Goal: Navigation & Orientation: Find specific page/section

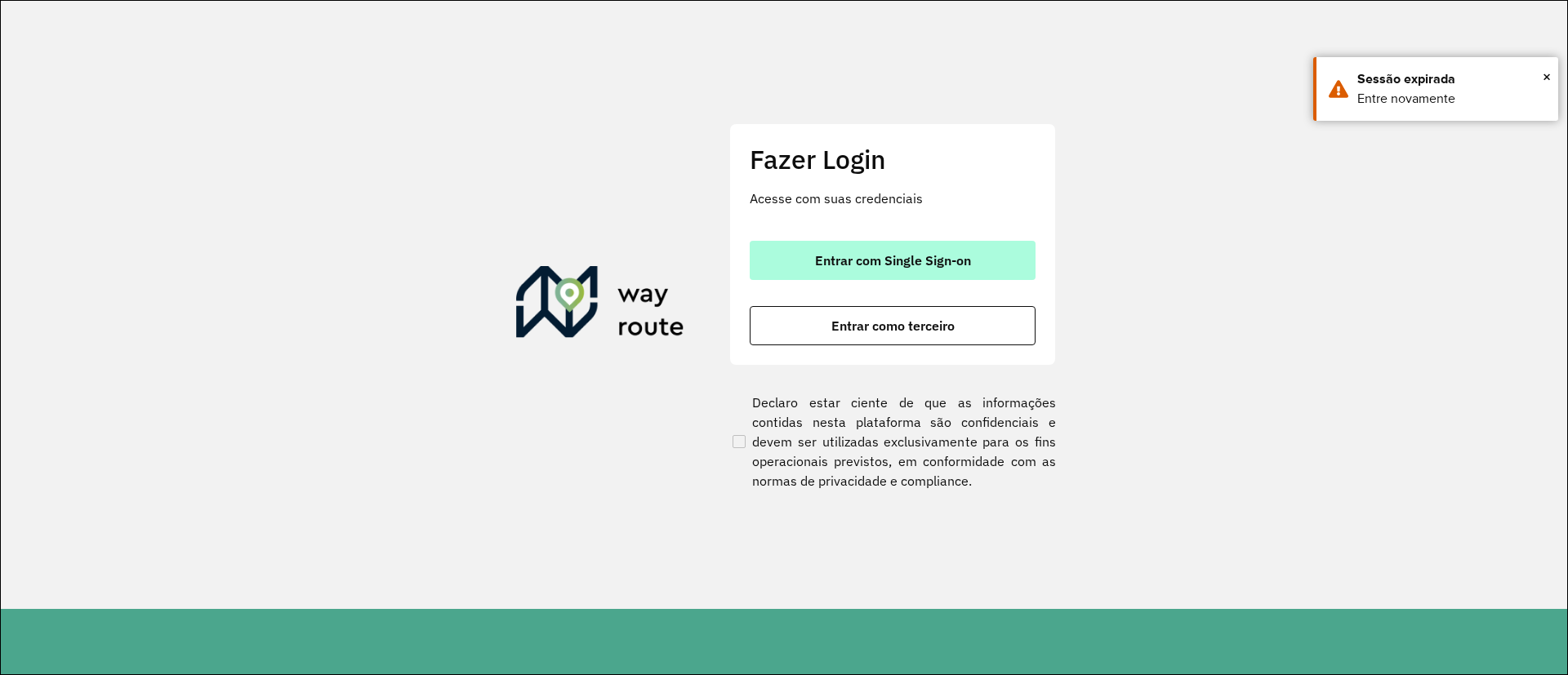
click at [967, 254] on span "Entrar com Single Sign-on" at bounding box center [893, 260] width 156 height 13
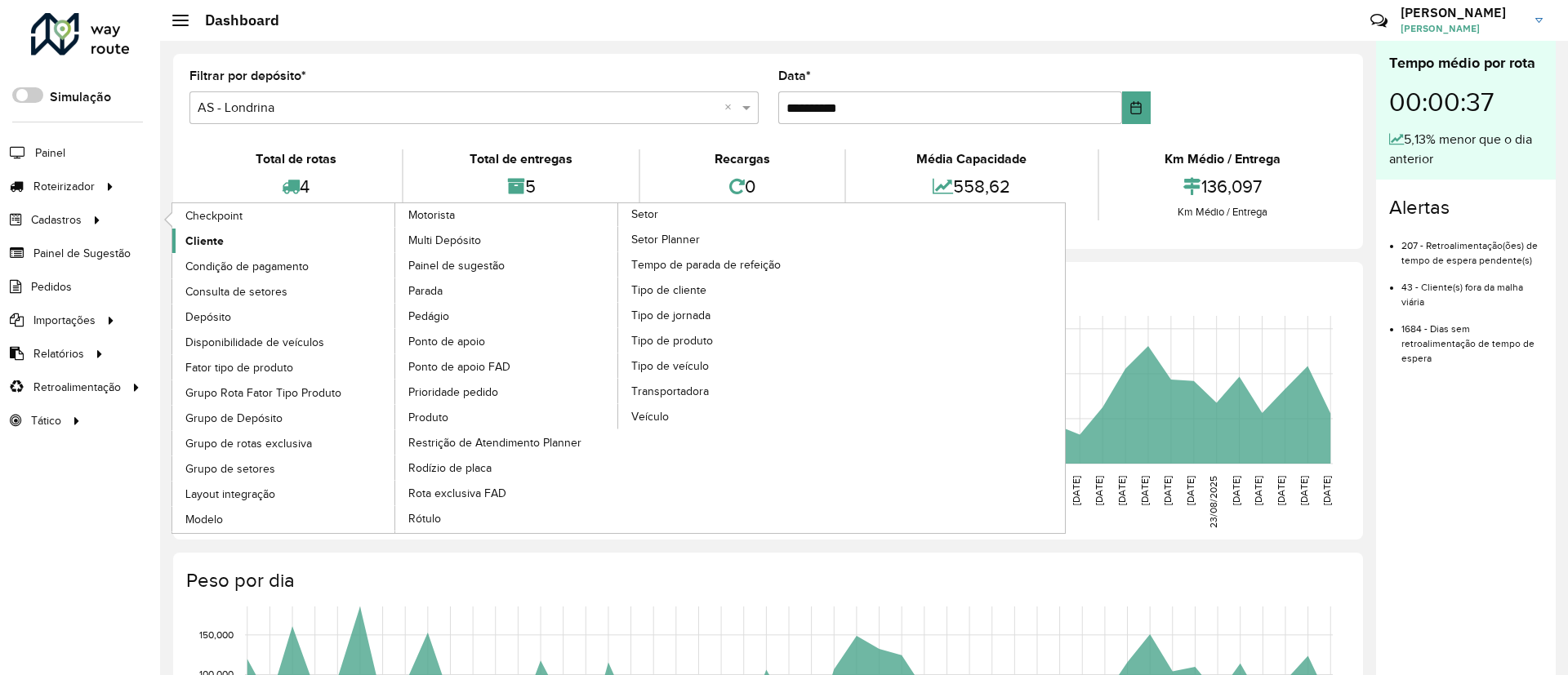
click at [206, 245] on span "Cliente" at bounding box center [204, 241] width 39 height 17
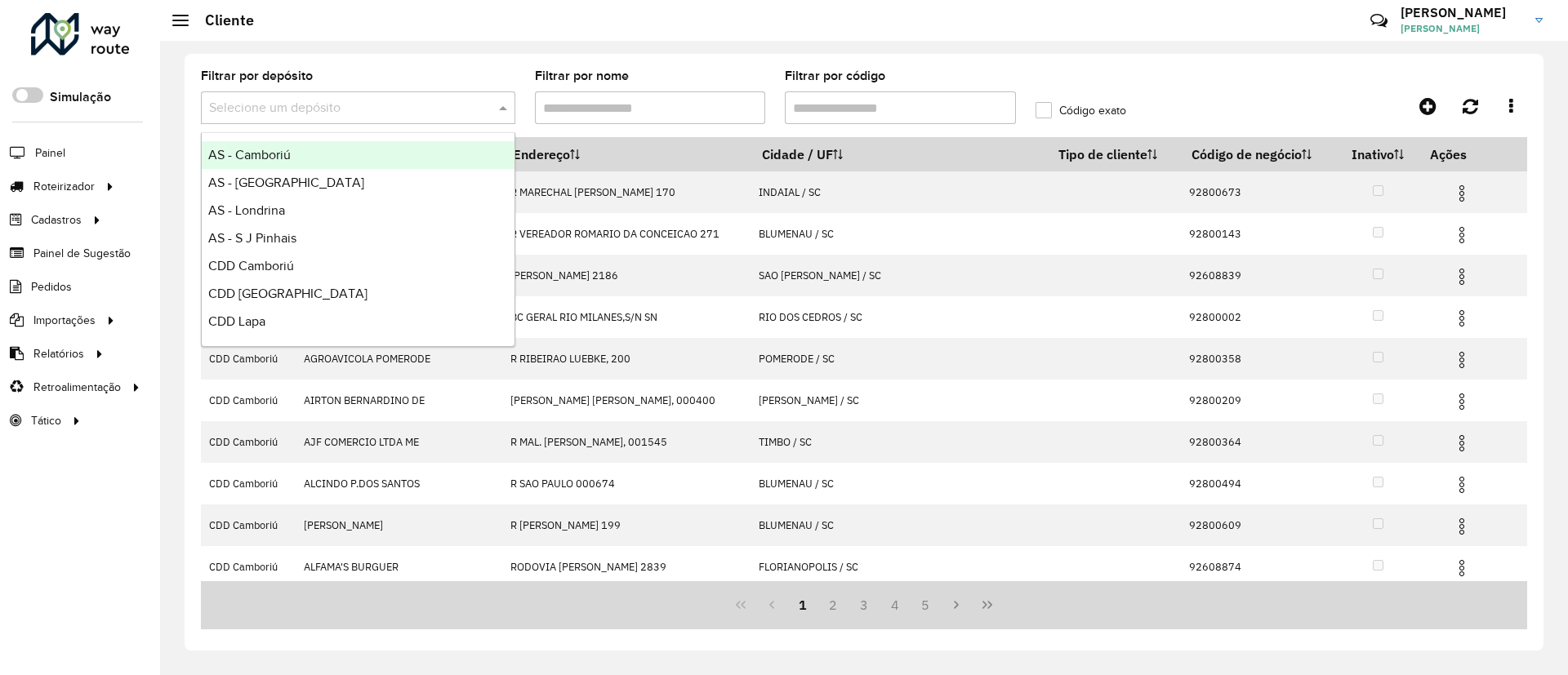
click at [468, 103] on input "text" at bounding box center [341, 108] width 265 height 19
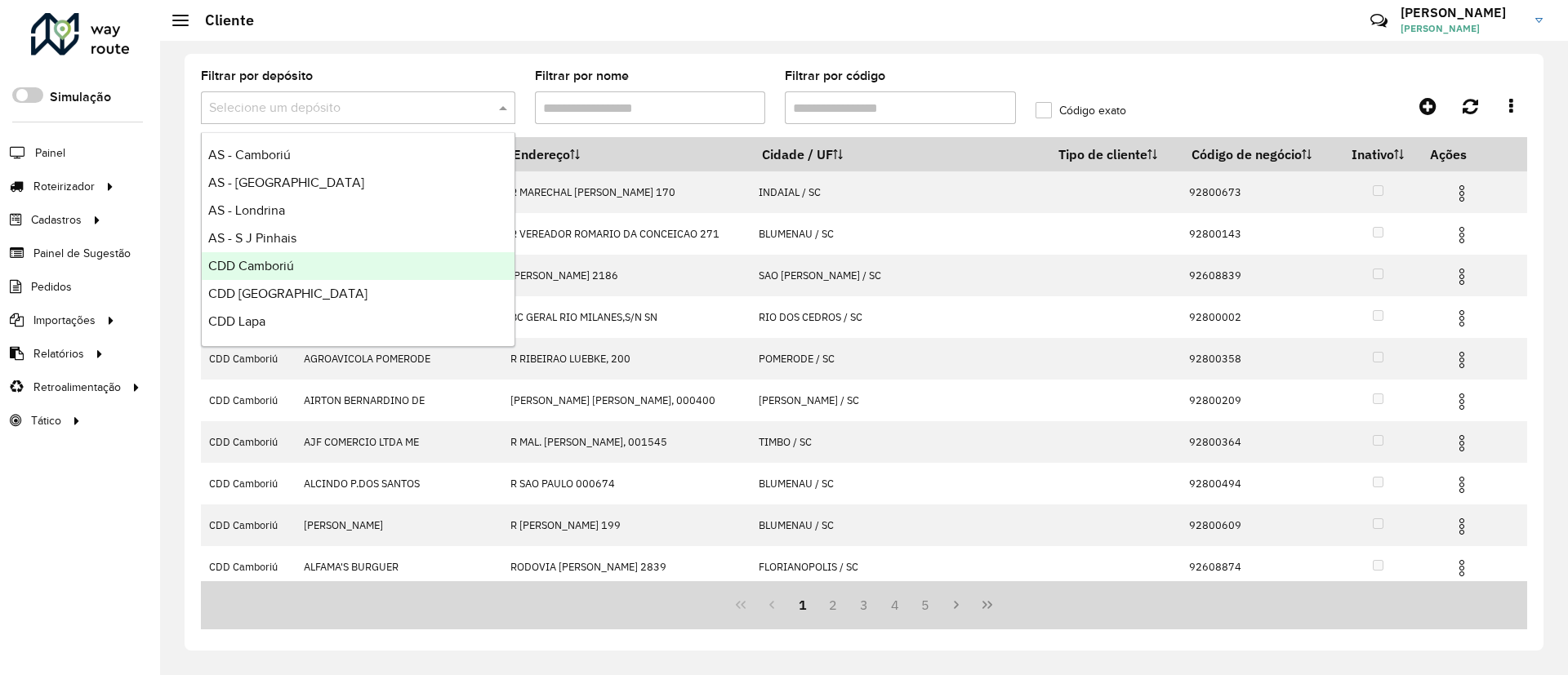
scroll to position [54, 0]
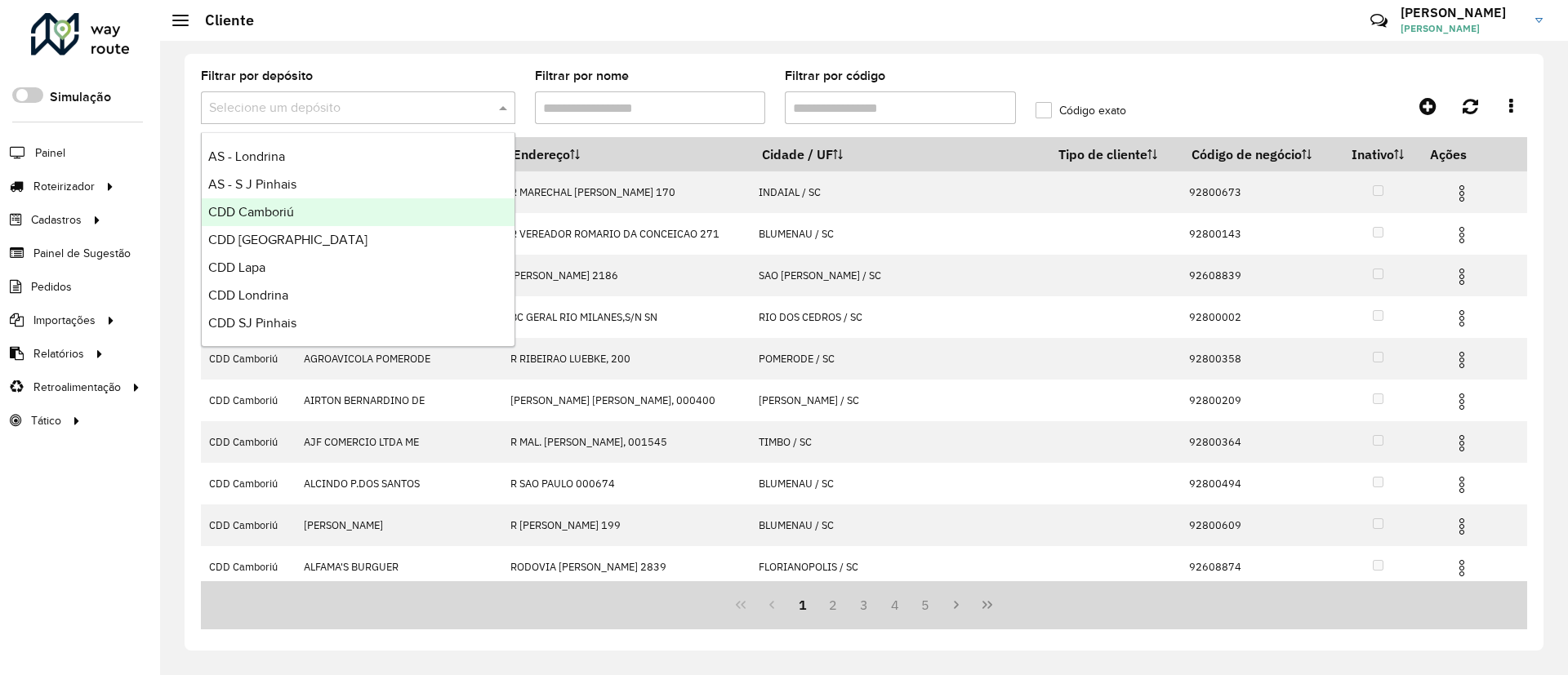
click at [304, 211] on div "CDD Camboriú" at bounding box center [358, 212] width 313 height 28
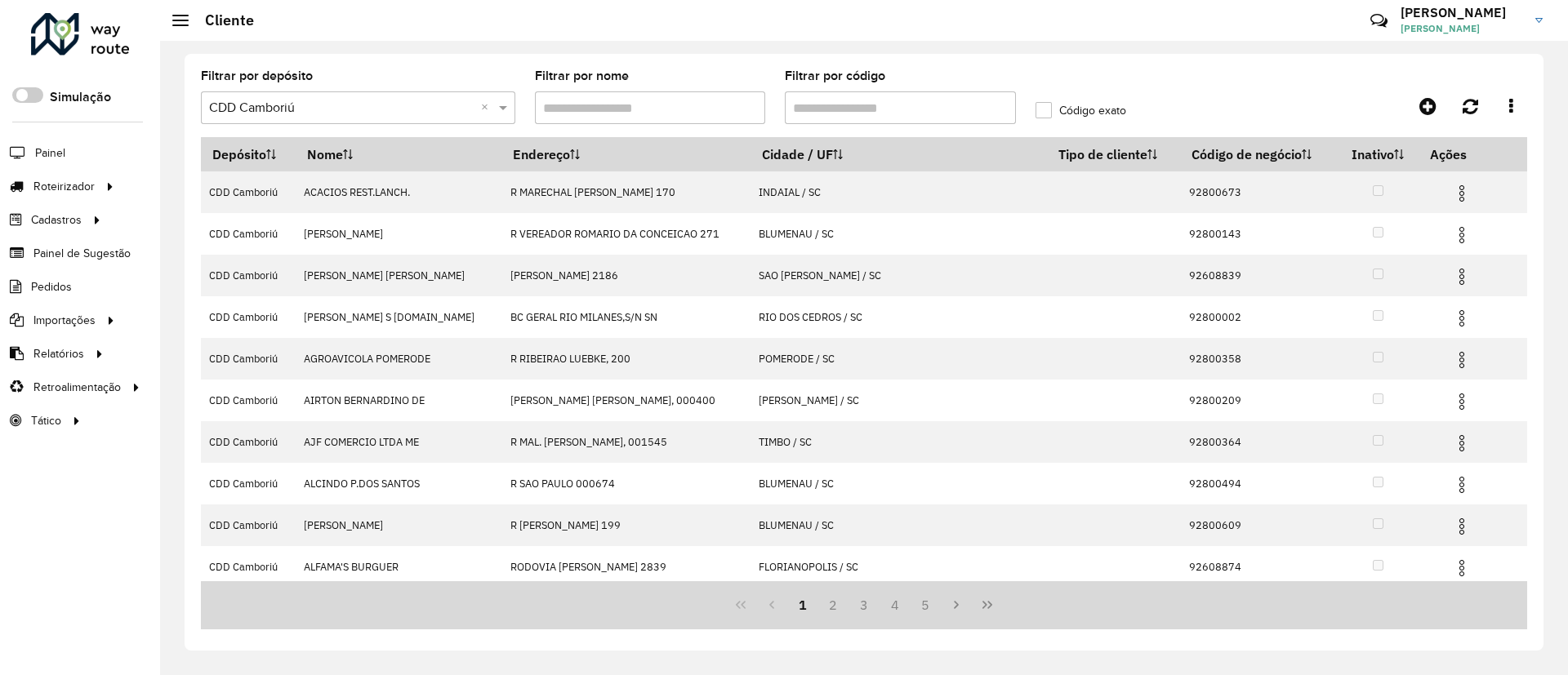
click at [831, 111] on input "Filtrar por código" at bounding box center [901, 108] width 231 height 33
paste input "*****"
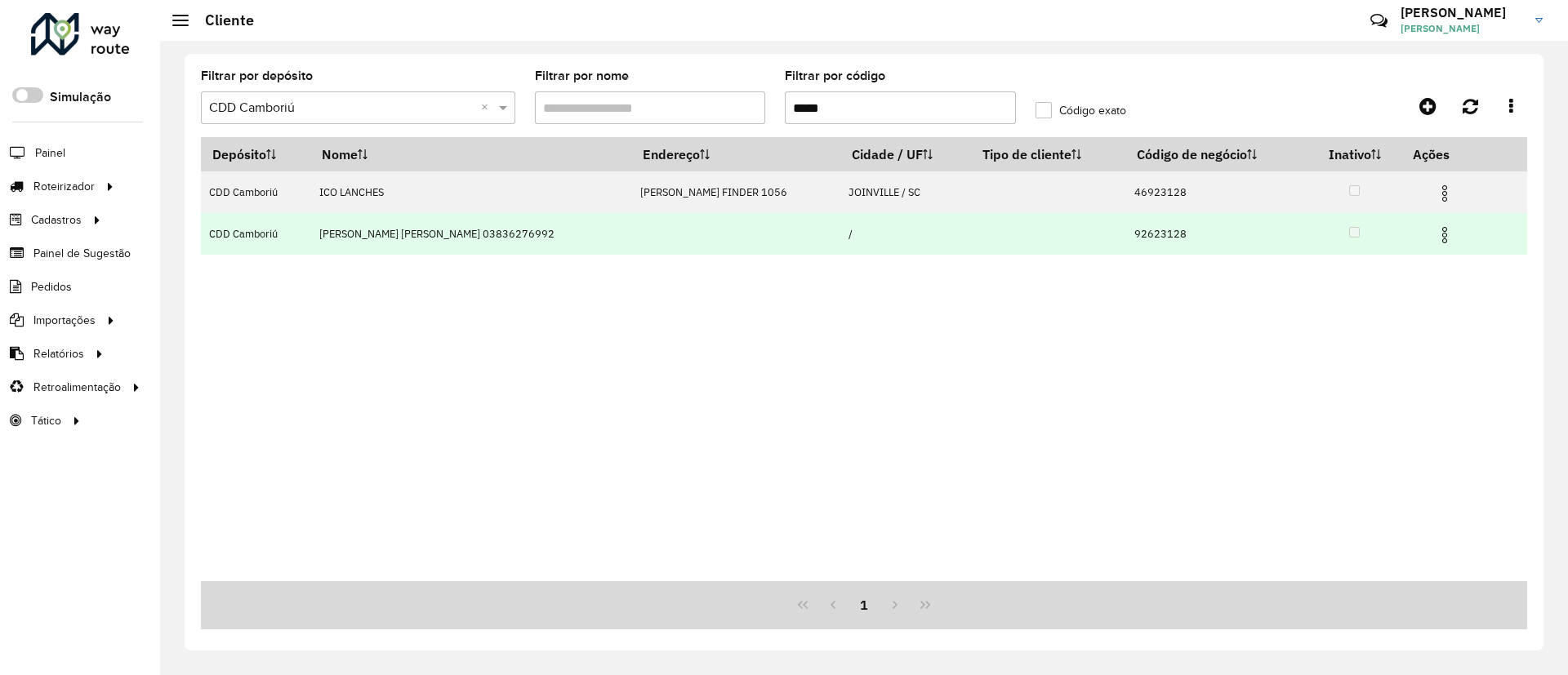
type input "*****"
click at [1040, 234] on img at bounding box center [1445, 235] width 19 height 19
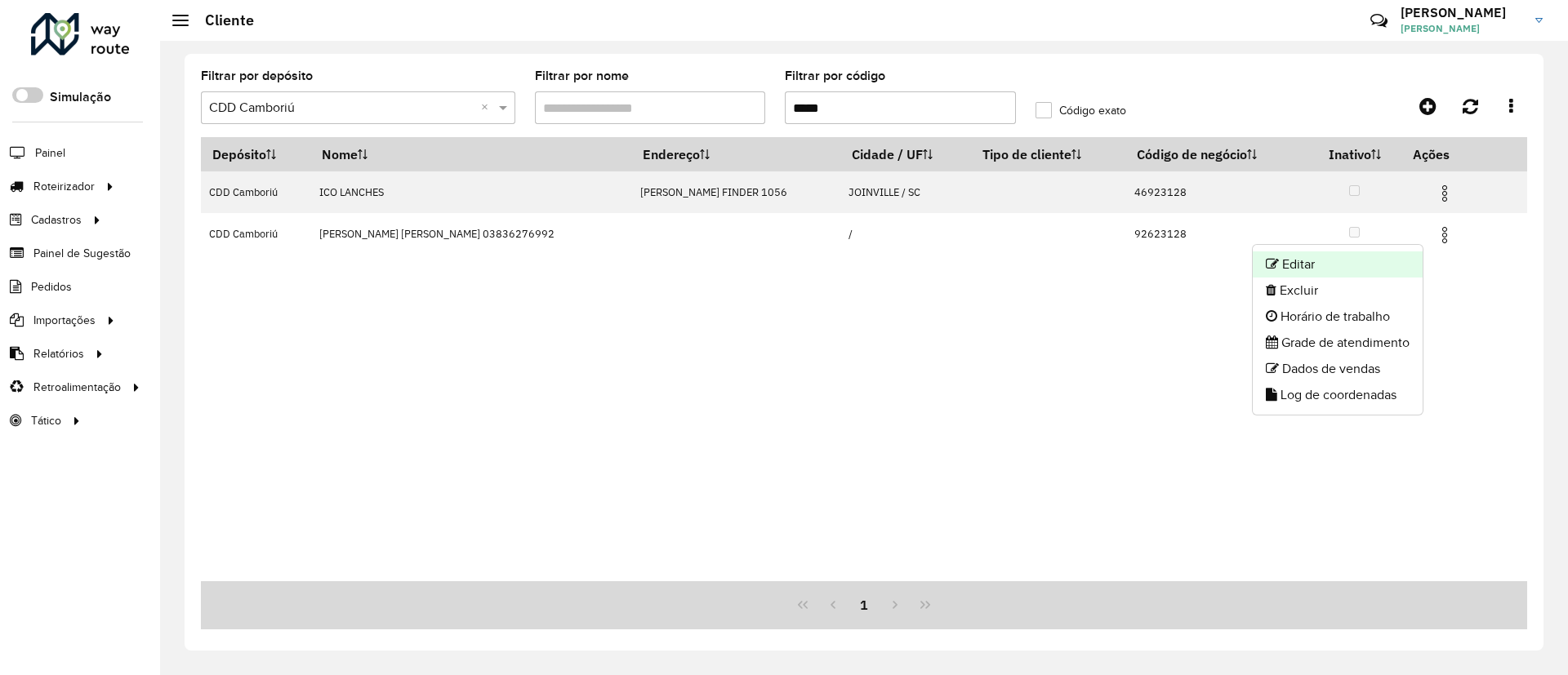
click at [1040, 265] on li "Editar" at bounding box center [1338, 264] width 170 height 26
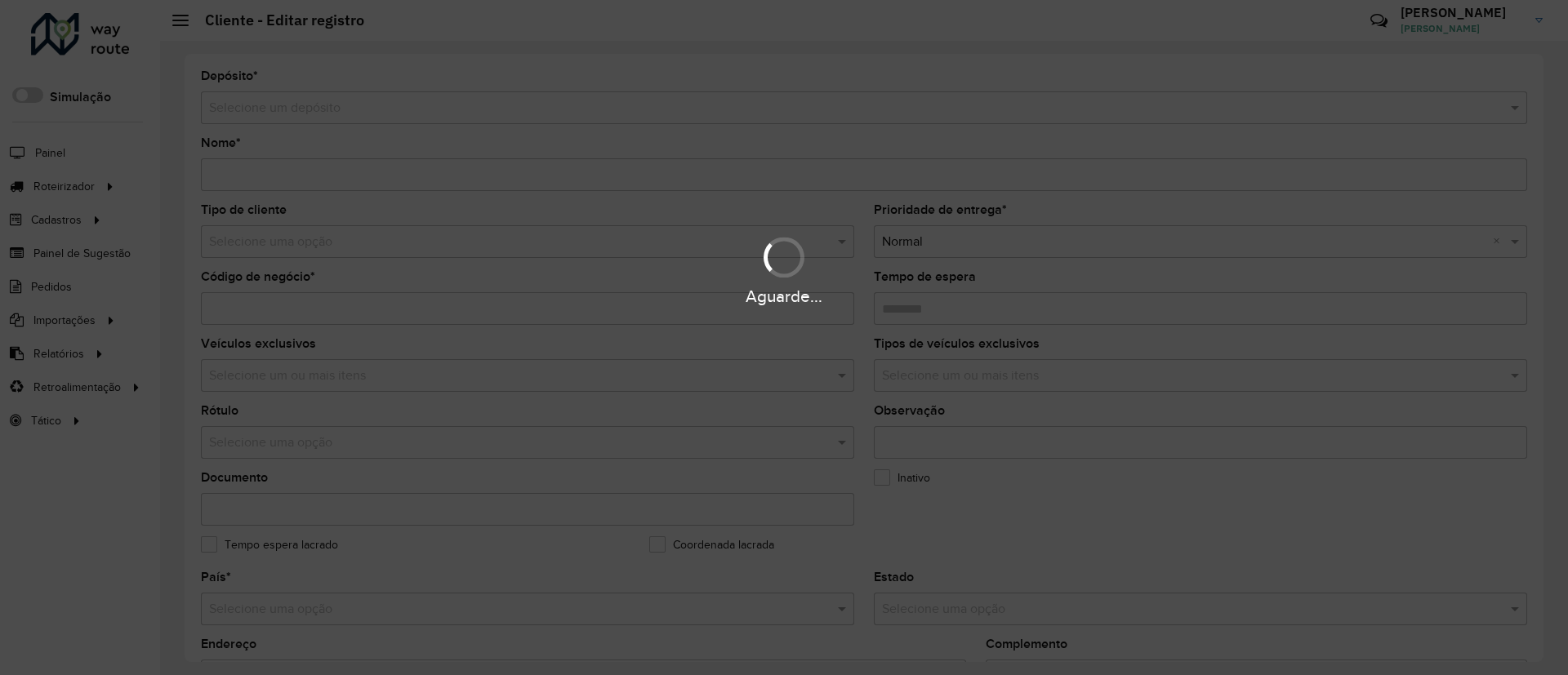
type input "**********"
type input "********"
type input "**********"
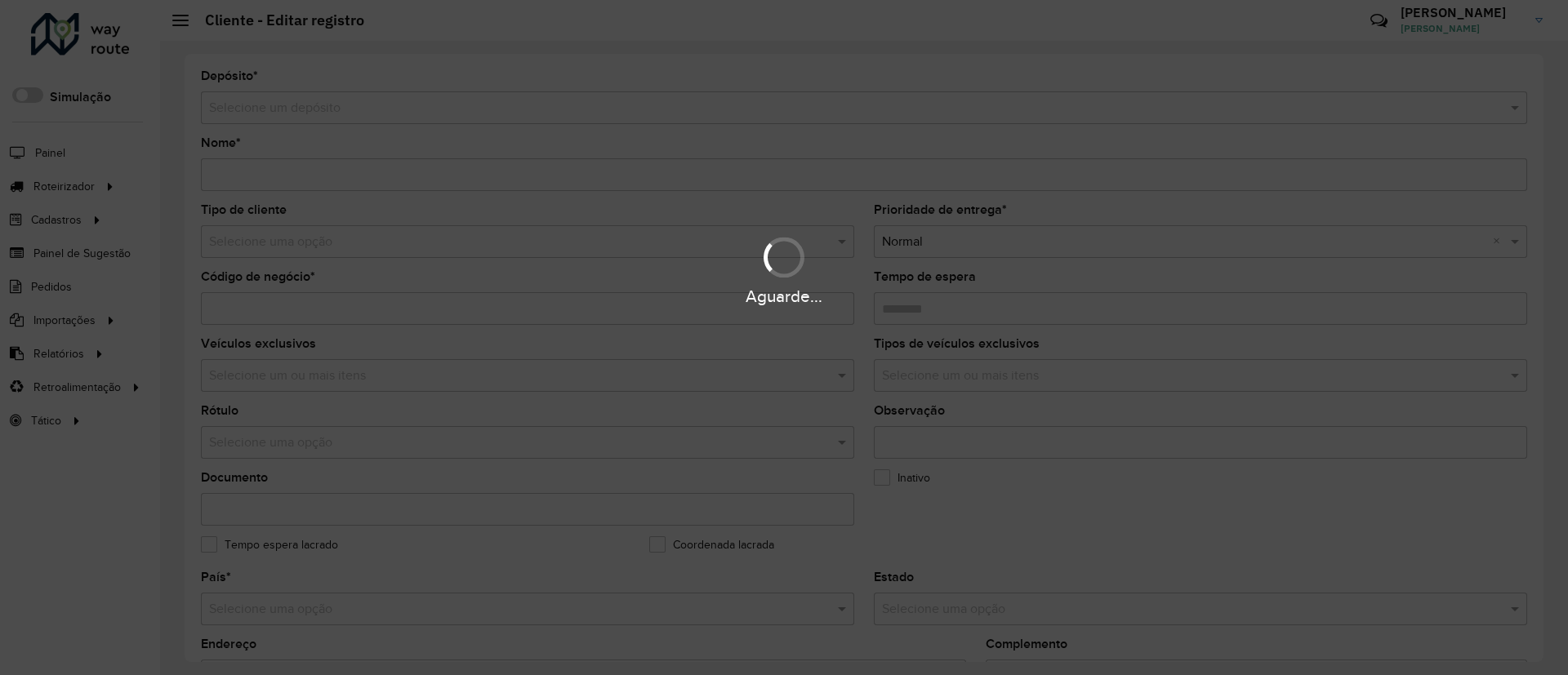
type input "**********"
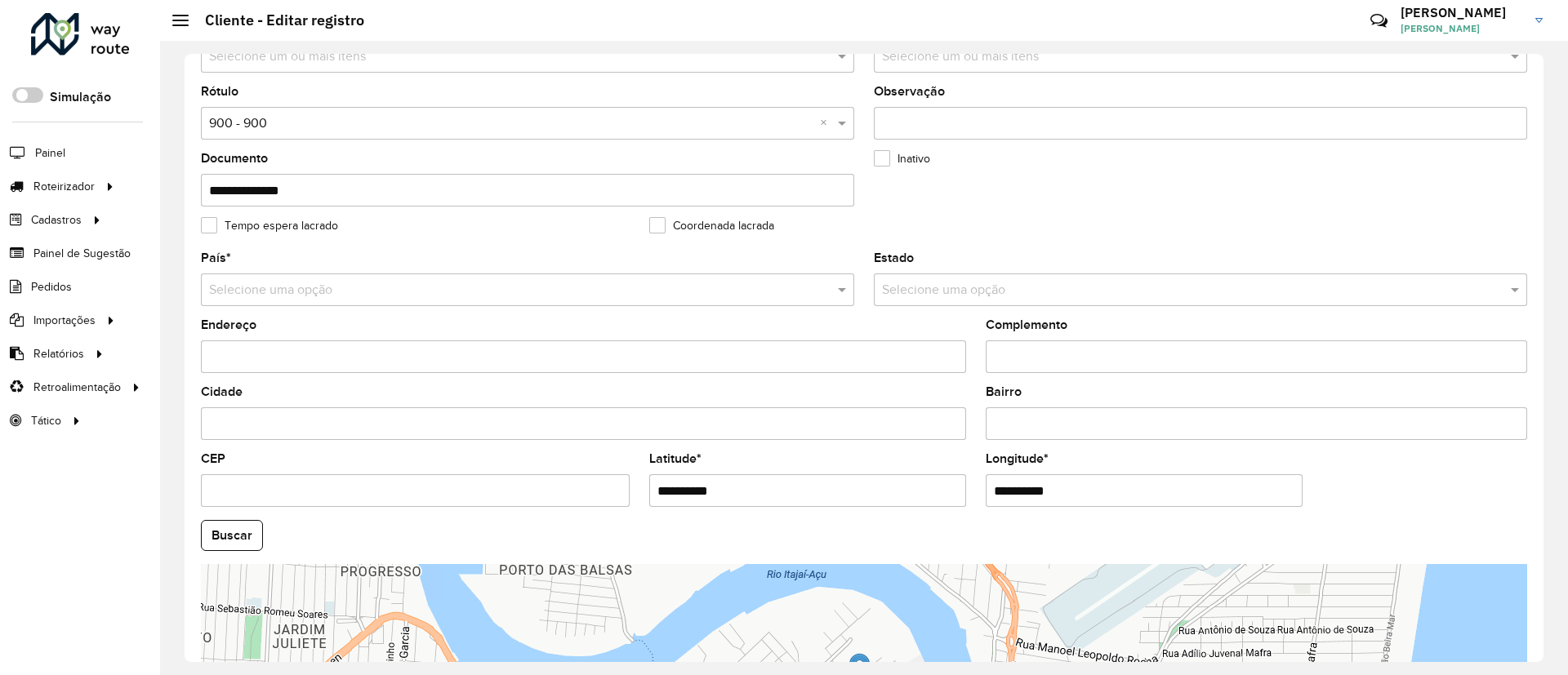
scroll to position [367, 0]
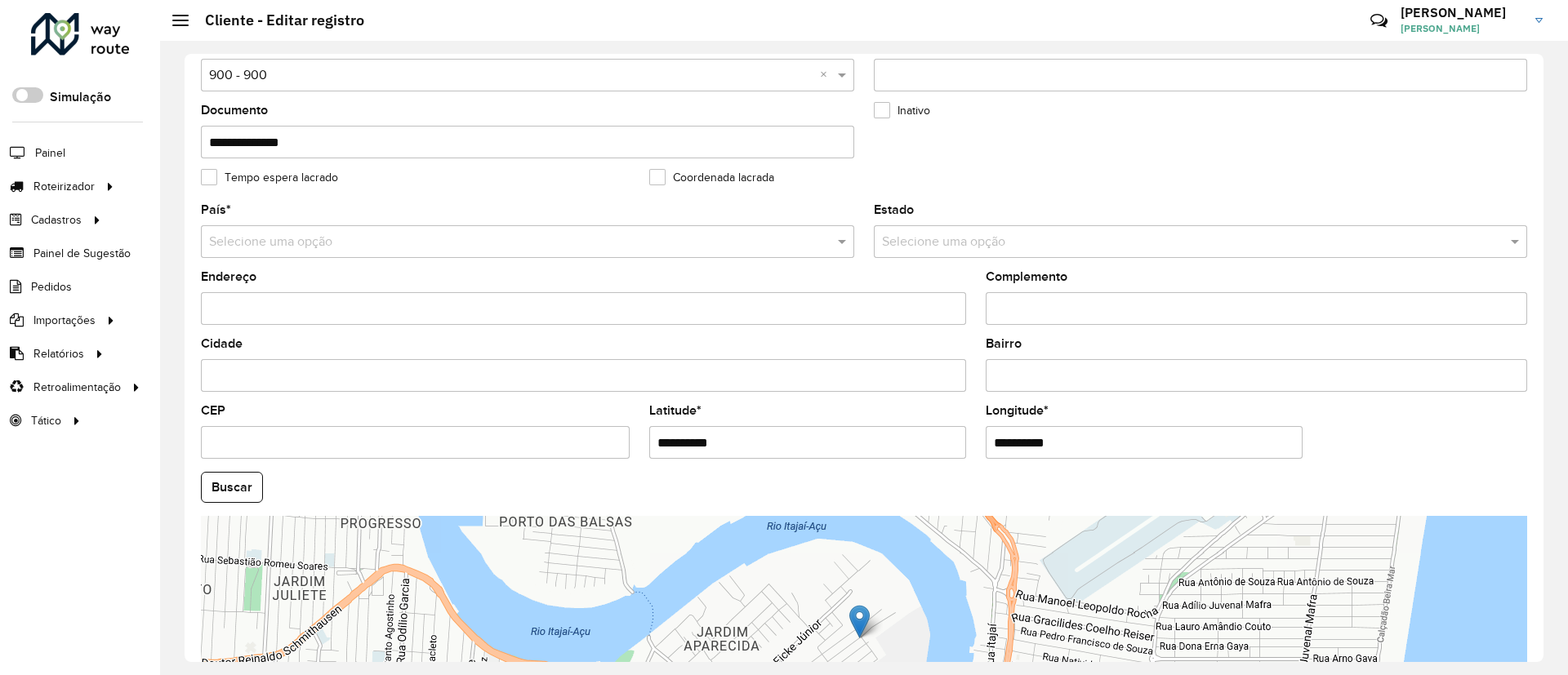
click at [792, 449] on input "**********" at bounding box center [808, 442] width 317 height 33
paste input "text"
drag, startPoint x: 755, startPoint y: 442, endPoint x: 666, endPoint y: 442, distance: 89.0
click at [666, 442] on input "******" at bounding box center [808, 442] width 317 height 33
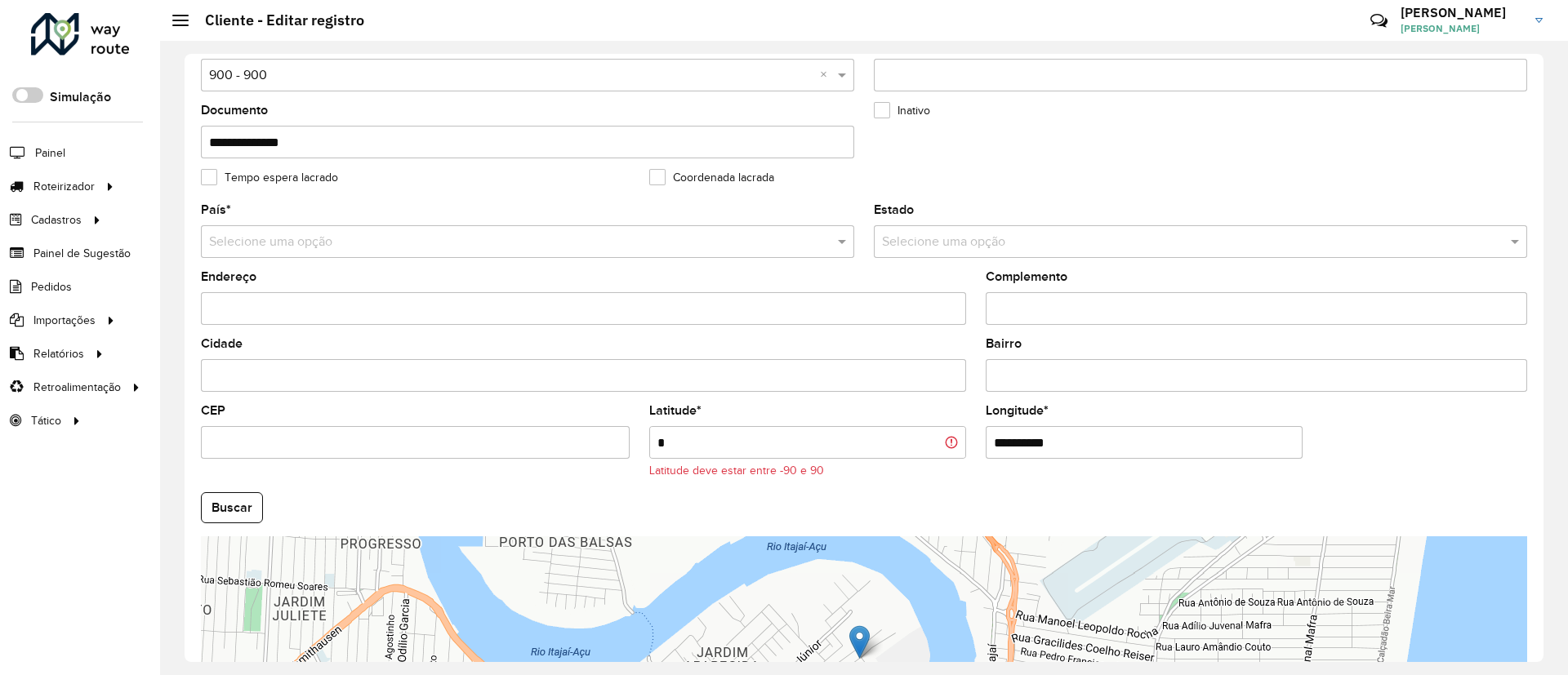
click at [688, 430] on input "*" at bounding box center [808, 442] width 317 height 33
paste input "**********"
click at [665, 436] on input "**********" at bounding box center [808, 442] width 317 height 33
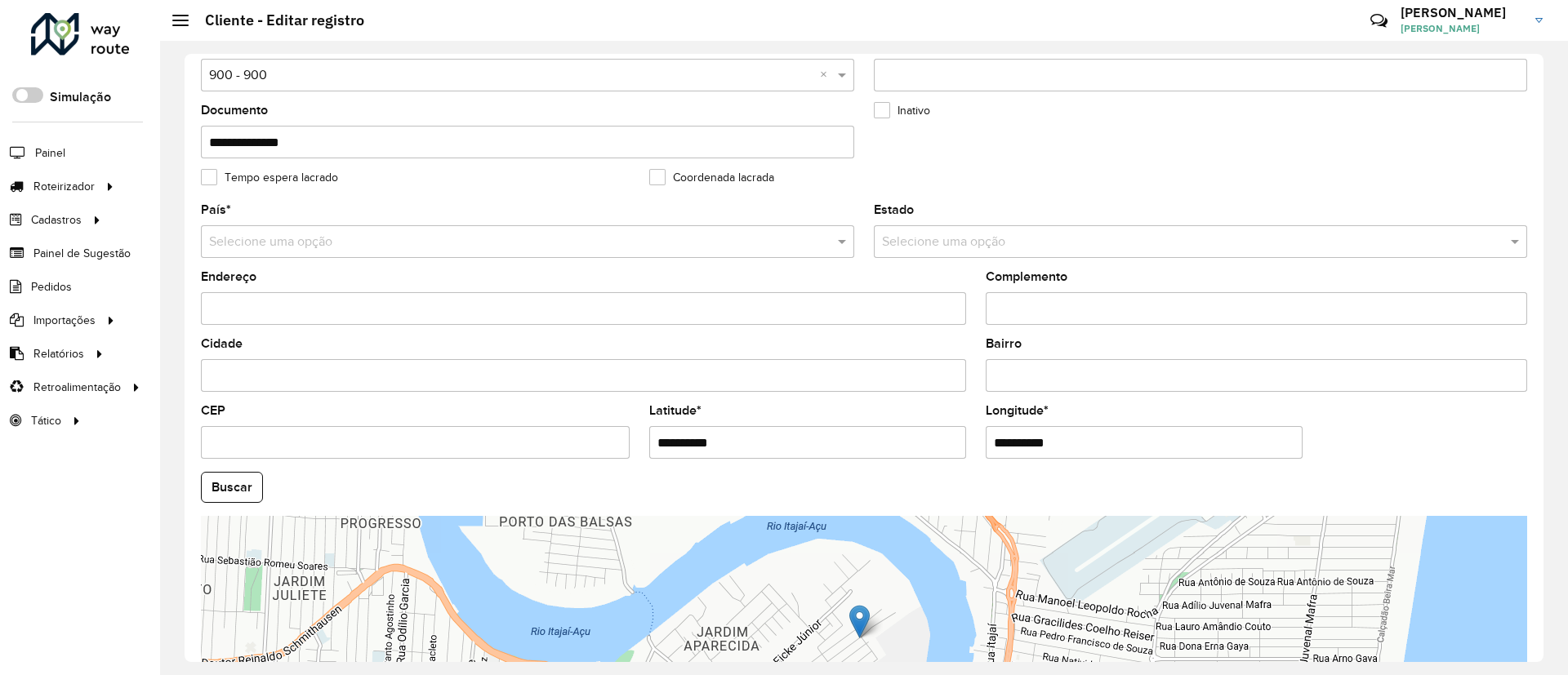
type input "**********"
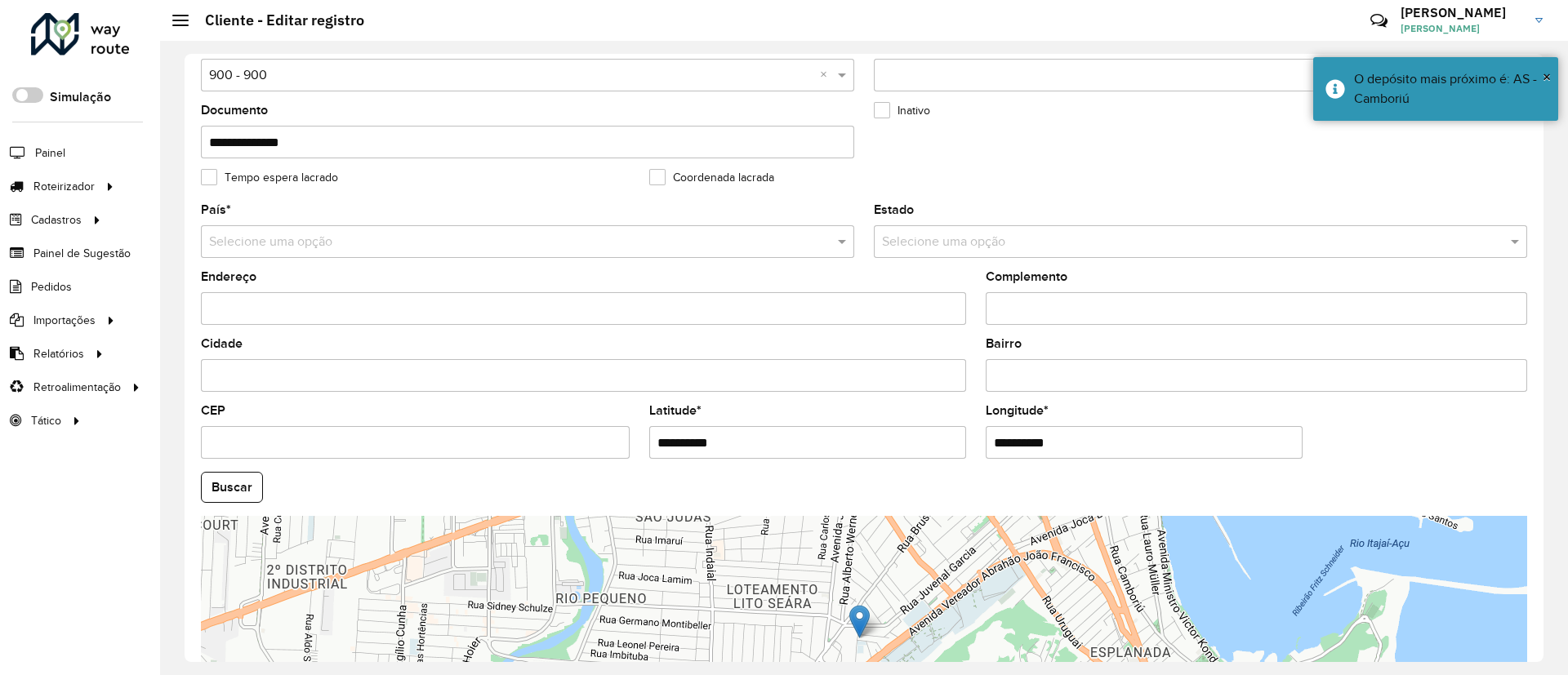
click at [1014, 435] on input "**********" at bounding box center [1145, 442] width 317 height 33
paste input "text"
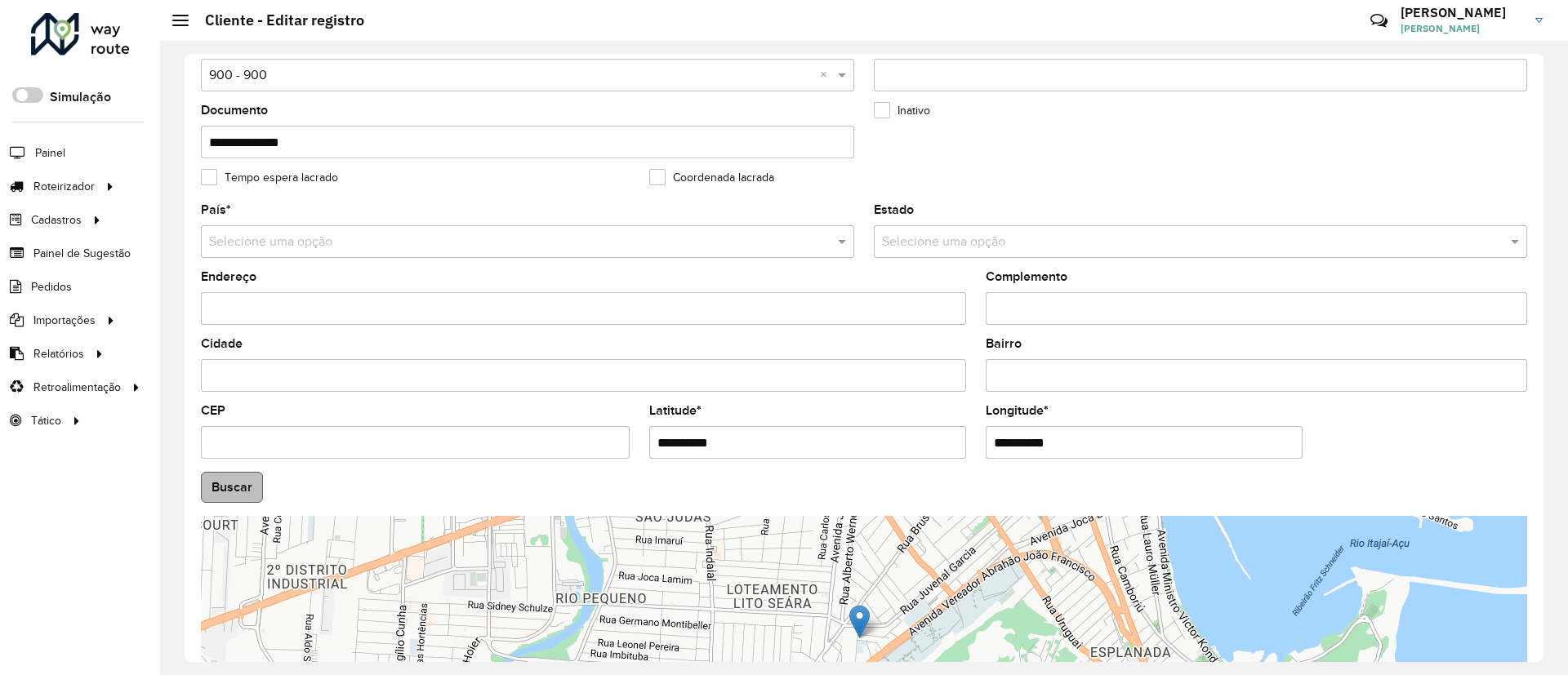
type input "**********"
click at [230, 449] on hb-app "Aguarde... Pop-up bloqueado! Seu navegador bloqueou automáticamente a abertura …" at bounding box center [784, 338] width 1568 height 675
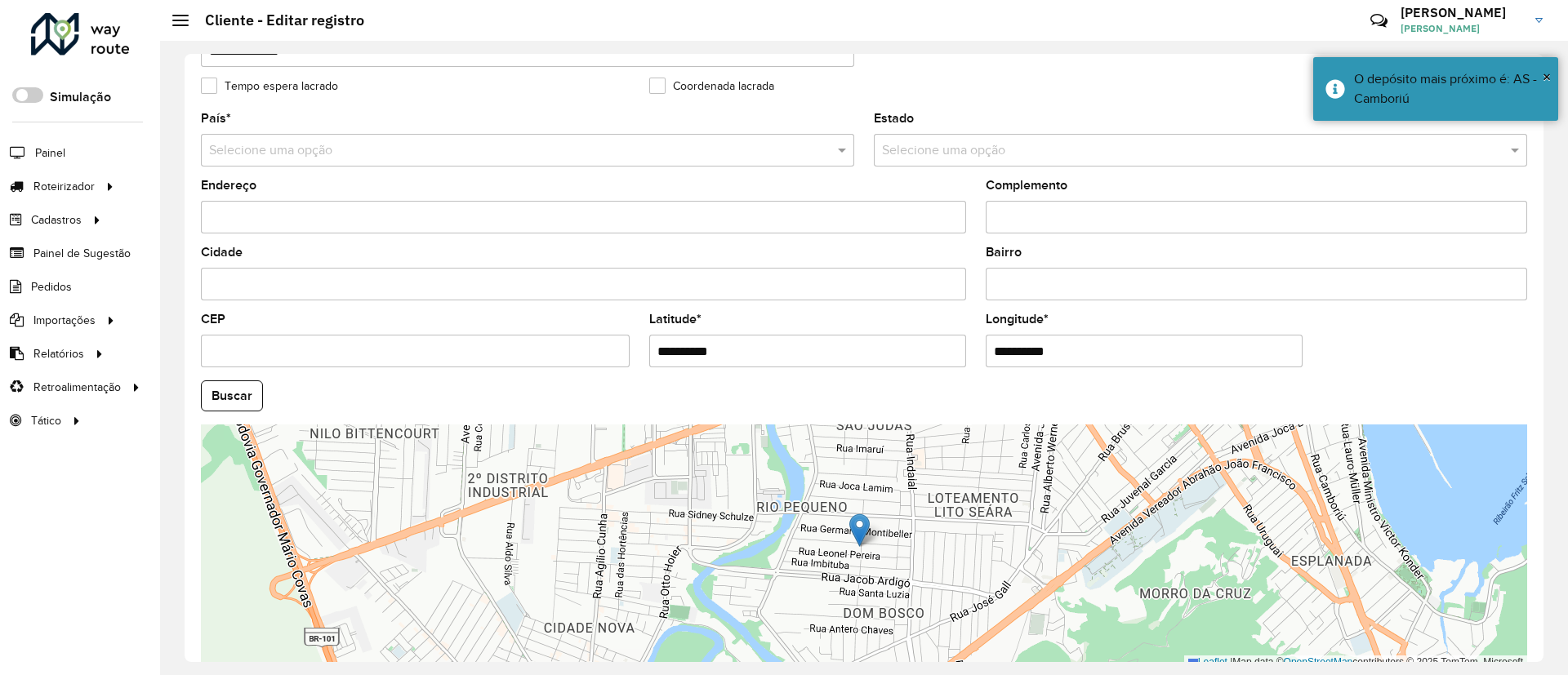
scroll to position [540, 0]
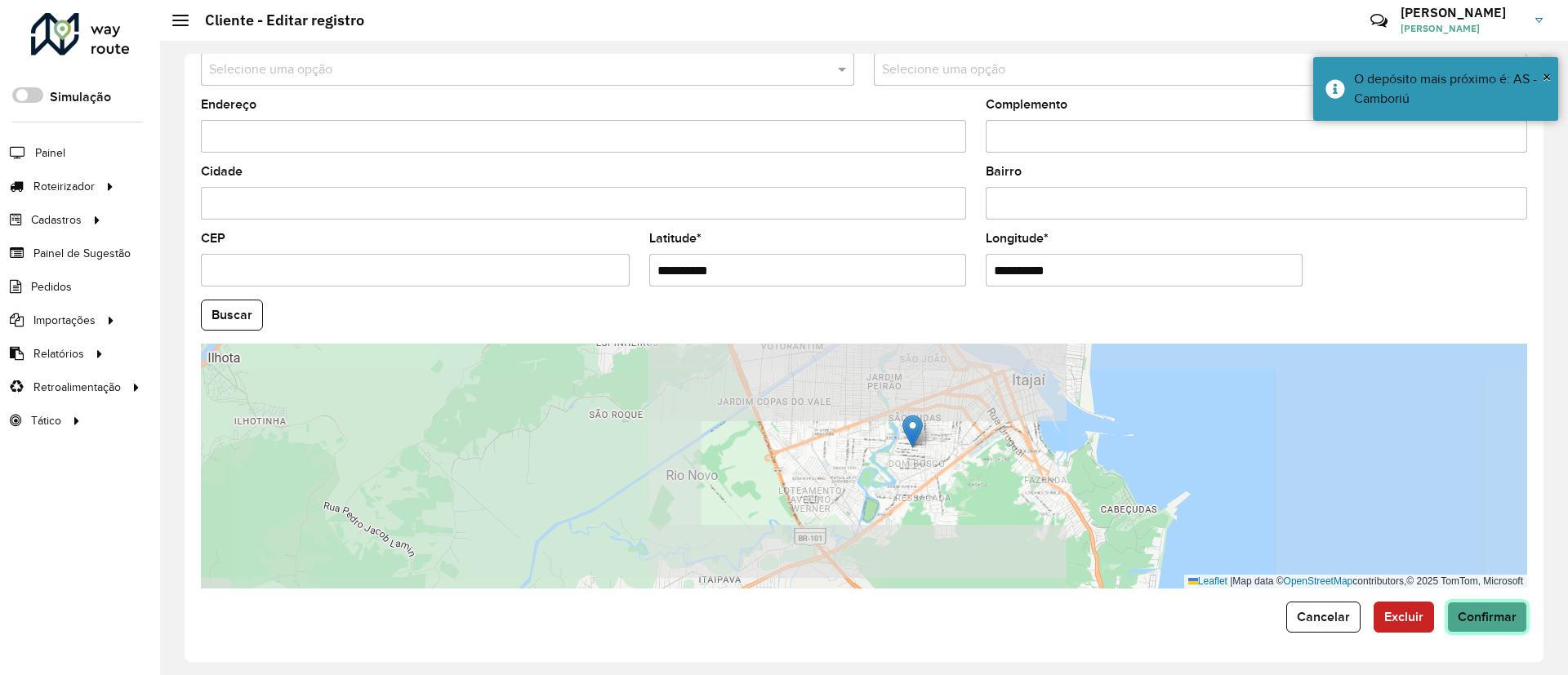
click at [1040, 449] on button "Confirmar" at bounding box center [1487, 617] width 80 height 31
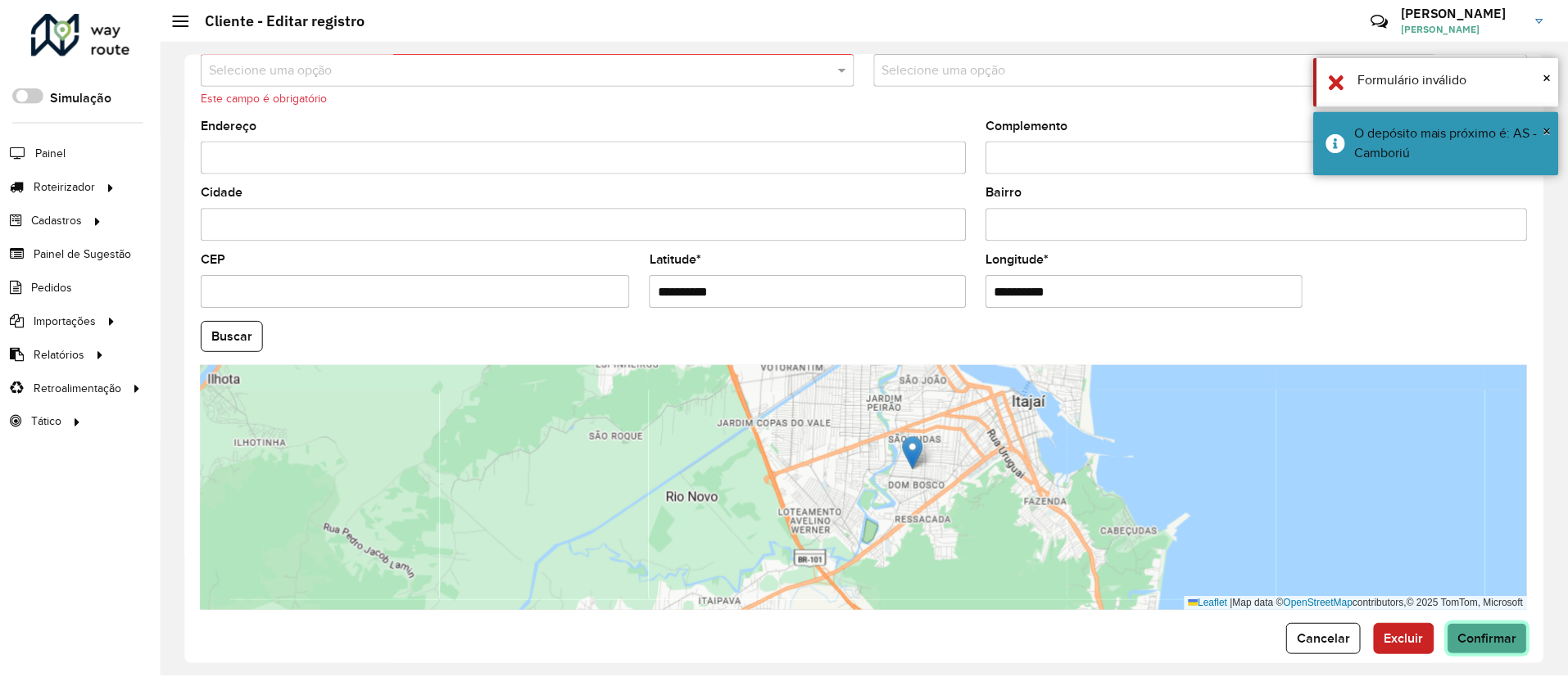
scroll to position [173, 0]
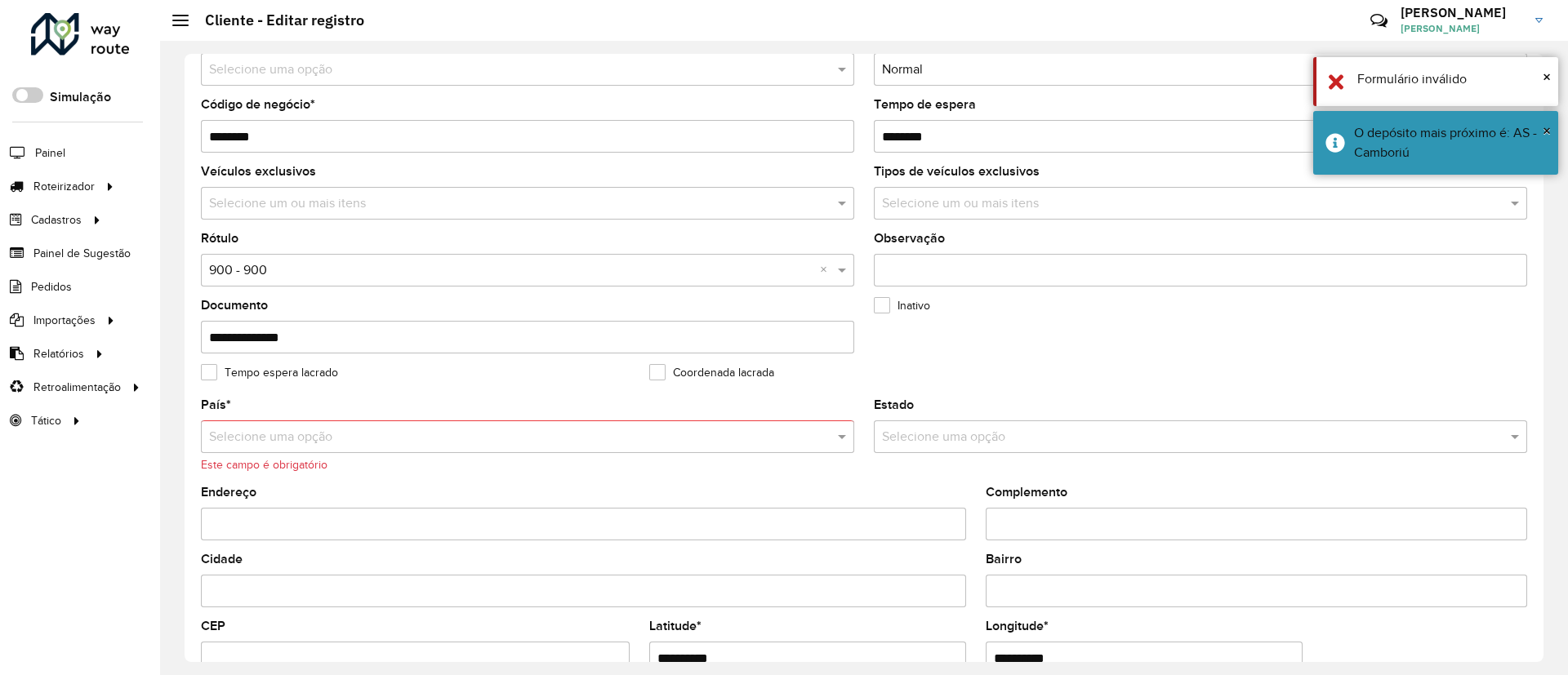
click at [261, 440] on input "text" at bounding box center [511, 438] width 605 height 19
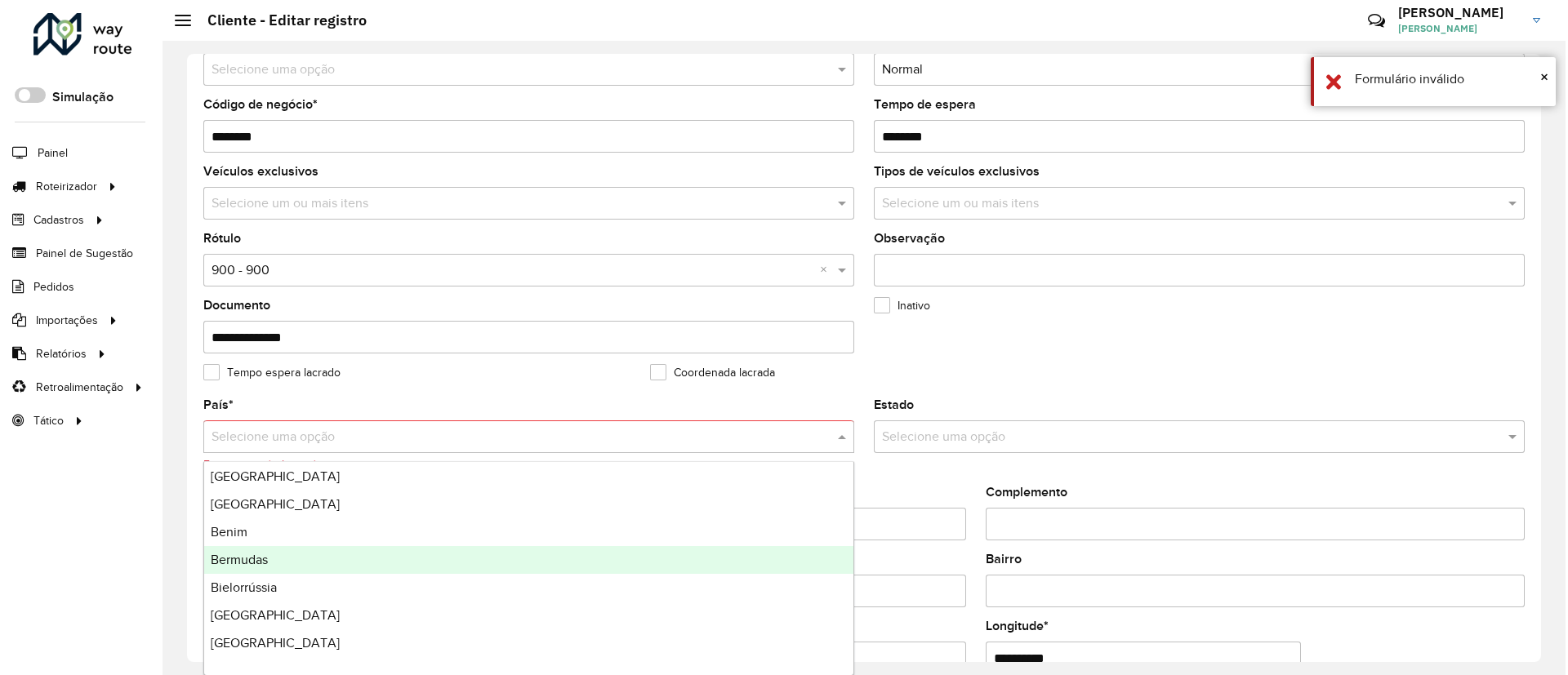
scroll to position [612, 0]
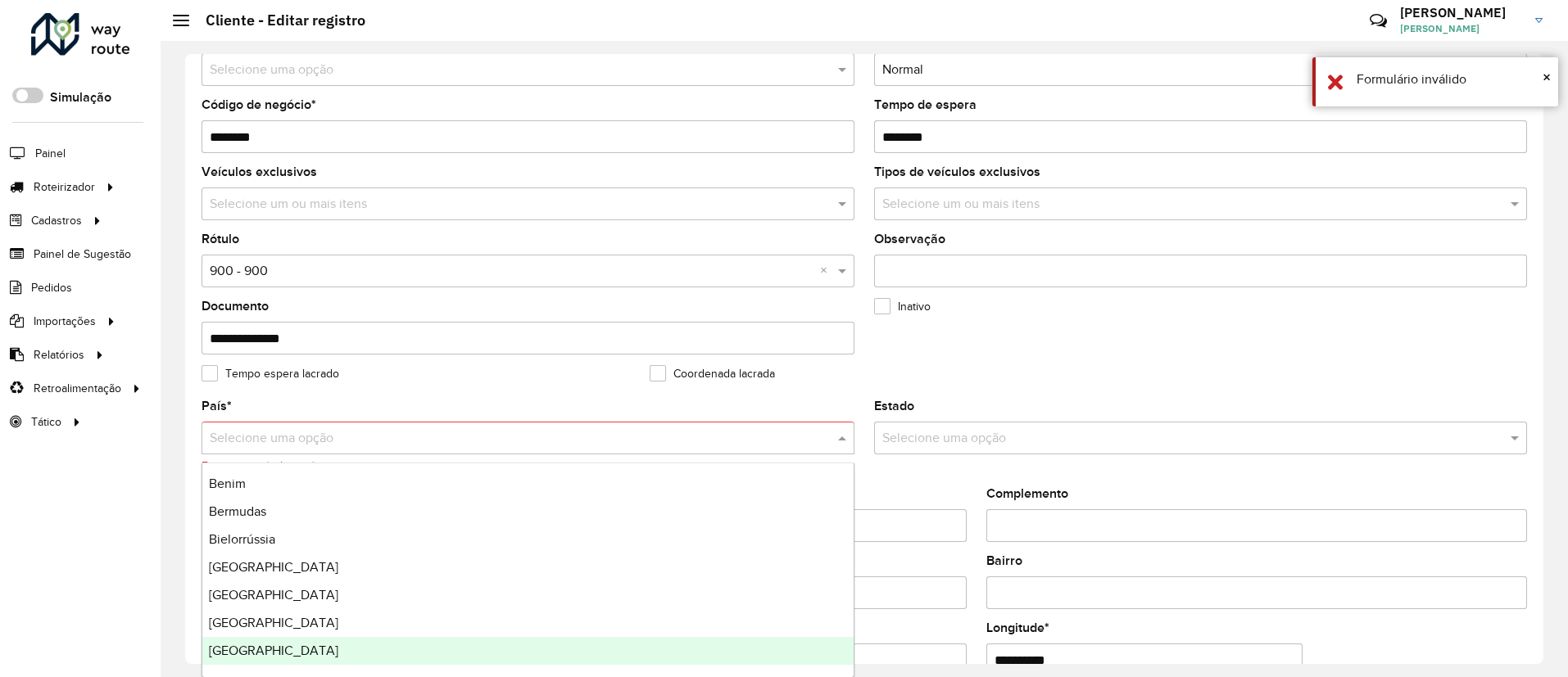
click at [252, 451] on div "Brasil" at bounding box center [528, 651] width 651 height 28
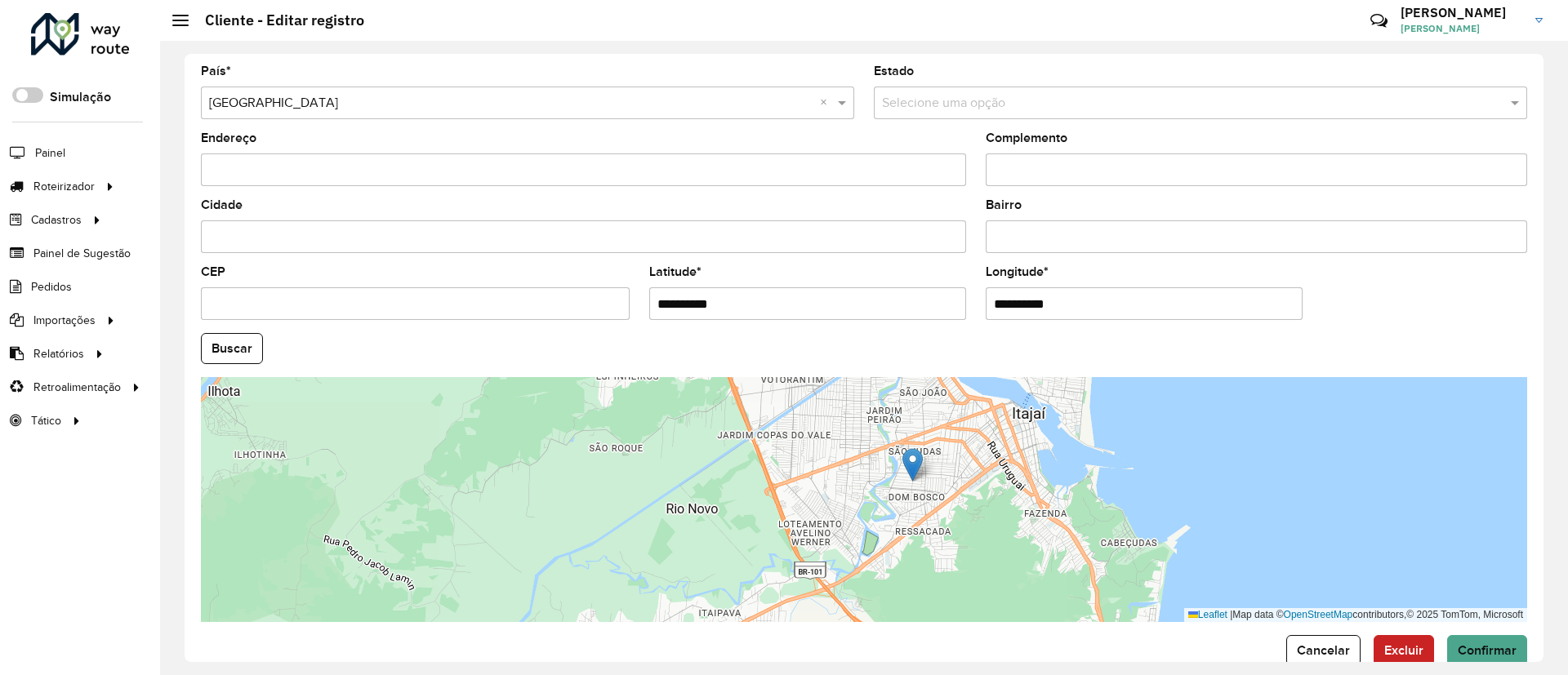
scroll to position [540, 0]
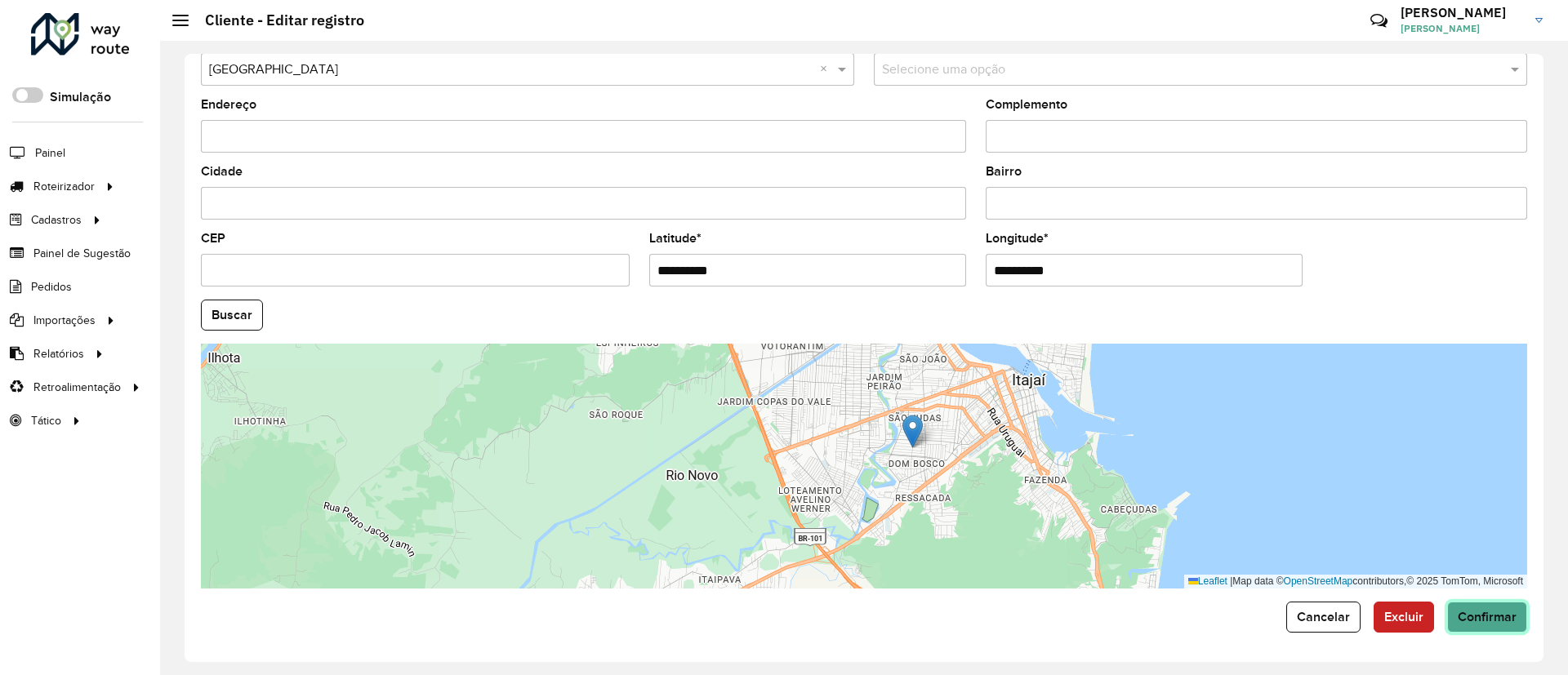
click at [1040, 449] on button "Confirmar" at bounding box center [1487, 617] width 80 height 31
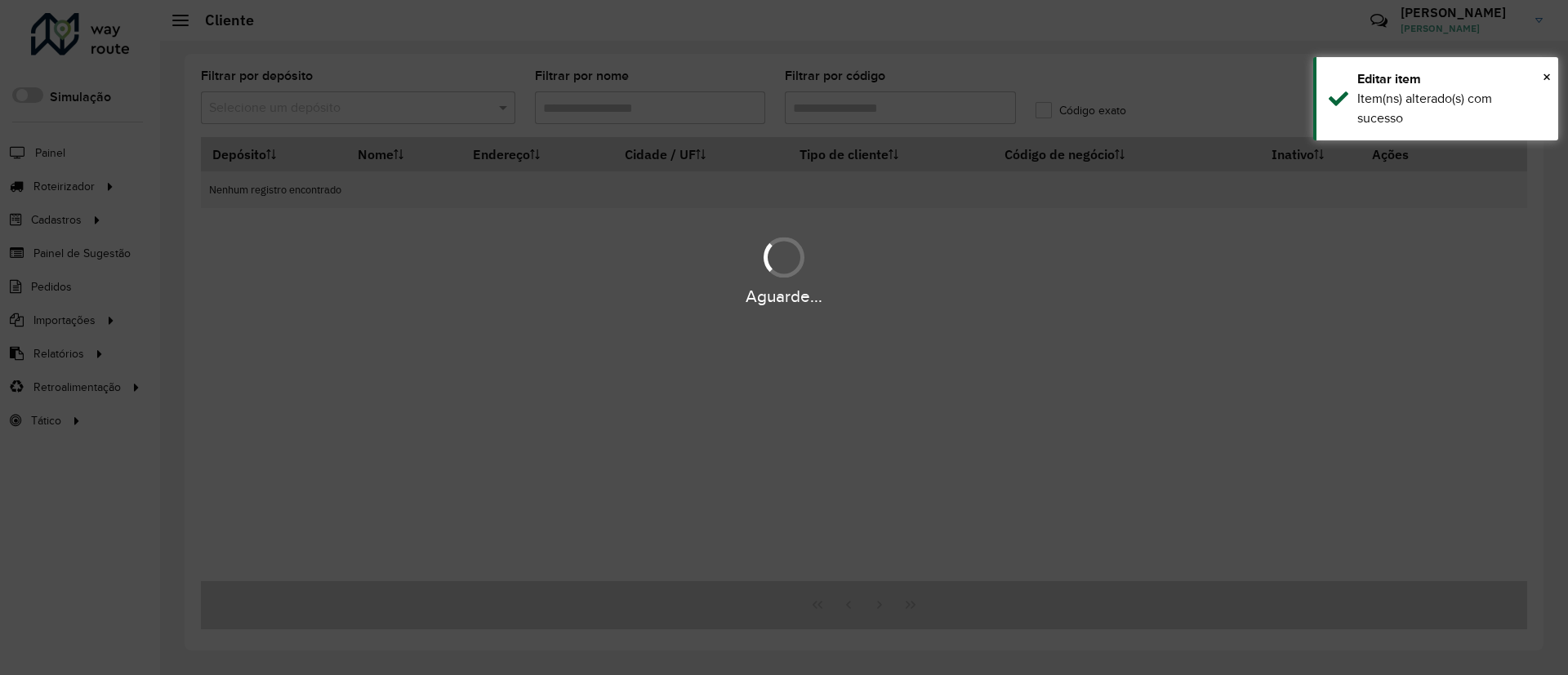
type input "*****"
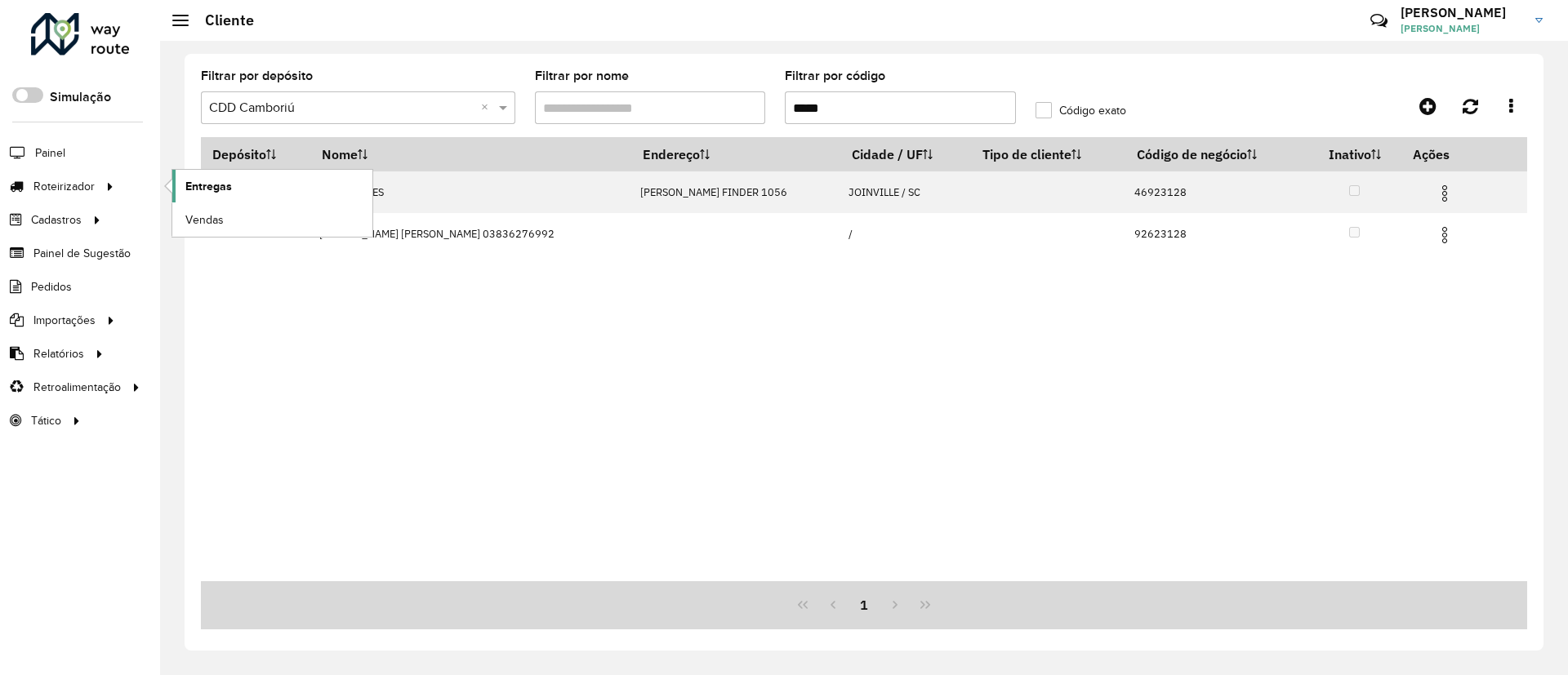
click at [197, 187] on span "Entregas" at bounding box center [208, 186] width 47 height 17
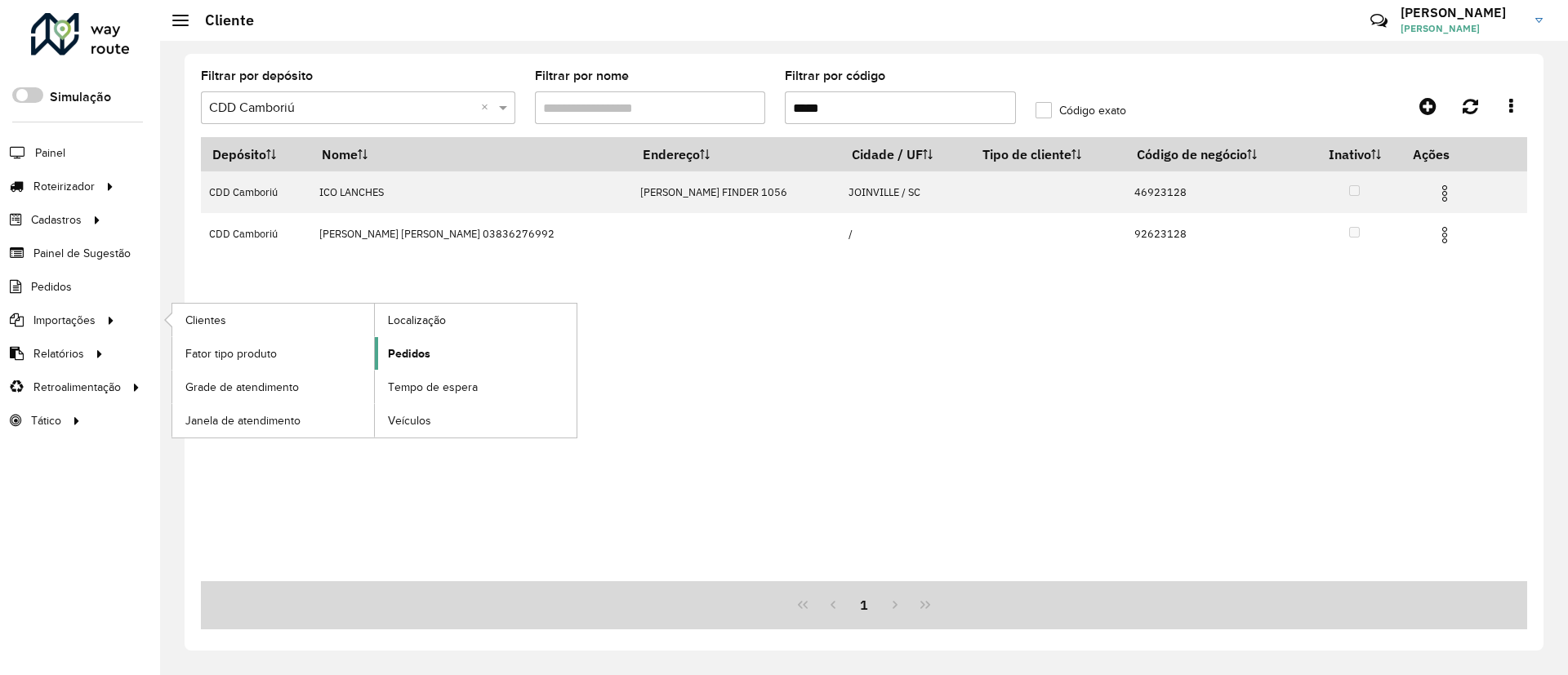
click at [416, 345] on span "Pedidos" at bounding box center [409, 353] width 42 height 17
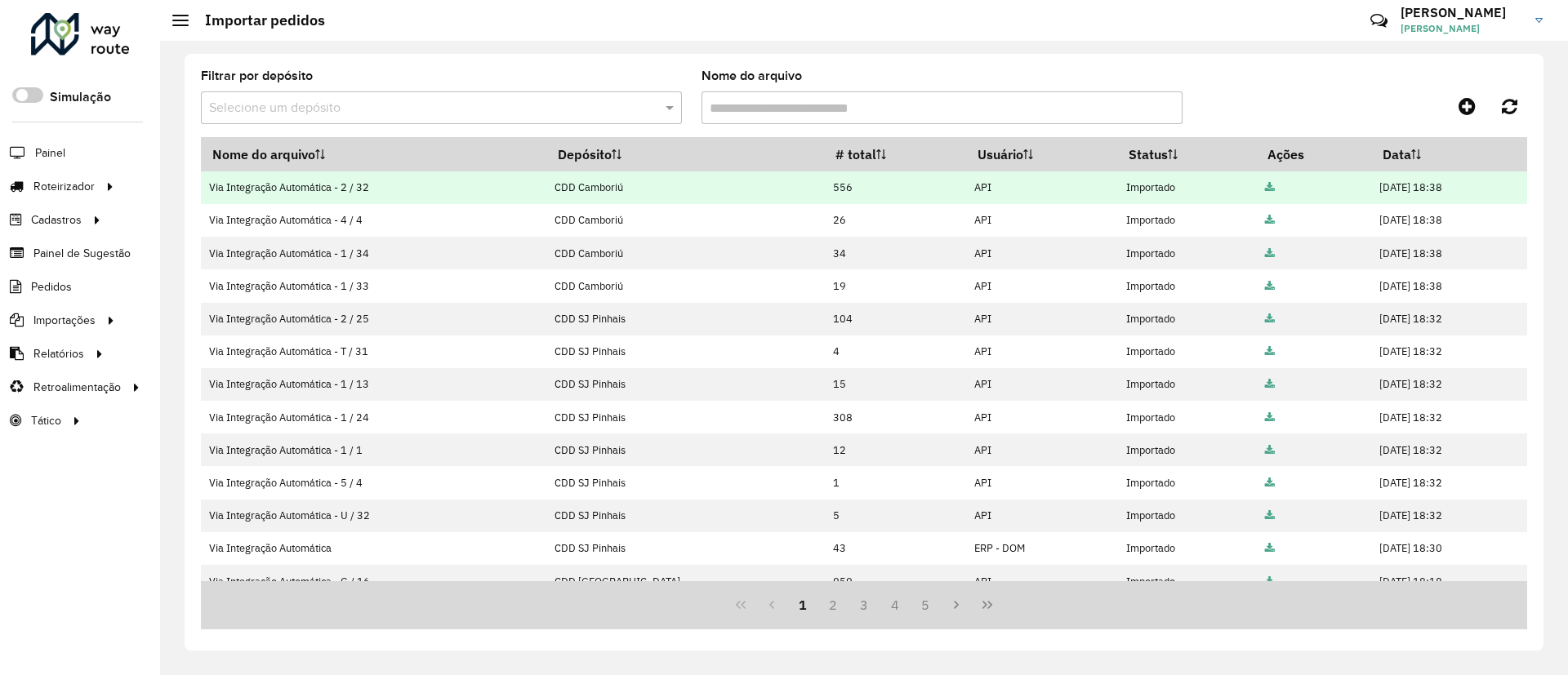
drag, startPoint x: 1312, startPoint y: 191, endPoint x: 1448, endPoint y: 196, distance: 136.1
click at [1040, 196] on td "28/08/2025 18:38" at bounding box center [1449, 188] width 156 height 33
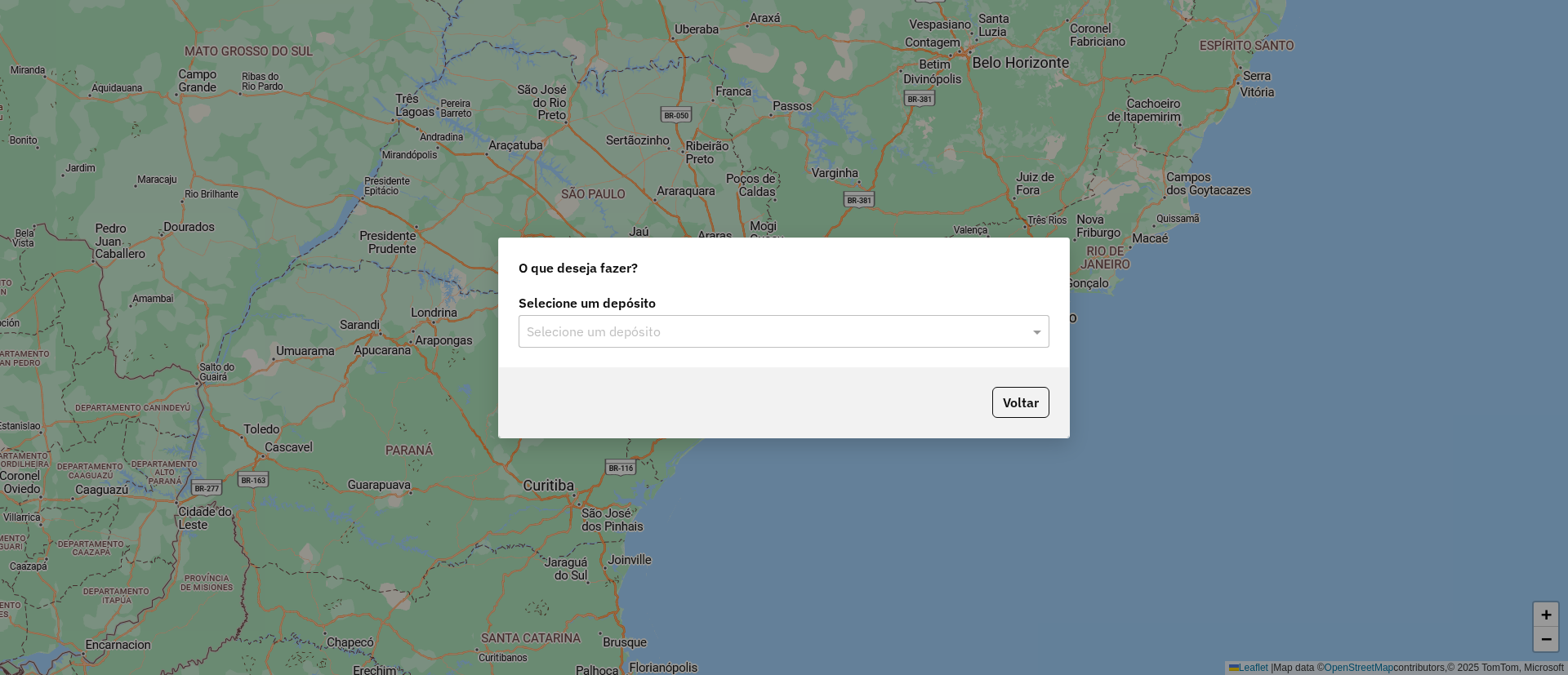
click at [638, 325] on input "text" at bounding box center [768, 332] width 482 height 19
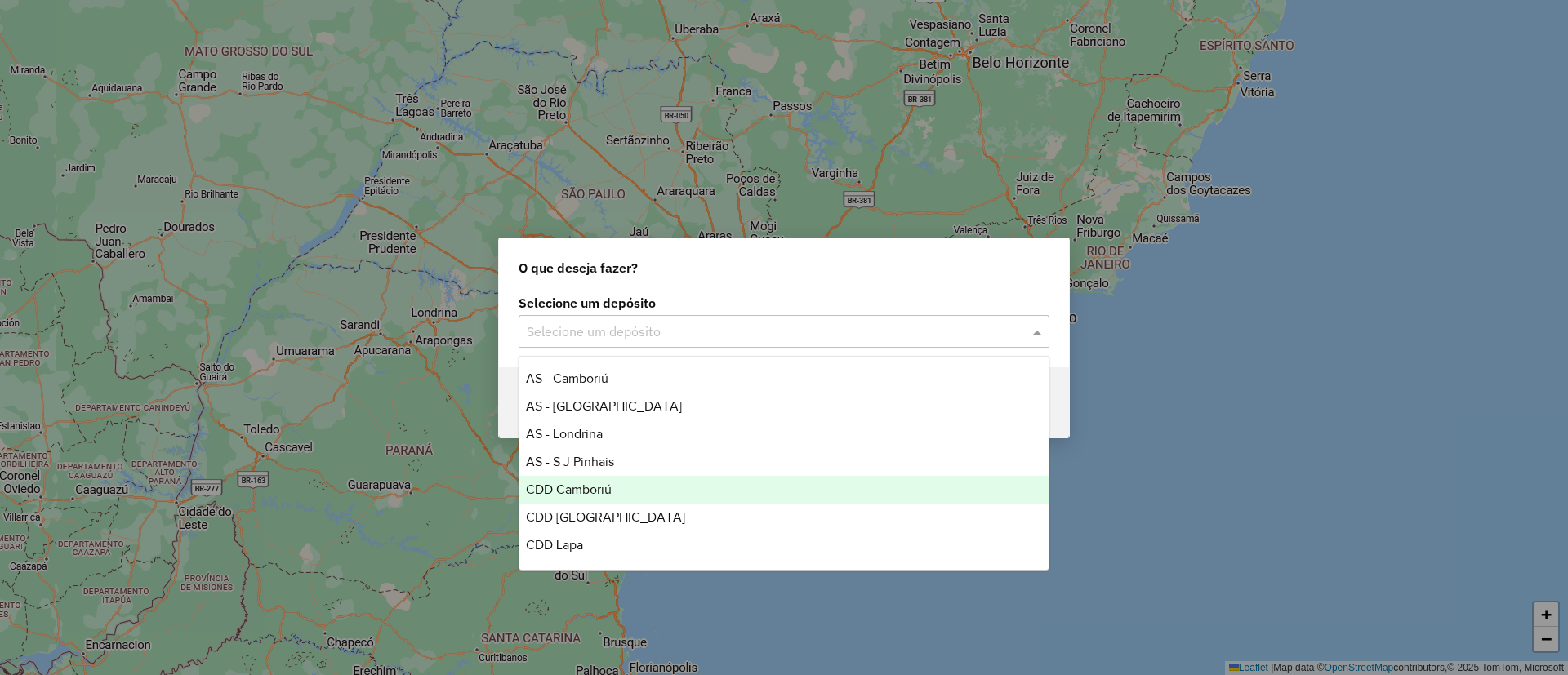
click at [604, 500] on div "CDD Camboriú" at bounding box center [784, 490] width 530 height 28
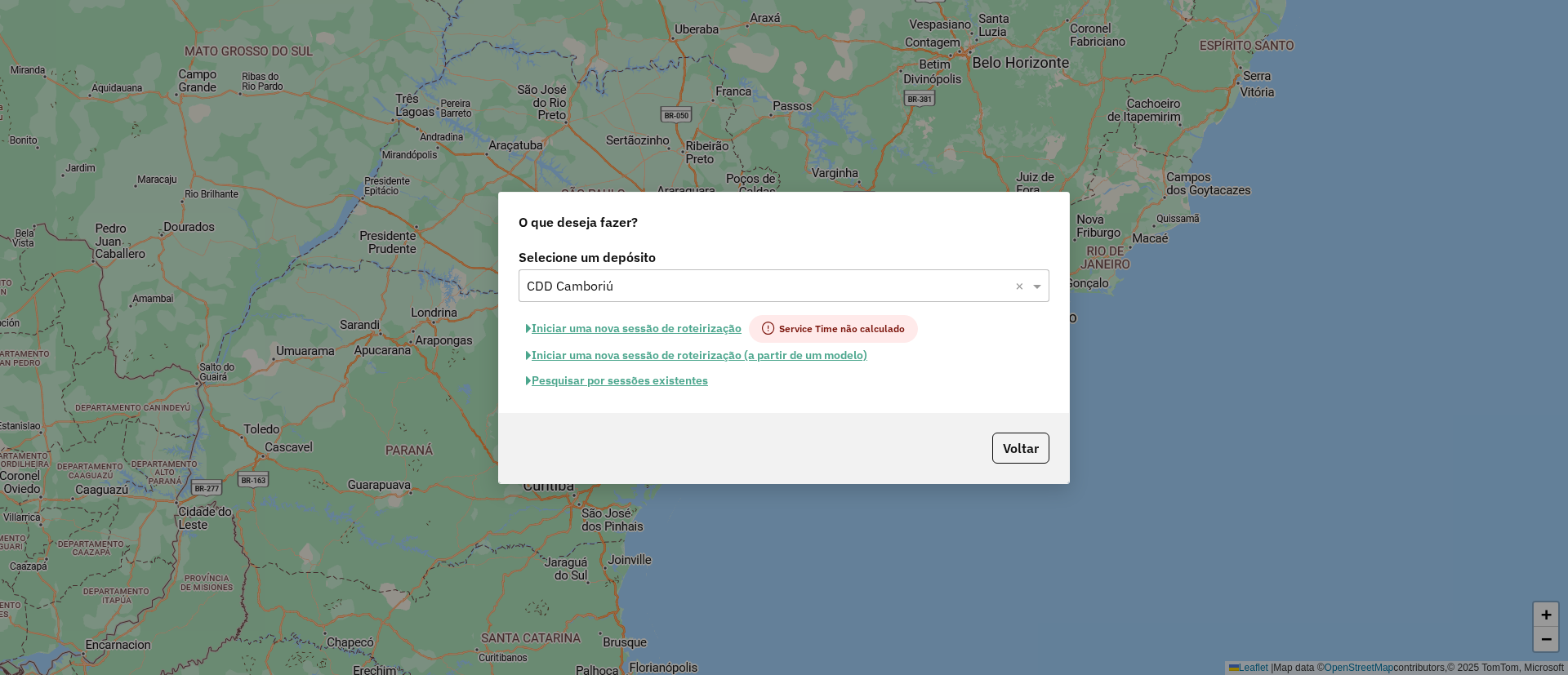
click at [675, 388] on button "Pesquisar por sessões existentes" at bounding box center [617, 381] width 197 height 26
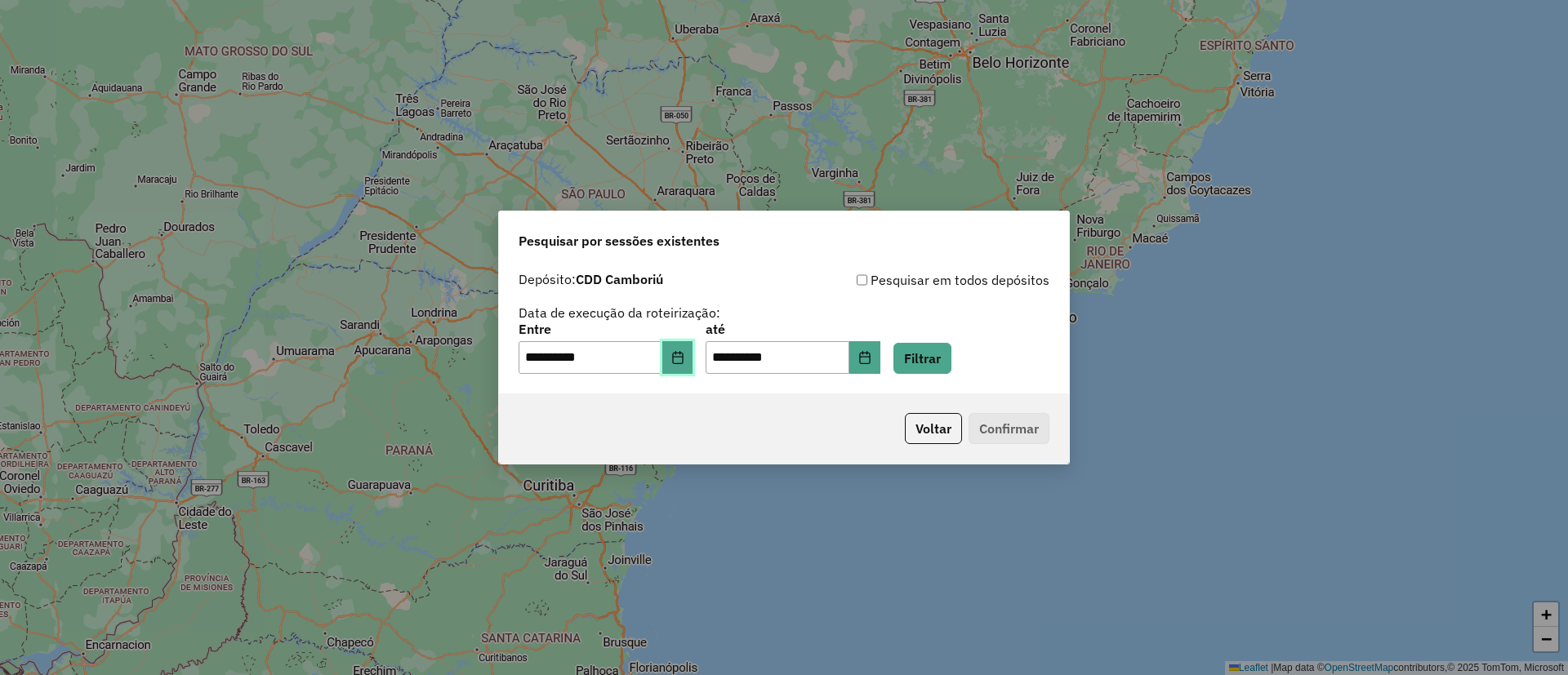
click at [686, 347] on button "Choose Date" at bounding box center [678, 357] width 31 height 33
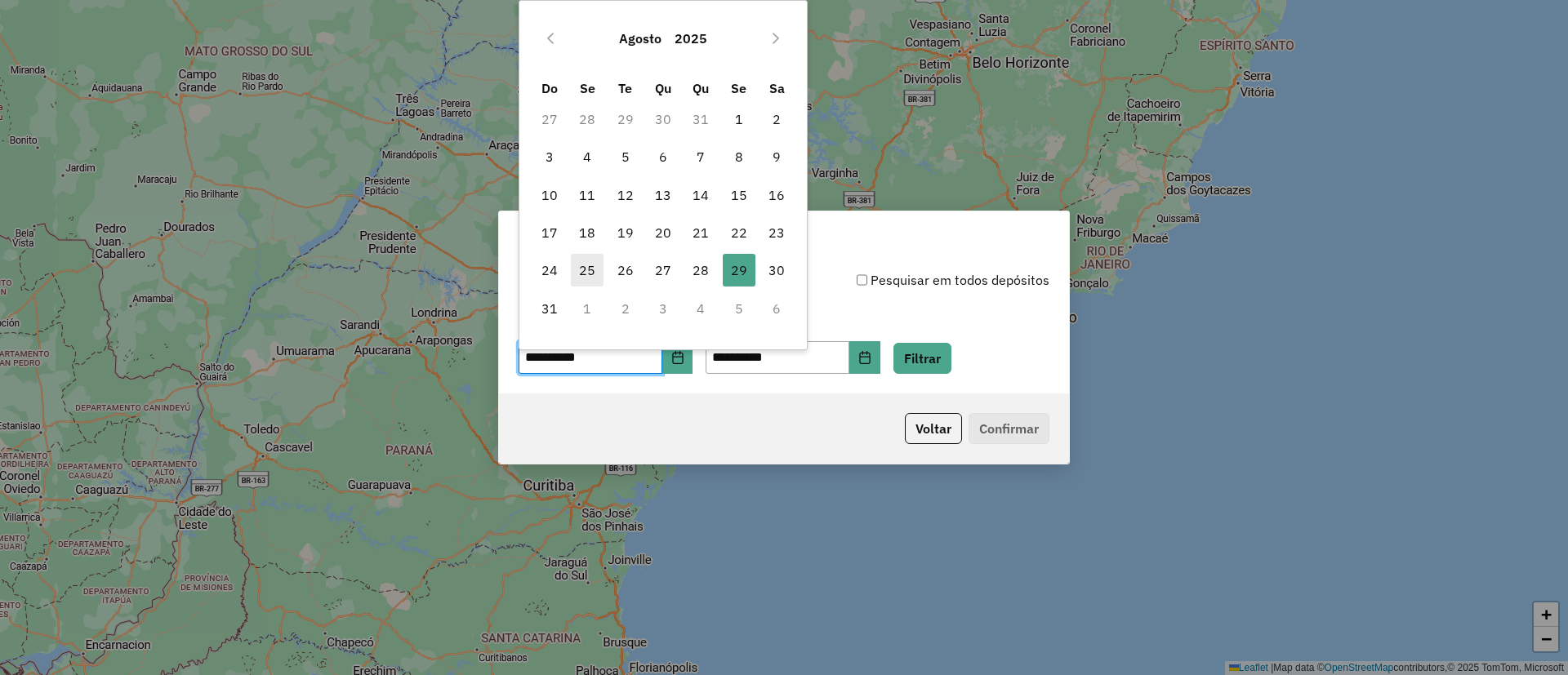
click at [591, 273] on span "25" at bounding box center [587, 270] width 33 height 33
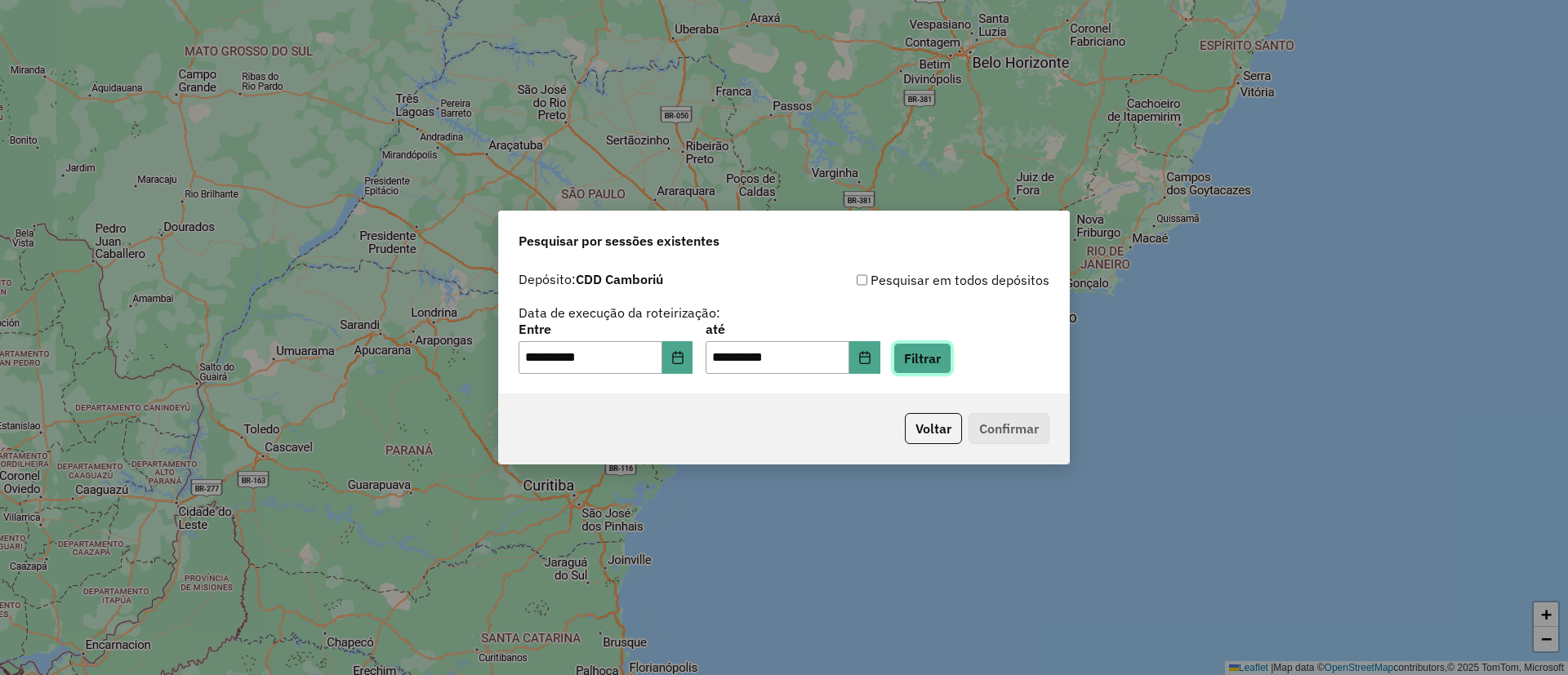
click at [943, 357] on button "Filtrar" at bounding box center [923, 358] width 58 height 31
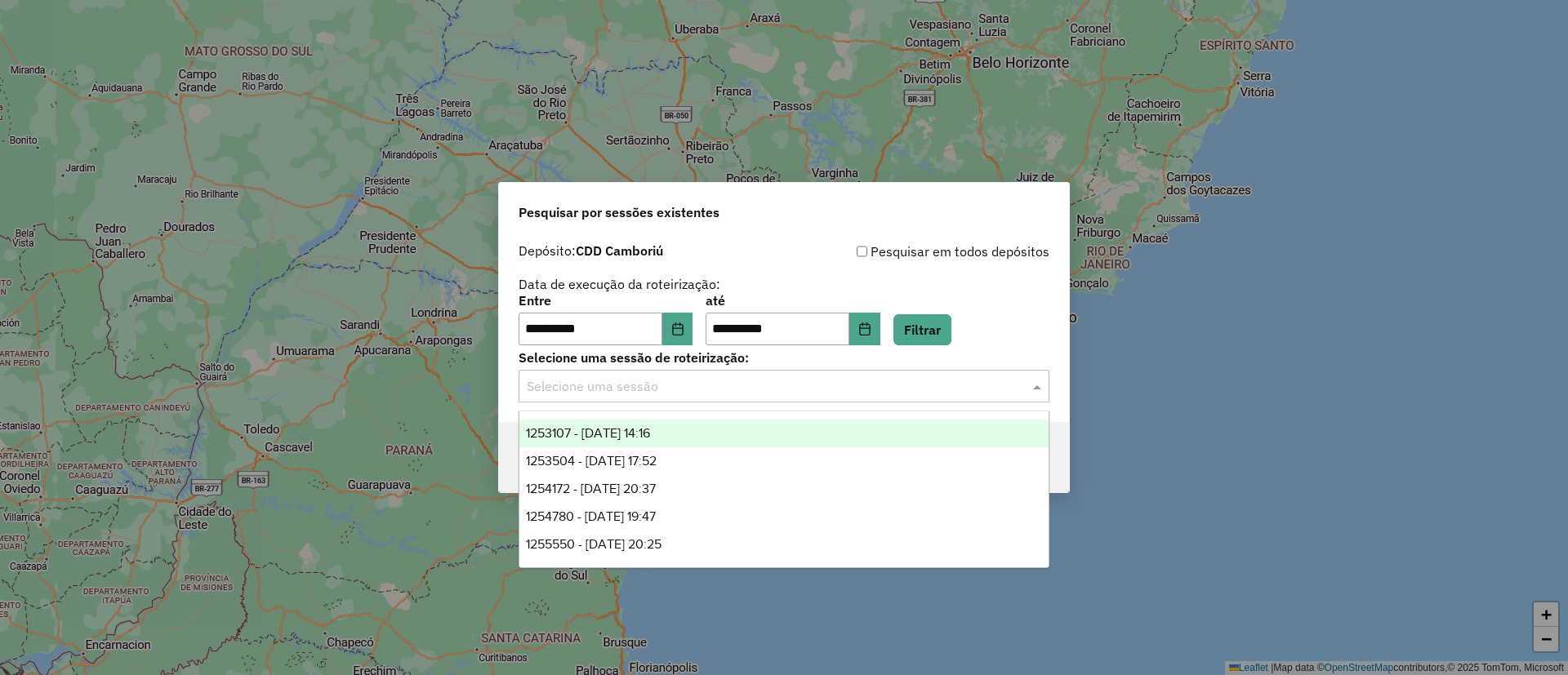
click at [811, 386] on input "text" at bounding box center [768, 387] width 482 height 19
click at [648, 429] on span "1253107 - 25/08/2025 14:16" at bounding box center [588, 434] width 124 height 14
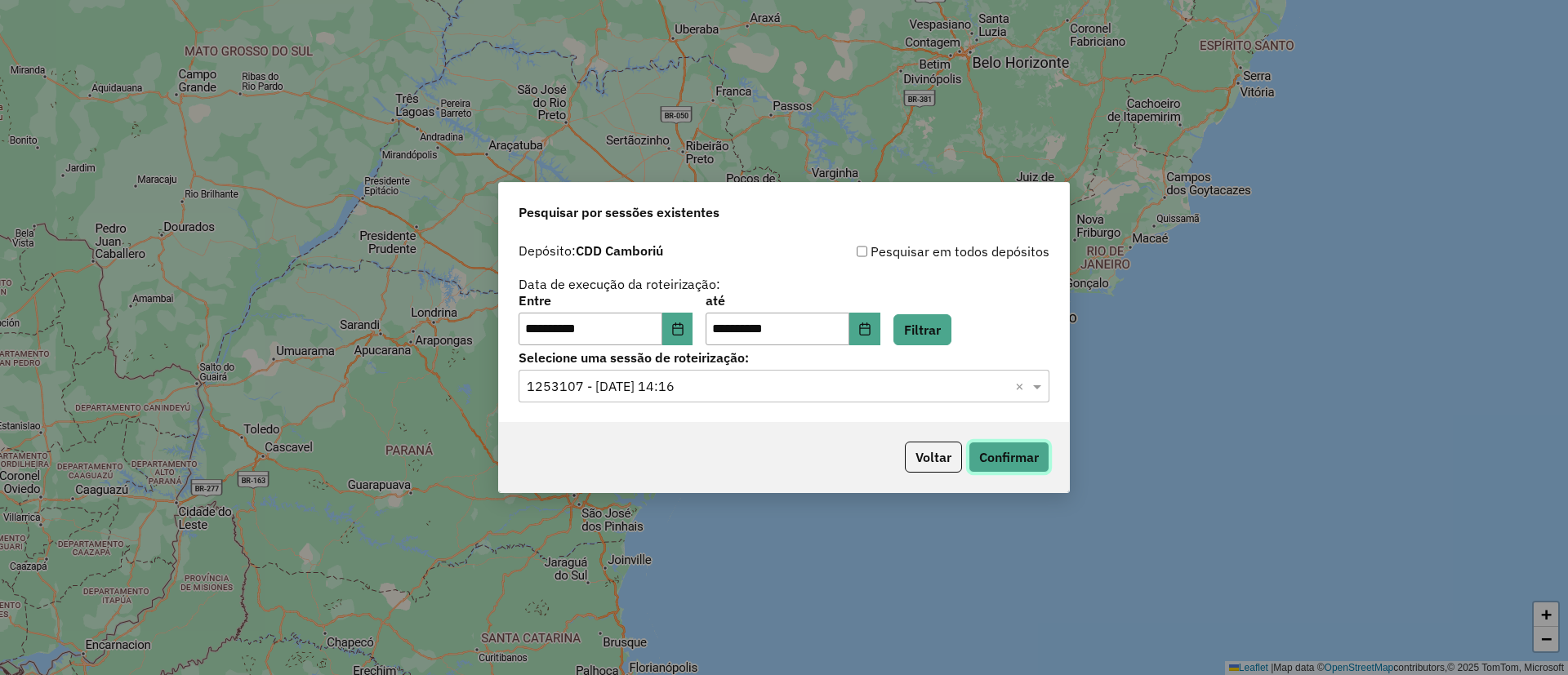
click at [1014, 466] on button "Confirmar" at bounding box center [1009, 456] width 81 height 31
click at [699, 384] on input "text" at bounding box center [768, 387] width 482 height 19
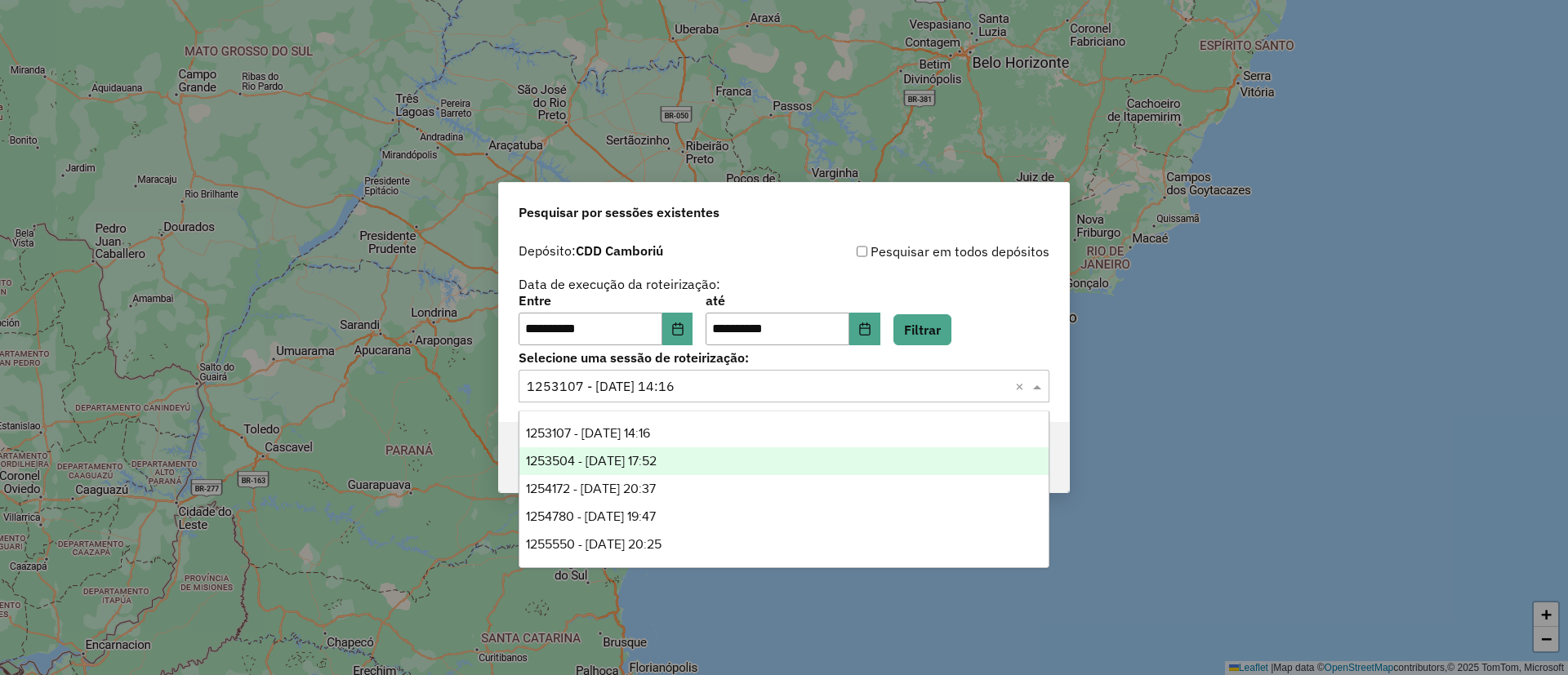
click at [636, 462] on span "1253504 - 26/08/2025 17:52" at bounding box center [591, 461] width 130 height 14
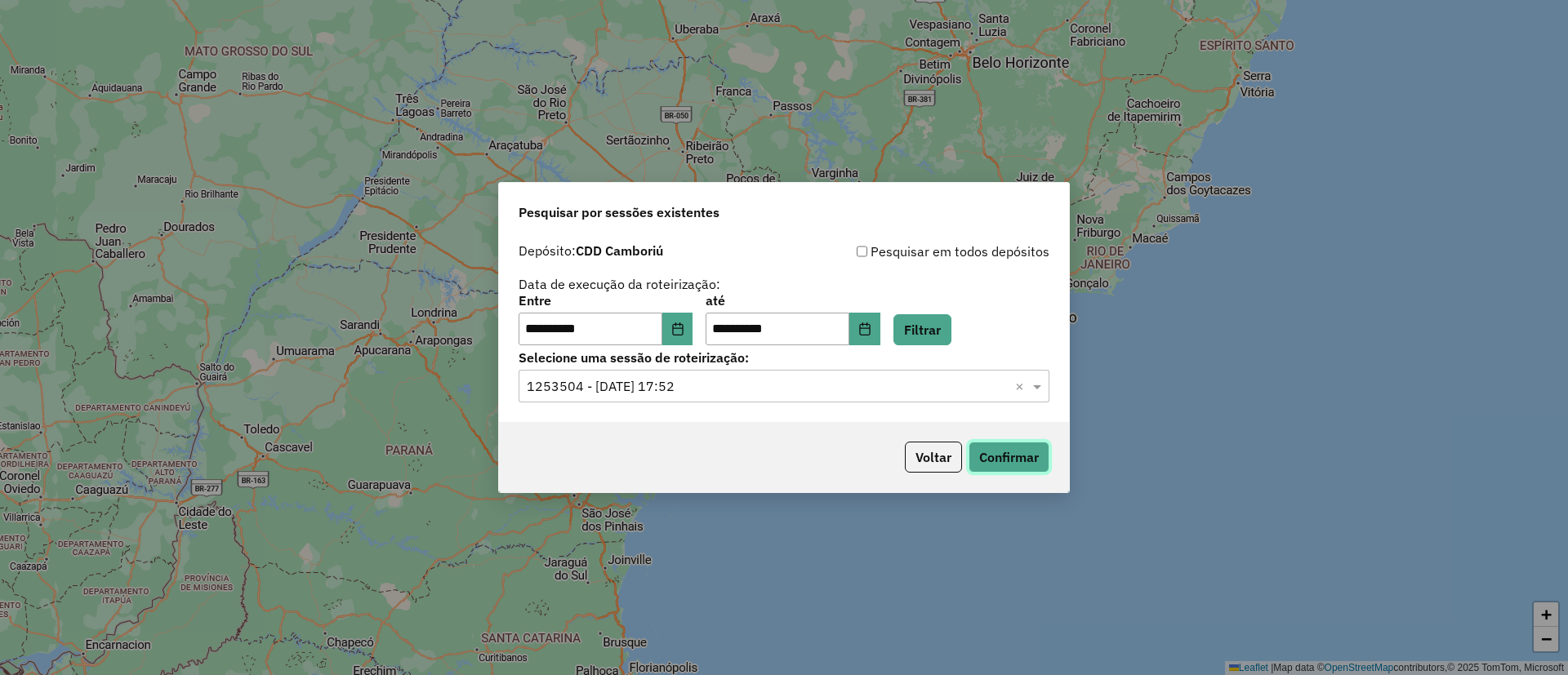
click at [1029, 452] on button "Confirmar" at bounding box center [1009, 456] width 81 height 31
click at [685, 330] on icon "Choose Date" at bounding box center [678, 329] width 13 height 13
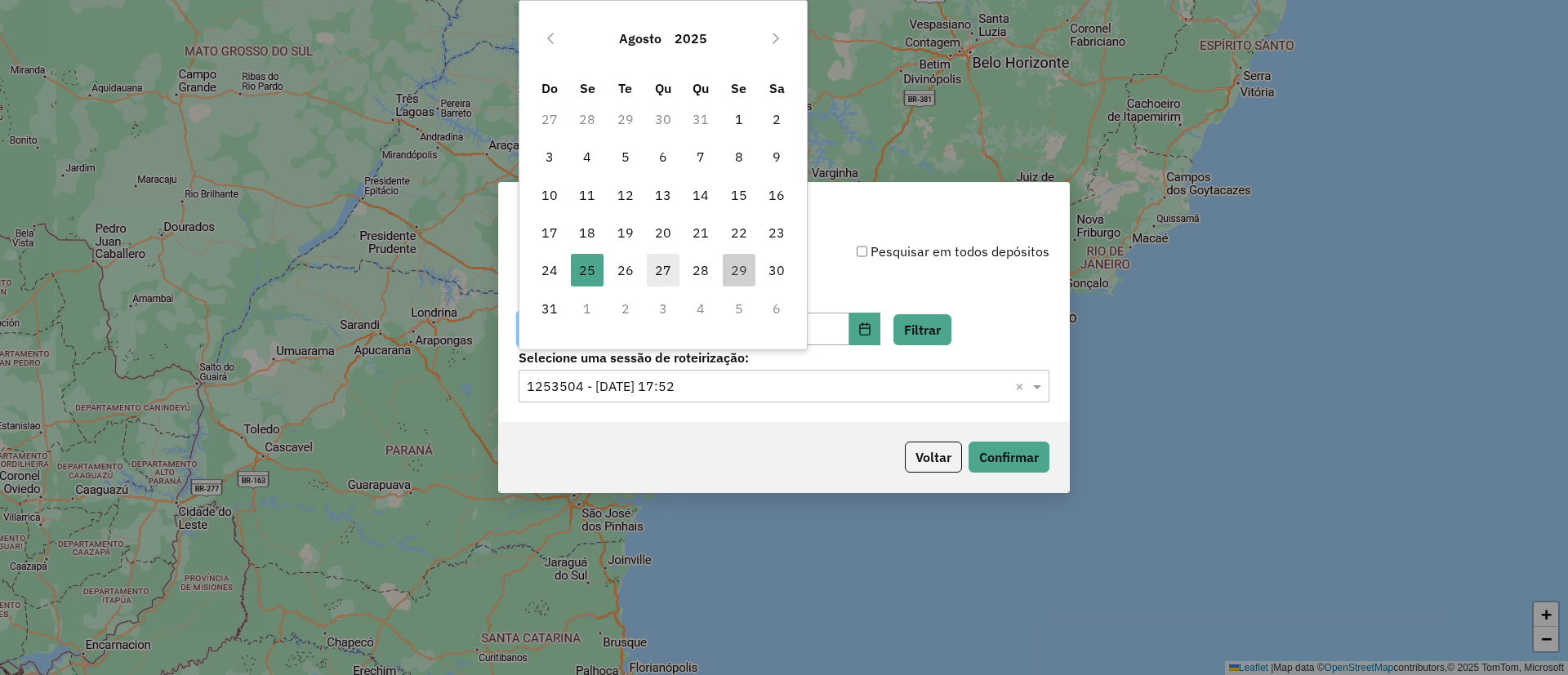
click at [655, 269] on span "27" at bounding box center [663, 270] width 33 height 33
type input "**********"
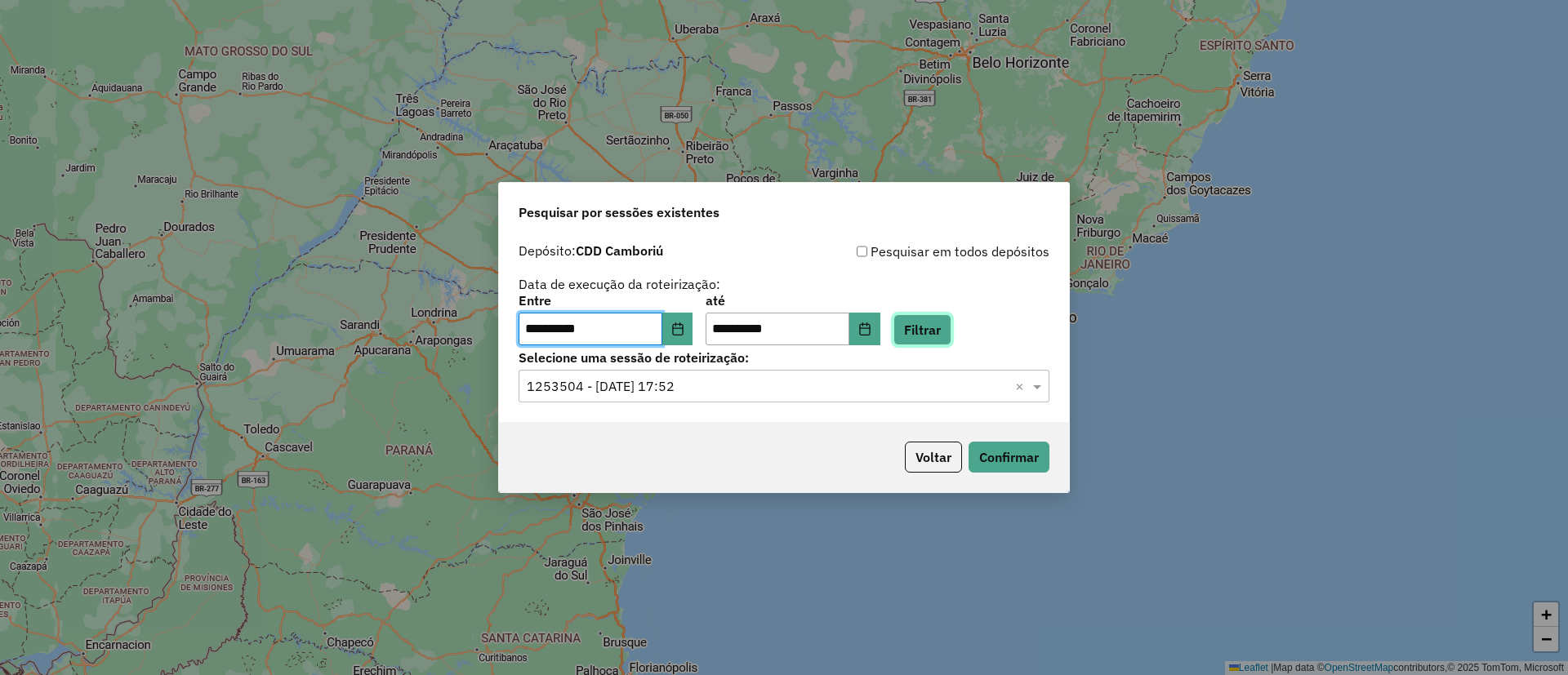
click at [938, 331] on button "Filtrar" at bounding box center [923, 330] width 58 height 31
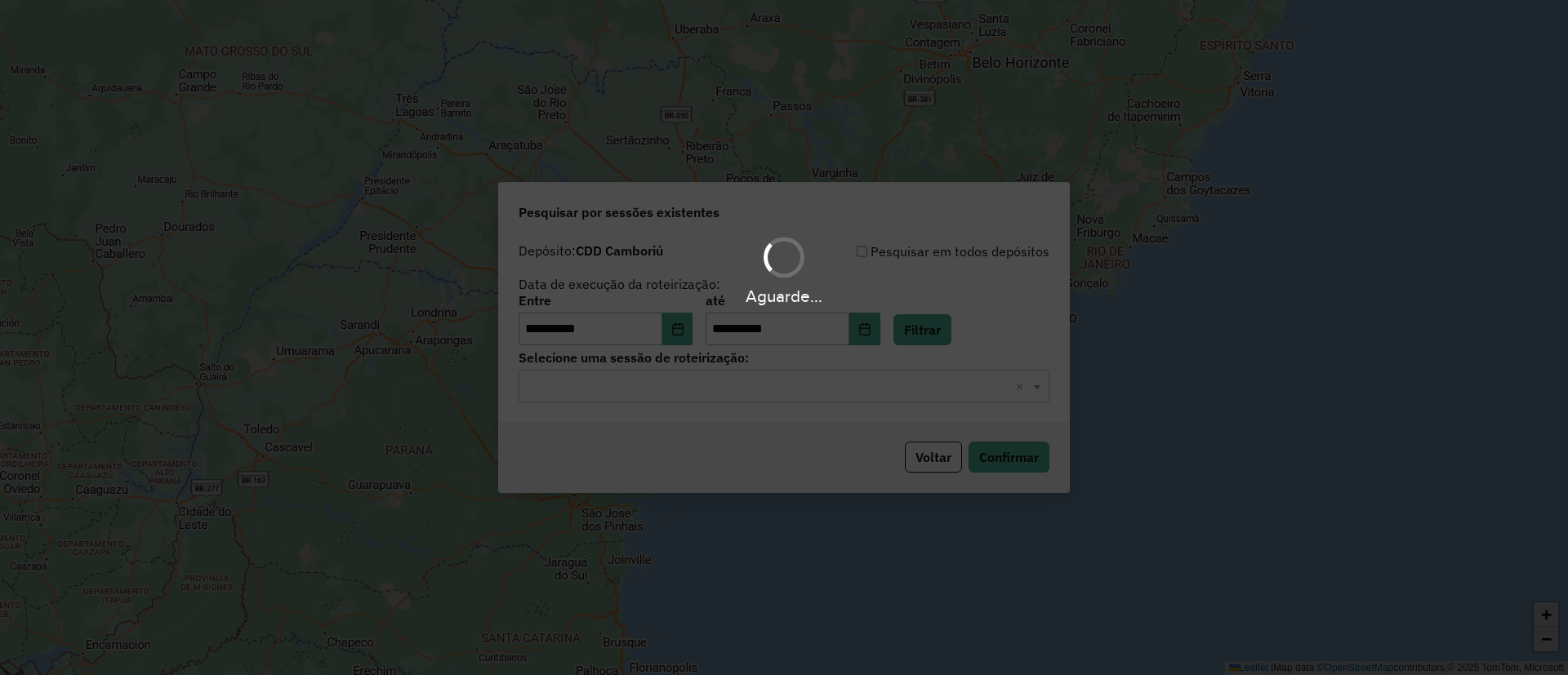
click at [673, 389] on hb-app "**********" at bounding box center [784, 338] width 1568 height 675
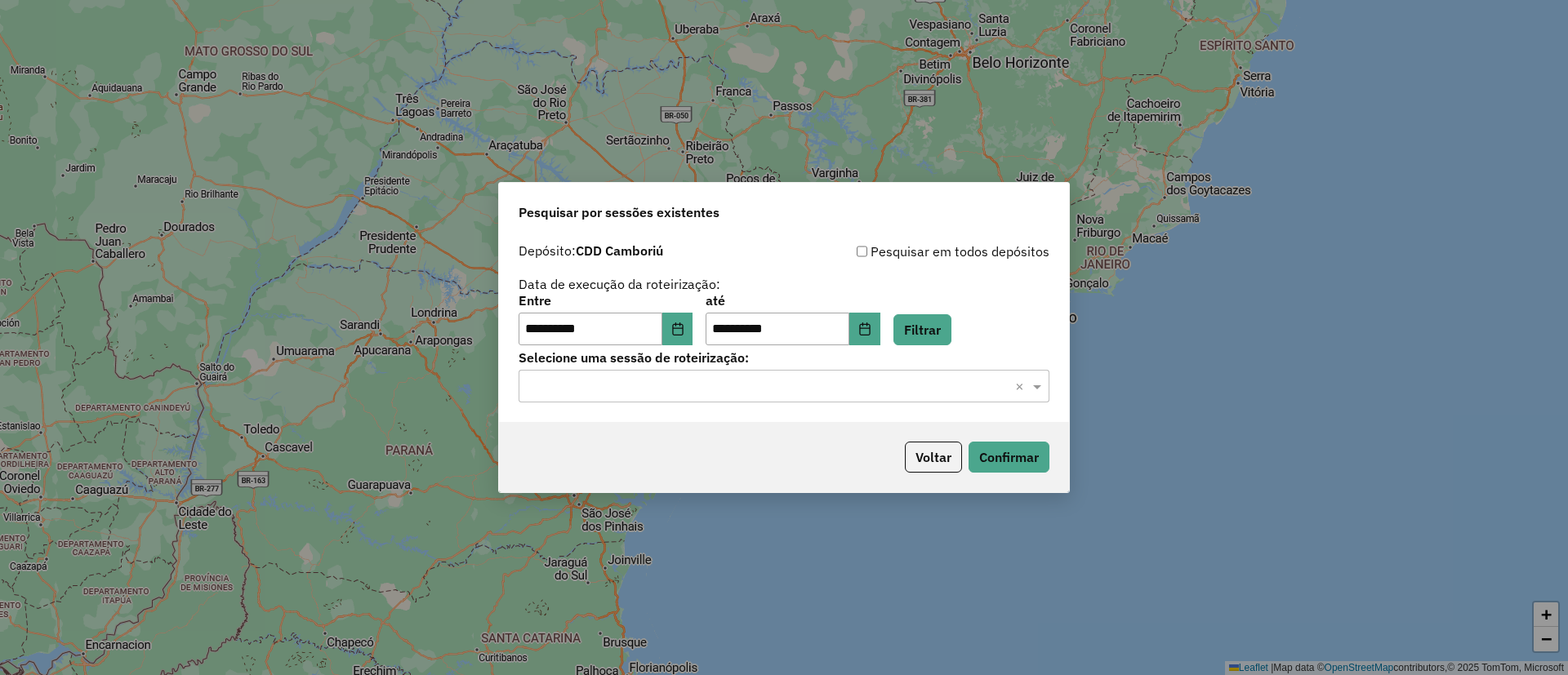
click at [671, 389] on input "text" at bounding box center [768, 387] width 482 height 19
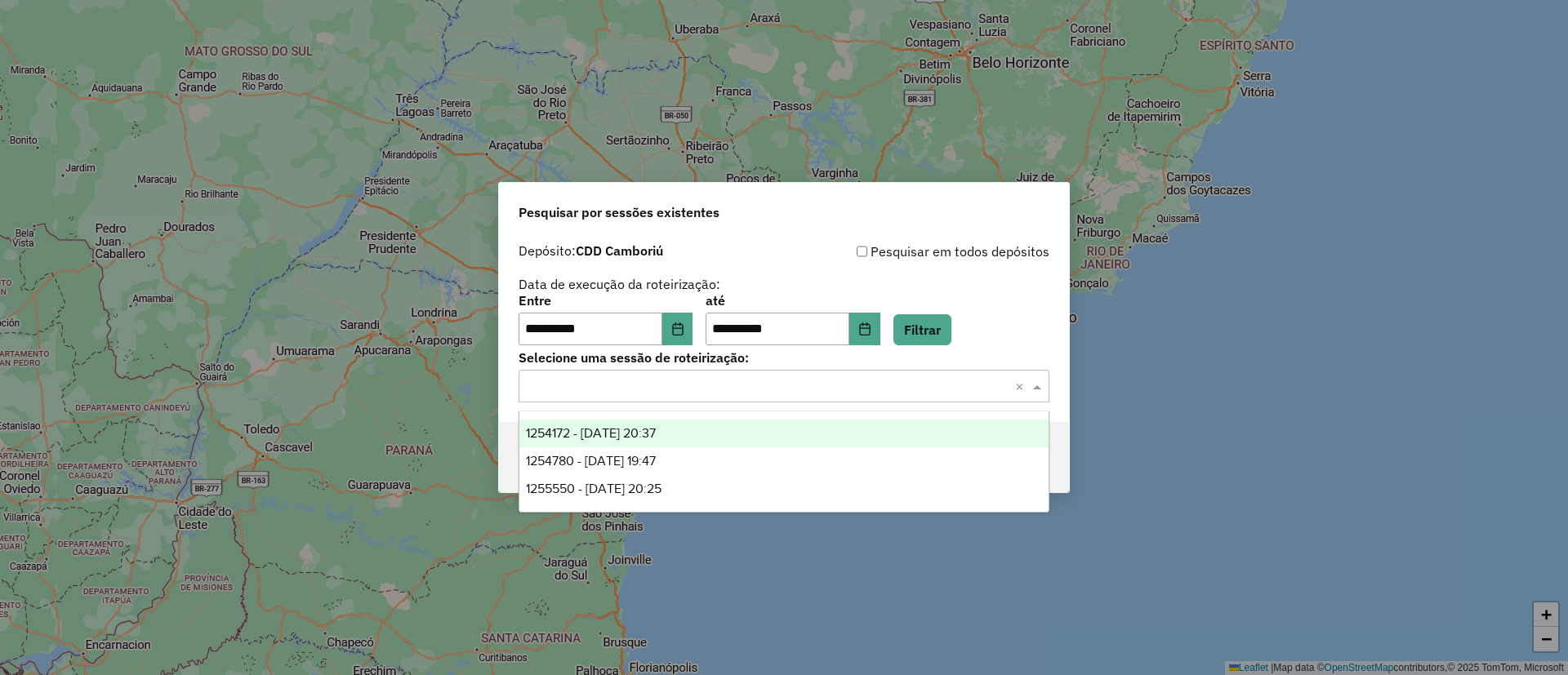
click at [621, 432] on span "1254172 - 27/08/2025 20:37" at bounding box center [591, 434] width 130 height 14
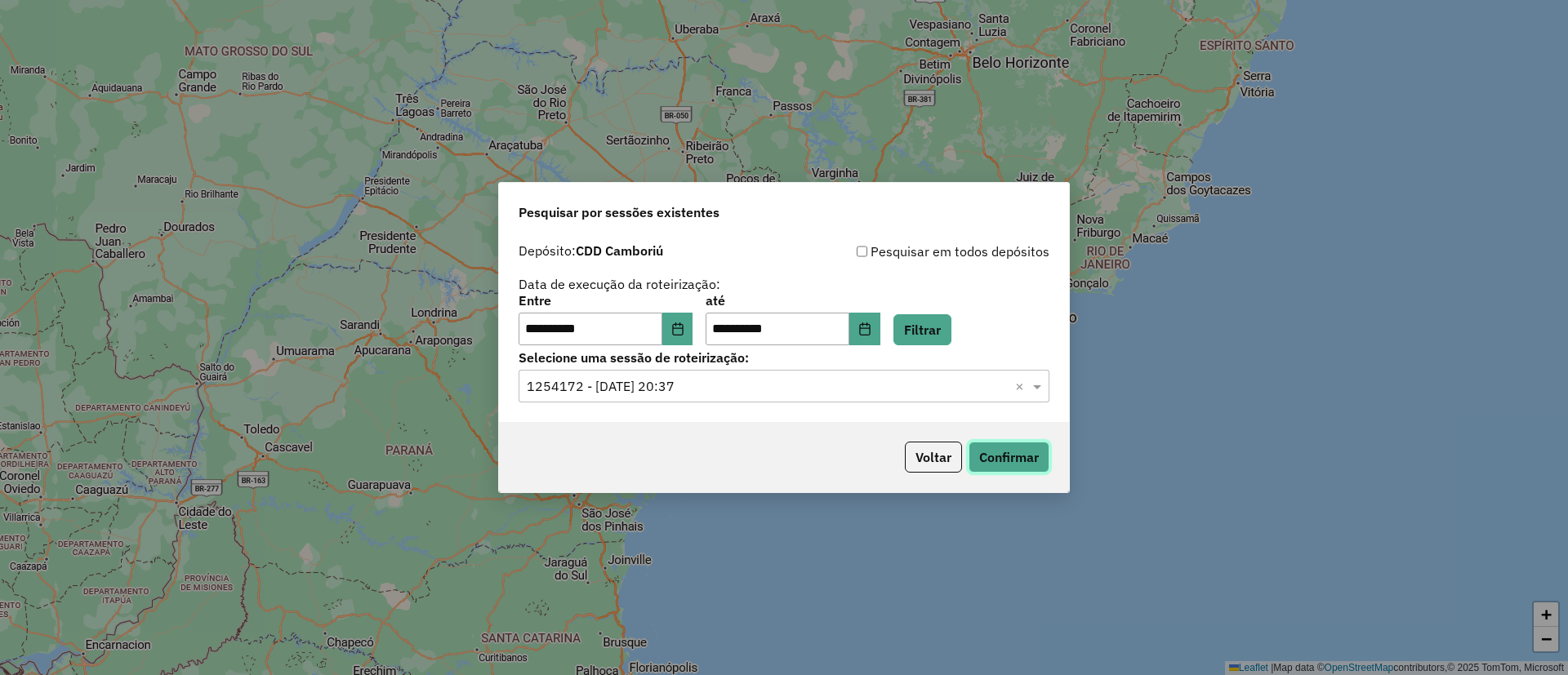
click at [999, 452] on button "Confirmar" at bounding box center [1009, 456] width 81 height 31
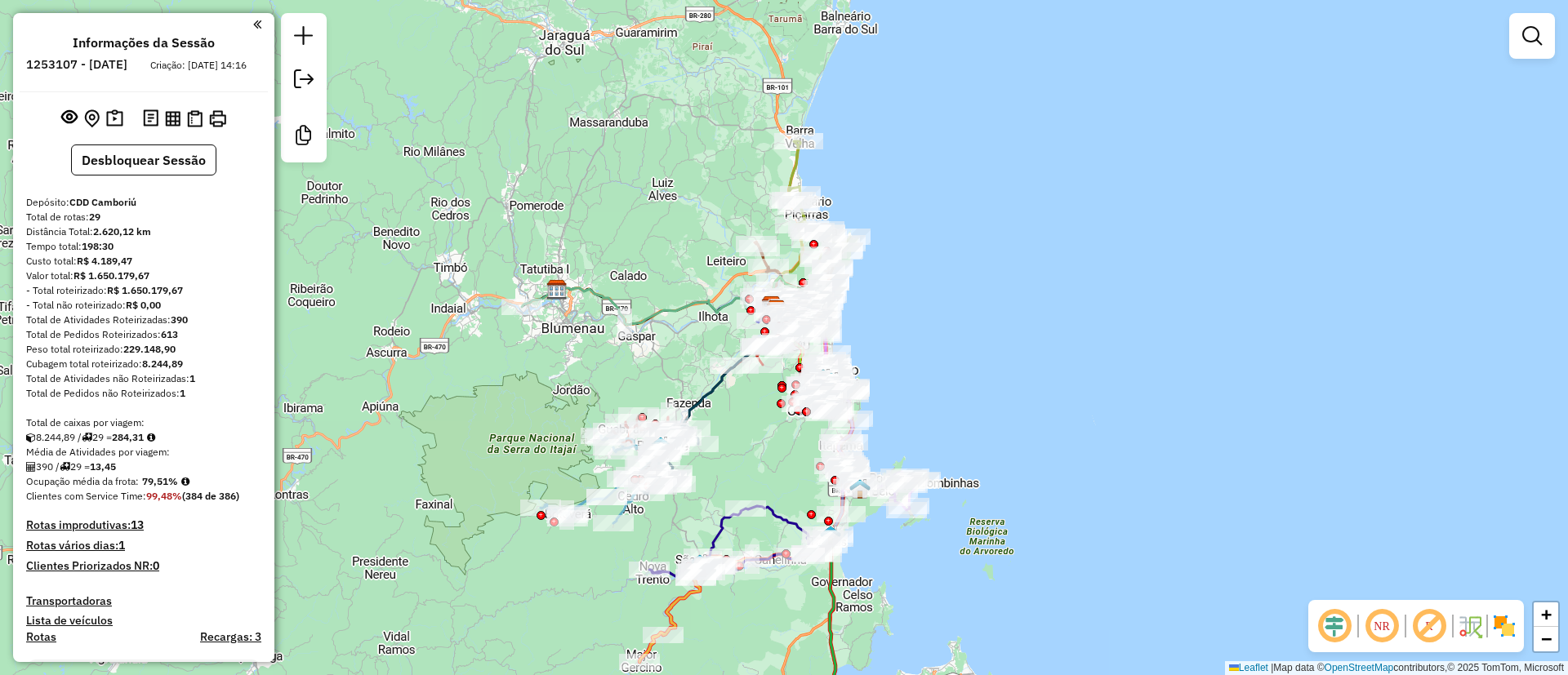
click at [1017, 265] on div "Janela de atendimento Grade de atendimento Capacidade Transportadoras Veículos …" at bounding box center [784, 338] width 1568 height 675
click at [1438, 633] on em at bounding box center [1430, 627] width 39 height 39
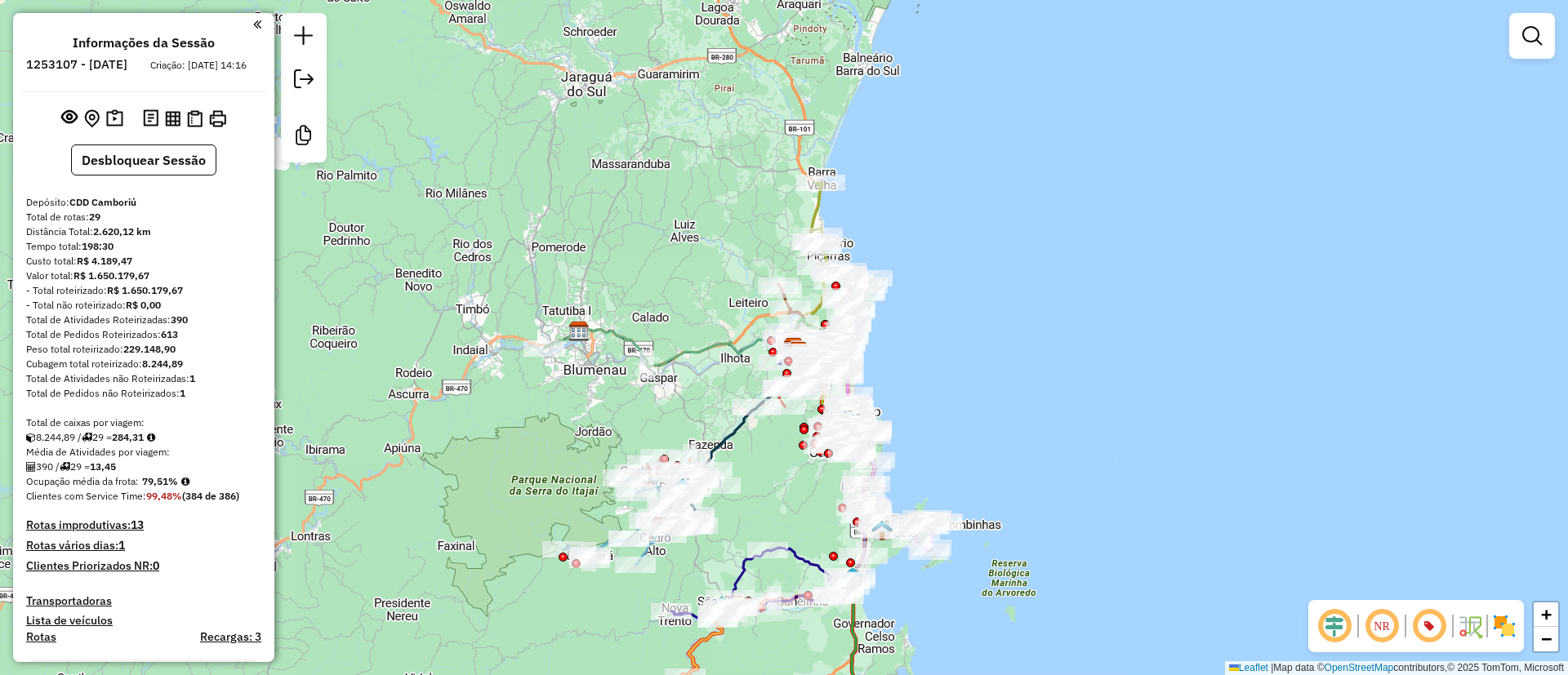
drag, startPoint x: 1029, startPoint y: 299, endPoint x: 1050, endPoint y: 343, distance: 48.8
click at [1050, 343] on div "Janela de atendimento Grade de atendimento Capacidade Transportadoras Veículos …" at bounding box center [784, 338] width 1568 height 675
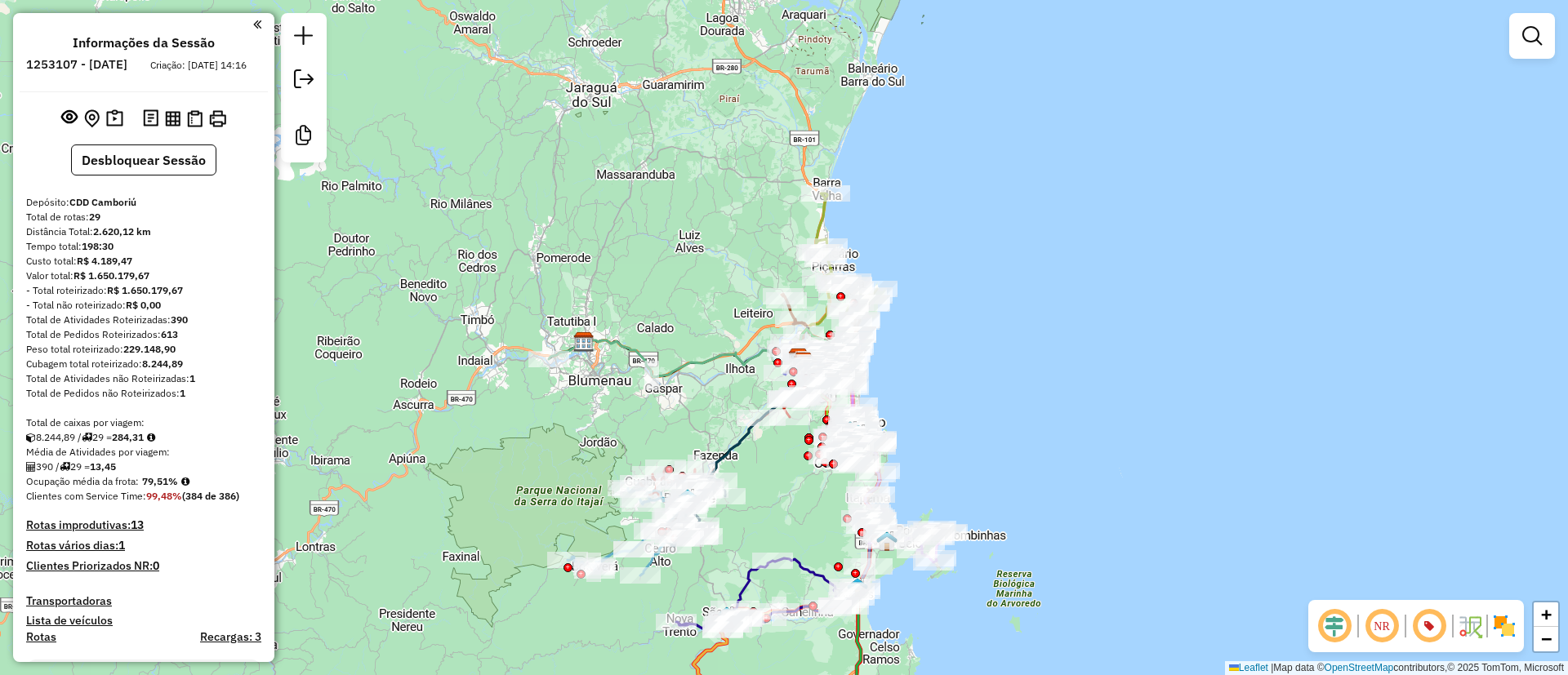
click at [1510, 619] on img at bounding box center [1505, 627] width 26 height 26
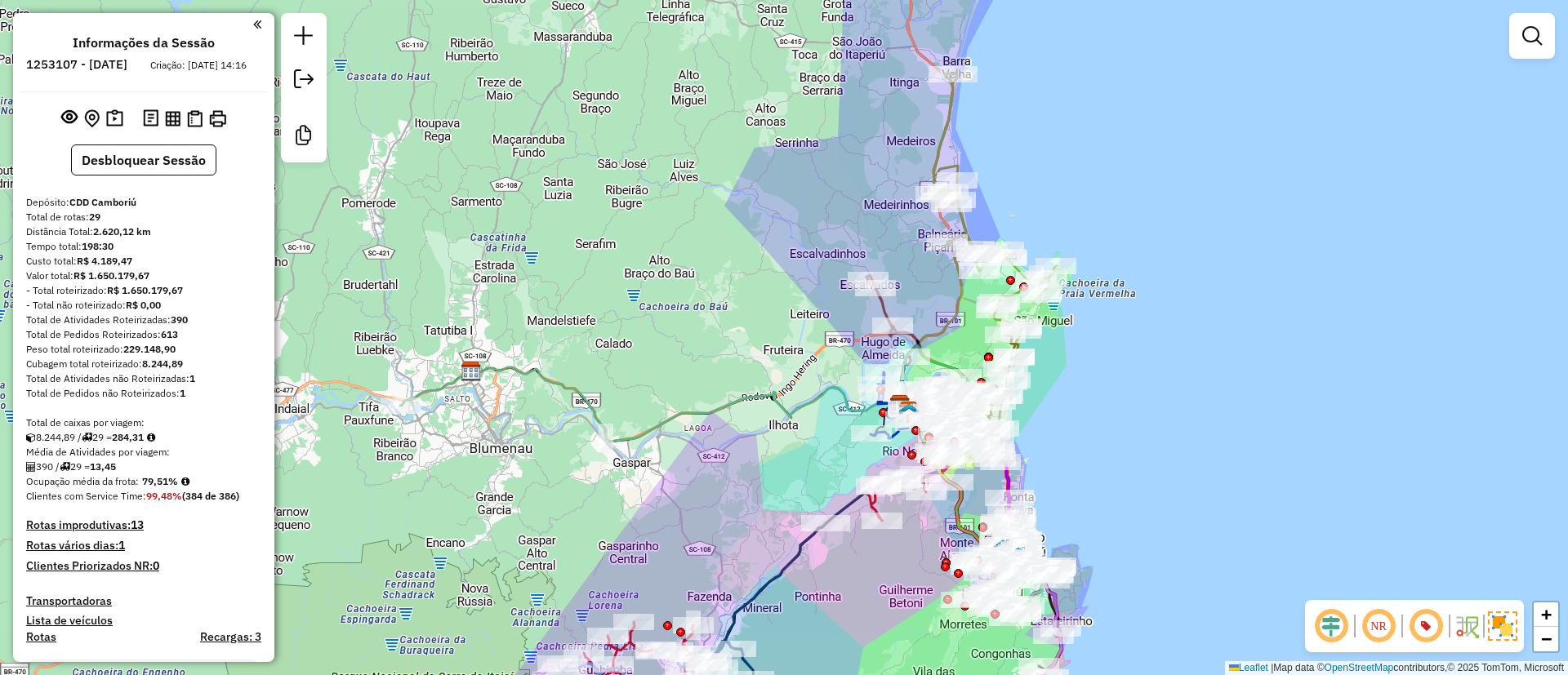
drag, startPoint x: 550, startPoint y: 347, endPoint x: 583, endPoint y: 338, distance: 34.2
click at [583, 338] on div "Janela de atendimento Grade de atendimento Capacidade Transportadoras Veículos …" at bounding box center [784, 338] width 1568 height 675
click at [118, 129] on img at bounding box center [114, 118] width 17 height 19
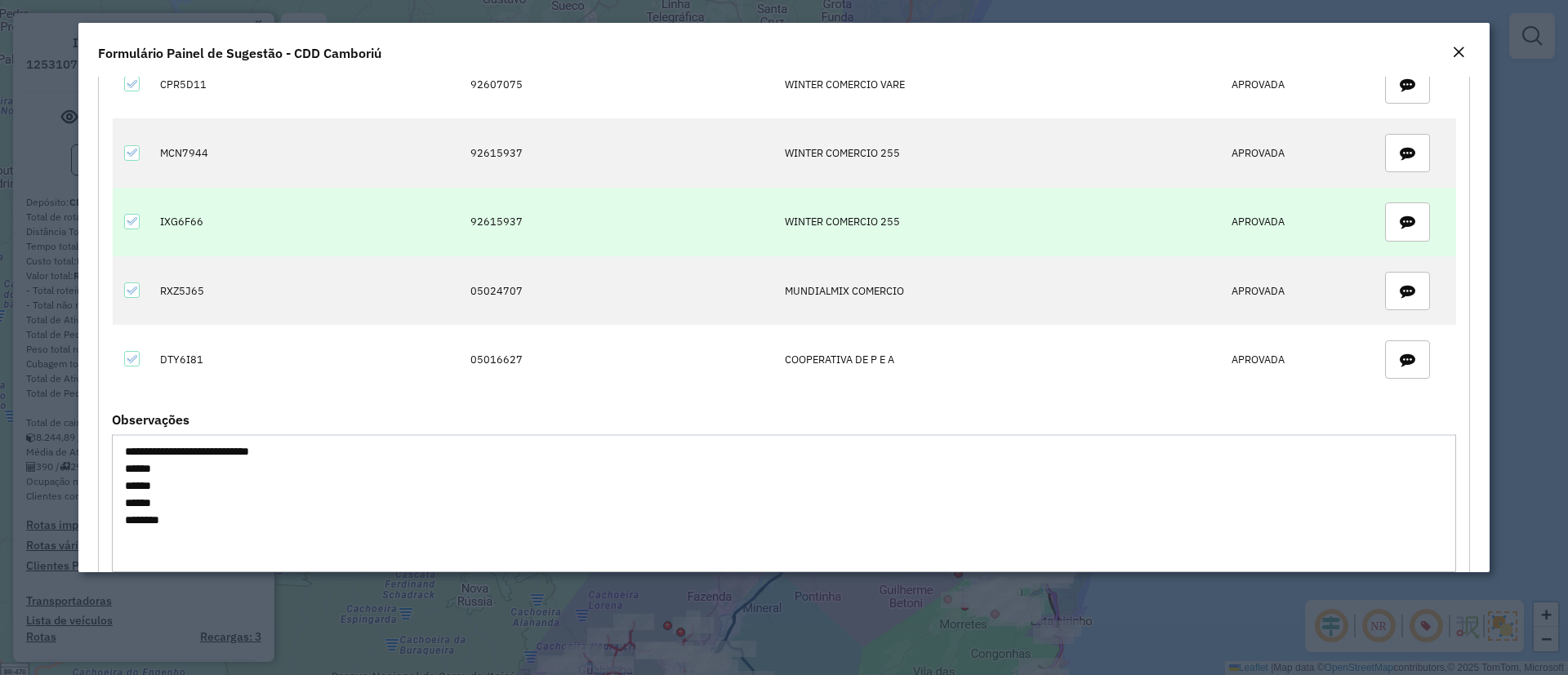
scroll to position [1368, 0]
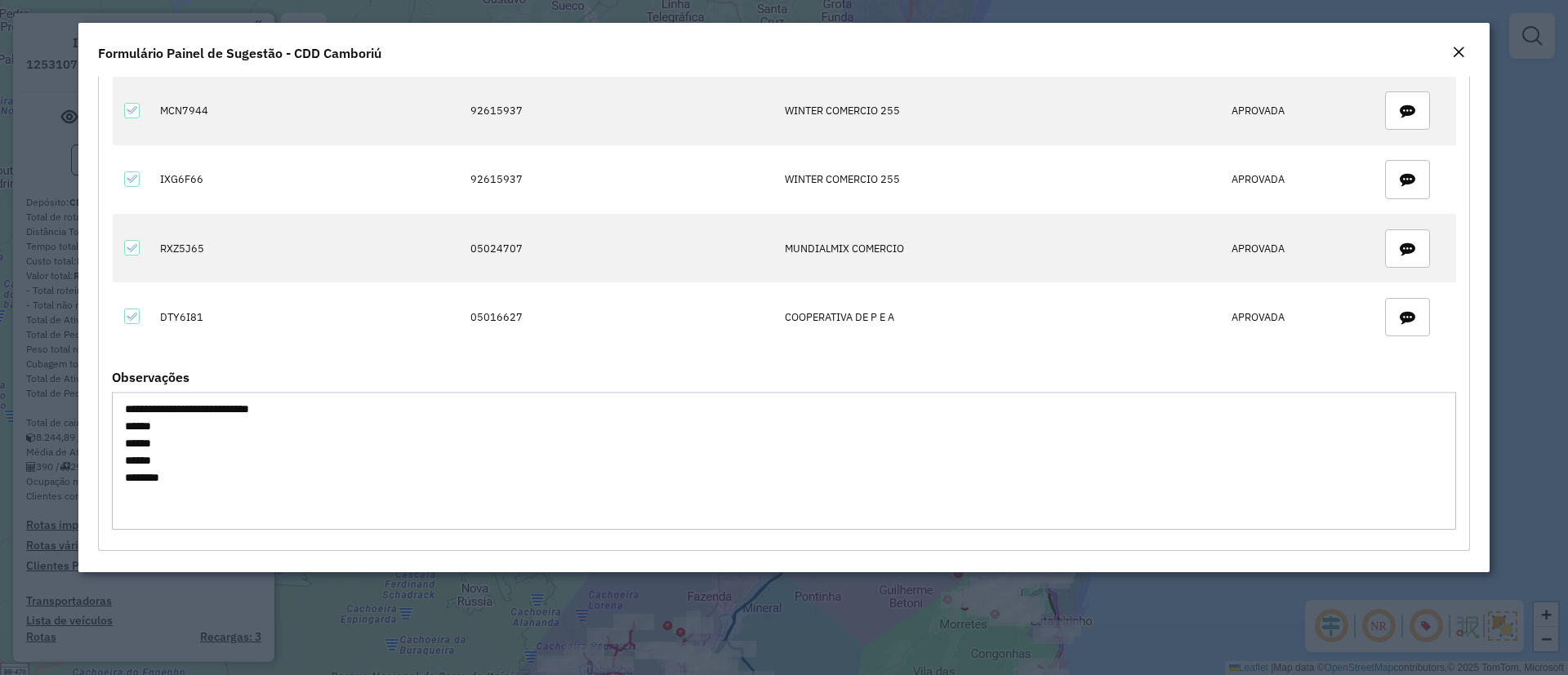
drag, startPoint x: 117, startPoint y: 407, endPoint x: 207, endPoint y: 478, distance: 114.6
click at [207, 478] on textarea "**********" at bounding box center [784, 461] width 1345 height 138
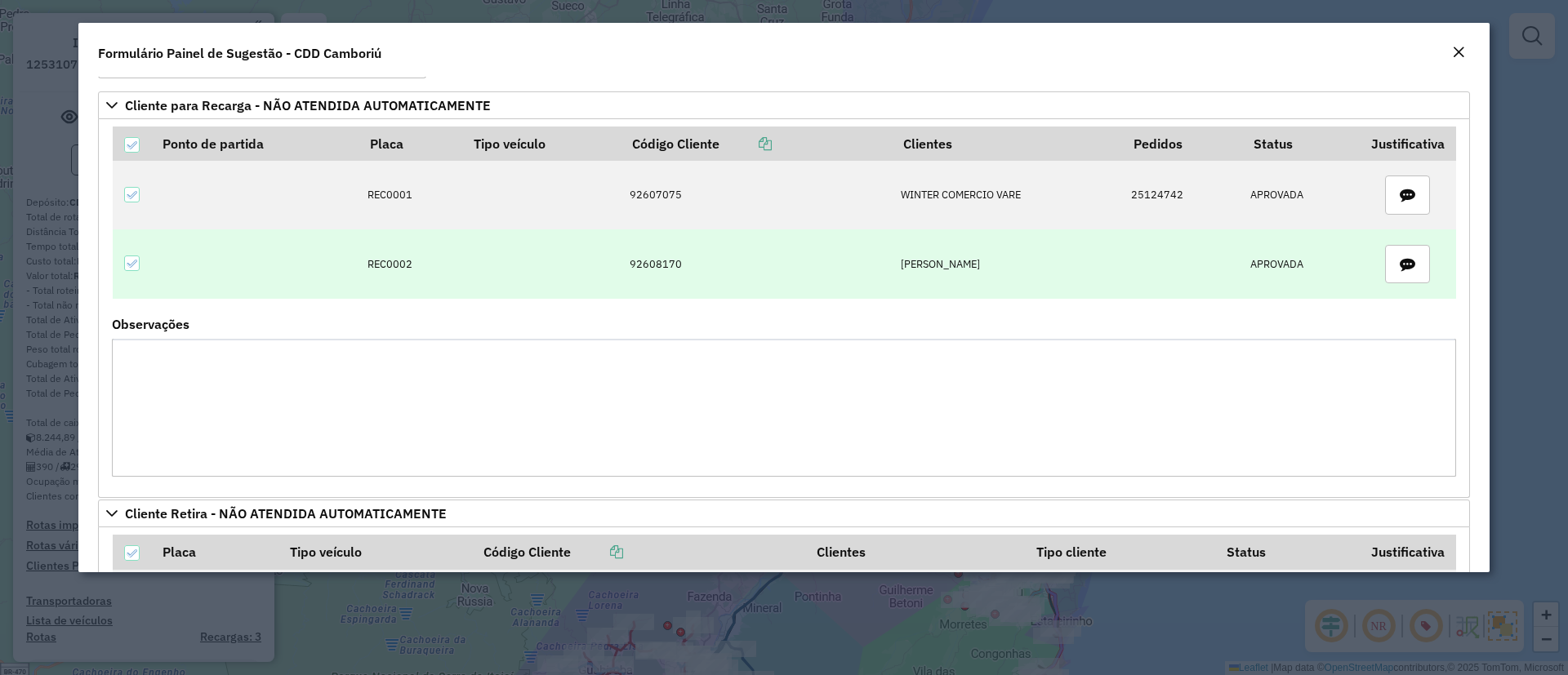
scroll to position [0, 0]
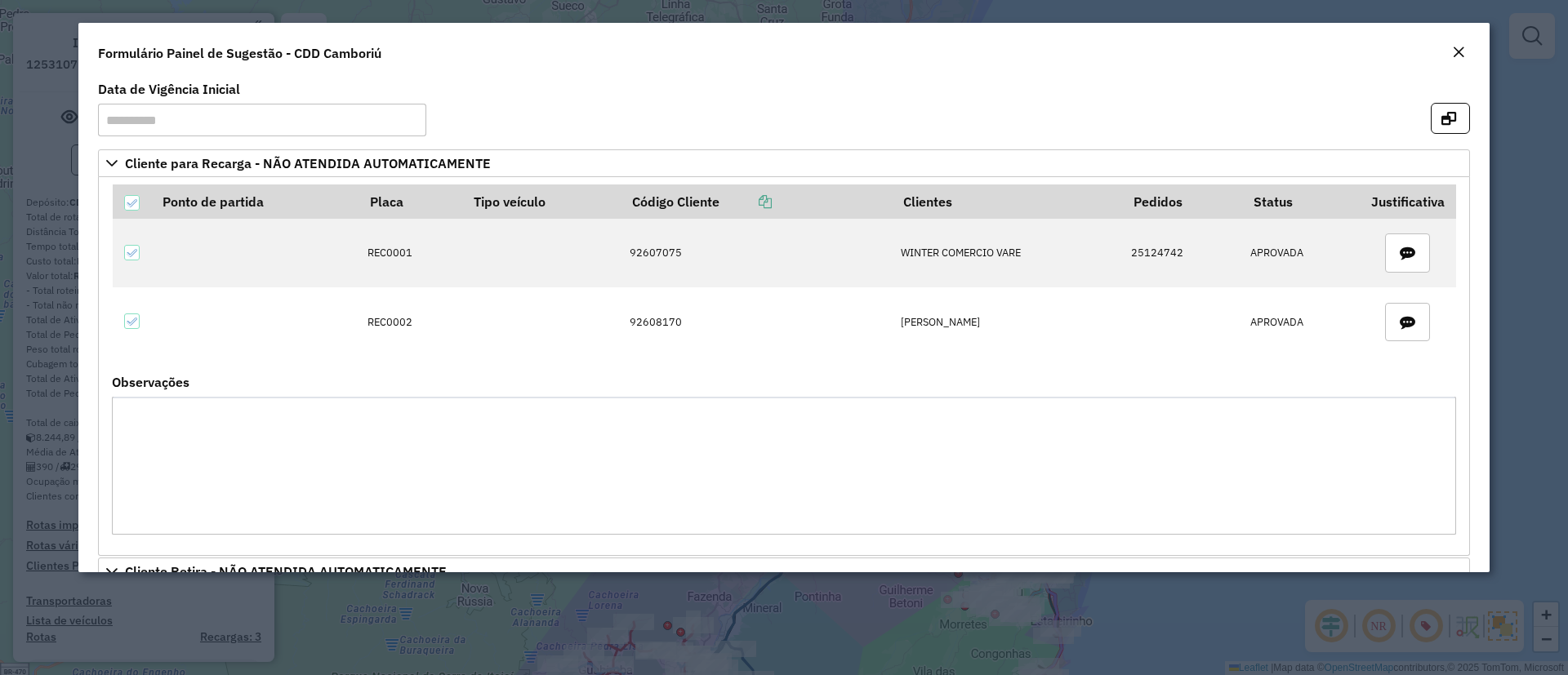
drag, startPoint x: 800, startPoint y: 87, endPoint x: 585, endPoint y: 113, distance: 216.6
click at [586, 113] on formly-group "**********" at bounding box center [784, 116] width 1392 height 66
click at [1462, 55] on em "Close" at bounding box center [1459, 52] width 13 height 13
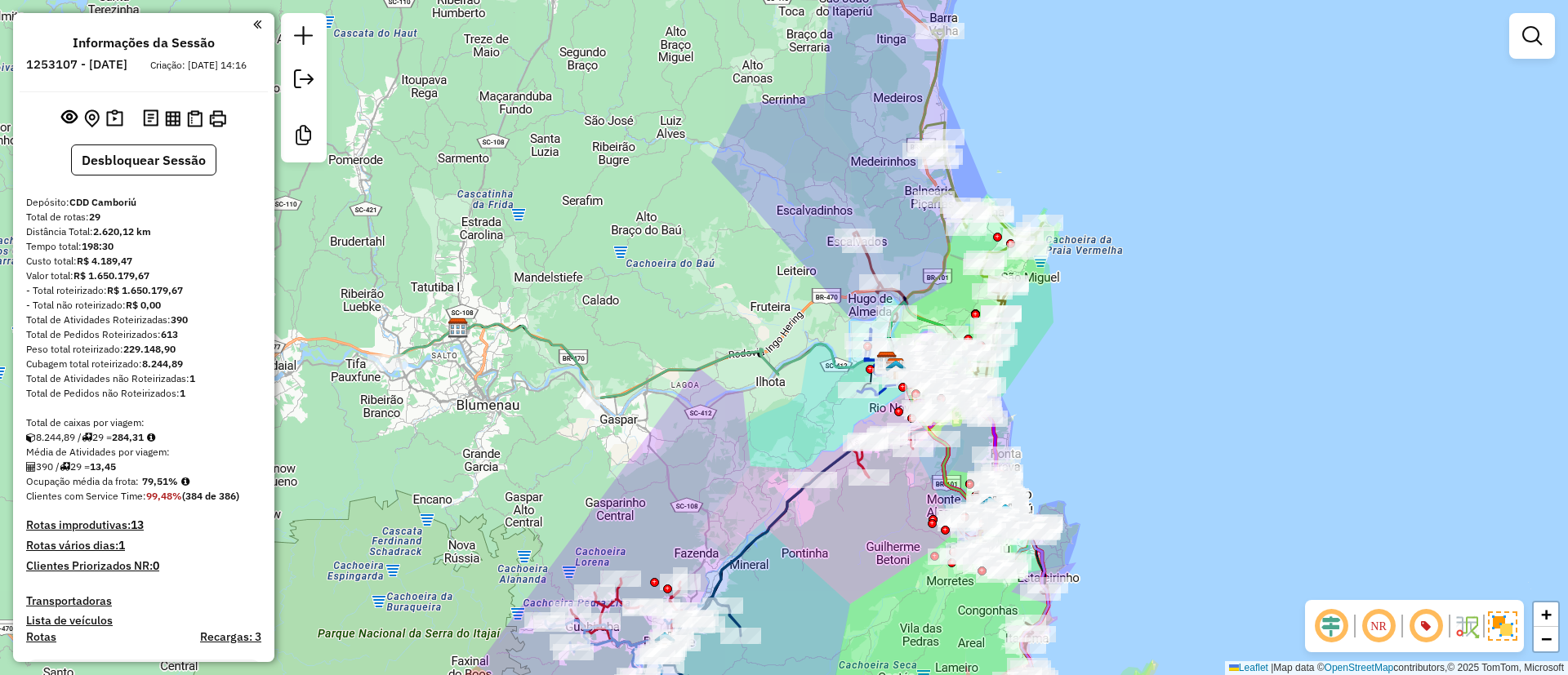
drag, startPoint x: 918, startPoint y: 530, endPoint x: 912, endPoint y: 485, distance: 45.4
click at [912, 508] on div "Janela de atendimento Grade de atendimento Capacidade Transportadoras Veículos …" at bounding box center [784, 338] width 1568 height 675
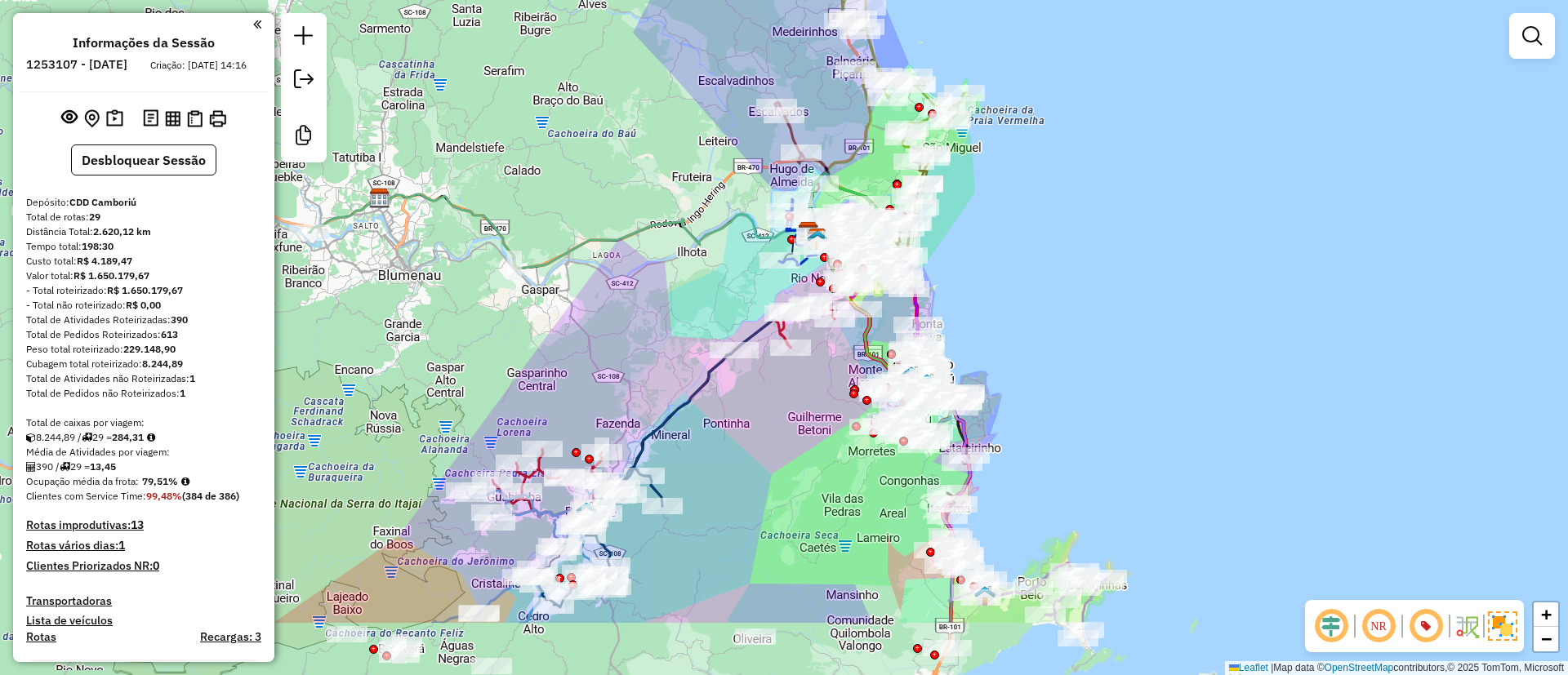
drag, startPoint x: 903, startPoint y: 558, endPoint x: 781, endPoint y: 342, distance: 248.1
click at [797, 385] on div "Janela de atendimento Grade de atendimento Capacidade Transportadoras Veículos …" at bounding box center [784, 338] width 1568 height 675
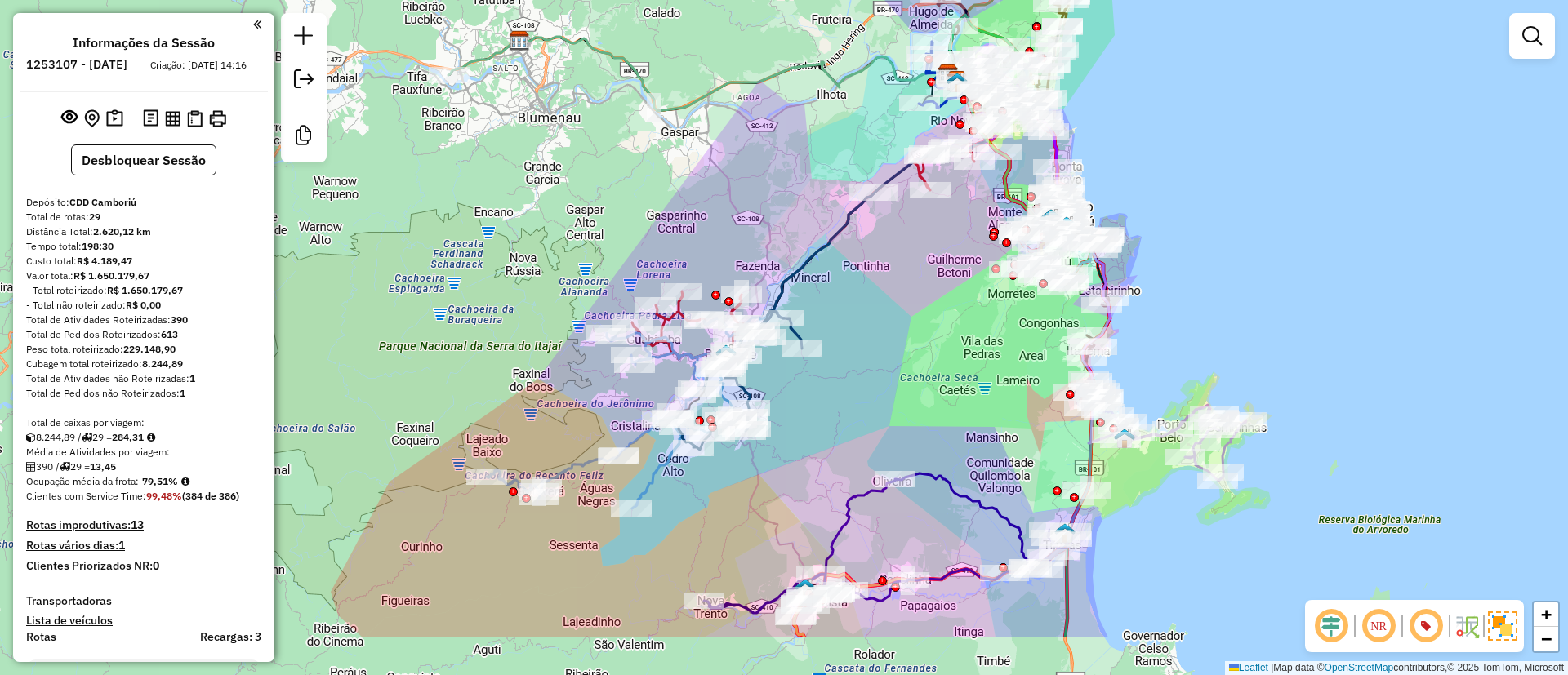
drag, startPoint x: 727, startPoint y: 541, endPoint x: 897, endPoint y: 437, distance: 199.3
click at [897, 437] on div "Janela de atendimento Grade de atendimento Capacidade Transportadoras Veículos …" at bounding box center [784, 338] width 1568 height 675
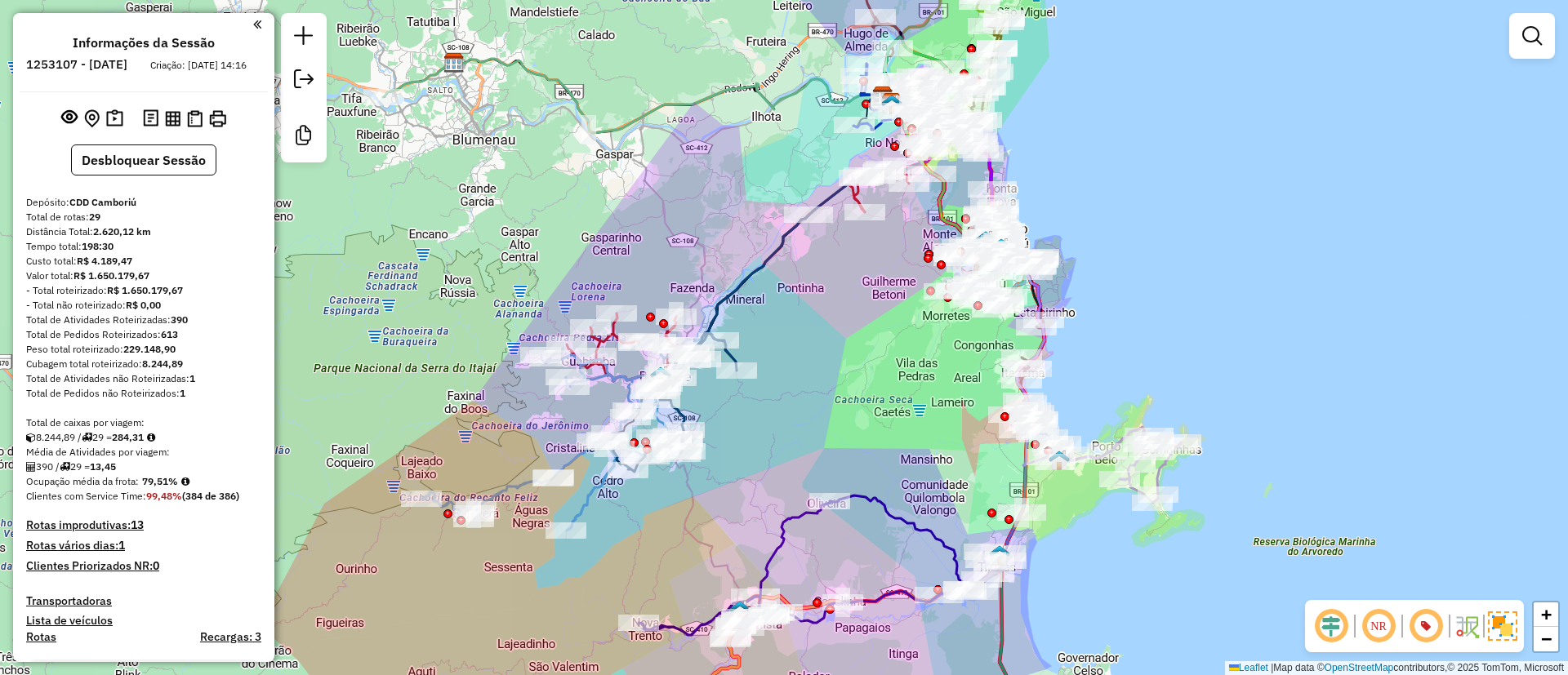
drag, startPoint x: 1166, startPoint y: 78, endPoint x: 1097, endPoint y: 104, distance: 73.7
click at [1097, 100] on div "Janela de atendimento Grade de atendimento Capacidade Transportadoras Veículos …" at bounding box center [784, 338] width 1568 height 675
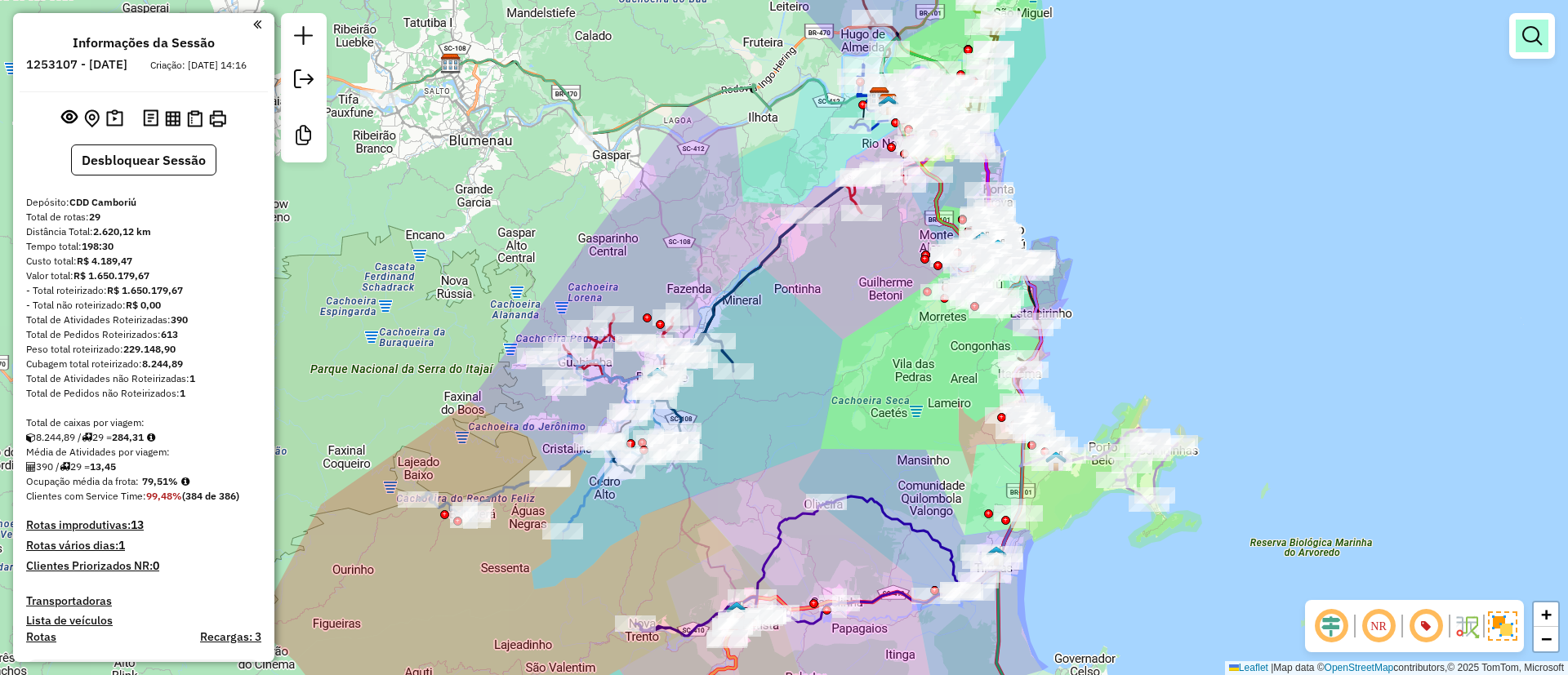
click at [1523, 27] on em at bounding box center [1533, 36] width 19 height 19
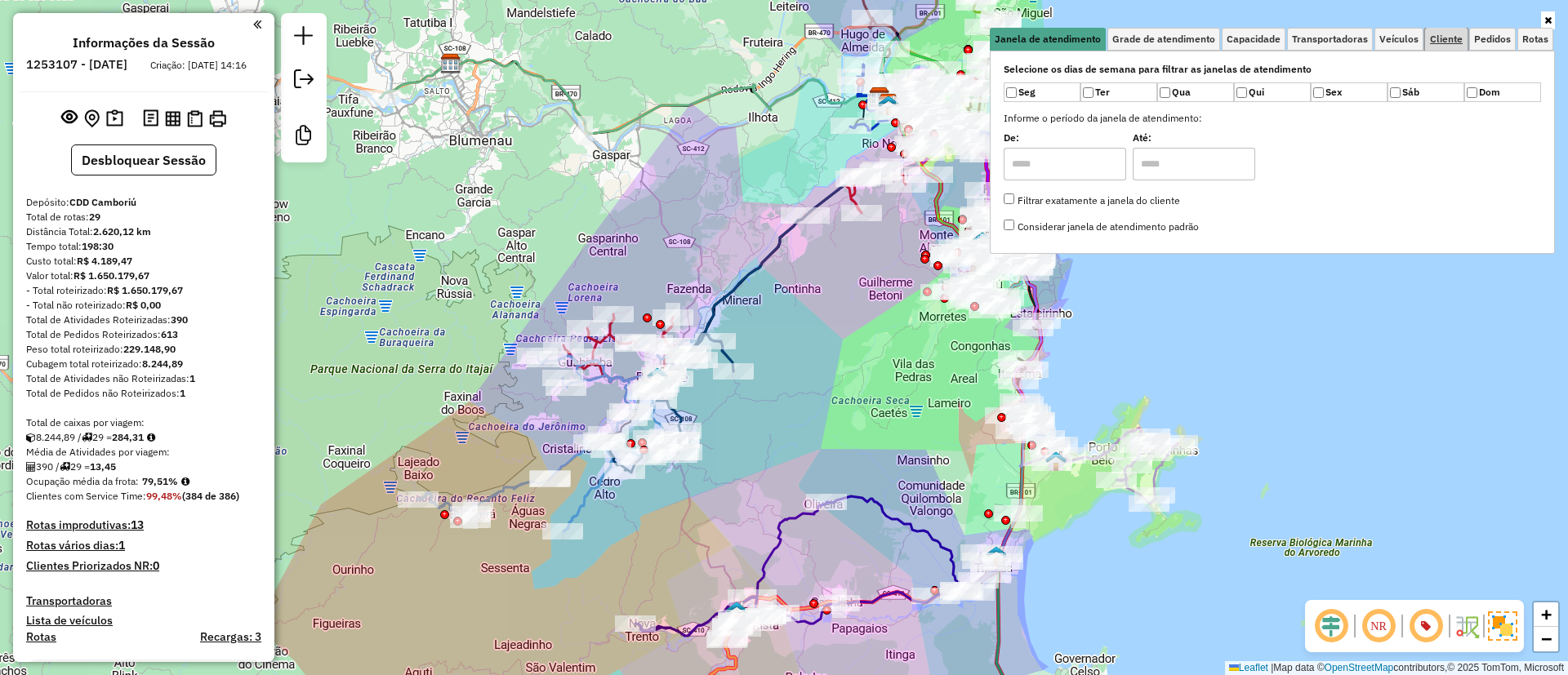
click at [1434, 35] on span "Cliente" at bounding box center [1446, 39] width 33 height 10
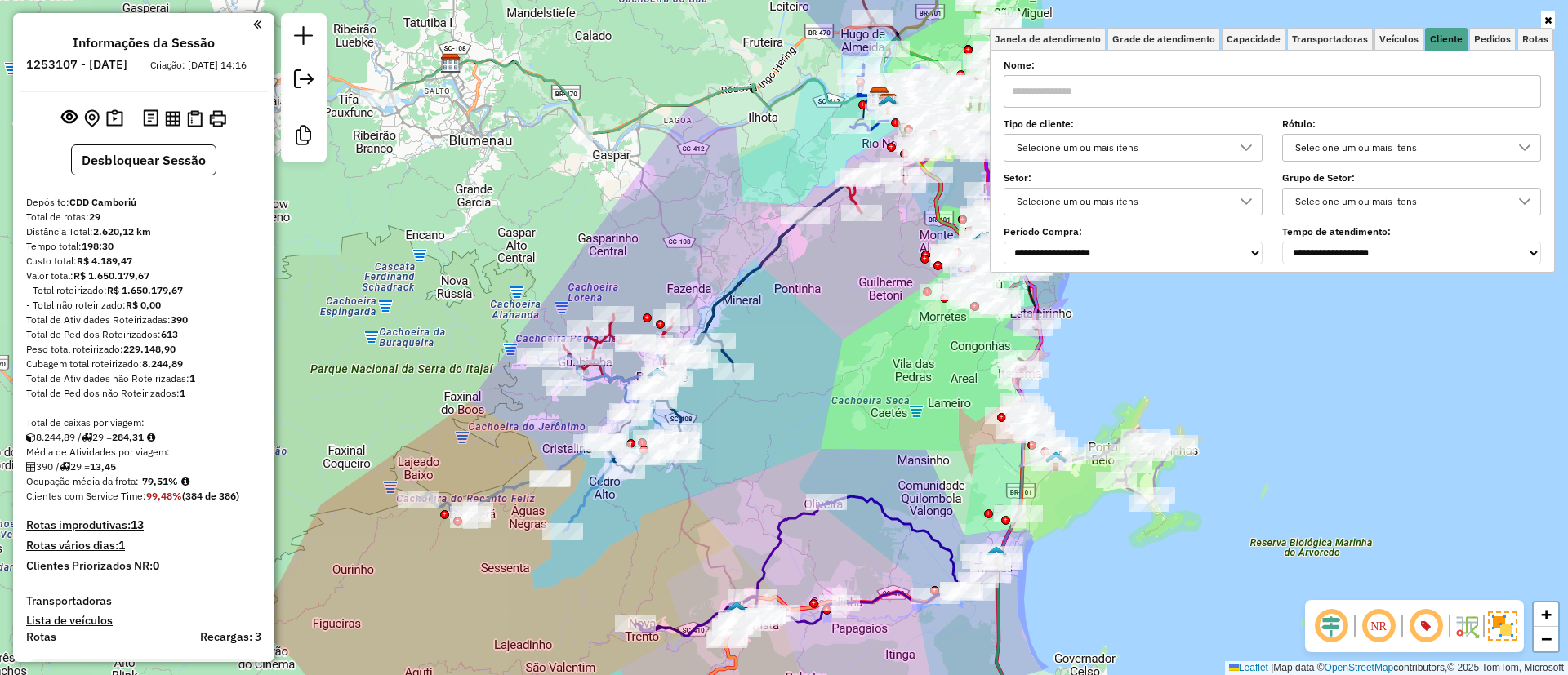
click at [1124, 150] on div "Selecione um ou mais itens" at bounding box center [1120, 148] width 219 height 26
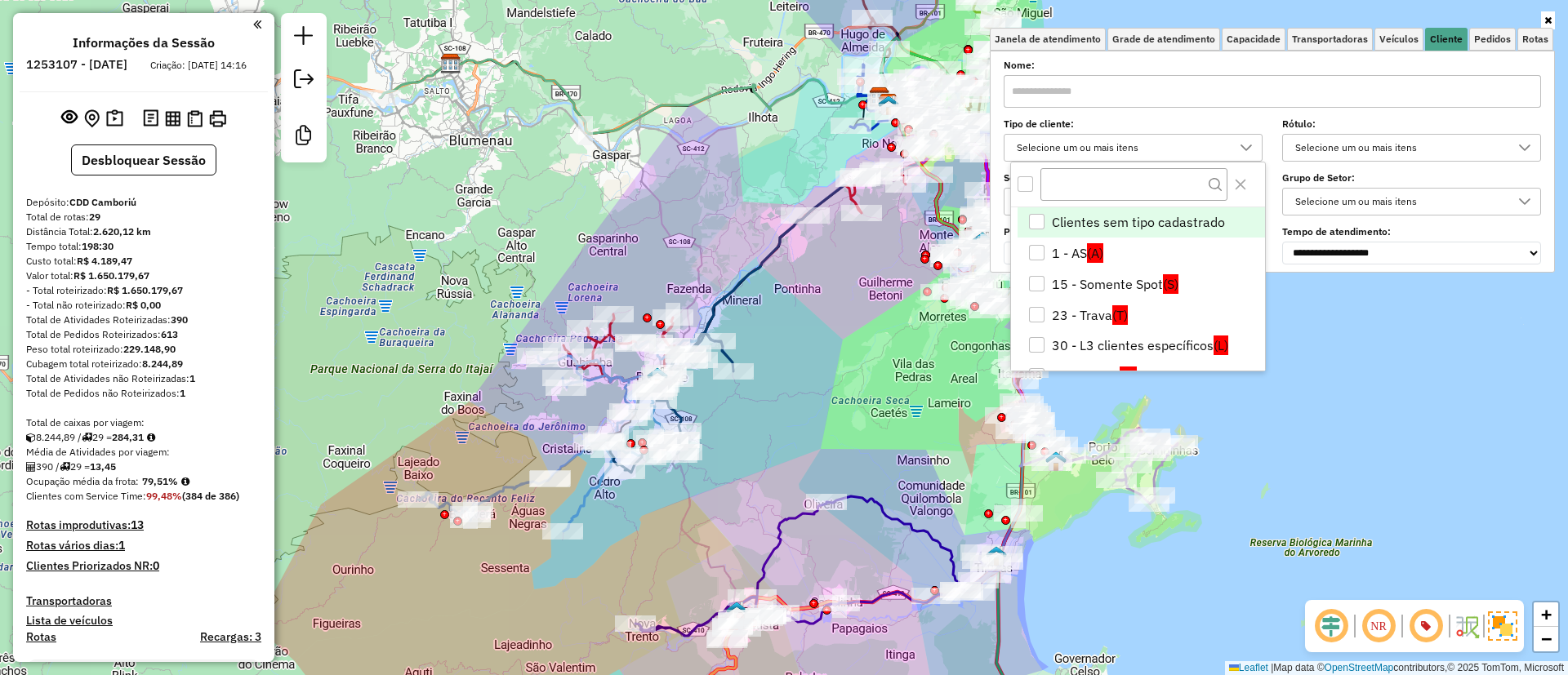
scroll to position [10, 56]
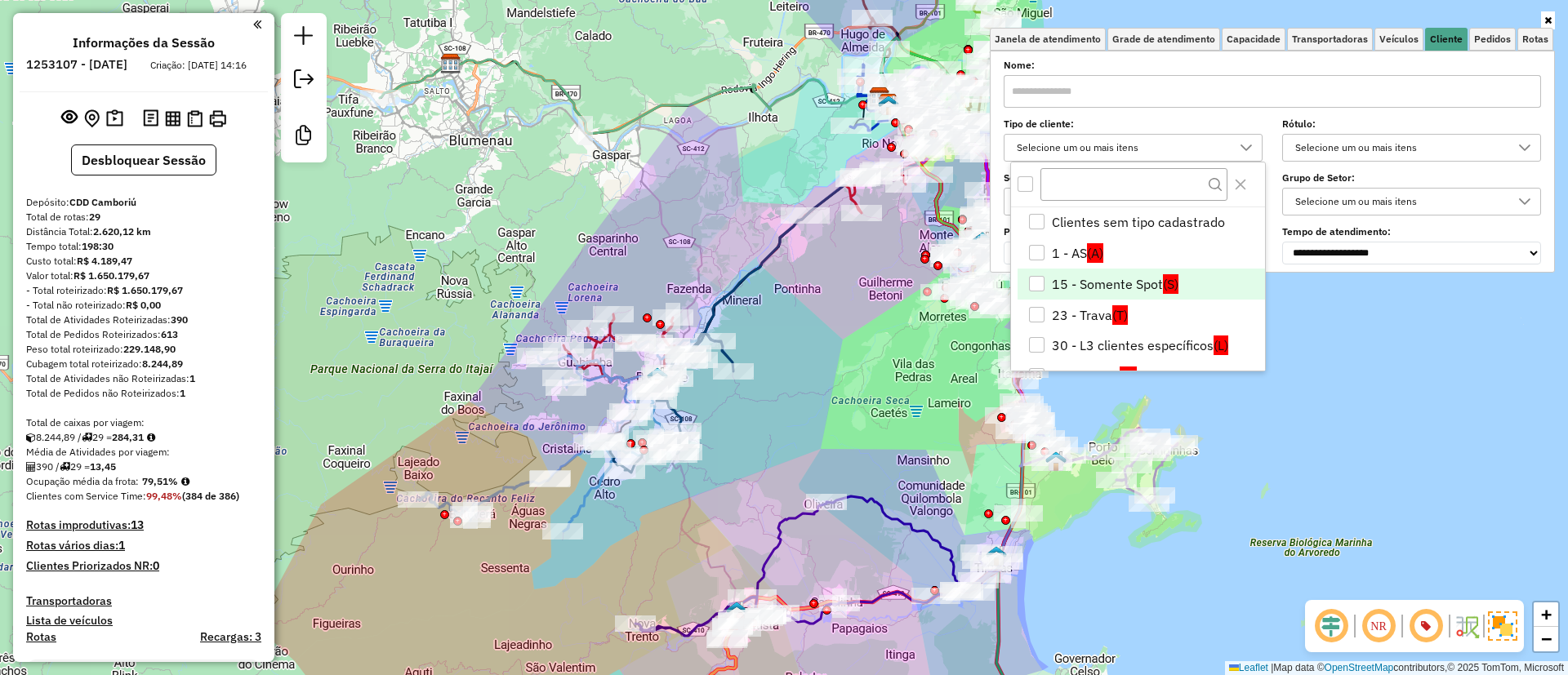
click at [1072, 286] on li "15 - Somente Spot (S)" at bounding box center [1141, 284] width 248 height 31
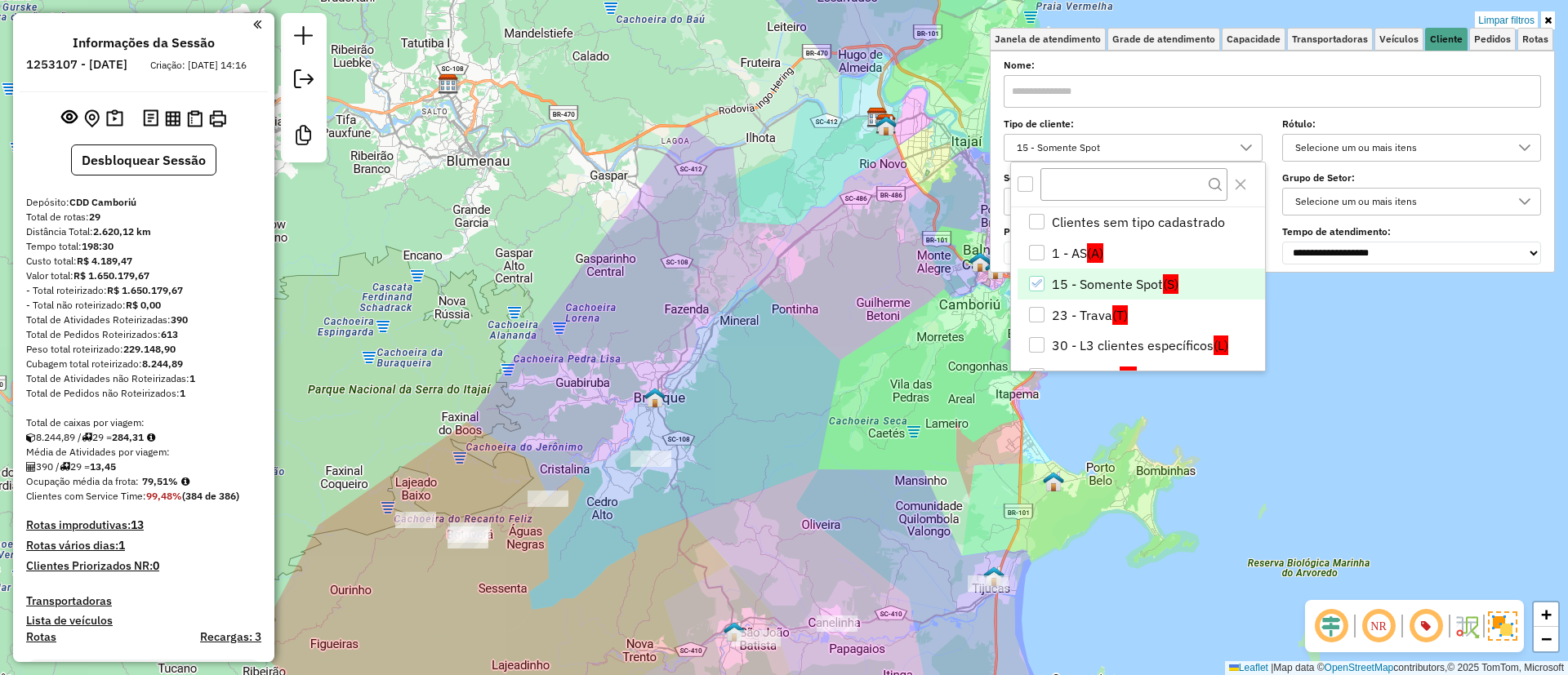
drag, startPoint x: 602, startPoint y: 560, endPoint x: 594, endPoint y: 588, distance: 29.1
click at [594, 588] on div "Limpar filtros Janela de atendimento Grade de atendimento Capacidade Transporta…" at bounding box center [784, 338] width 1568 height 675
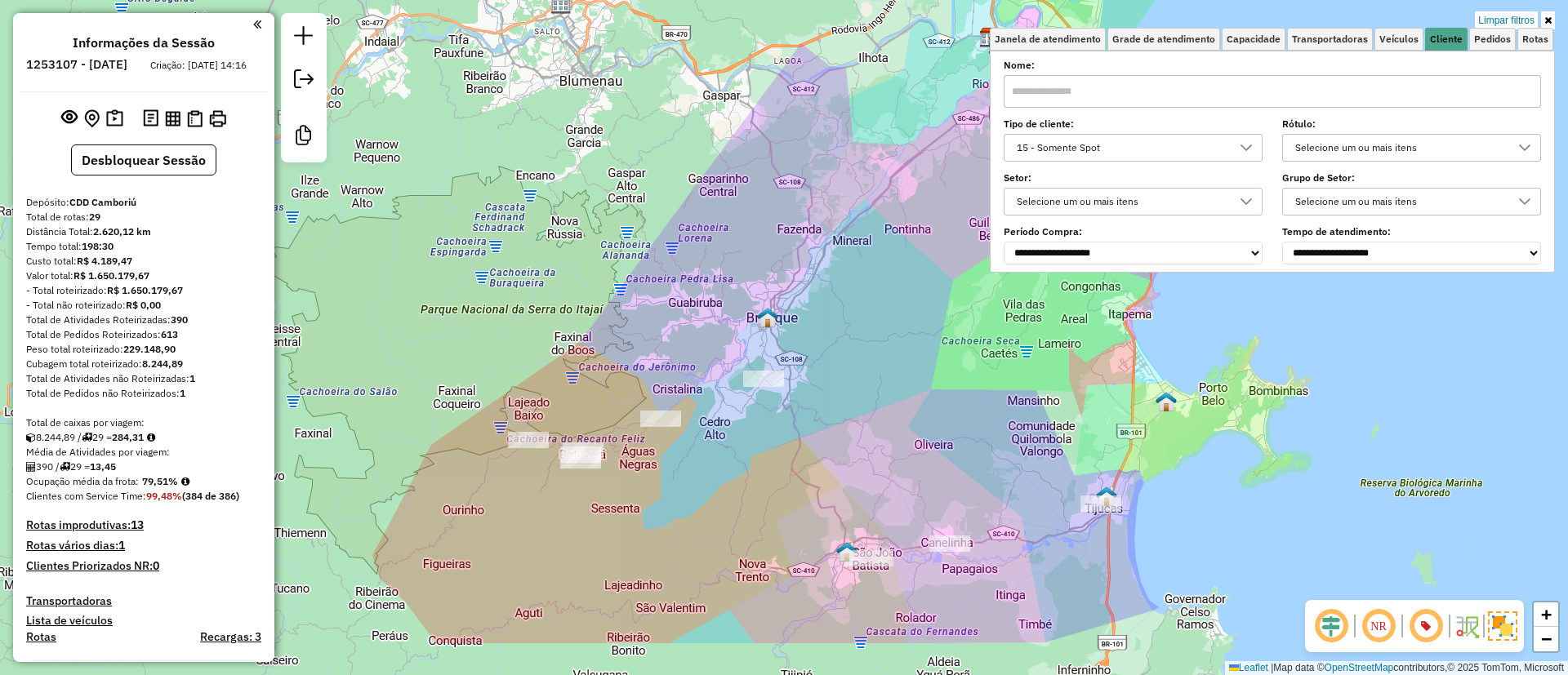
drag, startPoint x: 616, startPoint y: 561, endPoint x: 721, endPoint y: 476, distance: 135.1
click at [721, 476] on div "Limpar filtros Janela de atendimento Grade de atendimento Capacidade Transporta…" at bounding box center [784, 338] width 1568 height 675
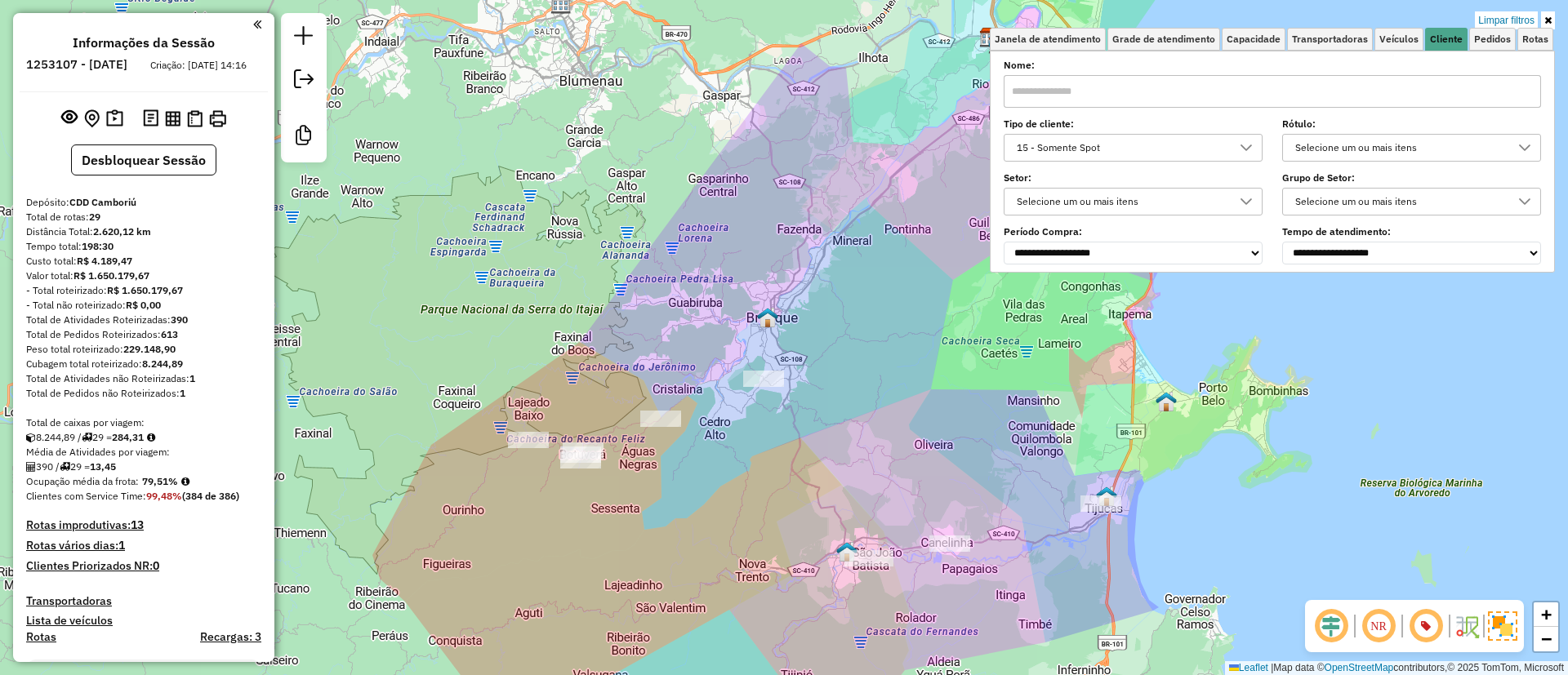
click at [528, 533] on div "Limpar filtros Janela de atendimento Grade de atendimento Capacidade Transporta…" at bounding box center [784, 338] width 1568 height 675
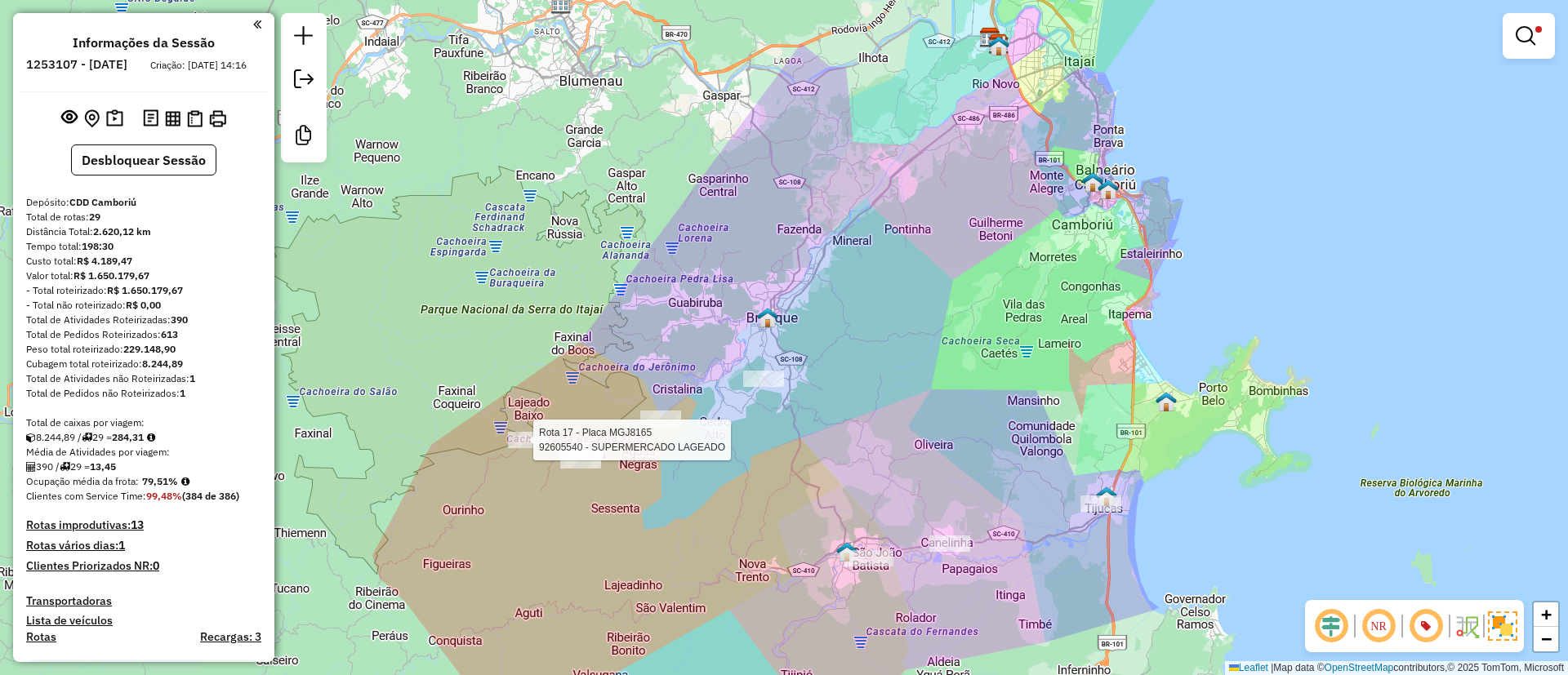
select select "**********"
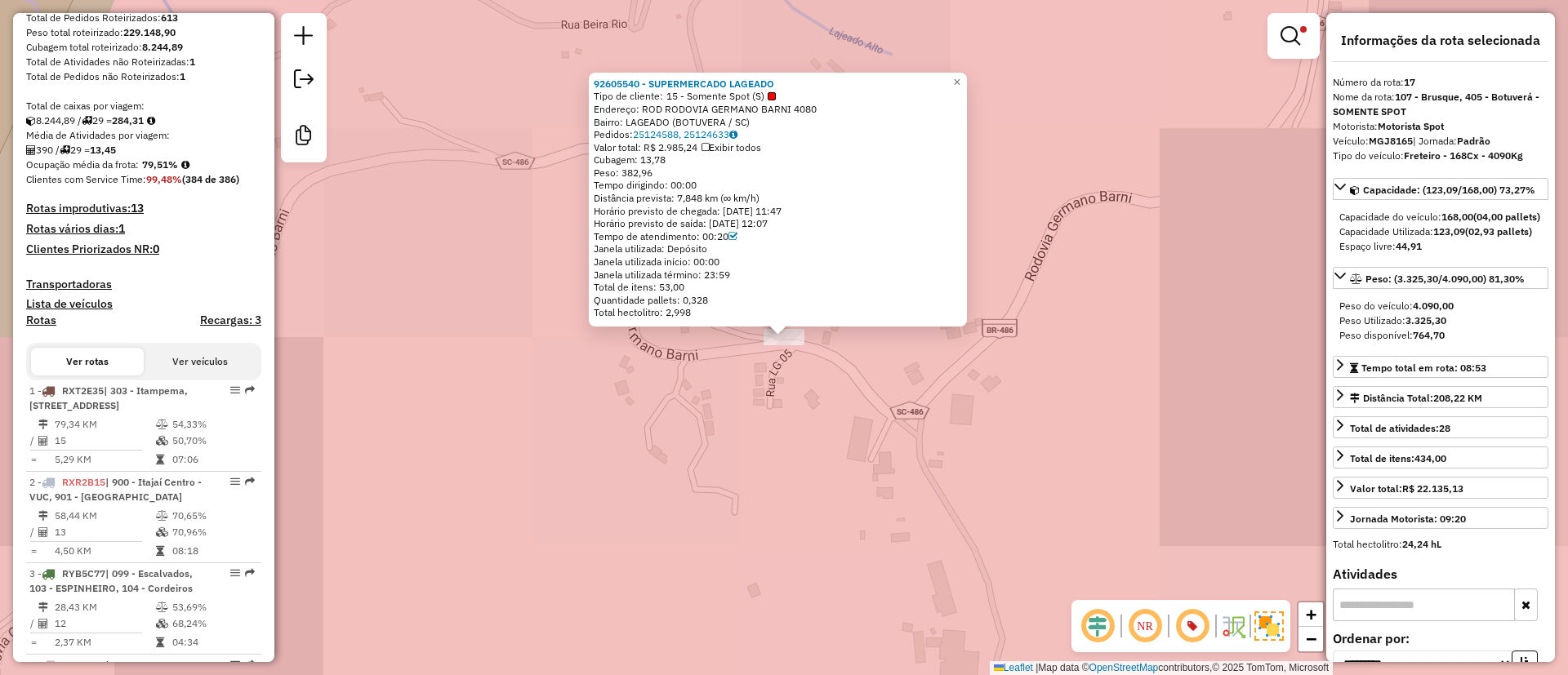
scroll to position [2122, 0]
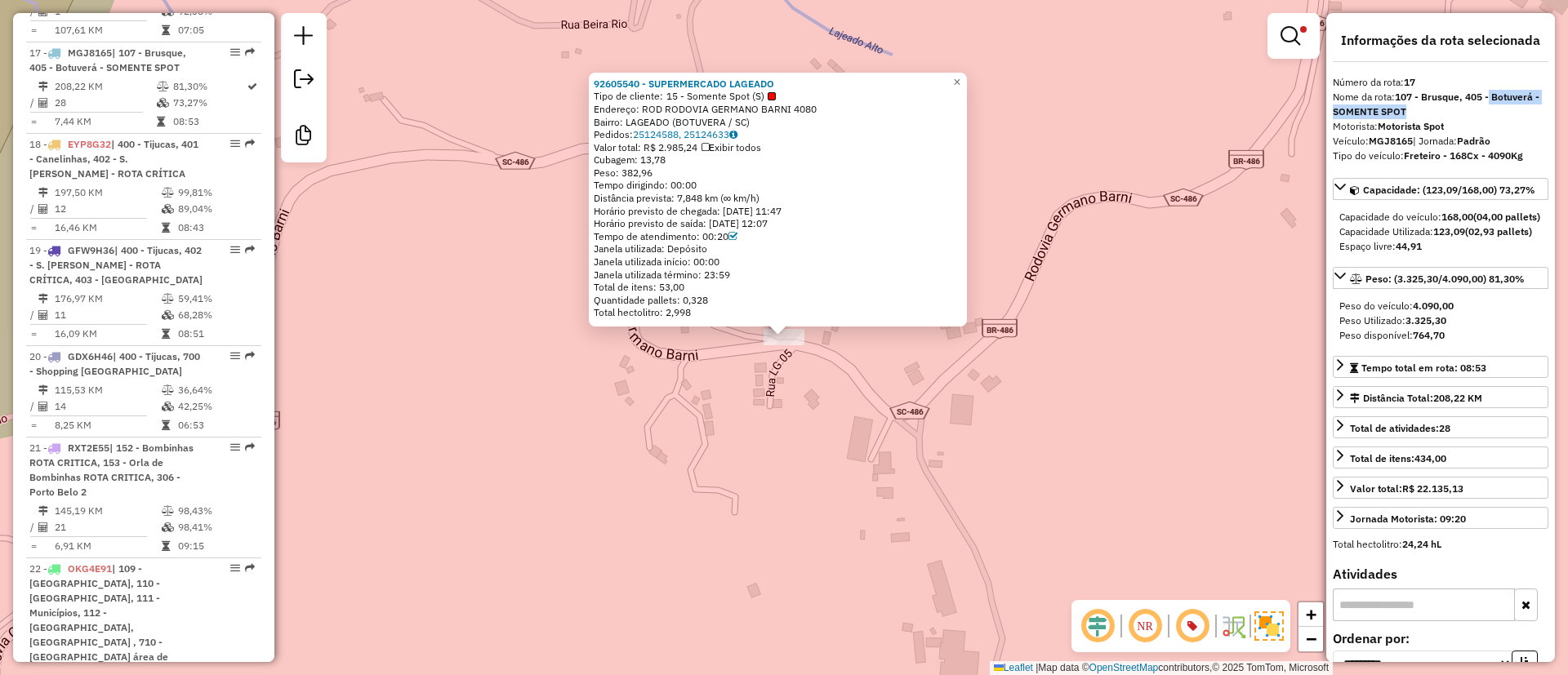
drag, startPoint x: 1491, startPoint y: 98, endPoint x: 1545, endPoint y: 115, distance: 56.6
click at [1545, 115] on div "**********" at bounding box center [1441, 338] width 229 height 649
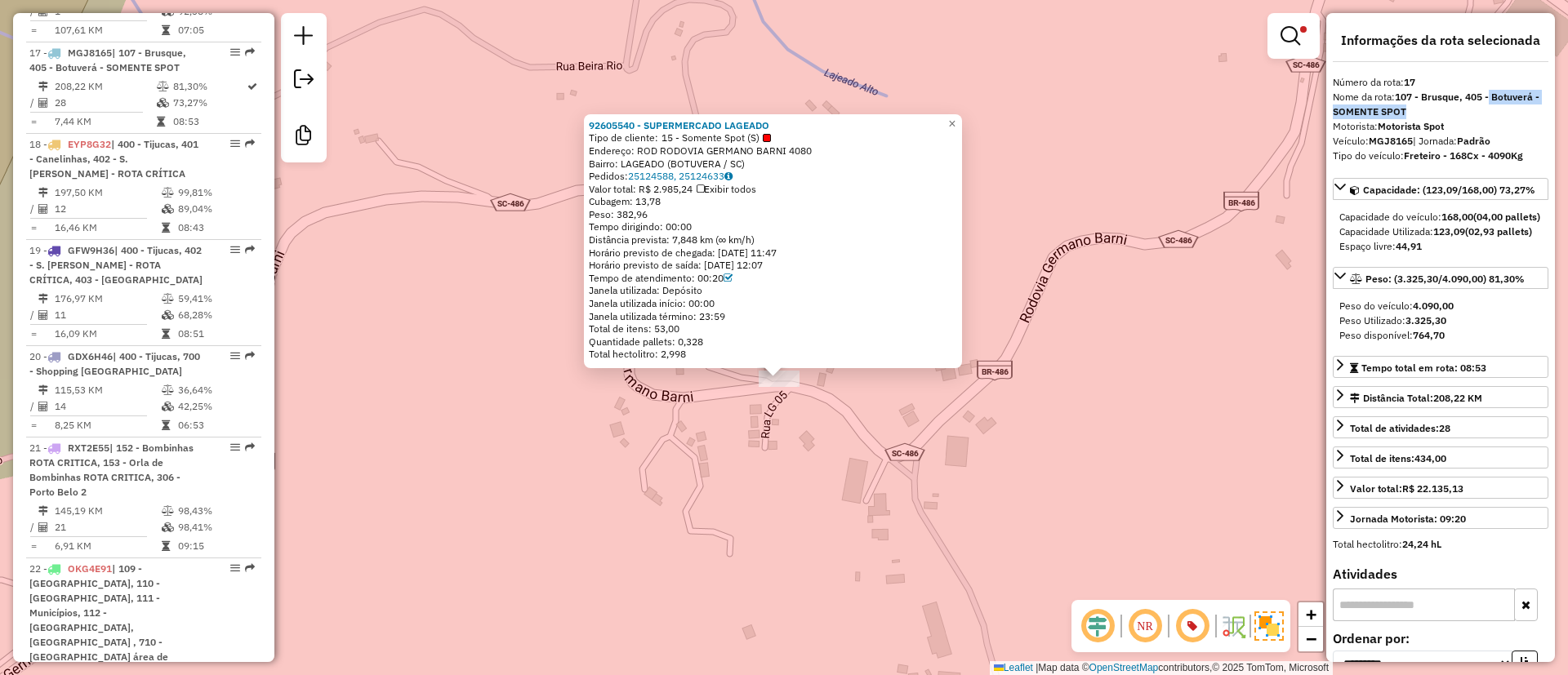
drag, startPoint x: 1104, startPoint y: 407, endPoint x: 1099, endPoint y: 424, distance: 17.7
click at [1099, 424] on div "92605540 - SUPERMERCADO LAGEADO Tipo de cliente: 15 - Somente Spot (S) Endereço…" at bounding box center [784, 338] width 1568 height 675
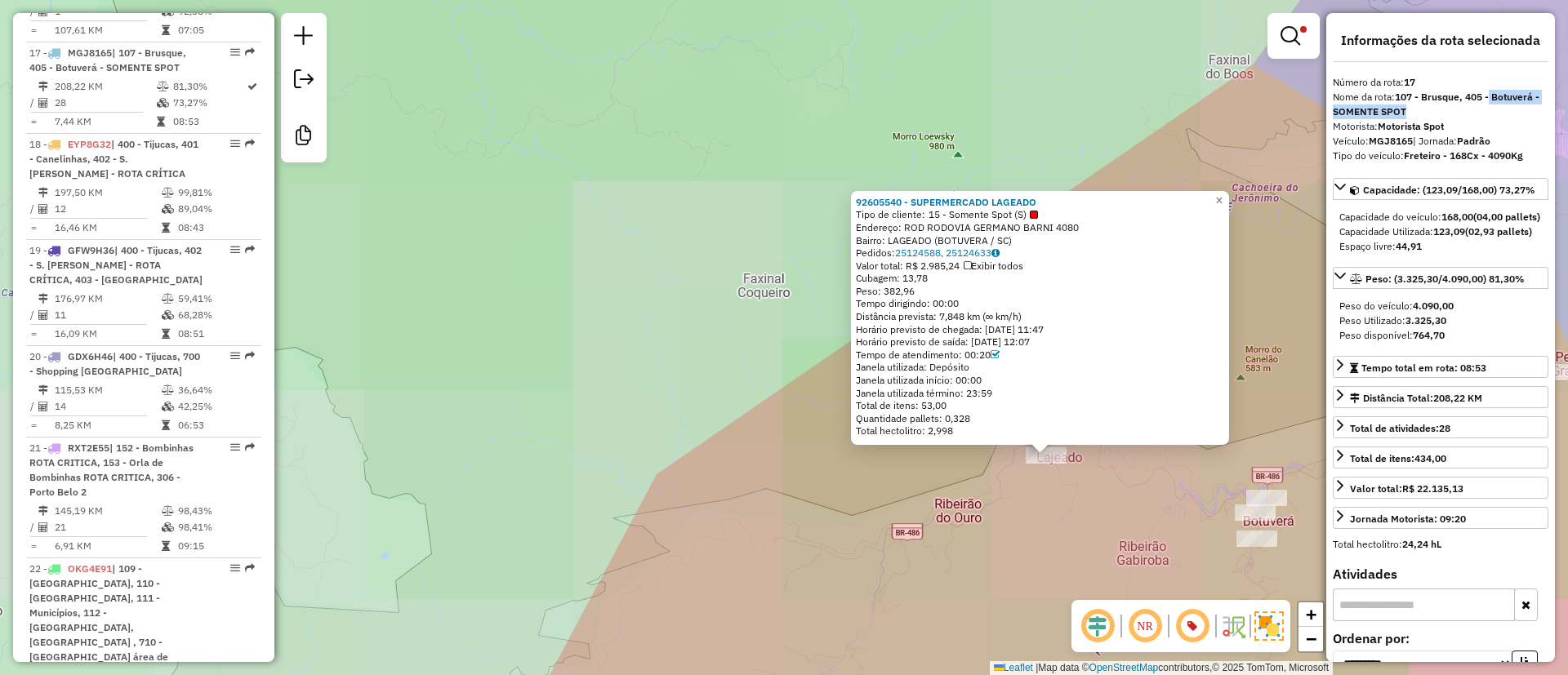
drag, startPoint x: 1043, startPoint y: 528, endPoint x: 891, endPoint y: 540, distance: 152.5
click at [895, 543] on div "92605540 - SUPERMERCADO LAGEADO Tipo de cliente: 15 - Somente Spot (S) Endereço…" at bounding box center [784, 338] width 1568 height 675
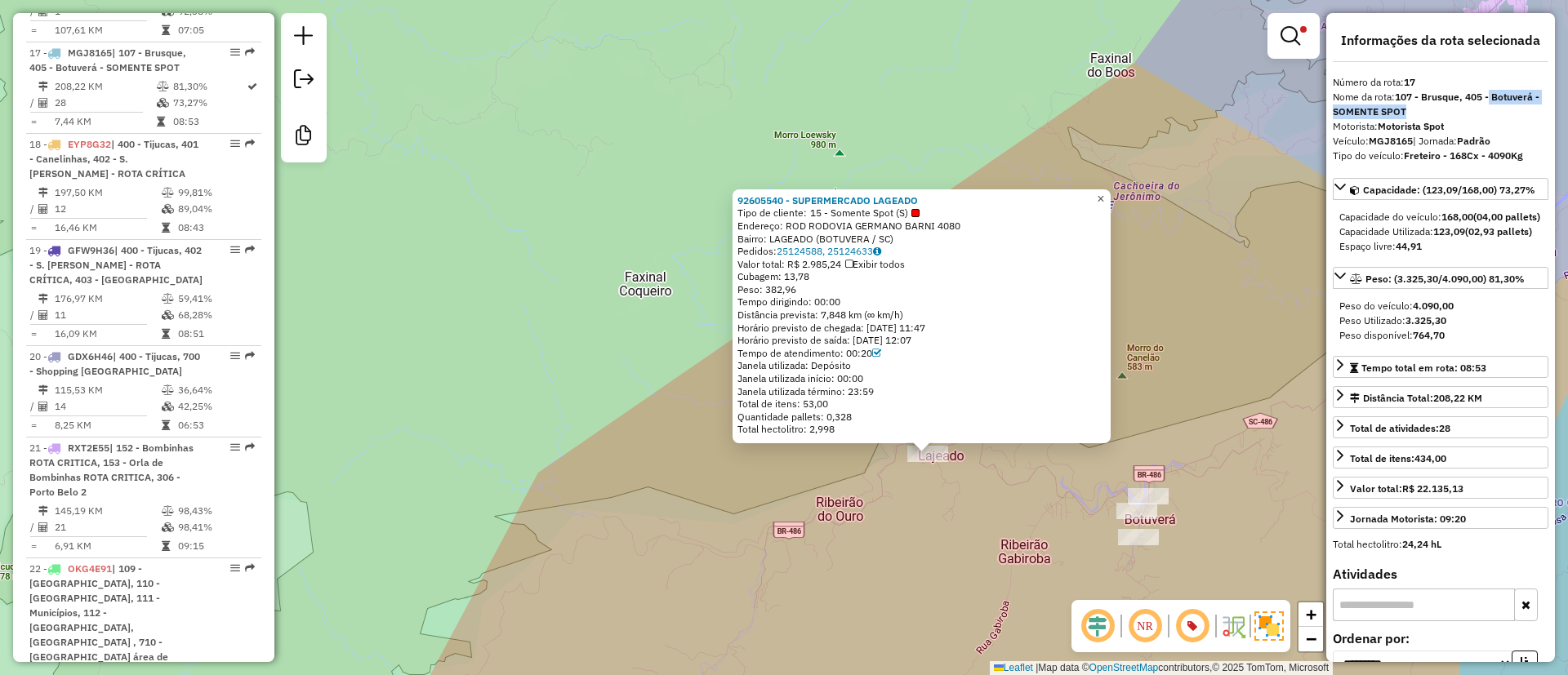
click at [1106, 192] on link "×" at bounding box center [1101, 199] width 19 height 19
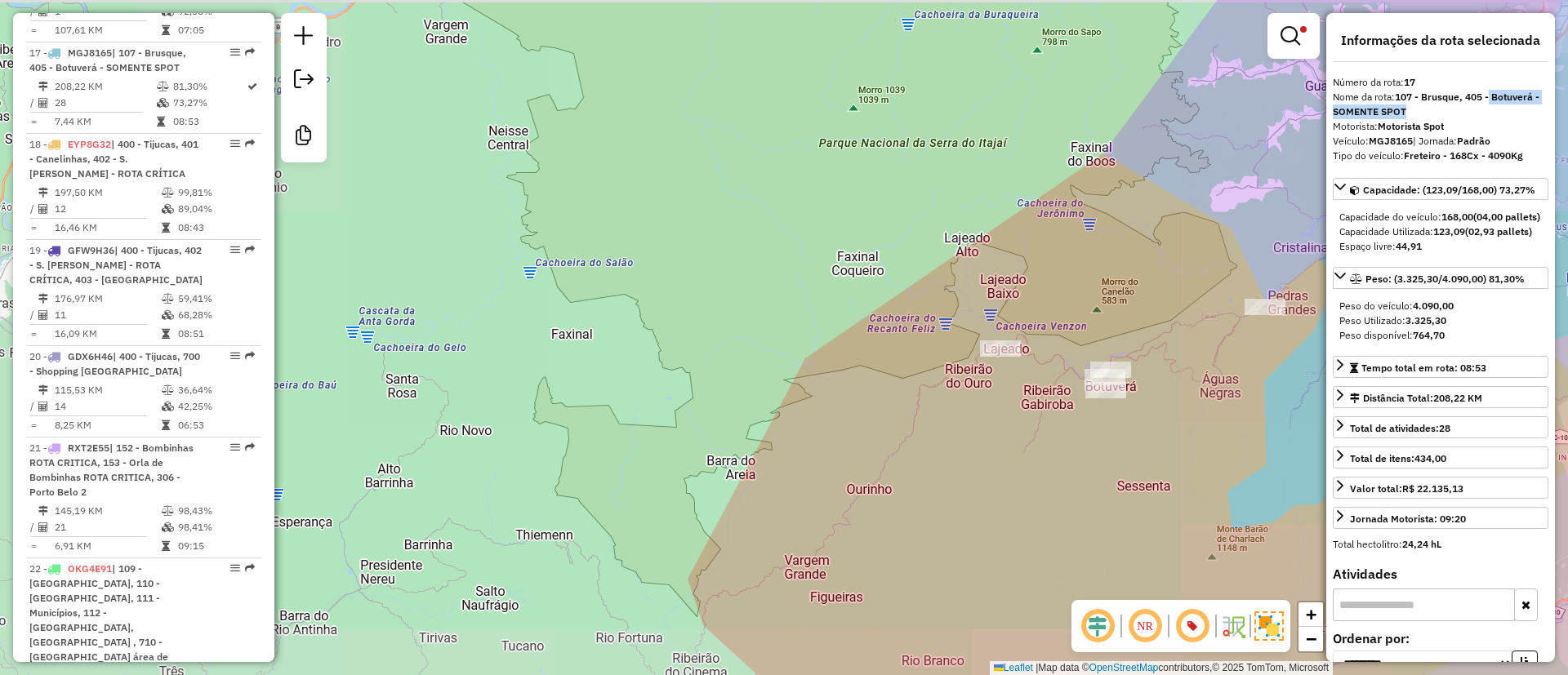
drag, startPoint x: 1162, startPoint y: 217, endPoint x: 1019, endPoint y: 246, distance: 145.9
click at [1021, 246] on div "Limpar filtros Janela de atendimento Grade de atendimento Capacidade Transporta…" at bounding box center [784, 338] width 1568 height 675
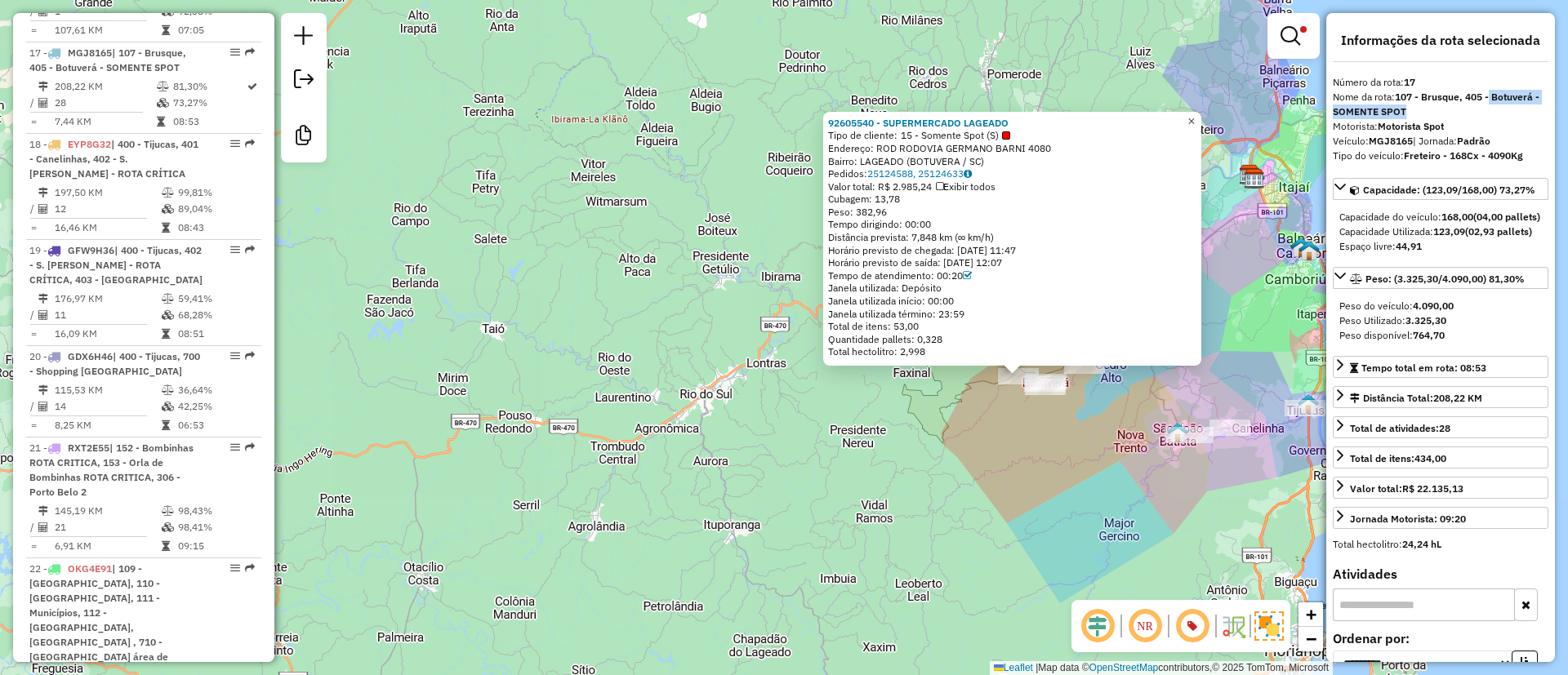
click at [1195, 115] on span "×" at bounding box center [1192, 122] width 7 height 14
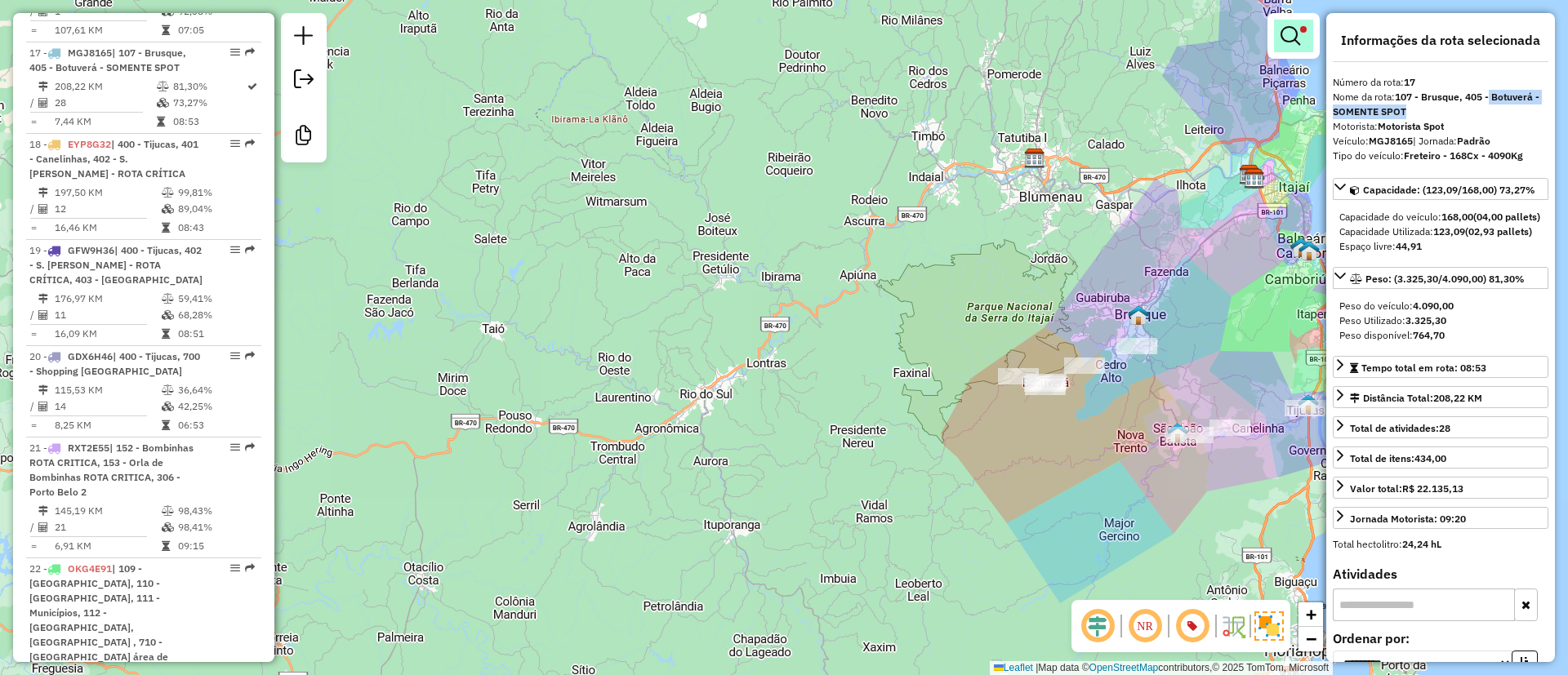
click at [1299, 35] on em at bounding box center [1290, 36] width 19 height 19
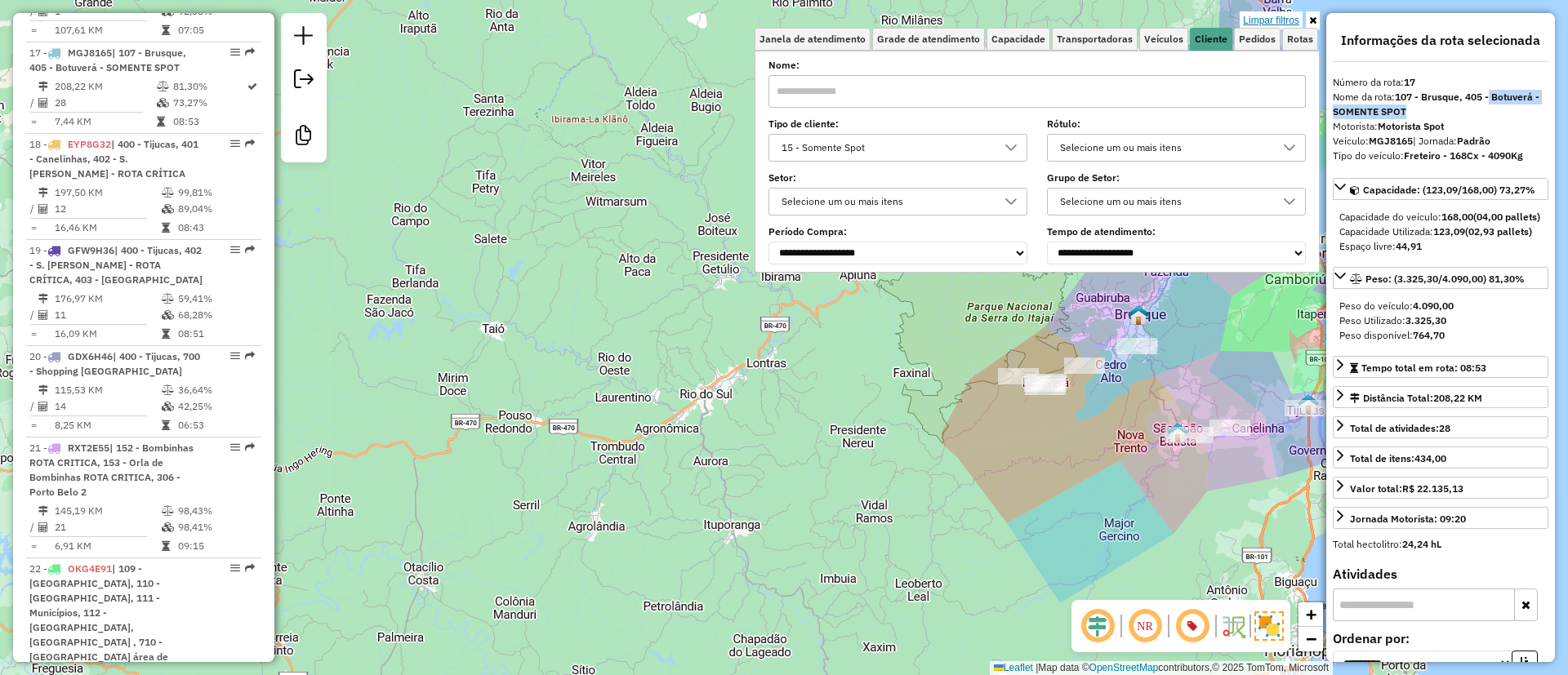
click at [1274, 23] on link "Limpar filtros" at bounding box center [1271, 20] width 63 height 18
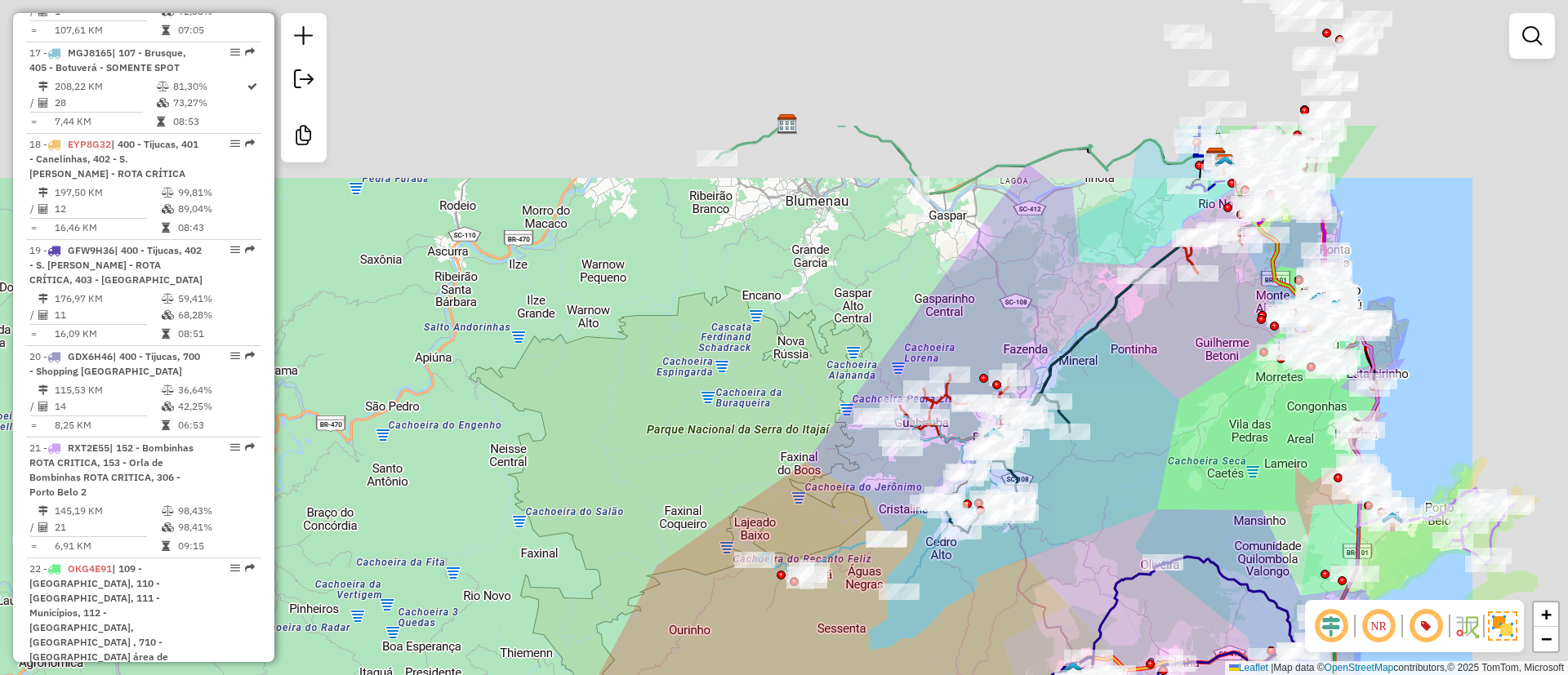
drag, startPoint x: 1341, startPoint y: 183, endPoint x: 1157, endPoint y: 376, distance: 266.7
click at [1157, 376] on div "Janela de atendimento Grade de atendimento Capacidade Transportadoras Veículos …" at bounding box center [784, 338] width 1568 height 675
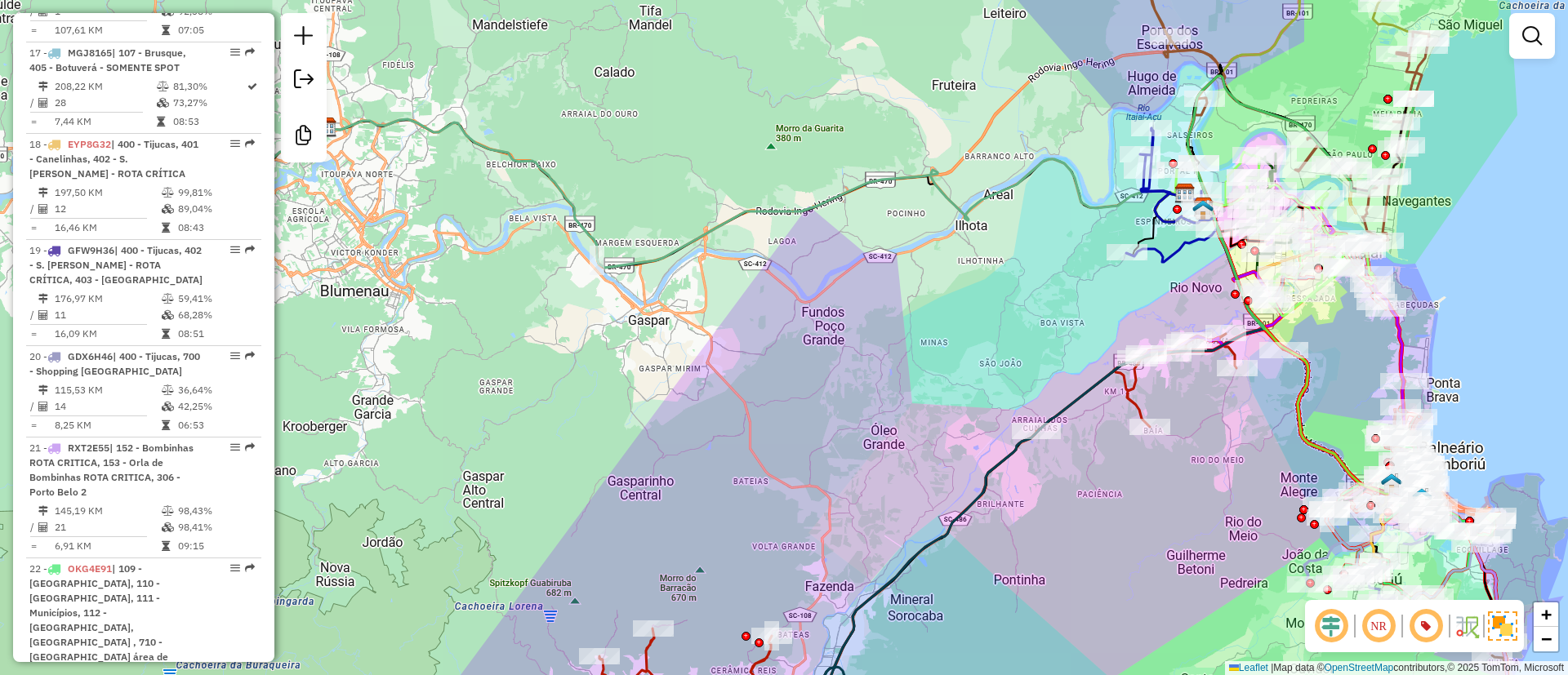
drag, startPoint x: 977, startPoint y: 428, endPoint x: 1121, endPoint y: 285, distance: 202.9
click at [1121, 285] on div "Janela de atendimento Grade de atendimento Capacidade Transportadoras Veículos …" at bounding box center [784, 338] width 1568 height 675
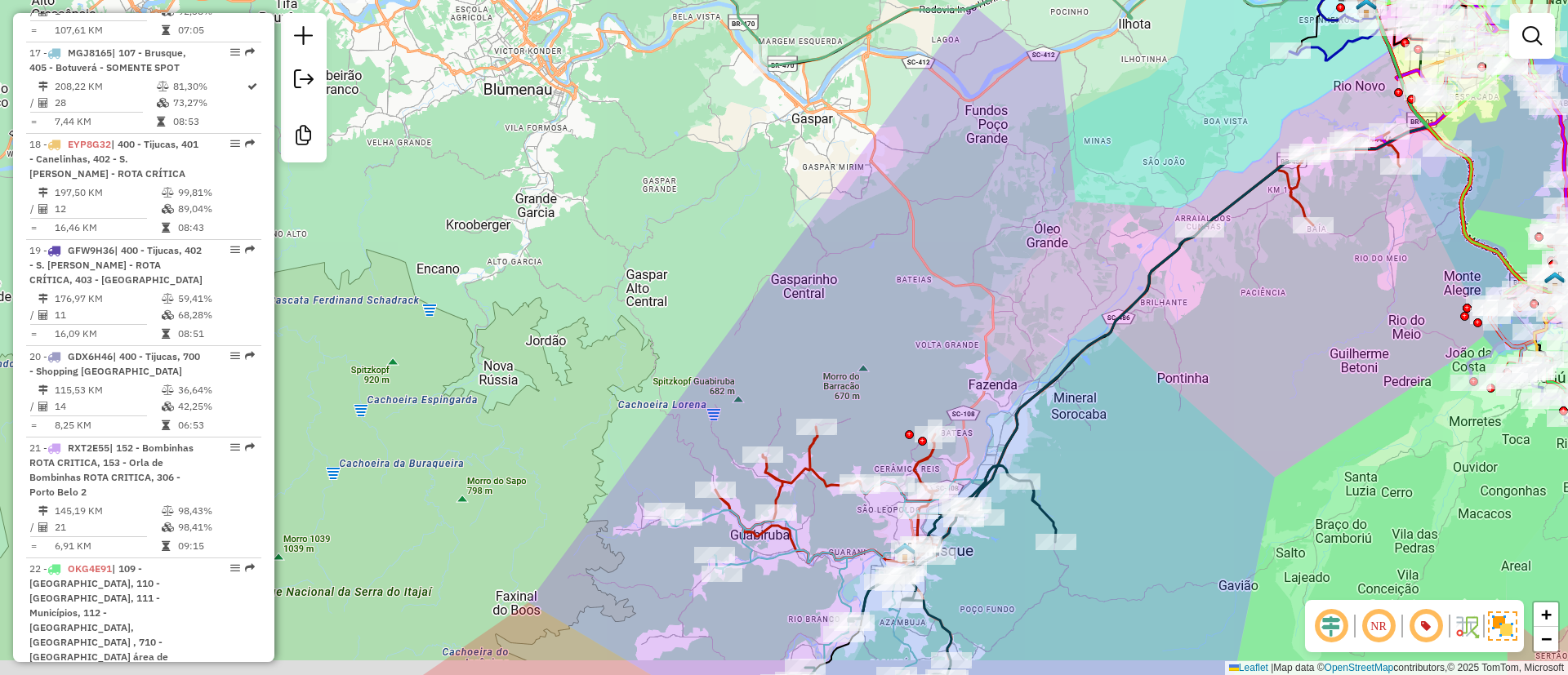
drag, startPoint x: 947, startPoint y: 382, endPoint x: 955, endPoint y: 357, distance: 26.2
click at [955, 357] on div "Janela de atendimento Grade de atendimento Capacidade Transportadoras Veículos …" at bounding box center [784, 338] width 1568 height 675
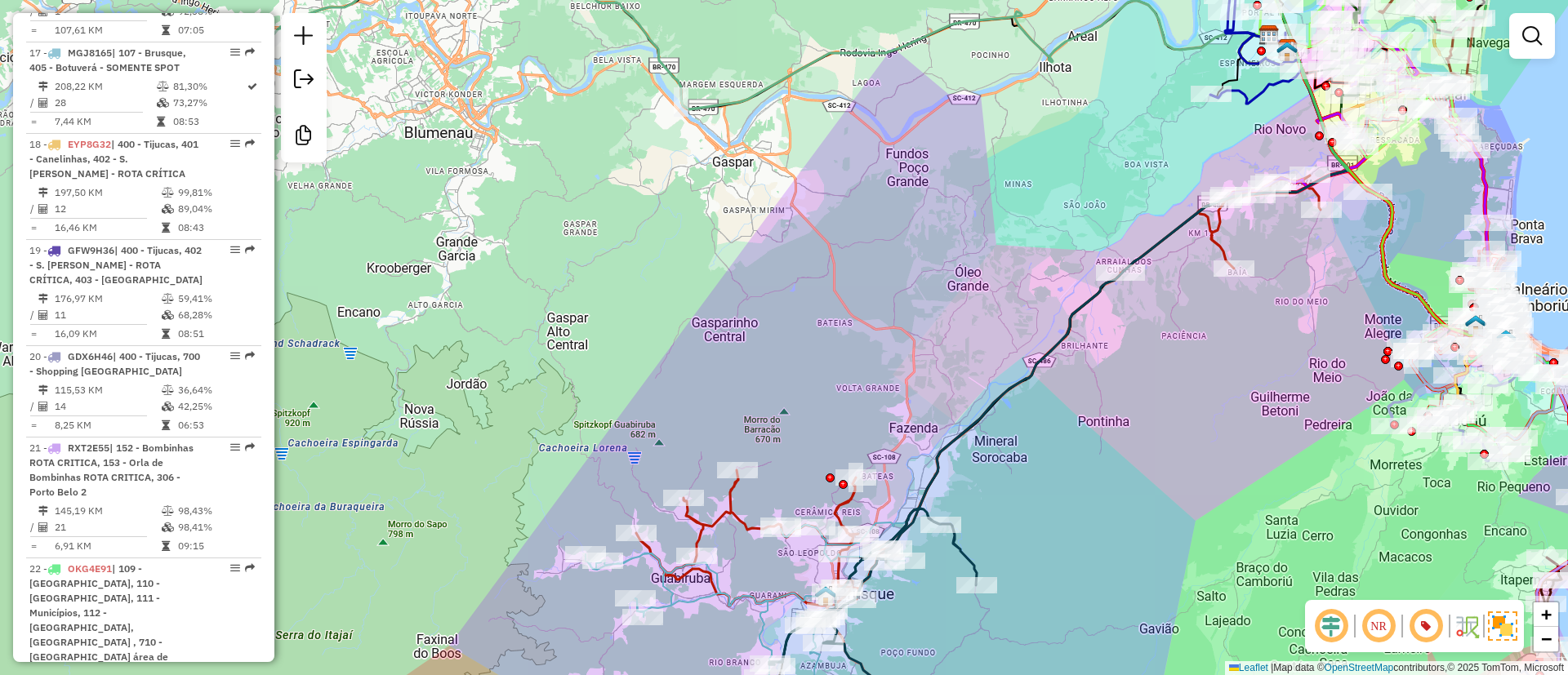
drag, startPoint x: 1200, startPoint y: 356, endPoint x: 1110, endPoint y: 408, distance: 103.9
click at [1110, 408] on div "Janela de atendimento Grade de atendimento Capacidade Transportadoras Veículos …" at bounding box center [784, 338] width 1568 height 675
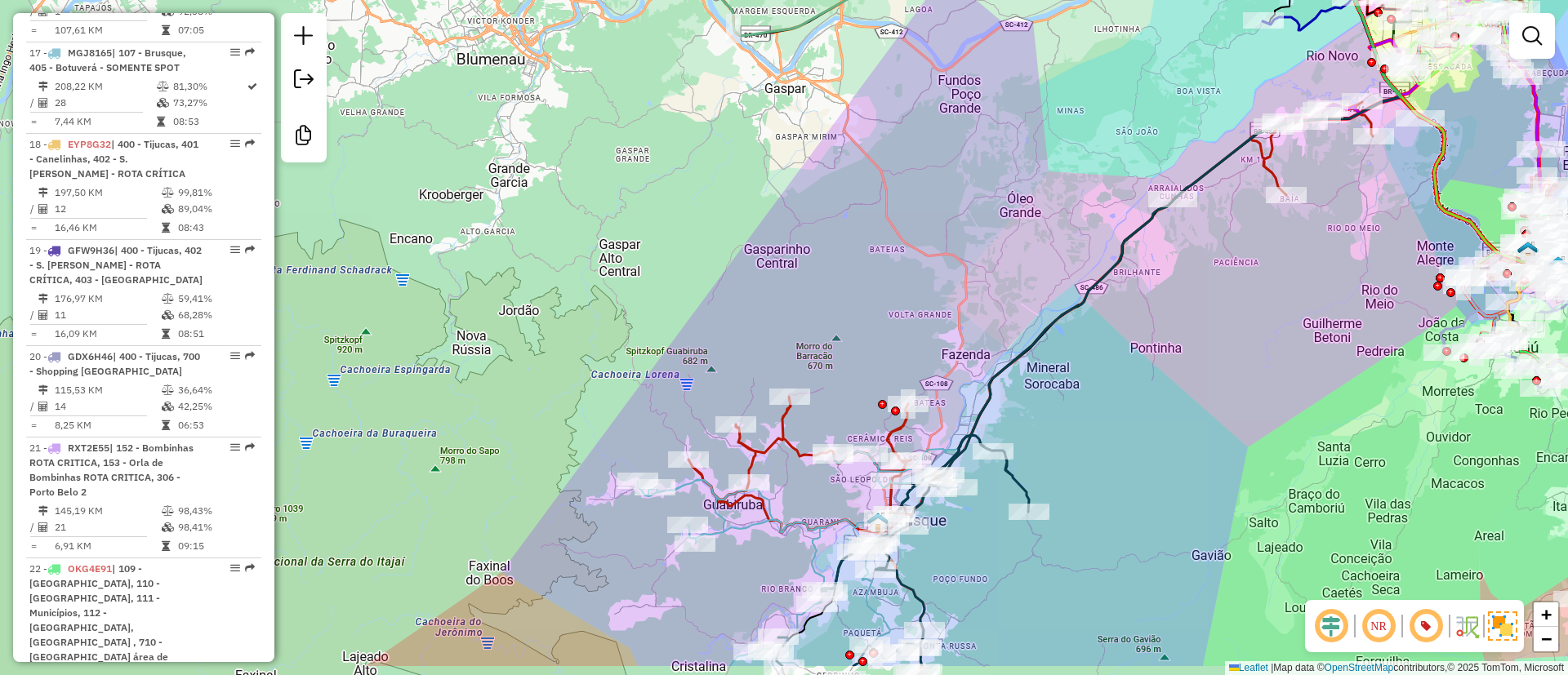
drag, startPoint x: 1112, startPoint y: 390, endPoint x: 1171, endPoint y: 317, distance: 93.9
click at [1171, 317] on div "Janela de atendimento Grade de atendimento Capacidade Transportadoras Veículos …" at bounding box center [784, 338] width 1568 height 675
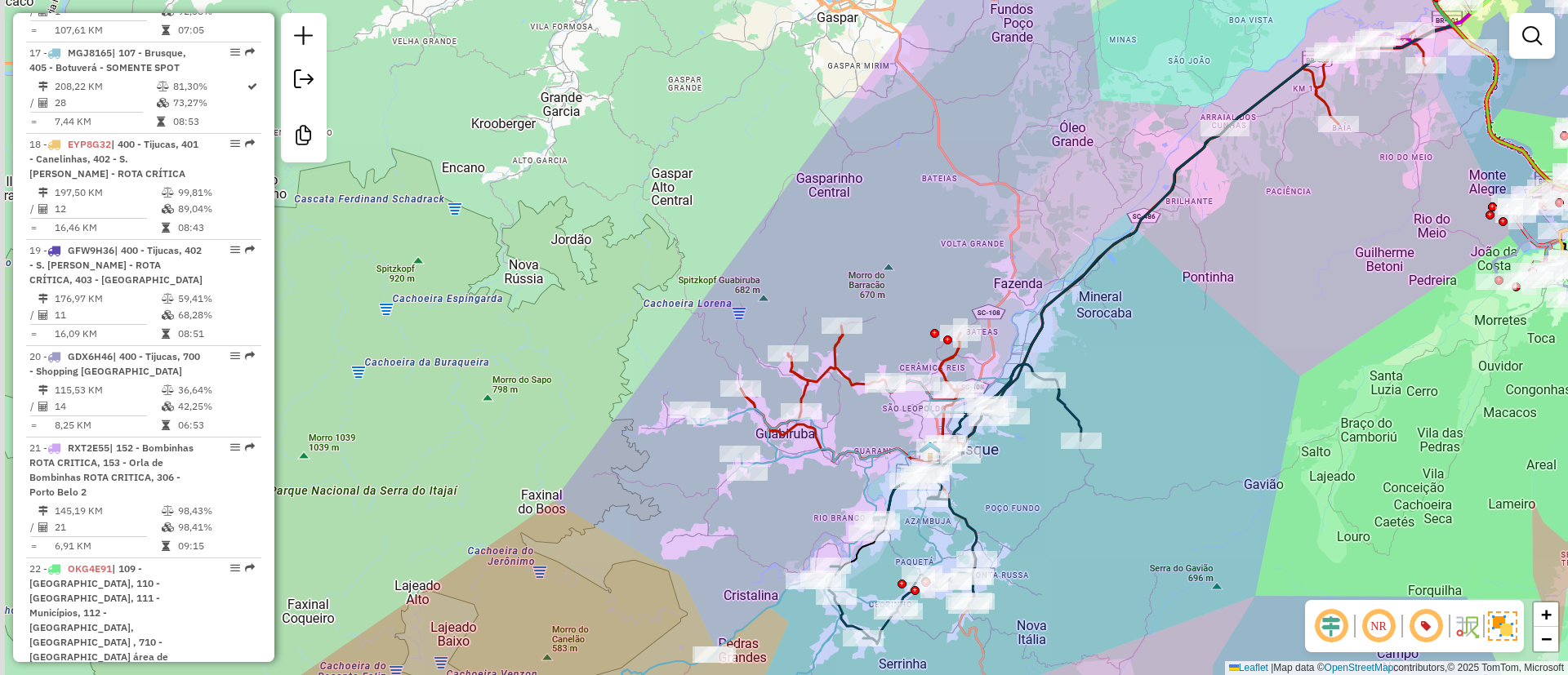
drag, startPoint x: 1133, startPoint y: 389, endPoint x: 1169, endPoint y: 338, distance: 62.4
click at [1169, 338] on div "Janela de atendimento Grade de atendimento Capacidade Transportadoras Veículos …" at bounding box center [784, 338] width 1568 height 675
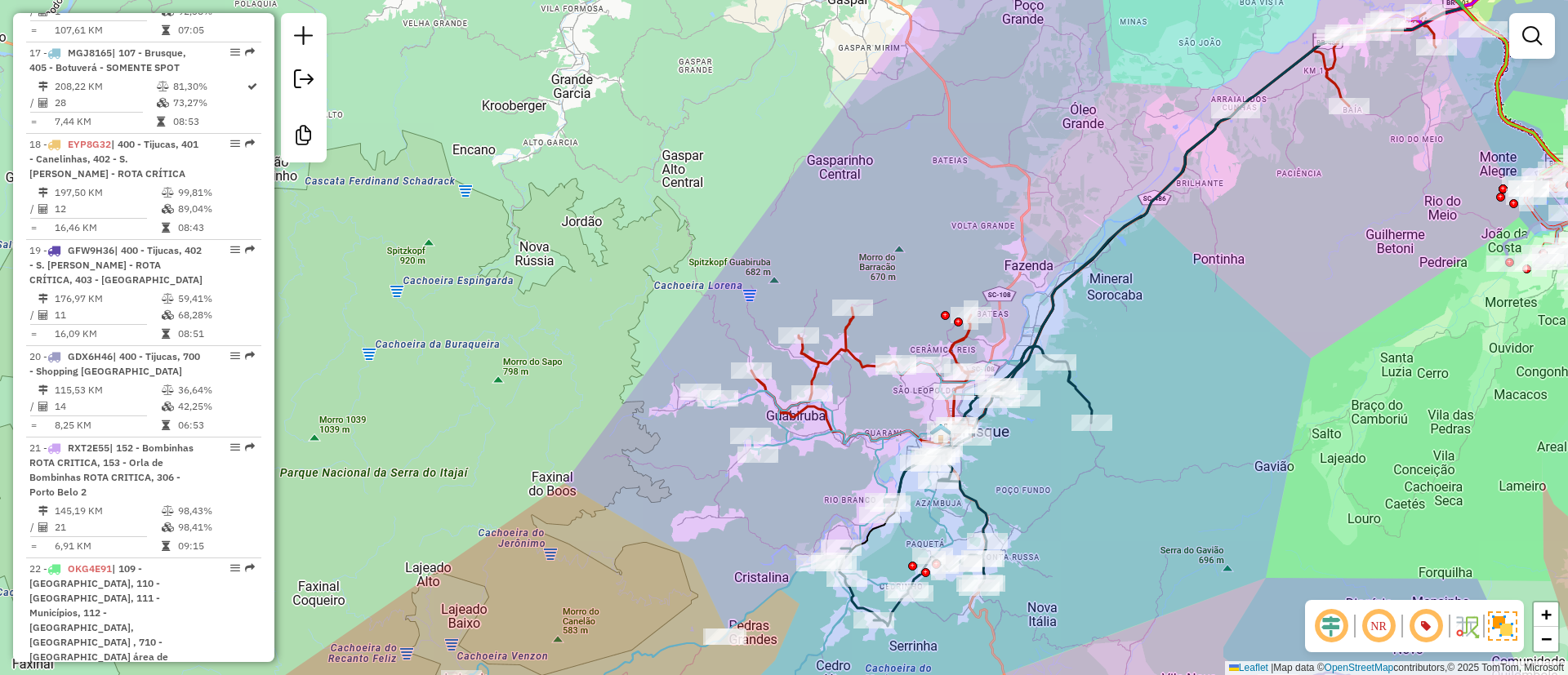
drag, startPoint x: 1147, startPoint y: 328, endPoint x: 1165, endPoint y: 267, distance: 63.6
click at [1165, 277] on div "Janela de atendimento Grade de atendimento Capacidade Transportadoras Veículos …" at bounding box center [784, 338] width 1568 height 675
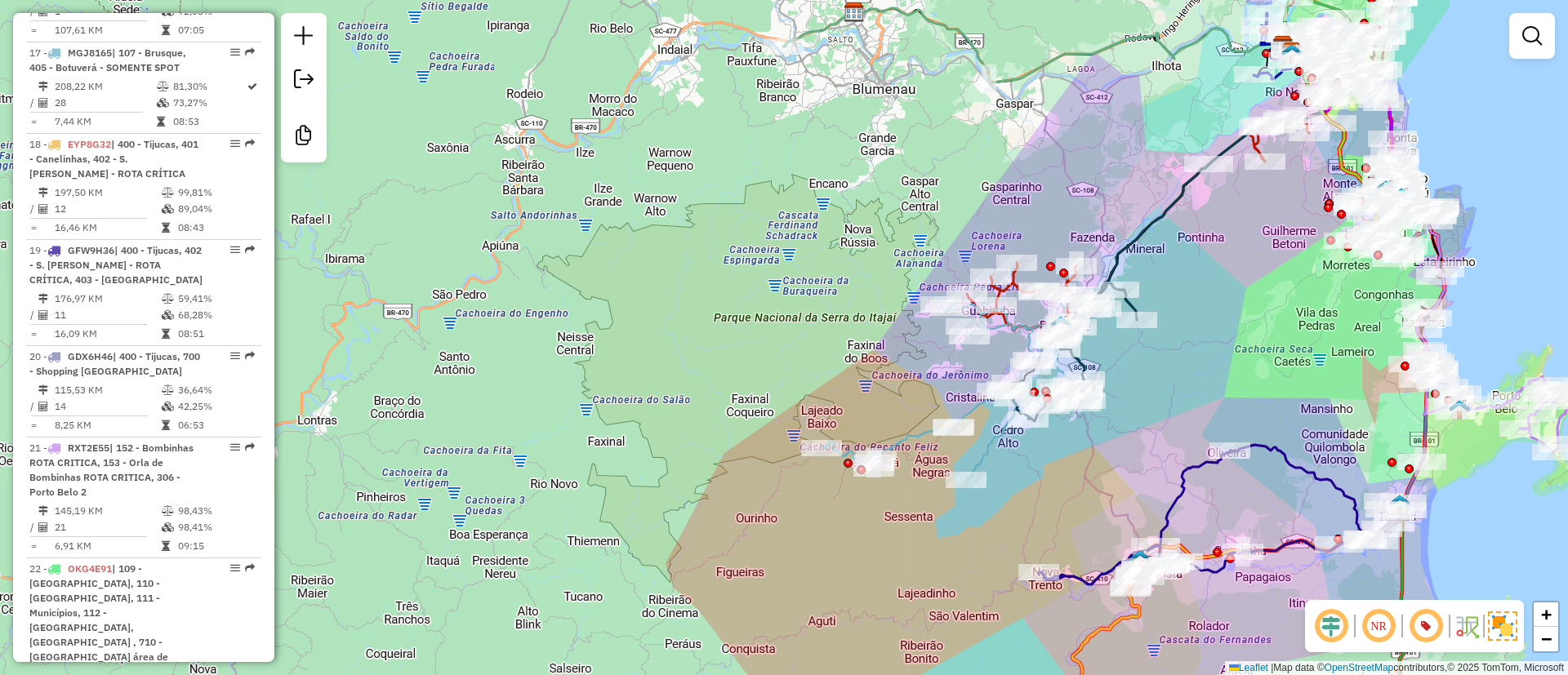
click at [899, 437] on icon at bounding box center [970, 381] width 297 height 198
select select "**********"
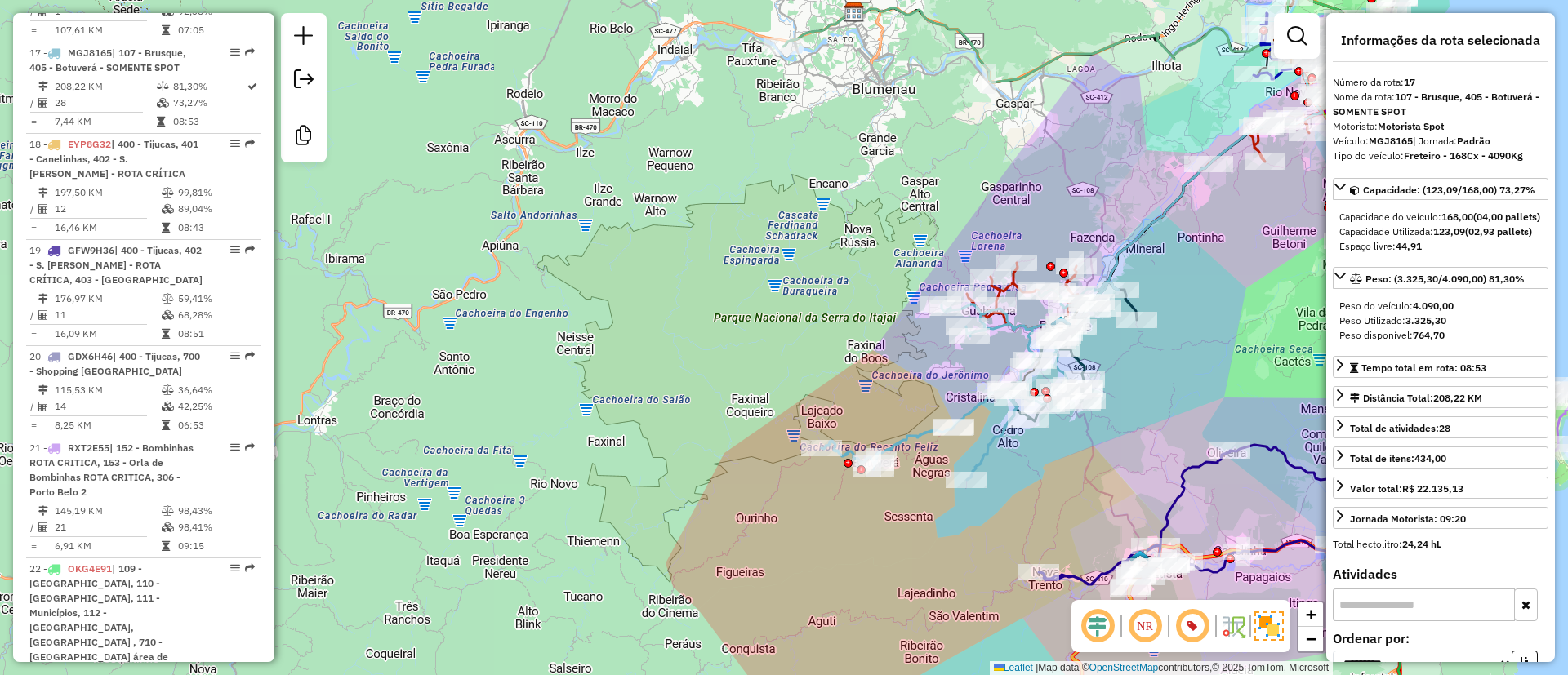
scroll to position [122, 0]
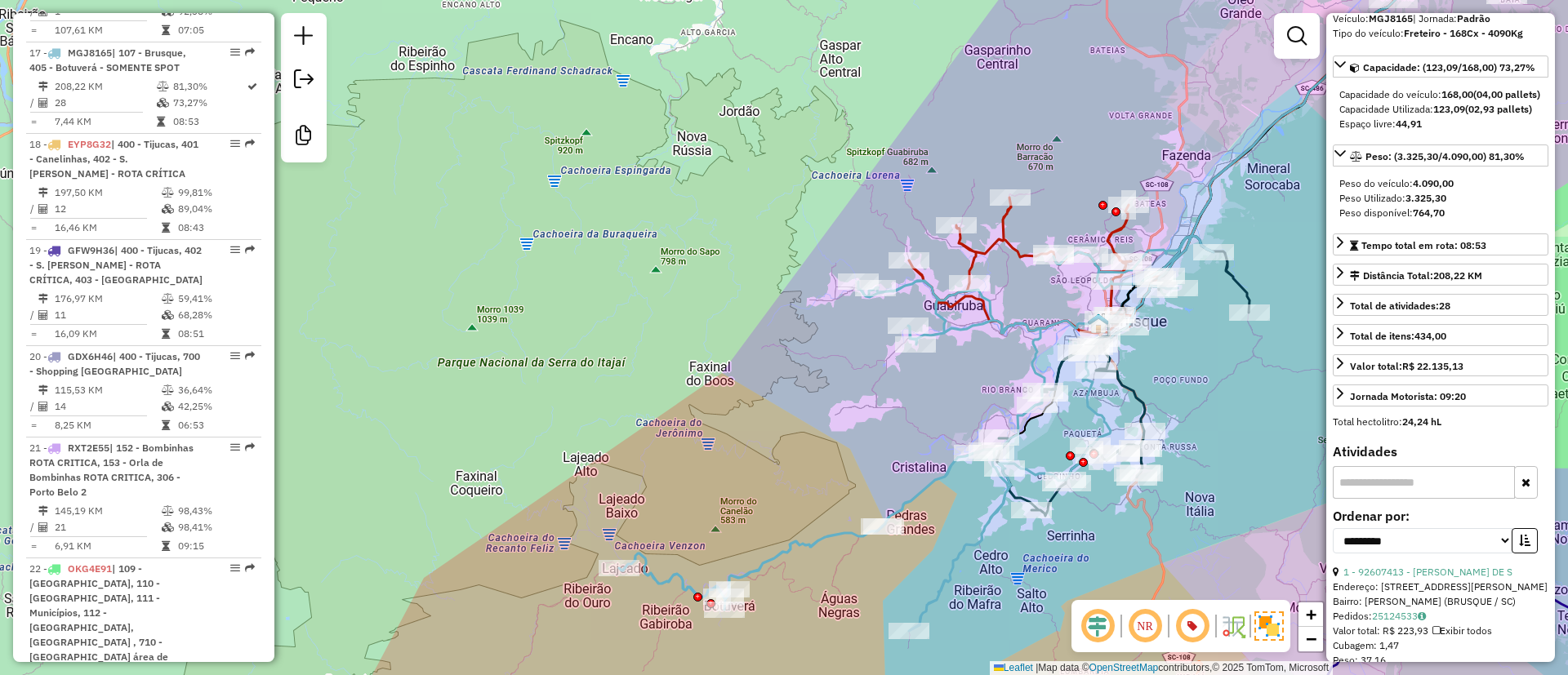
click at [848, 530] on icon at bounding box center [917, 434] width 595 height 396
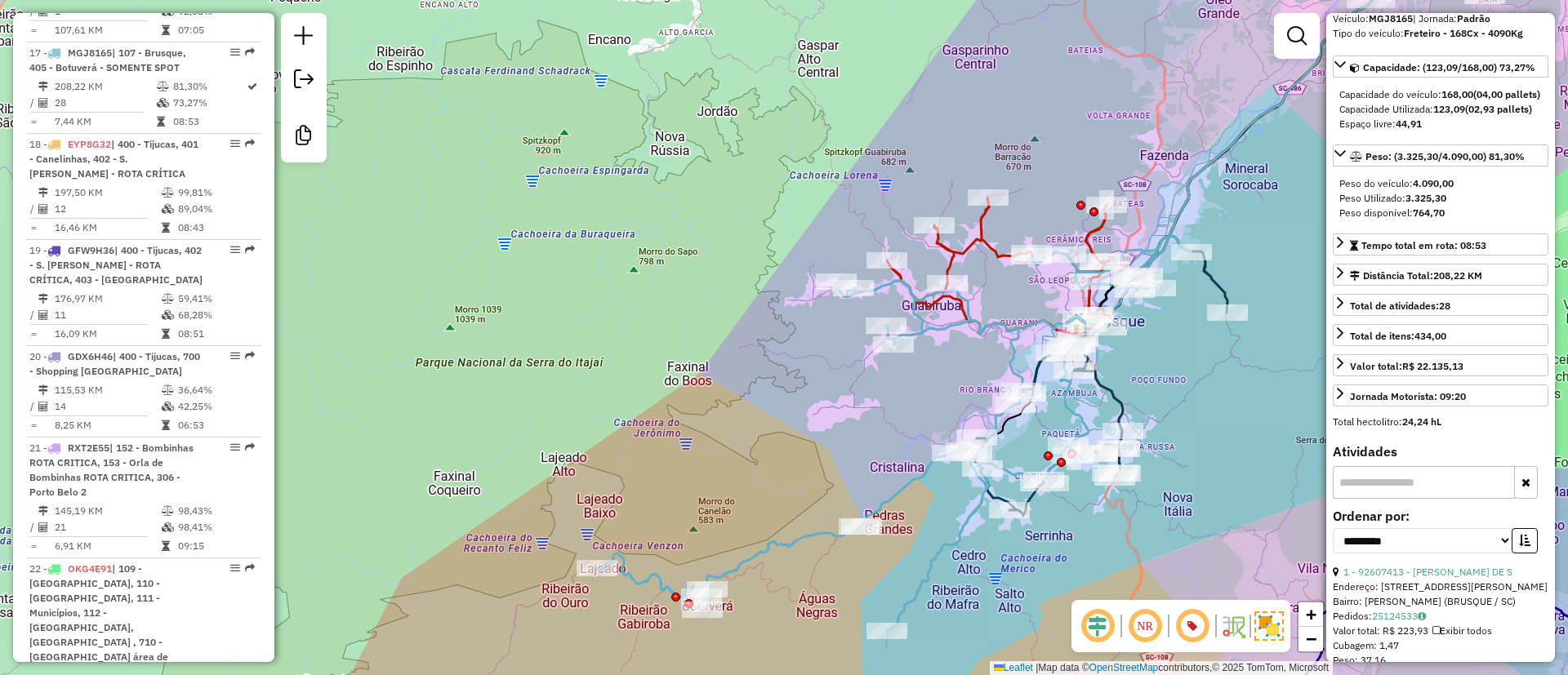
drag, startPoint x: 781, startPoint y: 536, endPoint x: 759, endPoint y: 536, distance: 22.0
click at [759, 536] on div "Janela de atendimento Grade de atendimento Capacidade Transportadoras Veículos …" at bounding box center [784, 338] width 1568 height 675
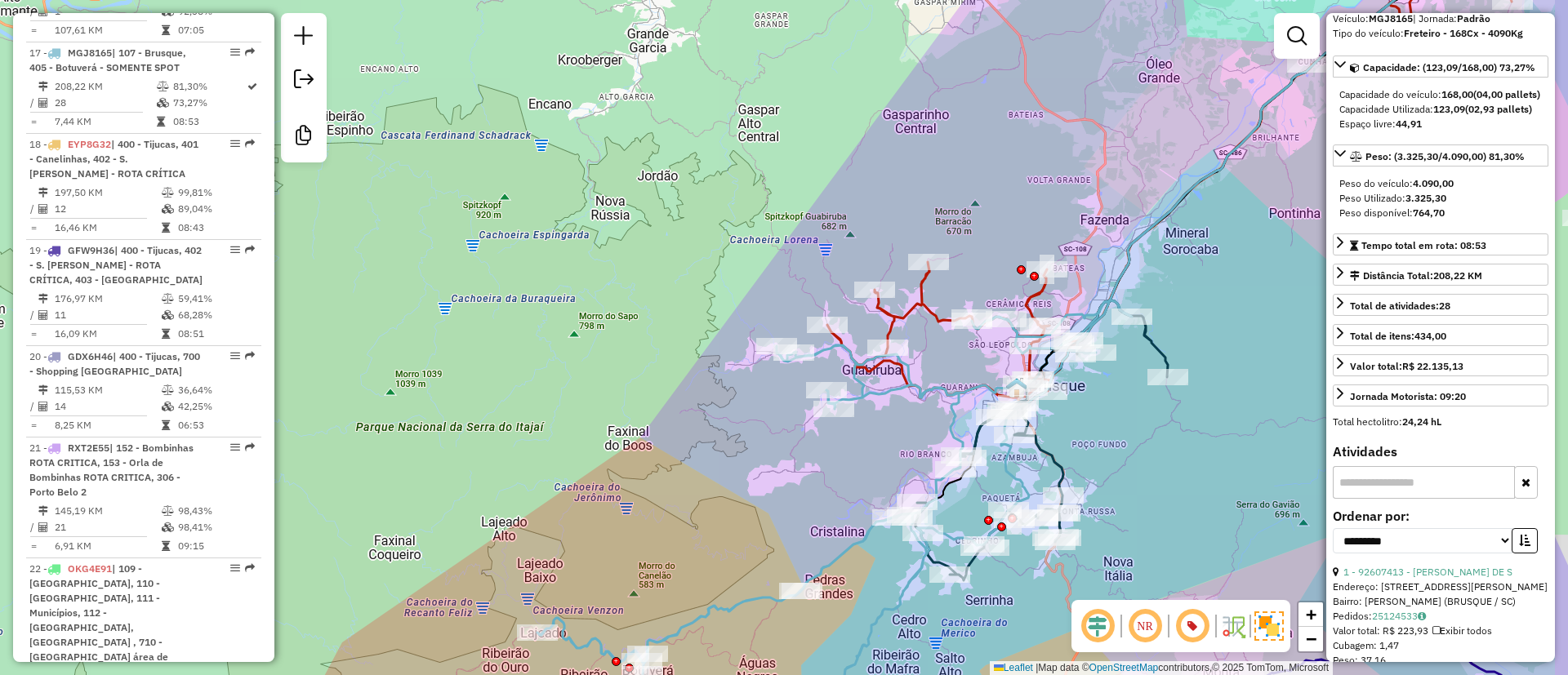
drag, startPoint x: 829, startPoint y: 491, endPoint x: 806, endPoint y: 504, distance: 26.4
click at [806, 504] on div "Janela de atendimento Grade de atendimento Capacidade Transportadoras Veículos …" at bounding box center [784, 338] width 1568 height 675
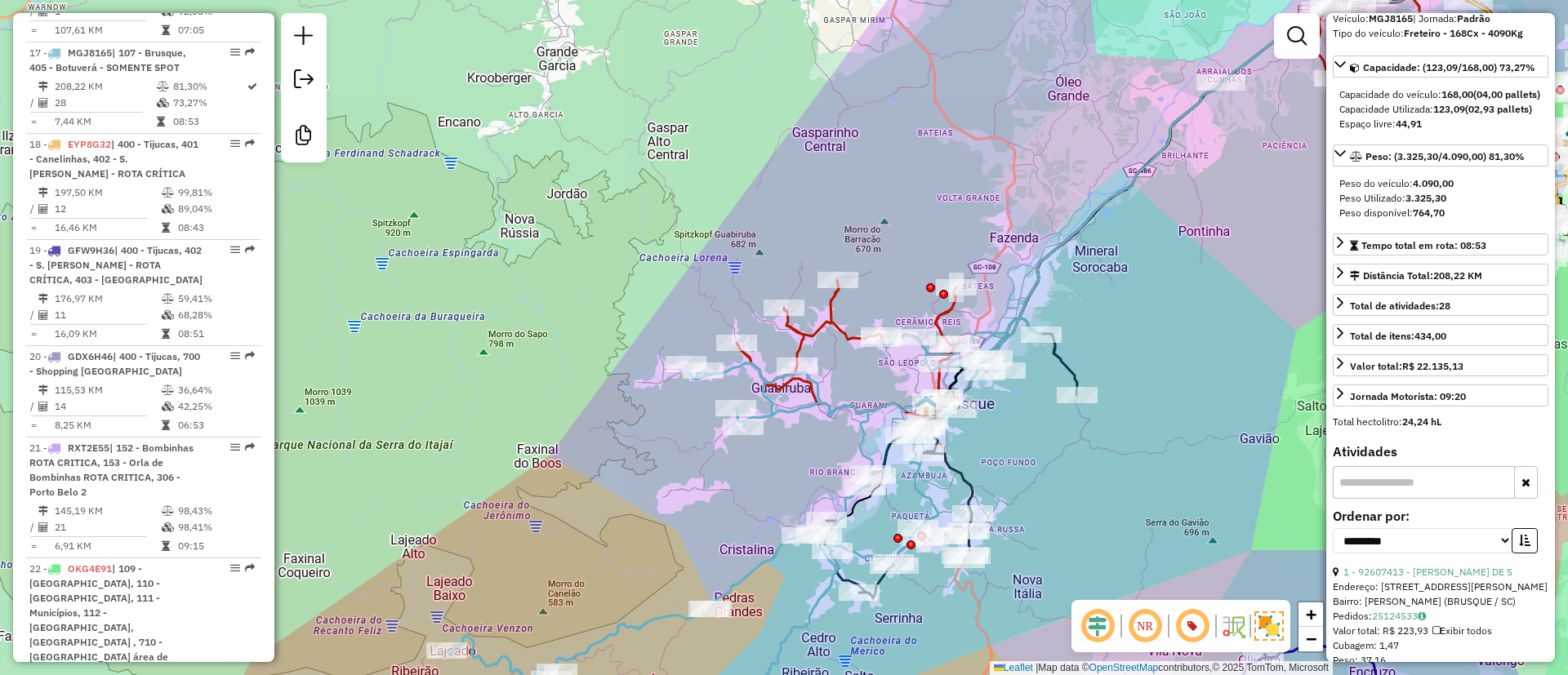
drag, startPoint x: 1080, startPoint y: 435, endPoint x: 947, endPoint y: 449, distance: 133.7
click at [967, 456] on div "Janela de atendimento Grade de atendimento Capacidade Transportadoras Veículos …" at bounding box center [784, 338] width 1568 height 675
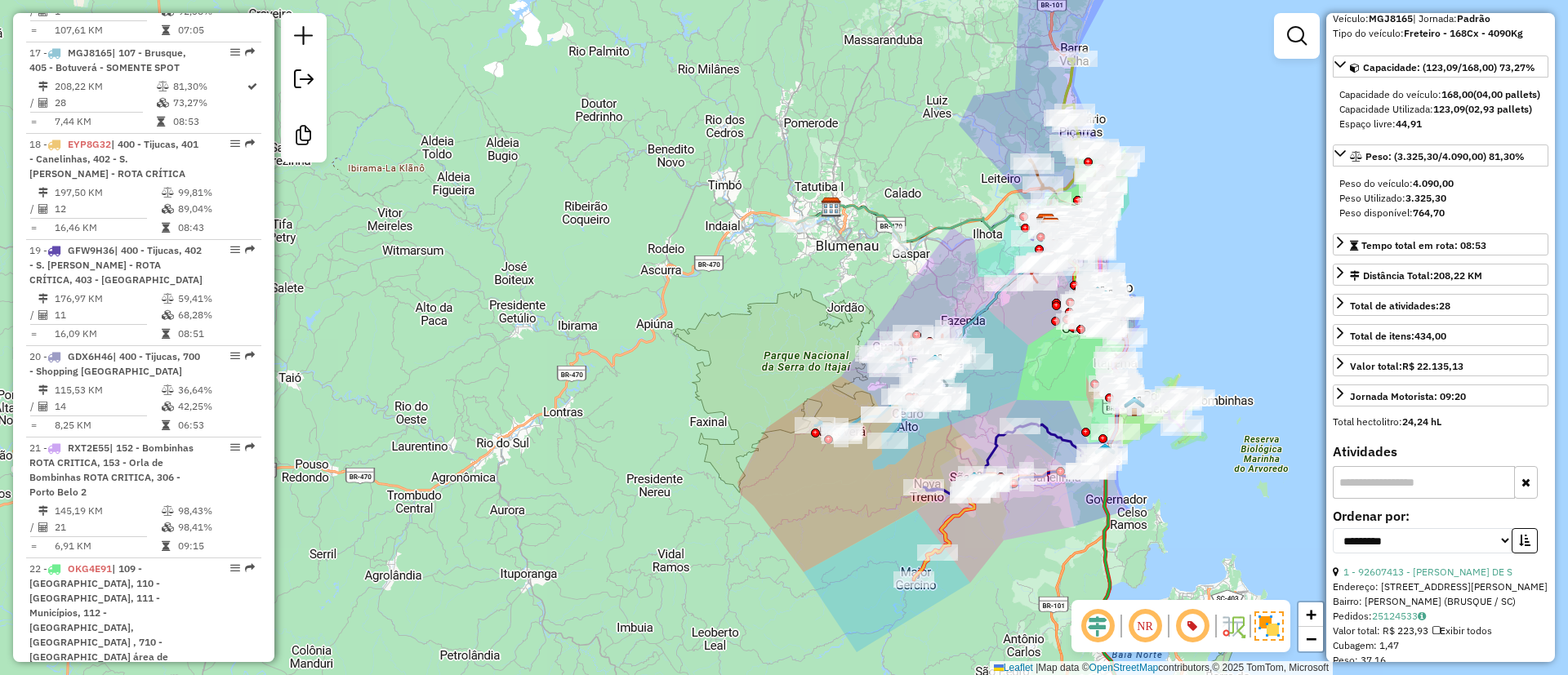
drag, startPoint x: 1063, startPoint y: 454, endPoint x: 1051, endPoint y: 387, distance: 68.1
click at [1051, 387] on div "Janela de atendimento Grade de atendimento Capacidade Transportadoras Veículos …" at bounding box center [784, 338] width 1568 height 675
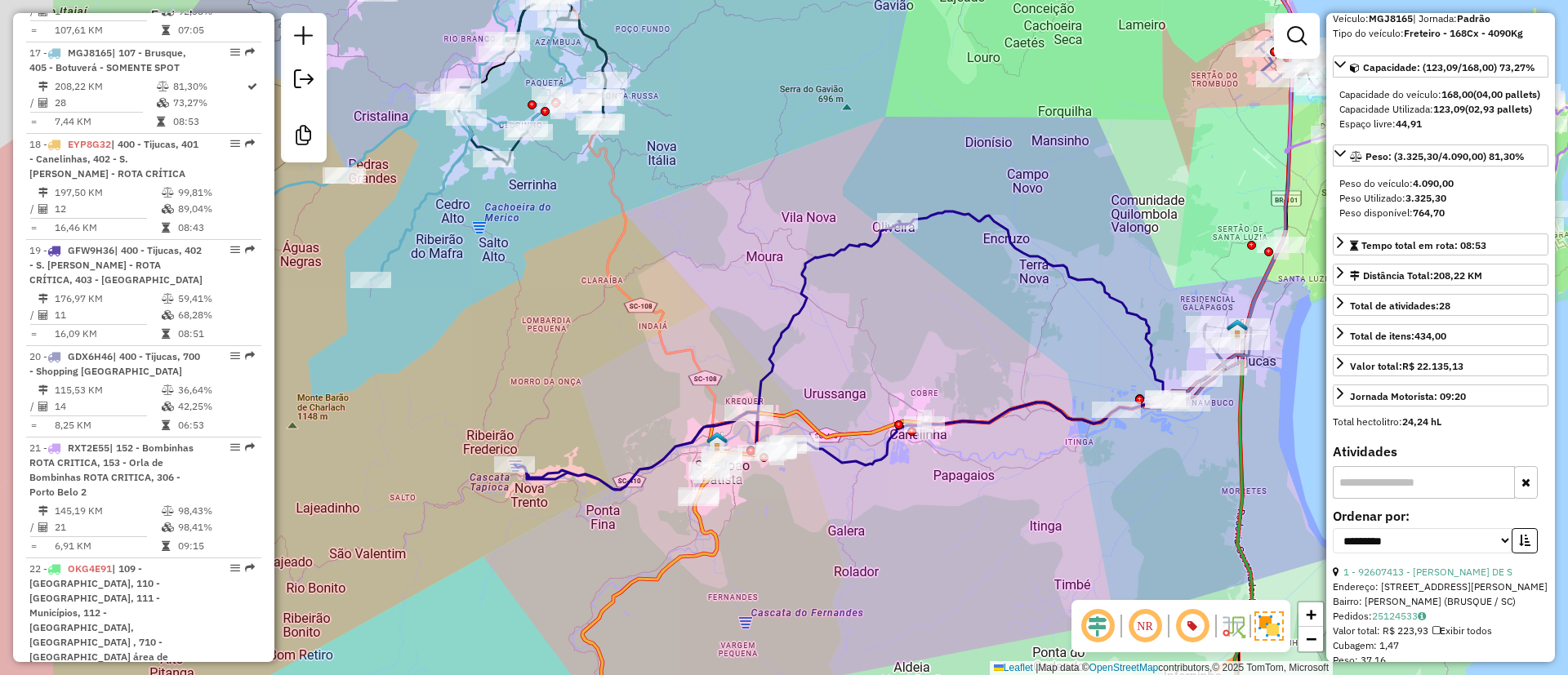
drag, startPoint x: 848, startPoint y: 519, endPoint x: 910, endPoint y: 501, distance: 64.6
click at [910, 501] on div "Janela de atendimento Grade de atendimento Capacidade Transportadoras Veículos …" at bounding box center [784, 338] width 1568 height 675
click at [1304, 17] on div at bounding box center [1297, 36] width 46 height 46
click at [1292, 40] on em at bounding box center [1297, 36] width 19 height 19
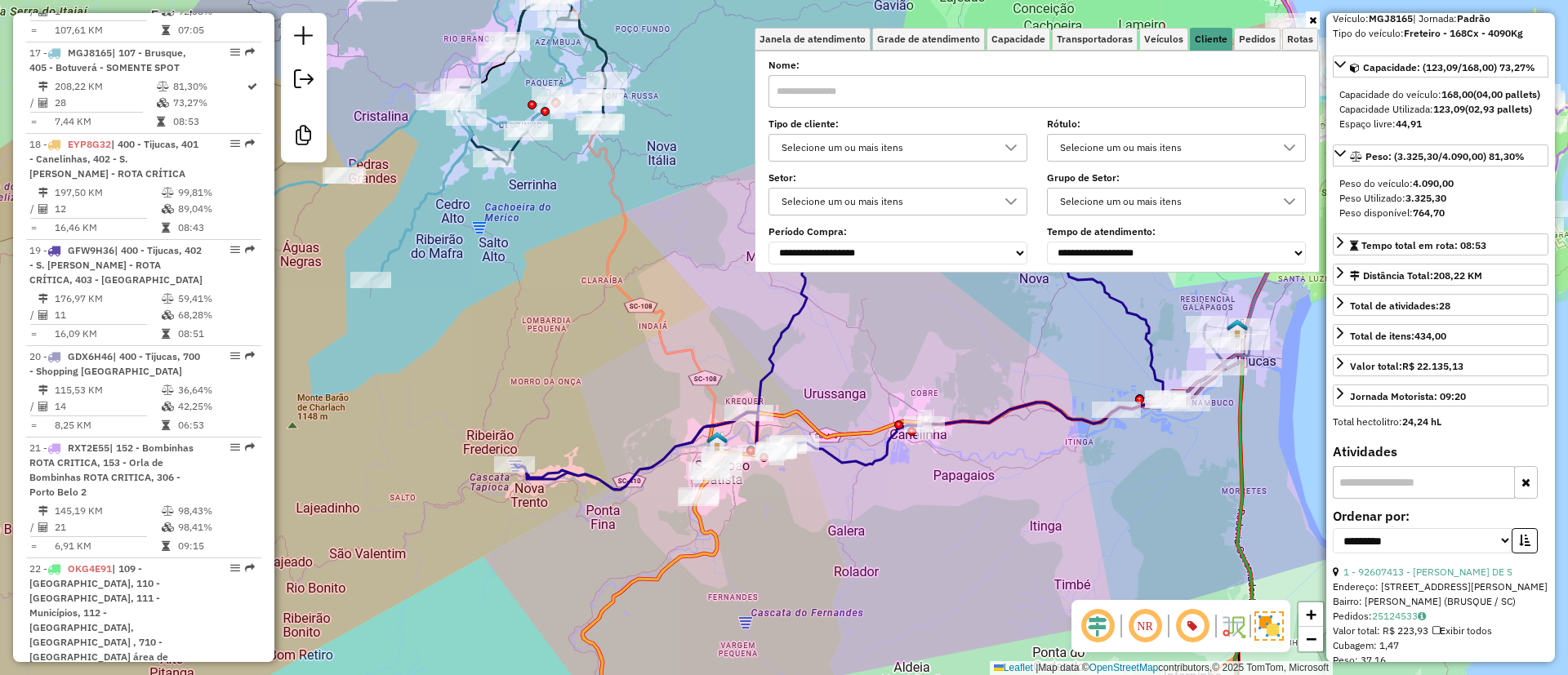
click at [984, 156] on div "Selecione um ou mais itens" at bounding box center [885, 148] width 219 height 26
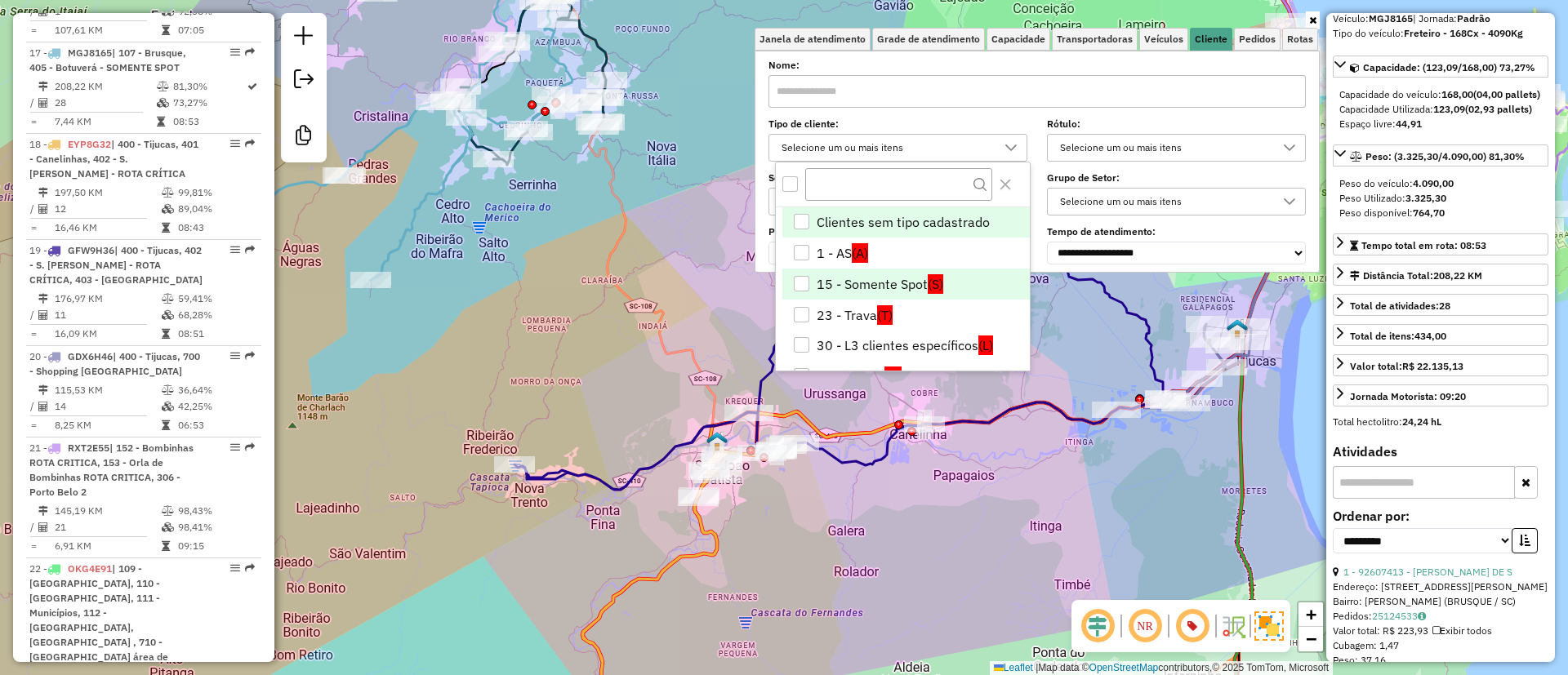
click at [883, 287] on li "15 - Somente Spot (S)" at bounding box center [906, 284] width 248 height 31
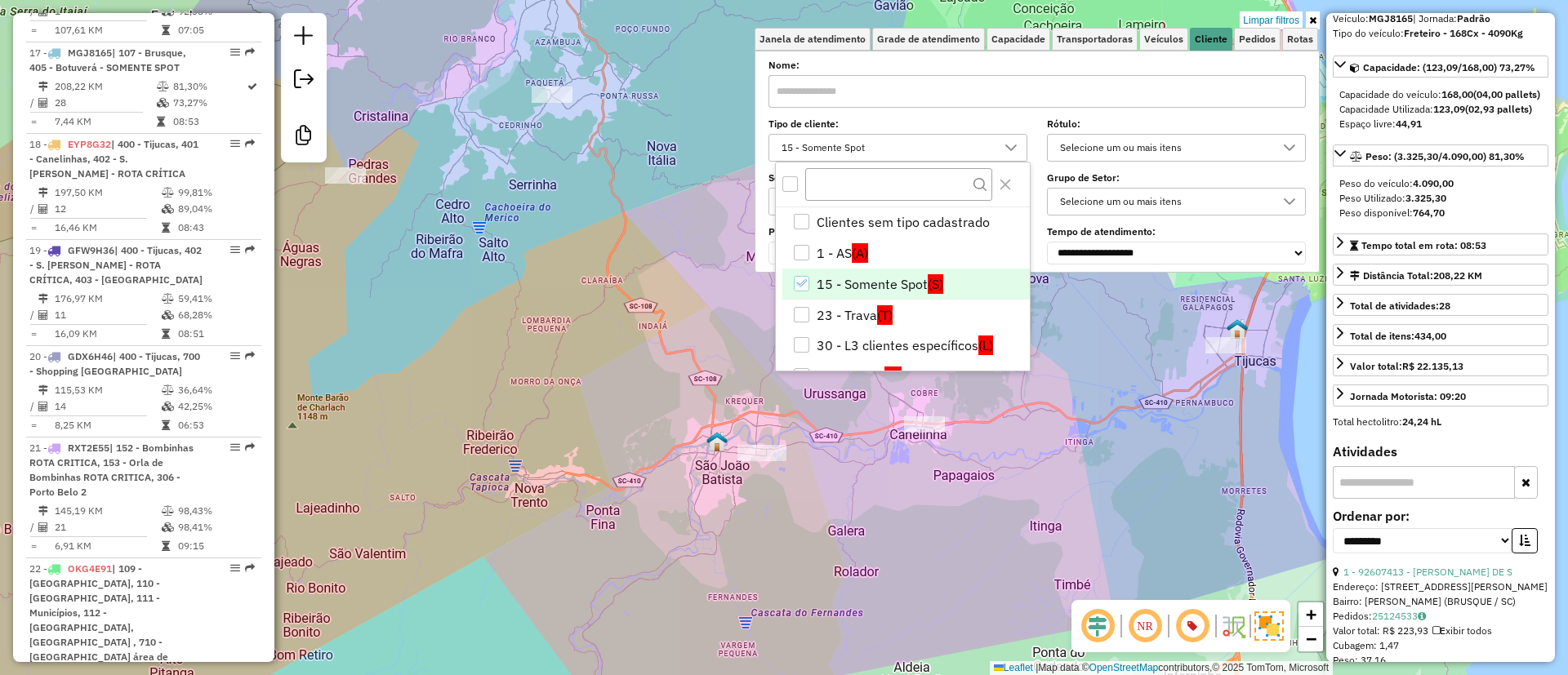
drag, startPoint x: 1118, startPoint y: 543, endPoint x: 1089, endPoint y: 557, distance: 32.2
click at [1089, 557] on div "Limpar filtros Janela de atendimento Grade de atendimento Capacidade Transporta…" at bounding box center [784, 338] width 1568 height 675
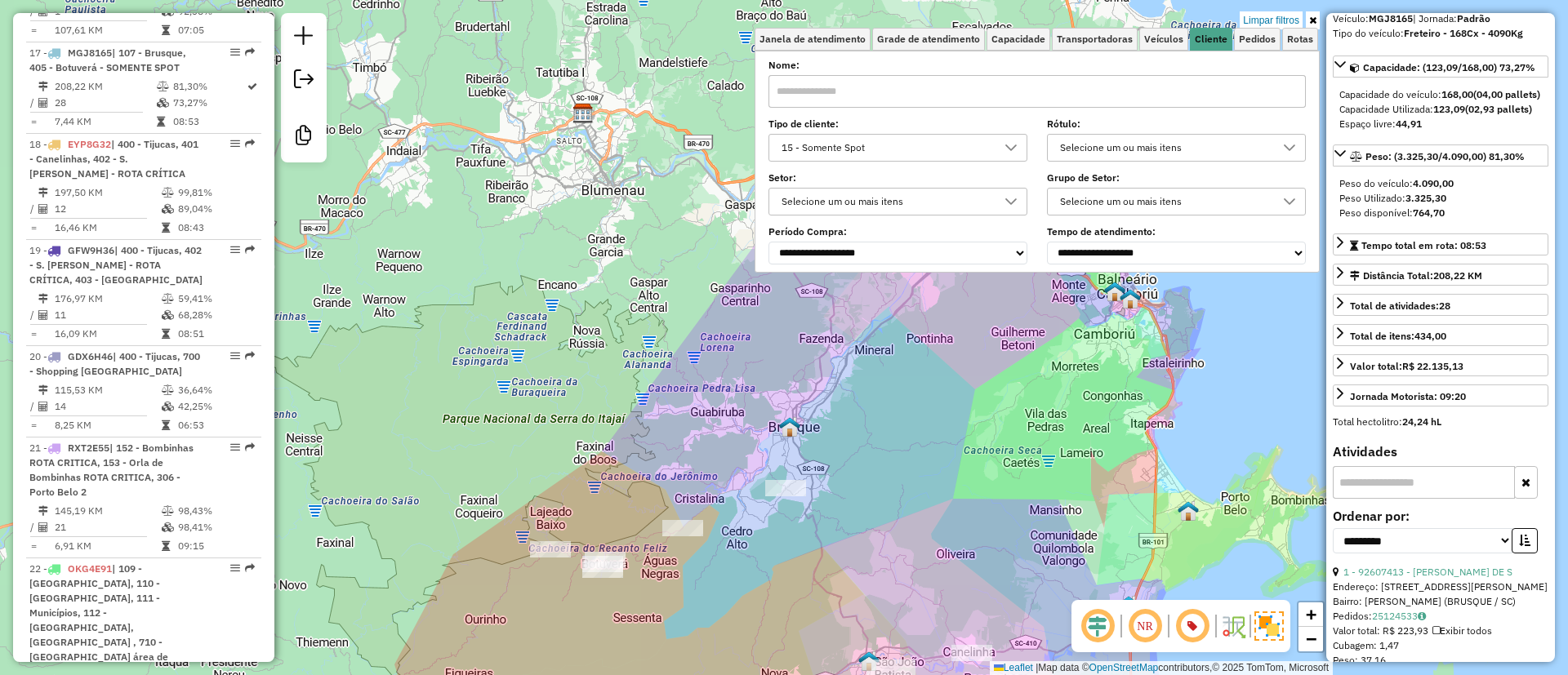
drag, startPoint x: 1066, startPoint y: 442, endPoint x: 1060, endPoint y: 605, distance: 163.1
click at [1060, 605] on div "Limpar filtros Janela de atendimento Grade de atendimento Capacidade Transporta…" at bounding box center [784, 338] width 1568 height 675
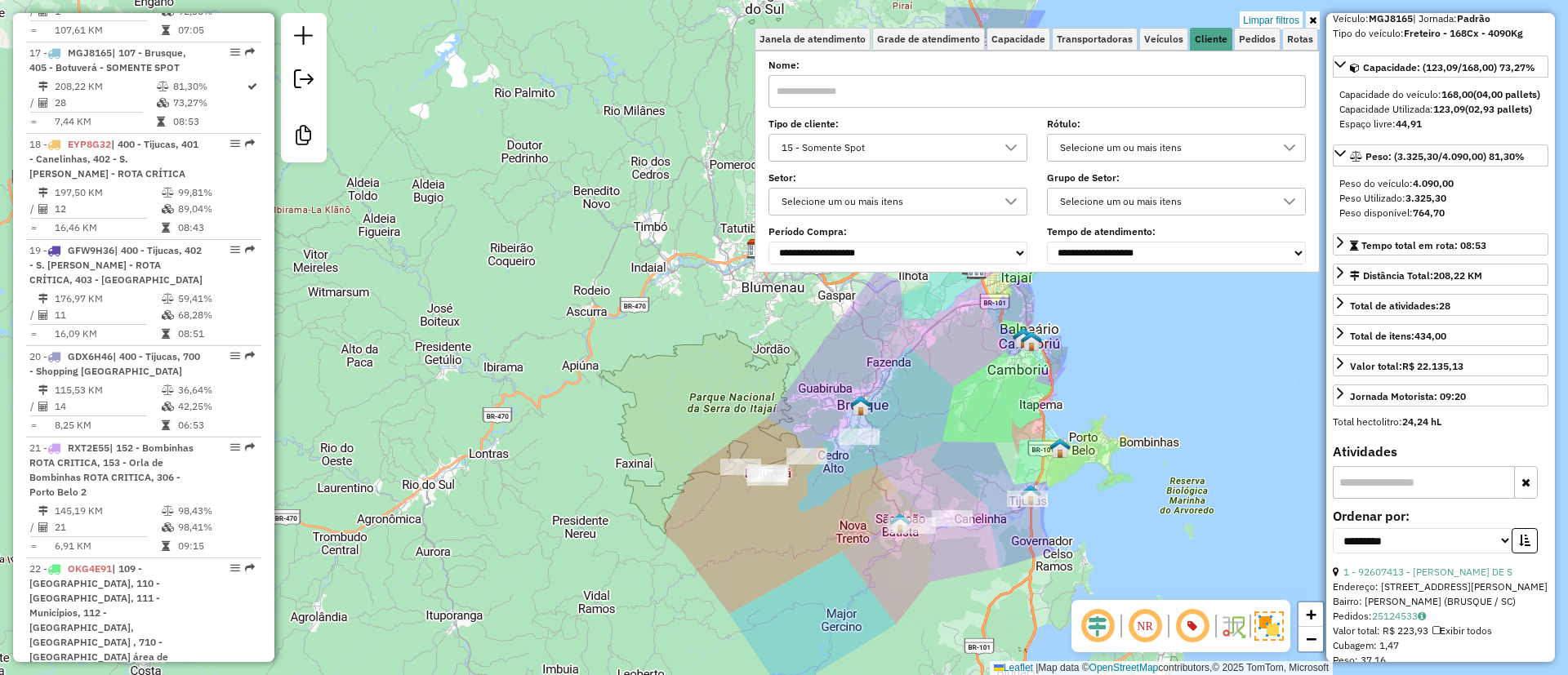
drag, startPoint x: 1021, startPoint y: 557, endPoint x: 944, endPoint y: 460, distance: 123.8
click at [944, 460] on div "Limpar filtros Janela de atendimento Grade de atendimento Capacidade Transporta…" at bounding box center [784, 338] width 1568 height 675
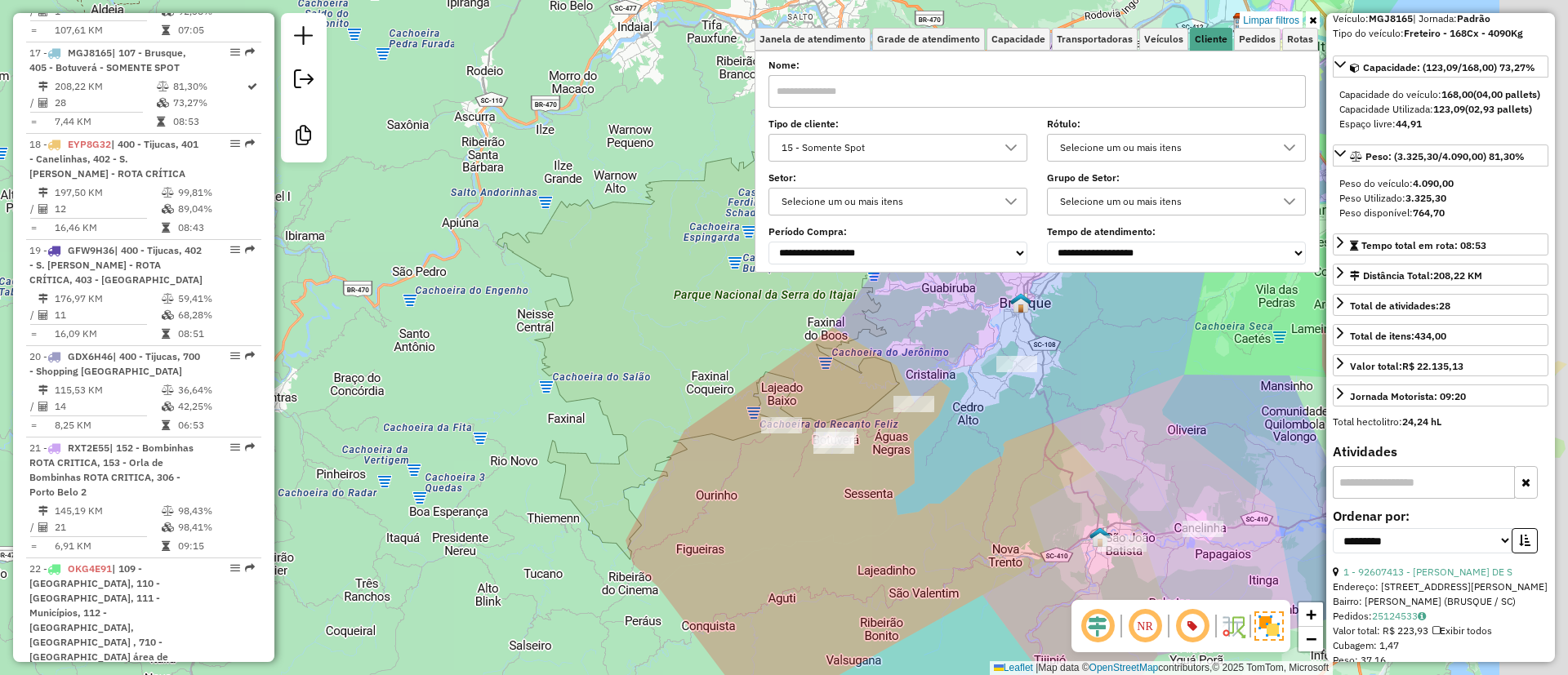
click at [916, 519] on div "Limpar filtros Janela de atendimento Grade de atendimento Capacidade Transporta…" at bounding box center [784, 338] width 1568 height 675
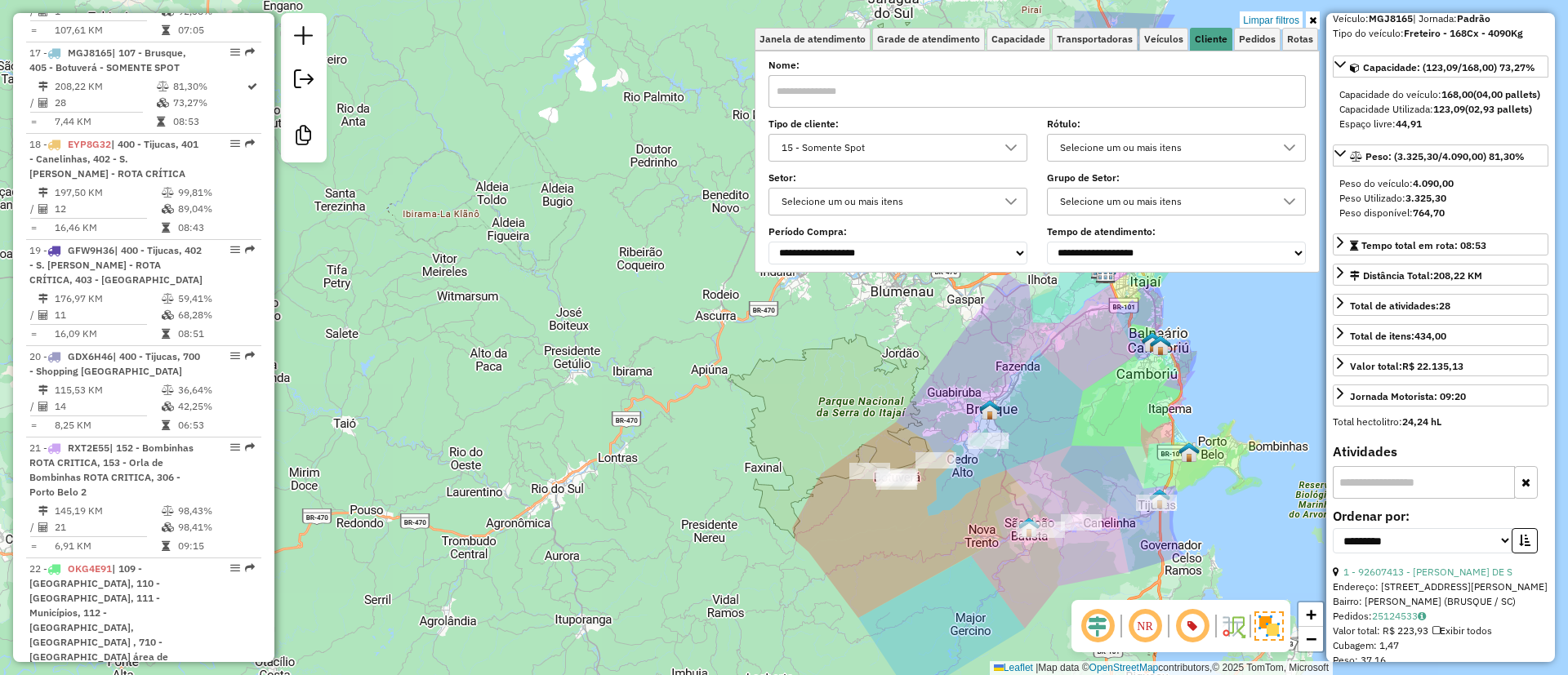
drag, startPoint x: 1074, startPoint y: 493, endPoint x: 1047, endPoint y: 516, distance: 35.5
click at [1047, 516] on div "Limpar filtros Janela de atendimento Grade de atendimento Capacidade Transporta…" at bounding box center [784, 338] width 1568 height 675
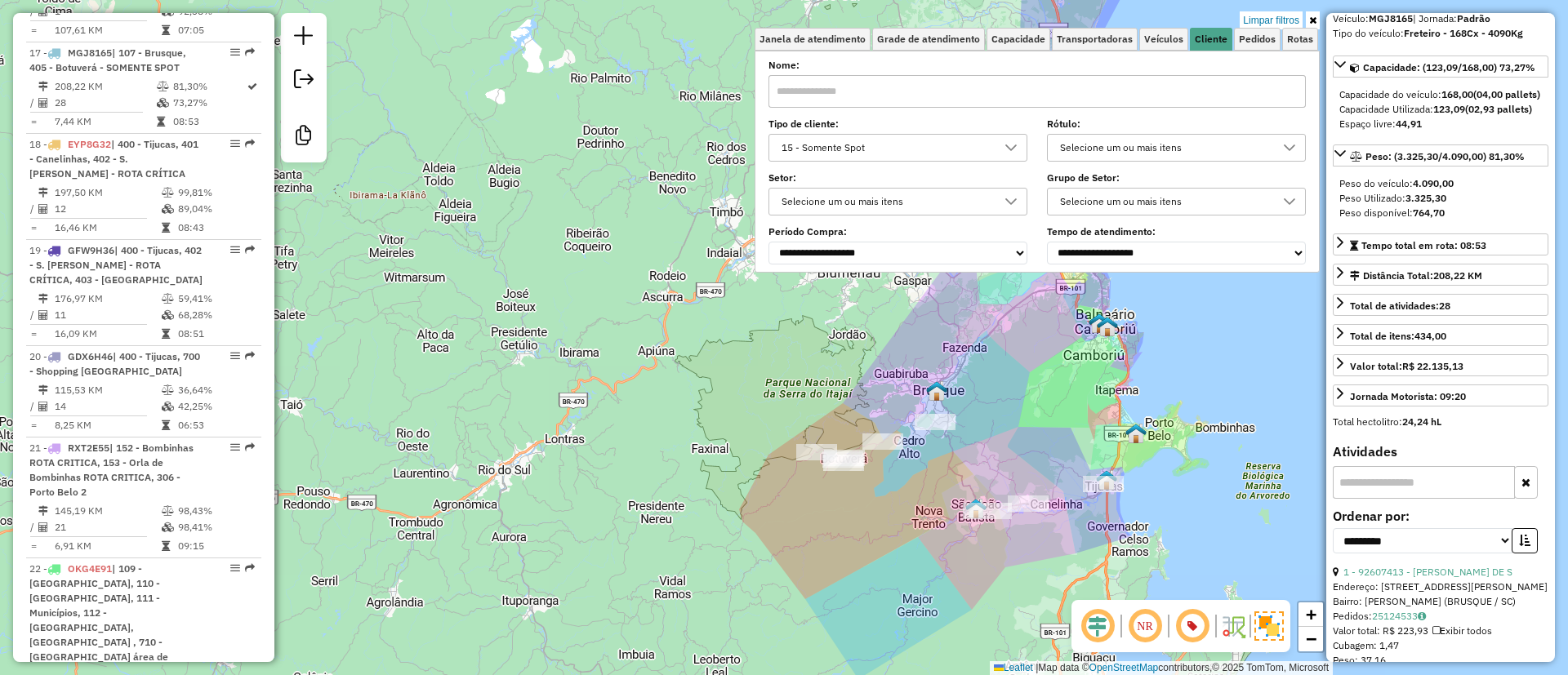
drag, startPoint x: 1061, startPoint y: 497, endPoint x: 1027, endPoint y: 434, distance: 71.6
click at [1027, 434] on div "Limpar filtros Janela de atendimento Grade de atendimento Capacidade Transporta…" at bounding box center [784, 338] width 1568 height 675
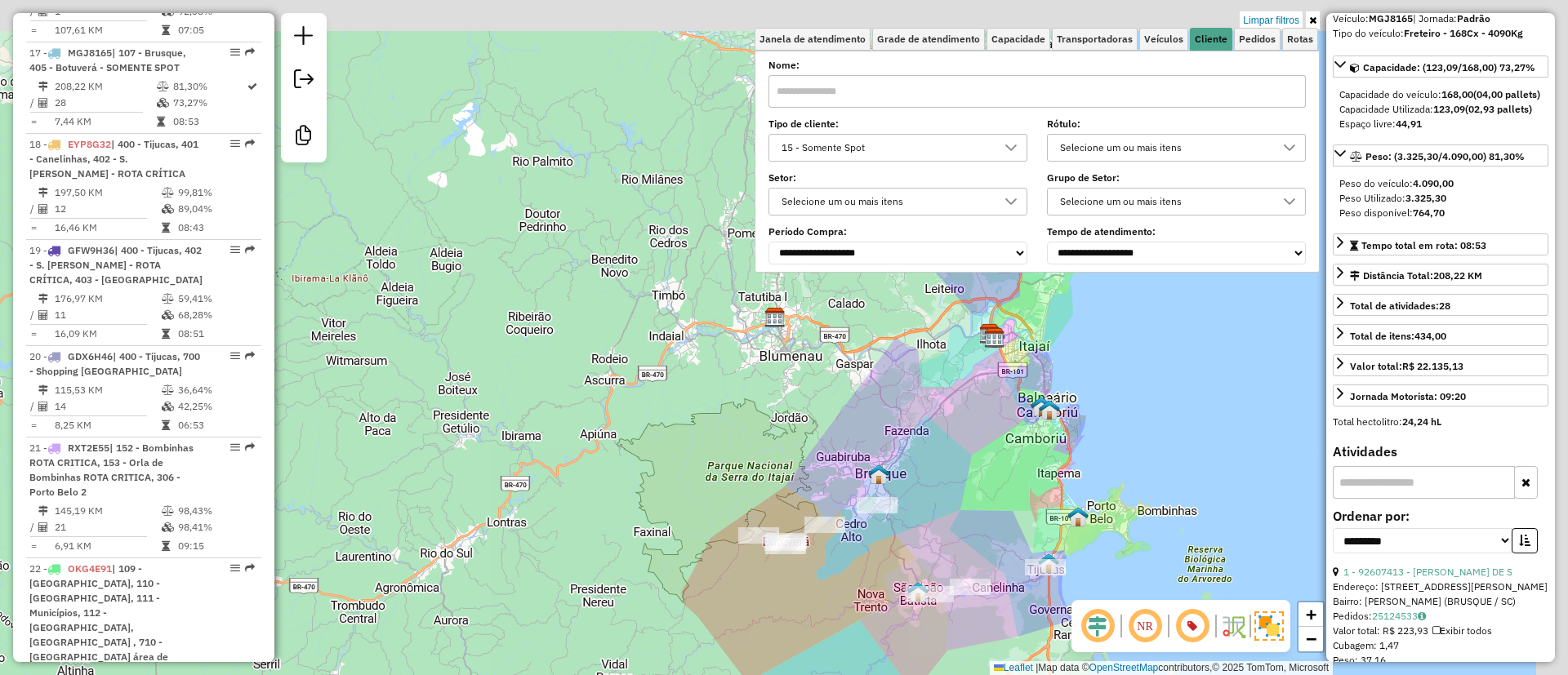
drag, startPoint x: 1003, startPoint y: 336, endPoint x: 986, endPoint y: 400, distance: 66.2
click at [955, 439] on div "Limpar filtros Janela de atendimento Grade de atendimento Capacidade Transporta…" at bounding box center [784, 338] width 1568 height 675
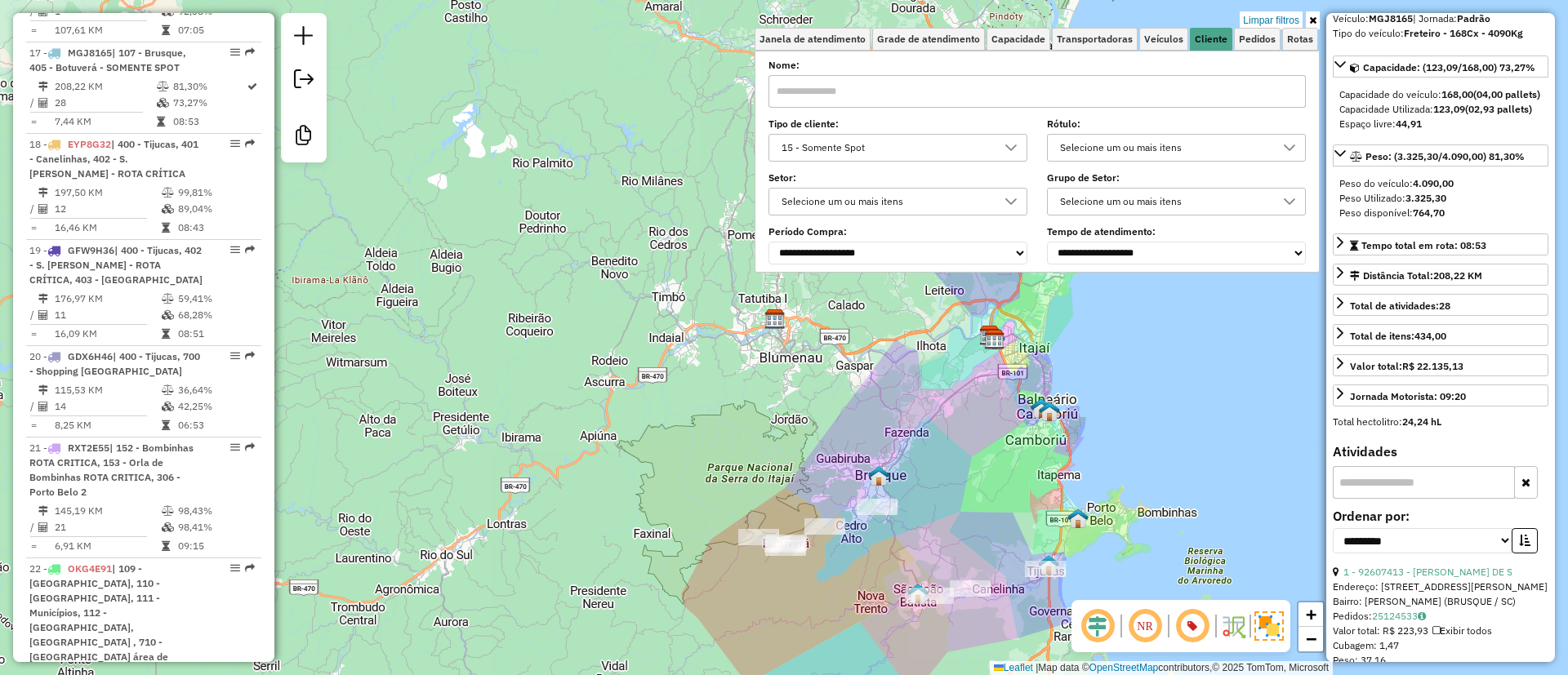
drag, startPoint x: 1001, startPoint y: 486, endPoint x: 977, endPoint y: 439, distance: 52.8
click at [977, 439] on div "Limpar filtros Janela de atendimento Grade de atendimento Capacidade Transporta…" at bounding box center [784, 338] width 1568 height 675
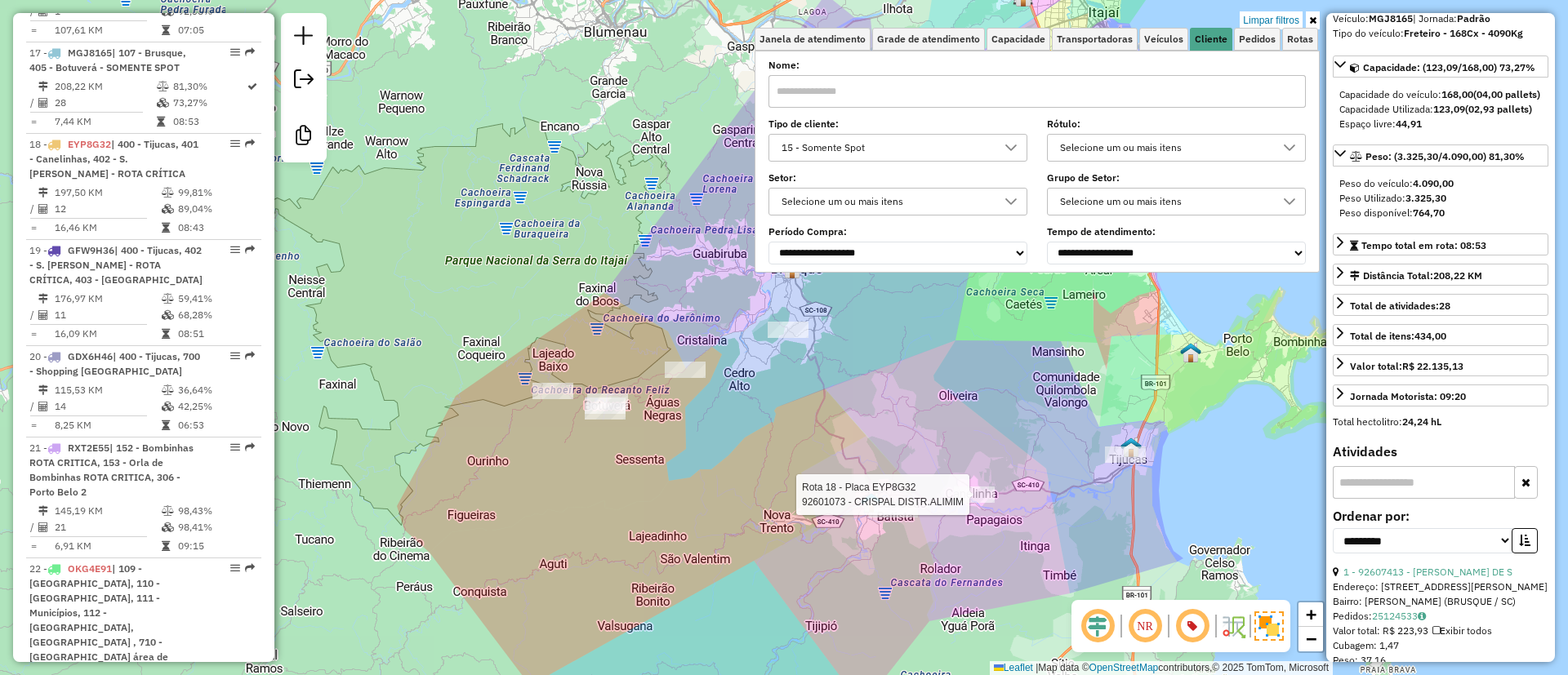
click at [970, 503] on div at bounding box center [975, 494] width 41 height 17
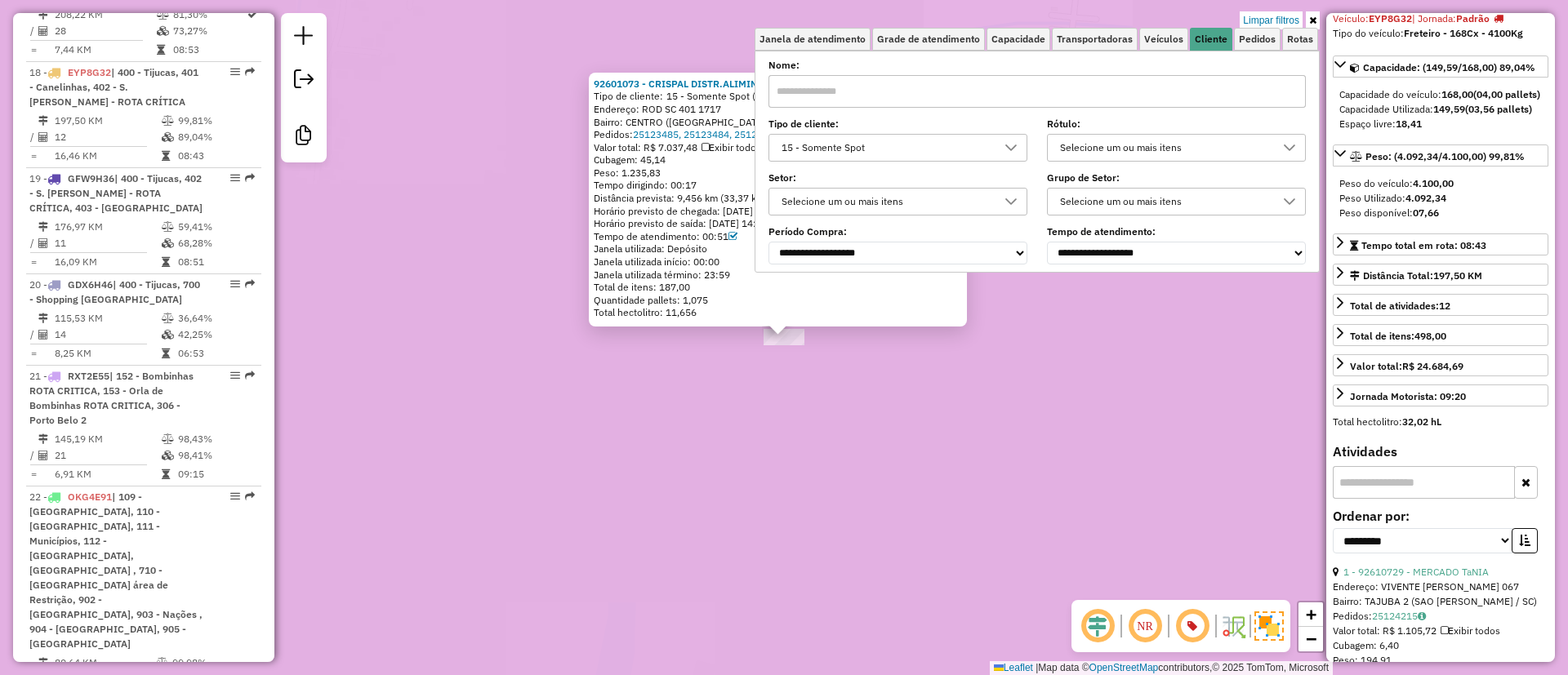
scroll to position [2214, 0]
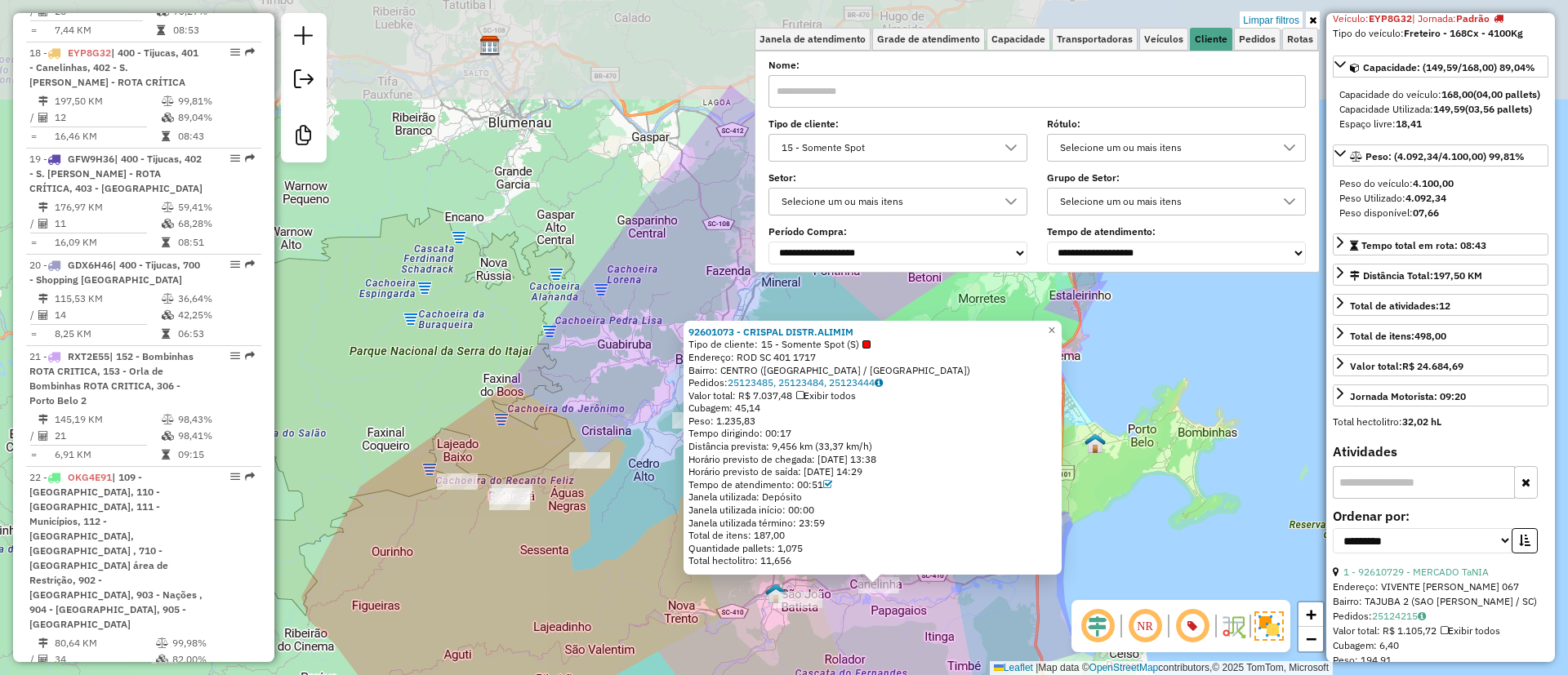
drag, startPoint x: 1059, startPoint y: 507, endPoint x: 968, endPoint y: 605, distance: 133.7
click at [968, 605] on div "92601073 - CRISPAL DISTR.ALIMIM Tipo de cliente: 15 - Somente Spot (S) Endereço…" at bounding box center [784, 338] width 1568 height 675
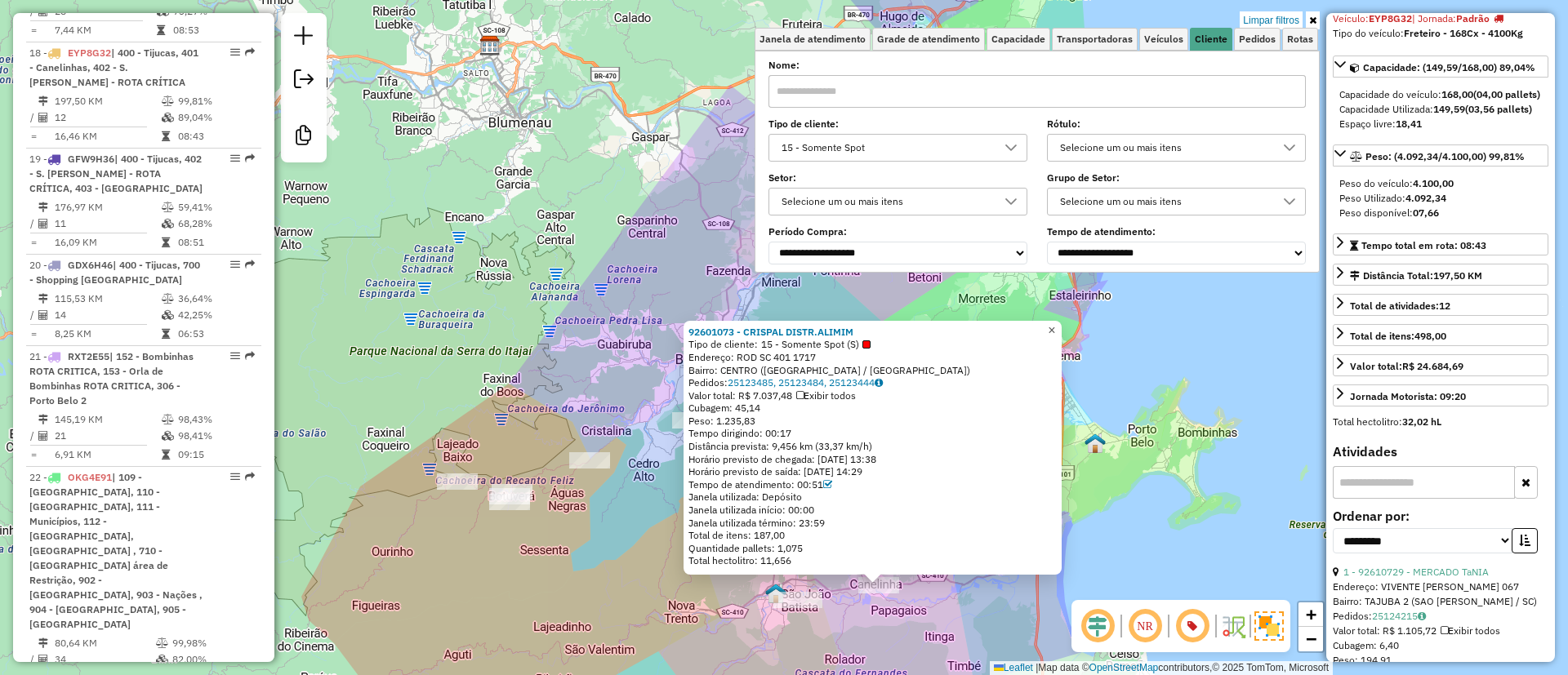
click at [1055, 326] on span "×" at bounding box center [1052, 330] width 7 height 14
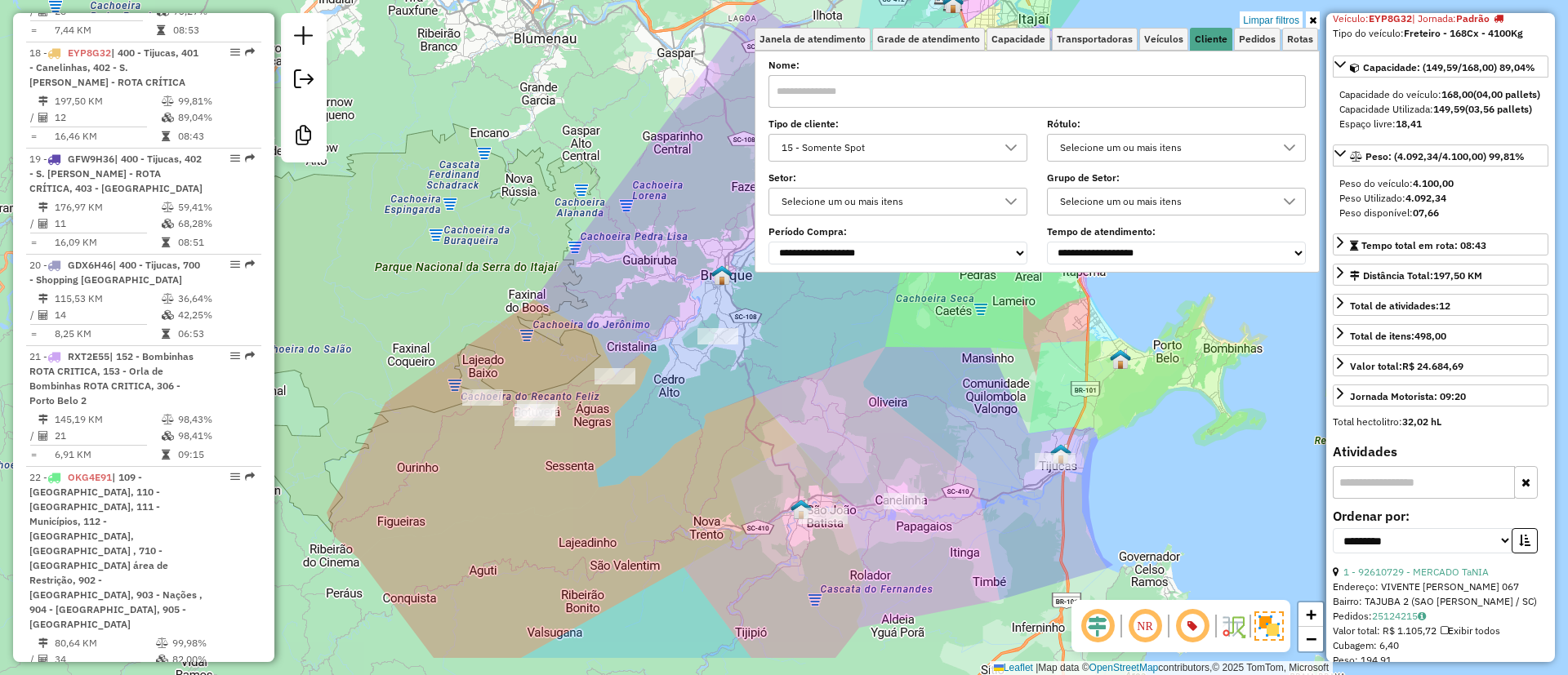
drag, startPoint x: 940, startPoint y: 625, endPoint x: 965, endPoint y: 541, distance: 87.6
click at [965, 541] on div "Limpar filtros Janela de atendimento Grade de atendimento Capacidade Transporta…" at bounding box center [784, 338] width 1568 height 675
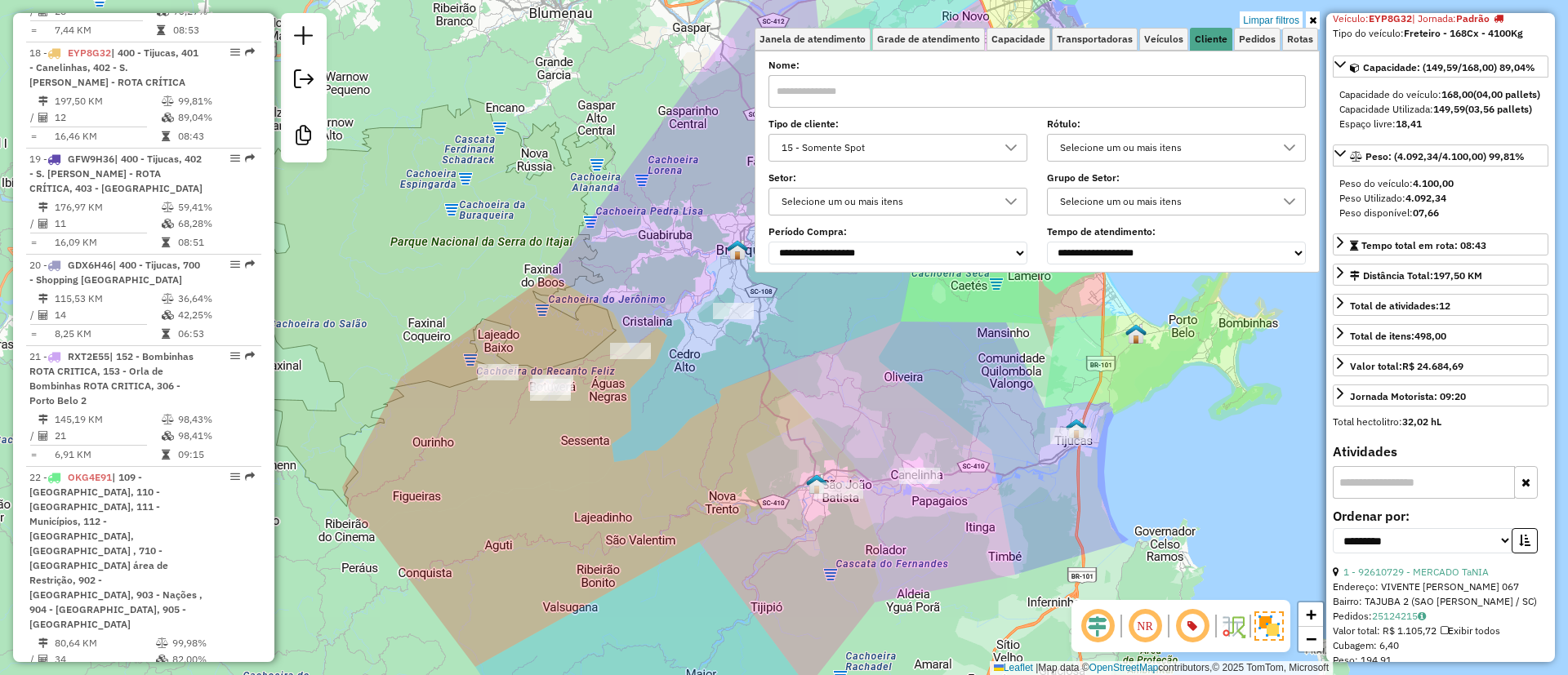
drag, startPoint x: 814, startPoint y: 546, endPoint x: 829, endPoint y: 519, distance: 30.9
click at [829, 519] on div "Limpar filtros Janela de atendimento Grade de atendimento Capacidade Transporta…" at bounding box center [784, 338] width 1568 height 675
click at [1279, 16] on link "Limpar filtros" at bounding box center [1271, 20] width 63 height 18
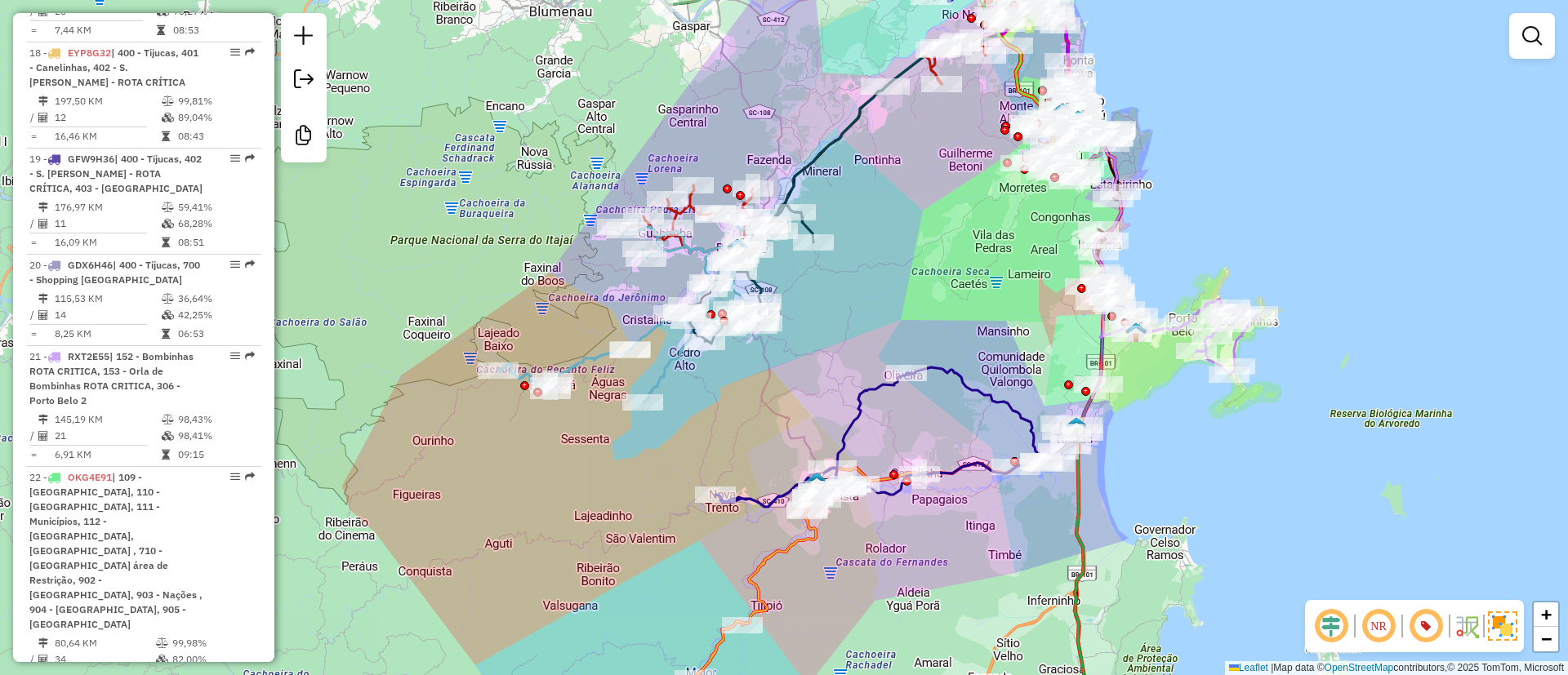
drag, startPoint x: 900, startPoint y: 501, endPoint x: 896, endPoint y: 484, distance: 17.5
click at [903, 492] on icon at bounding box center [881, 437] width 330 height 139
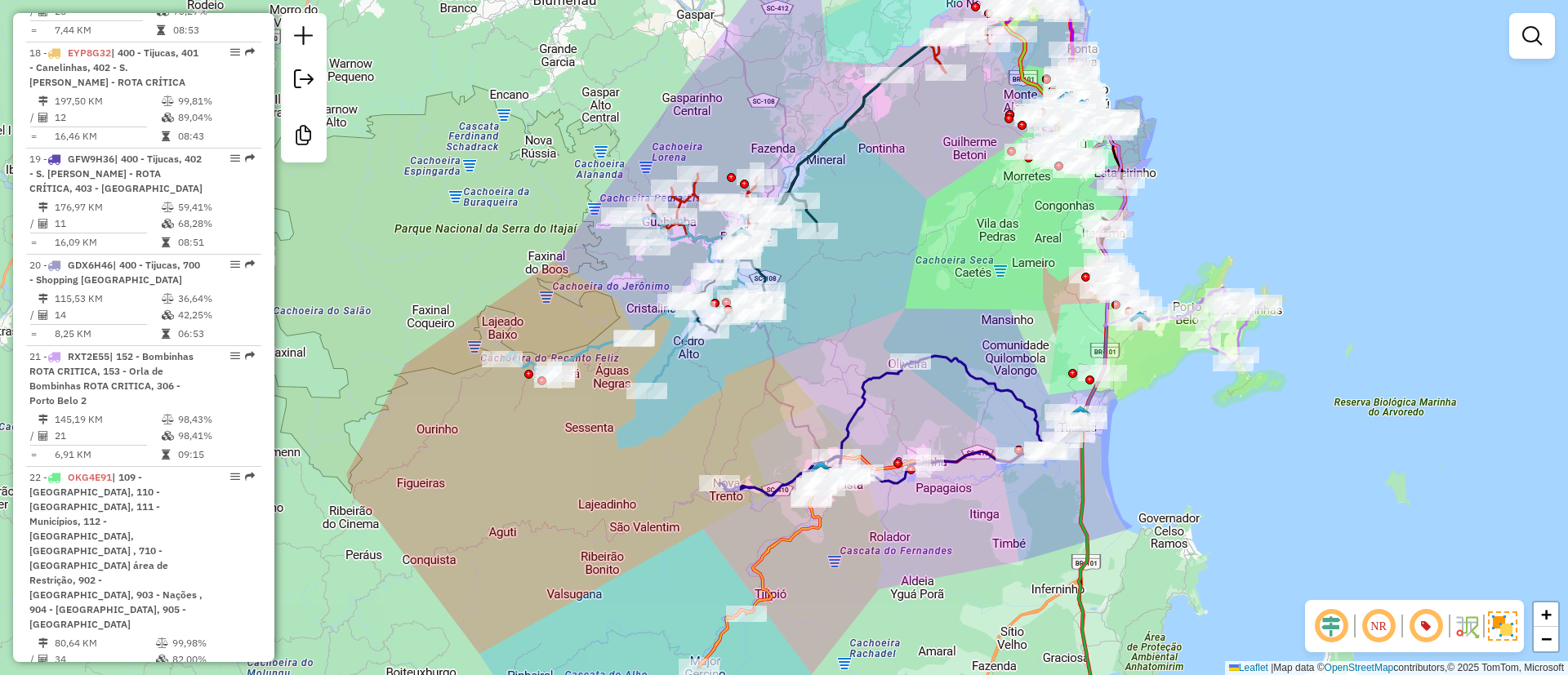
drag, startPoint x: 876, startPoint y: 531, endPoint x: 965, endPoint y: 438, distance: 128.7
click at [967, 441] on div "Janela de atendimento Grade de atendimento Capacidade Transportadoras Veículos …" at bounding box center [784, 338] width 1568 height 675
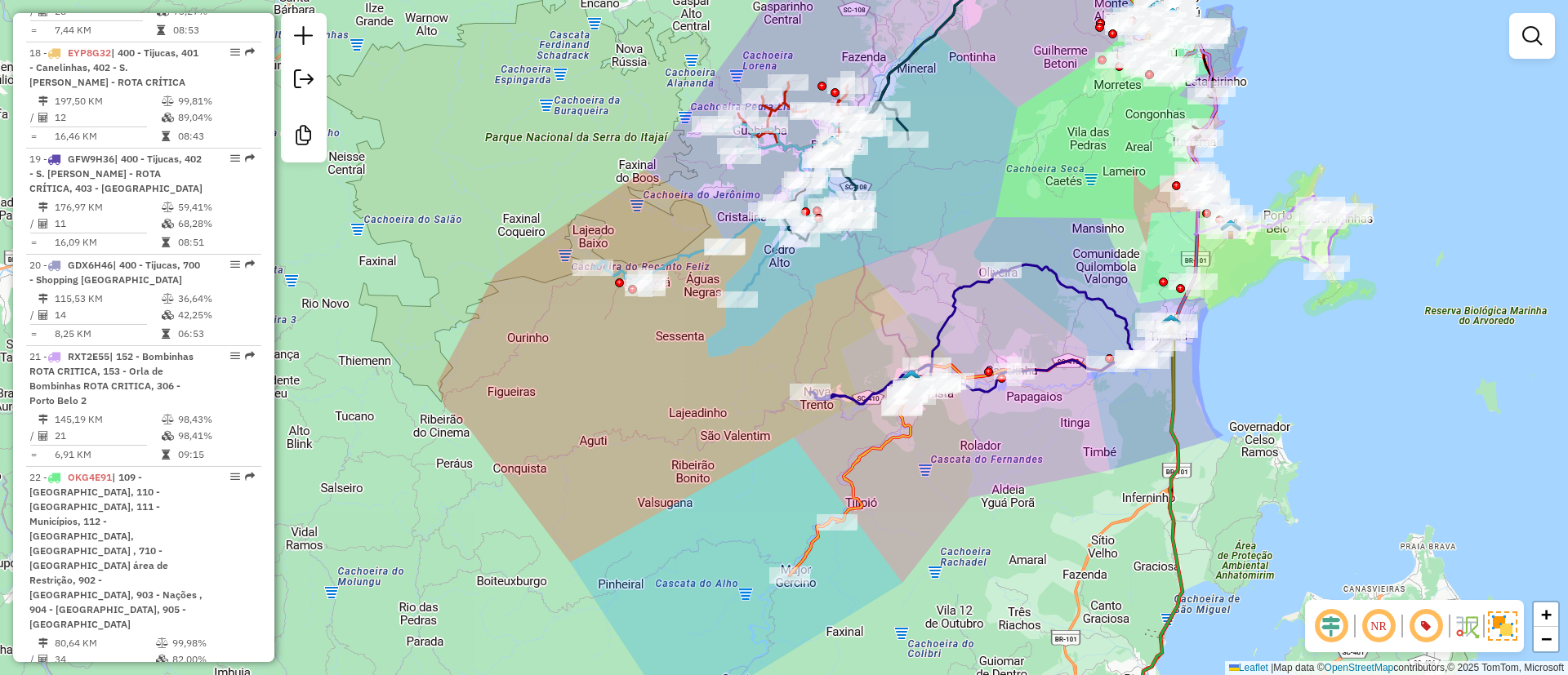
click at [843, 397] on icon at bounding box center [975, 334] width 330 height 139
select select "**********"
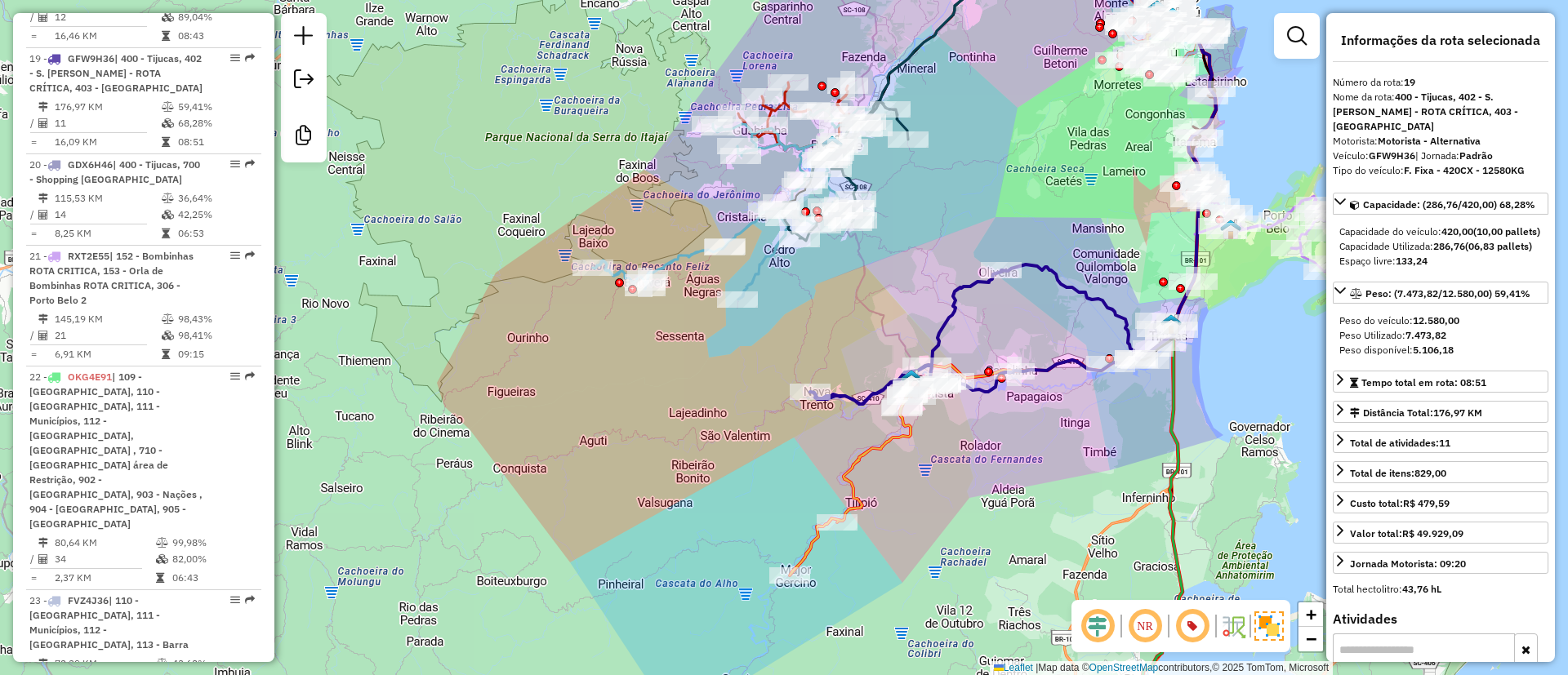
scroll to position [2319, 0]
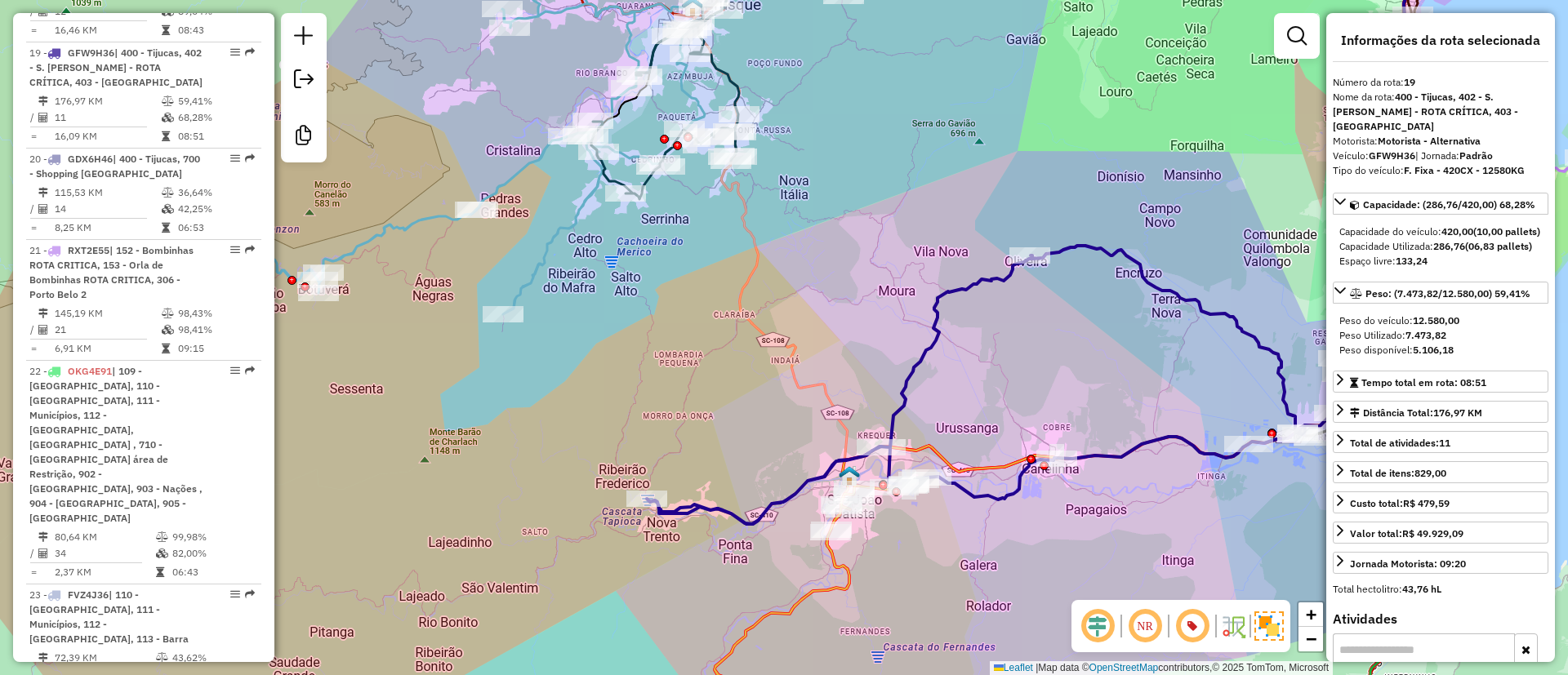
drag, startPoint x: 977, startPoint y: 403, endPoint x: 999, endPoint y: 395, distance: 23.4
click at [999, 395] on div "Janela de atendimento Grade de atendimento Capacidade Transportadoras Veículos …" at bounding box center [784, 338] width 1568 height 675
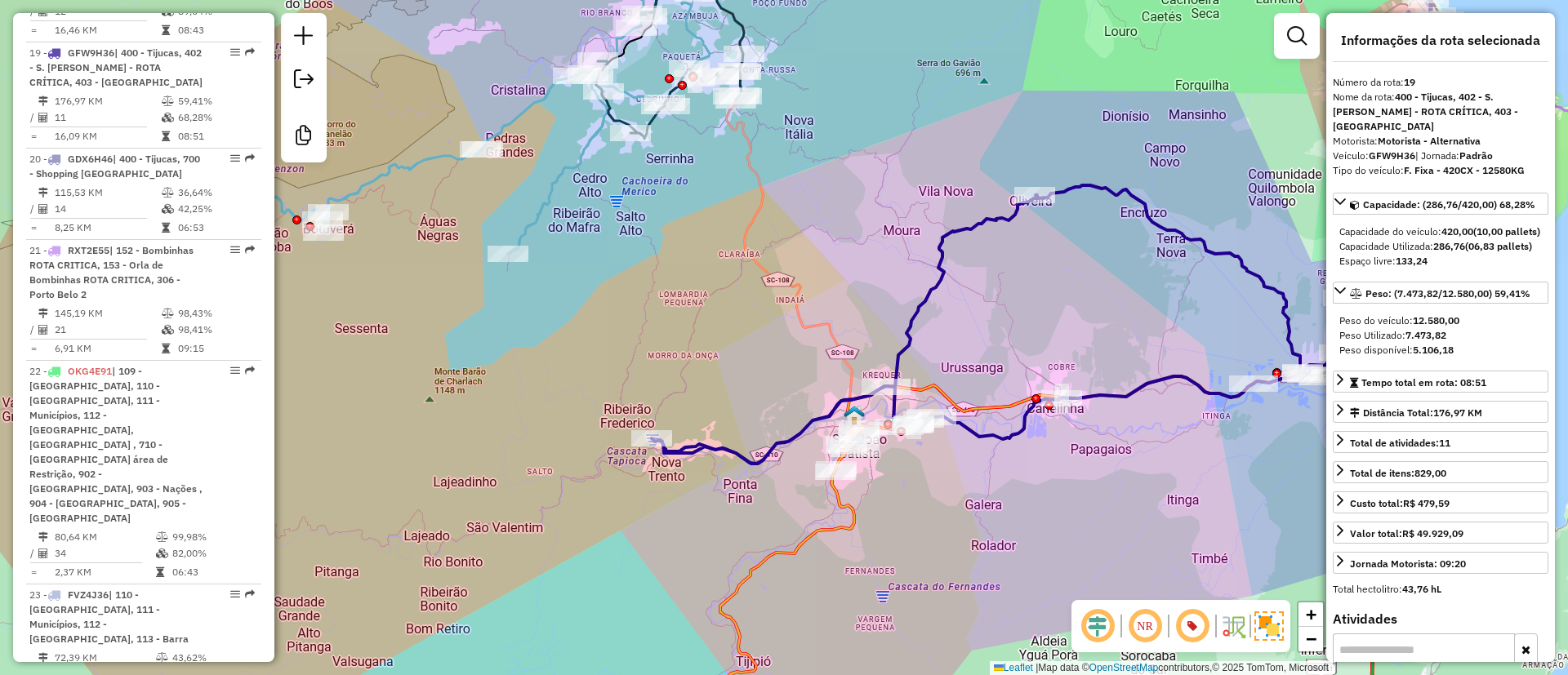
drag, startPoint x: 1000, startPoint y: 377, endPoint x: 988, endPoint y: 350, distance: 29.5
click at [988, 350] on div "Janela de atendimento Grade de atendimento Capacidade Transportadoras Veículos …" at bounding box center [784, 338] width 1568 height 675
drag, startPoint x: 1001, startPoint y: 367, endPoint x: 995, endPoint y: 374, distance: 9.2
click at [995, 374] on div "Janela de atendimento Grade de atendimento Capacidade Transportadoras Veículos …" at bounding box center [784, 338] width 1568 height 675
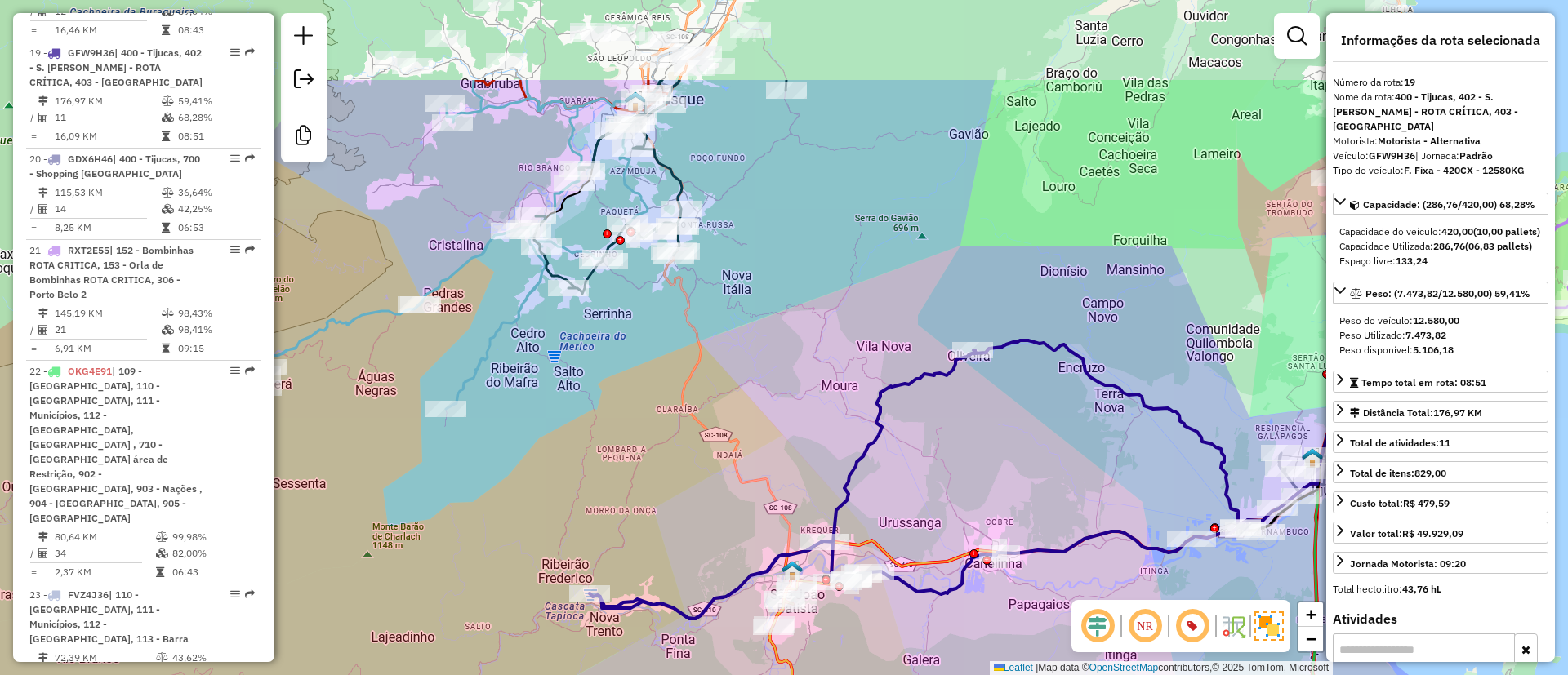
drag, startPoint x: 420, startPoint y: 100, endPoint x: 347, endPoint y: 267, distance: 182.3
click at [347, 267] on div "Janela de atendimento Grade de atendimento Capacidade Transportadoras Veículos …" at bounding box center [784, 338] width 1568 height 675
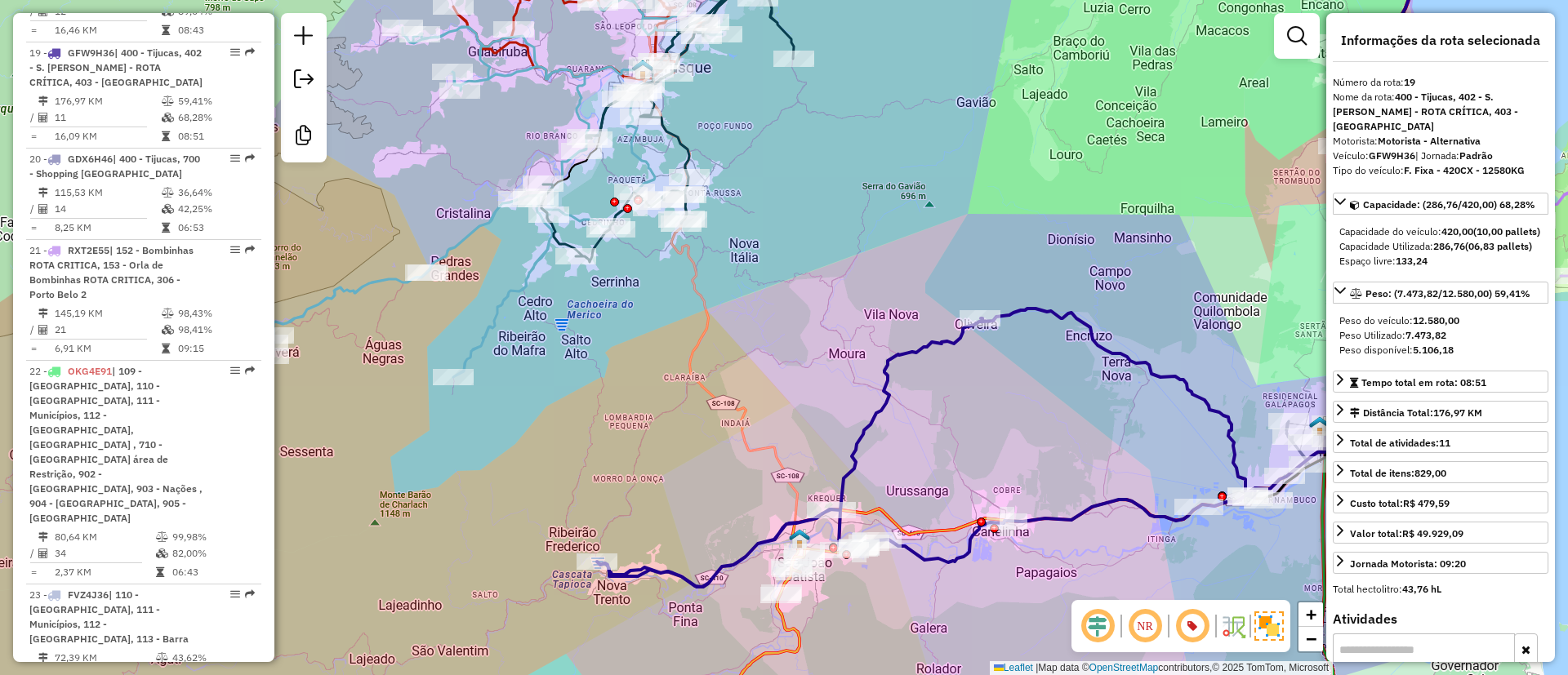
drag, startPoint x: 474, startPoint y: 146, endPoint x: 540, endPoint y: -50, distance: 206.8
click at [540, 0] on html "Aplicando filtros Pop-up bloqueado! Seu navegador bloqueou automáticamente a ab…" at bounding box center [784, 338] width 1568 height 675
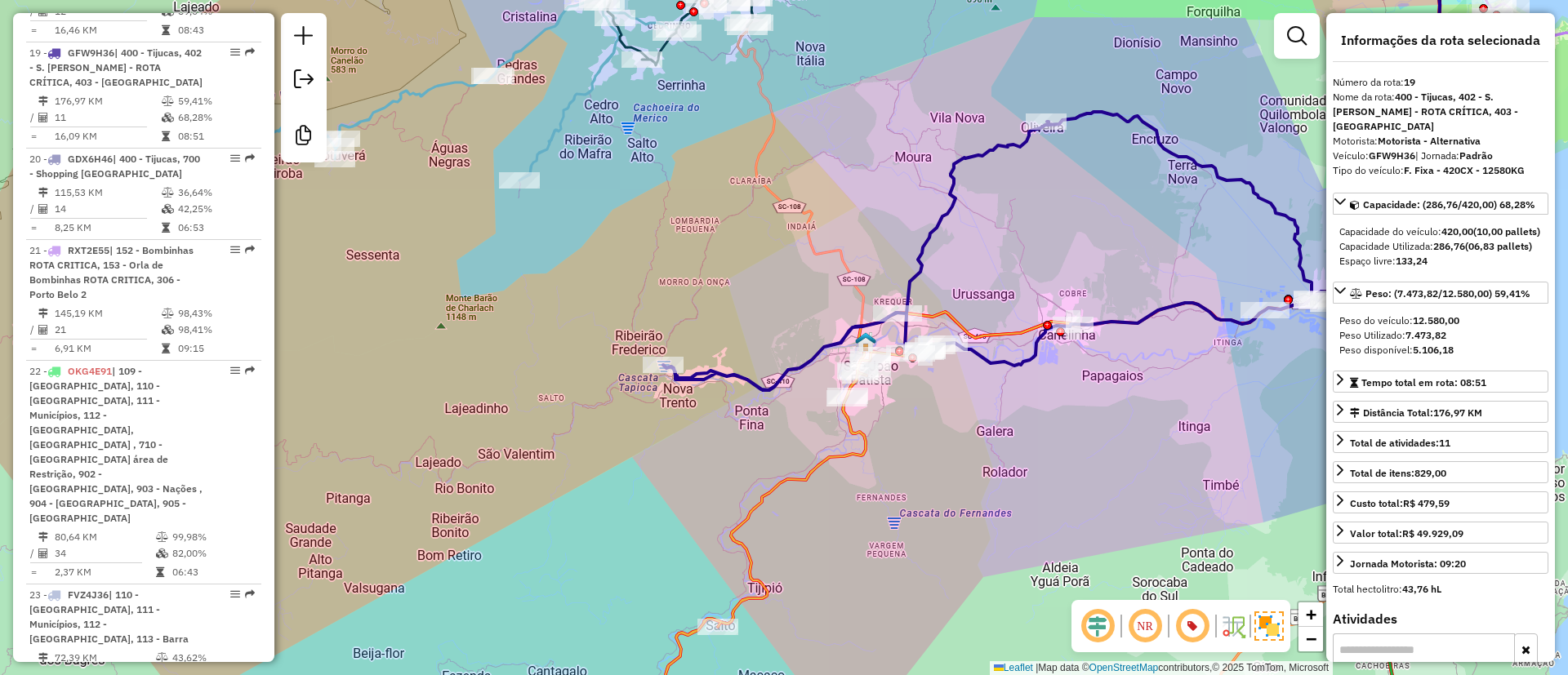
click at [992, 336] on icon at bounding box center [848, 523] width 451 height 421
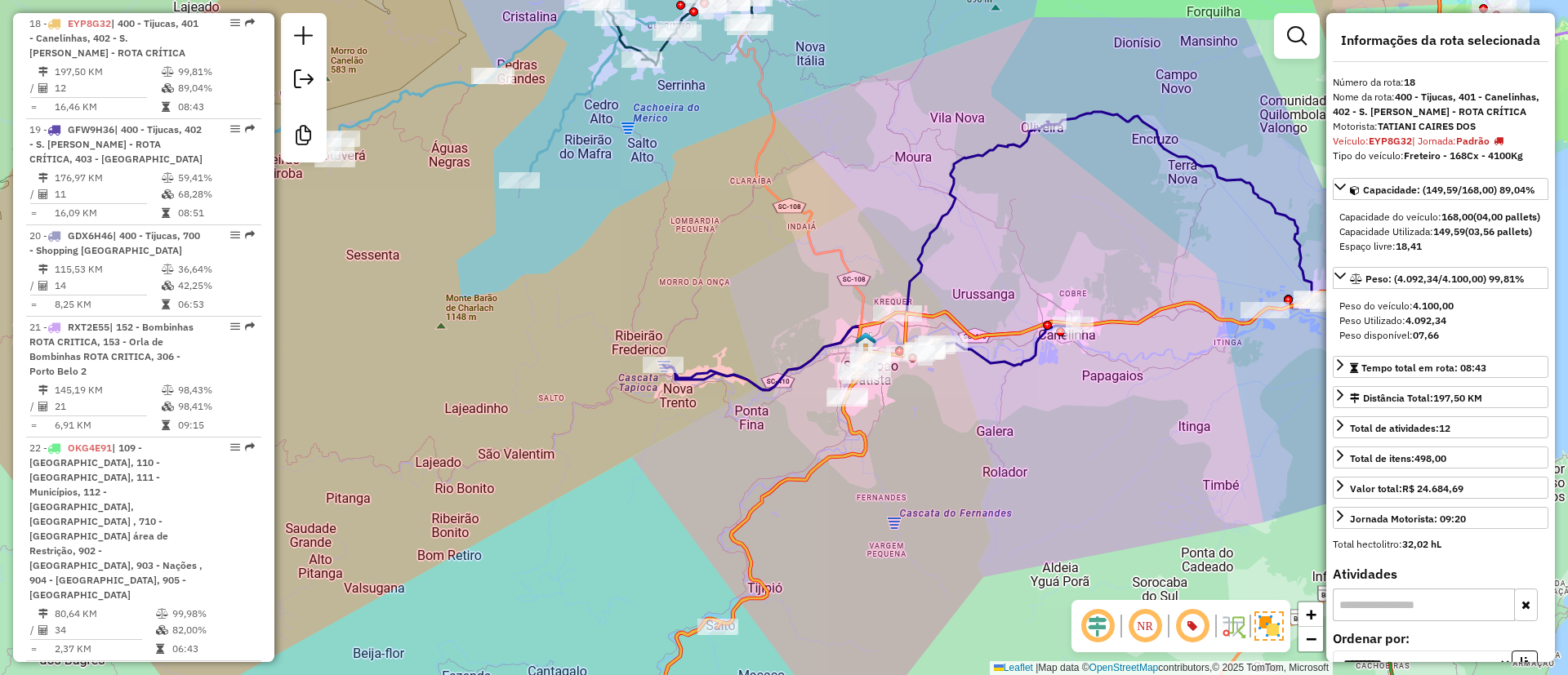
scroll to position [2214, 0]
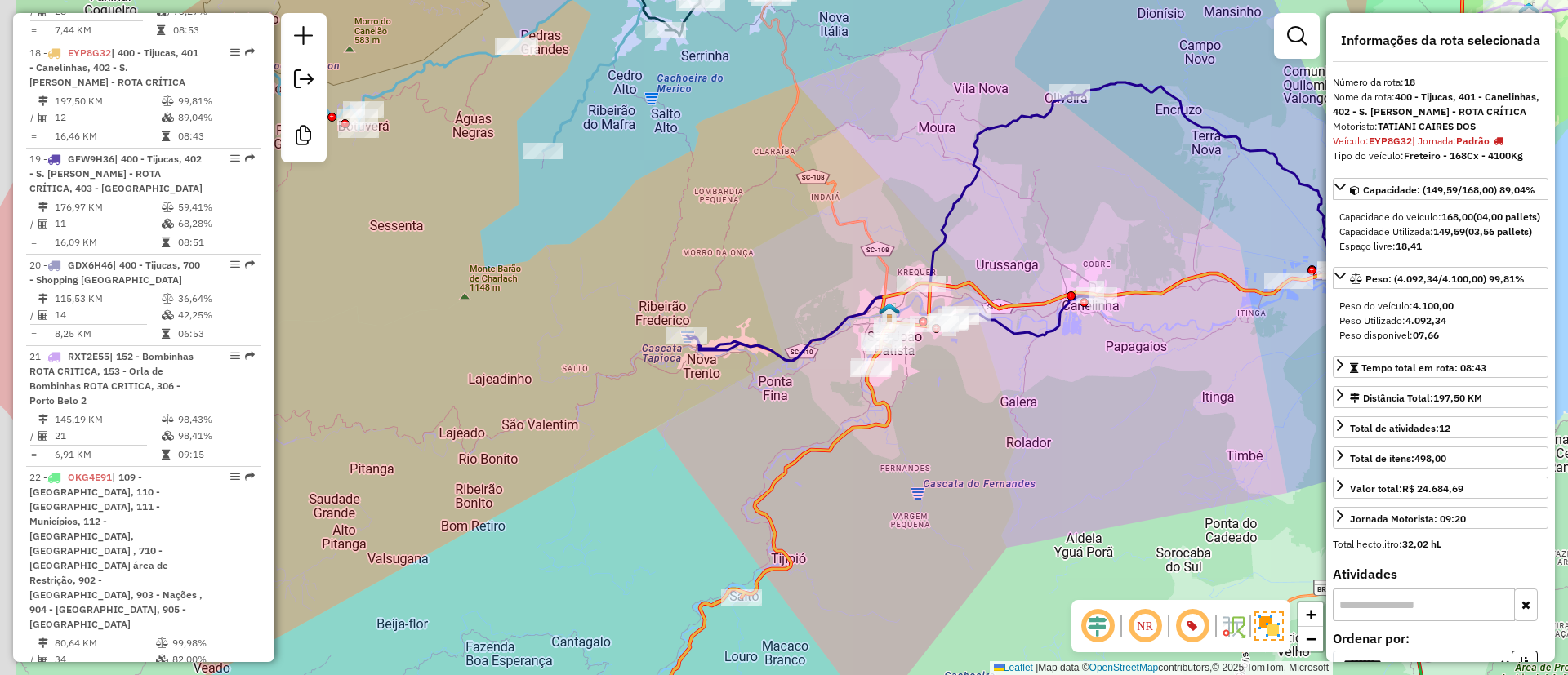
drag, startPoint x: 971, startPoint y: 472, endPoint x: 1007, endPoint y: 398, distance: 82.3
click at [1007, 400] on div "Janela de atendimento Grade de atendimento Capacidade Transportadoras Veículos …" at bounding box center [784, 338] width 1568 height 675
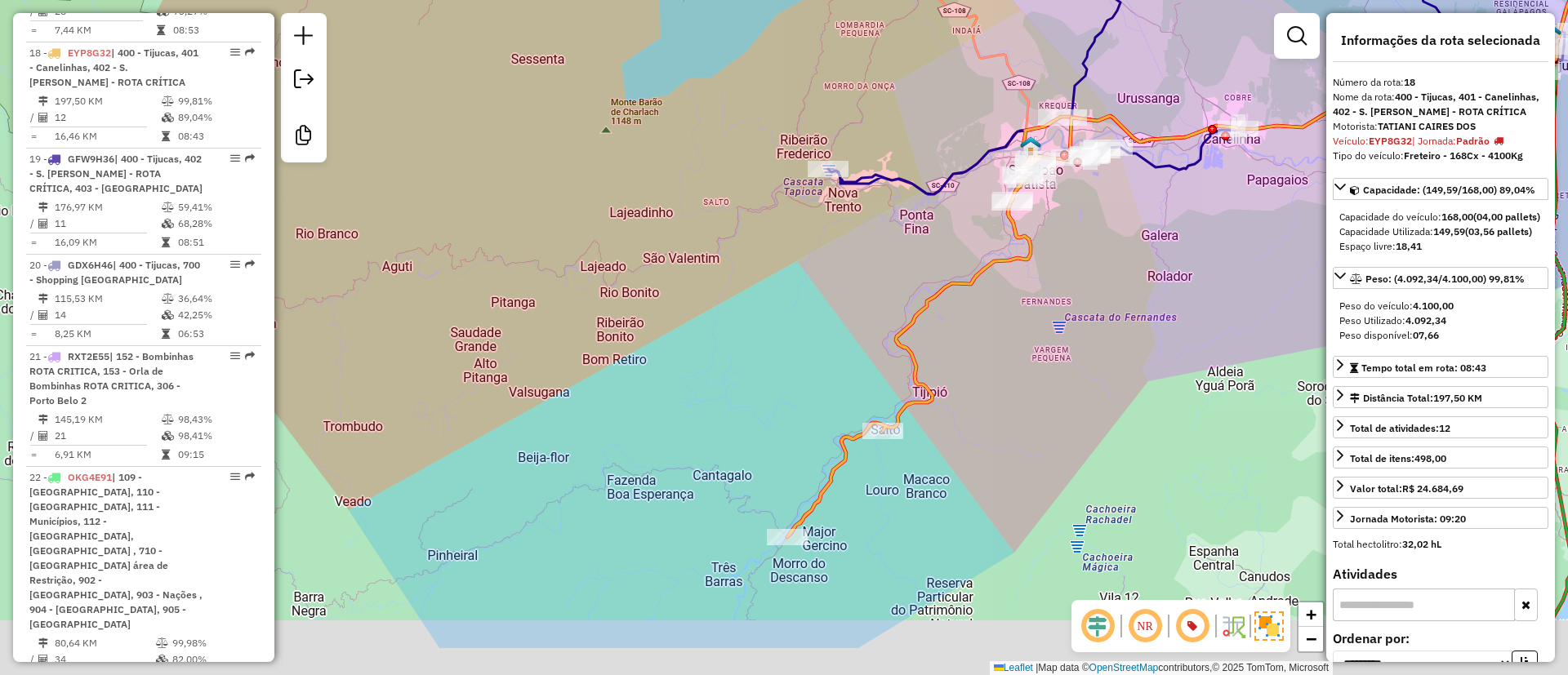
drag, startPoint x: 734, startPoint y: 625, endPoint x: 949, endPoint y: 385, distance: 322.2
click at [842, 530] on div "Janela de atendimento Grade de atendimento Capacidade Transportadoras Veículos …" at bounding box center [784, 338] width 1568 height 675
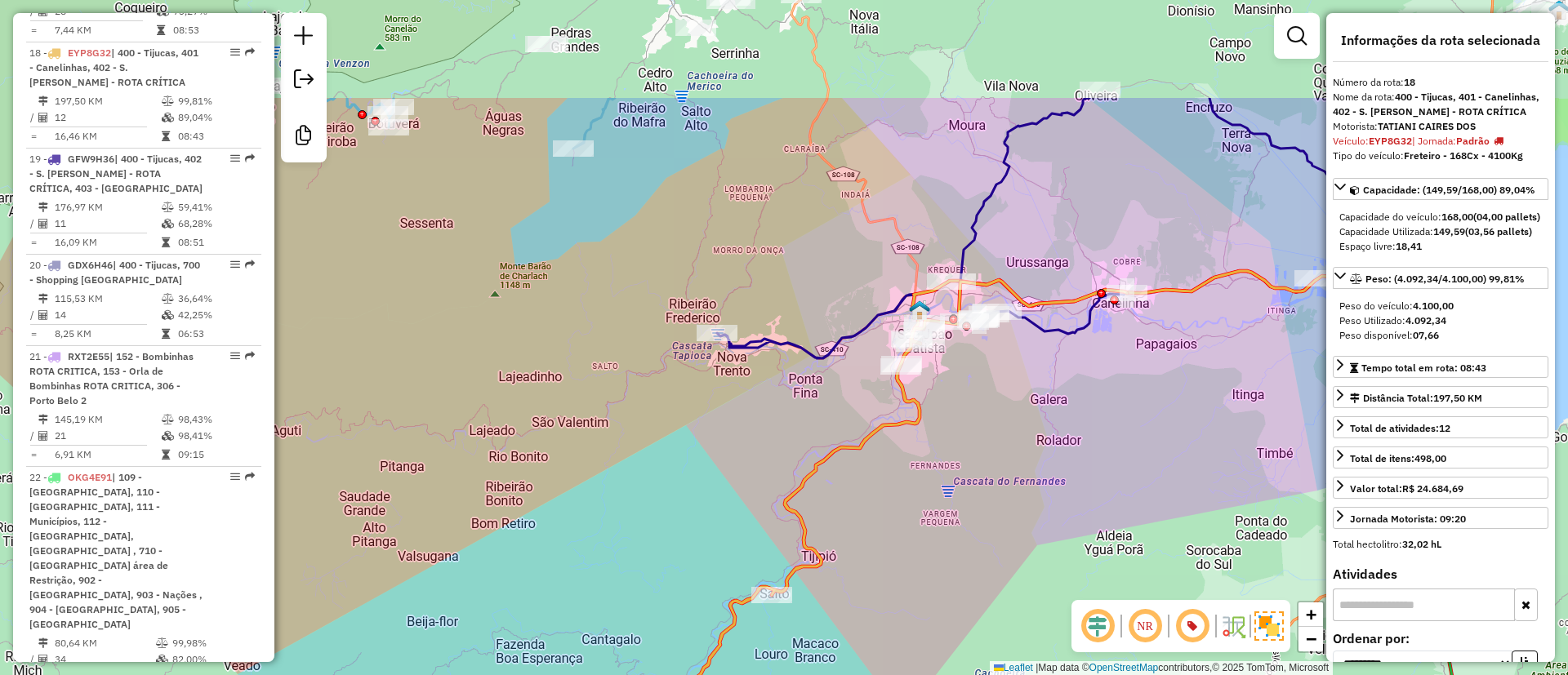
drag, startPoint x: 1027, startPoint y: 315, endPoint x: 882, endPoint y: 518, distance: 249.5
click at [884, 518] on div "Janela de atendimento Grade de atendimento Capacidade Transportadoras Veículos …" at bounding box center [784, 338] width 1568 height 675
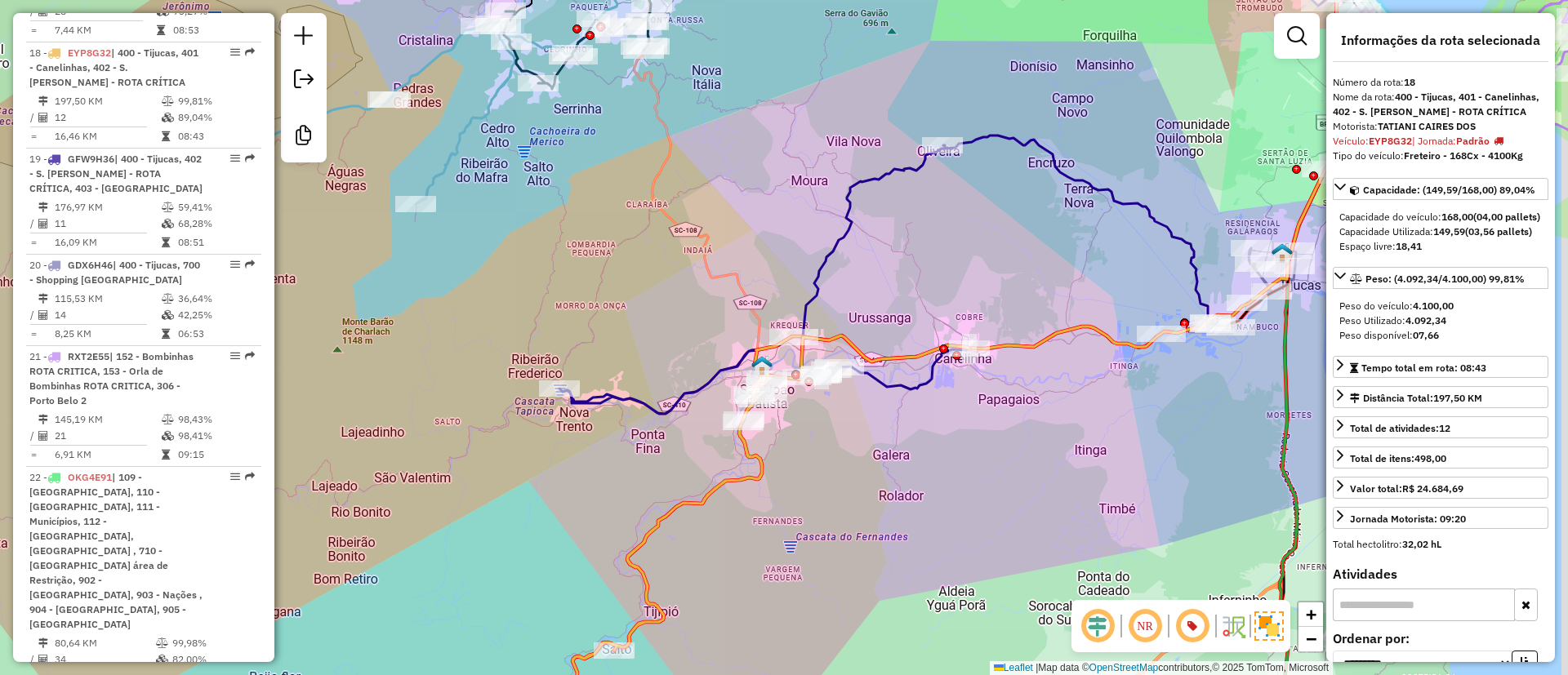
drag, startPoint x: 1131, startPoint y: 292, endPoint x: 1025, endPoint y: 300, distance: 106.3
click at [1025, 300] on div "Janela de atendimento Grade de atendimento Capacidade Transportadoras Veículos …" at bounding box center [784, 338] width 1568 height 675
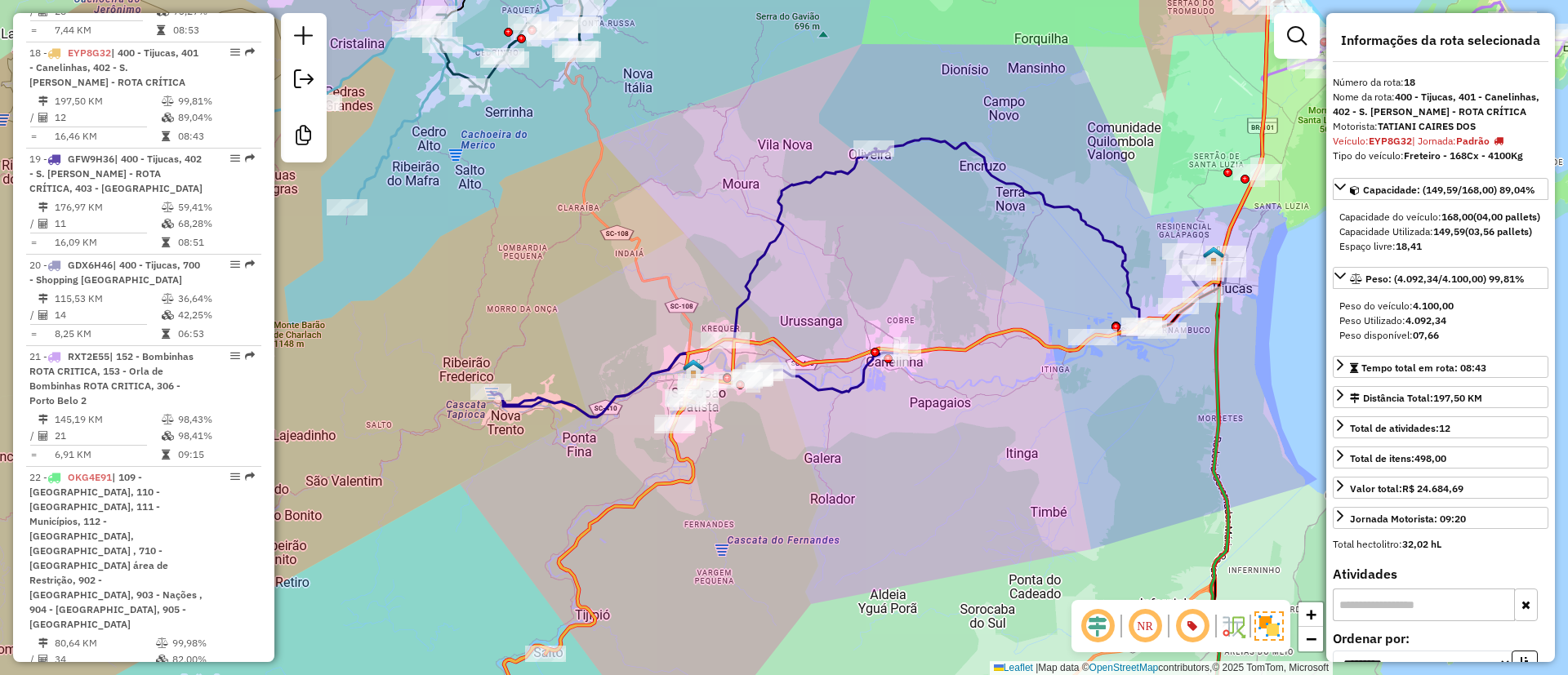
drag, startPoint x: 971, startPoint y: 339, endPoint x: 1077, endPoint y: 323, distance: 107.2
click at [1077, 323] on icon at bounding box center [978, 162] width 585 height 471
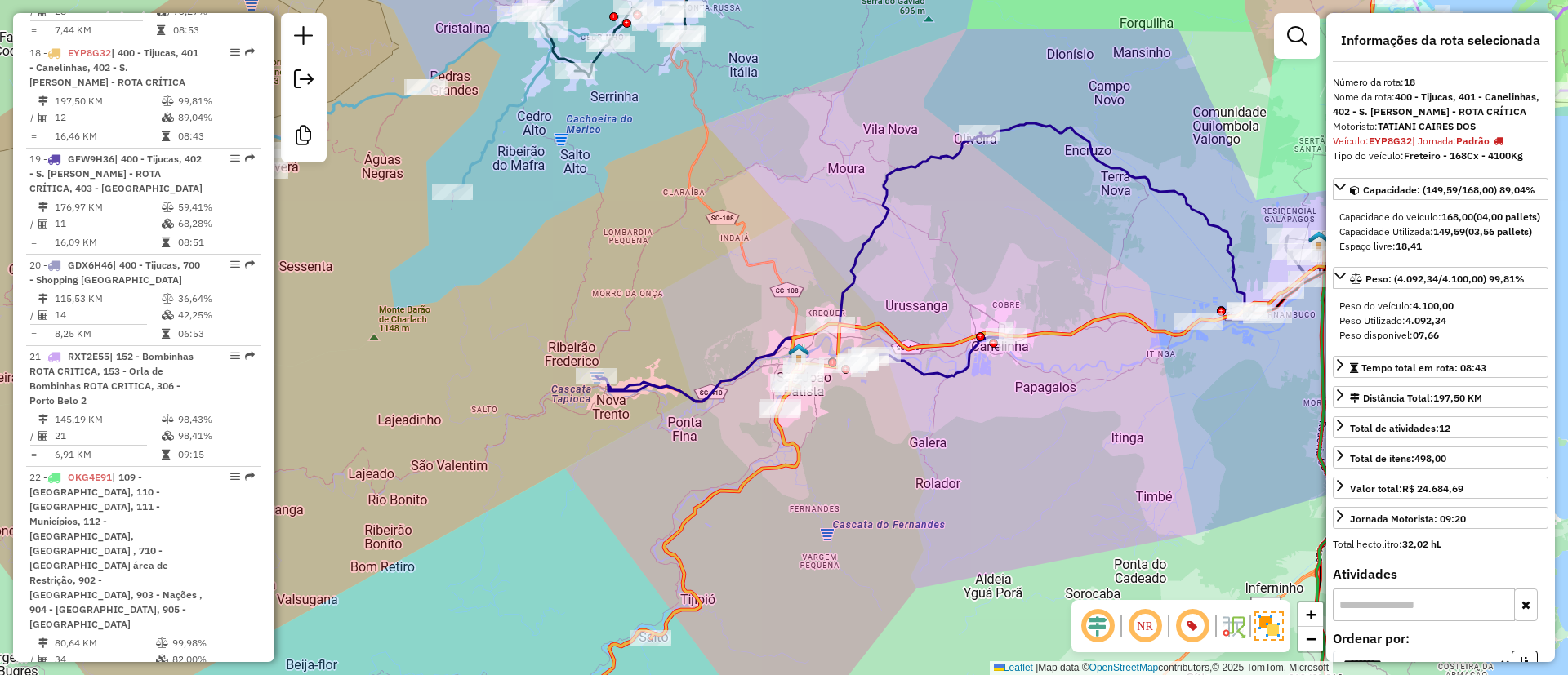
drag, startPoint x: 1170, startPoint y: 275, endPoint x: 1007, endPoint y: 323, distance: 169.9
click at [1007, 323] on div "Janela de atendimento Grade de atendimento Capacidade Transportadoras Veículos …" at bounding box center [784, 338] width 1568 height 675
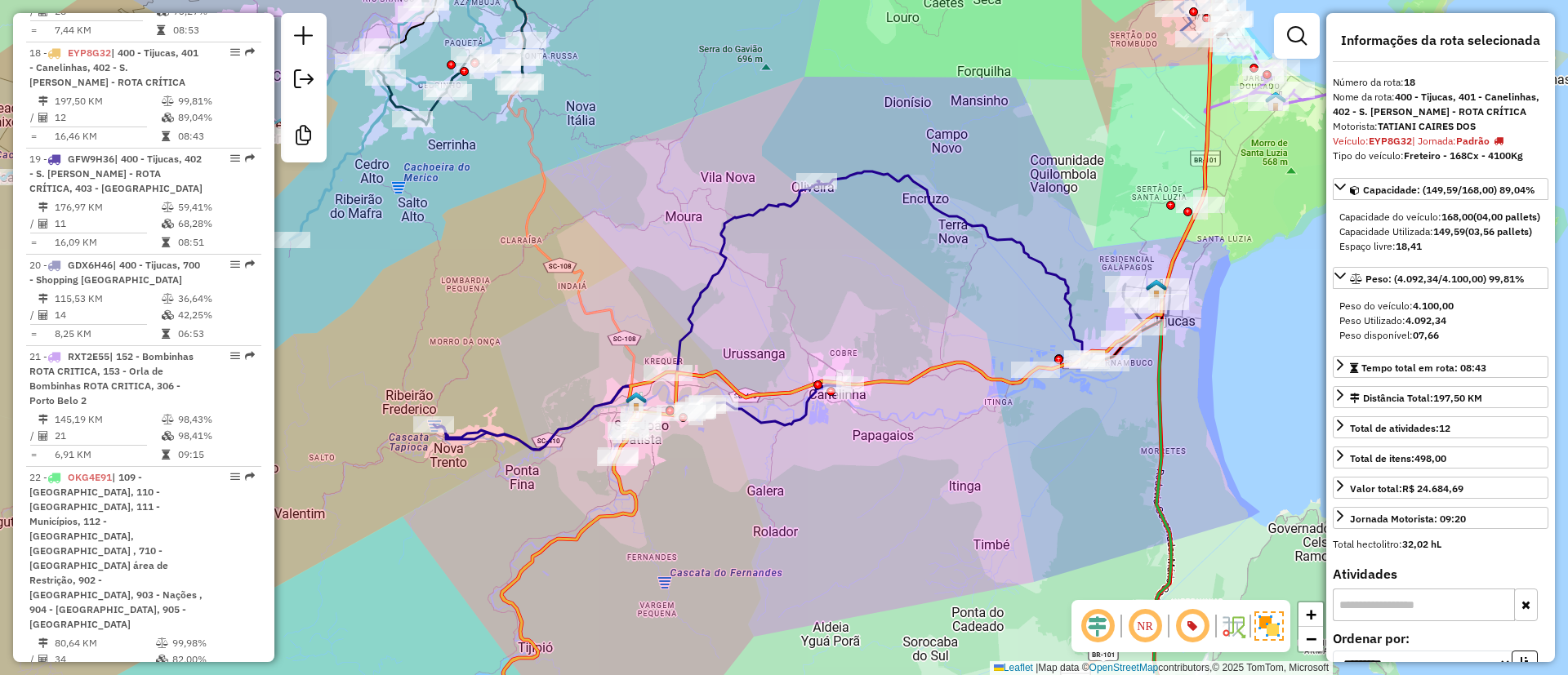
click at [939, 371] on icon at bounding box center [921, 181] width 585 height 498
drag, startPoint x: 1490, startPoint y: 311, endPoint x: 1512, endPoint y: 315, distance: 22.4
click at [1512, 286] on div "Peso: (4.092,34/4.100,00) 99,81%" at bounding box center [1438, 279] width 175 height 15
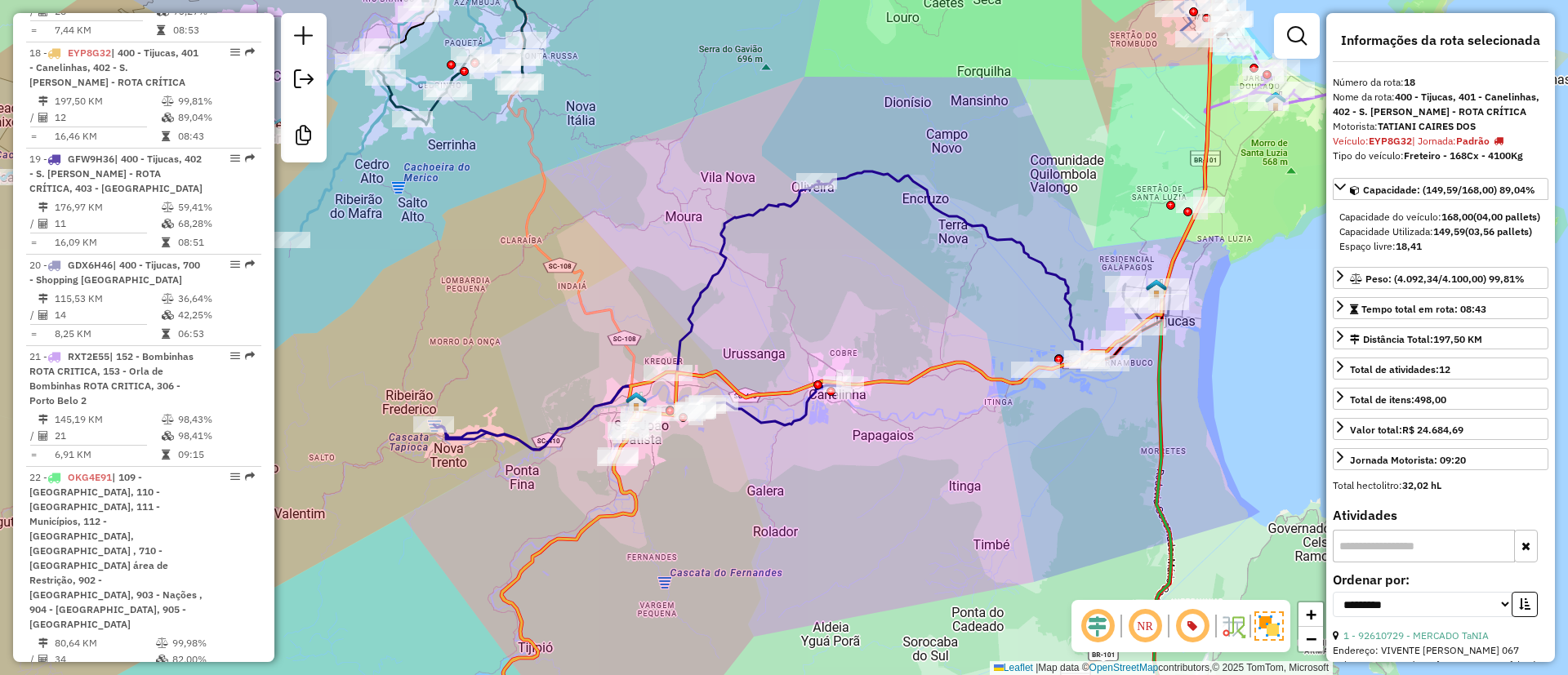
drag, startPoint x: 1014, startPoint y: 330, endPoint x: 977, endPoint y: 391, distance: 71.3
click at [977, 391] on div "Janela de atendimento Grade de atendimento Capacidade Transportadoras Veículos …" at bounding box center [784, 338] width 1568 height 675
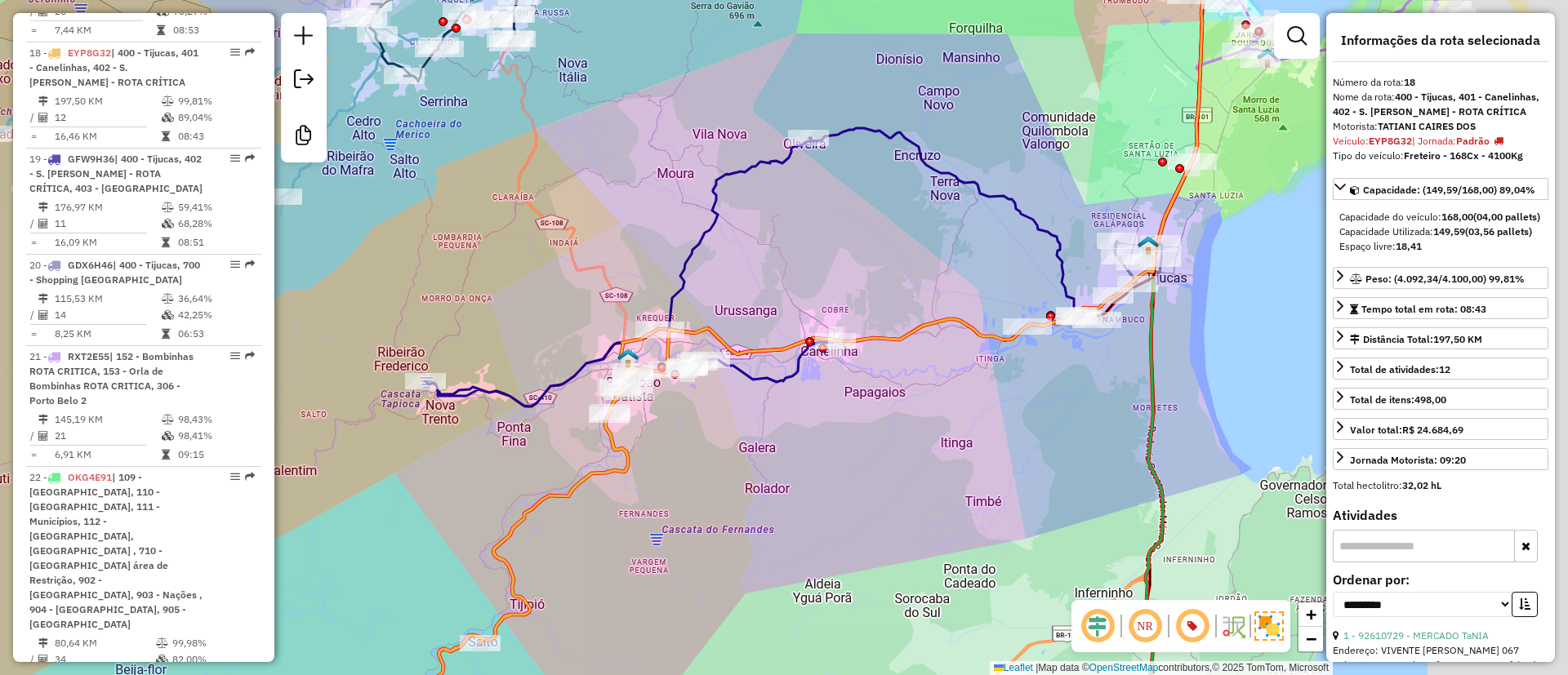
drag, startPoint x: 999, startPoint y: 270, endPoint x: 910, endPoint y: 242, distance: 93.3
click at [928, 256] on div "Janela de atendimento Grade de atendimento Capacidade Transportadoras Veículos …" at bounding box center [784, 338] width 1568 height 675
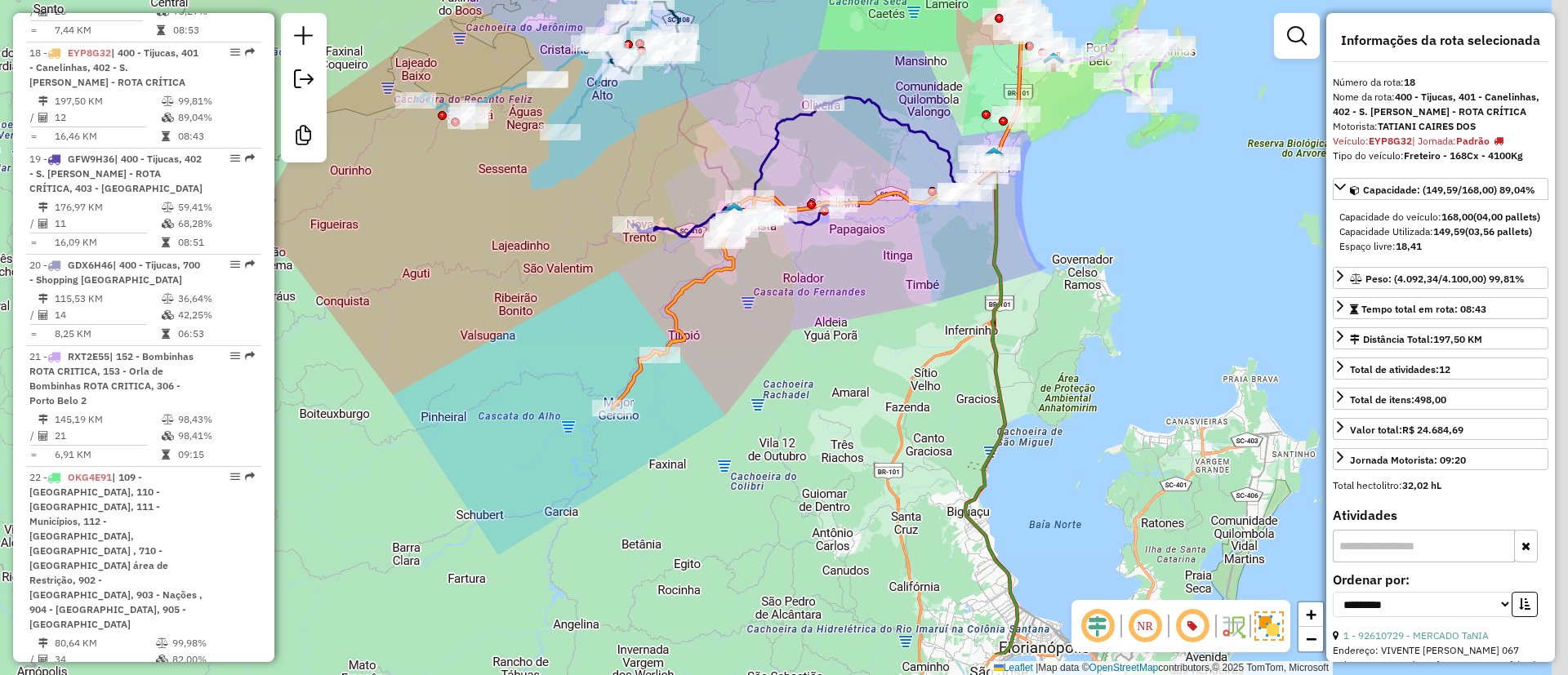
drag, startPoint x: 1178, startPoint y: 465, endPoint x: 1118, endPoint y: 265, distance: 208.8
click at [1121, 271] on div "Janela de atendimento Grade de atendimento Capacidade Transportadoras Veículos …" at bounding box center [784, 338] width 1568 height 675
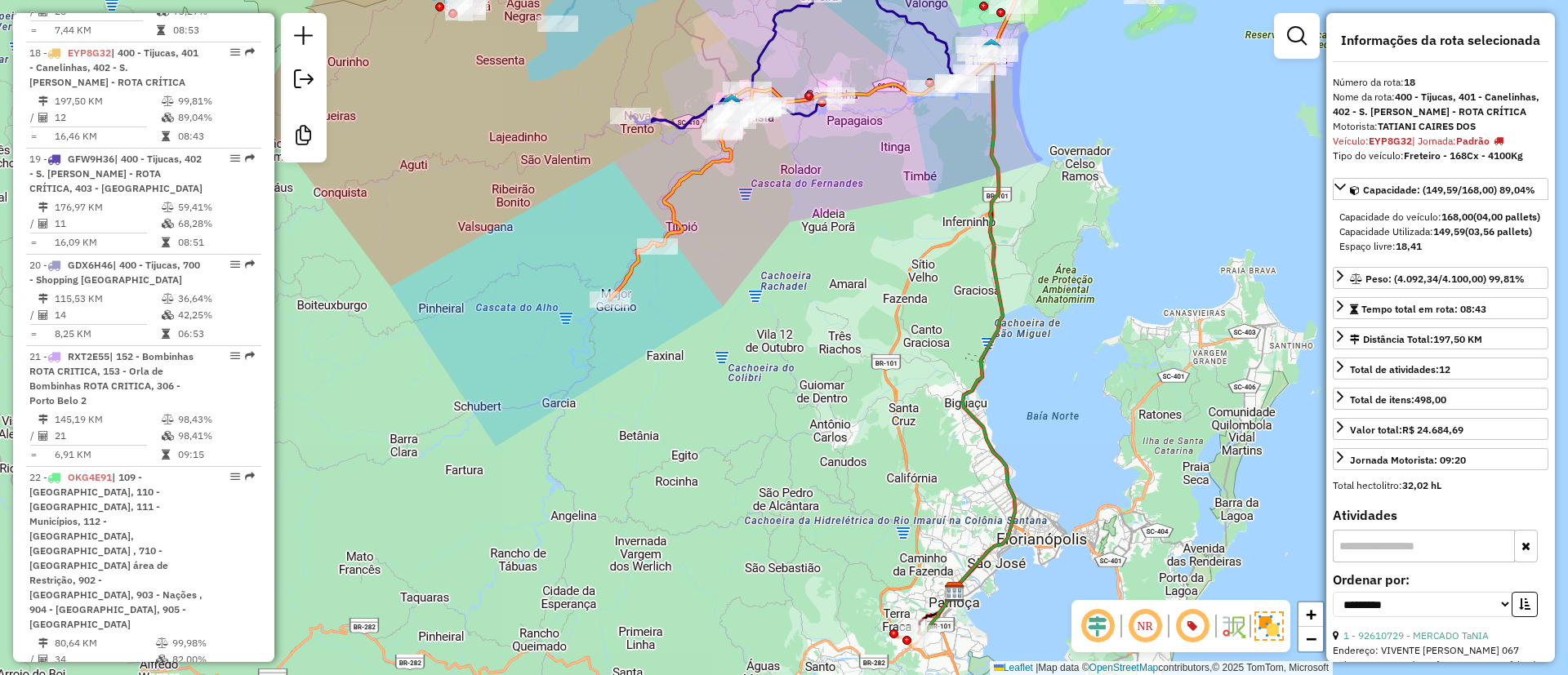
drag, startPoint x: 876, startPoint y: 179, endPoint x: 905, endPoint y: 197, distance: 34.1
click at [905, 197] on div "Janela de atendimento Grade de atendimento Capacidade Transportadoras Veículos …" at bounding box center [784, 338] width 1568 height 675
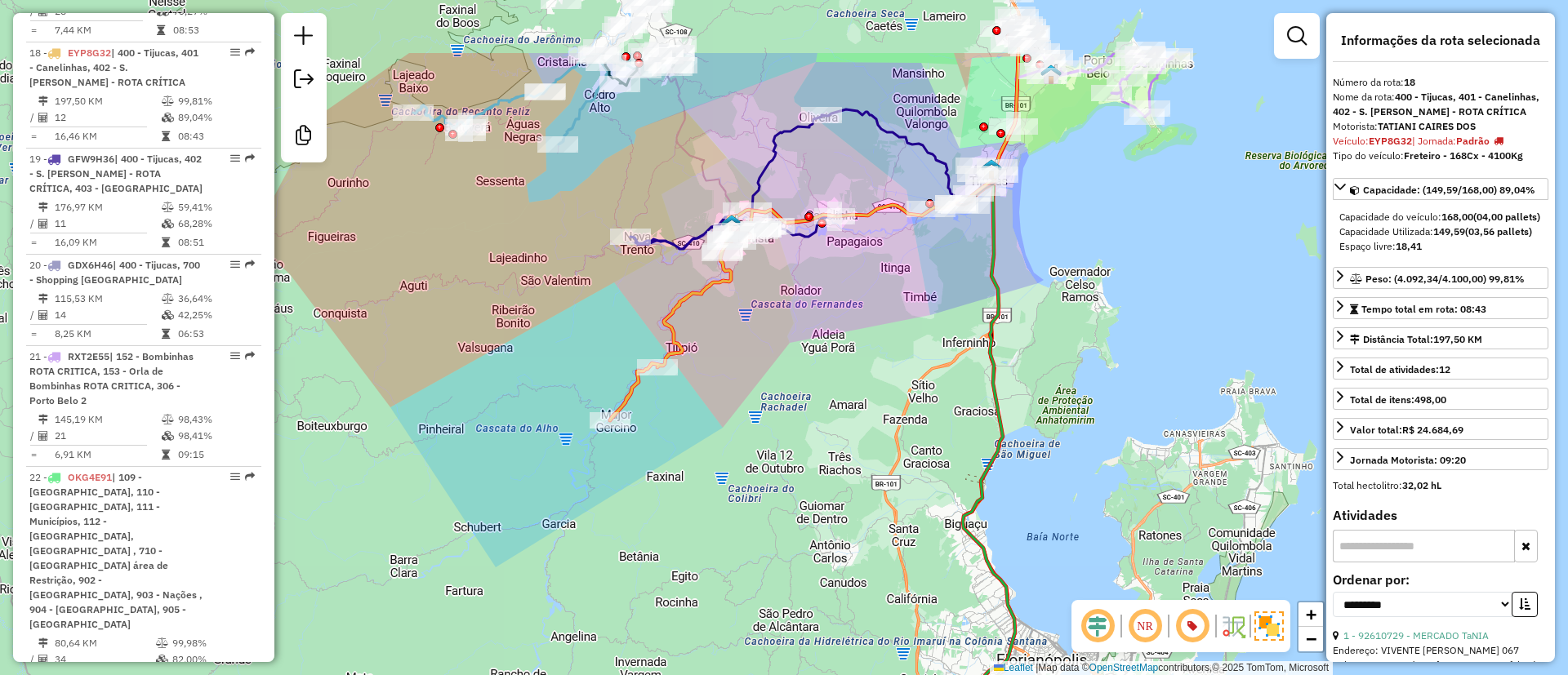
drag, startPoint x: 921, startPoint y: 356, endPoint x: 923, endPoint y: 411, distance: 55.0
click at [923, 411] on div "Janela de atendimento Grade de atendimento Capacidade Transportadoras Veículos …" at bounding box center [784, 338] width 1568 height 675
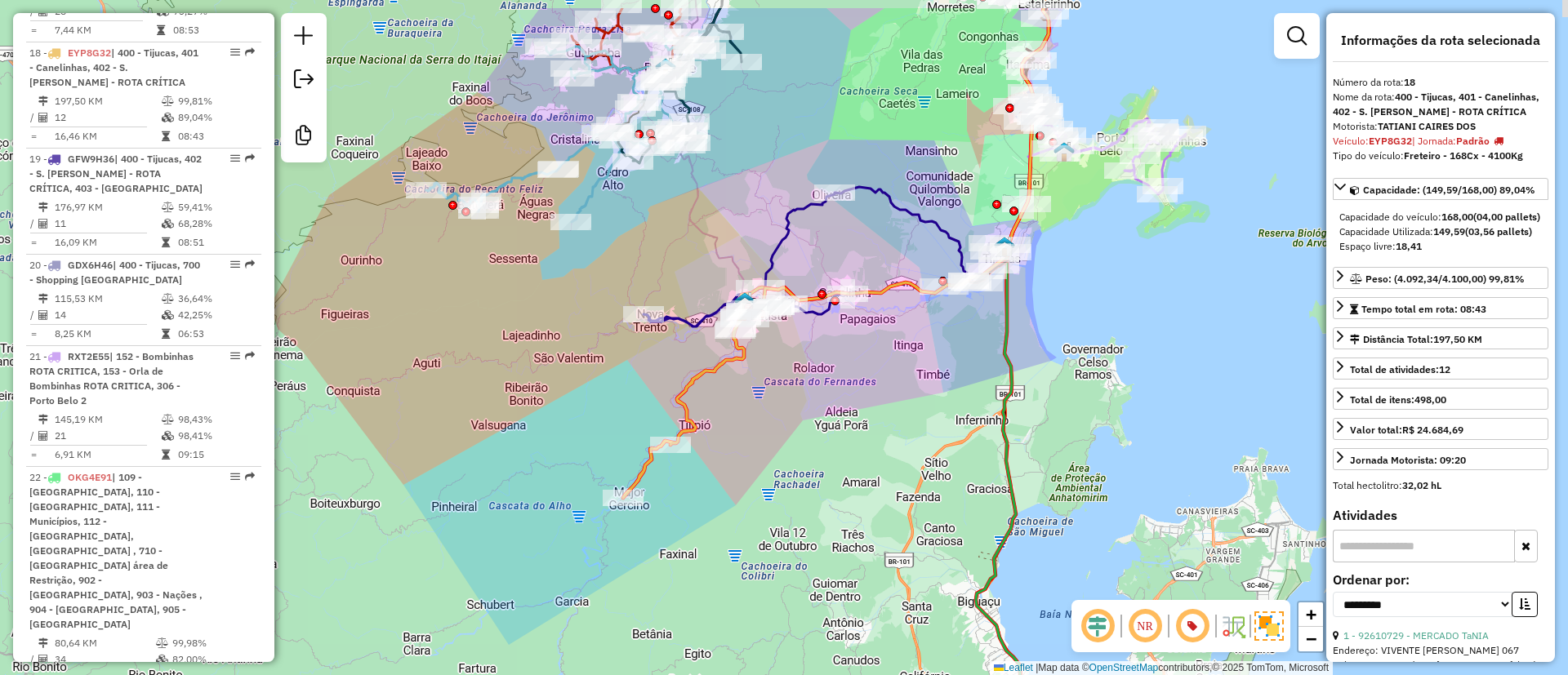
click at [1089, 271] on div "Janela de atendimento Grade de atendimento Capacidade Transportadoras Veículos …" at bounding box center [784, 338] width 1568 height 675
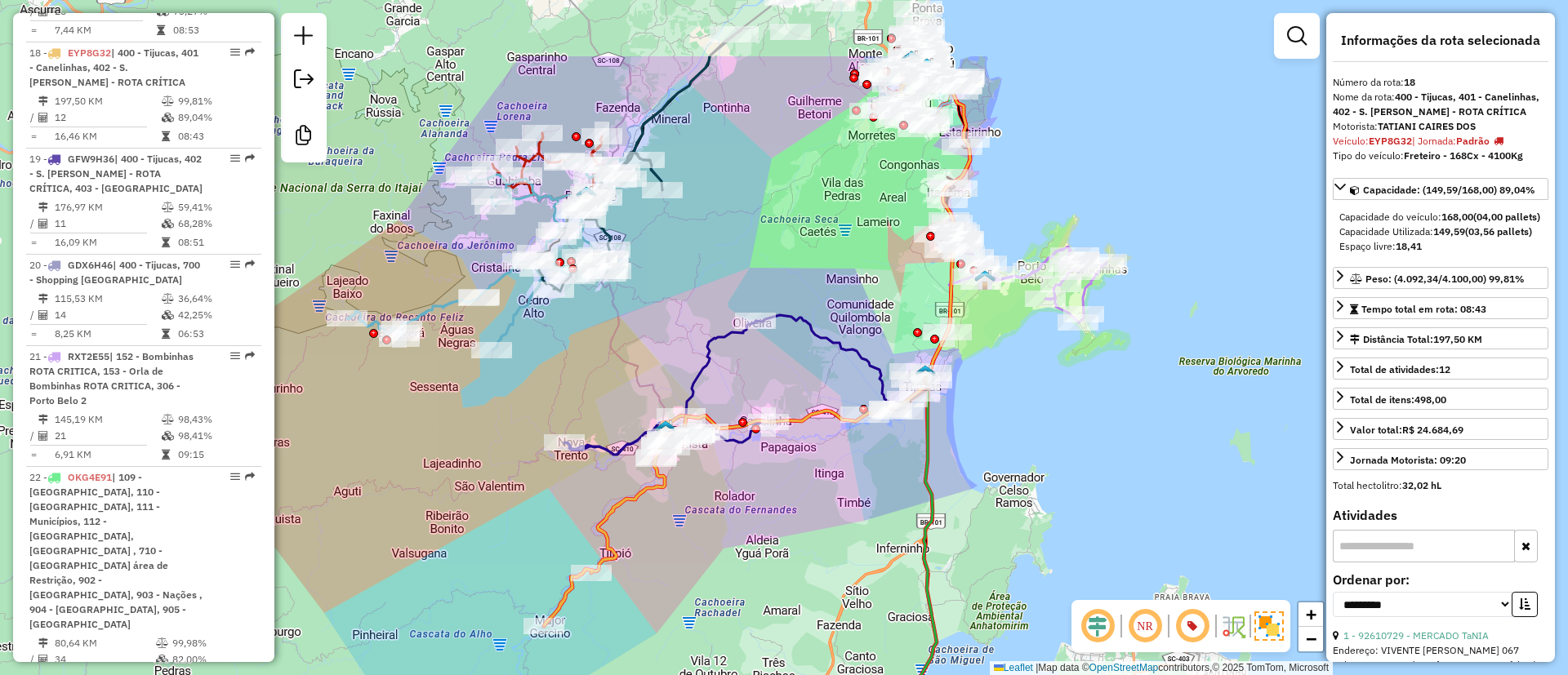
drag, startPoint x: 952, startPoint y: 151, endPoint x: 866, endPoint y: 281, distance: 155.9
click at [866, 281] on div "Janela de atendimento Grade de atendimento Capacidade Transportadoras Veículos …" at bounding box center [784, 338] width 1568 height 675
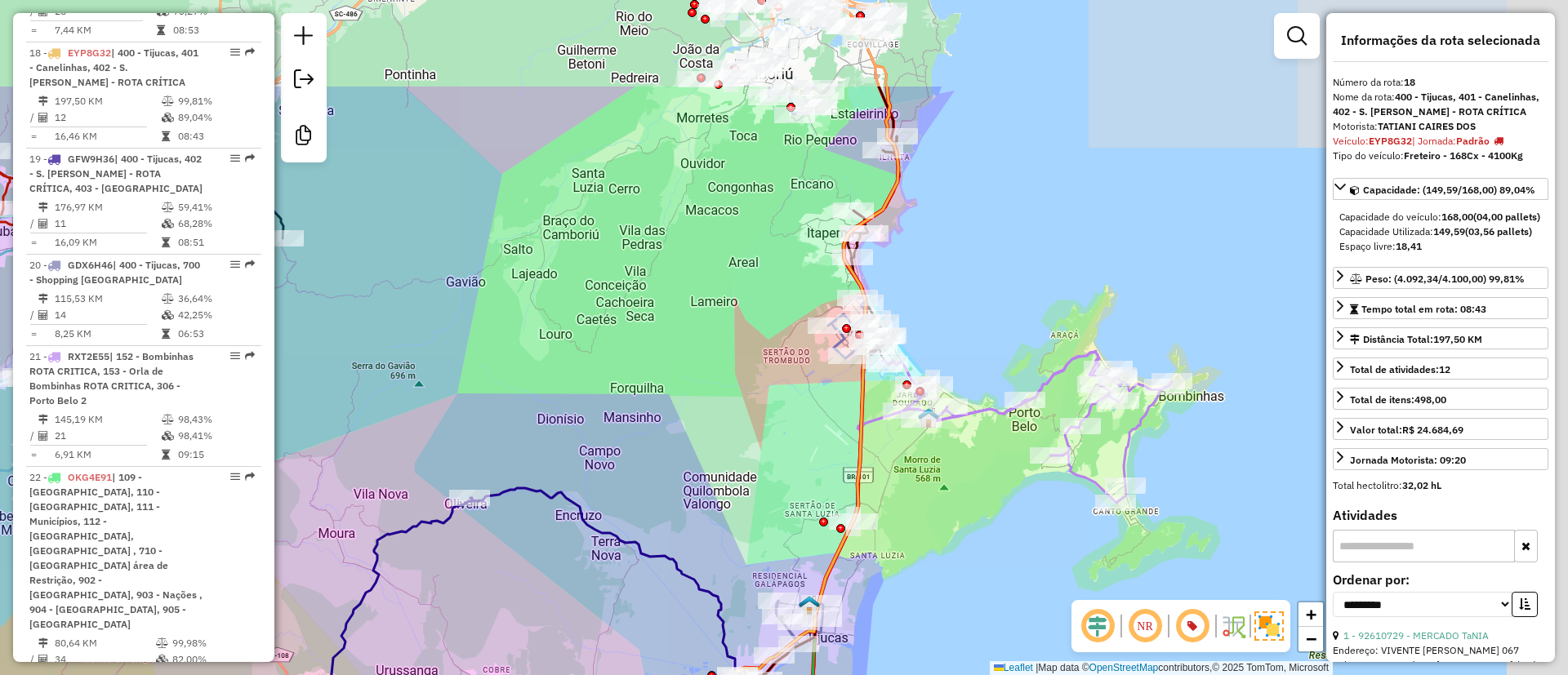
drag, startPoint x: 889, startPoint y: 344, endPoint x: 795, endPoint y: 491, distance: 174.5
click at [795, 491] on div "Janela de atendimento Grade de atendimento Capacidade Transportadoras Veículos …" at bounding box center [784, 338] width 1568 height 675
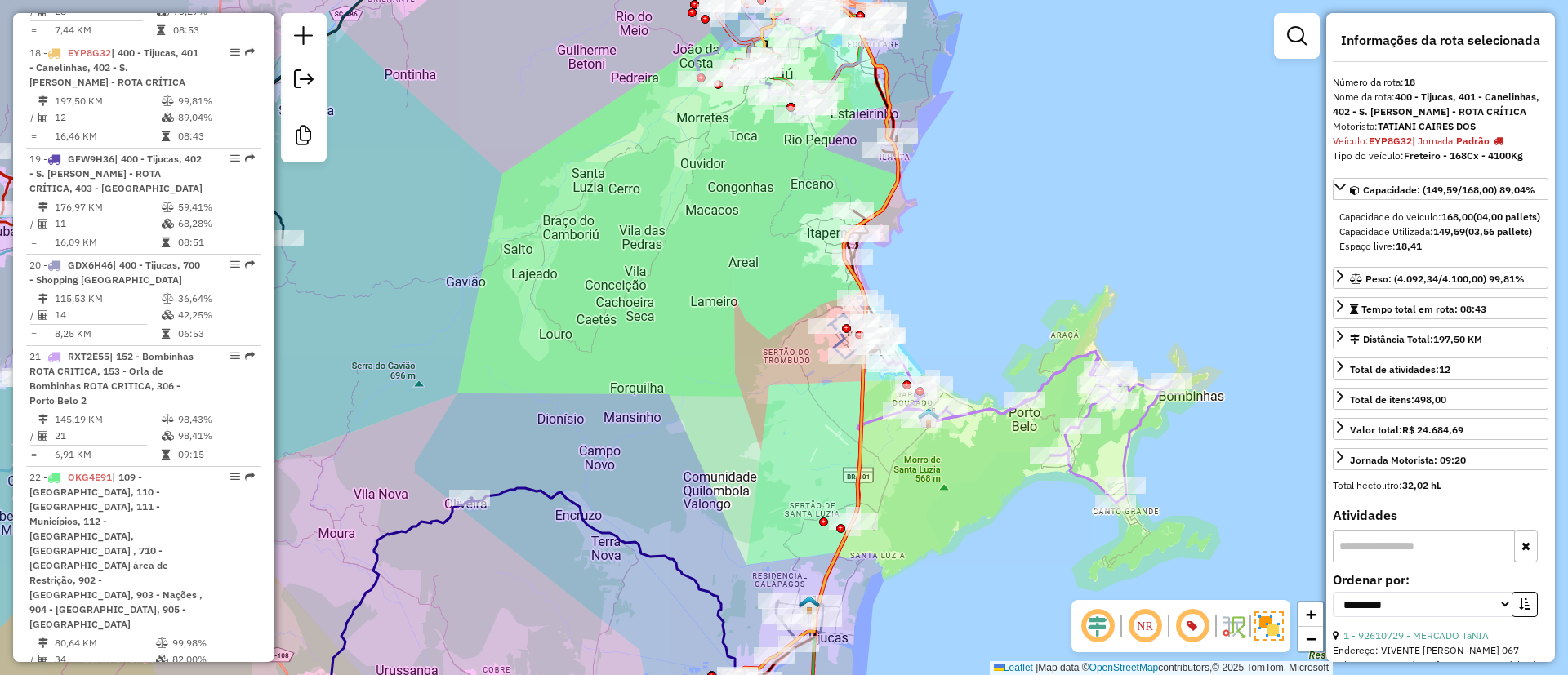
click at [1141, 430] on icon at bounding box center [1028, 427] width 289 height 151
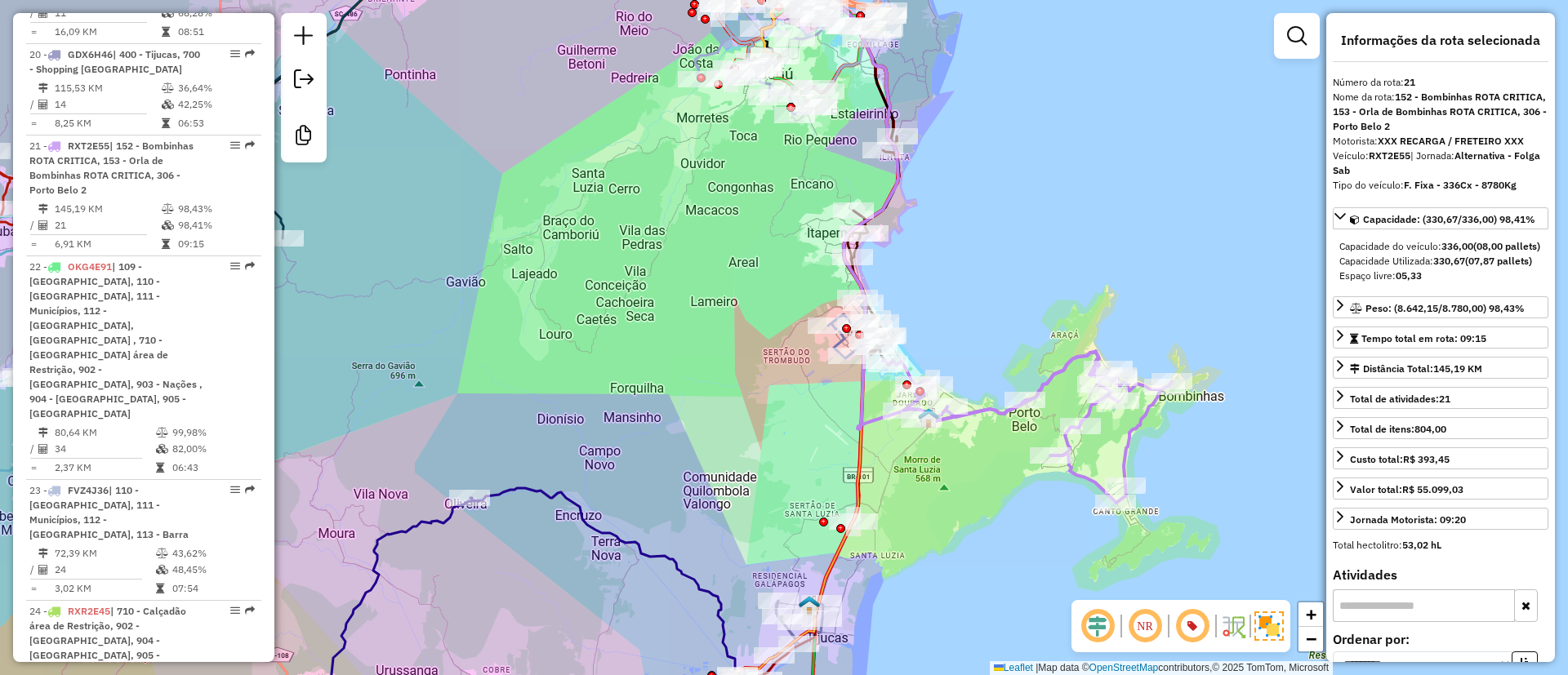
scroll to position [2517, 0]
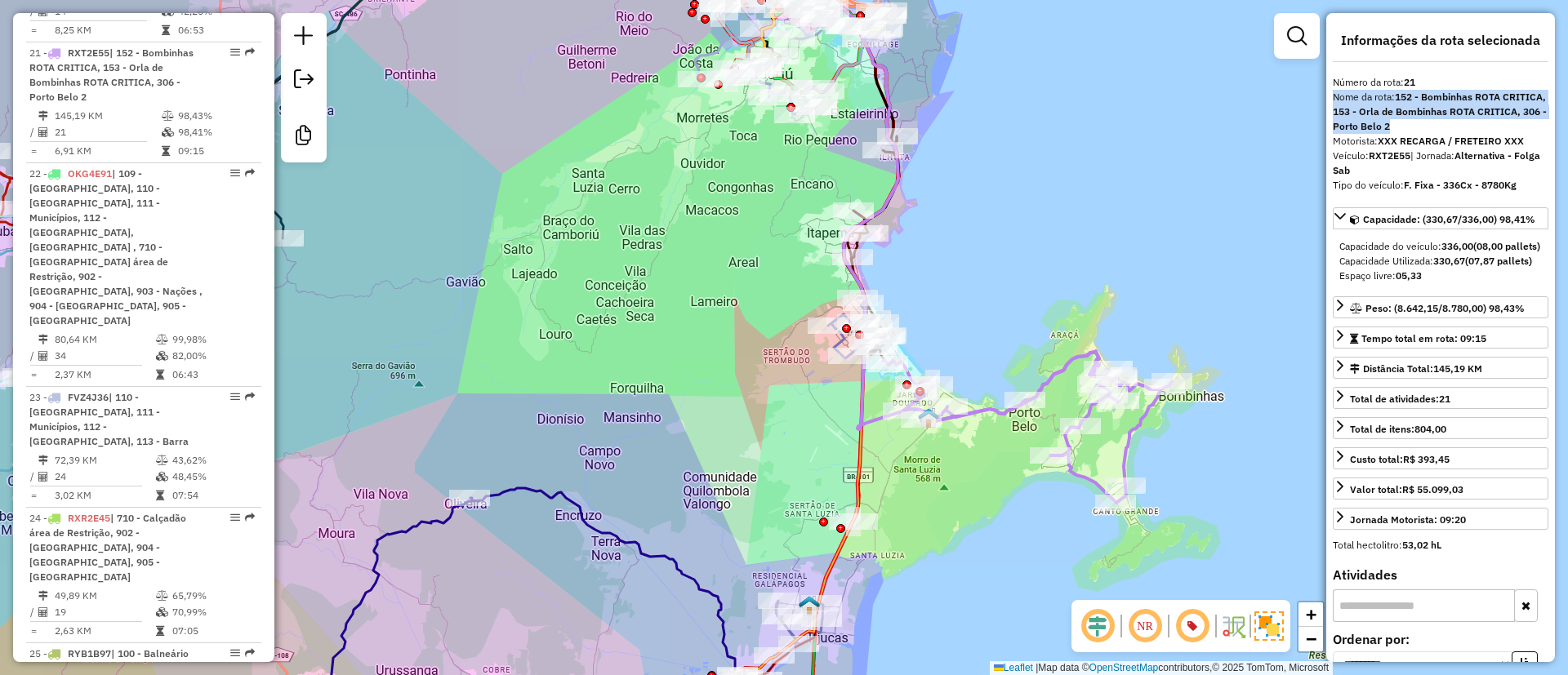
drag, startPoint x: 1423, startPoint y: 86, endPoint x: 1518, endPoint y: 130, distance: 104.7
click at [1518, 130] on div "**********" at bounding box center [1441, 338] width 229 height 649
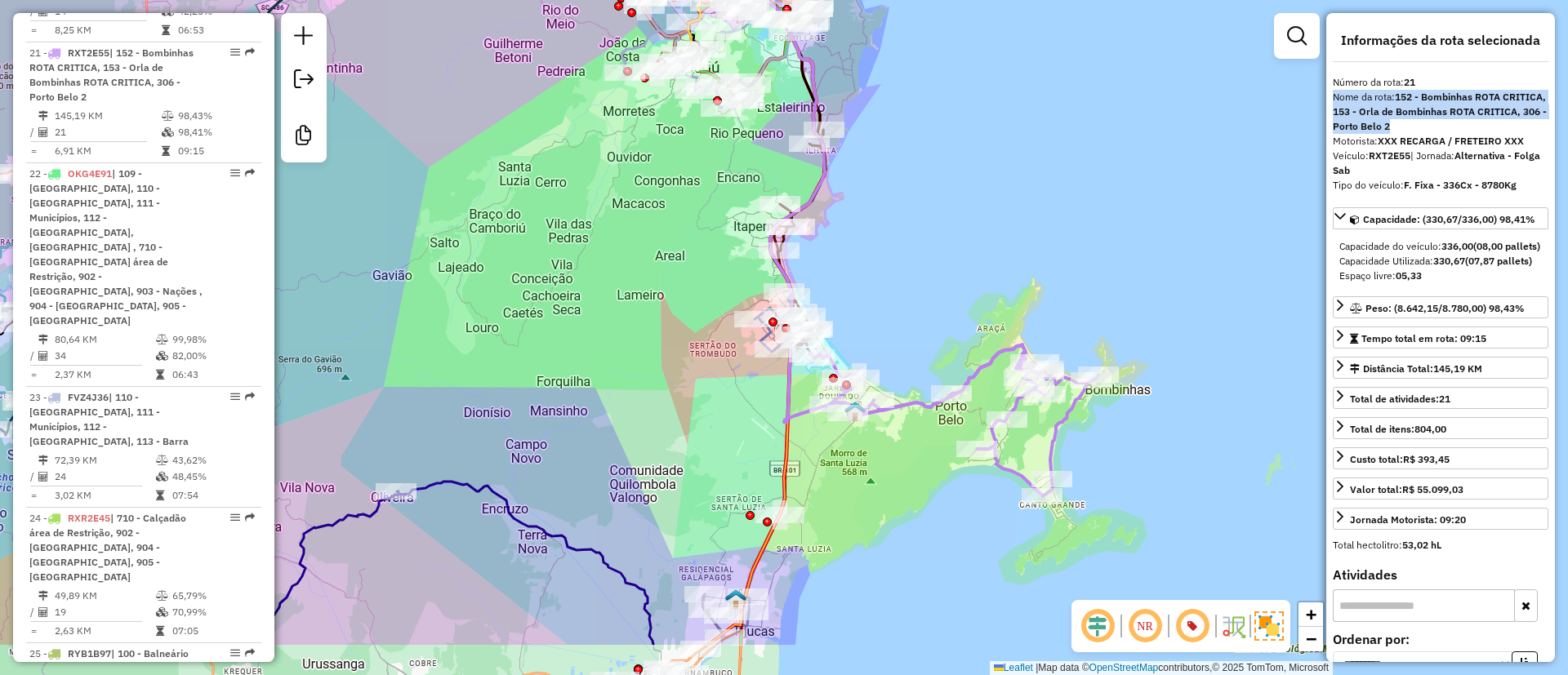
drag, startPoint x: 1031, startPoint y: 338, endPoint x: 992, endPoint y: 307, distance: 49.8
click at [992, 307] on div "Rota 21 - Placa RXT2E55 92614519 - PANIFICADORA ROMA Janela de atendimento Grad…" at bounding box center [784, 338] width 1568 height 675
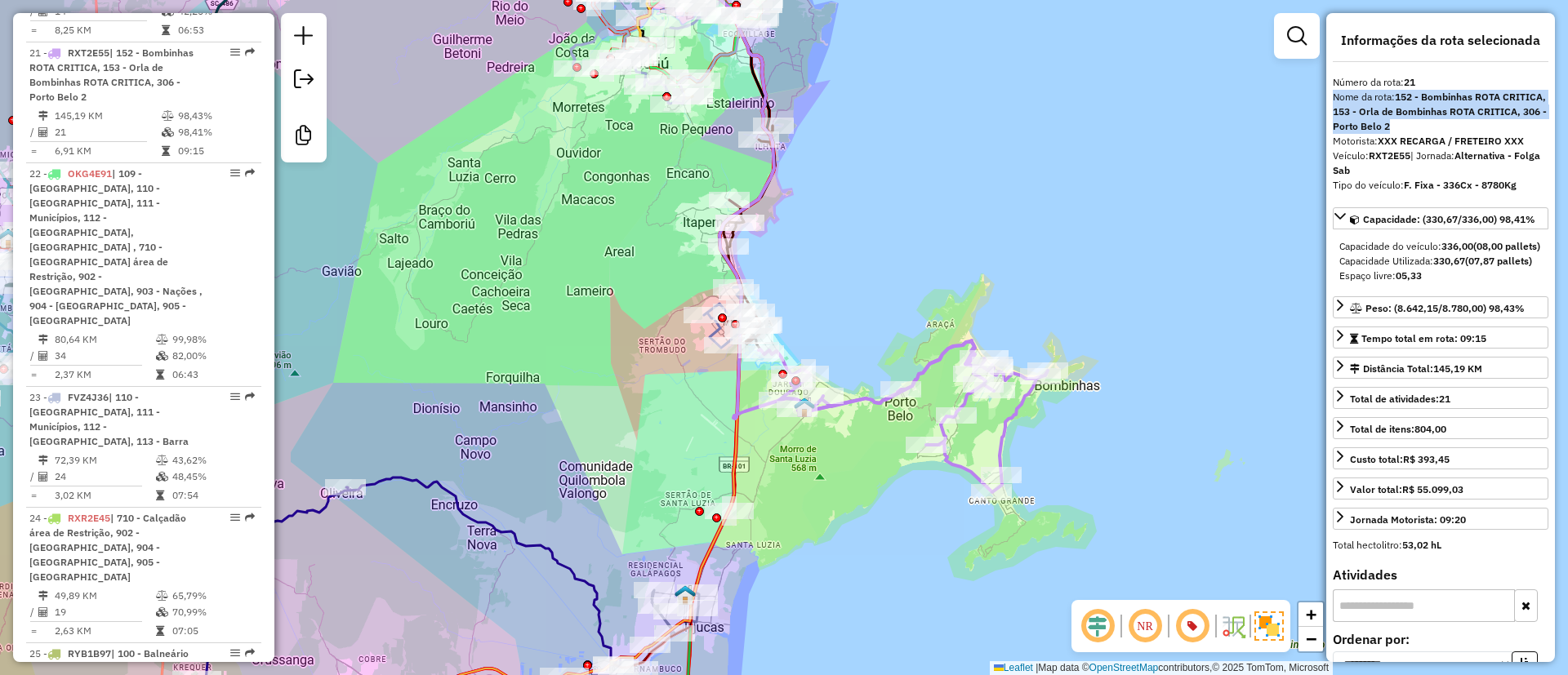
drag, startPoint x: 1028, startPoint y: 163, endPoint x: 983, endPoint y: 219, distance: 71.8
click at [1012, 210] on div "Janela de atendimento Grade de atendimento Capacidade Transportadoras Veículos …" at bounding box center [784, 338] width 1568 height 675
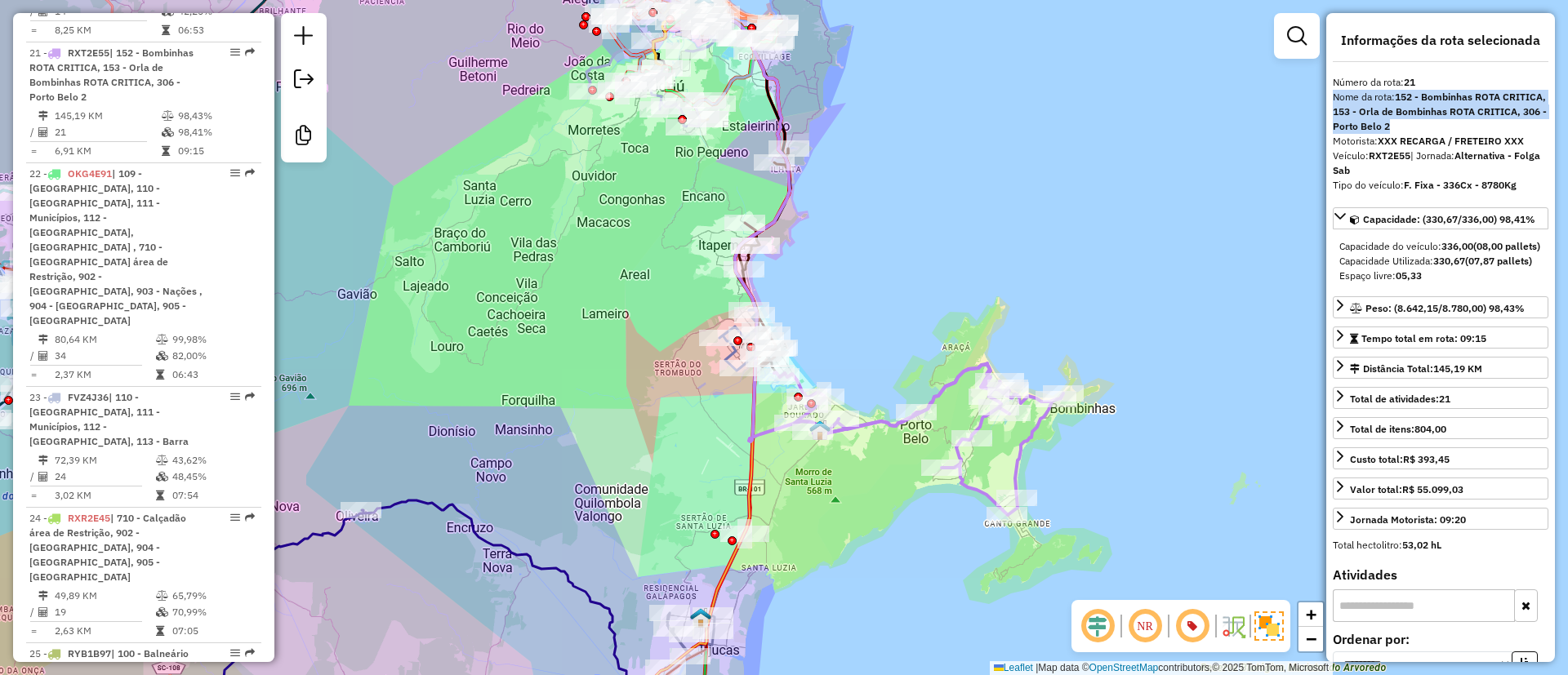
drag, startPoint x: 885, startPoint y: 317, endPoint x: 904, endPoint y: 319, distance: 19.1
click at [904, 319] on div "Janela de atendimento Grade de atendimento Capacidade Transportadoras Veículos …" at bounding box center [784, 338] width 1568 height 675
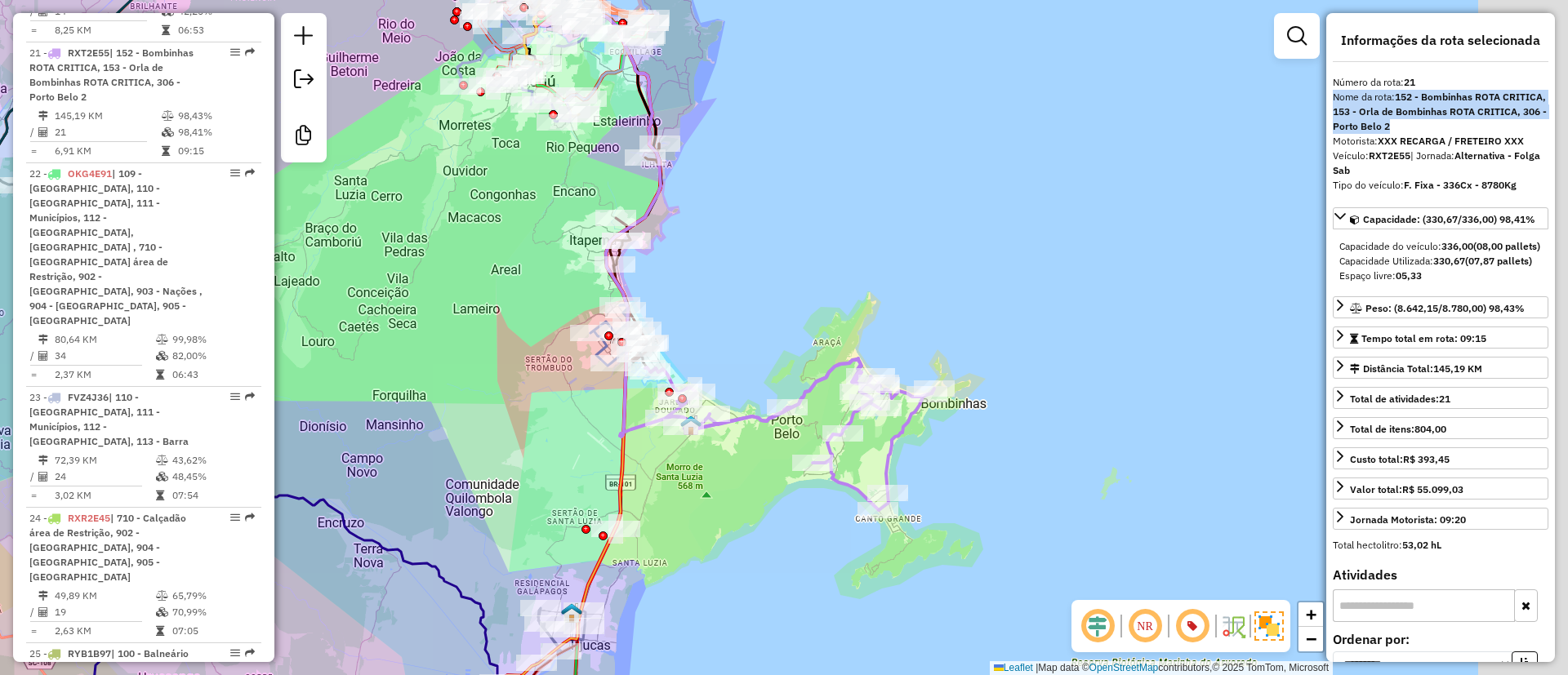
drag, startPoint x: 1148, startPoint y: 229, endPoint x: 1014, endPoint y: 223, distance: 134.1
click at [1014, 223] on div "Janela de atendimento Grade de atendimento Capacidade Transportadoras Veículos …" at bounding box center [784, 338] width 1568 height 675
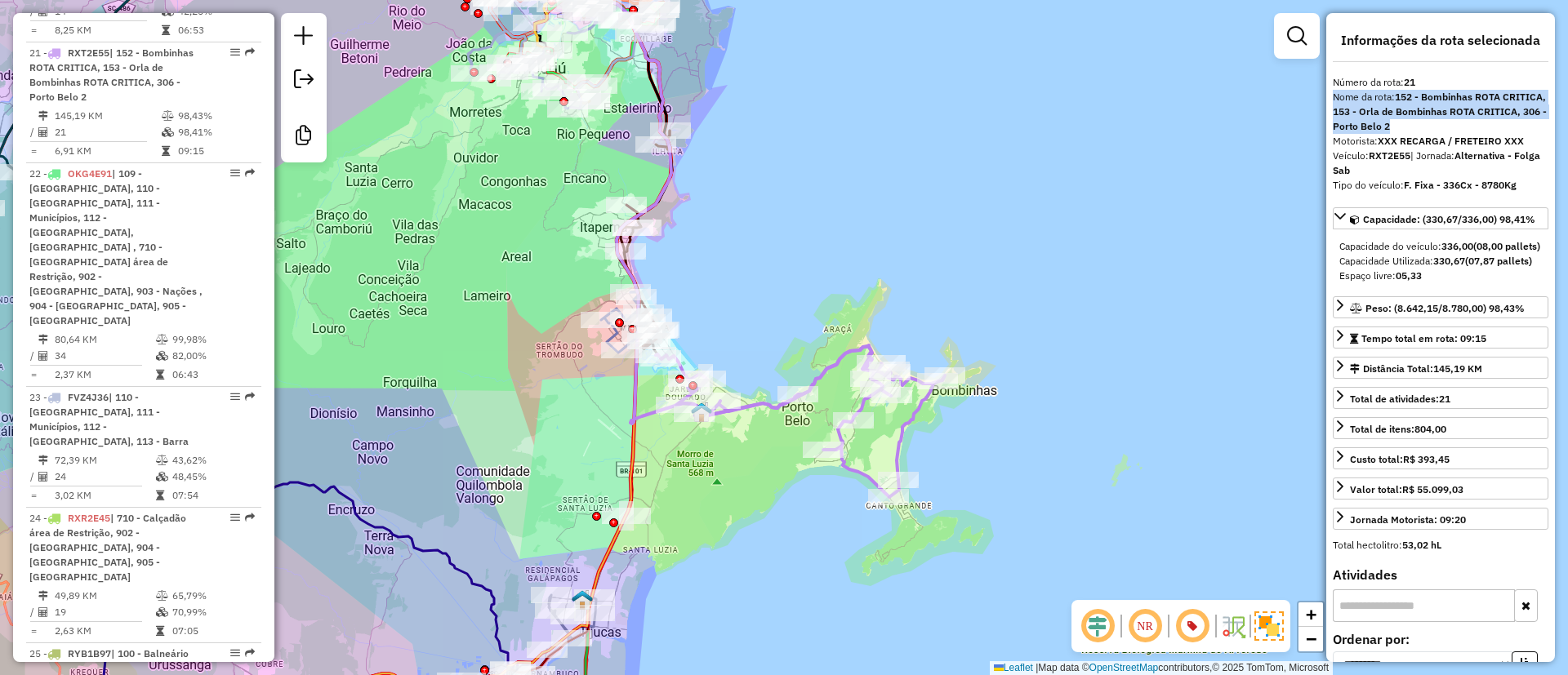
drag, startPoint x: 910, startPoint y: 317, endPoint x: 960, endPoint y: 293, distance: 55.5
click at [958, 293] on div "Janela de atendimento Grade de atendimento Capacidade Transportadoras Veículos …" at bounding box center [784, 338] width 1568 height 675
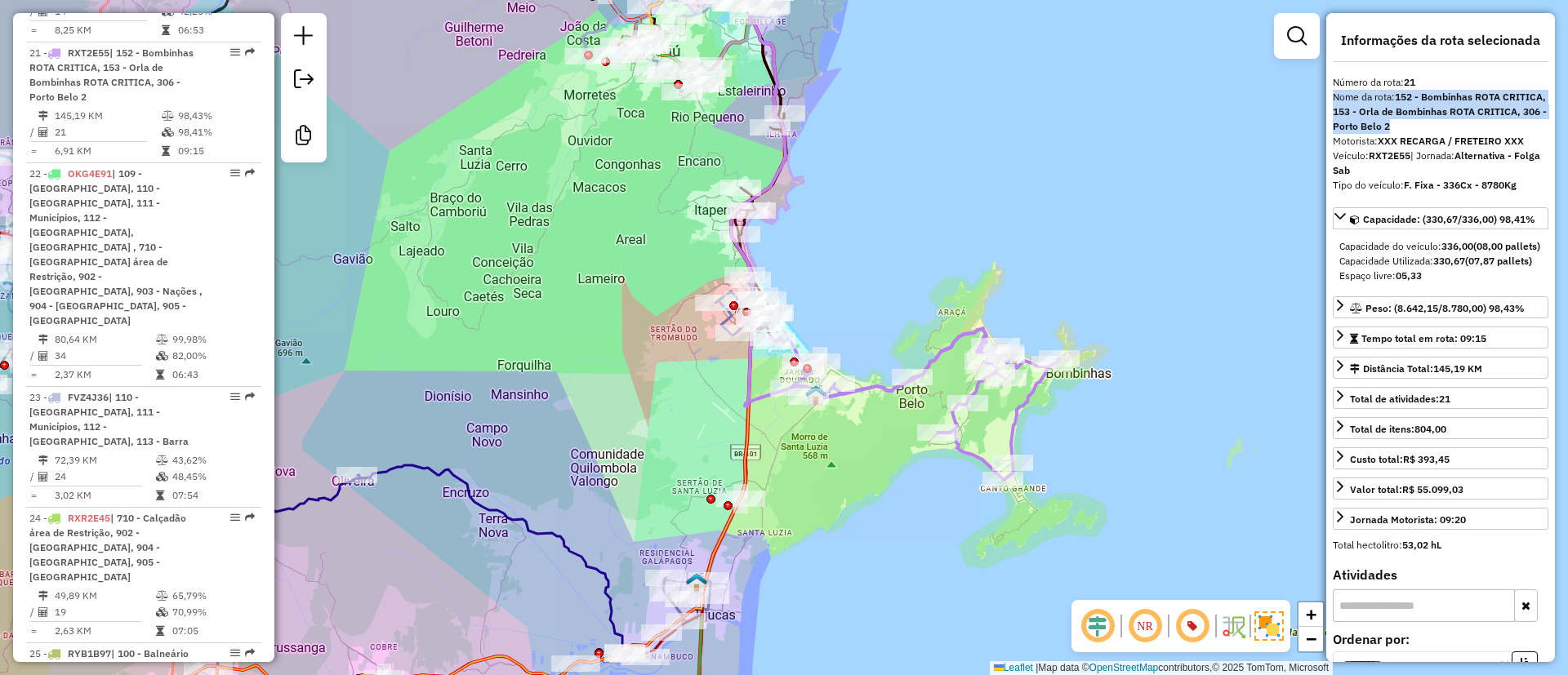
click at [839, 480] on div "Janela de atendimento Grade de atendimento Capacidade Transportadoras Veículos …" at bounding box center [784, 338] width 1568 height 675
click at [884, 380] on icon at bounding box center [915, 404] width 289 height 151
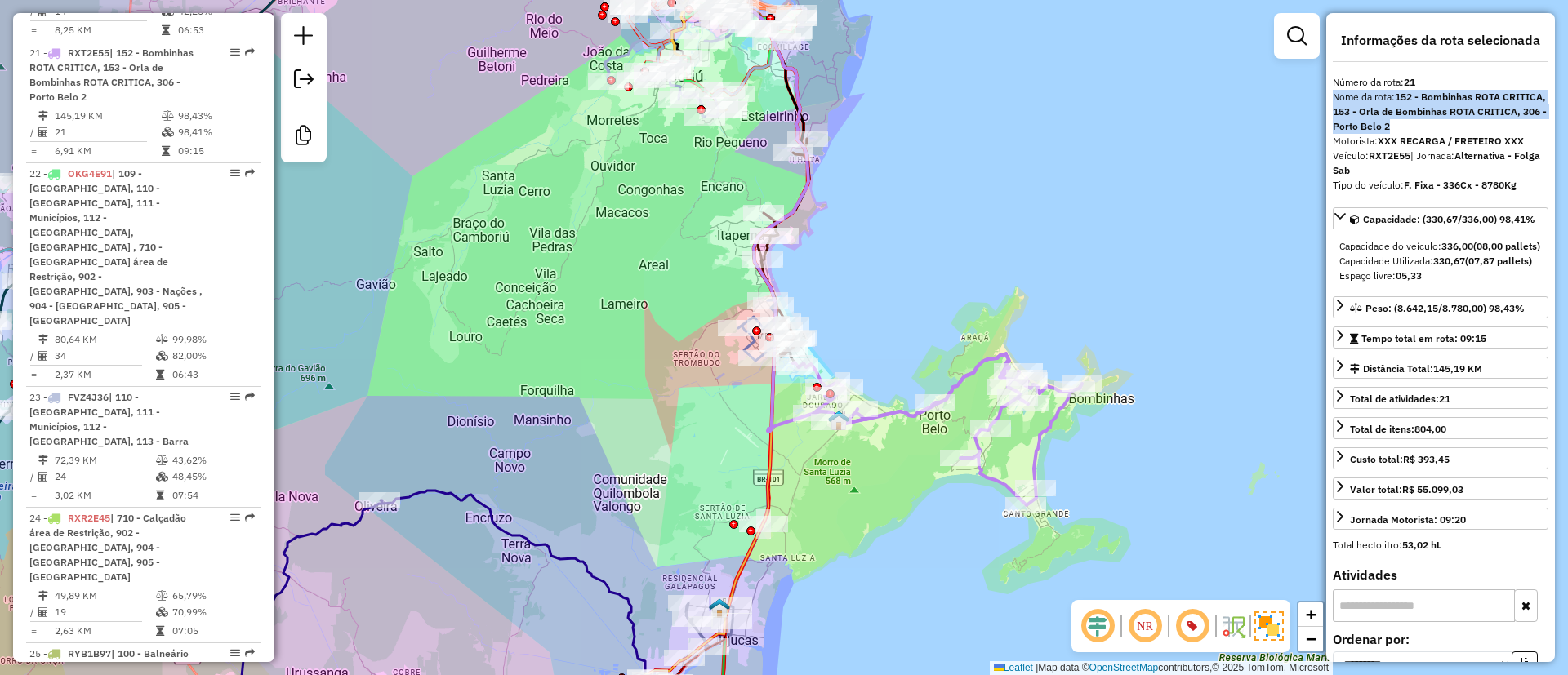
drag, startPoint x: 886, startPoint y: 310, endPoint x: 909, endPoint y: 335, distance: 34.0
click at [909, 335] on div "Janela de atendimento Grade de atendimento Capacidade Transportadoras Veículos …" at bounding box center [784, 338] width 1568 height 675
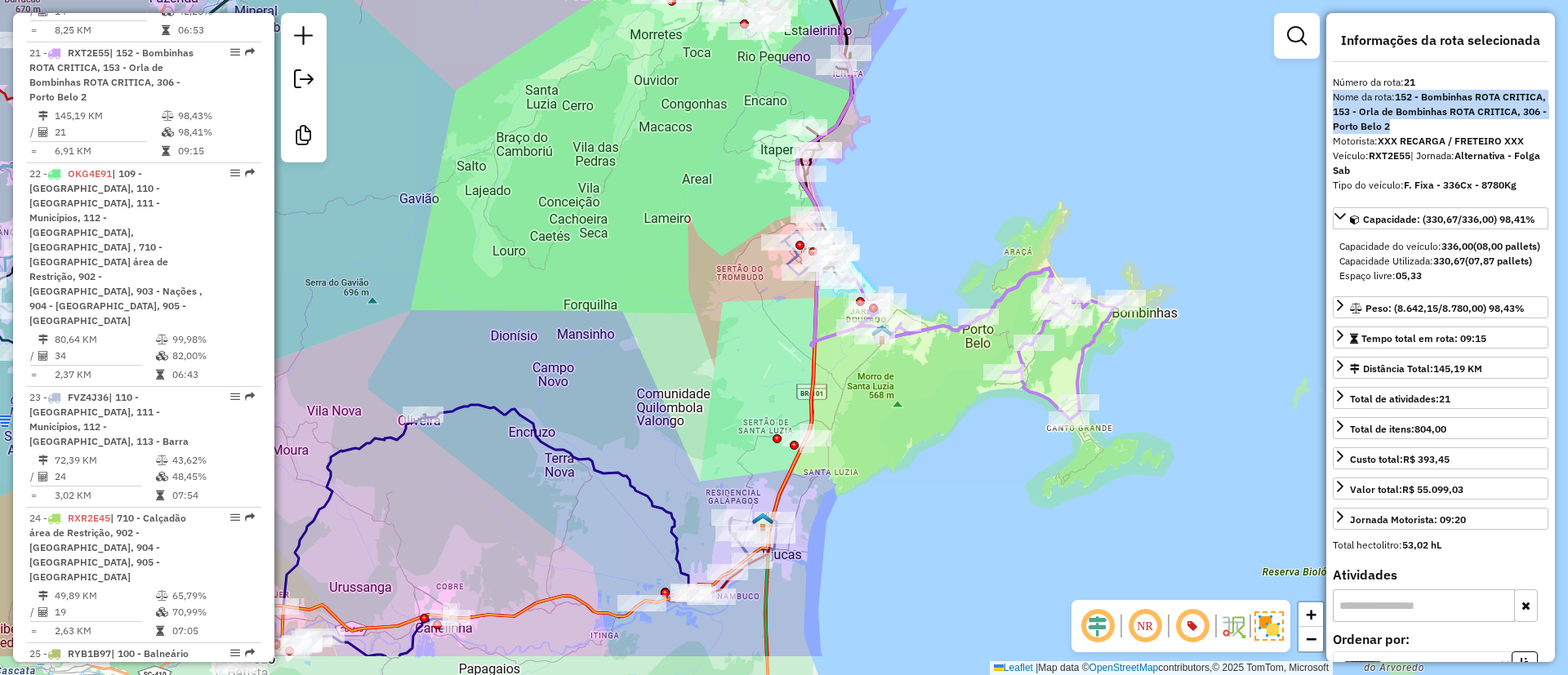
drag, startPoint x: 822, startPoint y: 525, endPoint x: 866, endPoint y: 453, distance: 84.4
click at [854, 469] on div "Janela de atendimento Grade de atendimento Capacidade Transportadoras Veículos …" at bounding box center [784, 338] width 1568 height 675
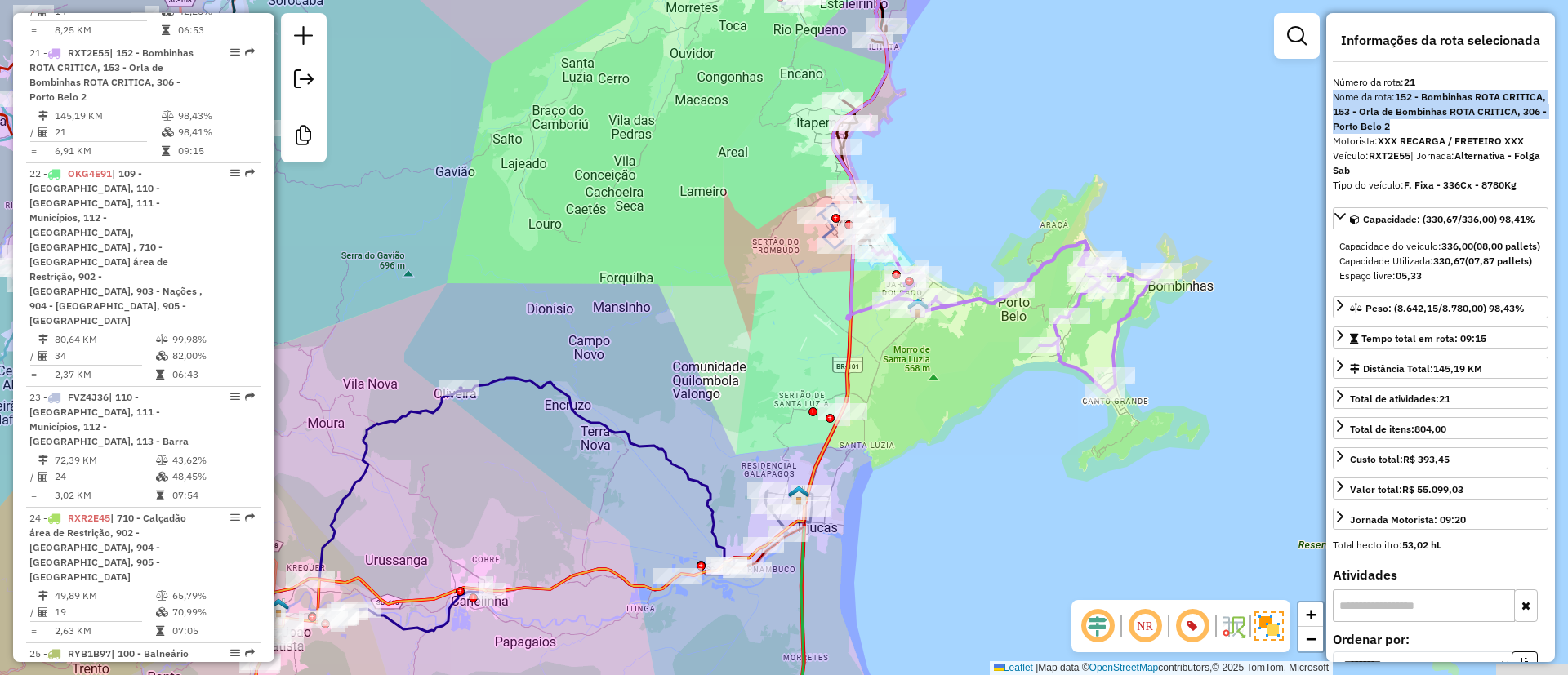
click at [914, 383] on div "Janela de atendimento Grade de atendimento Capacidade Transportadoras Veículos …" at bounding box center [784, 338] width 1568 height 675
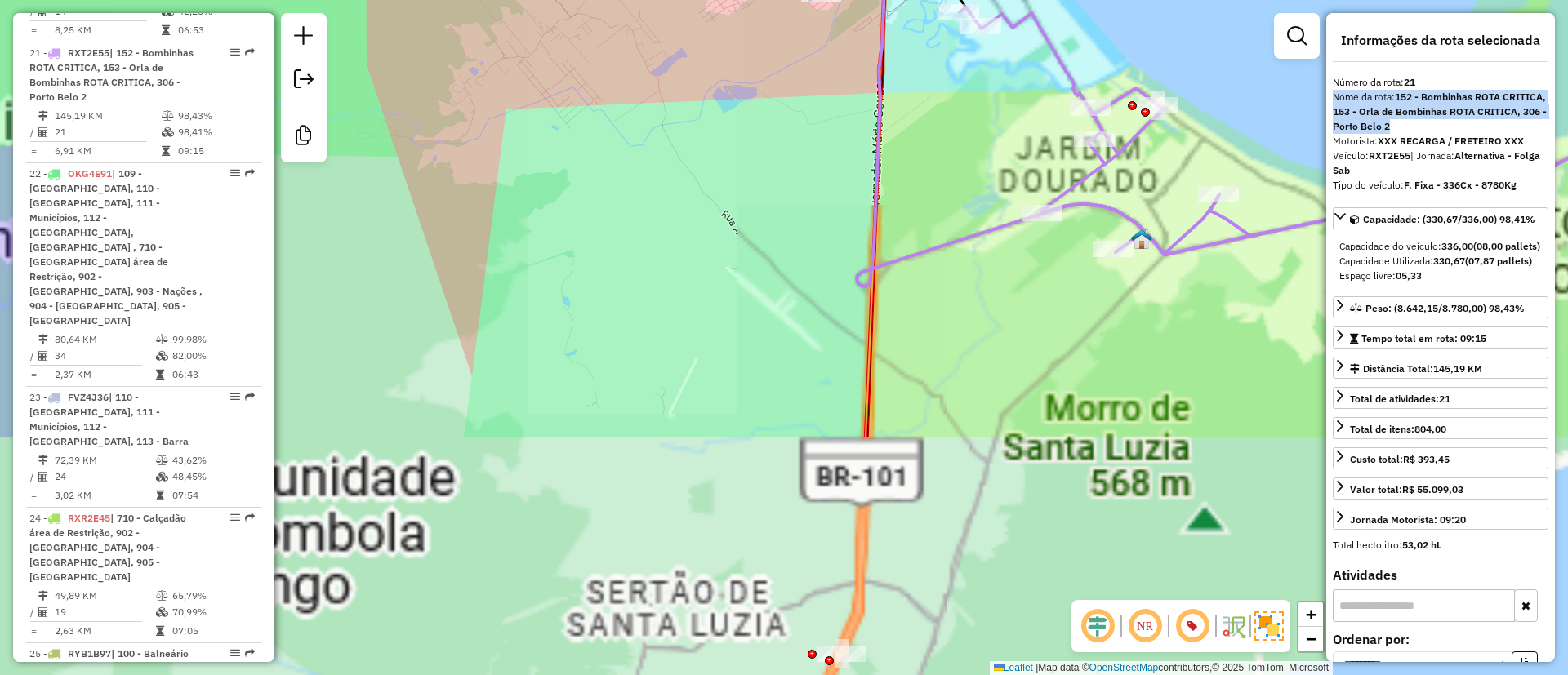
drag, startPoint x: 735, startPoint y: 250, endPoint x: 734, endPoint y: 211, distance: 39.0
click at [735, 216] on div "Janela de atendimento Grade de atendimento Capacidade Transportadoras Veículos …" at bounding box center [784, 338] width 1568 height 675
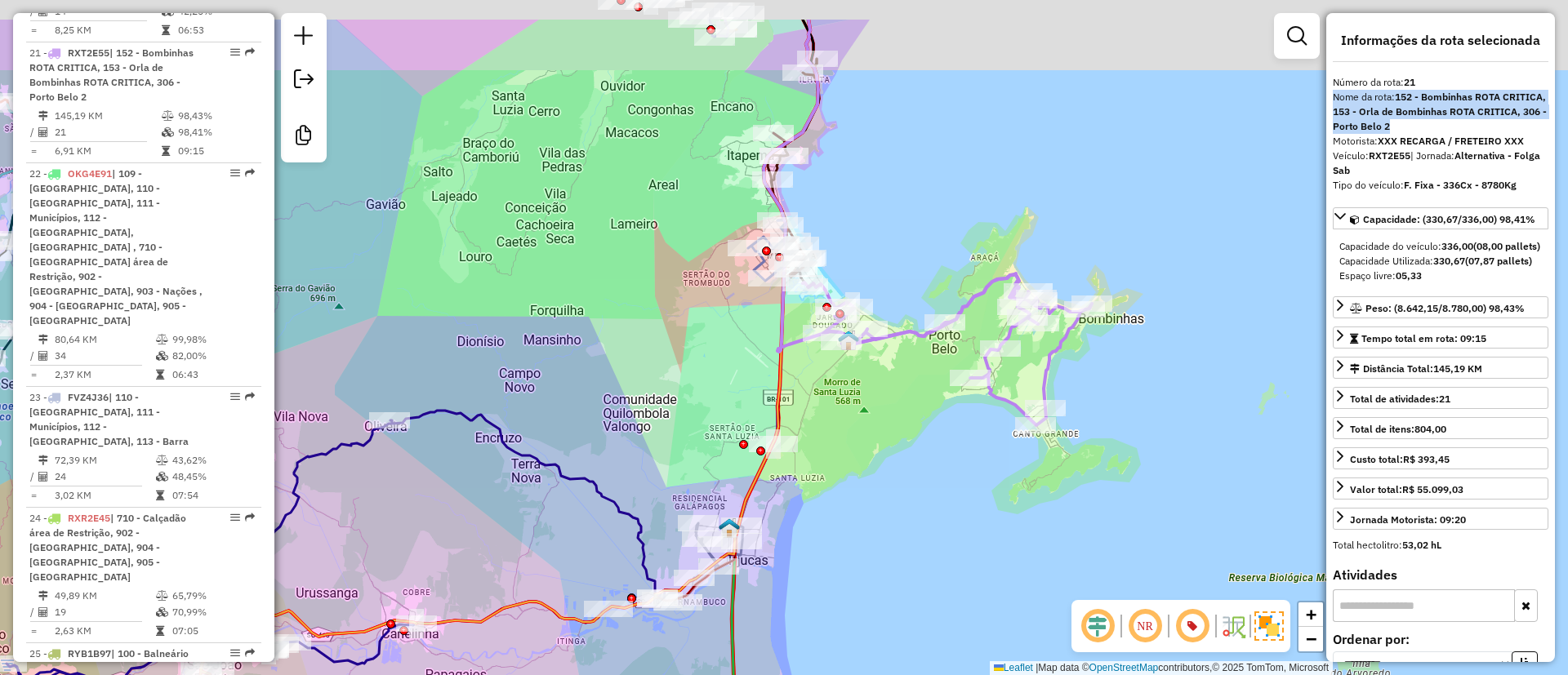
drag, startPoint x: 679, startPoint y: 394, endPoint x: 695, endPoint y: 353, distance: 44.0
click at [679, 396] on div "Janela de atendimento Grade de atendimento Capacidade Transportadoras Veículos …" at bounding box center [784, 338] width 1568 height 675
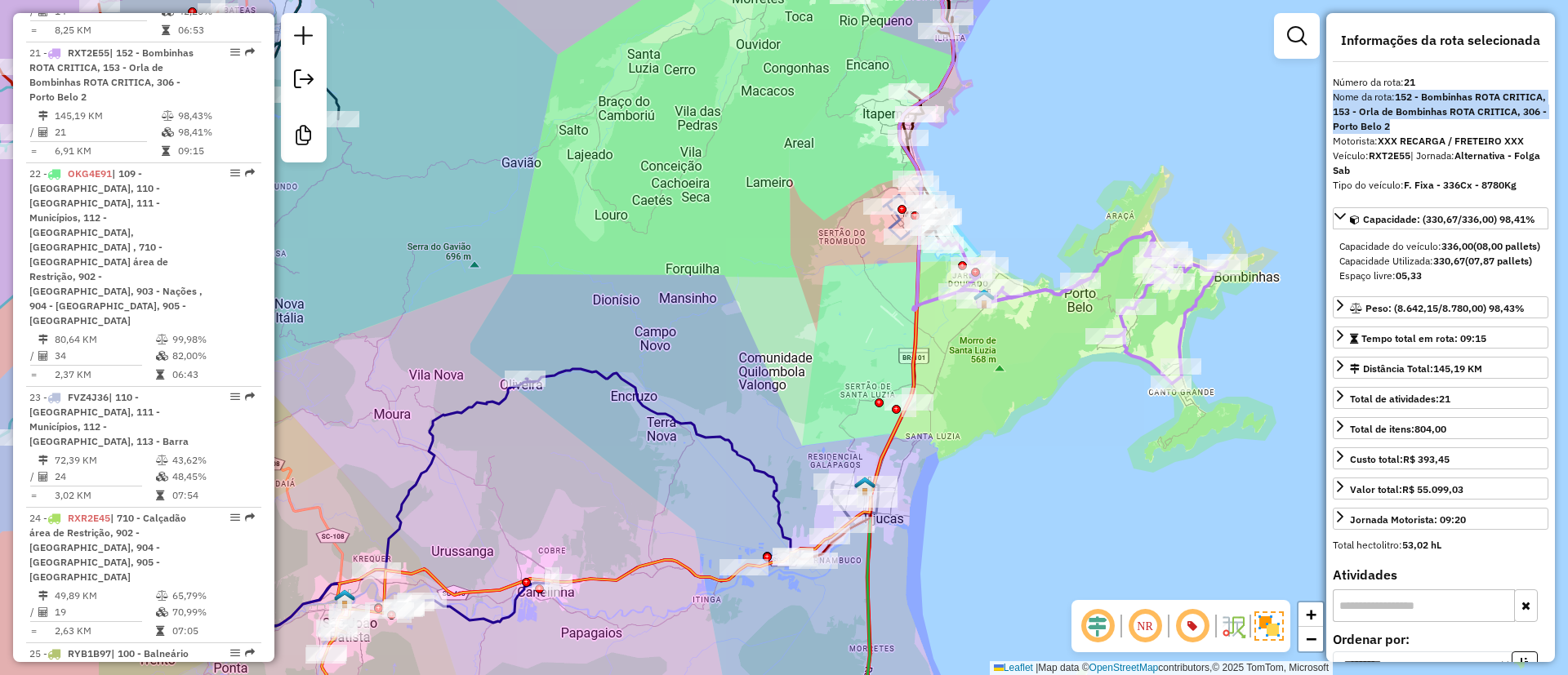
drag, startPoint x: 769, startPoint y: 396, endPoint x: 628, endPoint y: 340, distance: 151.7
click at [774, 395] on div "Janela de atendimento Grade de atendimento Capacidade Transportadoras Veículos …" at bounding box center [784, 338] width 1568 height 675
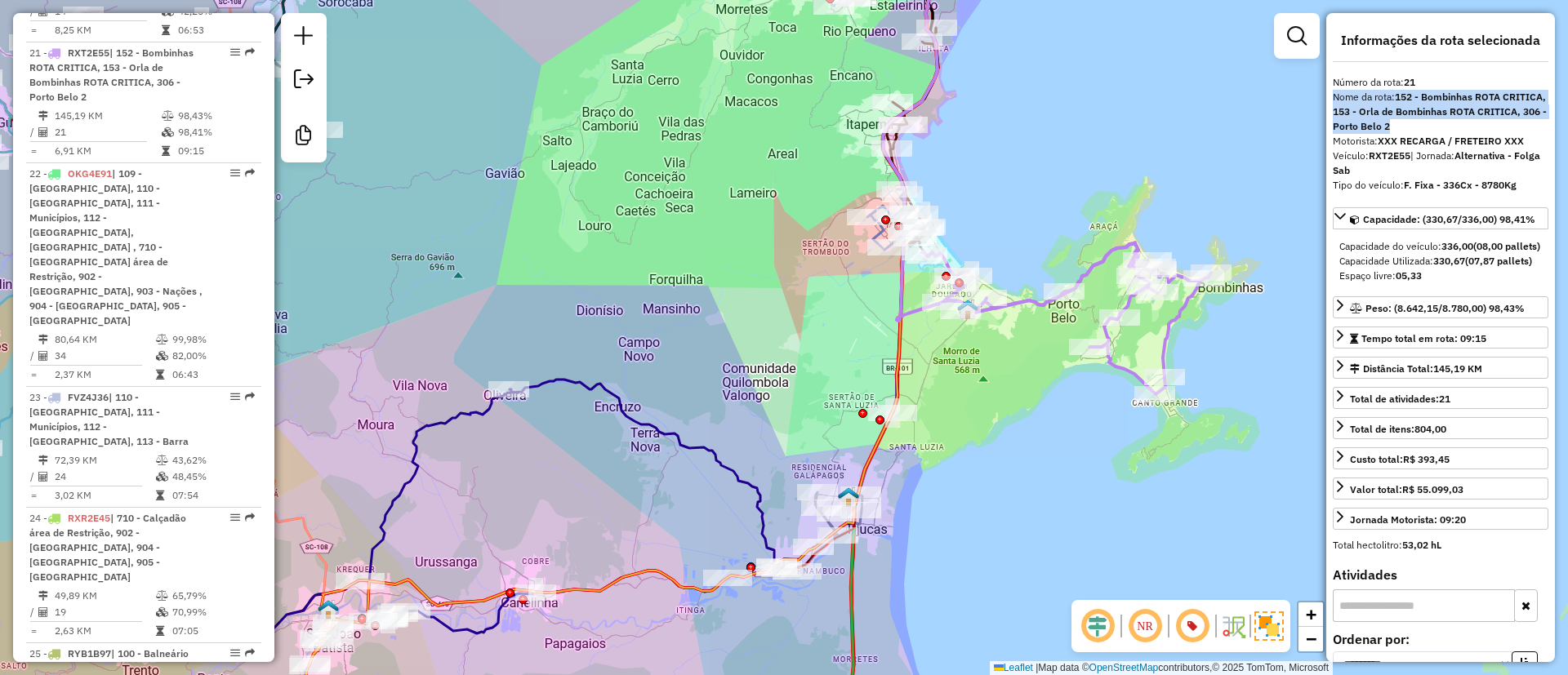
drag, startPoint x: 968, startPoint y: 366, endPoint x: 898, endPoint y: 363, distance: 70.1
click at [903, 370] on div "Janela de atendimento Grade de atendimento Capacidade Transportadoras Veículos …" at bounding box center [784, 338] width 1568 height 675
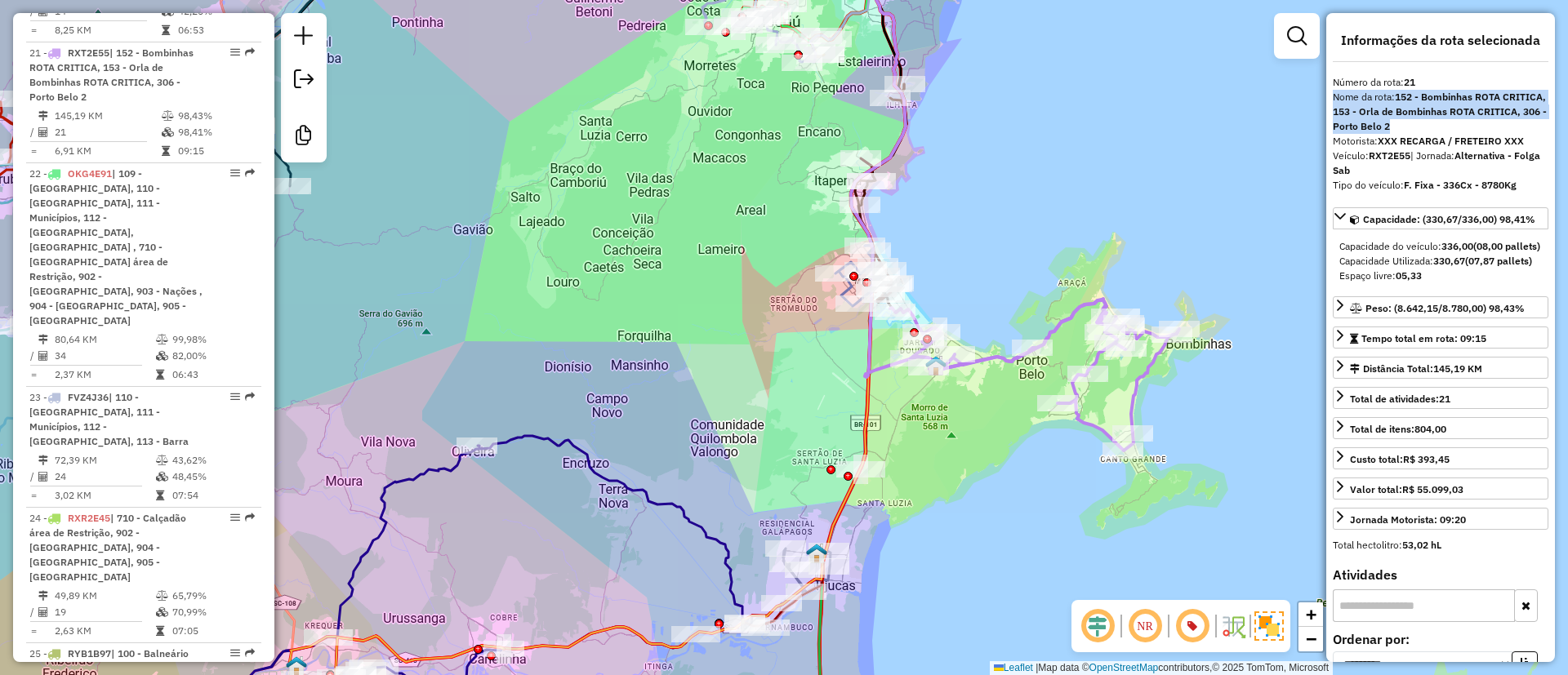
drag, startPoint x: 1000, startPoint y: 136, endPoint x: 1037, endPoint y: 213, distance: 85.4
click at [1036, 206] on div "Janela de atendimento Grade de atendimento Capacidade Transportadoras Veículos …" at bounding box center [784, 338] width 1568 height 675
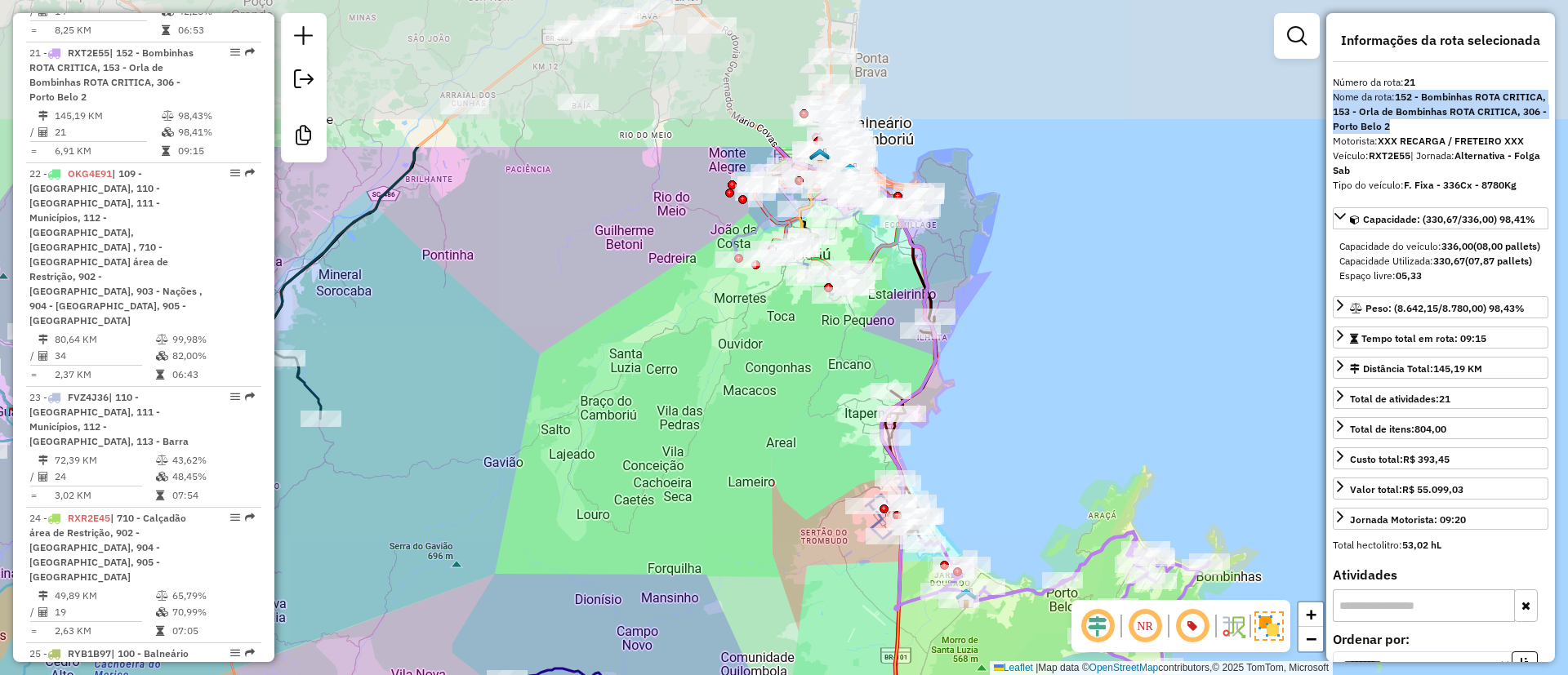
drag, startPoint x: 1027, startPoint y: 335, endPoint x: 1048, endPoint y: 414, distance: 81.7
click at [1048, 414] on div "Janela de atendimento Grade de atendimento Capacidade Transportadoras Veículos …" at bounding box center [784, 338] width 1568 height 675
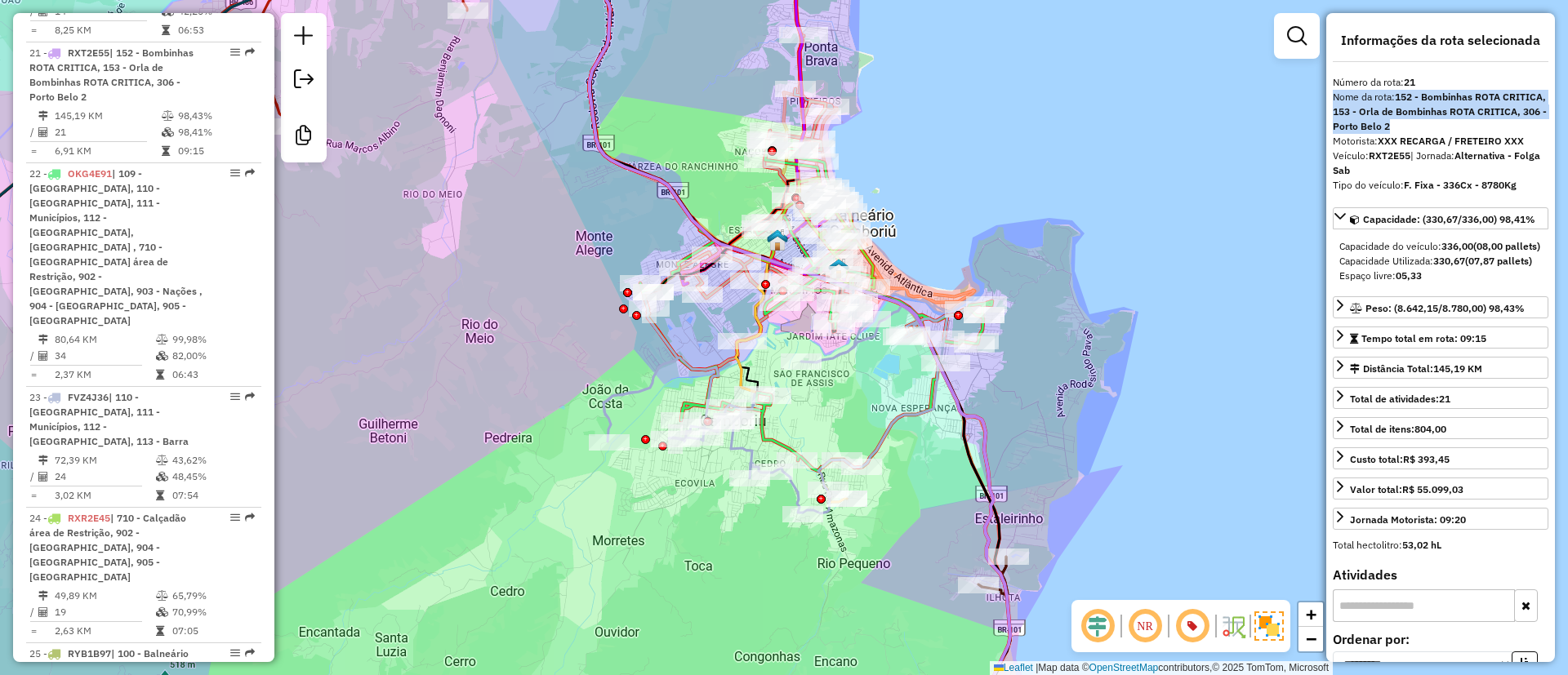
drag, startPoint x: 943, startPoint y: 89, endPoint x: 933, endPoint y: 140, distance: 52.0
click at [933, 140] on div "Janela de atendimento Grade de atendimento Capacidade Transportadoras Veículos …" at bounding box center [784, 338] width 1568 height 675
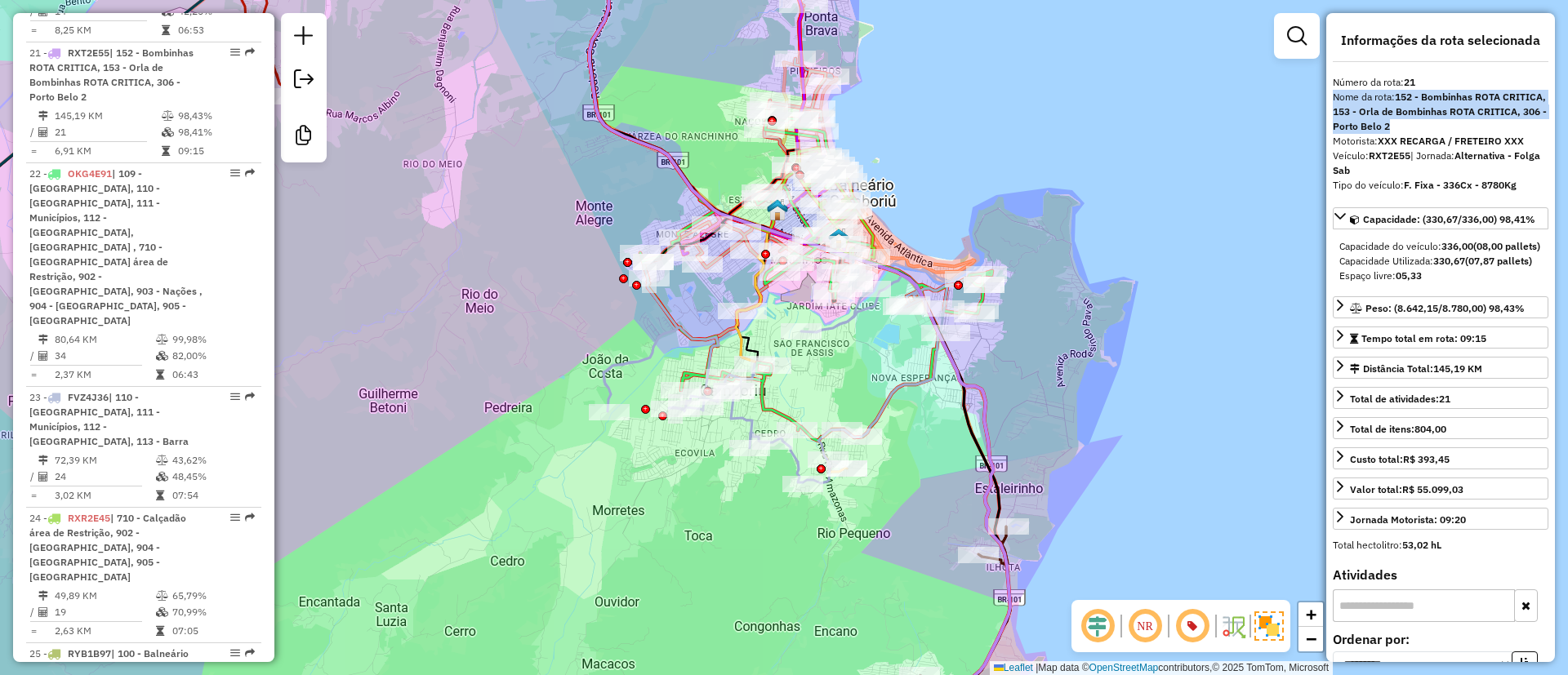
click at [1061, 291] on div "Janela de atendimento Grade de atendimento Capacidade Transportadoras Veículos …" at bounding box center [784, 338] width 1568 height 675
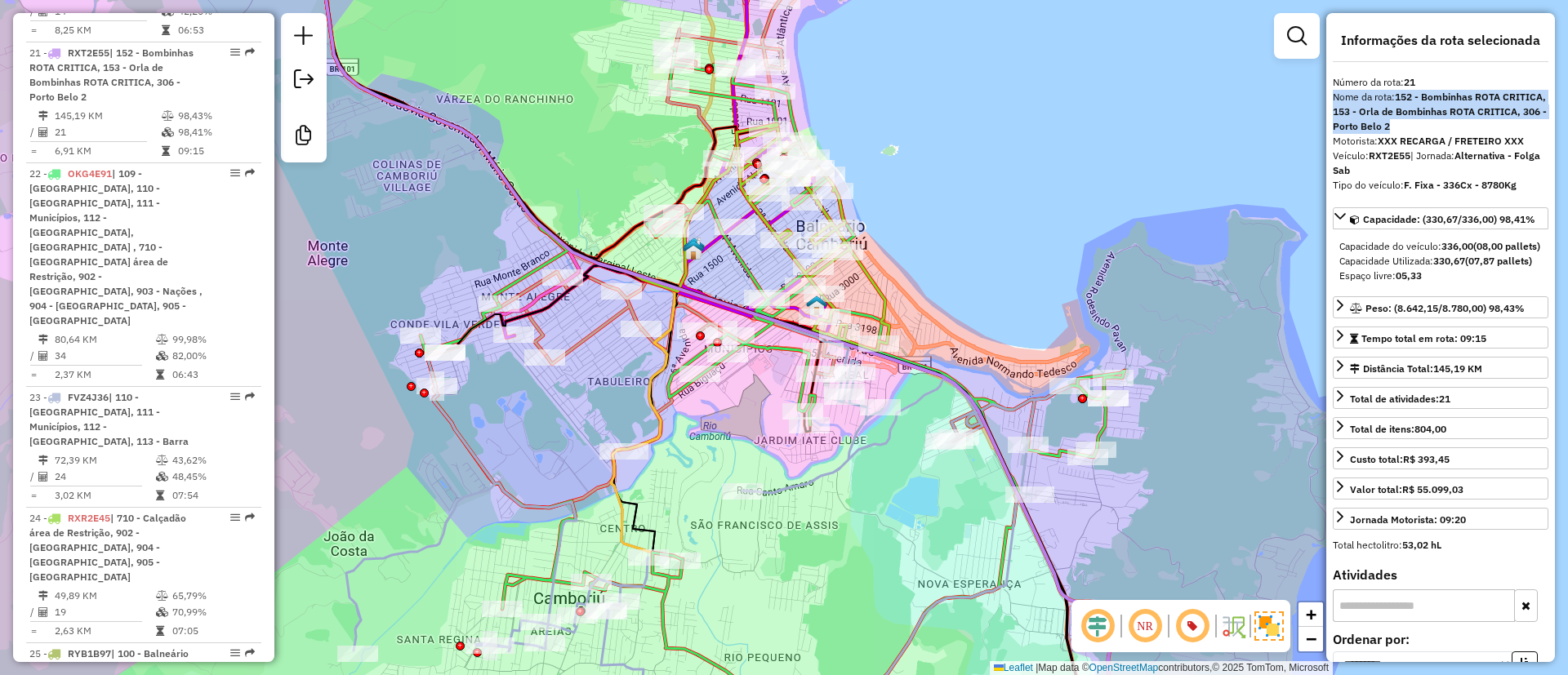
drag, startPoint x: 1136, startPoint y: 196, endPoint x: 1008, endPoint y: 328, distance: 183.9
click at [1010, 326] on div "Janela de atendimento Grade de atendimento Capacidade Transportadoras Veículos …" at bounding box center [784, 338] width 1568 height 675
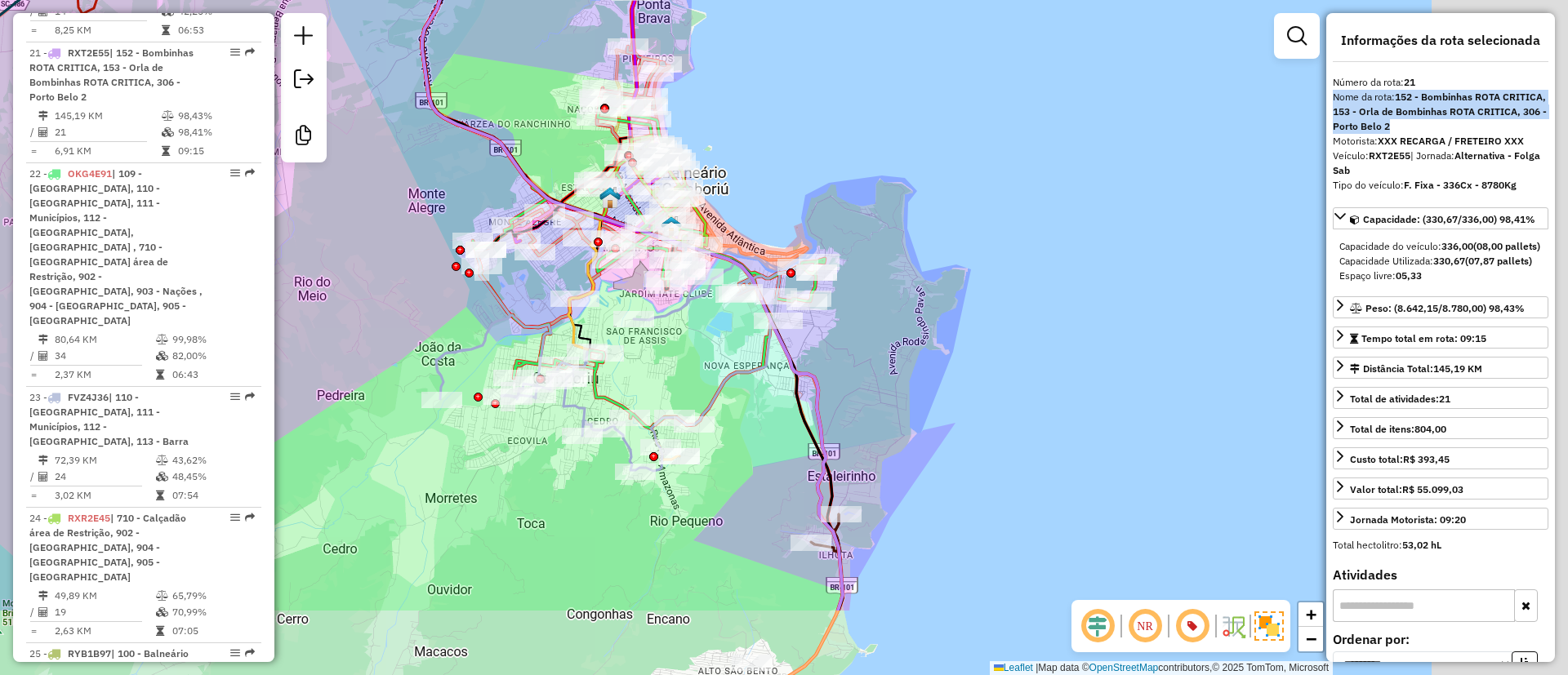
drag, startPoint x: 1092, startPoint y: 195, endPoint x: 732, endPoint y: 78, distance: 378.5
click at [858, 85] on div "Janela de atendimento Grade de atendimento Capacidade Transportadoras Veículos …" at bounding box center [784, 338] width 1568 height 675
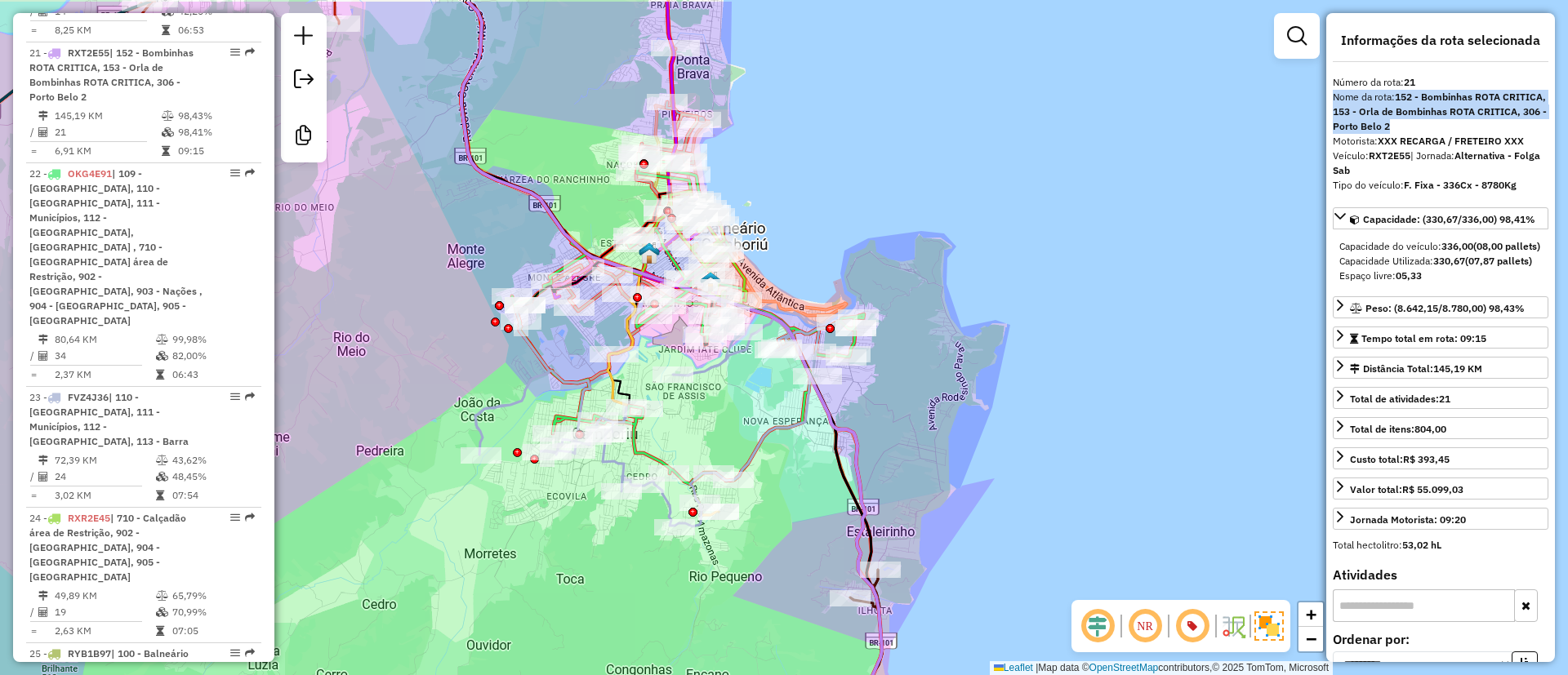
drag, startPoint x: 836, startPoint y: 146, endPoint x: 1000, endPoint y: 228, distance: 183.4
click at [1000, 228] on div "Janela de atendimento Grade de atendimento Capacidade Transportadoras Veículos …" at bounding box center [784, 338] width 1568 height 675
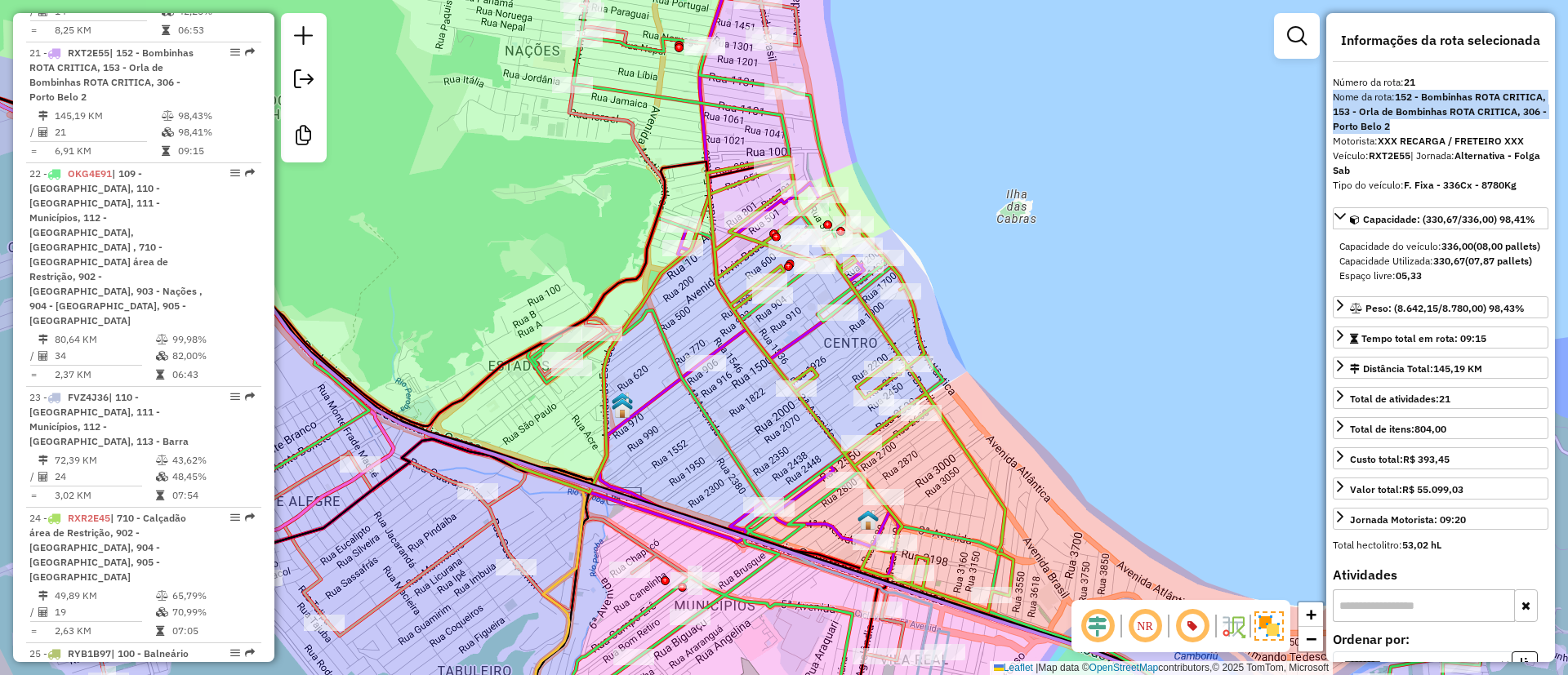
drag, startPoint x: 975, startPoint y: 206, endPoint x: 983, endPoint y: 256, distance: 50.6
click at [983, 256] on div "Janela de atendimento Grade de atendimento Capacidade Transportadoras Veículos …" at bounding box center [784, 338] width 1568 height 675
drag, startPoint x: 1100, startPoint y: 313, endPoint x: 963, endPoint y: 237, distance: 156.7
click at [963, 239] on div "Janela de atendimento Grade de atendimento Capacidade Transportadoras Veículos …" at bounding box center [784, 338] width 1568 height 675
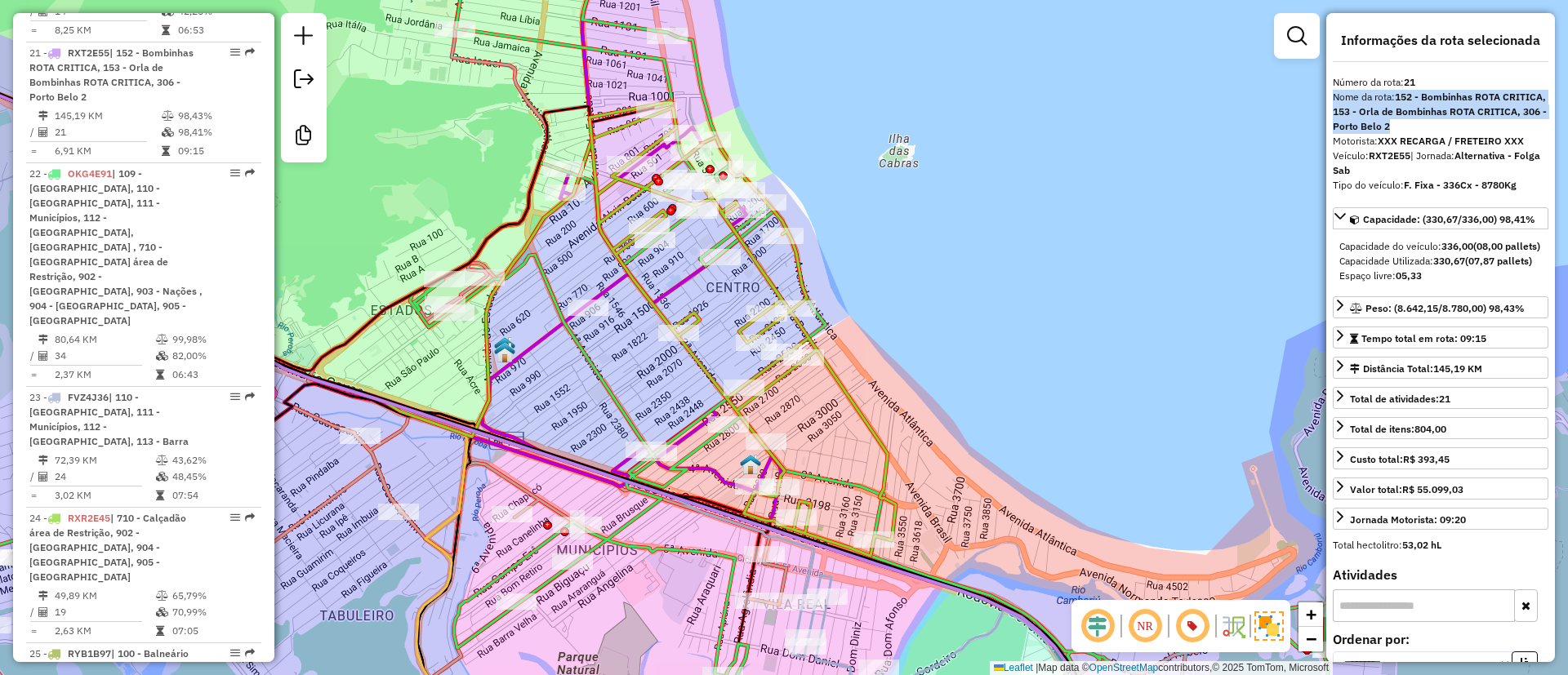
drag, startPoint x: 826, startPoint y: 409, endPoint x: 847, endPoint y: 430, distance: 29.7
click at [848, 428] on div "Janela de atendimento Grade de atendimento Capacidade Transportadoras Veículos …" at bounding box center [784, 338] width 1568 height 675
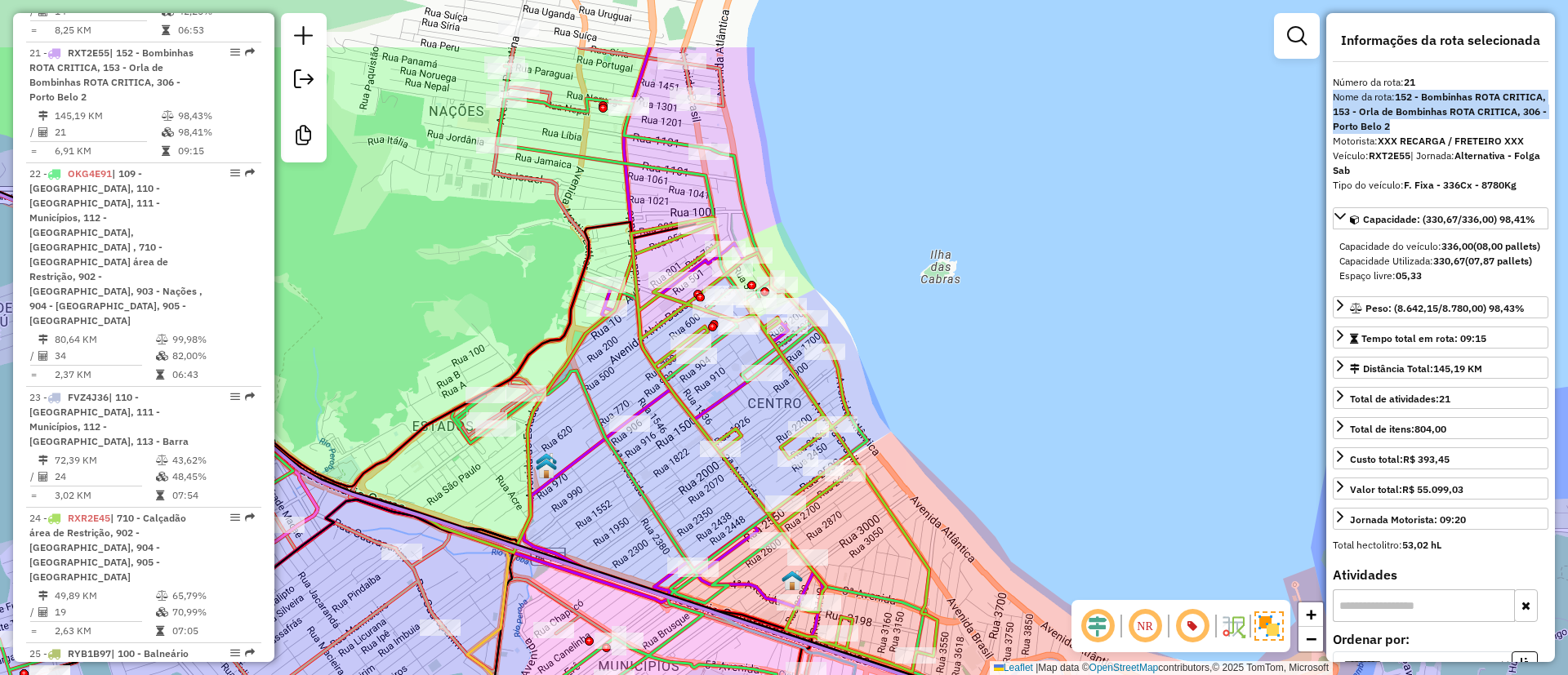
drag, startPoint x: 642, startPoint y: 352, endPoint x: 683, endPoint y: 477, distance: 131.6
click at [683, 477] on div "Janela de atendimento Grade de atendimento Capacidade Transportadoras Veículos …" at bounding box center [784, 338] width 1568 height 675
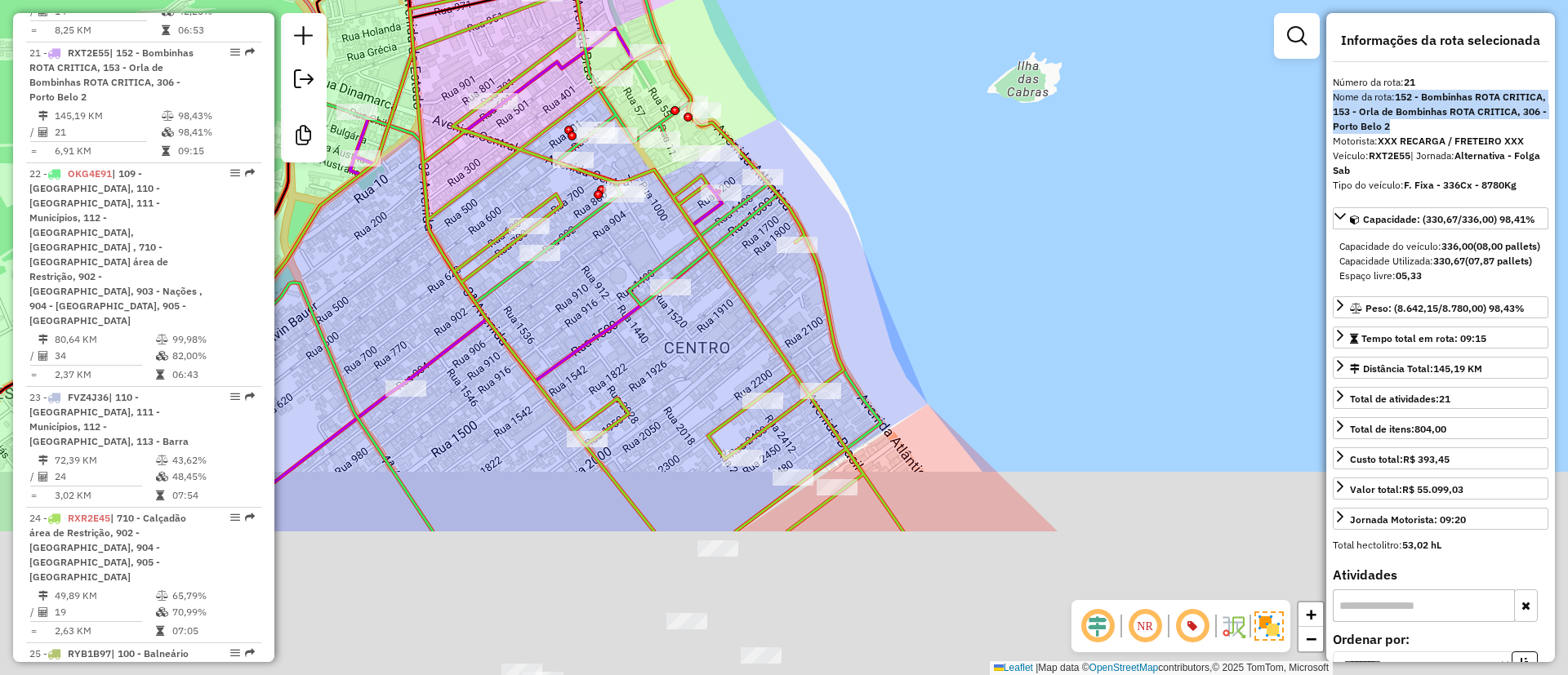
drag, startPoint x: 552, startPoint y: 493, endPoint x: 455, endPoint y: 278, distance: 235.9
click at [457, 278] on icon at bounding box center [657, 253] width 494 height 557
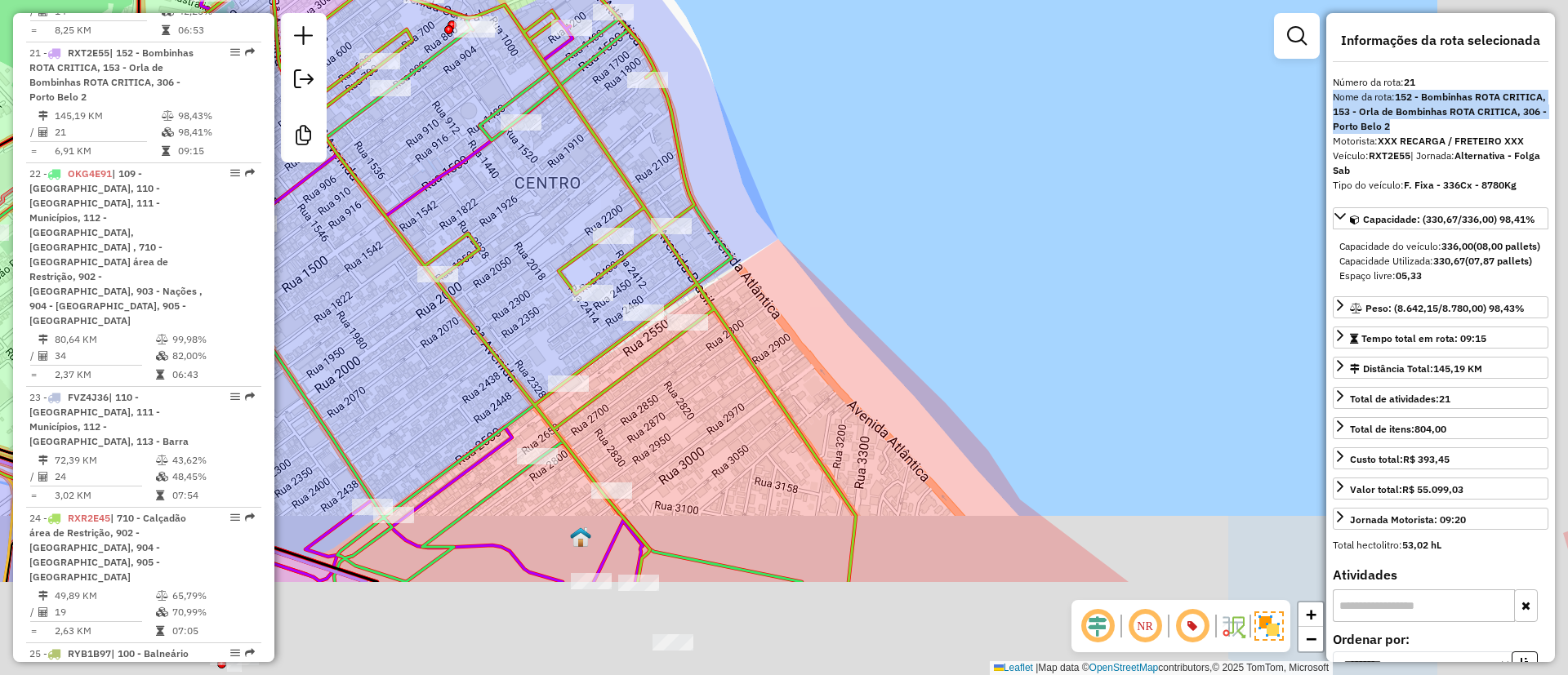
drag, startPoint x: 1072, startPoint y: 296, endPoint x: 965, endPoint y: 170, distance: 165.3
click at [965, 172] on div "Janela de atendimento Grade de atendimento Capacidade Transportadoras Veículos …" at bounding box center [784, 338] width 1568 height 675
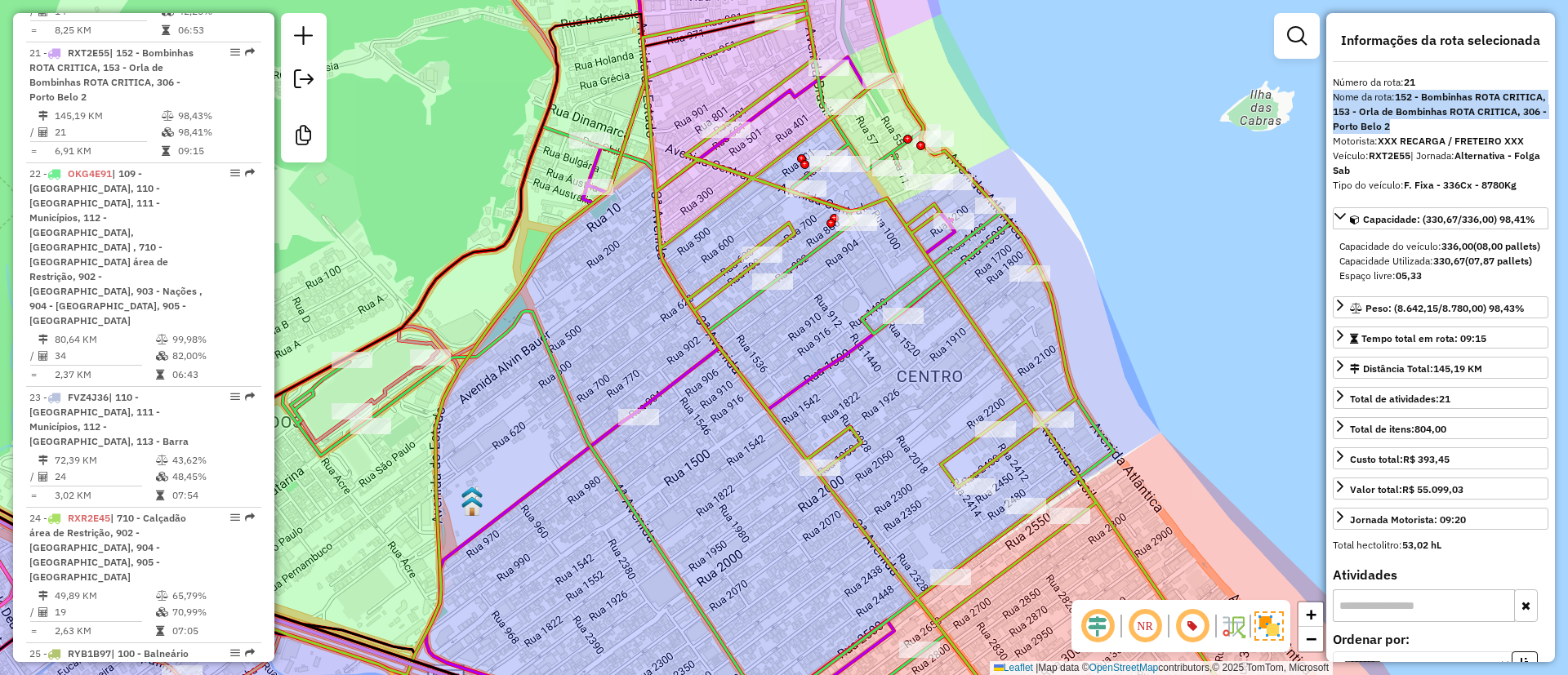
drag, startPoint x: 810, startPoint y: 89, endPoint x: 962, endPoint y: 102, distance: 152.6
click at [962, 102] on div "Janela de atendimento Grade de atendimento Capacidade Transportadoras Veículos …" at bounding box center [784, 338] width 1568 height 675
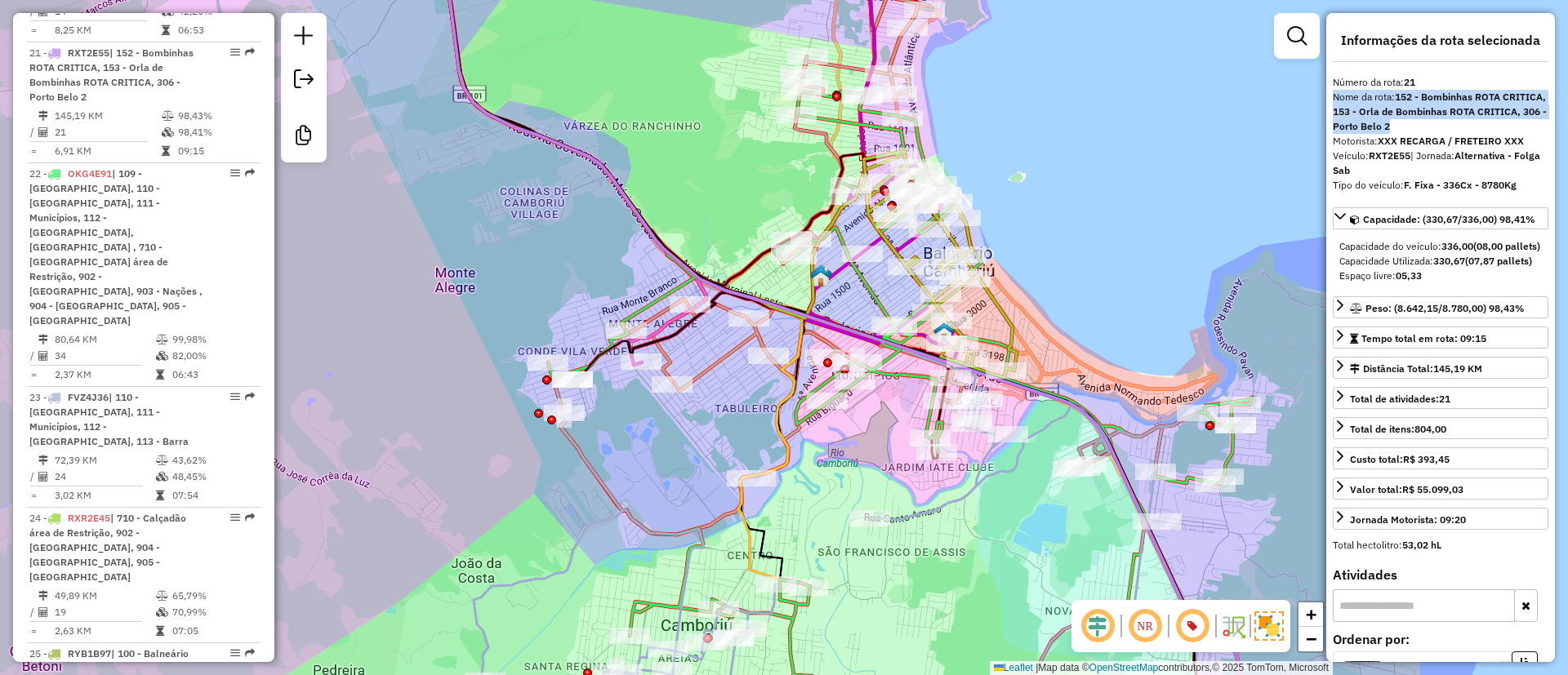
click at [1051, 251] on div "Janela de atendimento Grade de atendimento Capacidade Transportadoras Veículos …" at bounding box center [784, 338] width 1568 height 675
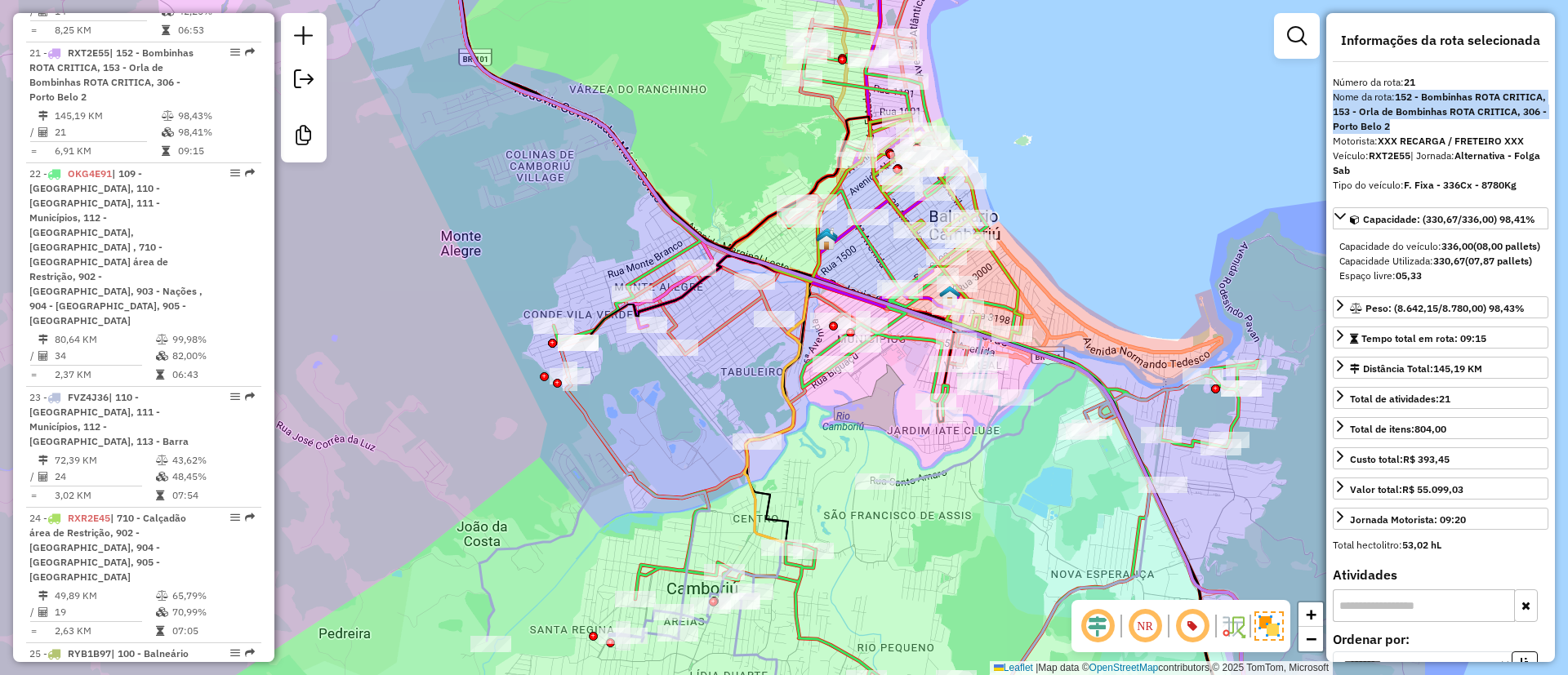
drag, startPoint x: 895, startPoint y: 556, endPoint x: 901, endPoint y: 522, distance: 34.5
click at [901, 522] on div "Janela de atendimento Grade de atendimento Capacidade Transportadoras Veículos …" at bounding box center [784, 338] width 1568 height 675
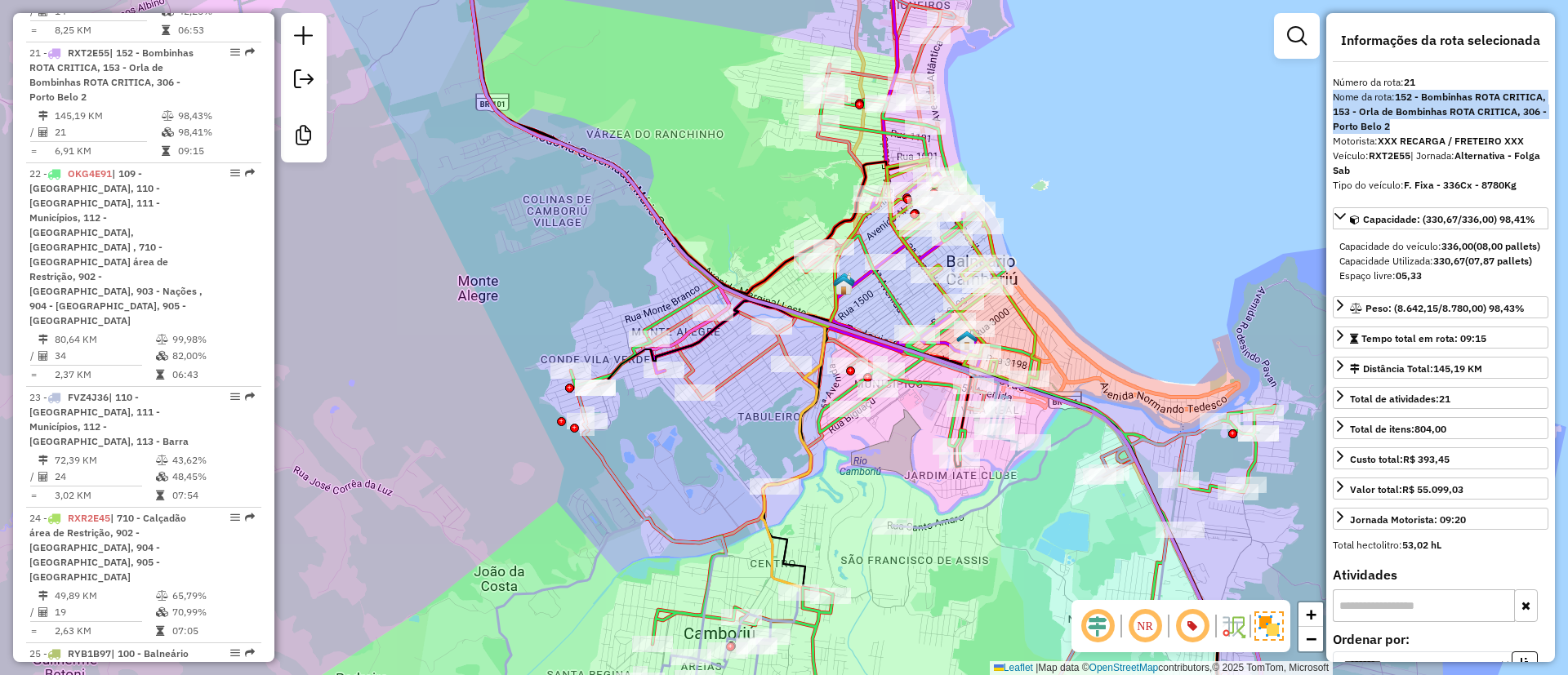
drag, startPoint x: 1057, startPoint y: 219, endPoint x: 1074, endPoint y: 264, distance: 48.1
click at [1074, 264] on div "Janela de atendimento Grade de atendimento Capacidade Transportadoras Veículos …" at bounding box center [784, 338] width 1568 height 675
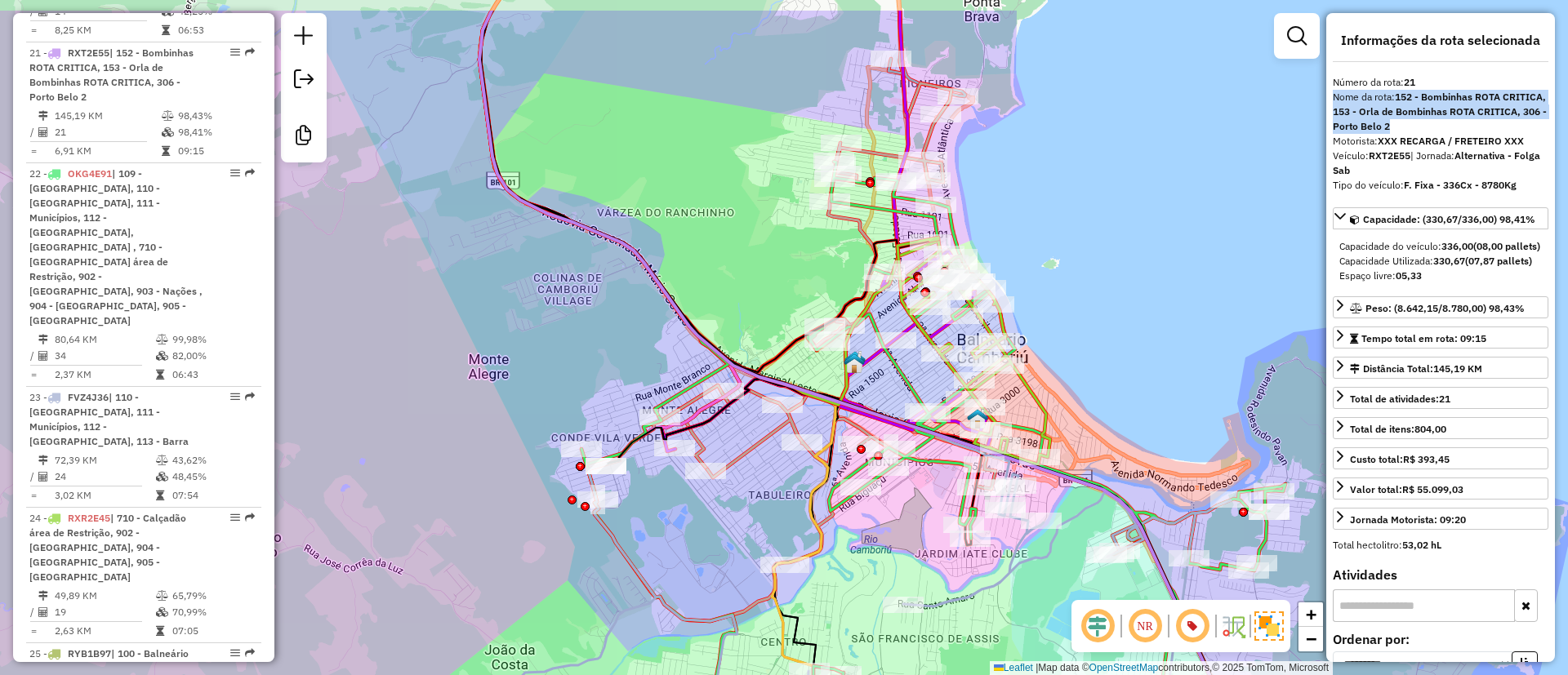
drag, startPoint x: 988, startPoint y: 127, endPoint x: 999, endPoint y: 202, distance: 75.8
click at [999, 202] on div "Janela de atendimento Grade de atendimento Capacidade Transportadoras Veículos …" at bounding box center [784, 338] width 1568 height 675
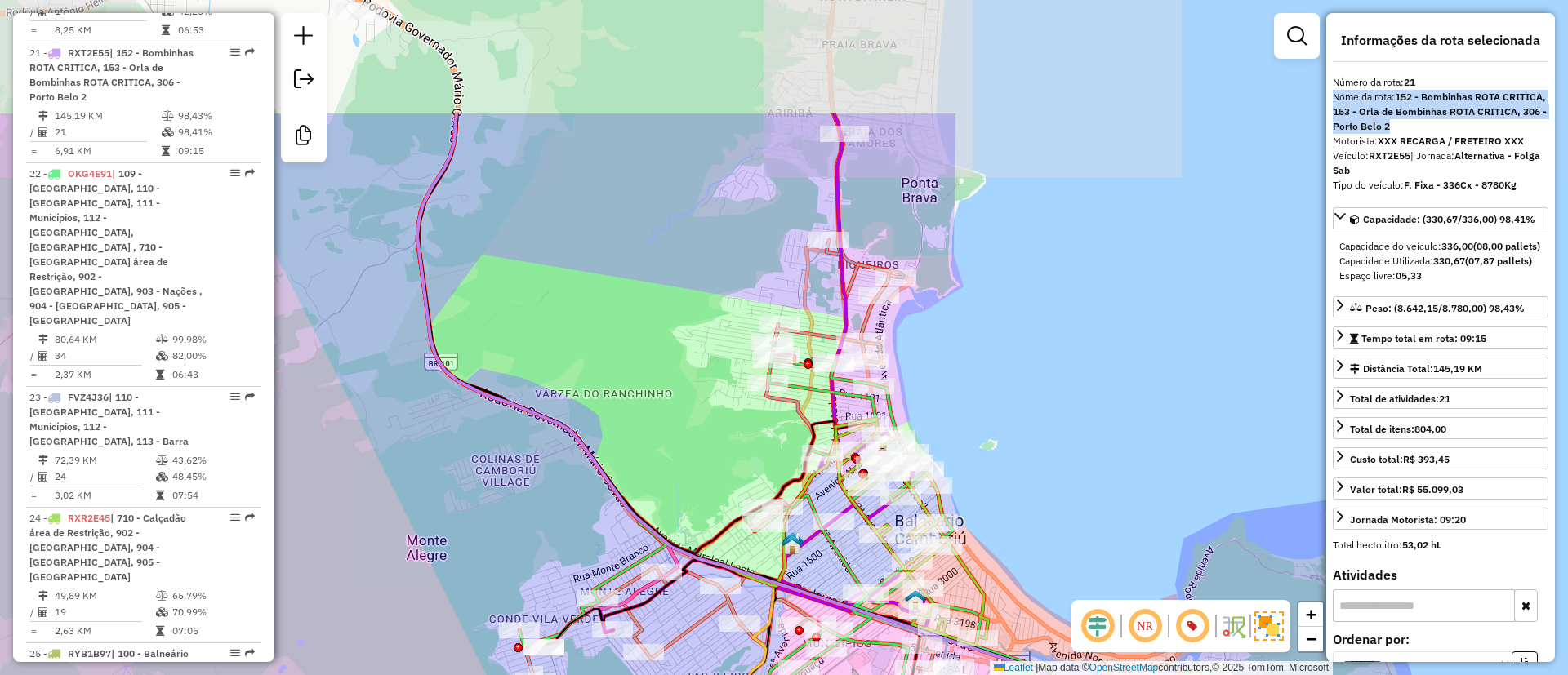
drag, startPoint x: 811, startPoint y: 74, endPoint x: 749, endPoint y: 256, distance: 192.3
click at [749, 256] on div "Janela de atendimento Grade de atendimento Capacidade Transportadoras Veículos …" at bounding box center [784, 338] width 1568 height 675
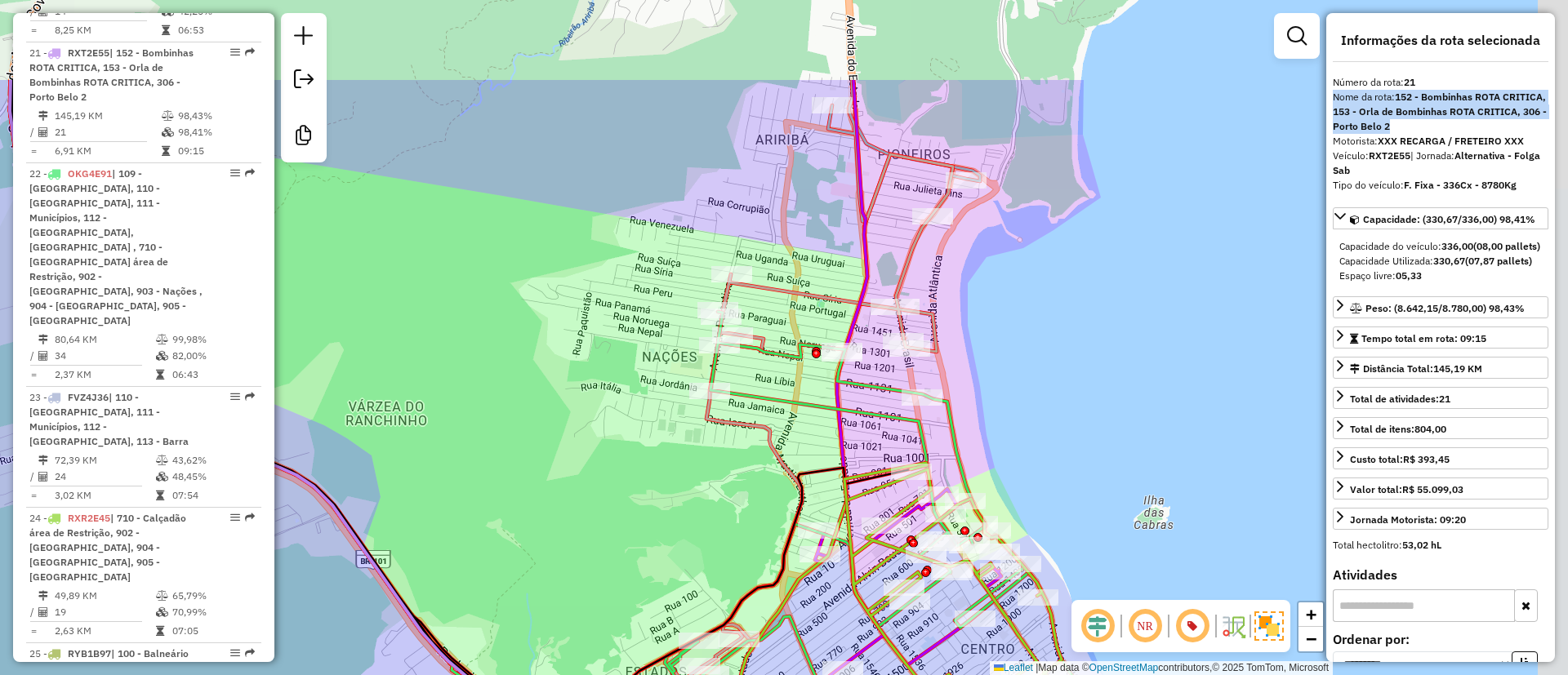
drag, startPoint x: 883, startPoint y: 85, endPoint x: 791, endPoint y: 234, distance: 175.1
click at [791, 234] on div "Janela de atendimento Grade de atendimento Capacidade Transportadoras Veículos …" at bounding box center [784, 338] width 1568 height 675
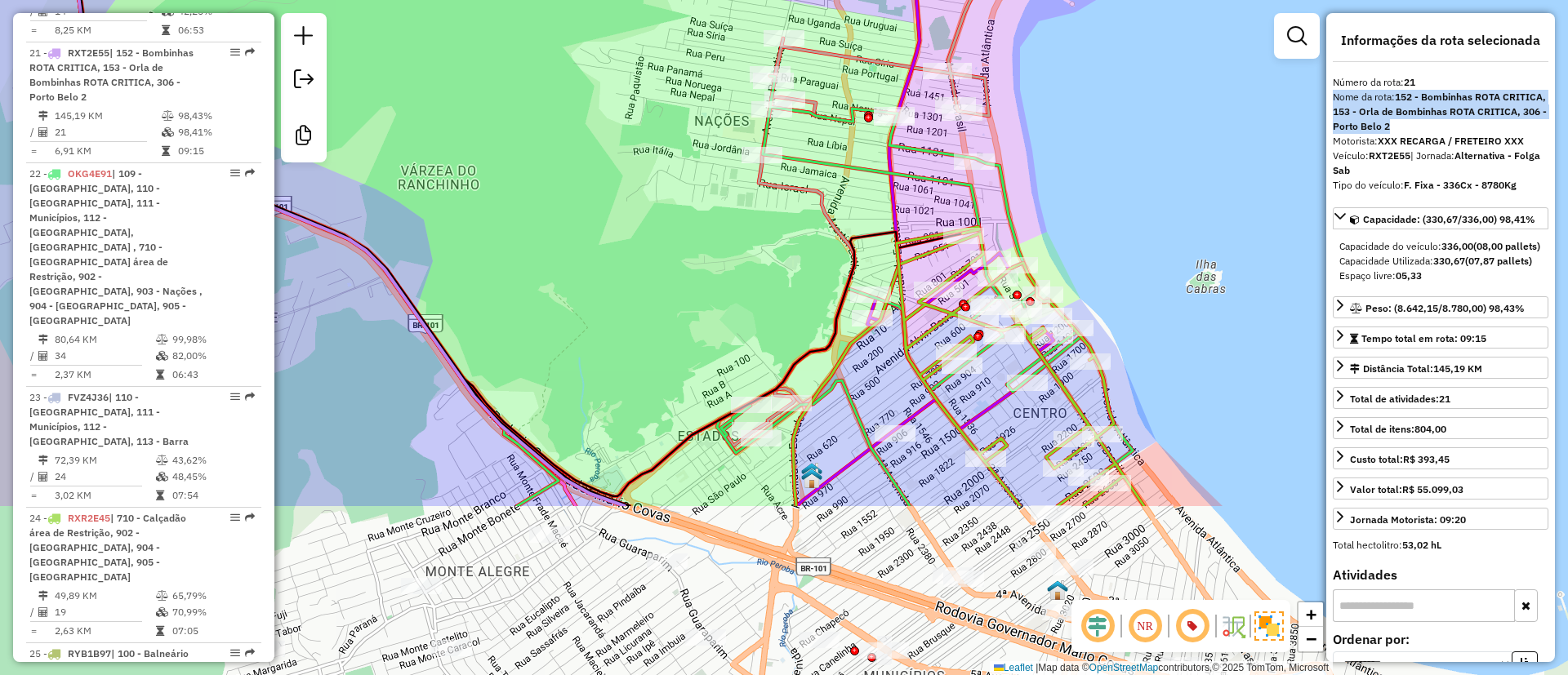
drag, startPoint x: 582, startPoint y: 414, endPoint x: 634, endPoint y: 201, distance: 219.3
click at [634, 201] on div "Janela de atendimento Grade de atendimento Capacidade Transportadoras Veículos …" at bounding box center [784, 338] width 1568 height 675
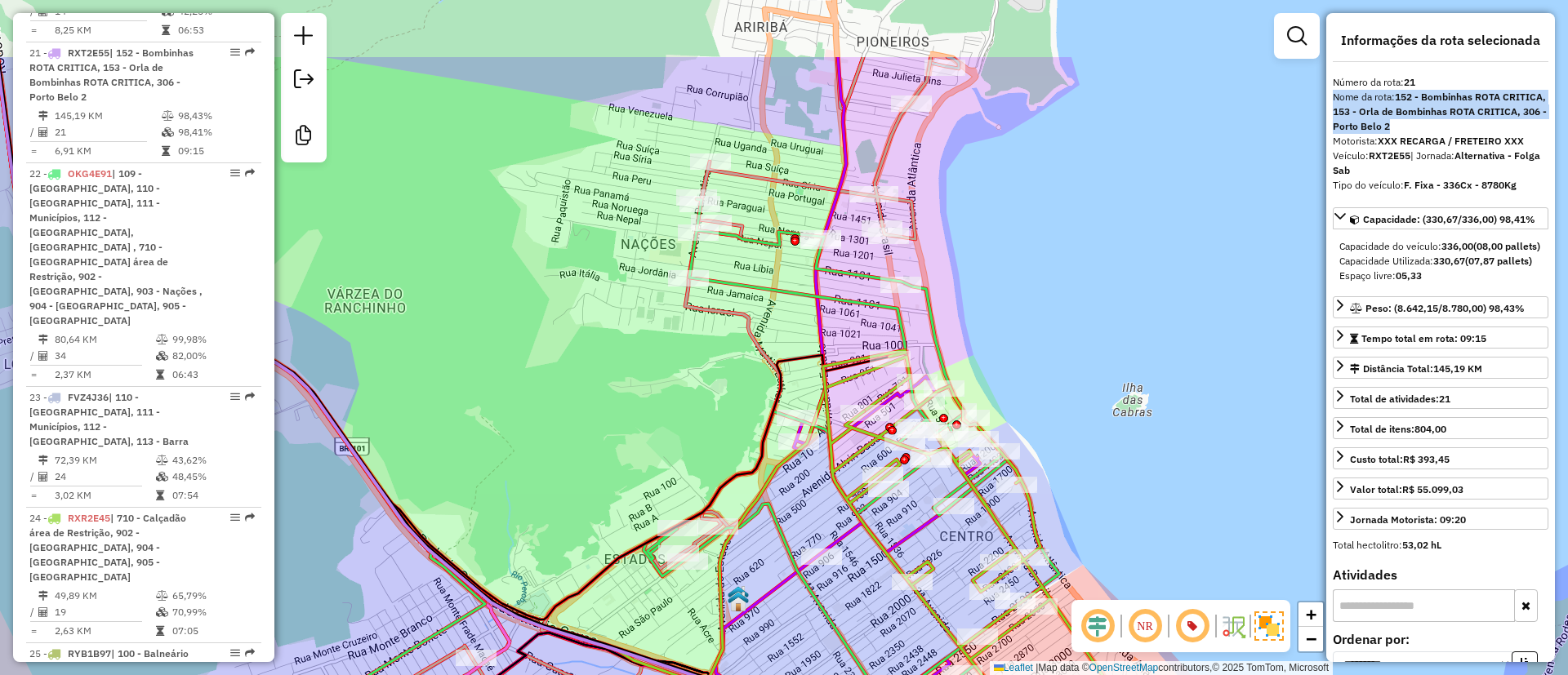
drag, startPoint x: 997, startPoint y: 80, endPoint x: 922, endPoint y: 205, distance: 145.8
click at [922, 205] on div "Janela de atendimento Grade de atendimento Capacidade Transportadoras Veículos …" at bounding box center [784, 338] width 1568 height 675
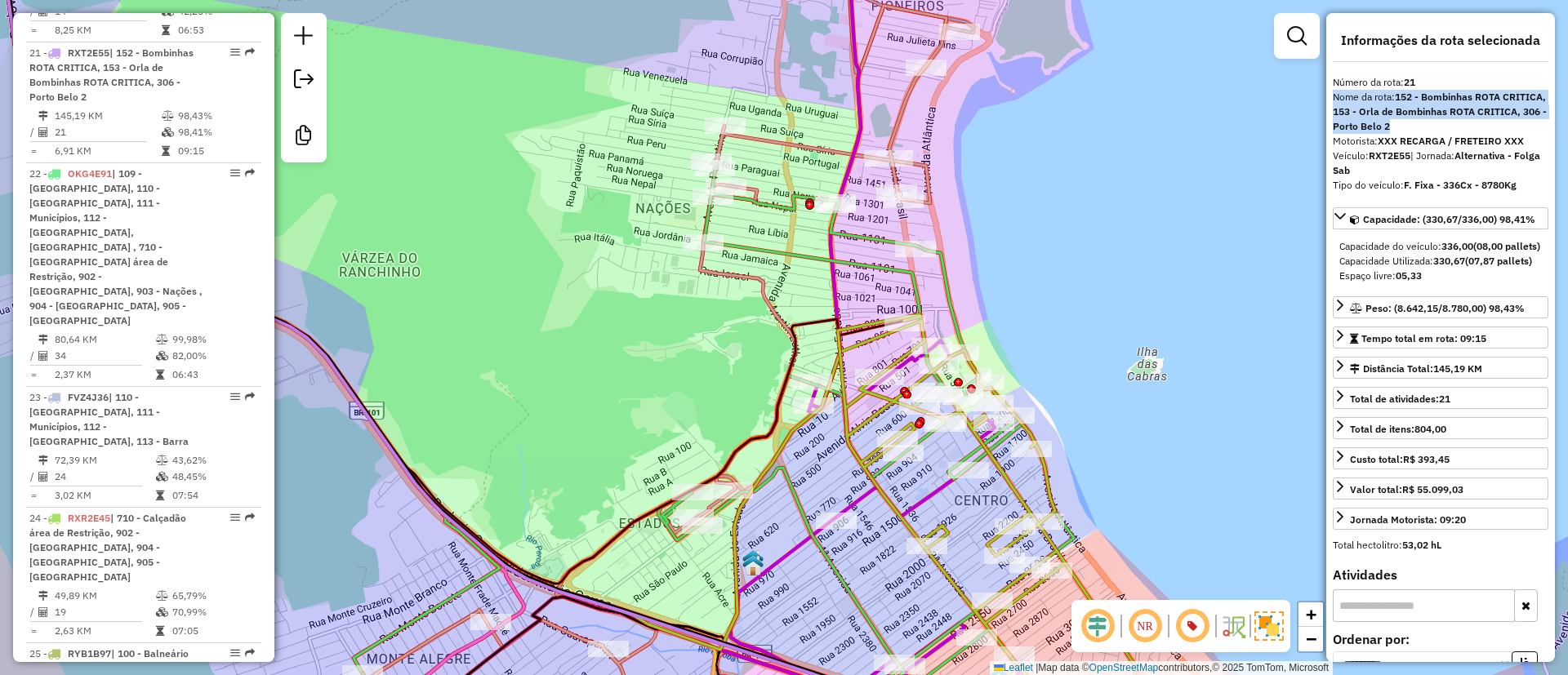
drag, startPoint x: 561, startPoint y: 512, endPoint x: 739, endPoint y: 319, distance: 262.6
click at [610, 375] on div "Janela de atendimento Grade de atendimento Capacidade Transportadoras Veículos …" at bounding box center [784, 338] width 1568 height 675
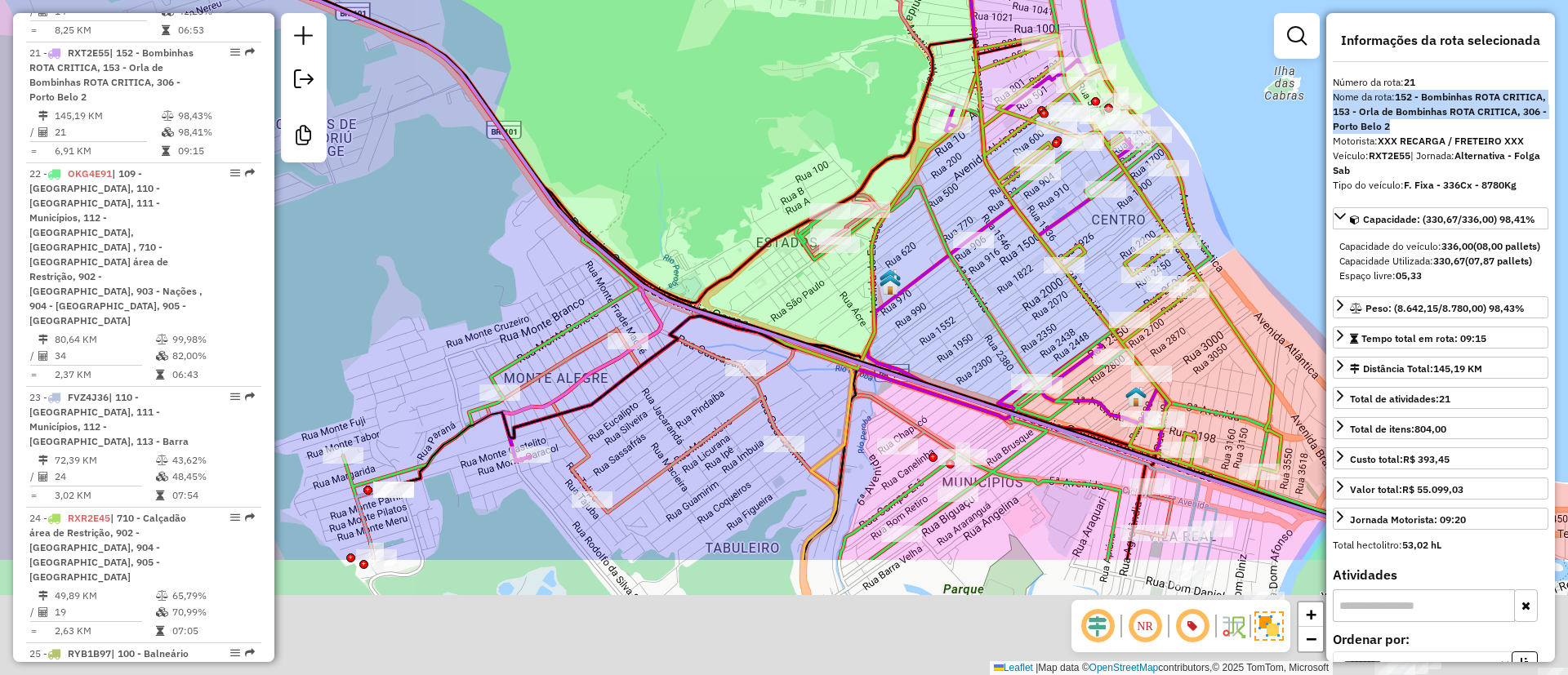
drag, startPoint x: 645, startPoint y: 408, endPoint x: 704, endPoint y: 281, distance: 140.0
click at [704, 281] on icon at bounding box center [596, 26] width 889 height 553
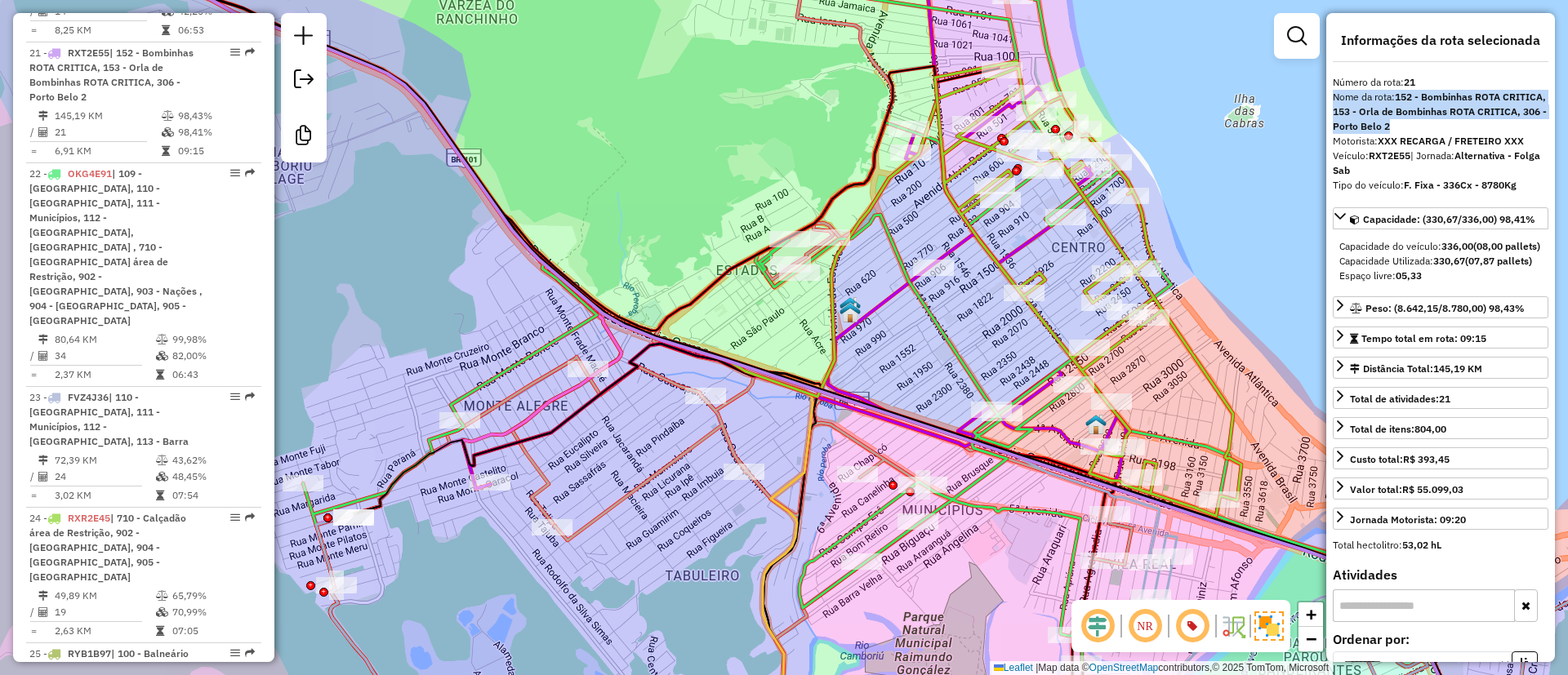
drag, startPoint x: 810, startPoint y: 157, endPoint x: 756, endPoint y: 206, distance: 72.9
click at [799, 169] on div "Janela de atendimento Grade de atendimento Capacidade Transportadoras Veículos …" at bounding box center [784, 338] width 1568 height 675
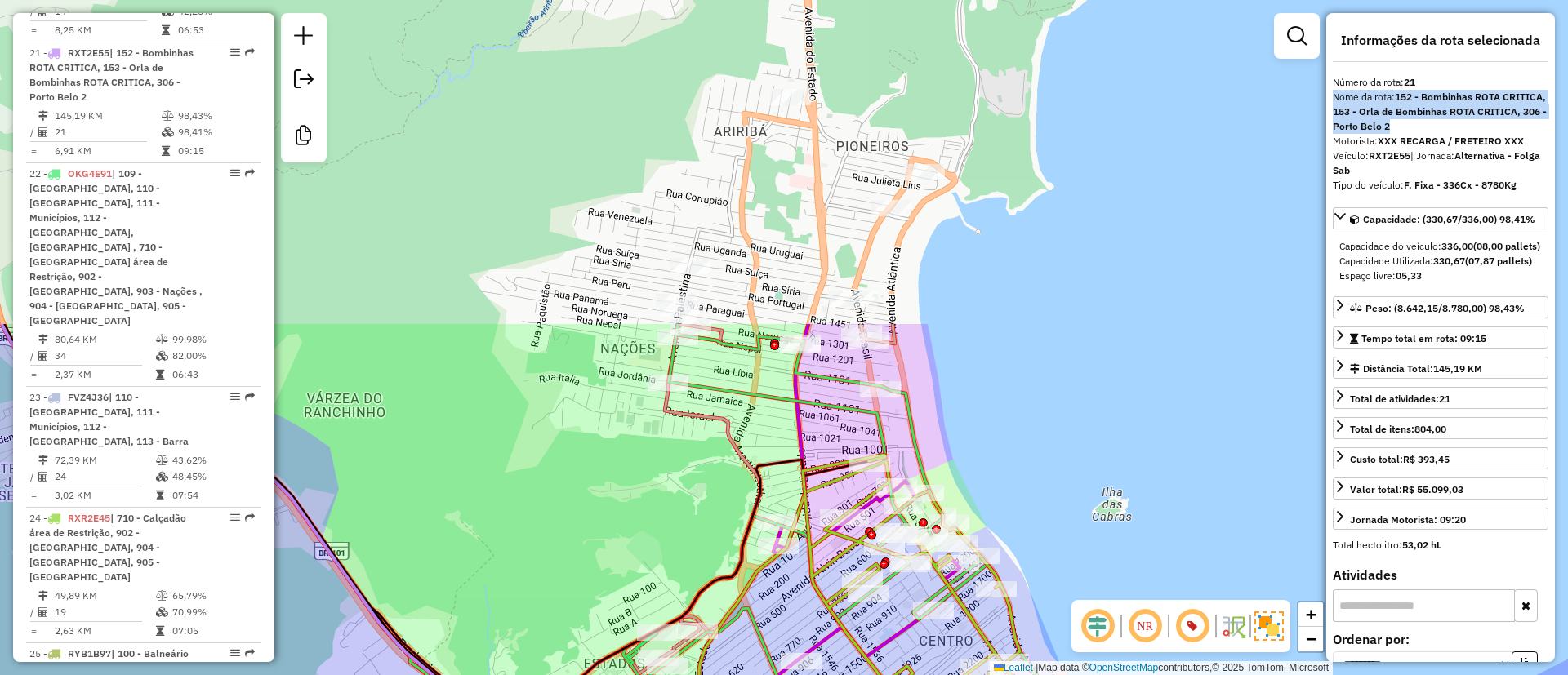
drag, startPoint x: 631, startPoint y: 552, endPoint x: 691, endPoint y: 590, distance: 71.0
click at [609, 635] on div "Janela de atendimento Grade de atendimento Capacidade Transportadoras Veículos …" at bounding box center [784, 338] width 1568 height 675
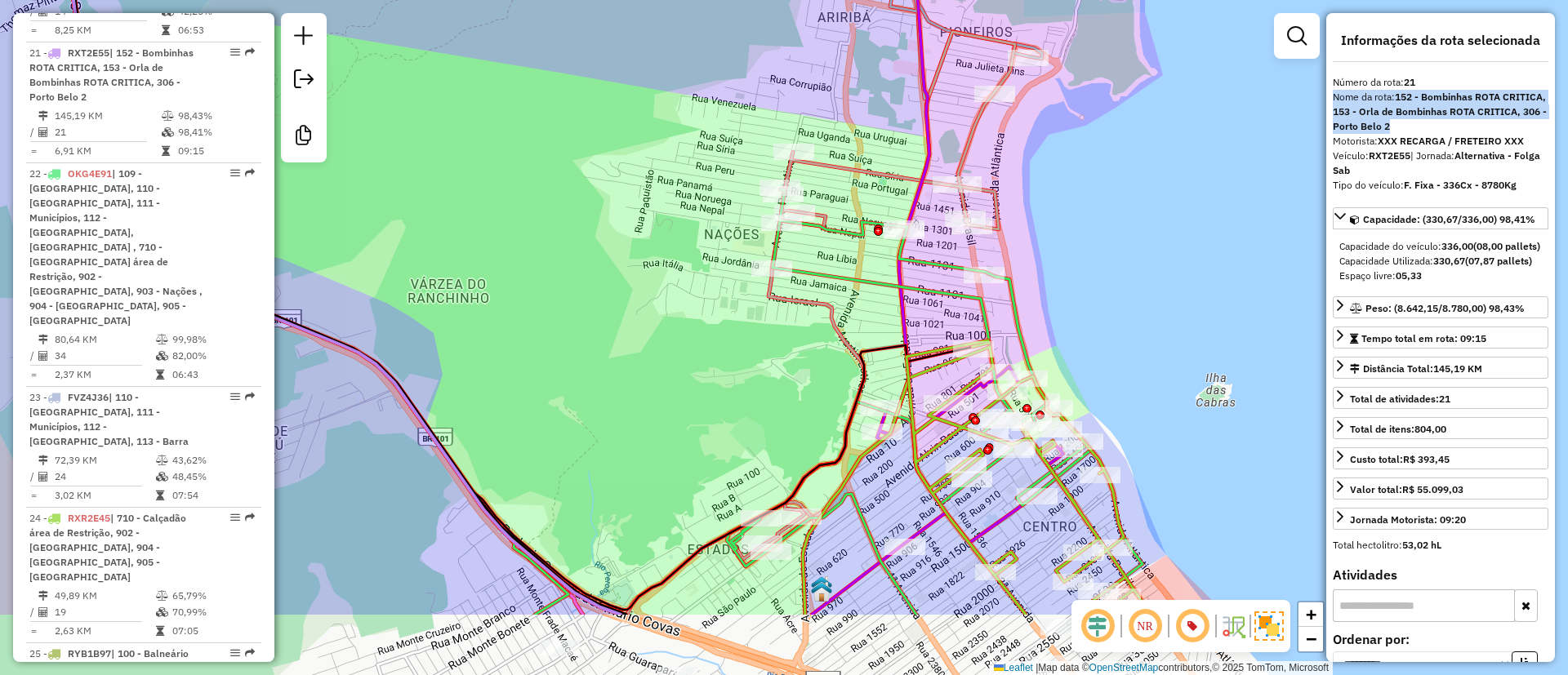
drag, startPoint x: 545, startPoint y: 394, endPoint x: 679, endPoint y: 158, distance: 271.4
click at [677, 161] on div "Janela de atendimento Grade de atendimento Capacidade Transportadoras Veículos …" at bounding box center [784, 338] width 1568 height 675
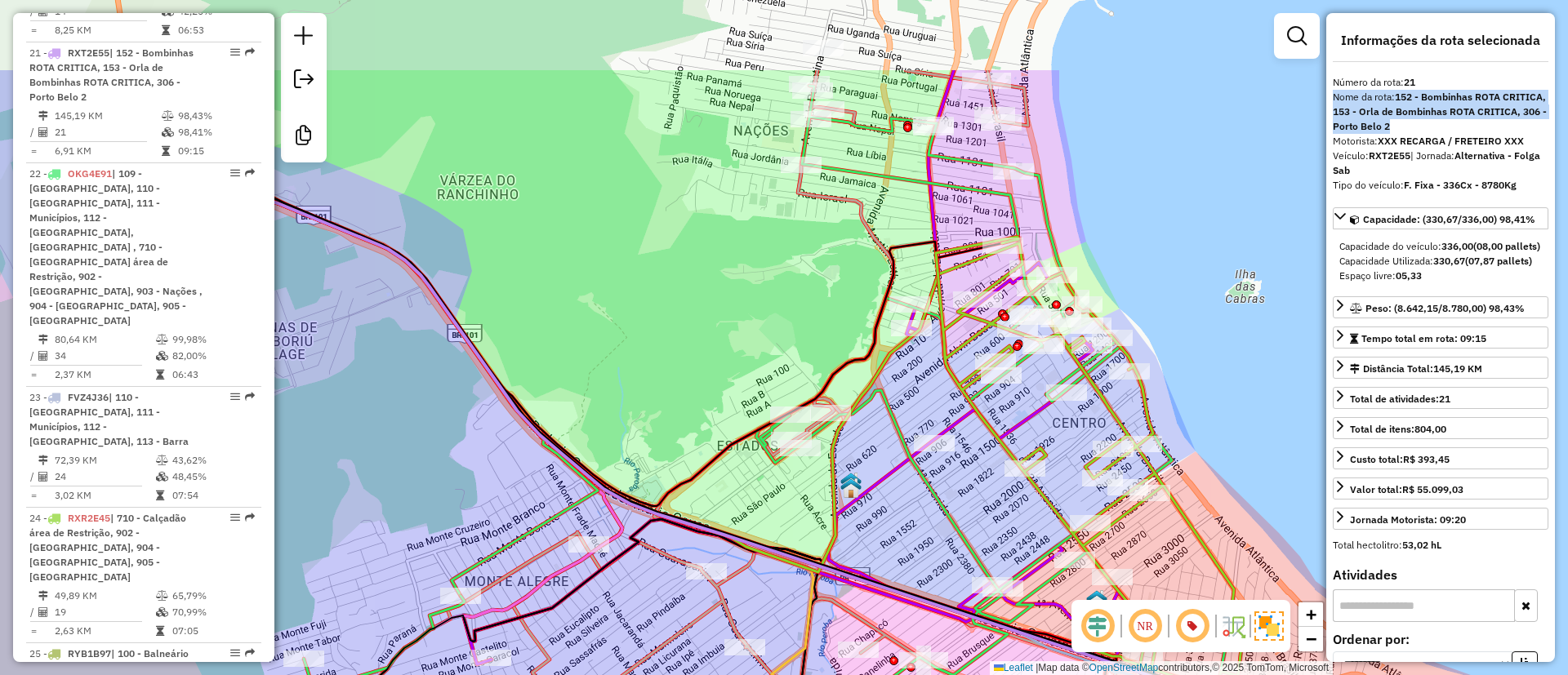
drag, startPoint x: 879, startPoint y: 120, endPoint x: 773, endPoint y: 258, distance: 174.0
click at [773, 258] on div "Janela de atendimento Grade de atendimento Capacidade Transportadoras Veículos …" at bounding box center [784, 338] width 1568 height 675
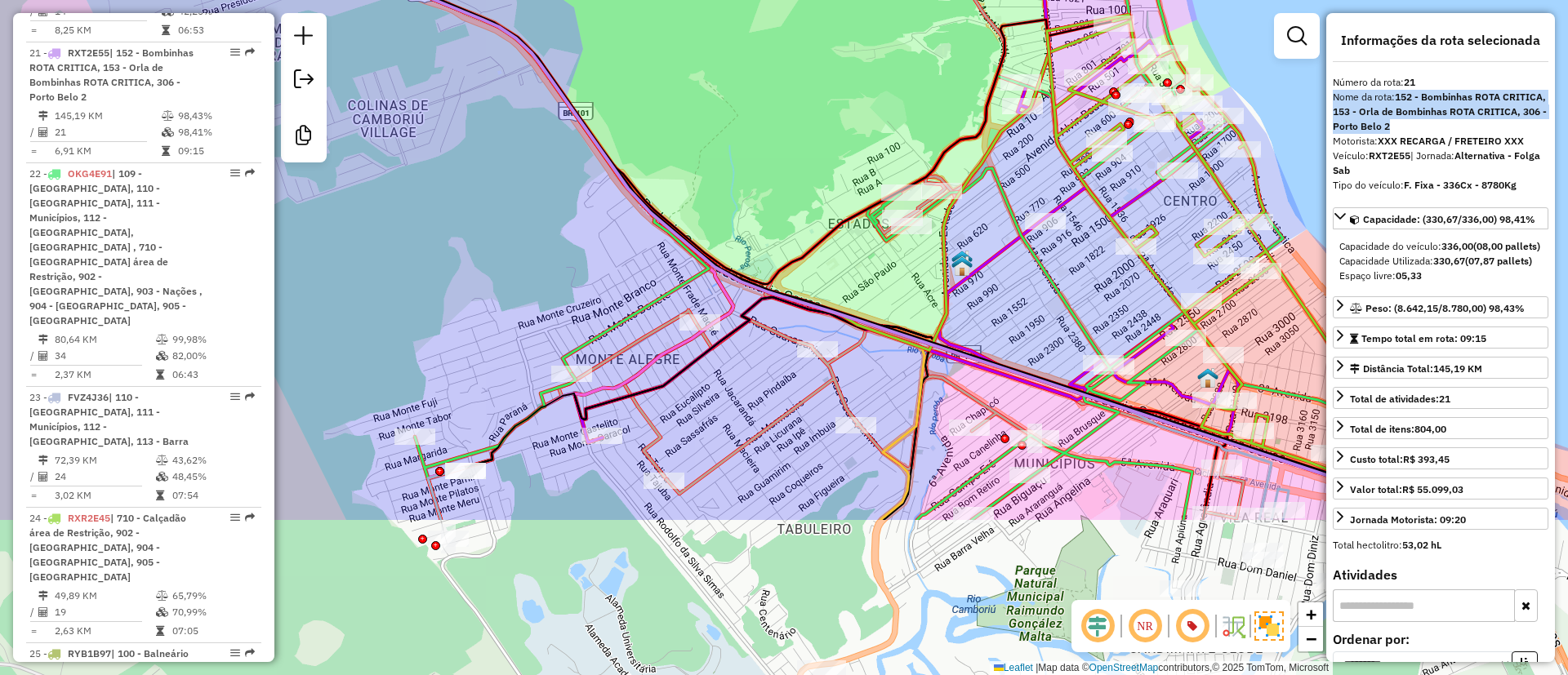
drag, startPoint x: 583, startPoint y: 308, endPoint x: 660, endPoint y: 124, distance: 199.5
click at [661, 110] on div "Janela de atendimento Grade de atendimento Capacidade Transportadoras Veículos …" at bounding box center [784, 338] width 1568 height 675
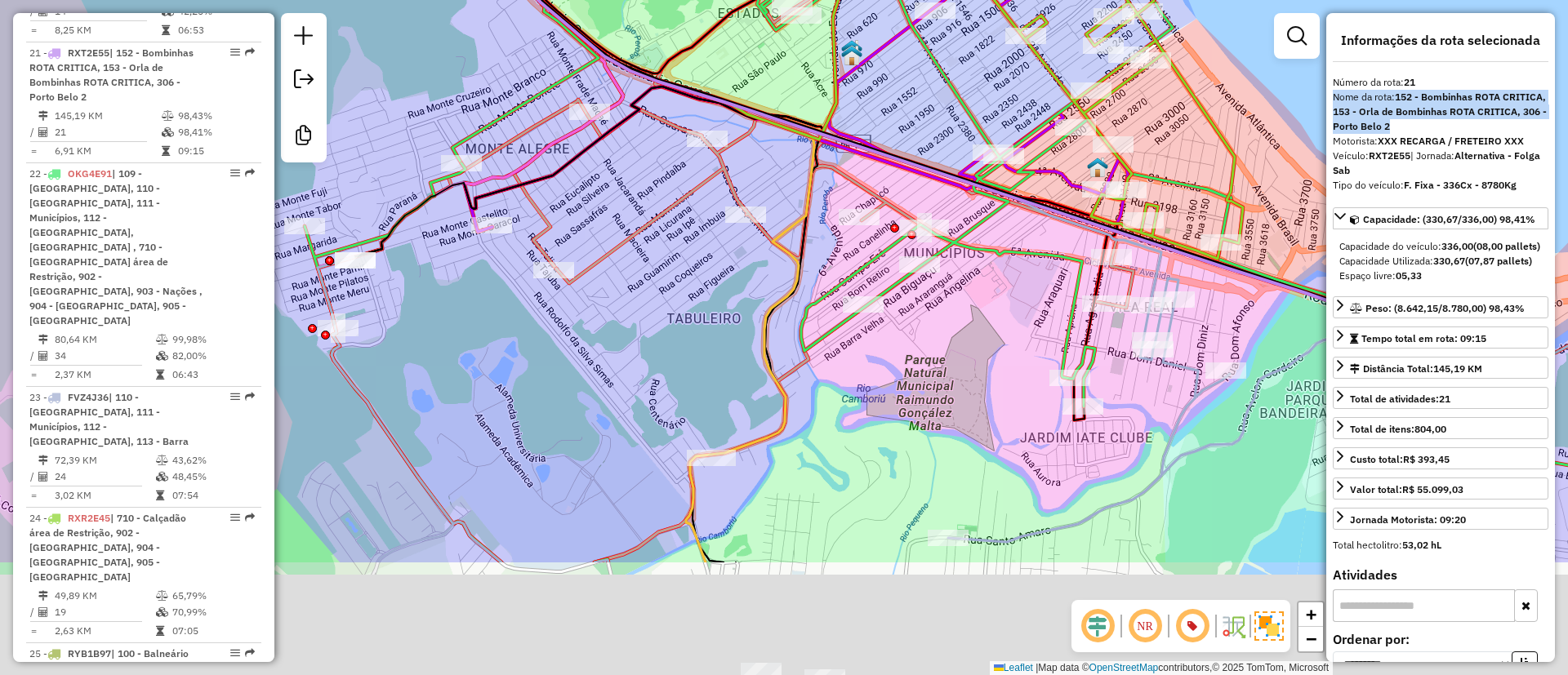
drag, startPoint x: 672, startPoint y: 343, endPoint x: 657, endPoint y: 302, distance: 43.7
click at [626, 294] on div "Janela de atendimento Grade de atendimento Capacidade Transportadoras Veículos …" at bounding box center [784, 338] width 1568 height 675
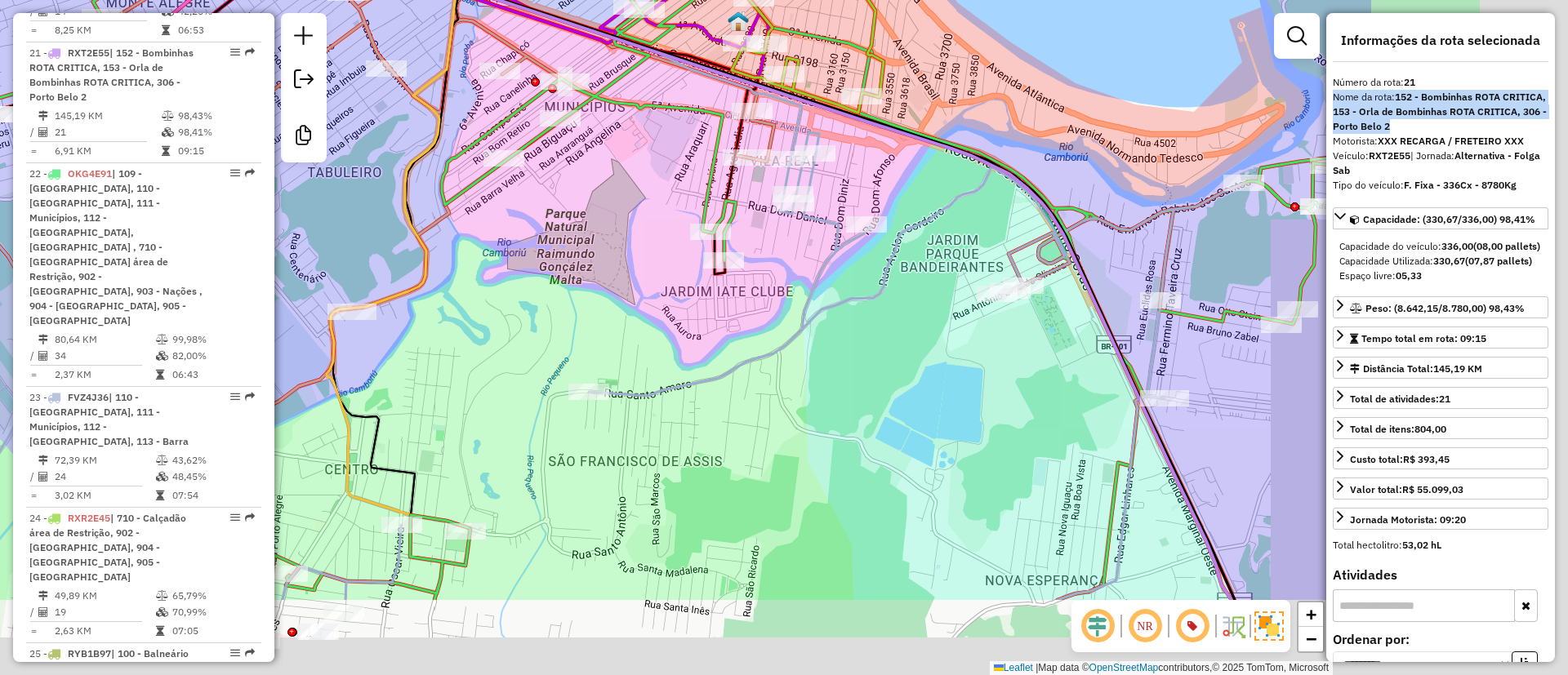
drag, startPoint x: 847, startPoint y: 400, endPoint x: 500, endPoint y: 227, distance: 387.7
click at [476, 207] on div "Janela de atendimento Grade de atendimento Capacidade Transportadoras Veículos …" at bounding box center [784, 338] width 1568 height 675
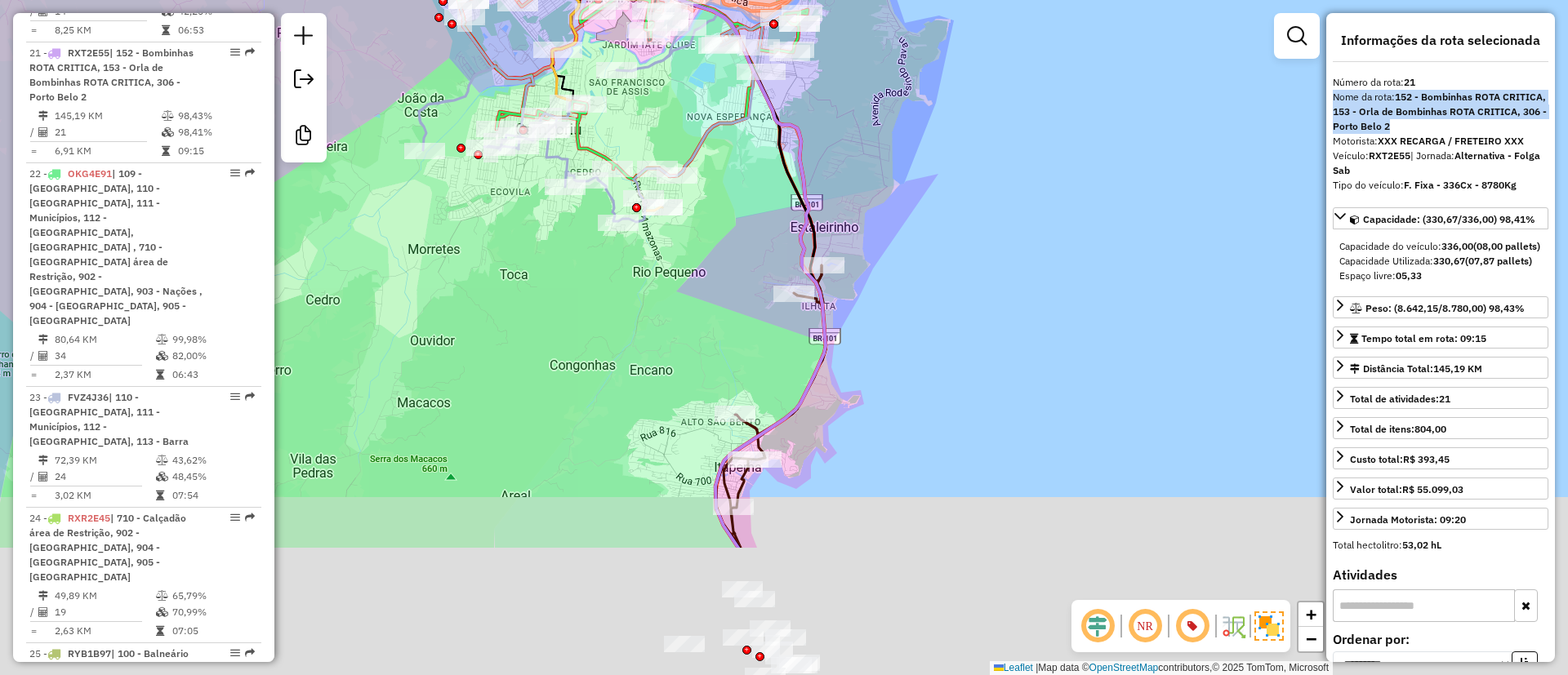
drag, startPoint x: 935, startPoint y: 315, endPoint x: 963, endPoint y: 188, distance: 130.0
click at [963, 188] on div "Janela de atendimento Grade de atendimento Capacidade Transportadoras Veículos …" at bounding box center [784, 338] width 1568 height 675
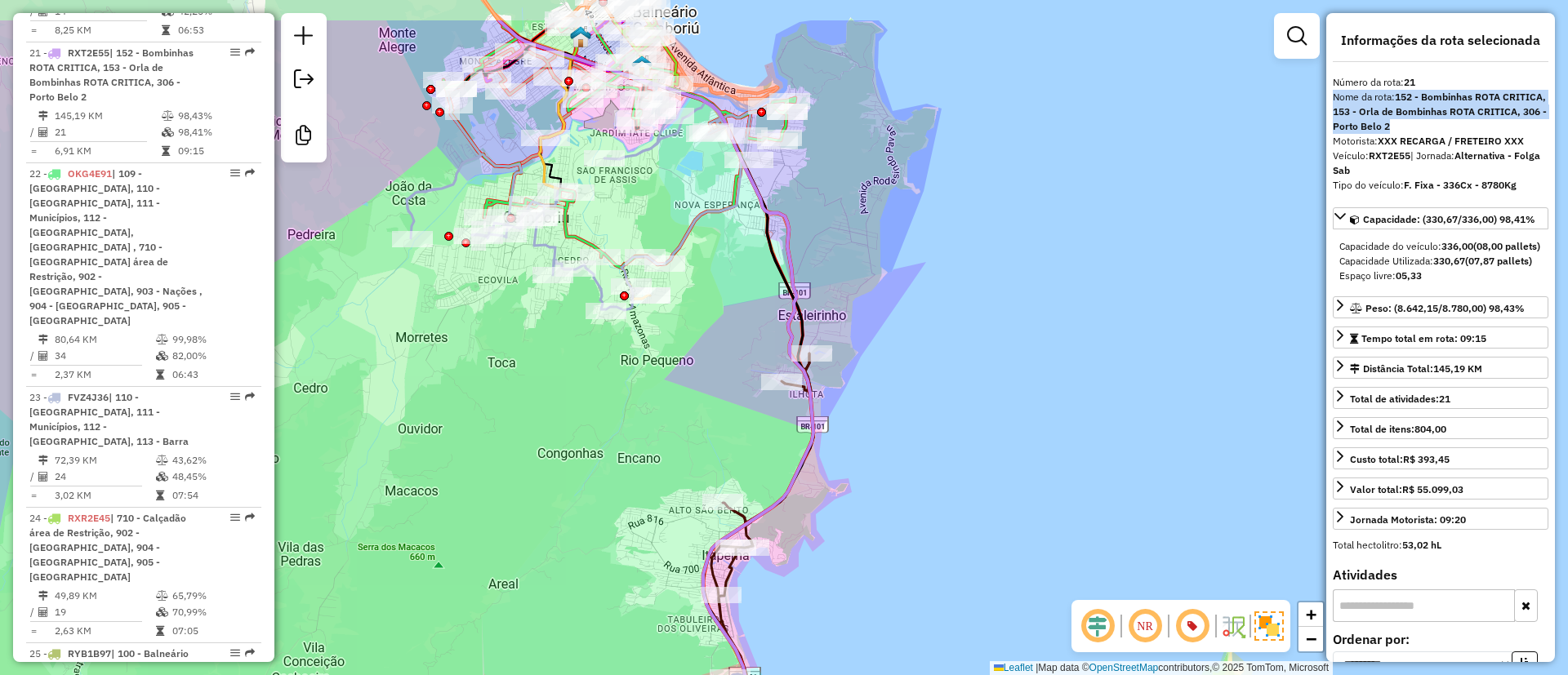
drag, startPoint x: 694, startPoint y: 383, endPoint x: 680, endPoint y: 373, distance: 17.2
click at [690, 441] on div "Janela de atendimento Grade de atendimento Capacidade Transportadoras Veículos …" at bounding box center [784, 338] width 1568 height 675
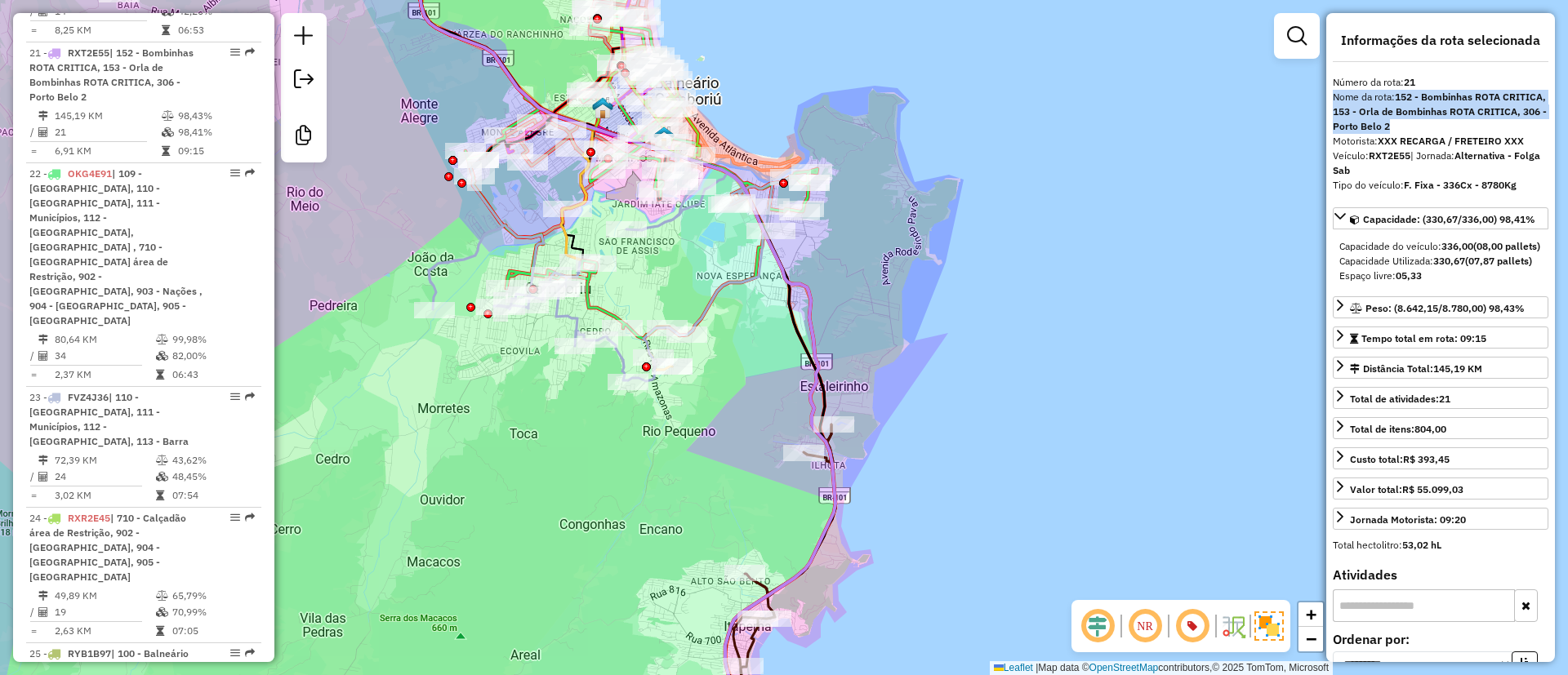
drag, startPoint x: 955, startPoint y: 461, endPoint x: 965, endPoint y: 431, distance: 31.6
click at [965, 436] on div "Janela de atendimento Grade de atendimento Capacidade Transportadoras Veículos …" at bounding box center [784, 338] width 1568 height 675
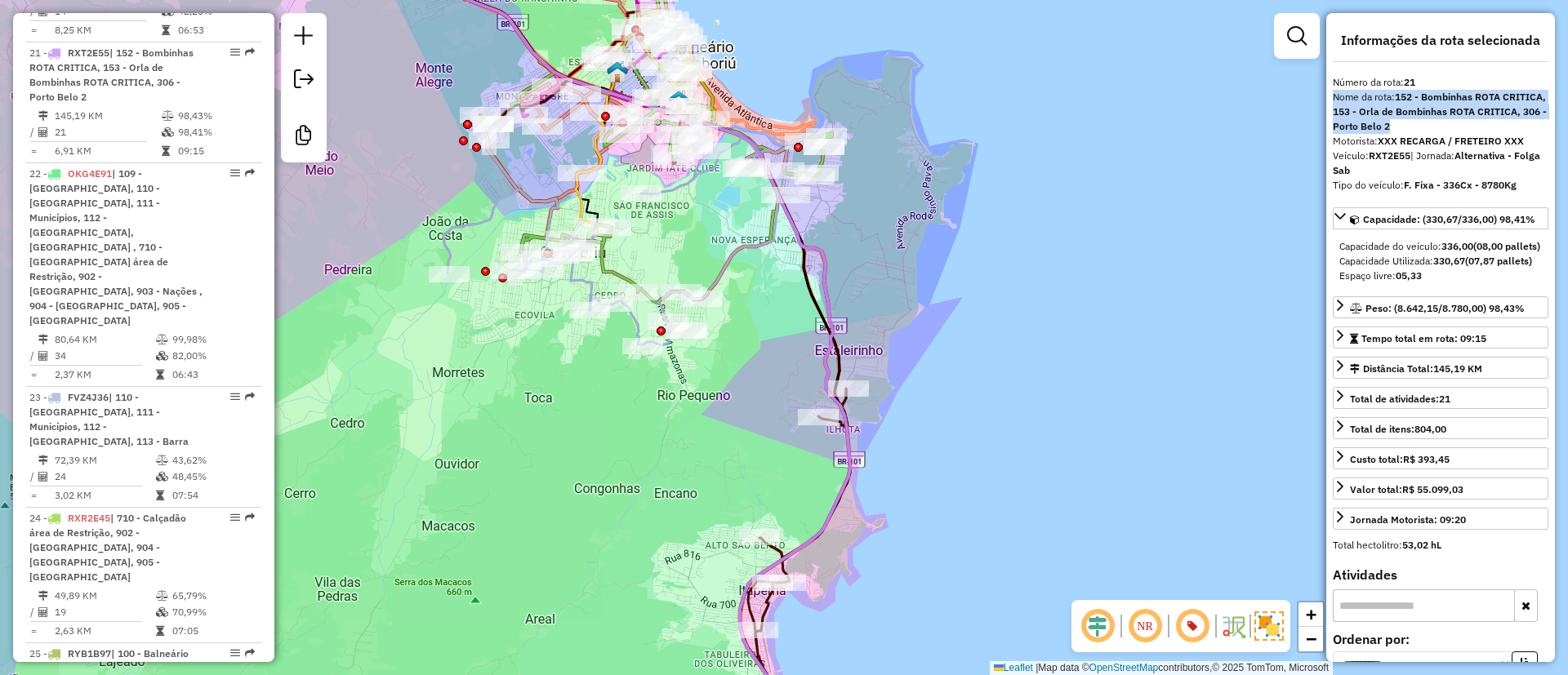
drag, startPoint x: 977, startPoint y: 415, endPoint x: 984, endPoint y: 402, distance: 14.8
click at [984, 402] on div "Janela de atendimento Grade de atendimento Capacidade Transportadoras Veículos …" at bounding box center [784, 338] width 1568 height 675
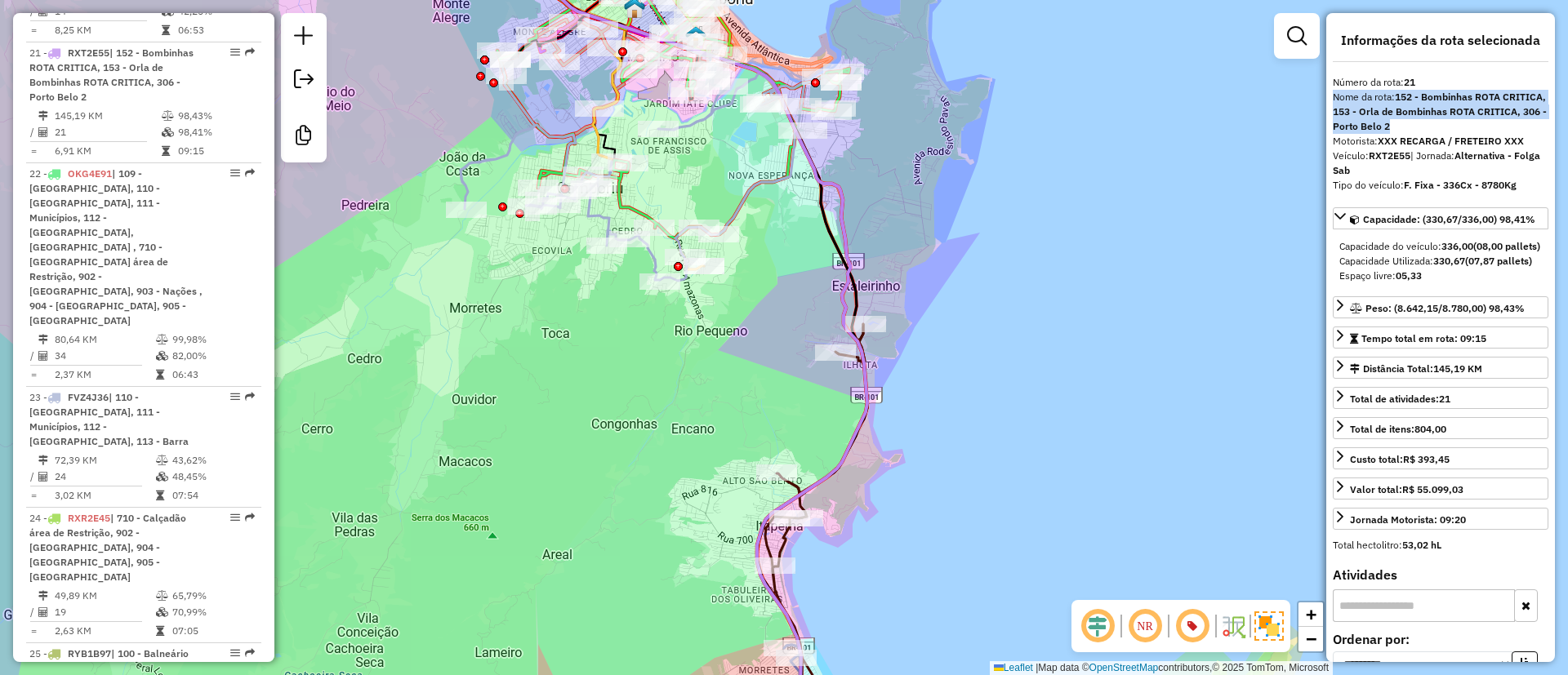
drag, startPoint x: 782, startPoint y: 399, endPoint x: 785, endPoint y: 381, distance: 18.2
click at [785, 382] on div "Janela de atendimento Grade de atendimento Capacidade Transportadoras Veículos …" at bounding box center [784, 338] width 1568 height 675
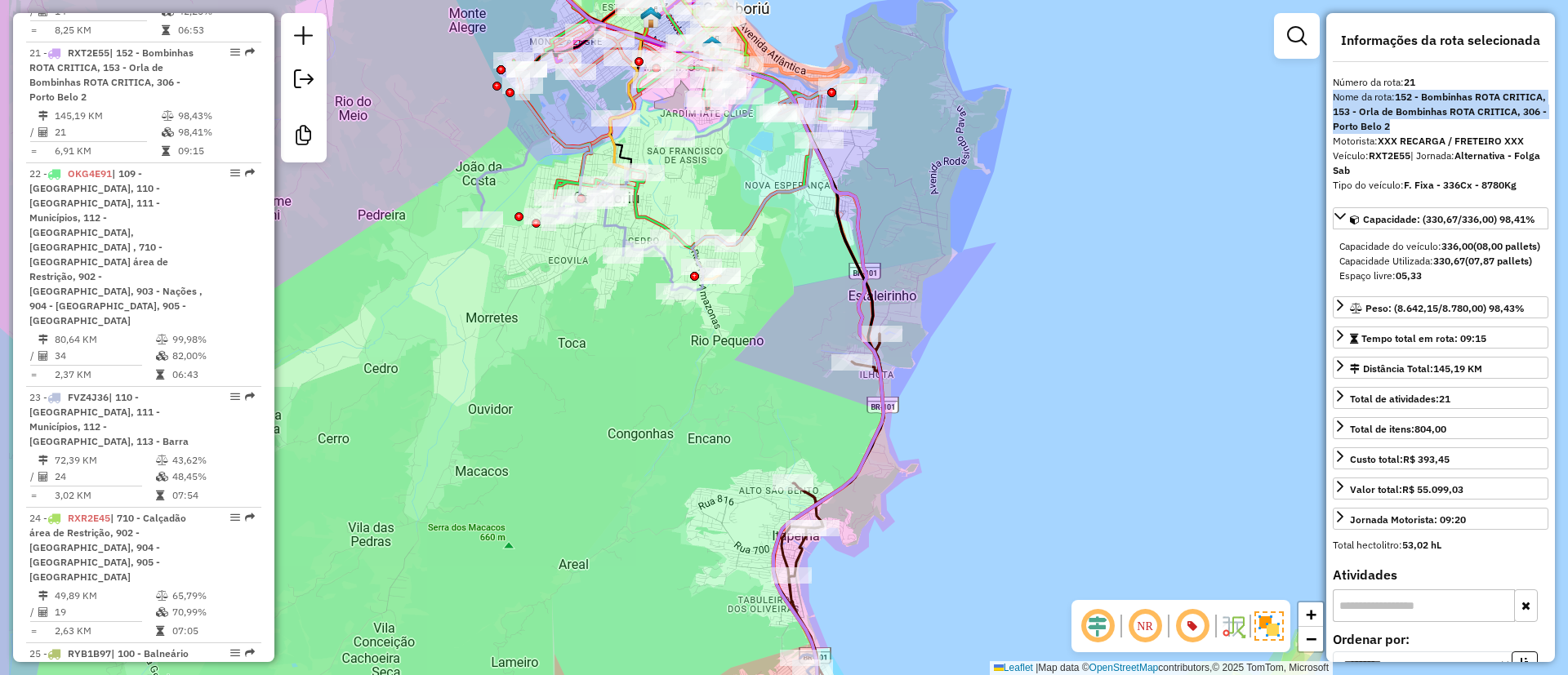
drag, startPoint x: 699, startPoint y: 185, endPoint x: 727, endPoint y: 222, distance: 46.4
click at [727, 222] on div "Janela de atendimento Grade de atendimento Capacidade Transportadoras Veículos …" at bounding box center [784, 338] width 1568 height 675
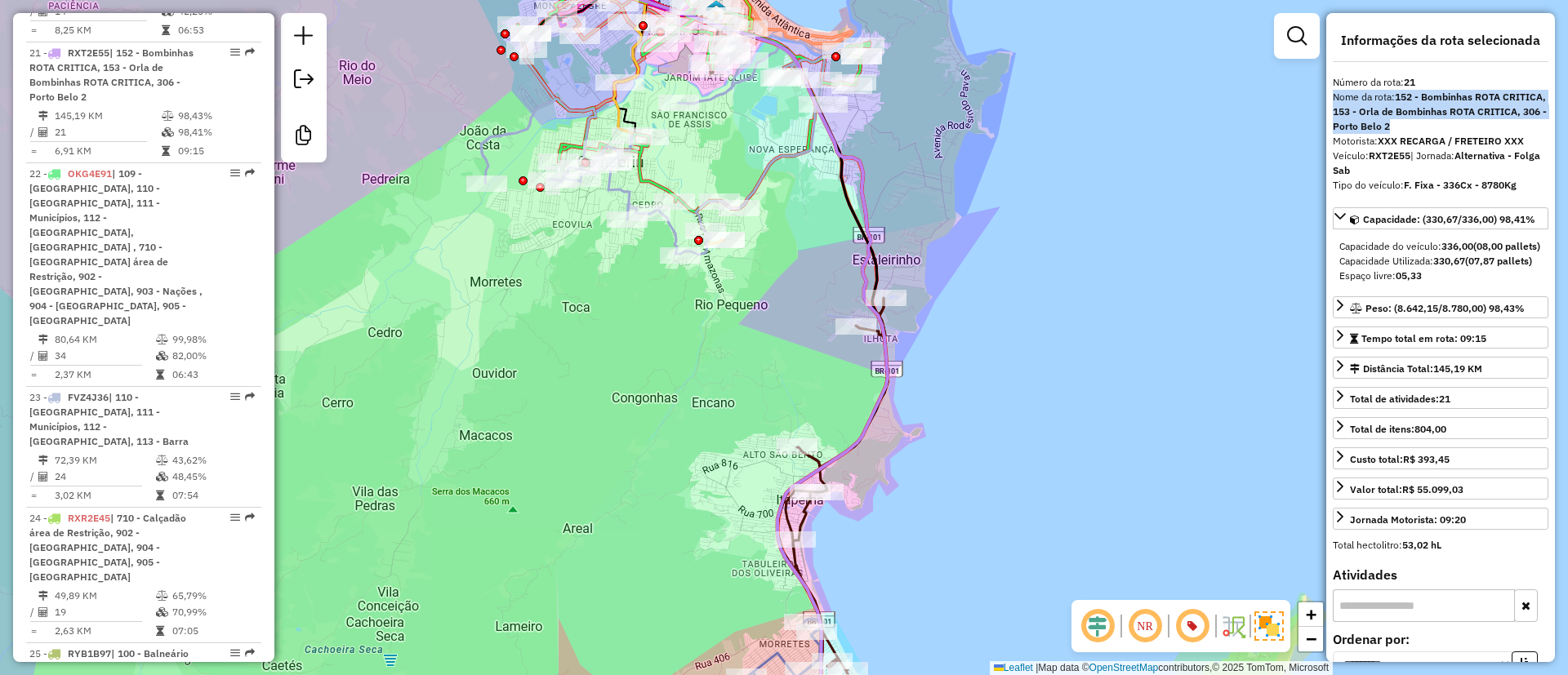
drag, startPoint x: 794, startPoint y: 368, endPoint x: 778, endPoint y: 296, distance: 73.8
click at [783, 302] on div "Janela de atendimento Grade de atendimento Capacidade Transportadoras Veículos …" at bounding box center [784, 338] width 1568 height 675
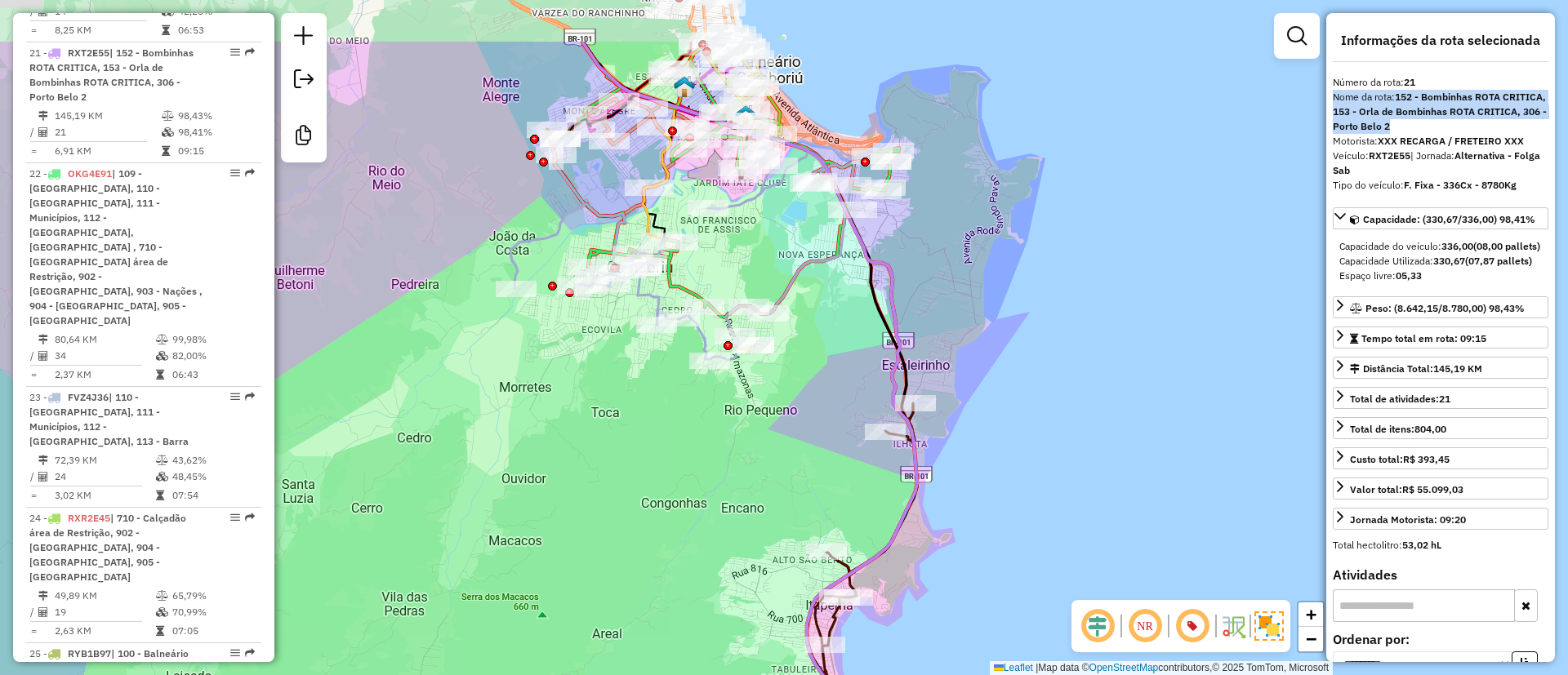
drag, startPoint x: 774, startPoint y: 411, endPoint x: 785, endPoint y: 523, distance: 112.5
click at [799, 493] on div "Janela de atendimento Grade de atendimento Capacidade Transportadoras Veículos …" at bounding box center [784, 338] width 1568 height 675
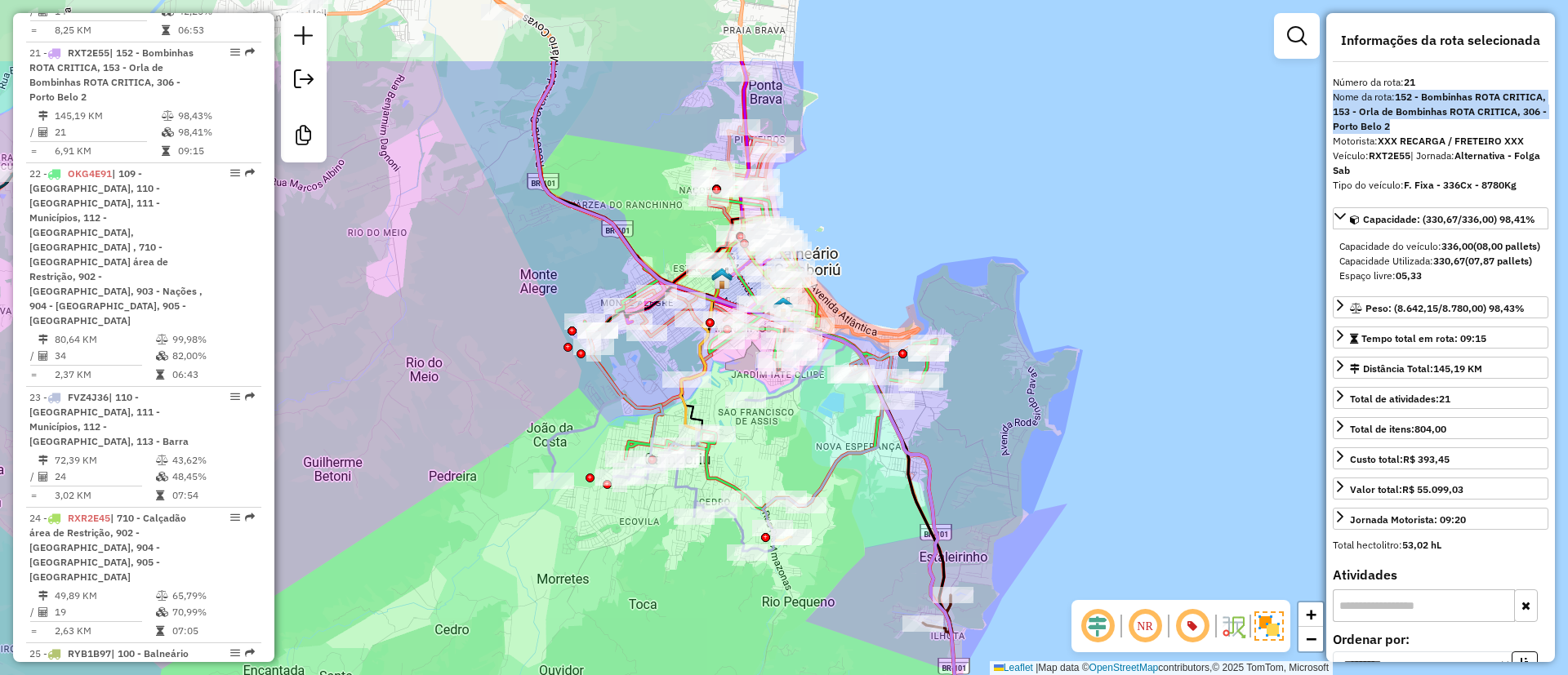
drag, startPoint x: 872, startPoint y: 87, endPoint x: 892, endPoint y: 217, distance: 131.5
click at [892, 217] on div "Janela de atendimento Grade de atendimento Capacidade Transportadoras Veículos …" at bounding box center [784, 338] width 1568 height 675
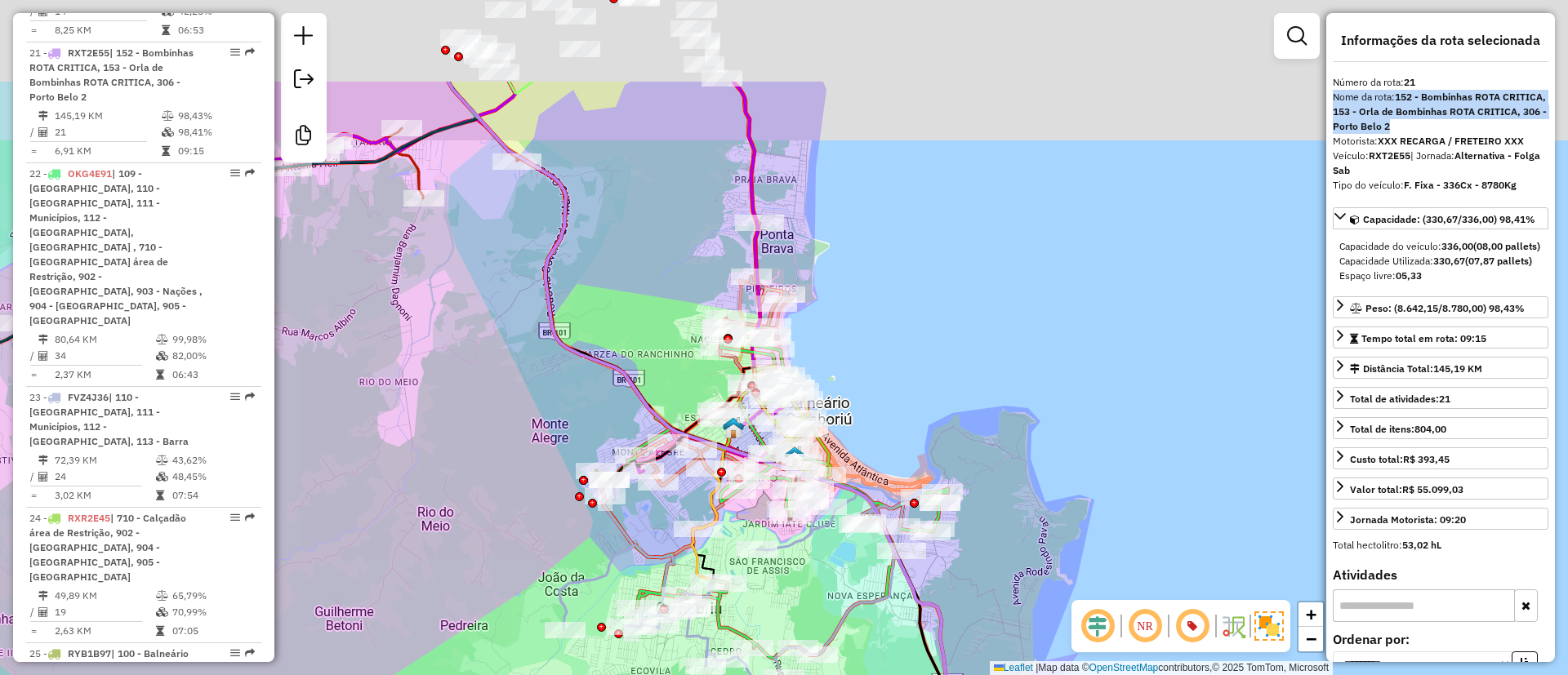
drag, startPoint x: 845, startPoint y: 296, endPoint x: 847, endPoint y: 315, distance: 19.1
click at [847, 315] on div "Janela de atendimento Grade de atendimento Capacidade Transportadoras Veículos …" at bounding box center [784, 338] width 1568 height 675
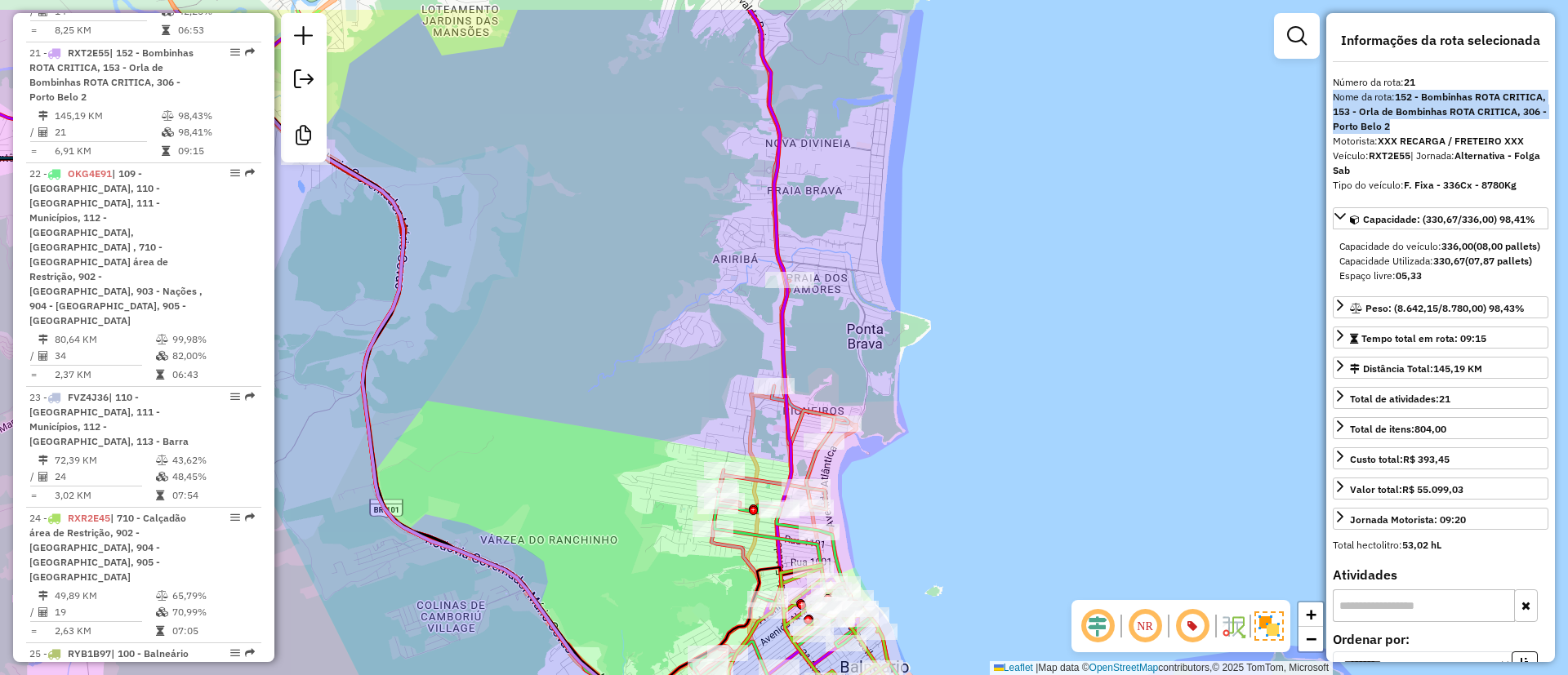
drag, startPoint x: 880, startPoint y: 236, endPoint x: 881, endPoint y: 315, distance: 79.0
click at [881, 315] on div "Janela de atendimento Grade de atendimento Capacidade Transportadoras Veículos …" at bounding box center [784, 338] width 1568 height 675
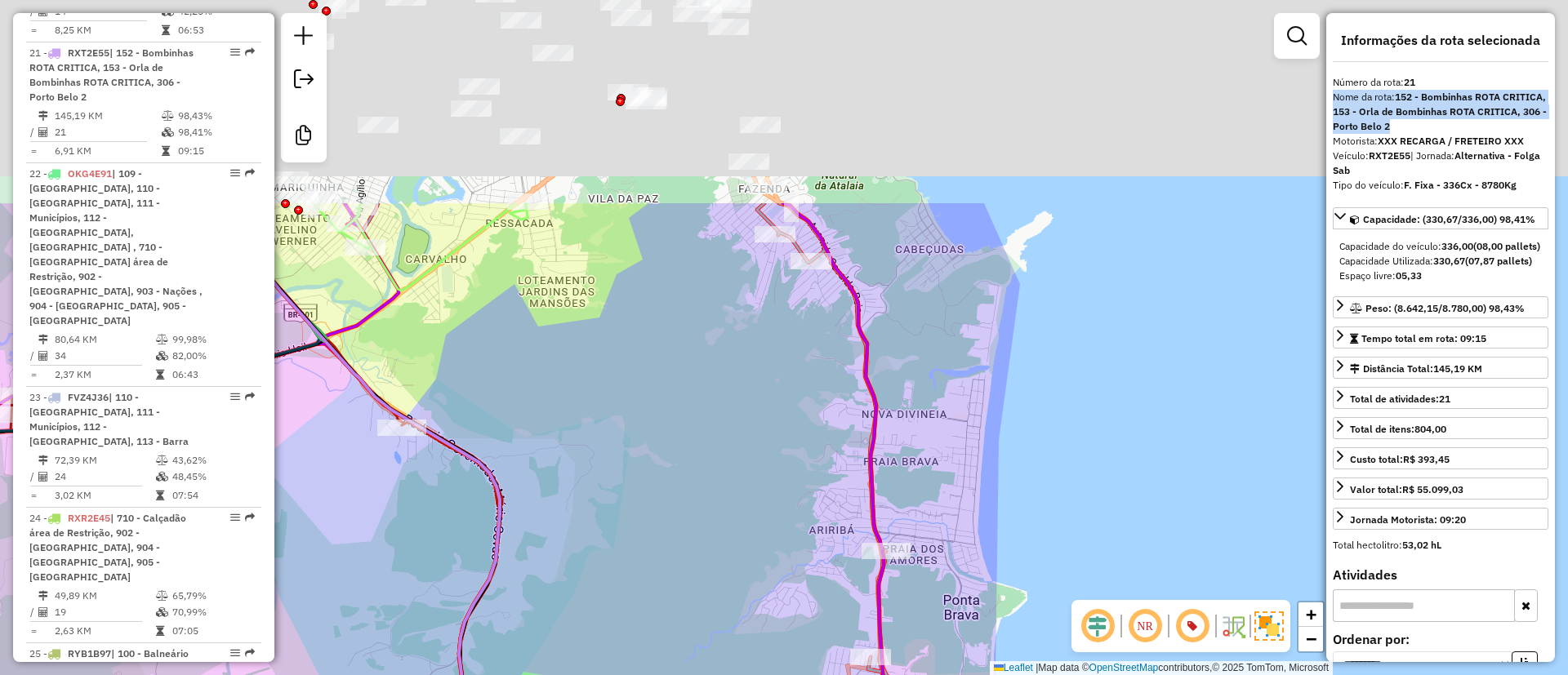
drag, startPoint x: 884, startPoint y: 282, endPoint x: 977, endPoint y: 546, distance: 279.9
click at [977, 546] on div "Janela de atendimento Grade de atendimento Capacidade Transportadoras Veículos …" at bounding box center [784, 338] width 1568 height 675
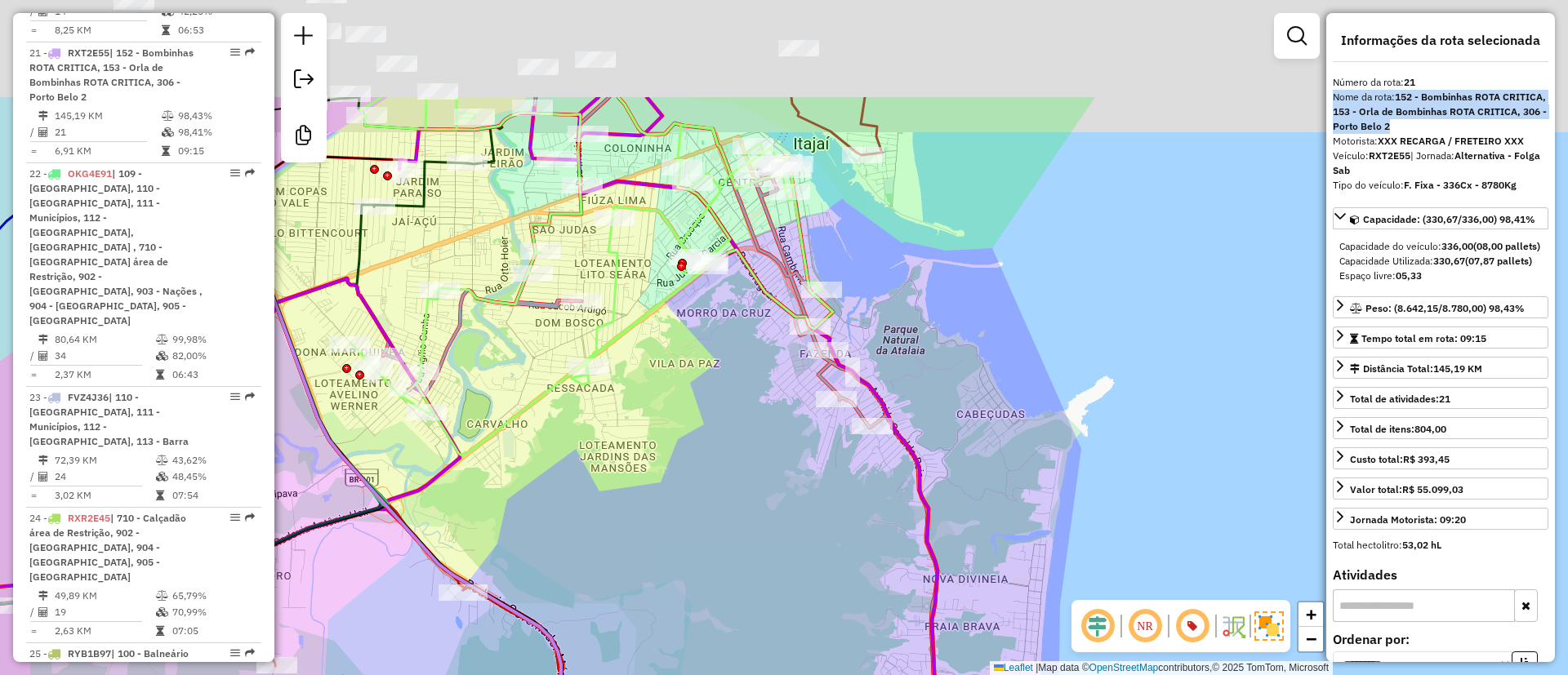
drag, startPoint x: 930, startPoint y: 250, endPoint x: 940, endPoint y: 263, distance: 16.4
click at [944, 273] on div "Janela de atendimento Grade de atendimento Capacidade Transportadoras Veículos …" at bounding box center [784, 338] width 1568 height 675
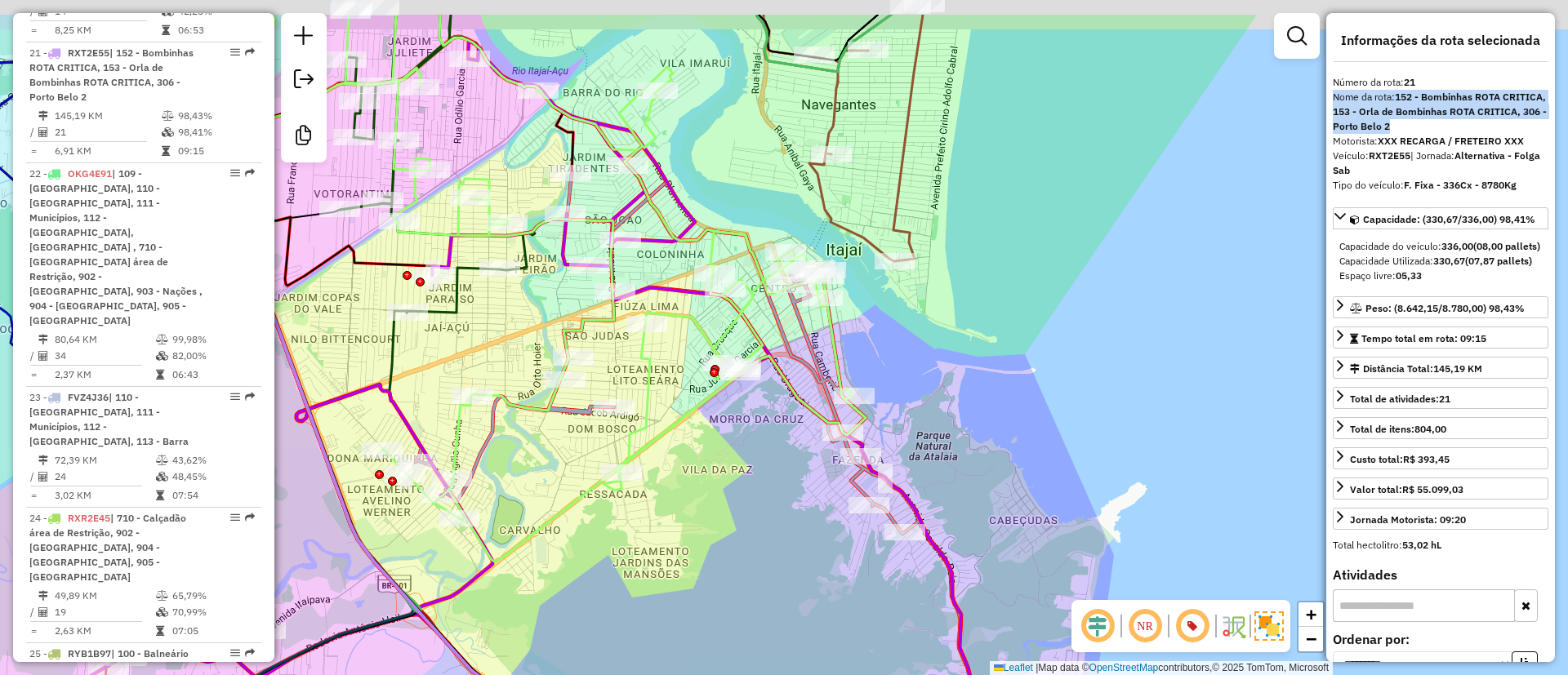
drag, startPoint x: 627, startPoint y: 117, endPoint x: 639, endPoint y: 183, distance: 67.1
click at [639, 183] on icon at bounding box center [423, 288] width 886 height 547
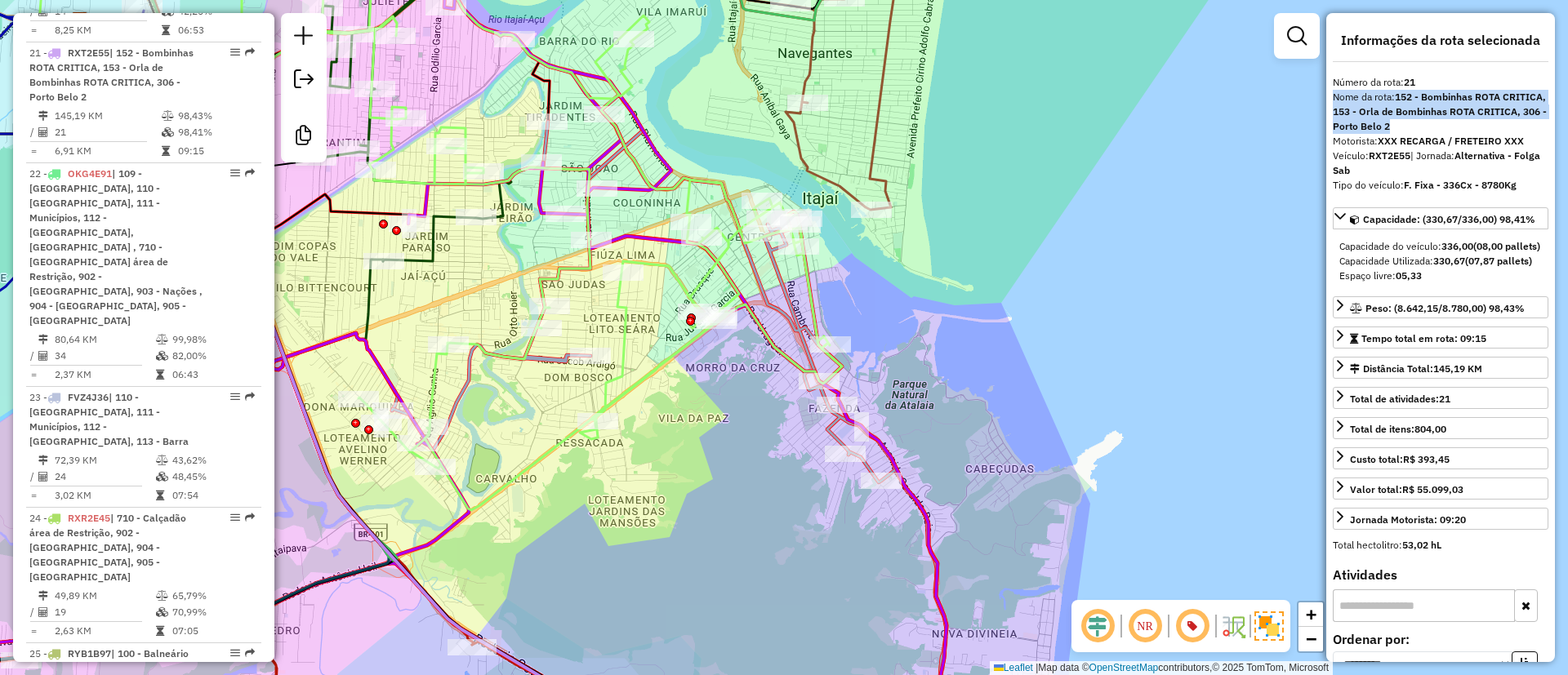
drag, startPoint x: 967, startPoint y: 474, endPoint x: 860, endPoint y: 338, distance: 173.0
click at [862, 338] on div "Janela de atendimento Grade de atendimento Capacidade Transportadoras Veículos …" at bounding box center [784, 338] width 1568 height 675
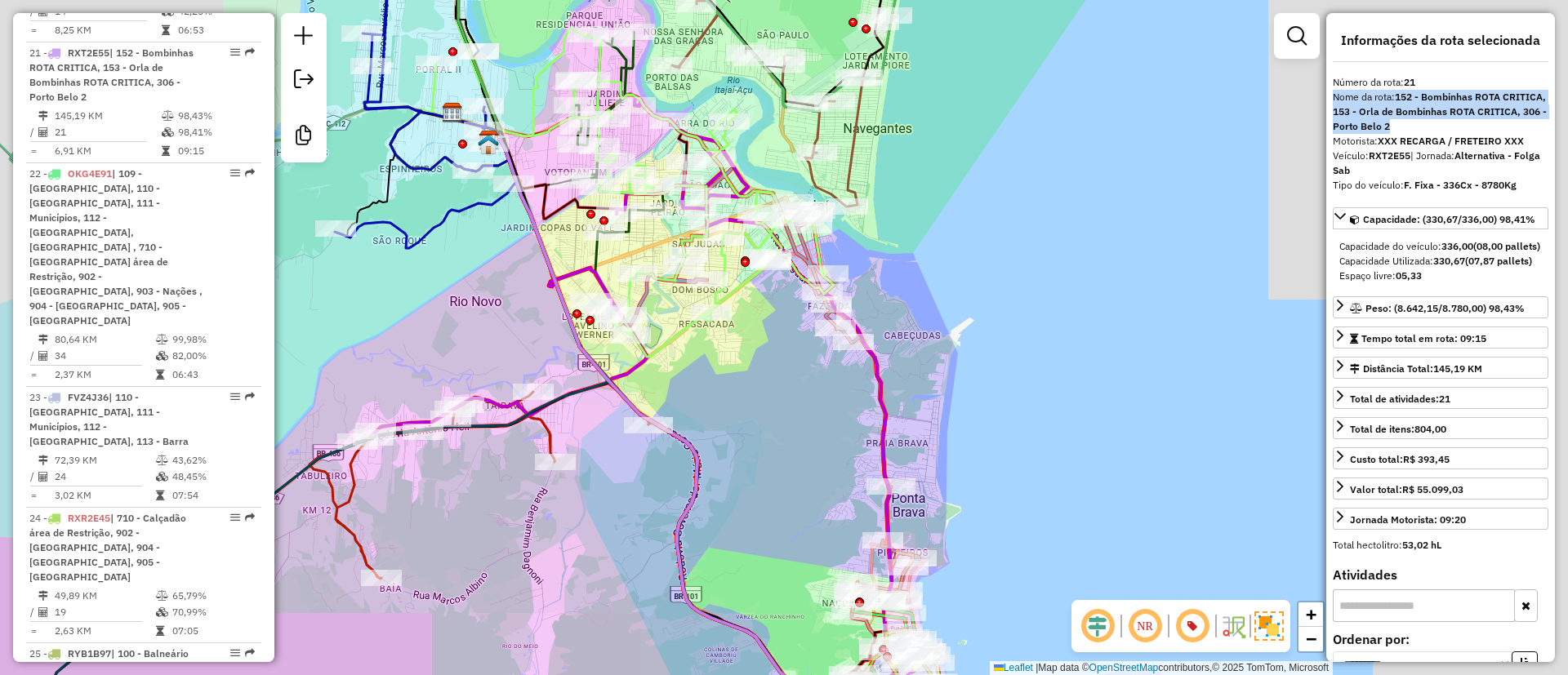
drag, startPoint x: 940, startPoint y: 411, endPoint x: 940, endPoint y: 438, distance: 27.0
click at [939, 405] on div "Janela de atendimento Grade de atendimento Capacidade Transportadoras Veículos …" at bounding box center [784, 338] width 1568 height 675
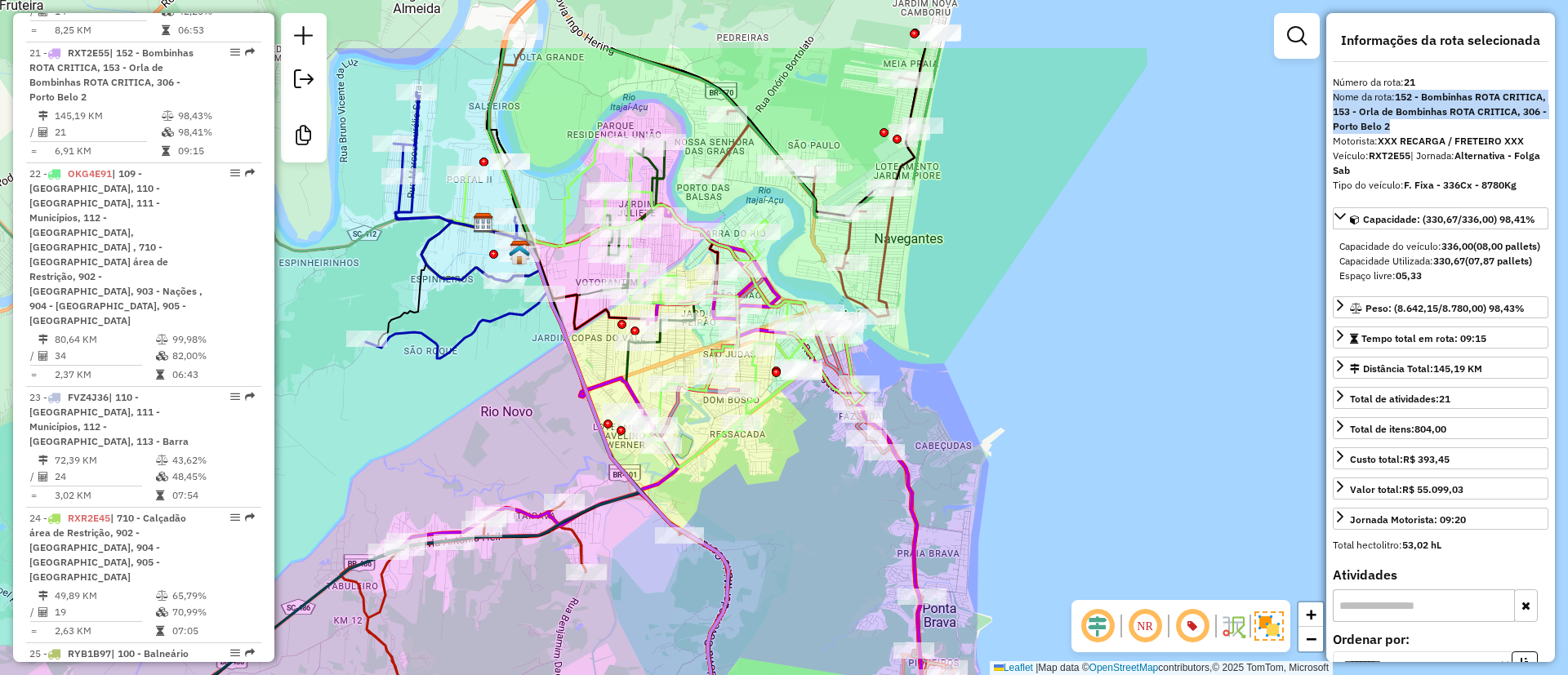
drag, startPoint x: 934, startPoint y: 360, endPoint x: 962, endPoint y: 471, distance: 114.5
click at [967, 477] on div "Janela de atendimento Grade de atendimento Capacidade Transportadoras Veículos …" at bounding box center [784, 338] width 1568 height 675
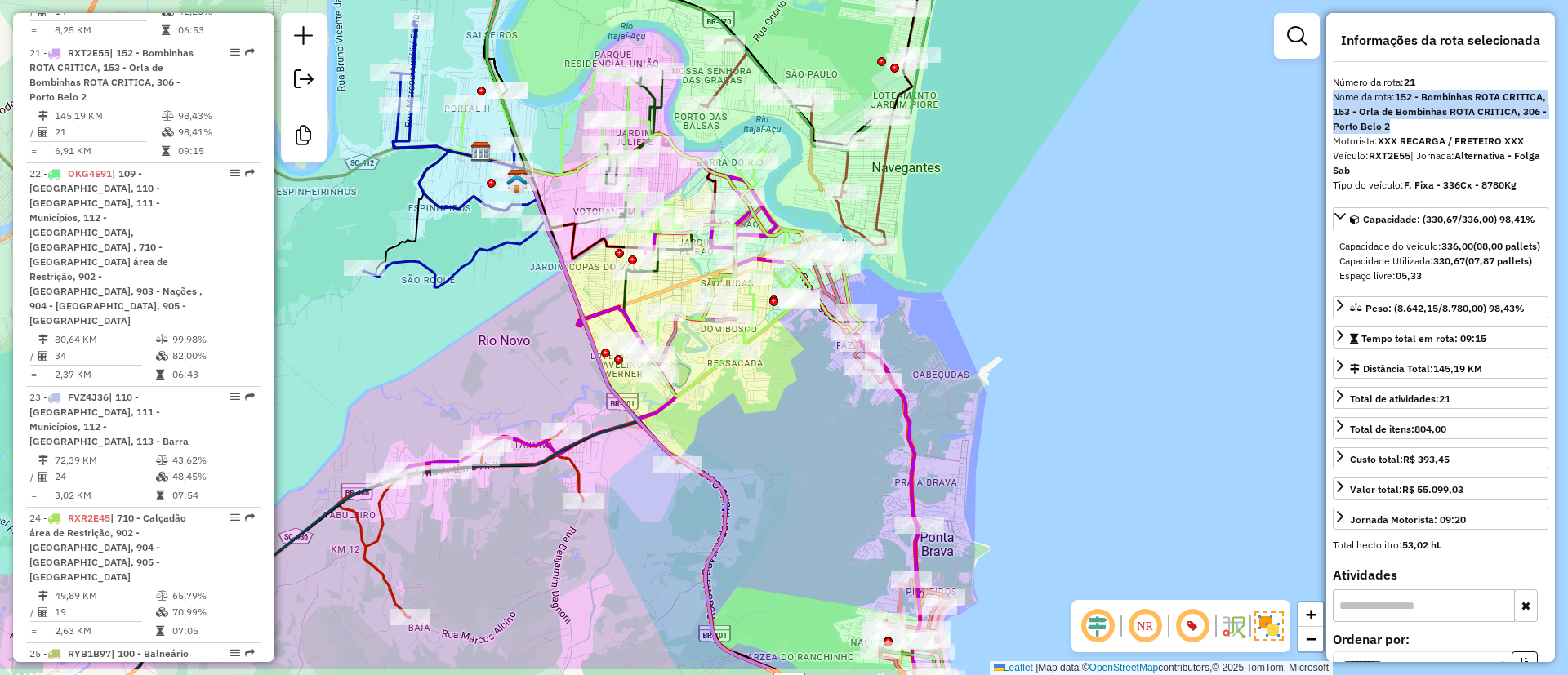
drag, startPoint x: 931, startPoint y: 400, endPoint x: 919, endPoint y: 300, distance: 100.7
click at [919, 300] on div "Janela de atendimento Grade de atendimento Capacidade Transportadoras Veículos …" at bounding box center [784, 338] width 1568 height 675
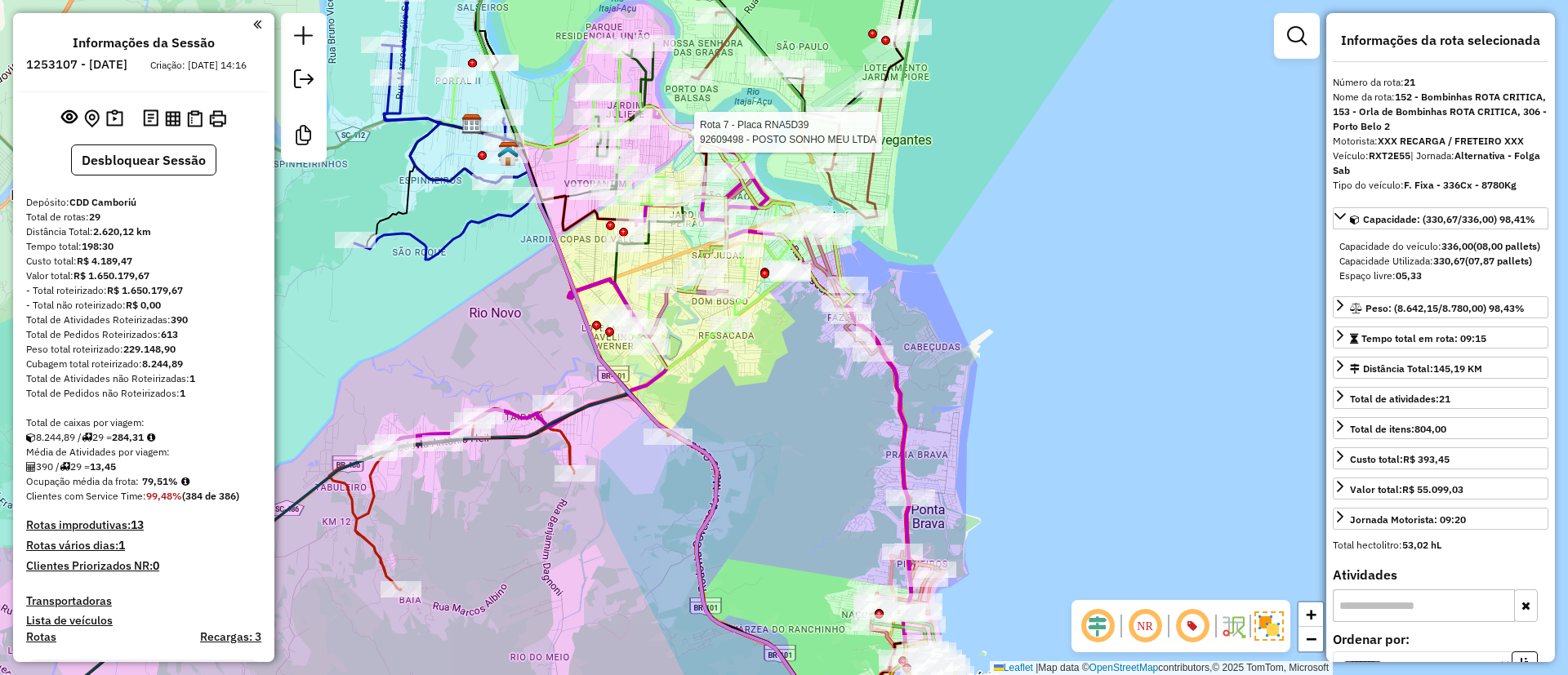
select select "**********"
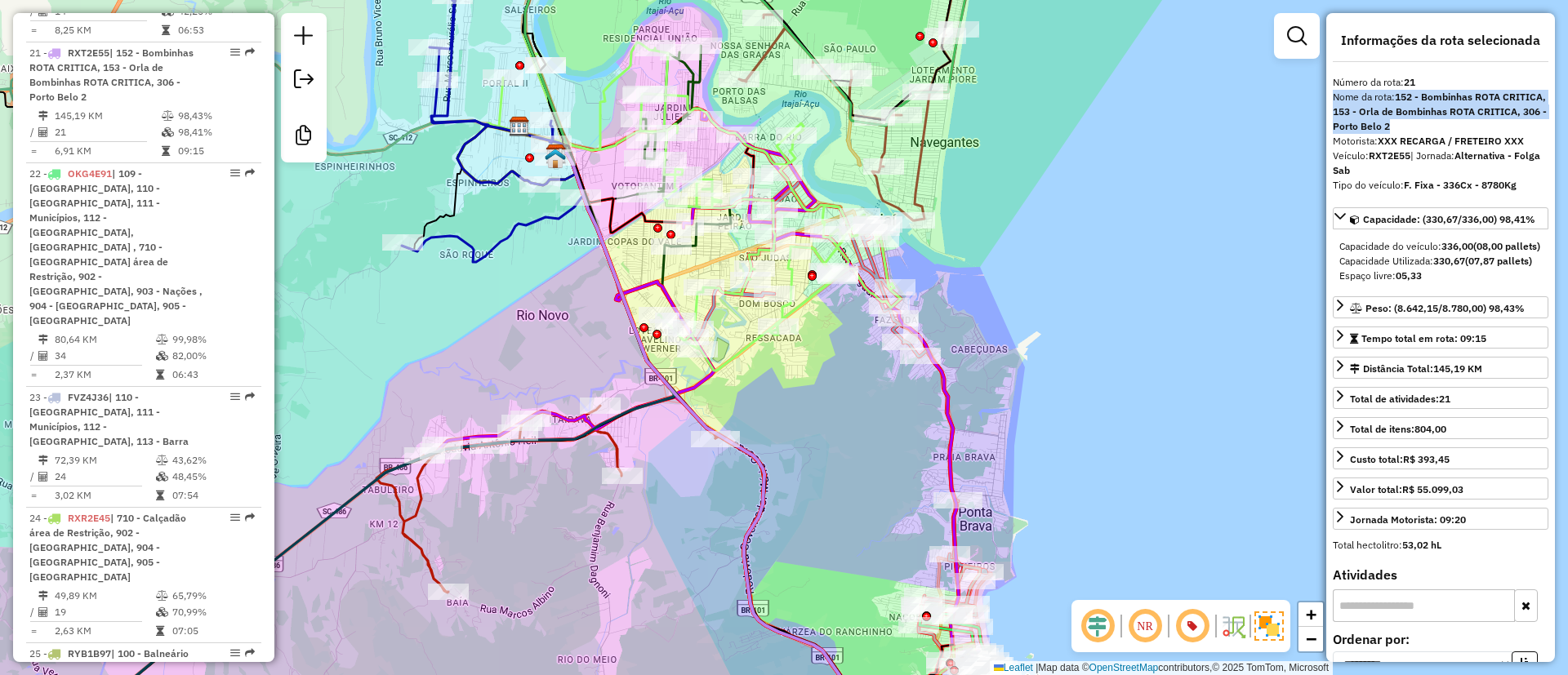
drag, startPoint x: 790, startPoint y: 370, endPoint x: 840, endPoint y: 373, distance: 50.1
click at [840, 373] on div "Janela de atendimento Grade de atendimento Capacidade Transportadoras Veículos …" at bounding box center [784, 338] width 1568 height 675
drag, startPoint x: 949, startPoint y: 343, endPoint x: 918, endPoint y: 354, distance: 32.9
click at [943, 334] on div "Rota 2 - Placa RXR2B15 92622736 - 58.007.017 MARISTELA [PERSON_NAME] 2 - Placa …" at bounding box center [784, 338] width 1568 height 675
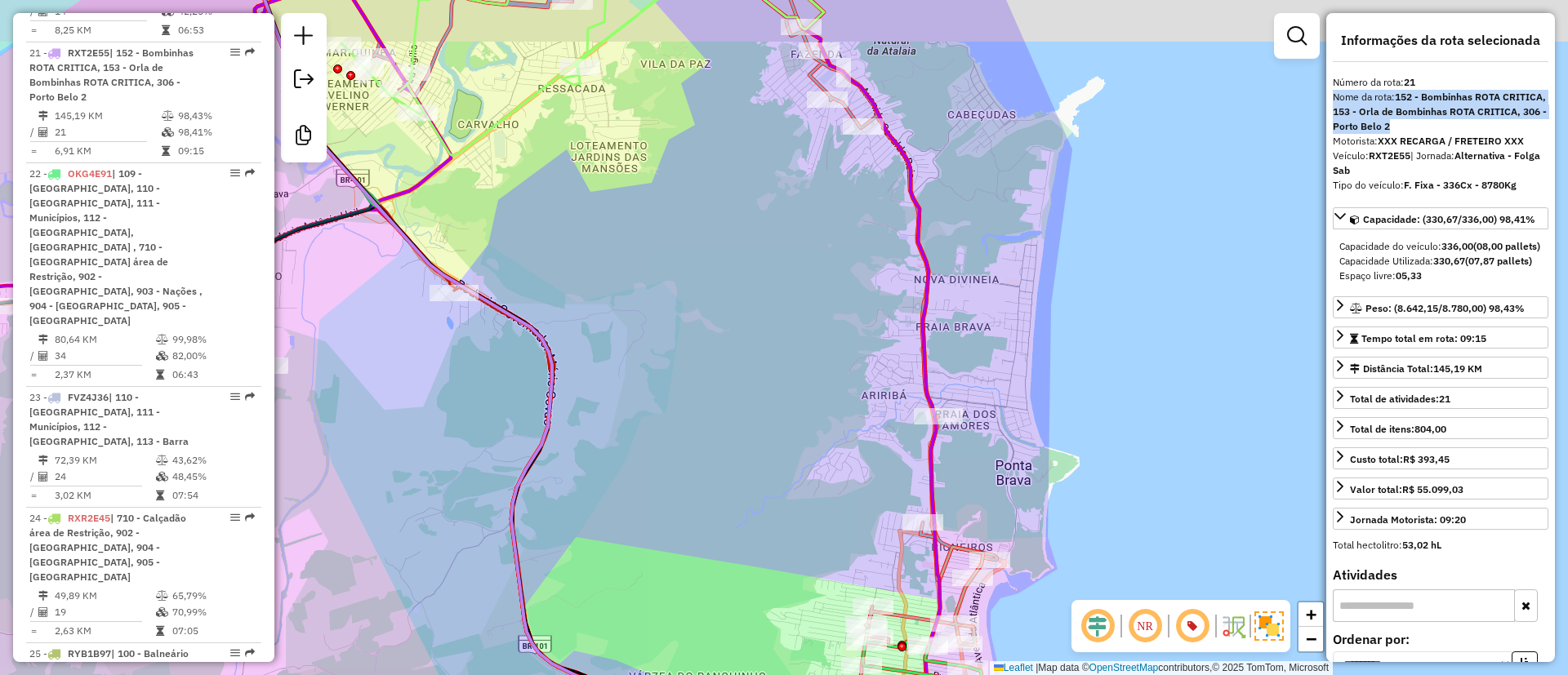
click at [1015, 456] on div "Janela de atendimento Grade de atendimento Capacidade Transportadoras Veículos …" at bounding box center [784, 338] width 1568 height 675
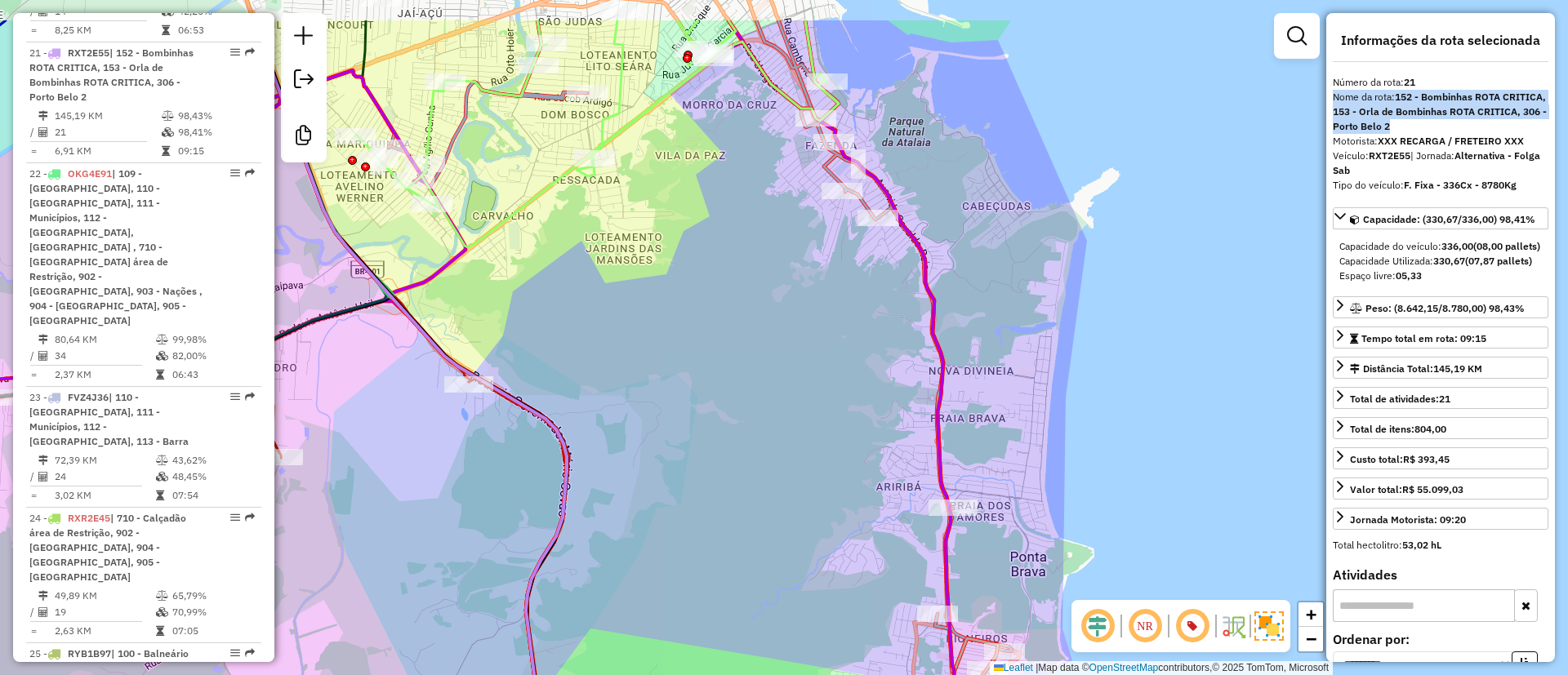
drag, startPoint x: 978, startPoint y: 423, endPoint x: 973, endPoint y: 481, distance: 58.2
click at [993, 541] on div "Janela de atendimento Grade de atendimento Capacidade Transportadoras Veículos …" at bounding box center [784, 338] width 1568 height 675
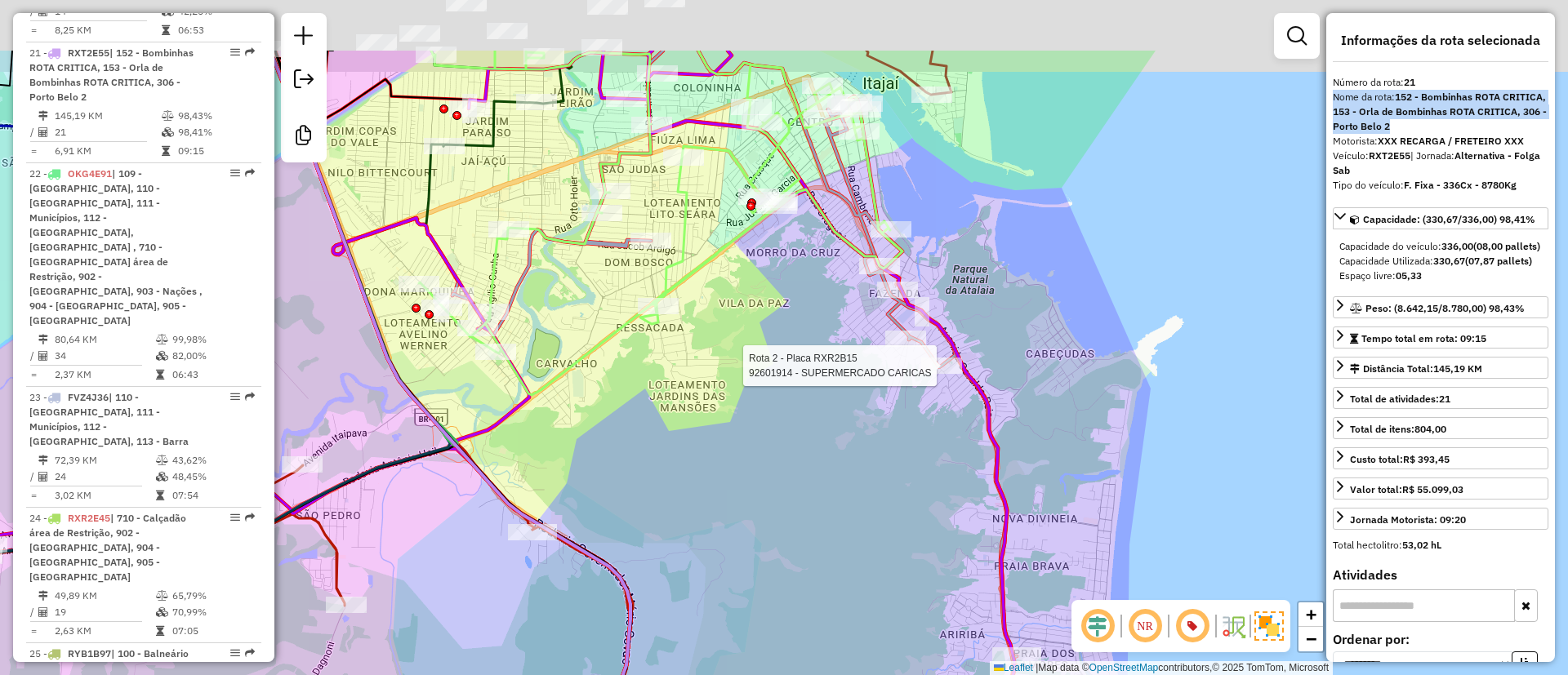
drag, startPoint x: 906, startPoint y: 330, endPoint x: 933, endPoint y: 400, distance: 75.0
click at [933, 374] on div at bounding box center [941, 366] width 41 height 17
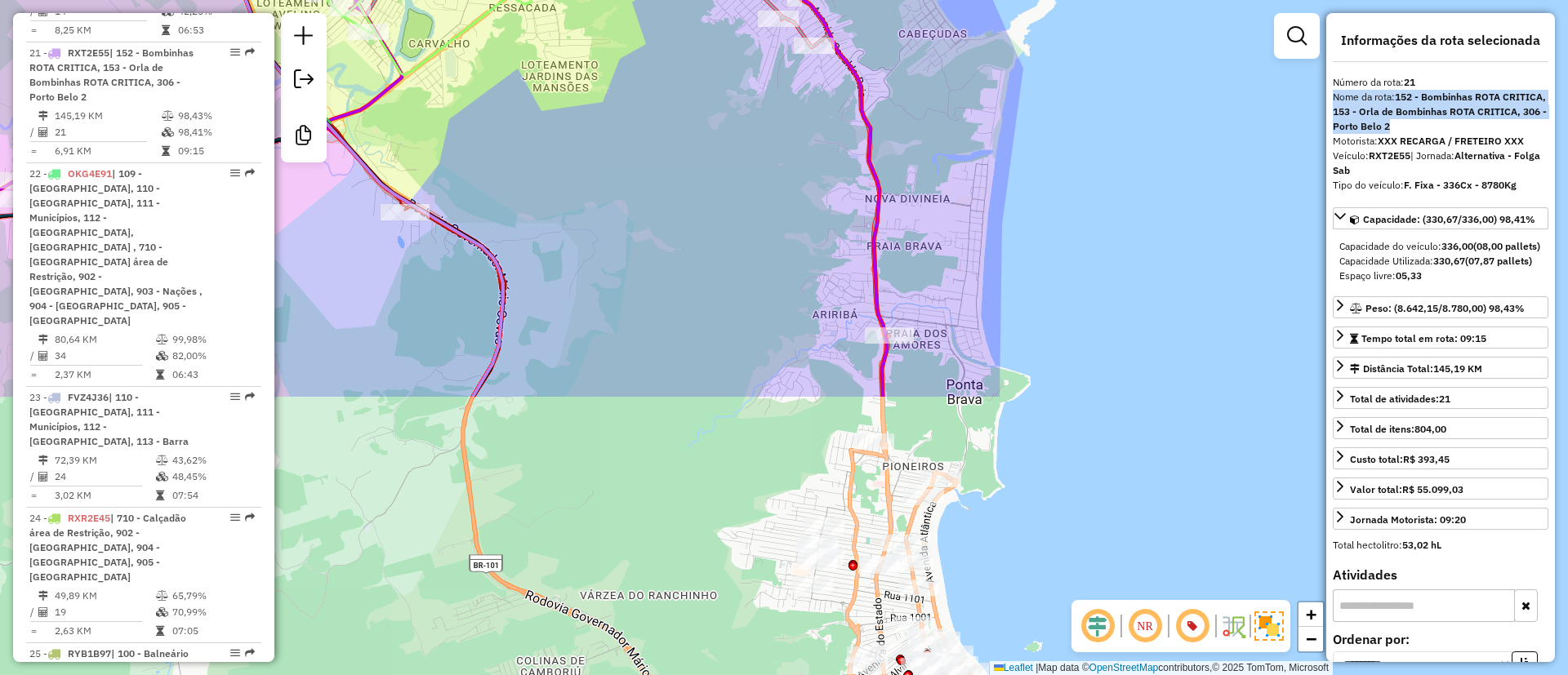
drag, startPoint x: 1033, startPoint y: 353, endPoint x: 896, endPoint y: 3, distance: 375.9
click at [896, 3] on div "Janela de atendimento Grade de atendimento Capacidade Transportadoras Veículos …" at bounding box center [784, 338] width 1568 height 675
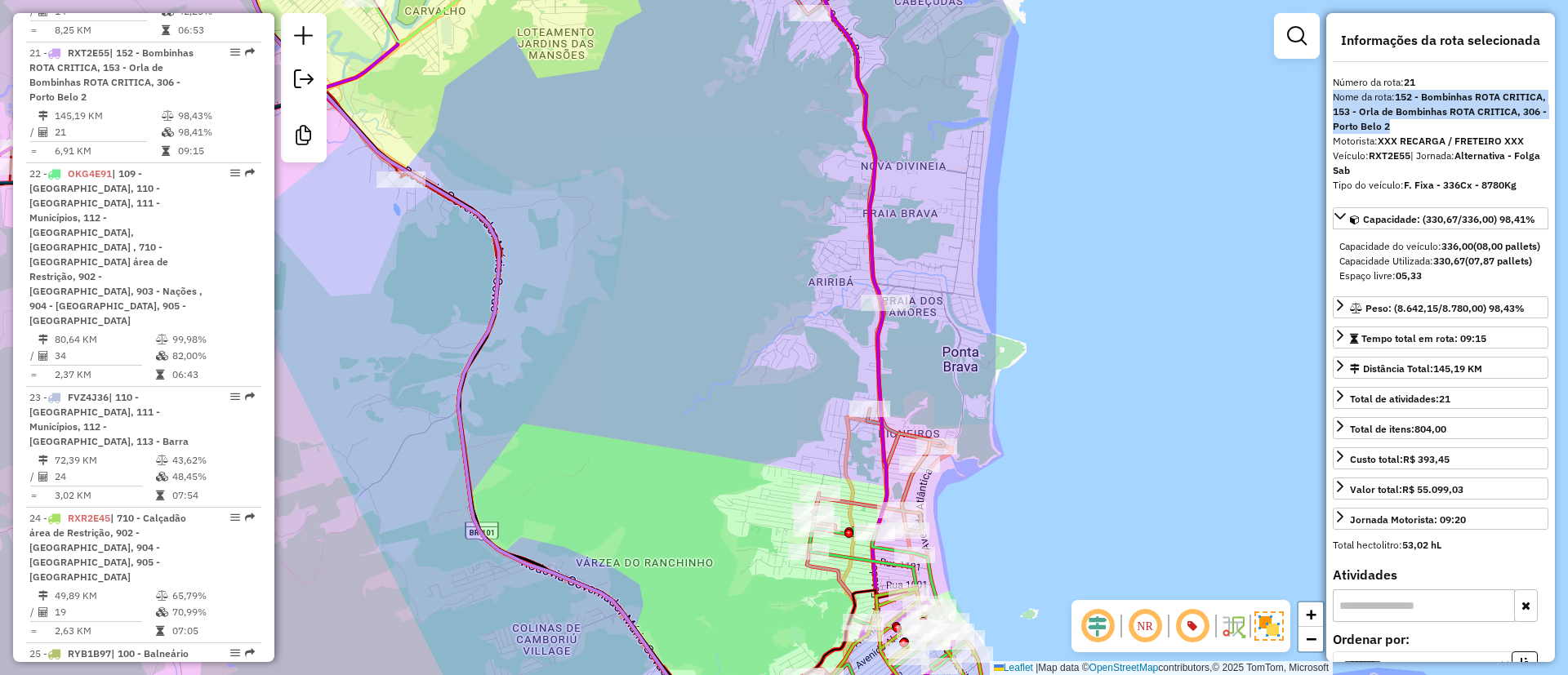
drag, startPoint x: 976, startPoint y: 407, endPoint x: 903, endPoint y: 183, distance: 235.6
click at [904, 183] on div "Janela de atendimento Grade de atendimento Capacidade Transportadoras Veículos …" at bounding box center [784, 338] width 1568 height 675
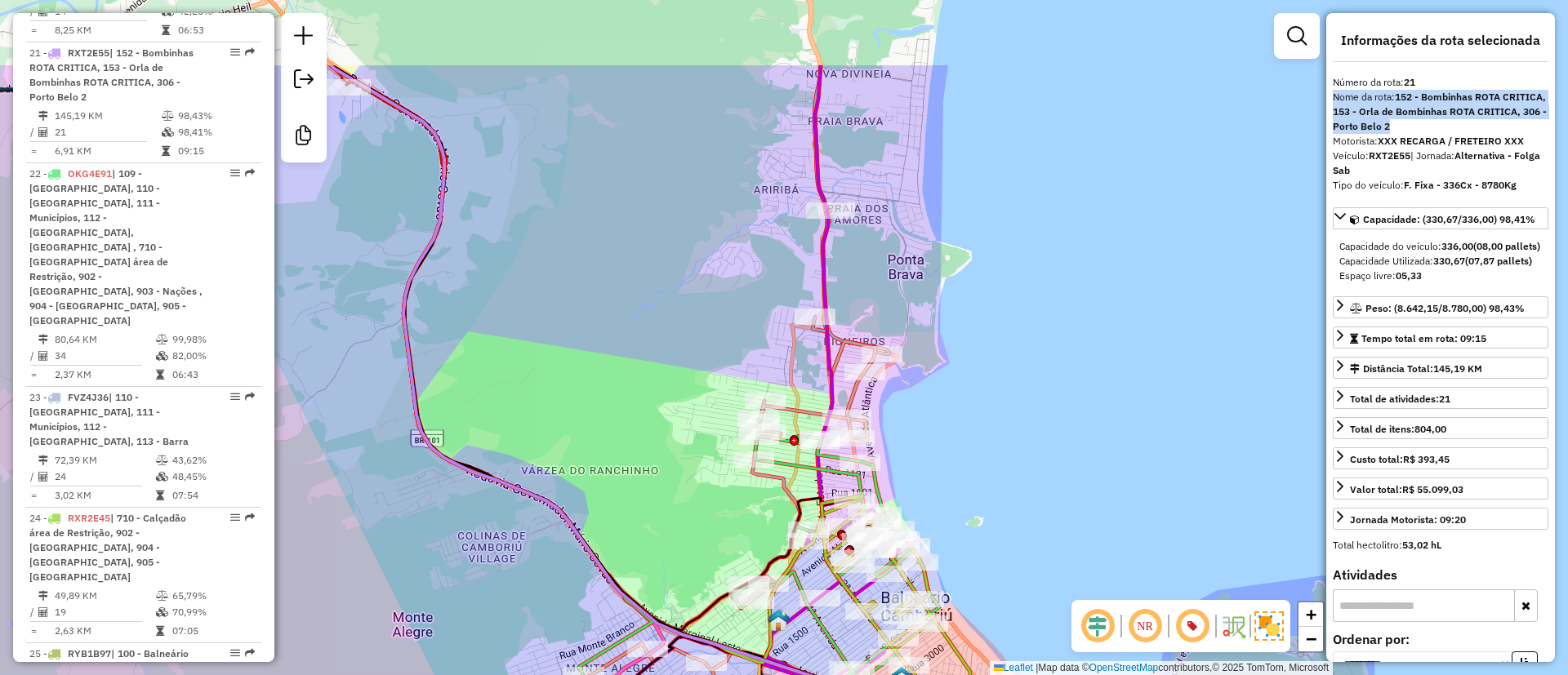
drag, startPoint x: 943, startPoint y: 389, endPoint x: 955, endPoint y: 468, distance: 79.9
click at [955, 468] on div "Janela de atendimento Grade de atendimento Capacidade Transportadoras Veículos …" at bounding box center [784, 338] width 1568 height 675
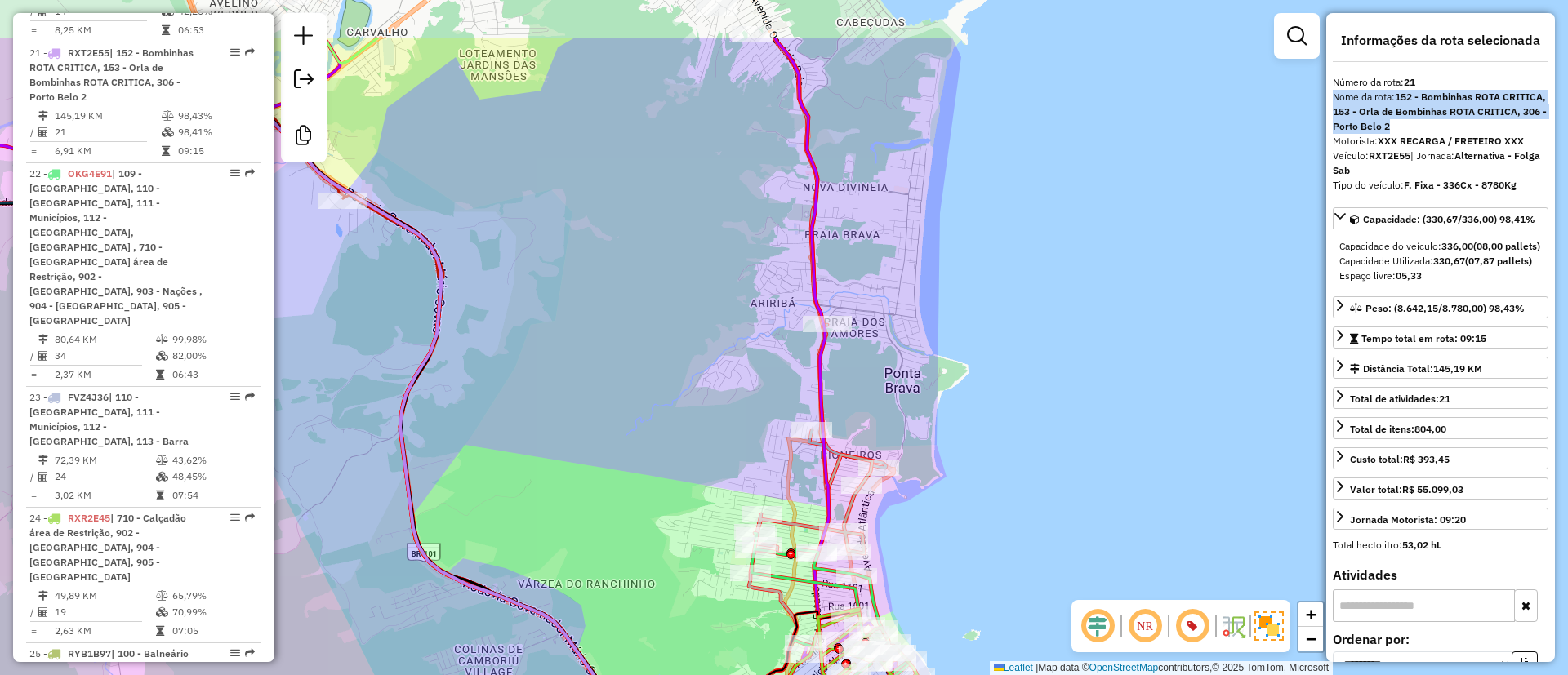
drag, startPoint x: 865, startPoint y: 330, endPoint x: 843, endPoint y: 459, distance: 130.9
click at [843, 459] on div "Janela de atendimento Grade de atendimento Capacidade Transportadoras Veículos …" at bounding box center [784, 338] width 1568 height 675
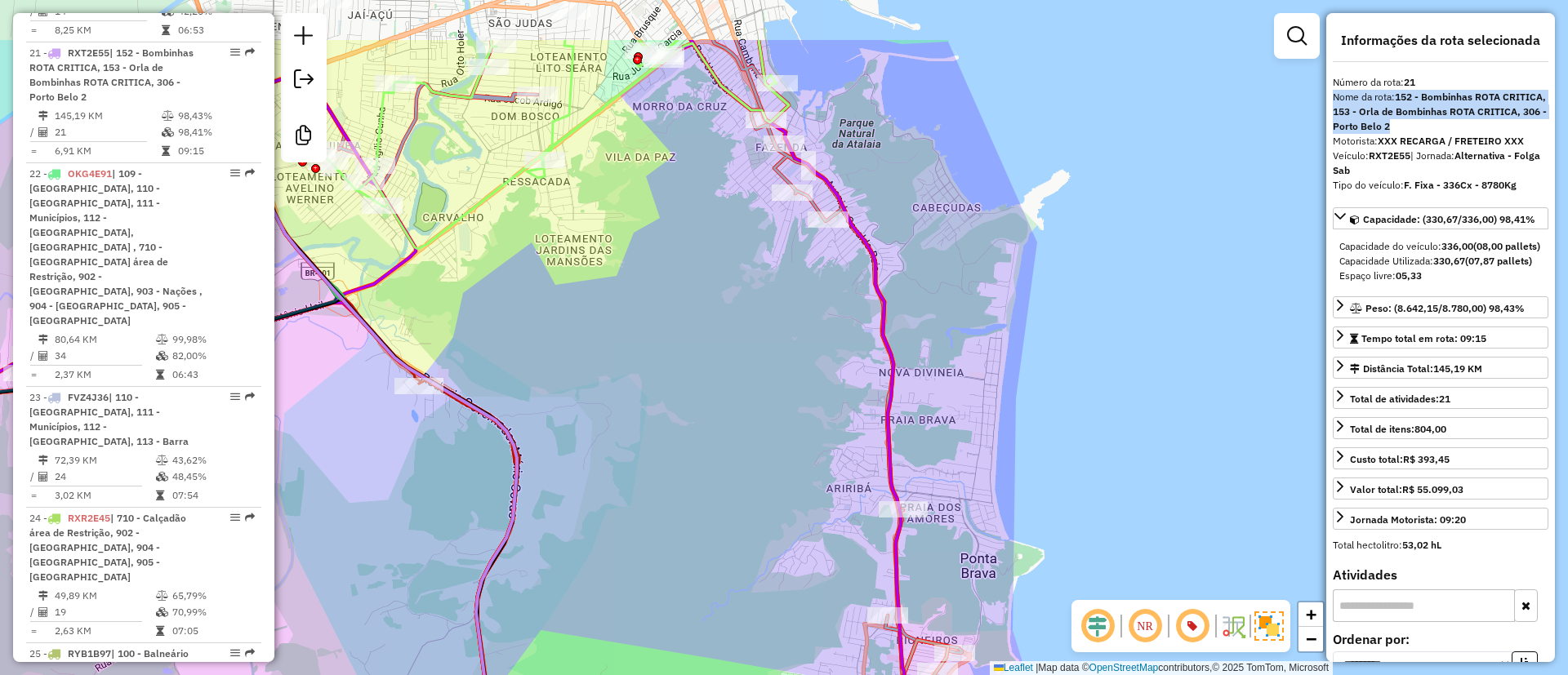
drag, startPoint x: 828, startPoint y: 117, endPoint x: 960, endPoint y: 274, distance: 205.1
click at [965, 286] on div "Janela de atendimento Grade de atendimento Capacidade Transportadoras Veículos …" at bounding box center [784, 338] width 1568 height 675
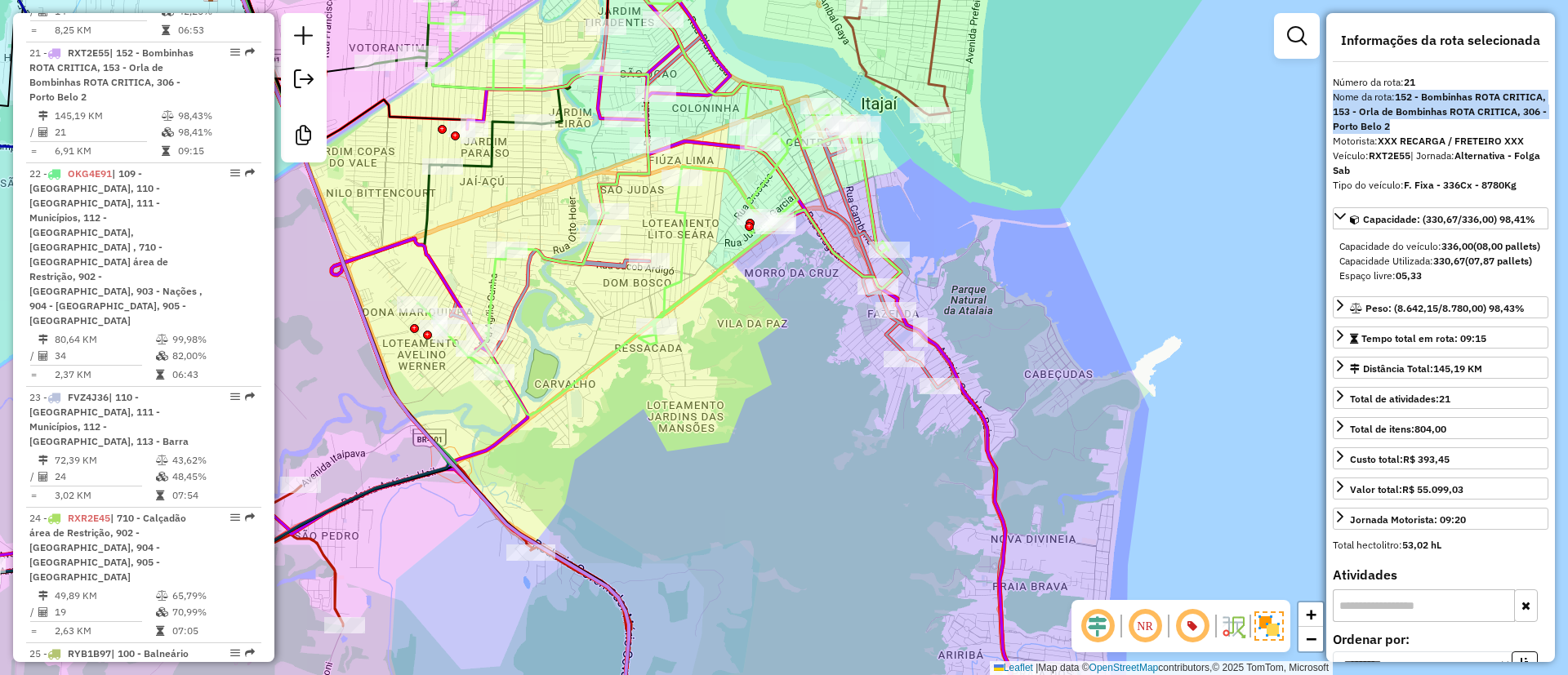
click at [862, 375] on div "Janela de atendimento Grade de atendimento Capacidade Transportadoras Veículos …" at bounding box center [784, 338] width 1568 height 675
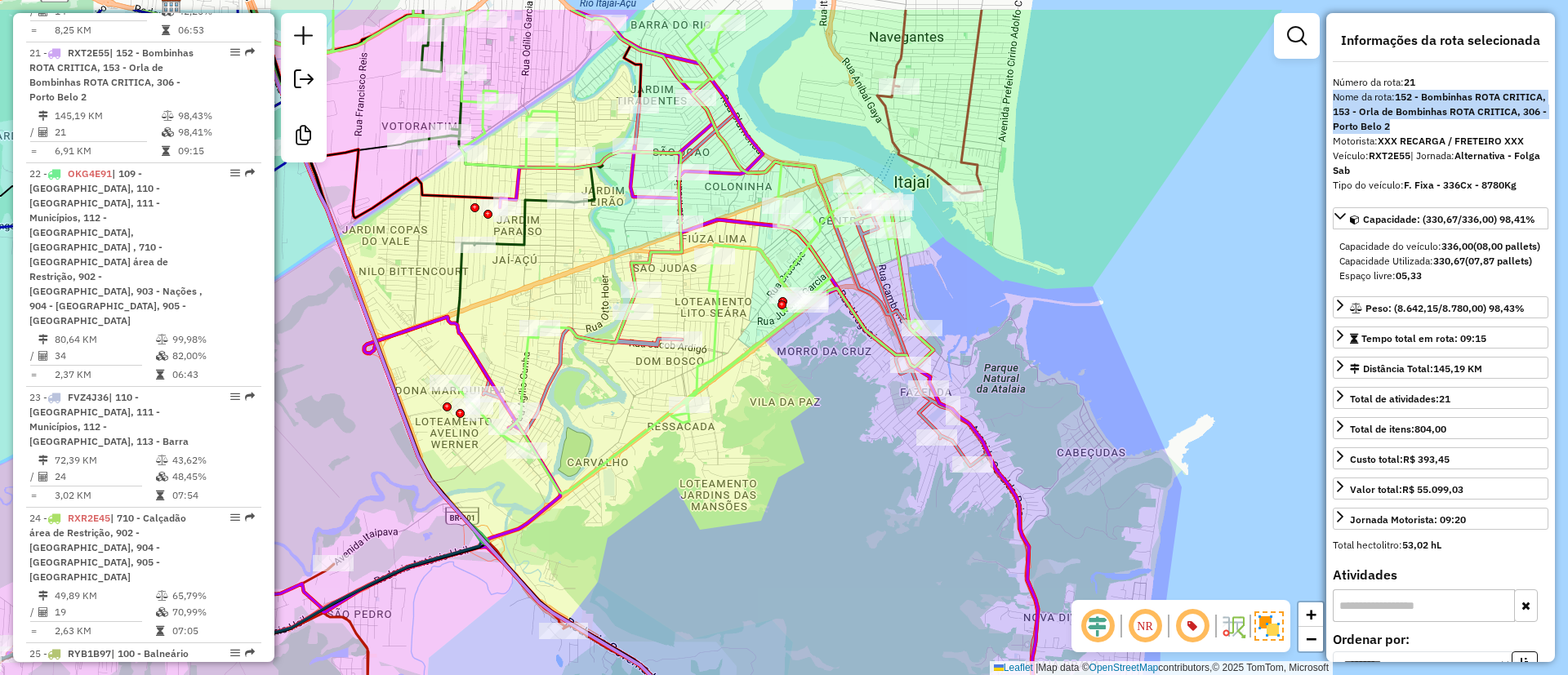
drag, startPoint x: 792, startPoint y: 359, endPoint x: 827, endPoint y: 409, distance: 61.0
click at [817, 430] on div "Janela de atendimento Grade de atendimento Capacidade Transportadoras Veículos …" at bounding box center [784, 338] width 1568 height 675
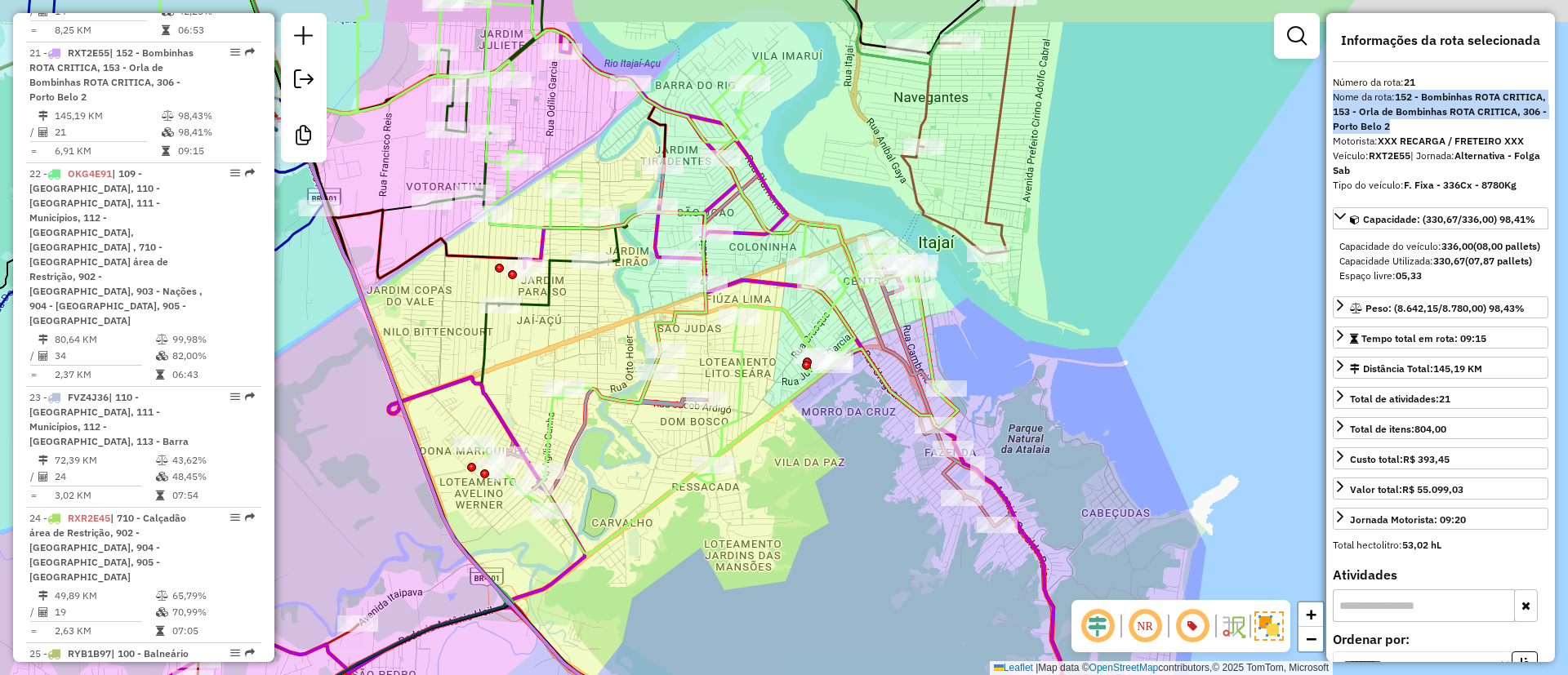
drag, startPoint x: 747, startPoint y: 319, endPoint x: 770, endPoint y: 366, distance: 52.3
click at [770, 366] on div "Janela de atendimento Grade de atendimento Capacidade Transportadoras Veículos …" at bounding box center [784, 338] width 1568 height 675
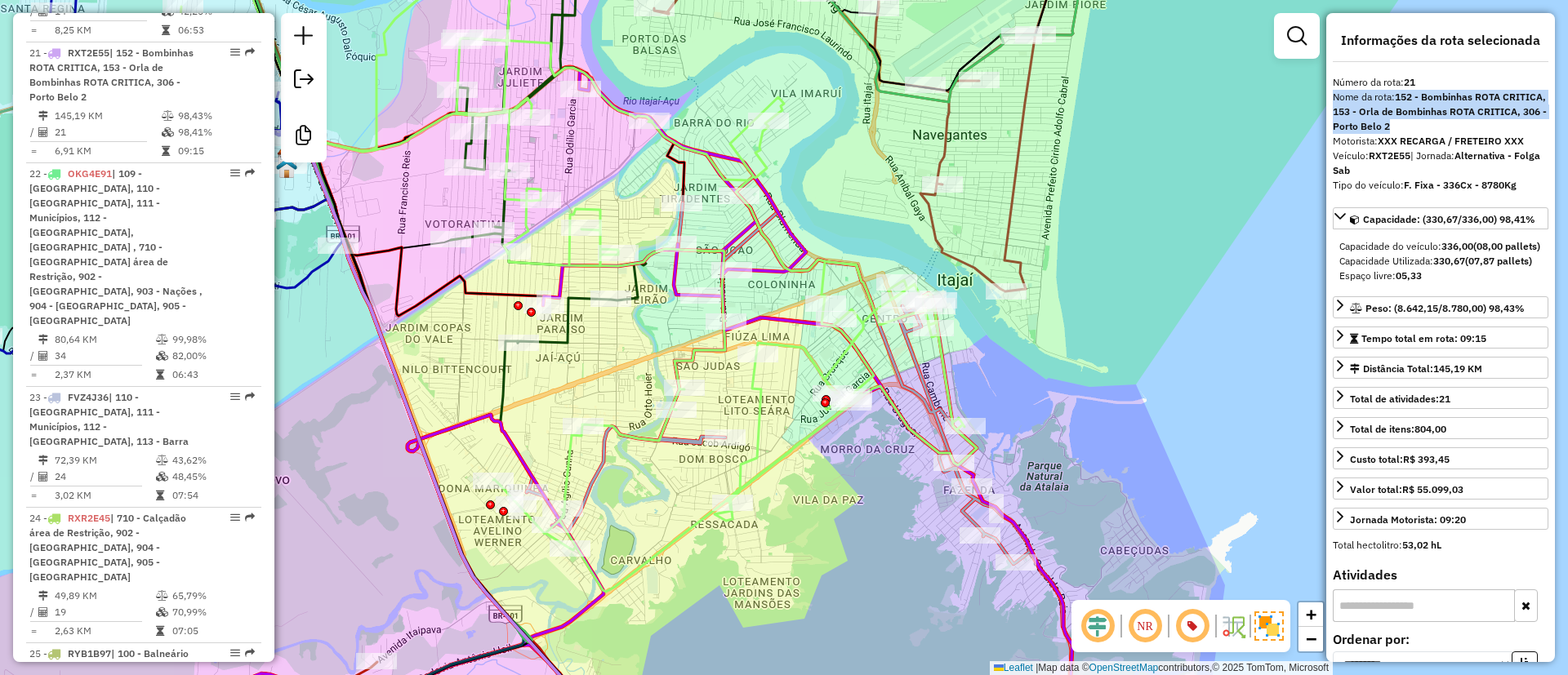
drag, startPoint x: 952, startPoint y: 302, endPoint x: 960, endPoint y: 324, distance: 23.4
click at [960, 324] on div "Janela de atendimento Grade de atendimento Capacidade Transportadoras Veículos …" at bounding box center [784, 338] width 1568 height 675
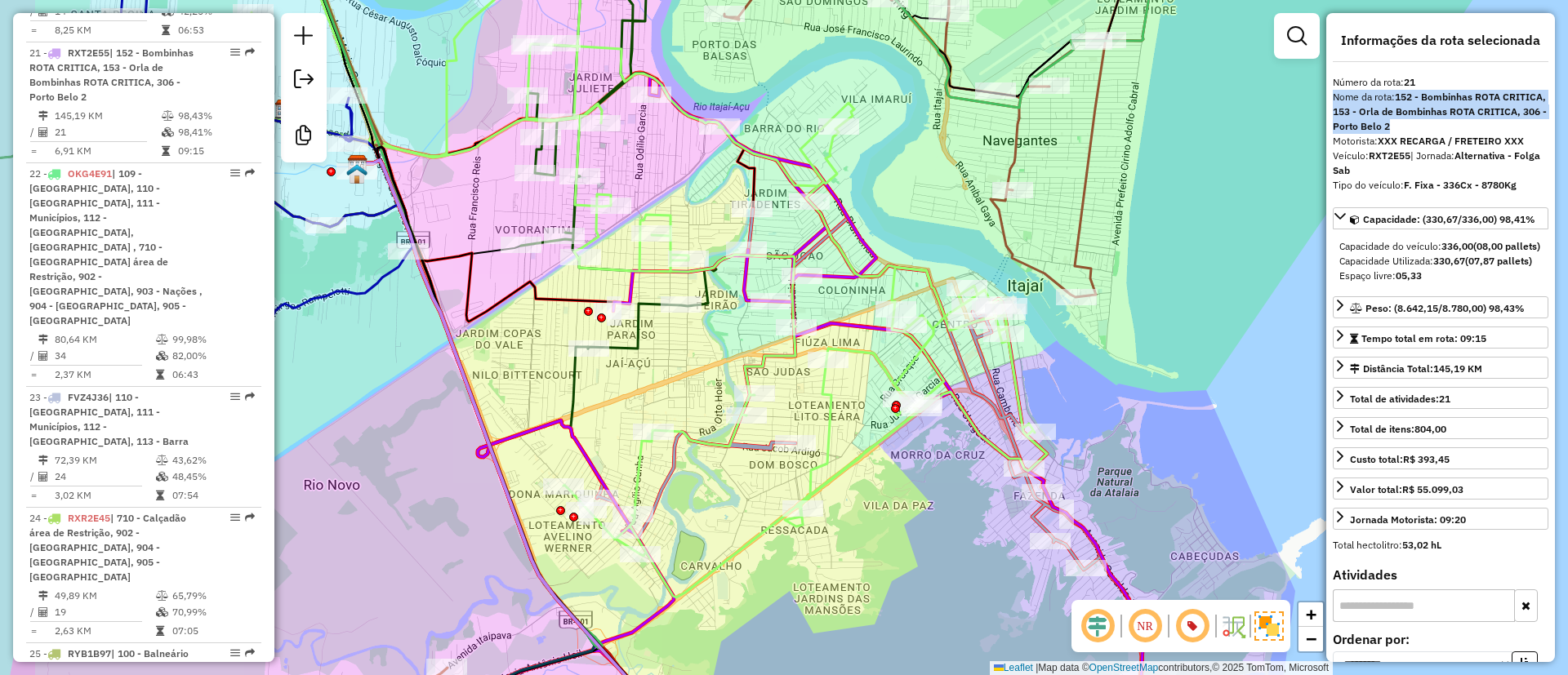
drag, startPoint x: 1009, startPoint y: 408, endPoint x: 1075, endPoint y: 399, distance: 66.6
click at [1075, 399] on div "Janela de atendimento Grade de atendimento Capacidade Transportadoras Veículos …" at bounding box center [784, 338] width 1568 height 675
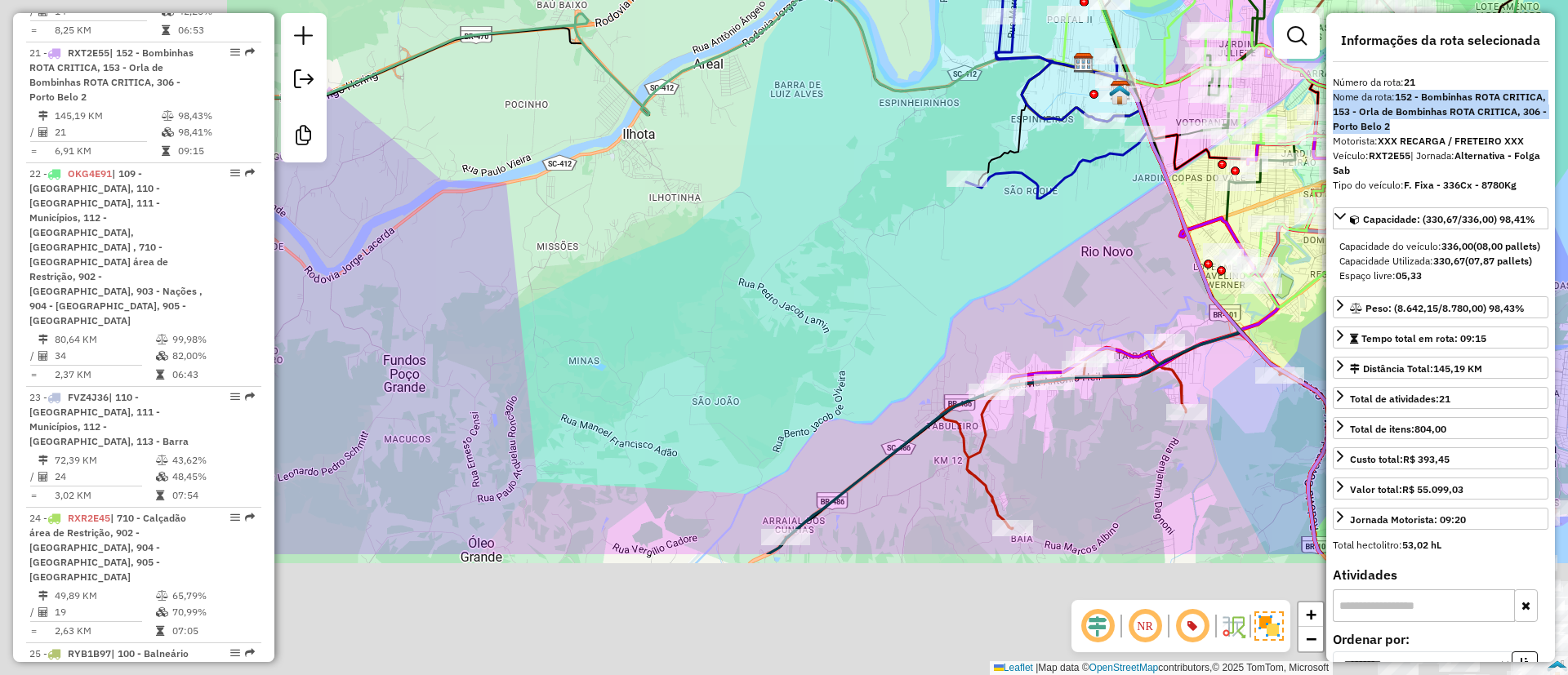
drag, startPoint x: 550, startPoint y: 495, endPoint x: 1122, endPoint y: 218, distance: 635.5
click at [1122, 229] on div "Janela de atendimento Grade de atendimento Capacidade Transportadoras Veículos …" at bounding box center [784, 338] width 1568 height 675
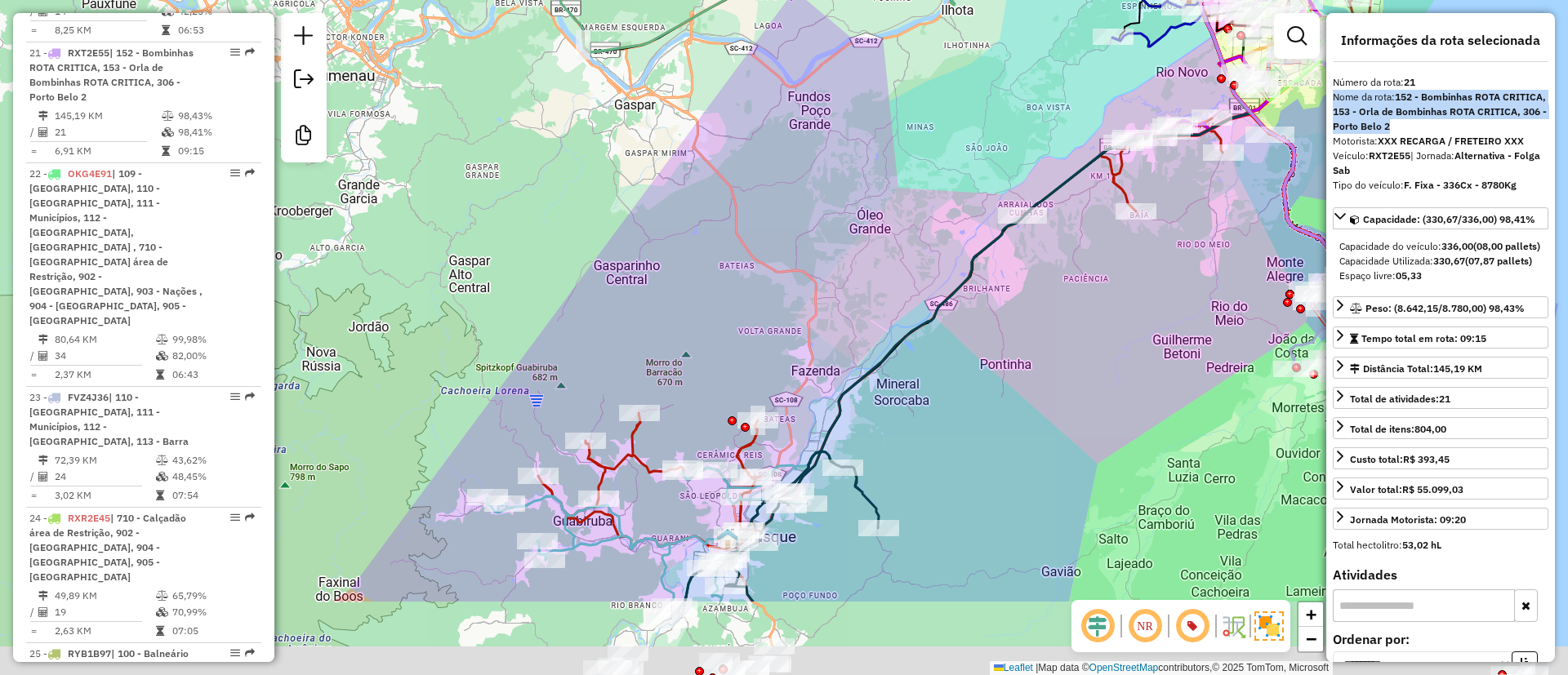
drag, startPoint x: 675, startPoint y: 309, endPoint x: 674, endPoint y: 100, distance: 209.0
click at [674, 103] on div "Janela de atendimento Grade de atendimento Capacidade Transportadoras Veículos …" at bounding box center [784, 338] width 1568 height 675
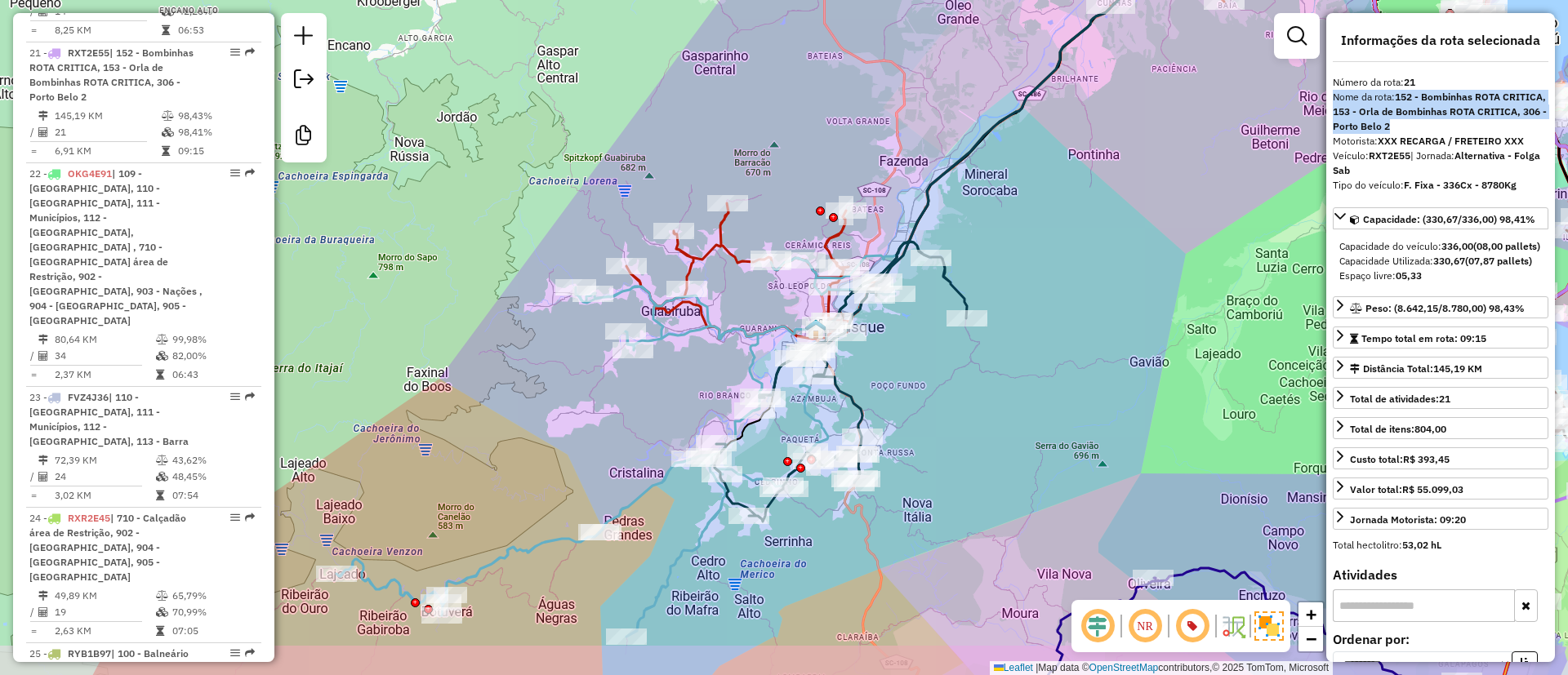
drag, startPoint x: 843, startPoint y: 454, endPoint x: 925, endPoint y: 386, distance: 106.5
click at [925, 386] on div "Janela de atendimento Grade de atendimento Capacidade Transportadoras Veículos …" at bounding box center [784, 338] width 1568 height 675
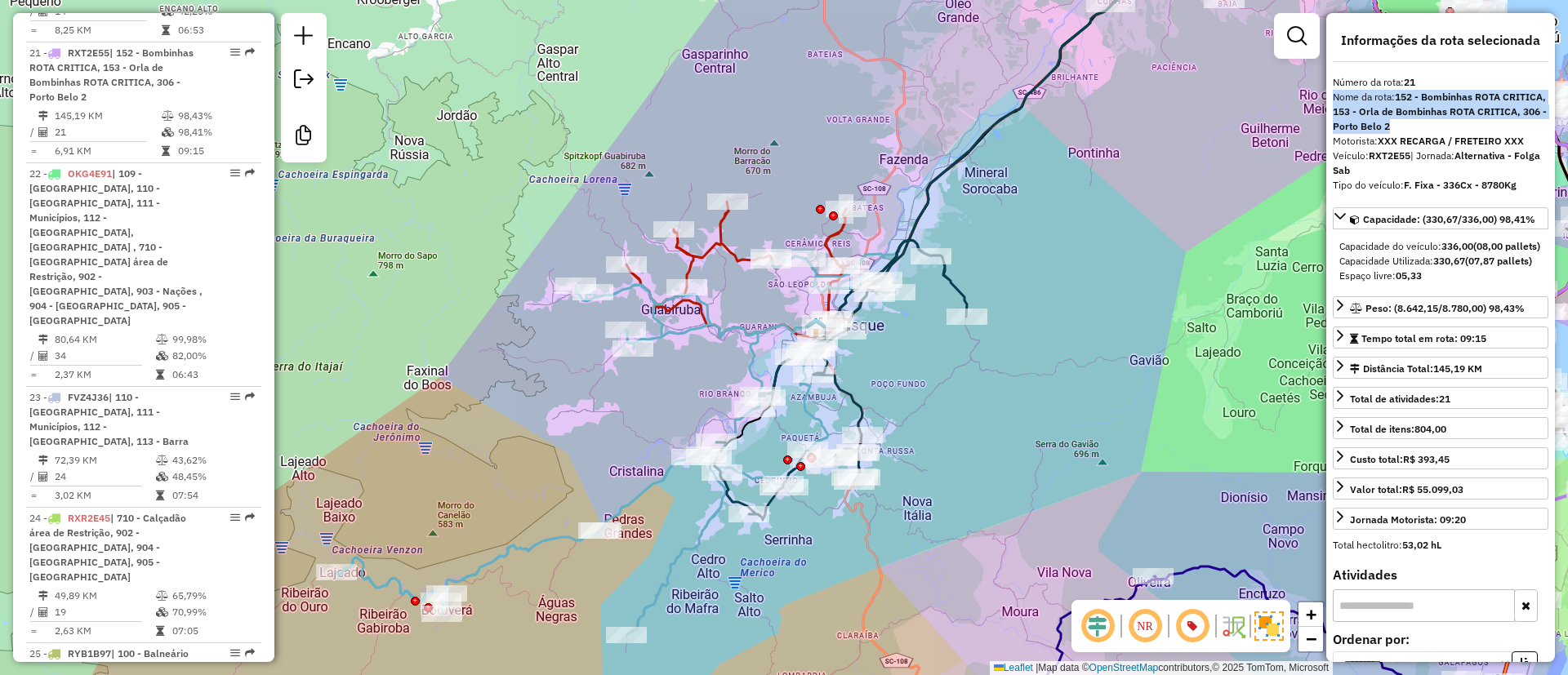
click at [519, 543] on icon at bounding box center [634, 437] width 595 height 396
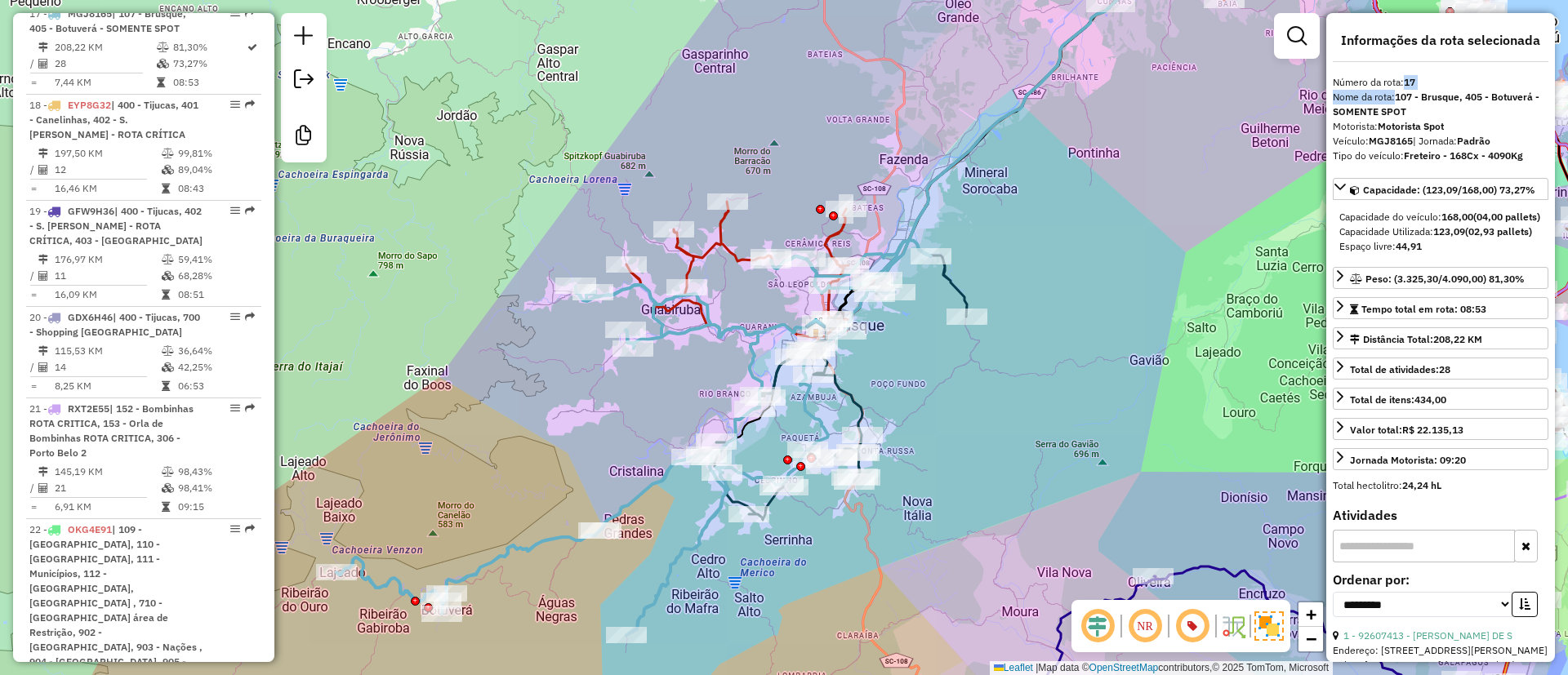
scroll to position [2122, 0]
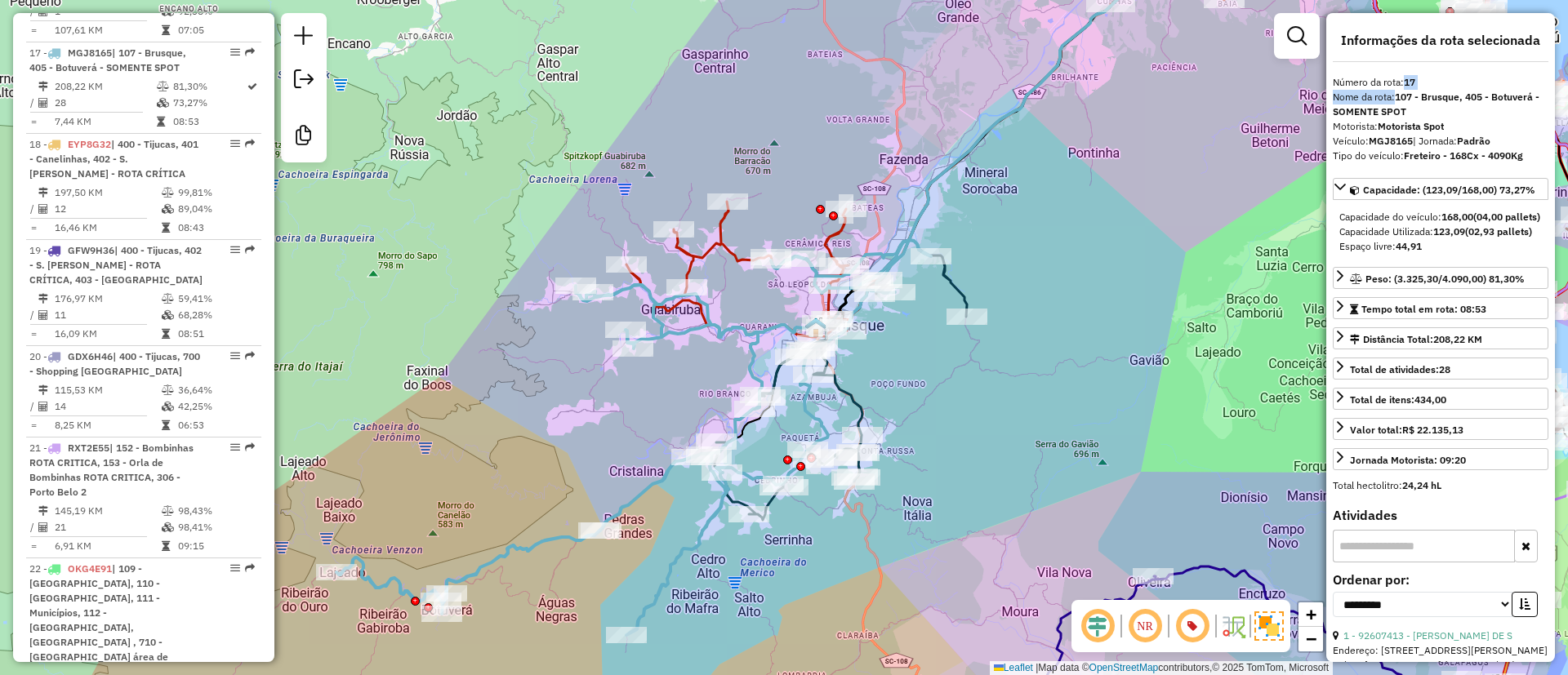
drag, startPoint x: 764, startPoint y: 130, endPoint x: 766, endPoint y: 177, distance: 47.0
click at [766, 177] on div "Janela de atendimento Grade de atendimento Capacidade Transportadoras Veículos …" at bounding box center [784, 338] width 1568 height 675
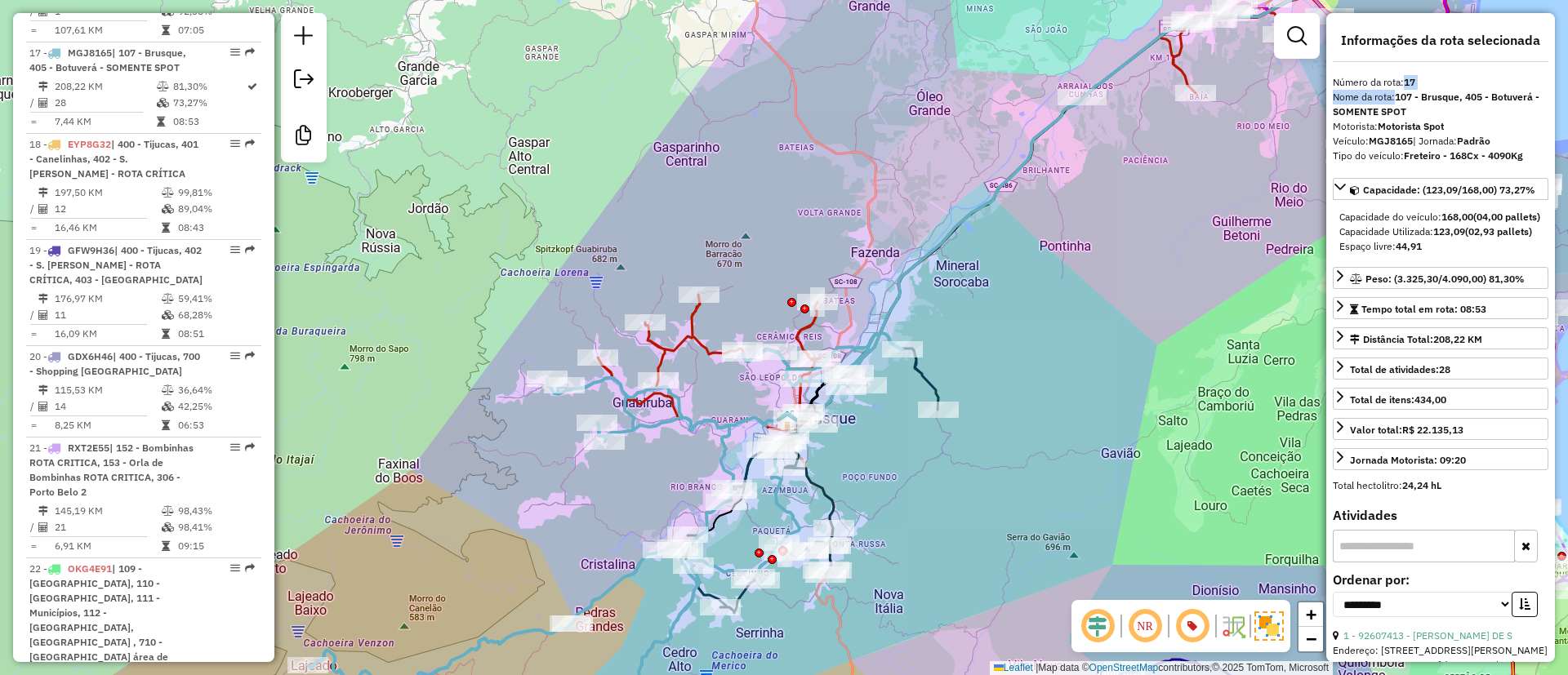
click at [984, 363] on div "Janela de atendimento Grade de atendimento Capacidade Transportadoras Veículos …" at bounding box center [784, 338] width 1568 height 675
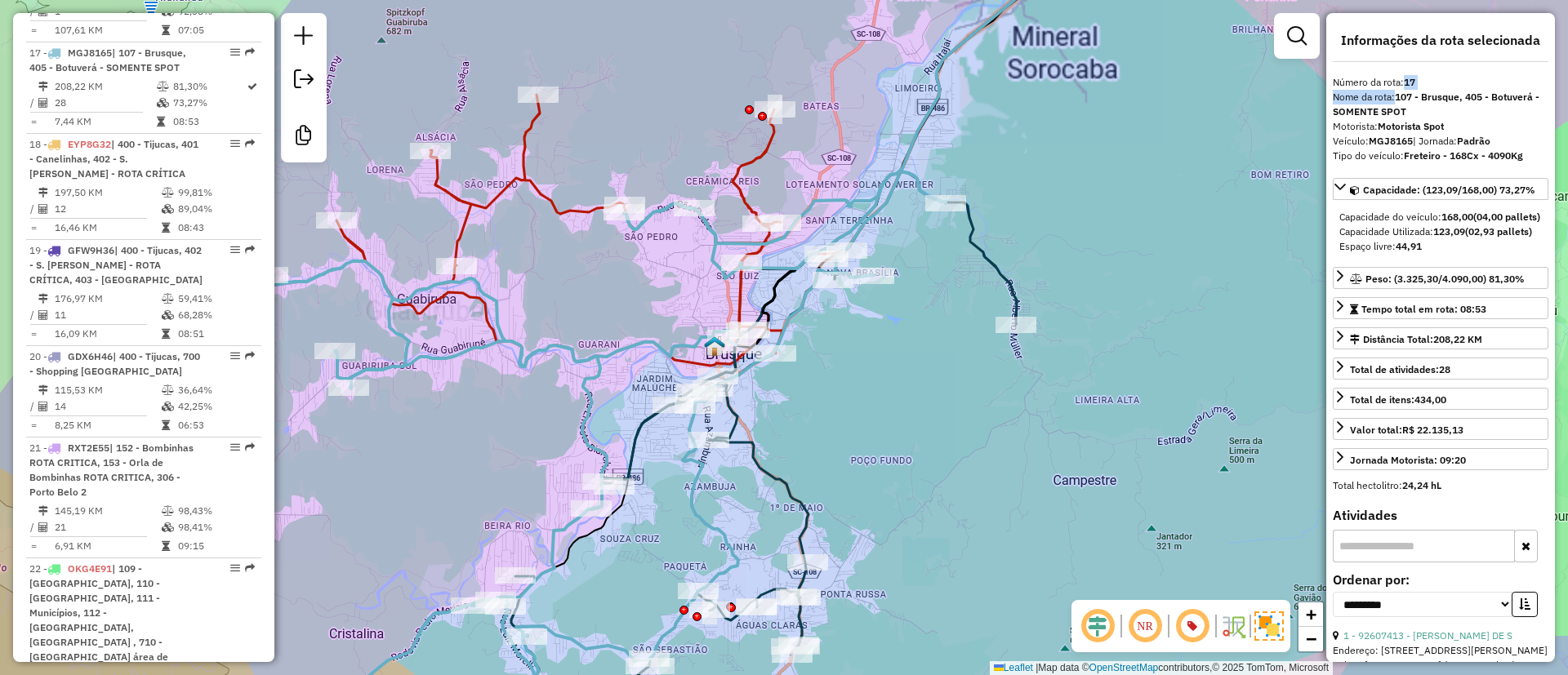
click at [801, 521] on icon at bounding box center [764, 451] width 506 height 560
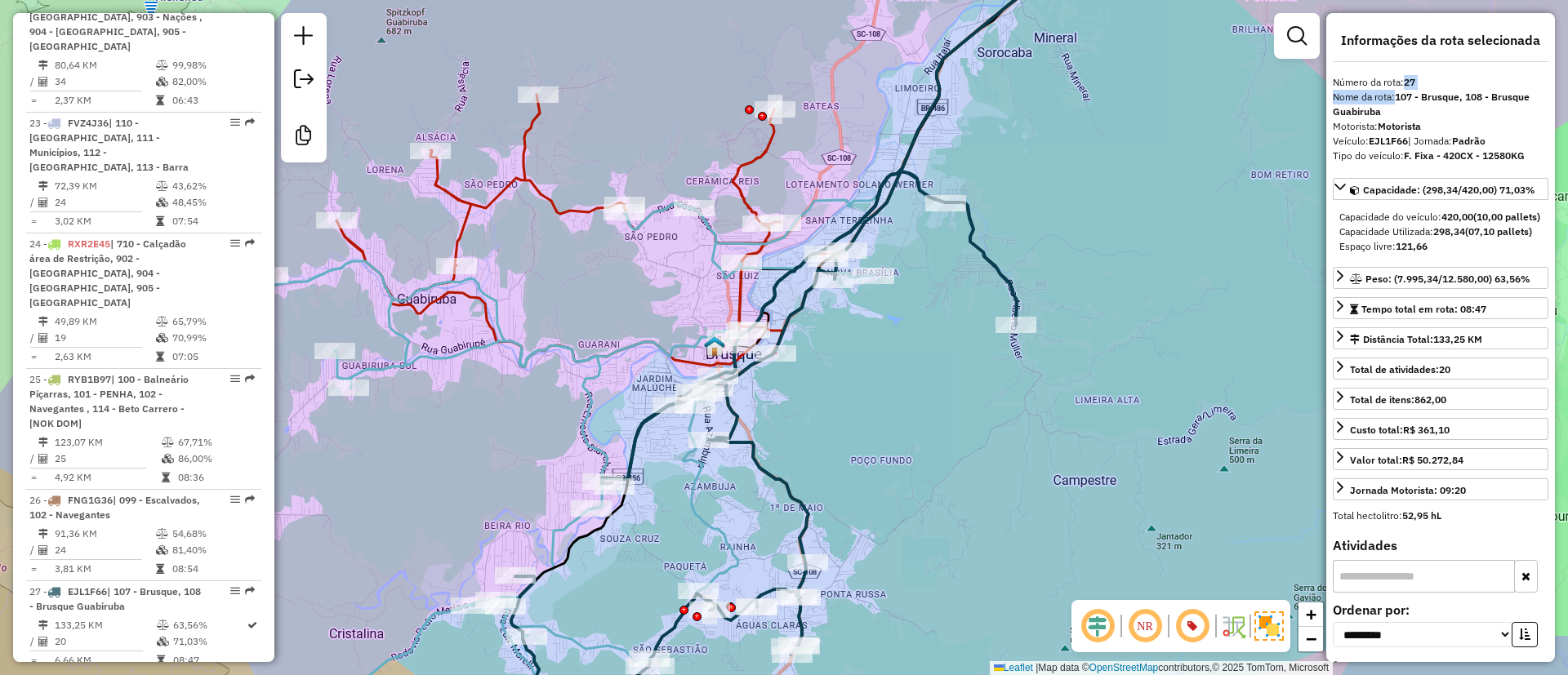
scroll to position [3153, 0]
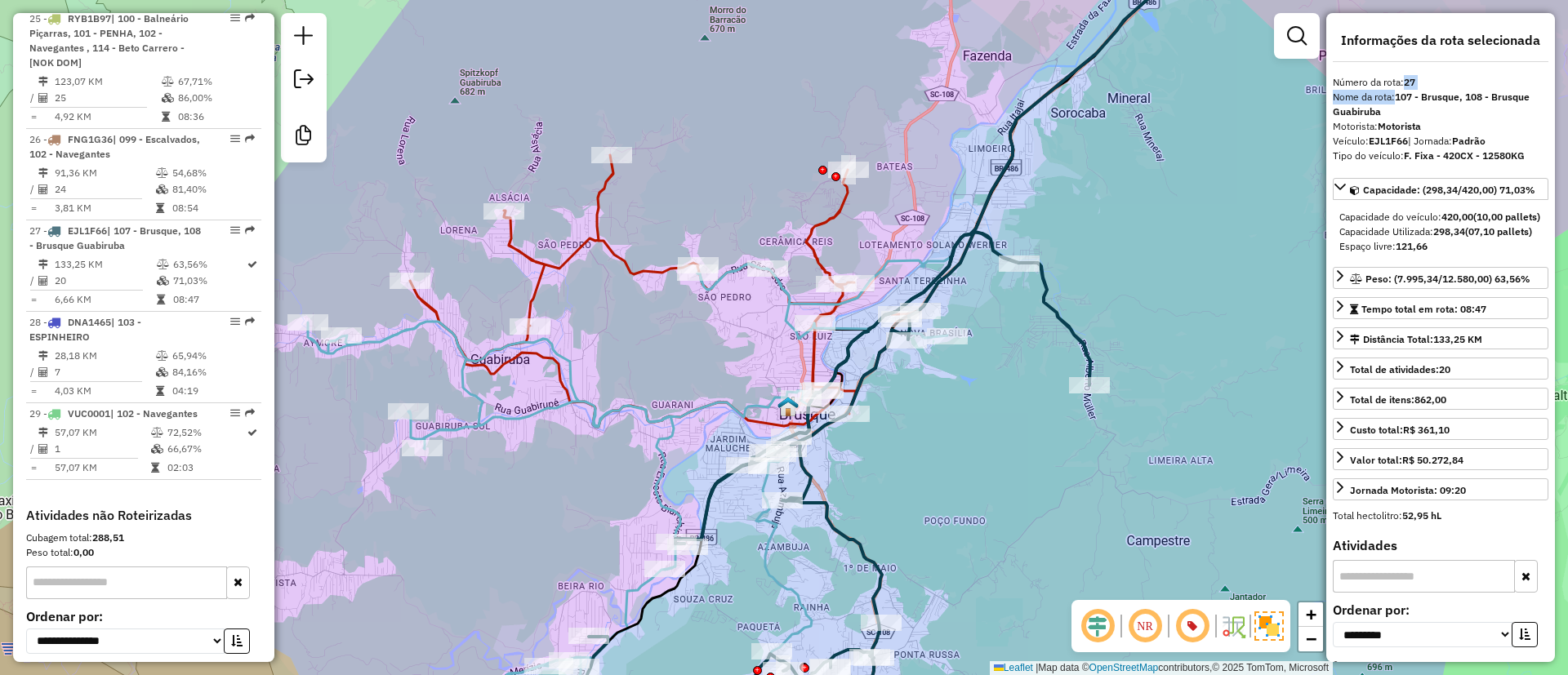
drag, startPoint x: 895, startPoint y: 519, endPoint x: 921, endPoint y: 540, distance: 33.4
click at [921, 540] on div "Janela de atendimento Grade de atendimento Capacidade Transportadoras Veículos …" at bounding box center [784, 338] width 1568 height 675
click at [591, 226] on icon at bounding box center [815, 180] width 812 height 495
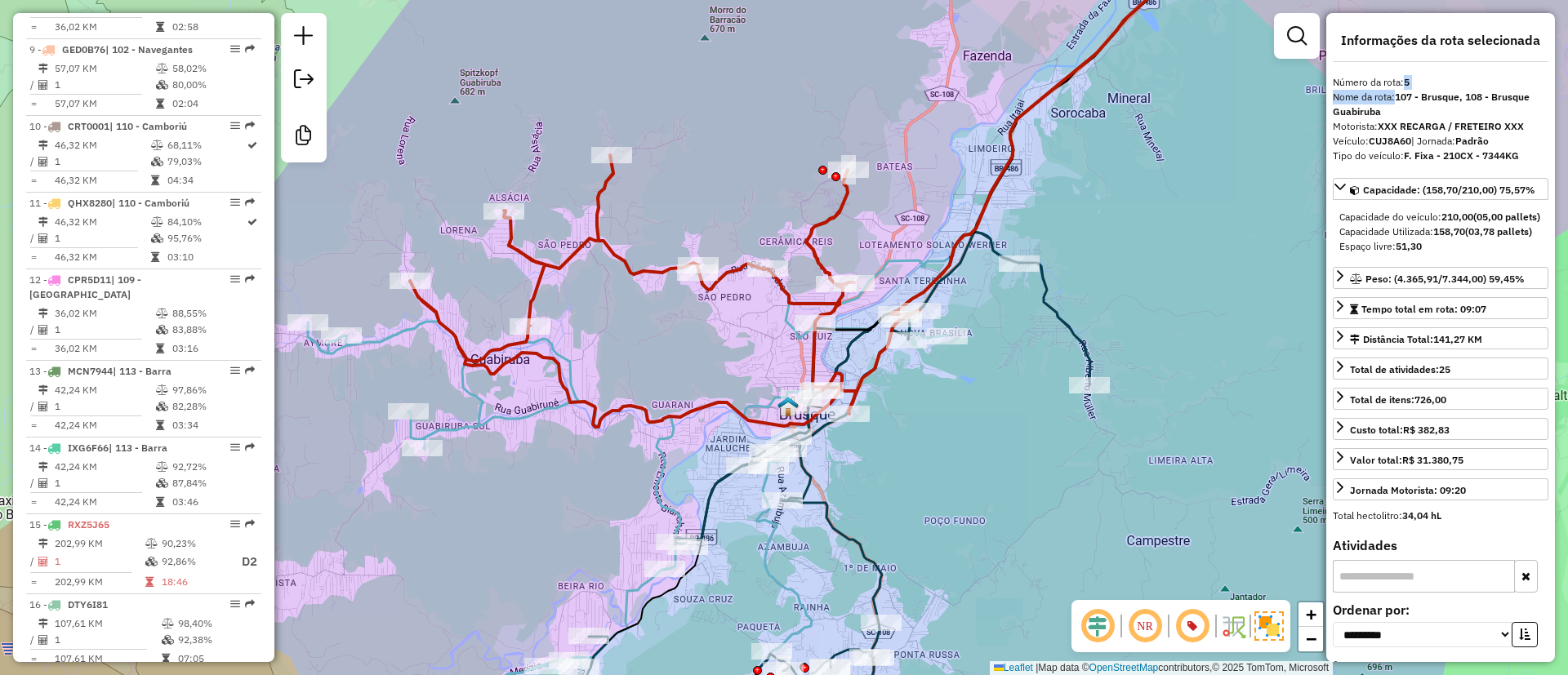
scroll to position [1079, 0]
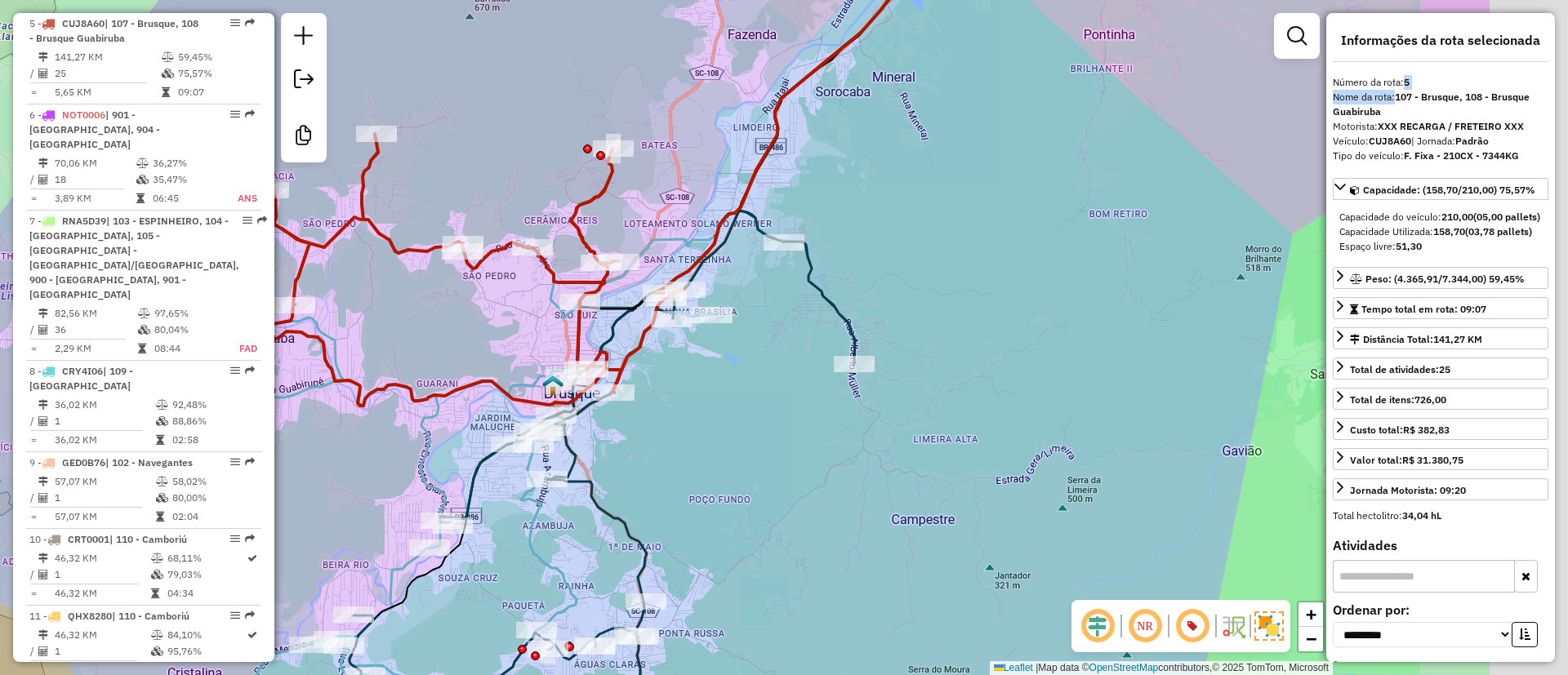
drag, startPoint x: 809, startPoint y: 174, endPoint x: 720, endPoint y: 152, distance: 91.7
click at [720, 152] on div "Janela de atendimento Grade de atendimento Capacidade Transportadoras Veículos …" at bounding box center [784, 338] width 1568 height 675
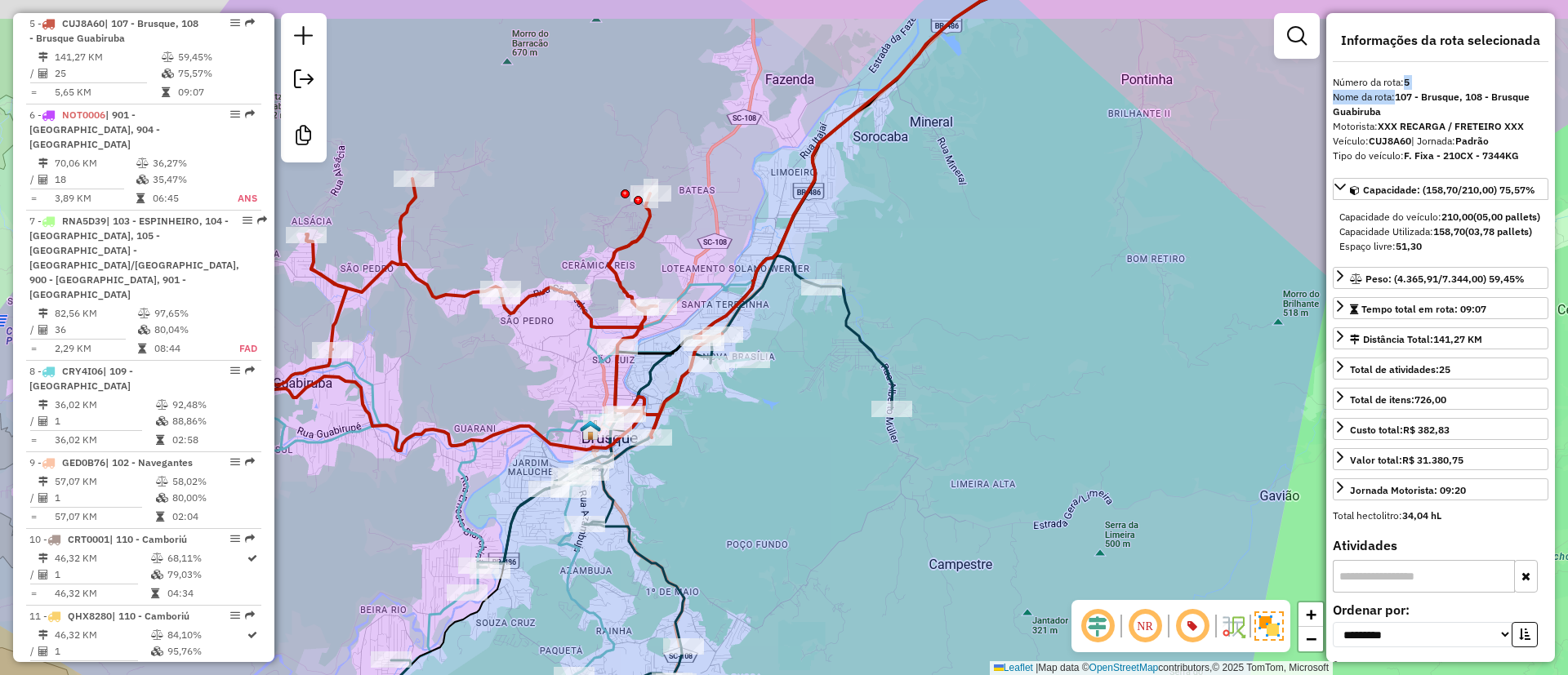
drag, startPoint x: 674, startPoint y: 387, endPoint x: 709, endPoint y: 449, distance: 71.2
click at [709, 449] on div "Janela de atendimento Grade de atendimento Capacidade Transportadoras Veículos …" at bounding box center [784, 338] width 1568 height 675
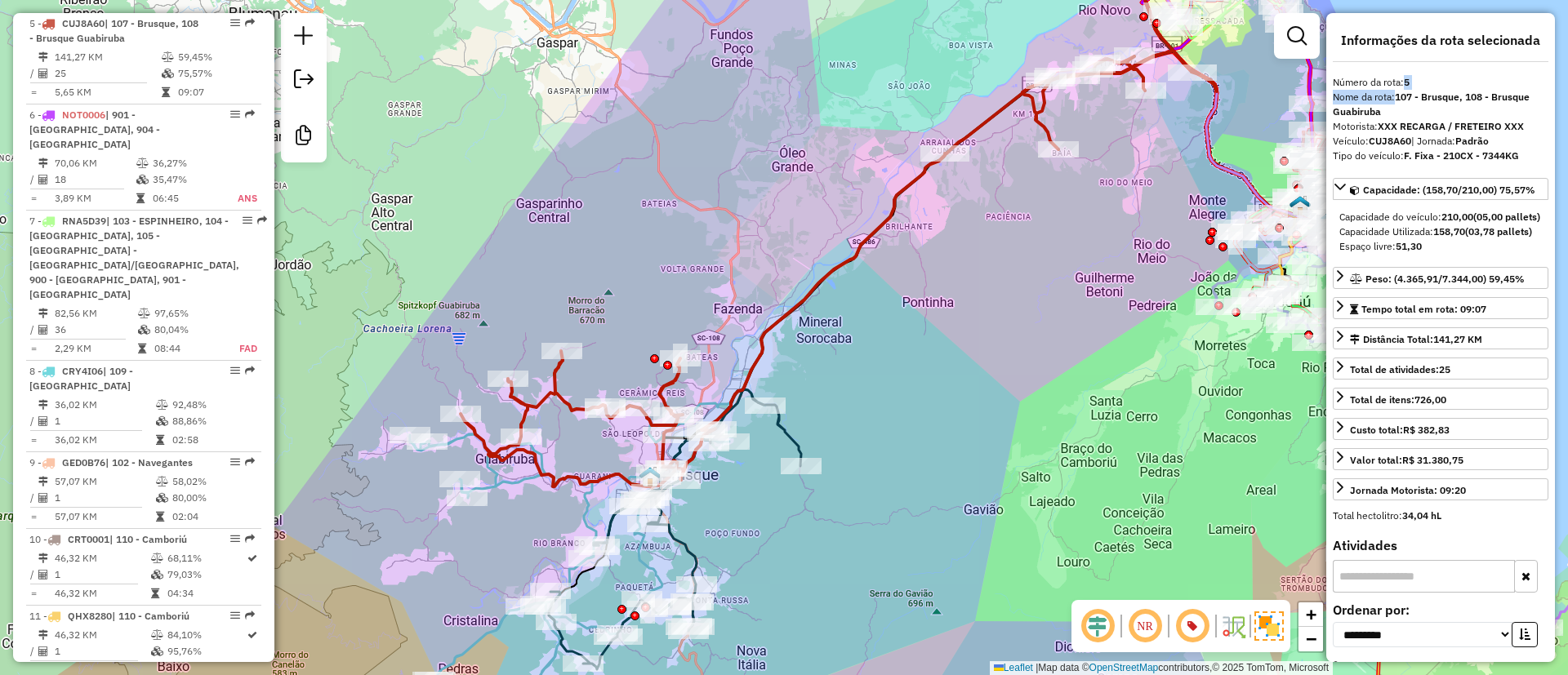
drag, startPoint x: 836, startPoint y: 370, endPoint x: 714, endPoint y: 418, distance: 131.1
click at [723, 466] on div "Janela de atendimento Grade de atendimento Capacidade Transportadoras Veículos …" at bounding box center [784, 338] width 1568 height 675
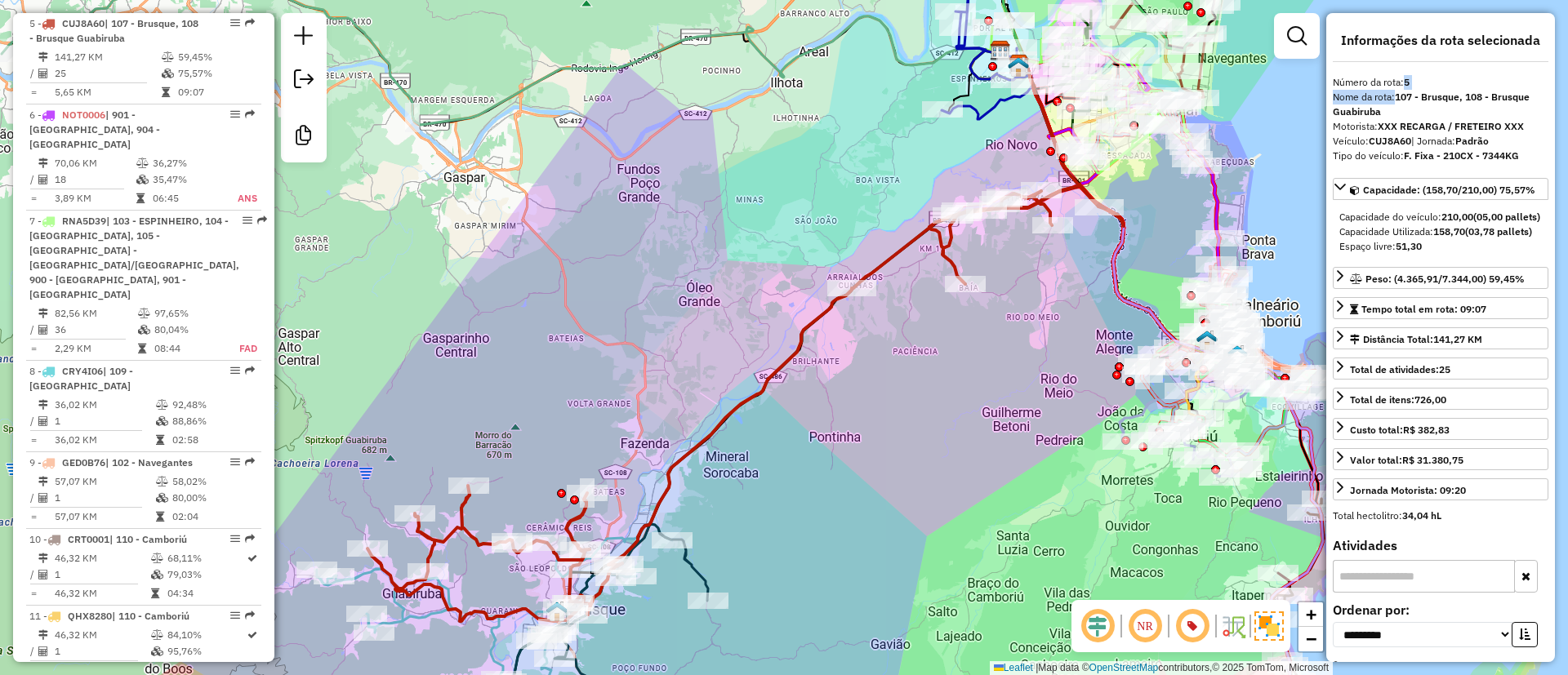
drag, startPoint x: 797, startPoint y: 389, endPoint x: 816, endPoint y: 428, distance: 43.4
click at [816, 428] on div "Janela de atendimento Grade de atendimento Capacidade Transportadoras Veículos …" at bounding box center [784, 338] width 1568 height 675
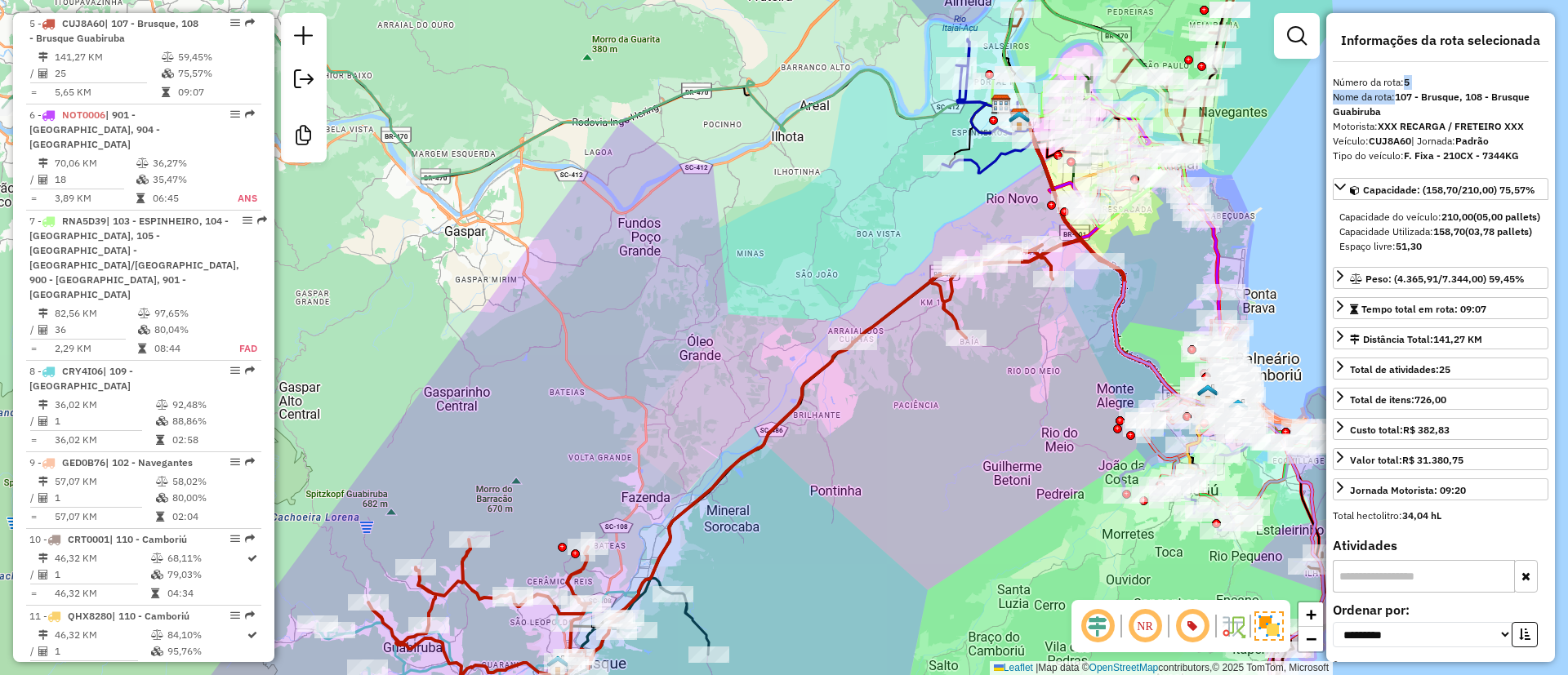
drag, startPoint x: 876, startPoint y: 417, endPoint x: 832, endPoint y: 543, distance: 133.5
click at [835, 541] on div "Janela de atendimento Grade de atendimento Capacidade Transportadoras Veículos …" at bounding box center [784, 338] width 1568 height 675
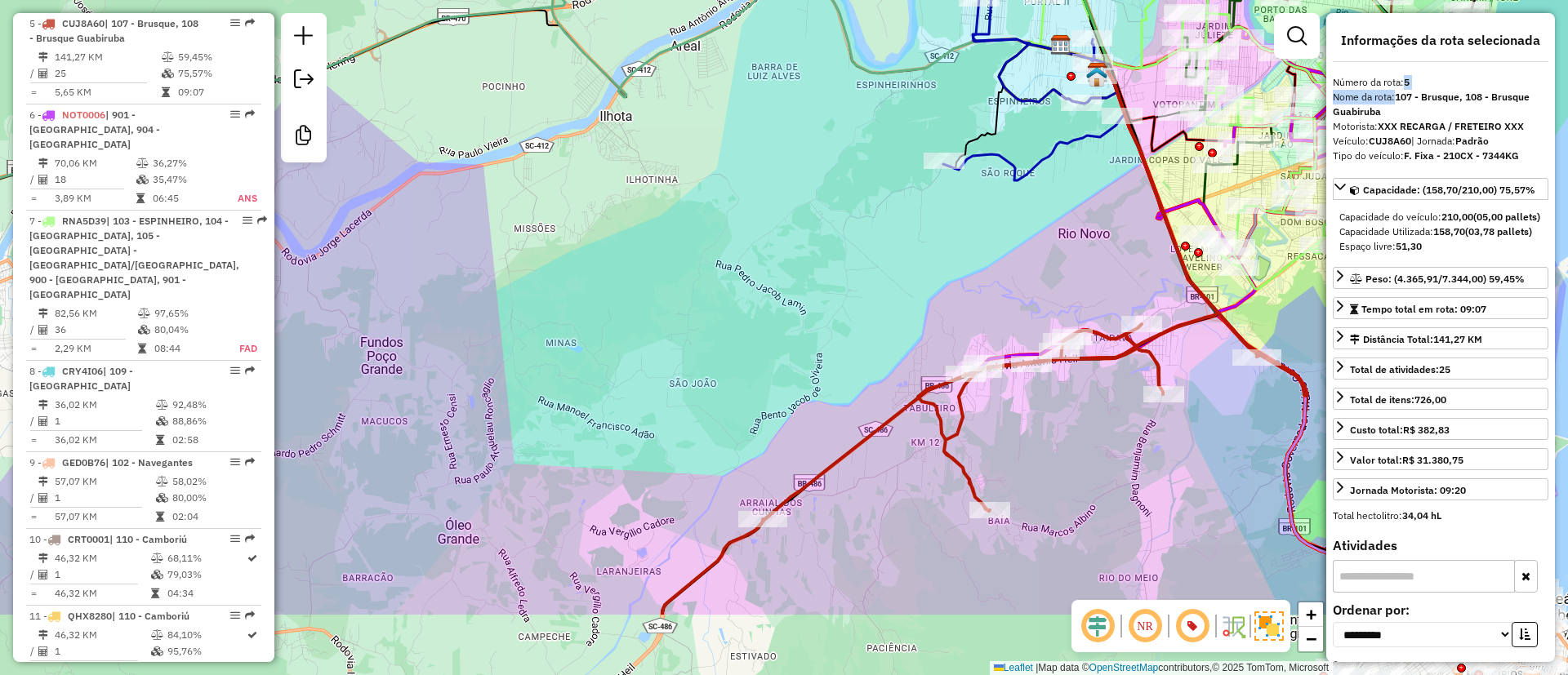
drag, startPoint x: 508, startPoint y: 564, endPoint x: 635, endPoint y: 400, distance: 207.4
click at [634, 402] on div "Janela de atendimento Grade de atendimento Capacidade Transportadoras Veículos …" at bounding box center [784, 338] width 1568 height 675
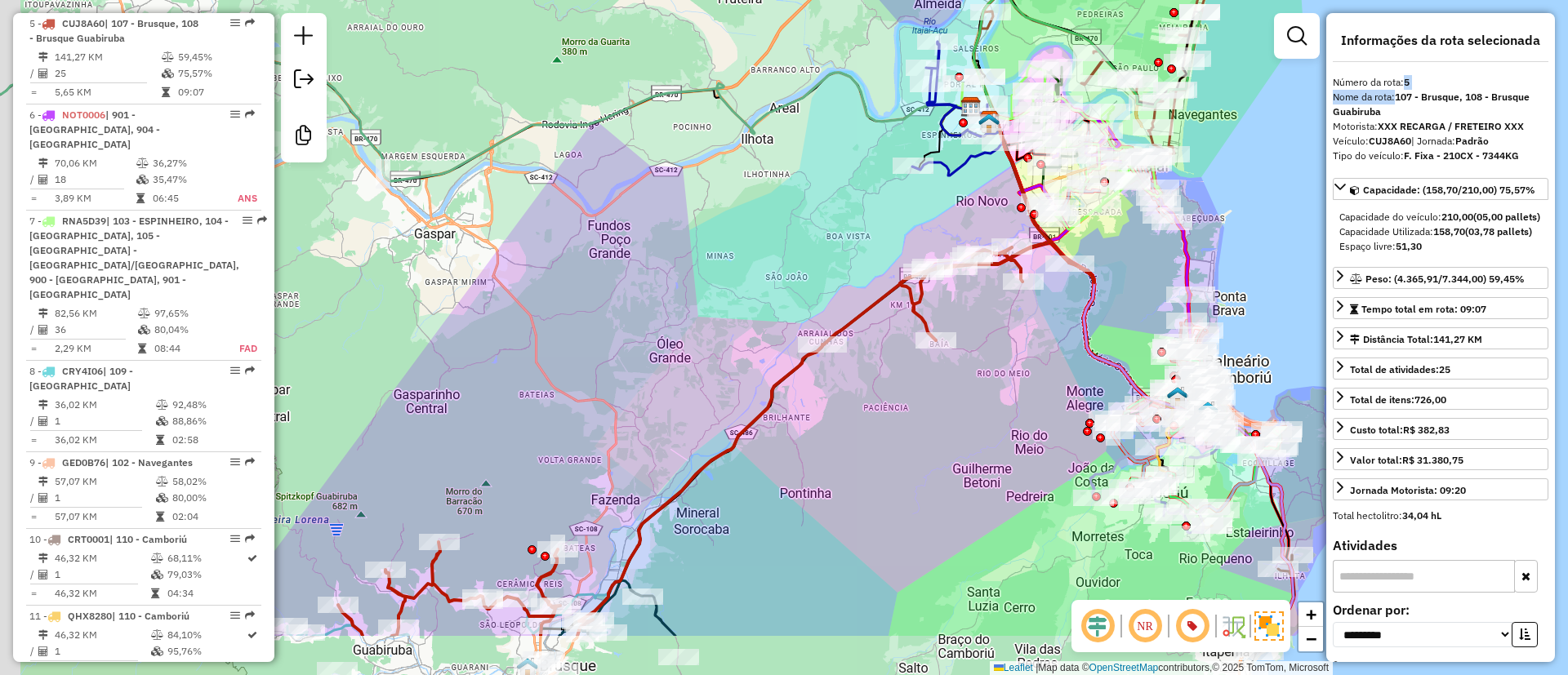
drag, startPoint x: 415, startPoint y: 568, endPoint x: 537, endPoint y: 450, distance: 169.7
click at [537, 450] on div "Janela de atendimento Grade de atendimento Capacidade Transportadoras Veículos …" at bounding box center [784, 338] width 1568 height 675
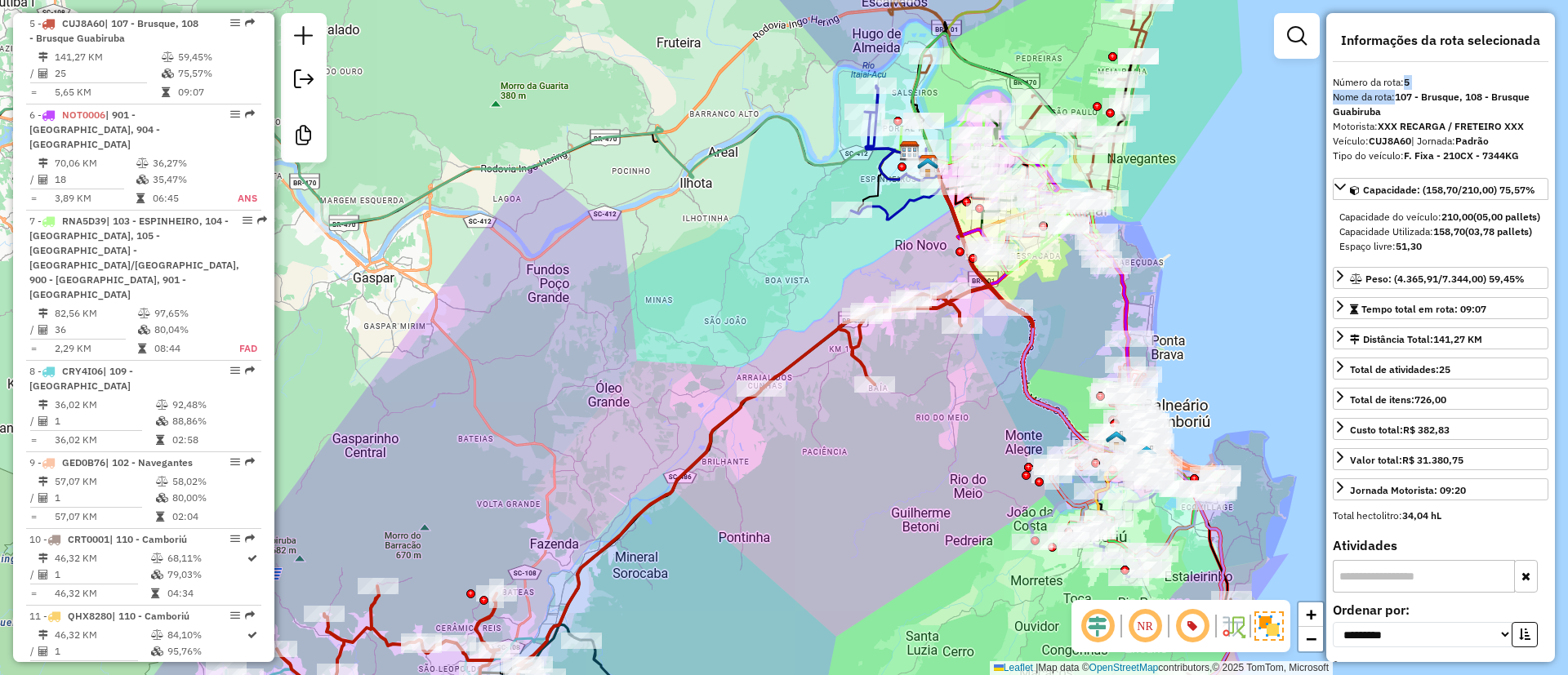
click at [769, 307] on div "Janela de atendimento Grade de atendimento Capacidade Transportadoras Veículos …" at bounding box center [784, 338] width 1568 height 675
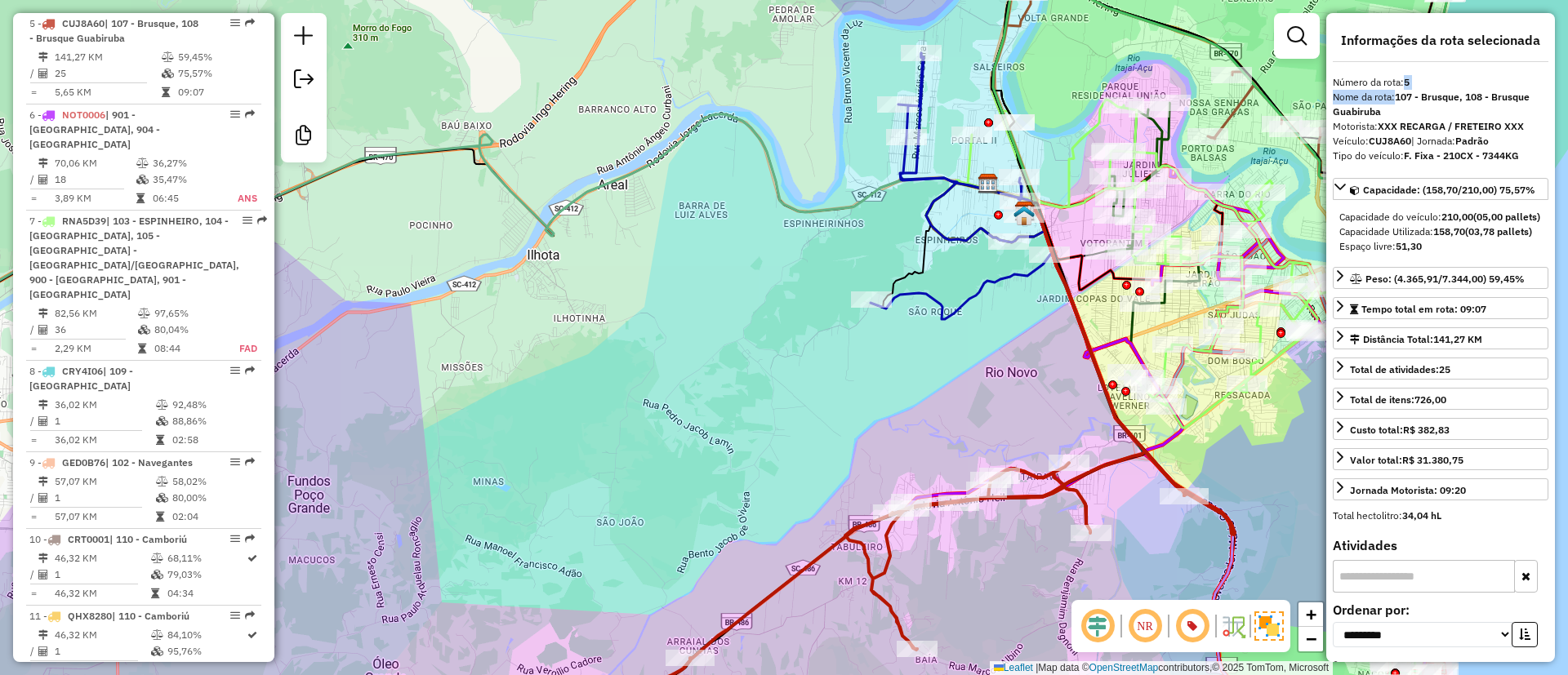
drag, startPoint x: 718, startPoint y: 238, endPoint x: 709, endPoint y: 259, distance: 22.8
click at [709, 259] on div "Janela de atendimento Grade de atendimento Capacidade Transportadoras Veículos …" at bounding box center [784, 338] width 1568 height 675
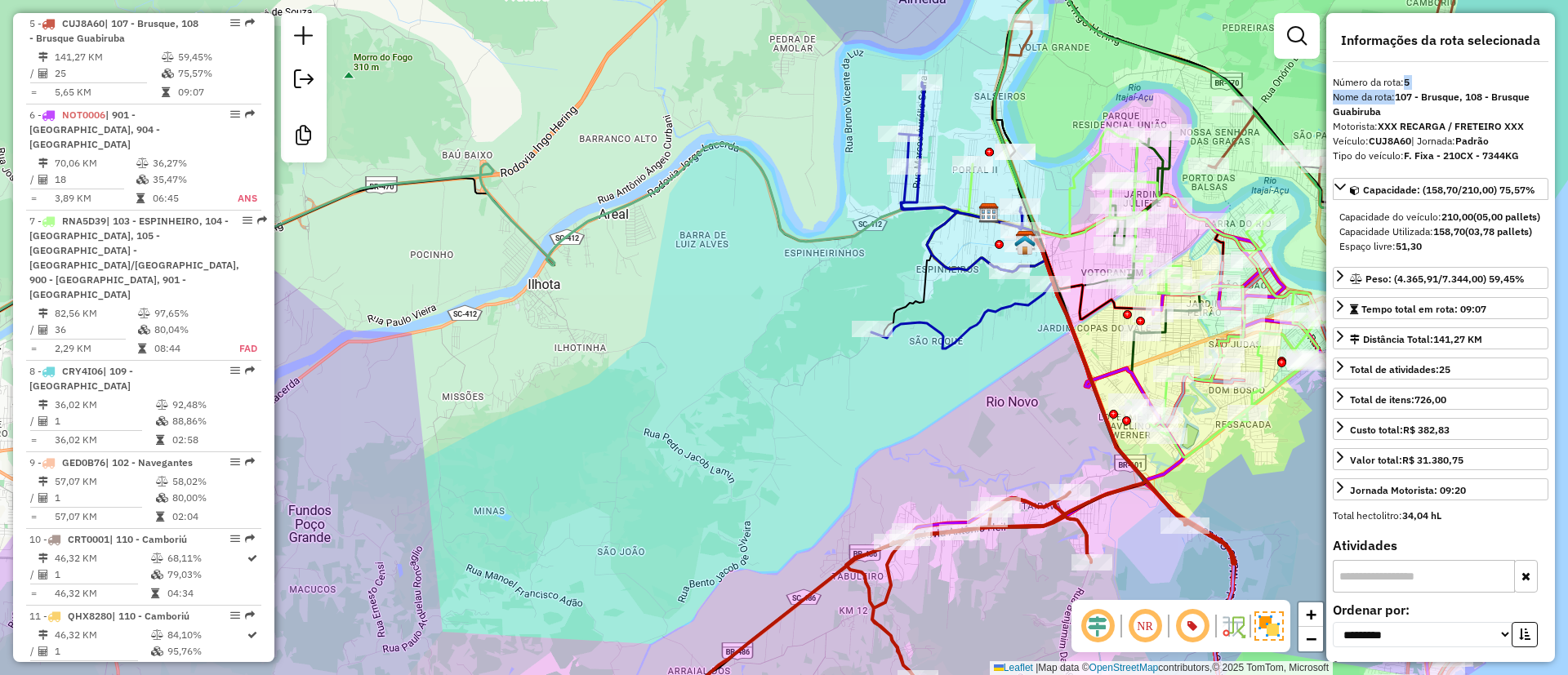
drag, startPoint x: 740, startPoint y: 286, endPoint x: 741, endPoint y: 295, distance: 9.1
click at [741, 295] on div "Janela de atendimento Grade de atendimento Capacidade Transportadoras Veículos …" at bounding box center [784, 338] width 1568 height 675
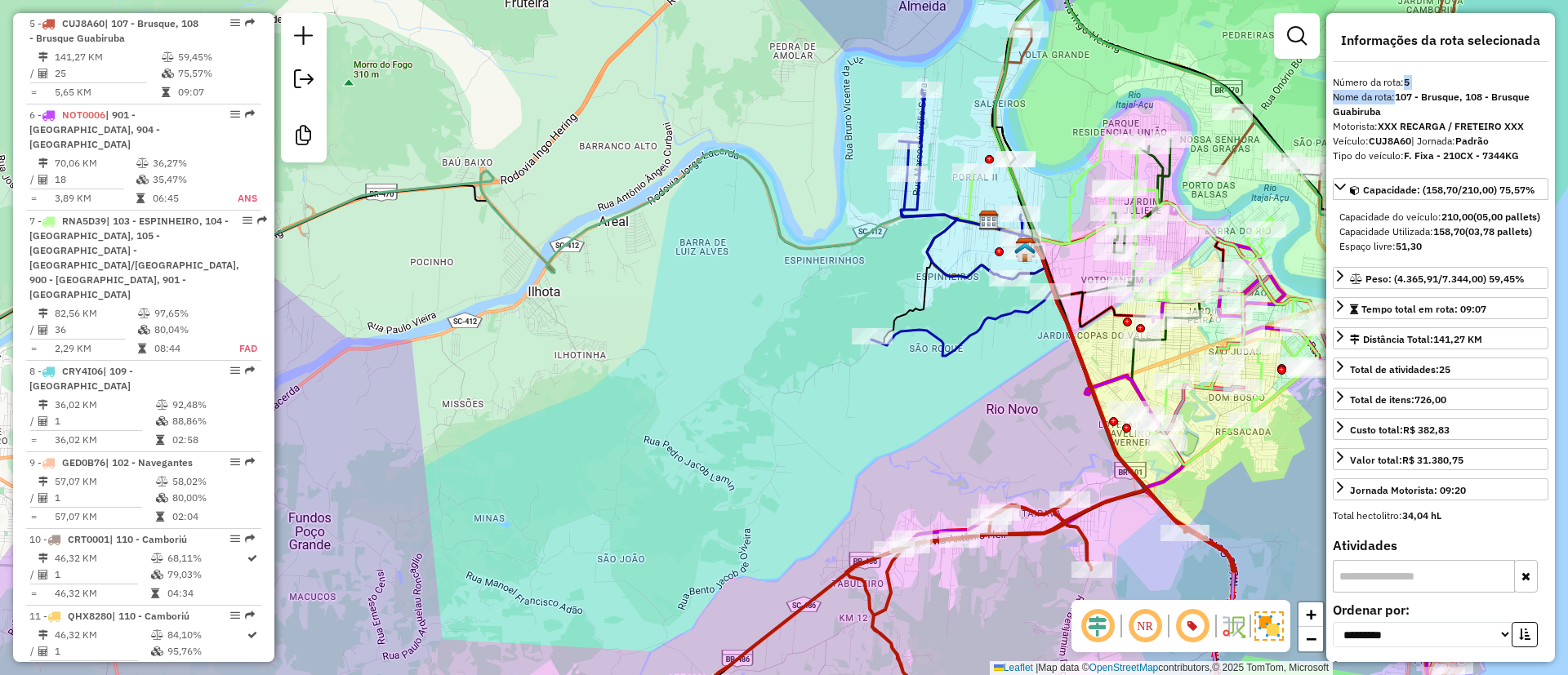
drag, startPoint x: 720, startPoint y: 137, endPoint x: 568, endPoint y: 280, distance: 208.7
click at [568, 280] on div "Janela de atendimento Grade de atendimento Capacidade Transportadoras Veículos …" at bounding box center [784, 338] width 1568 height 675
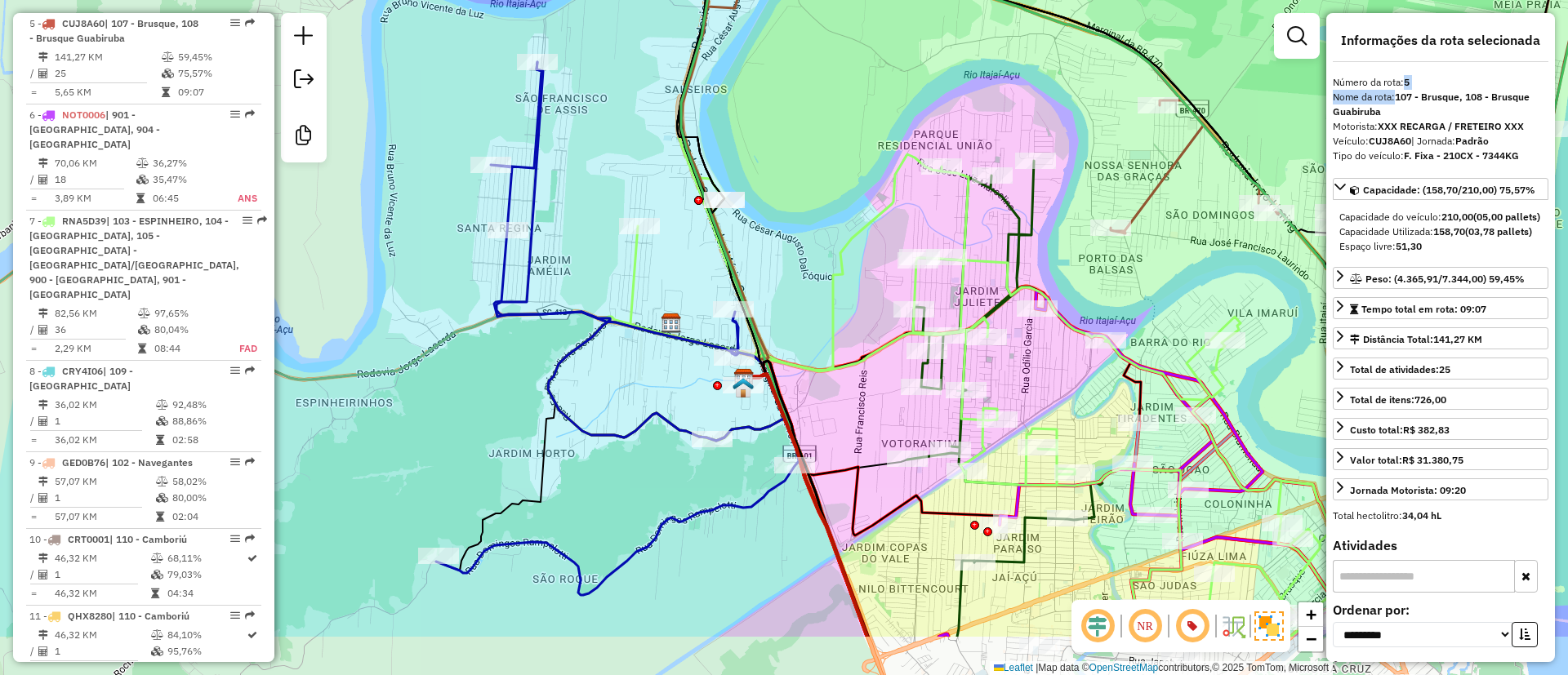
drag, startPoint x: 934, startPoint y: 331, endPoint x: 863, endPoint y: 185, distance: 162.3
click at [882, 206] on div "Janela de atendimento Grade de atendimento Capacidade Transportadoras Veículos …" at bounding box center [784, 338] width 1568 height 675
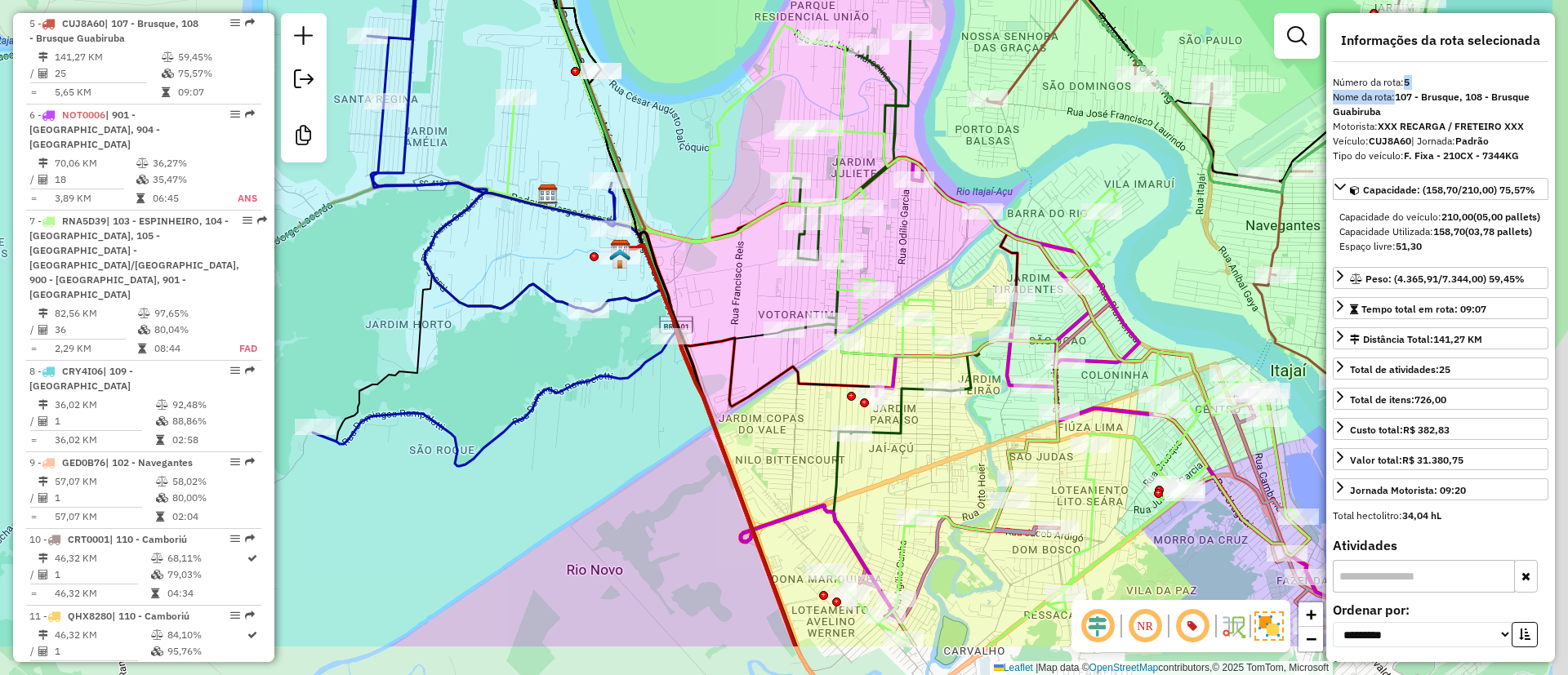
drag, startPoint x: 1018, startPoint y: 345, endPoint x: 888, endPoint y: 233, distance: 171.6
click at [896, 235] on div "Janela de atendimento Grade de atendimento Capacidade Transportadoras Veículos …" at bounding box center [784, 338] width 1568 height 675
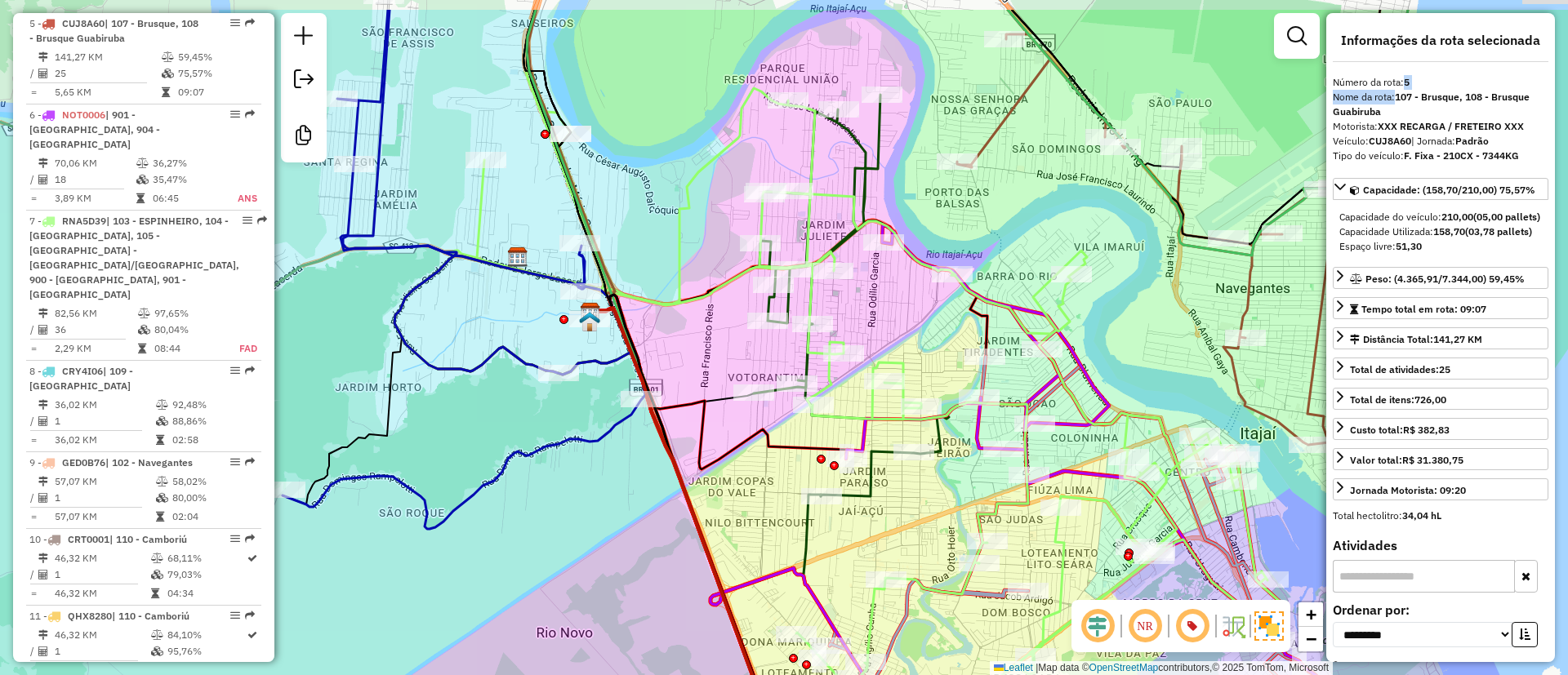
drag, startPoint x: 717, startPoint y: 207, endPoint x: 710, endPoint y: 196, distance: 13.0
click at [717, 201] on div "Janela de atendimento Grade de atendimento Capacidade Transportadoras Veículos …" at bounding box center [784, 338] width 1568 height 675
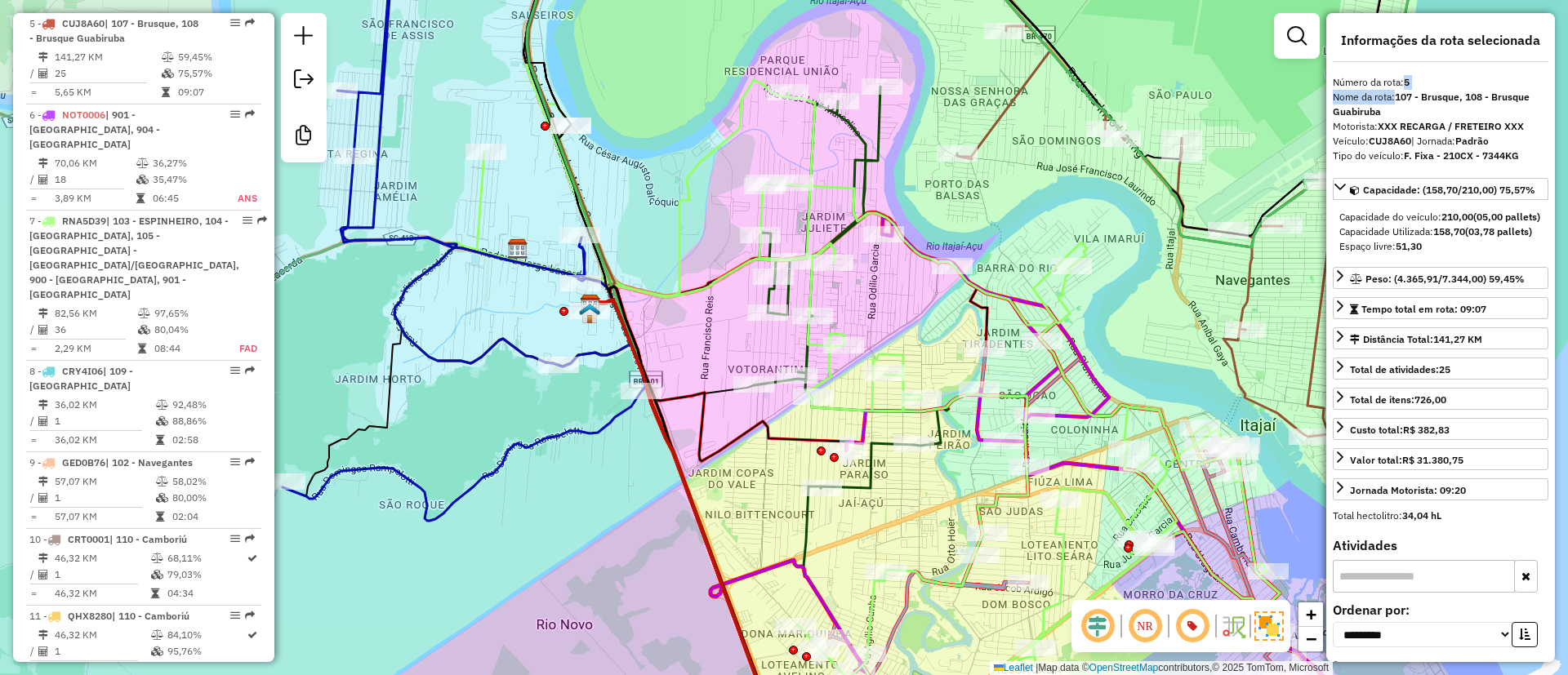
drag, startPoint x: 682, startPoint y: 246, endPoint x: 712, endPoint y: 274, distance: 41.0
click at [710, 274] on div "Janela de atendimento Grade de atendimento Capacidade Transportadoras Veículos …" at bounding box center [784, 338] width 1568 height 675
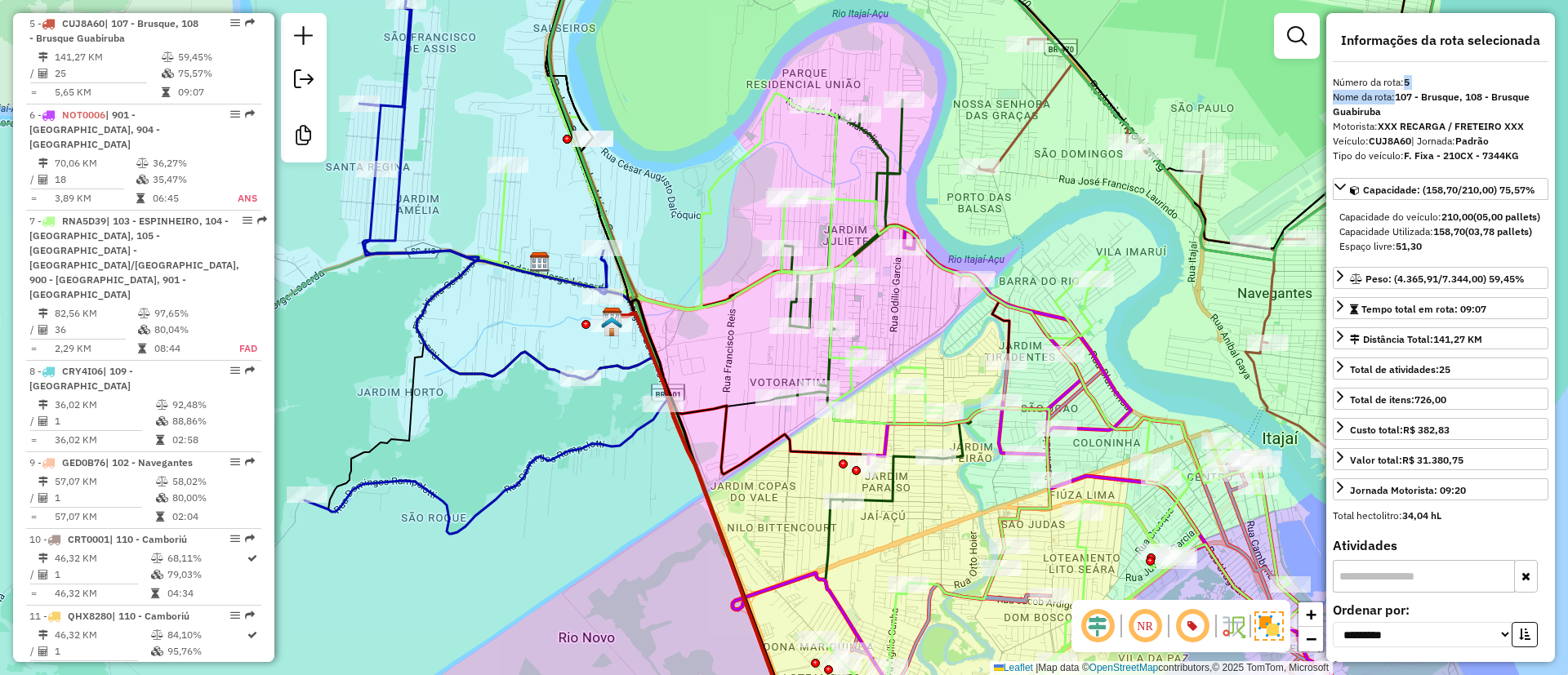
click at [910, 464] on icon at bounding box center [873, 300] width 196 height 402
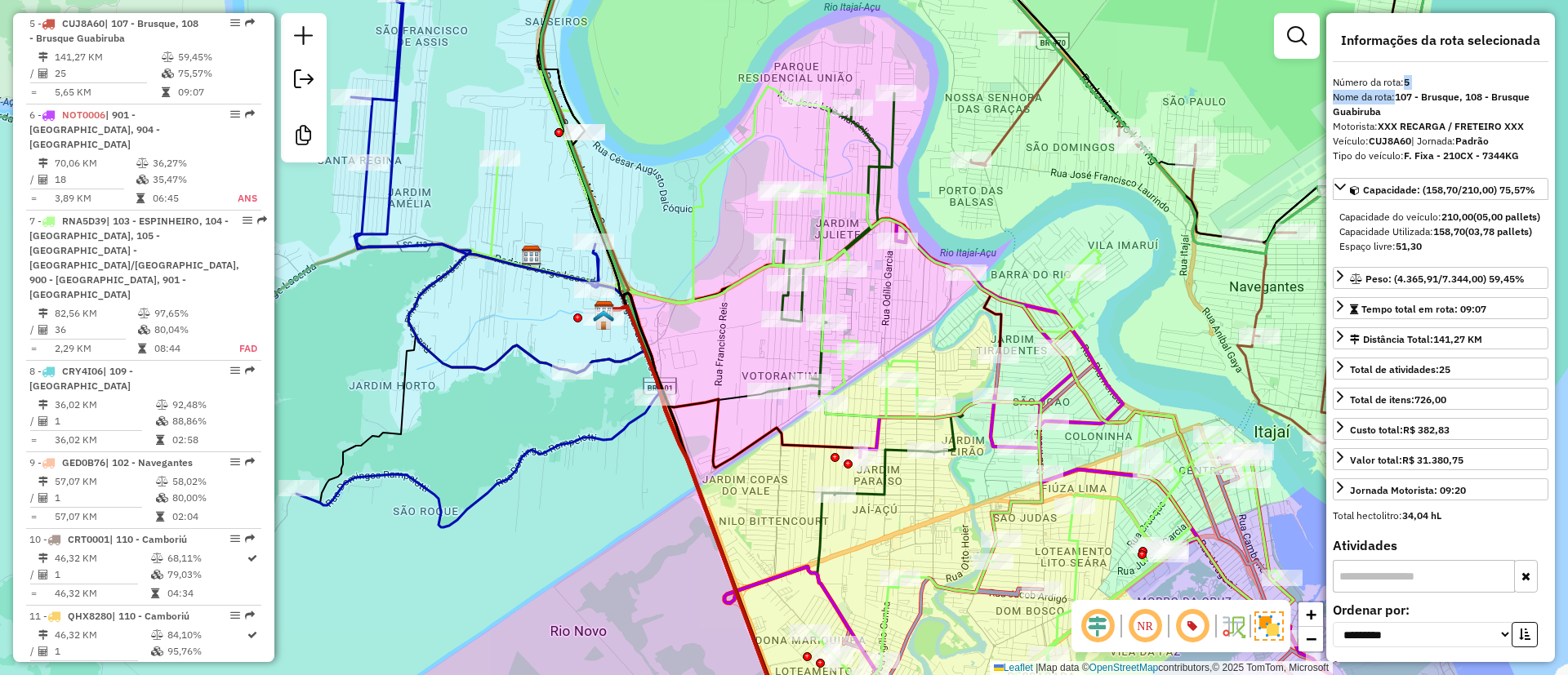
drag, startPoint x: 932, startPoint y: 543, endPoint x: 922, endPoint y: 535, distance: 12.8
click at [922, 535] on div "Janela de atendimento Grade de atendimento Capacidade Transportadoras Veículos …" at bounding box center [784, 338] width 1568 height 675
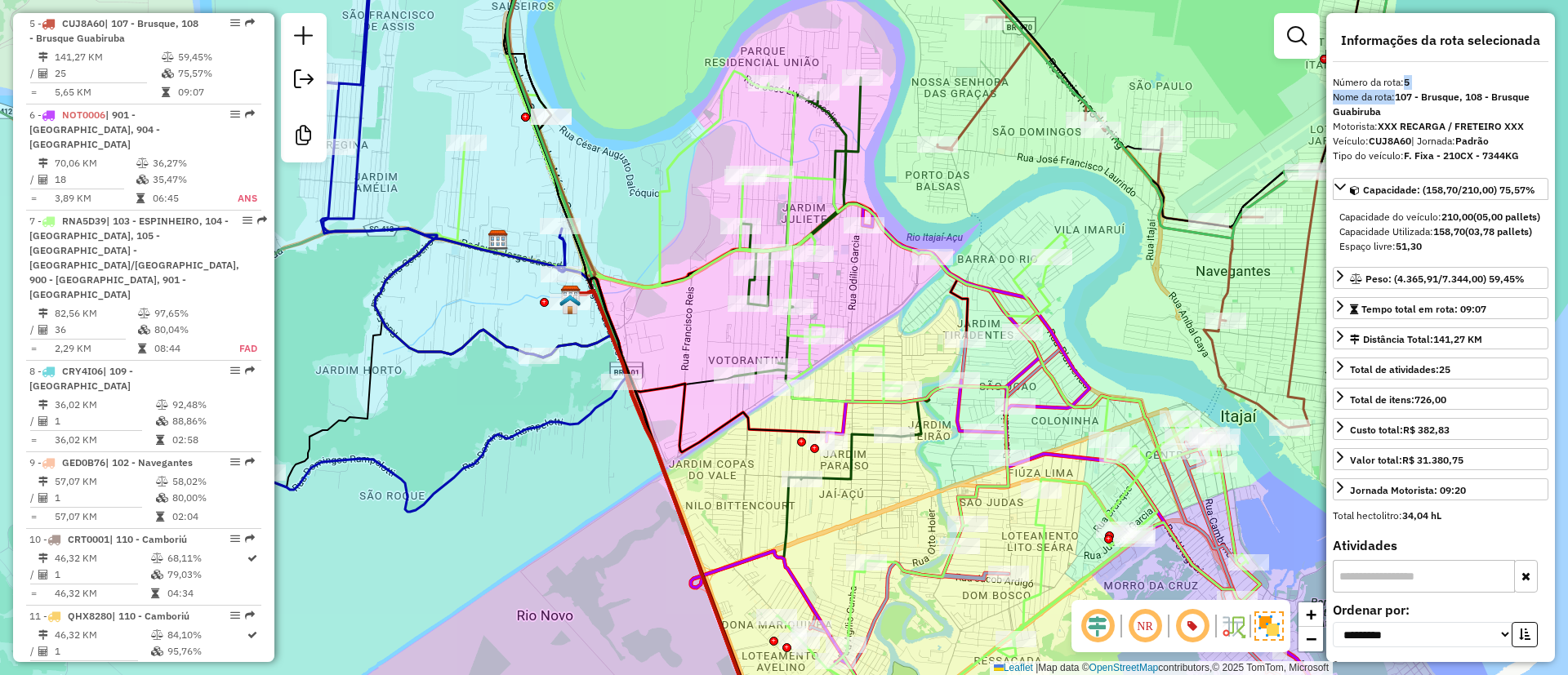
drag, startPoint x: 934, startPoint y: 541, endPoint x: 784, endPoint y: 516, distance: 152.1
click at [784, 516] on div "Rota 7 - Placa RNA5D39 92622847 - 59.636.617 THIAGO OLIMPIO Janela de atendimen…" at bounding box center [784, 338] width 1568 height 675
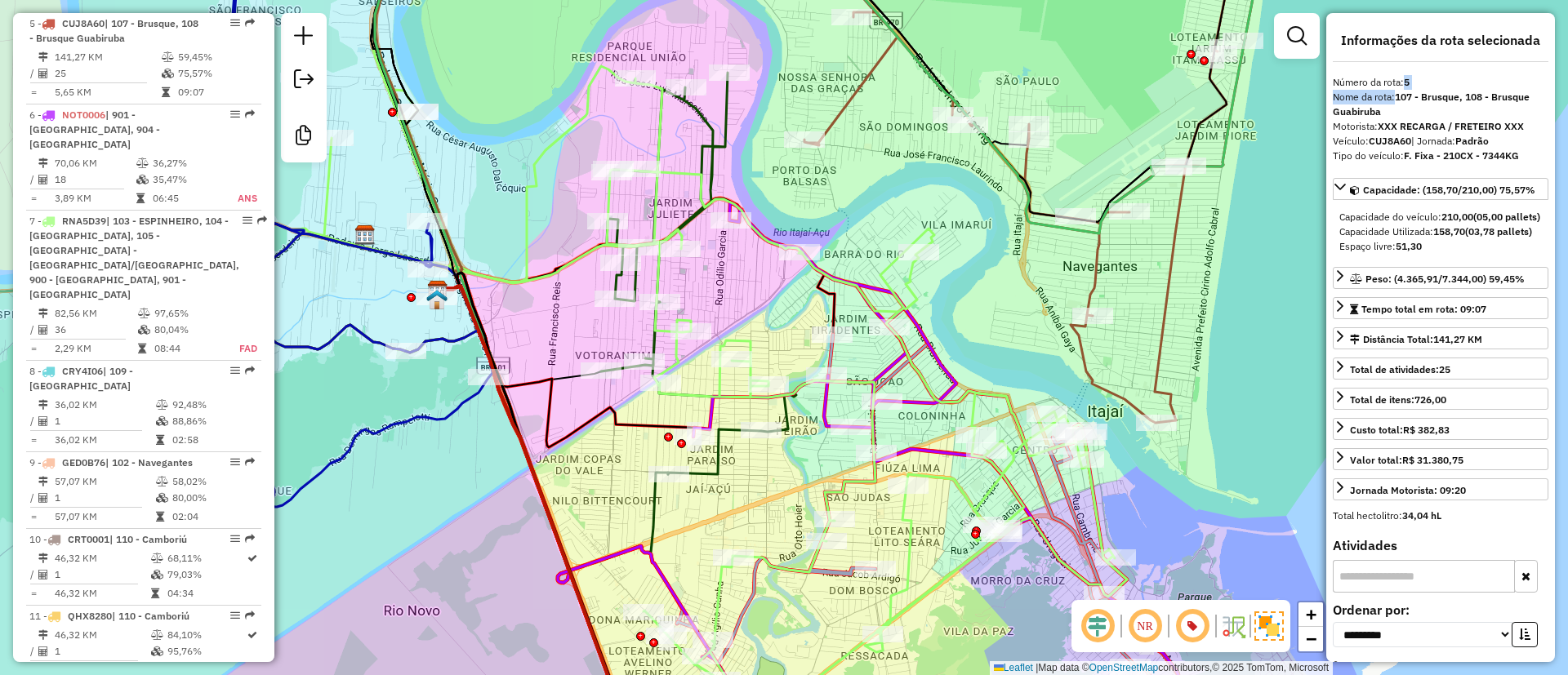
drag, startPoint x: 760, startPoint y: 62, endPoint x: 910, endPoint y: 166, distance: 182.5
click at [894, 140] on div "Janela de atendimento Grade de atendimento Capacidade Transportadoras Veículos …" at bounding box center [784, 338] width 1568 height 675
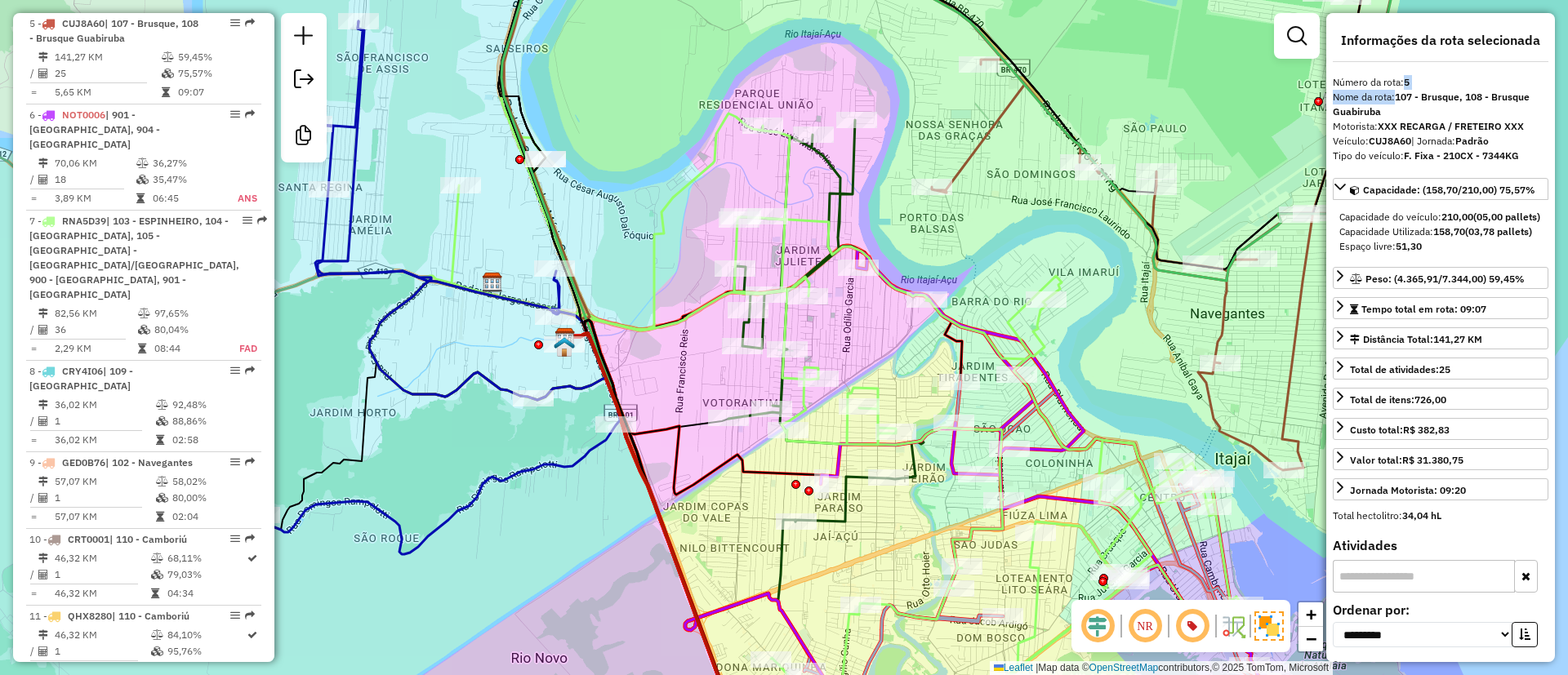
drag, startPoint x: 771, startPoint y: 523, endPoint x: 783, endPoint y: 278, distance: 245.3
click at [796, 263] on div "Janela de atendimento Grade de atendimento Capacidade Transportadoras Veículos …" at bounding box center [784, 338] width 1568 height 675
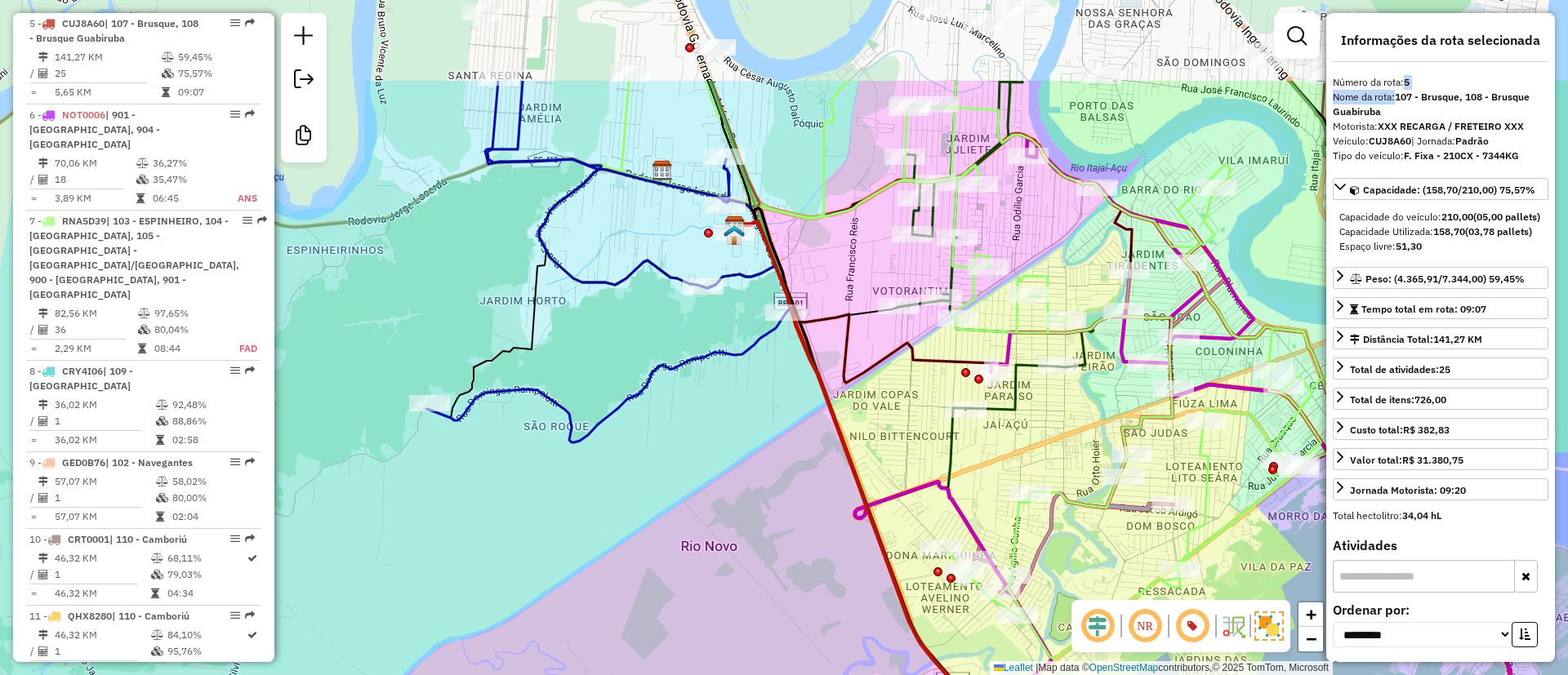
drag, startPoint x: 826, startPoint y: 313, endPoint x: 964, endPoint y: 460, distance: 201.6
click at [971, 464] on div "Janela de atendimento Grade de atendimento Capacidade Transportadoras Veículos …" at bounding box center [784, 338] width 1568 height 675
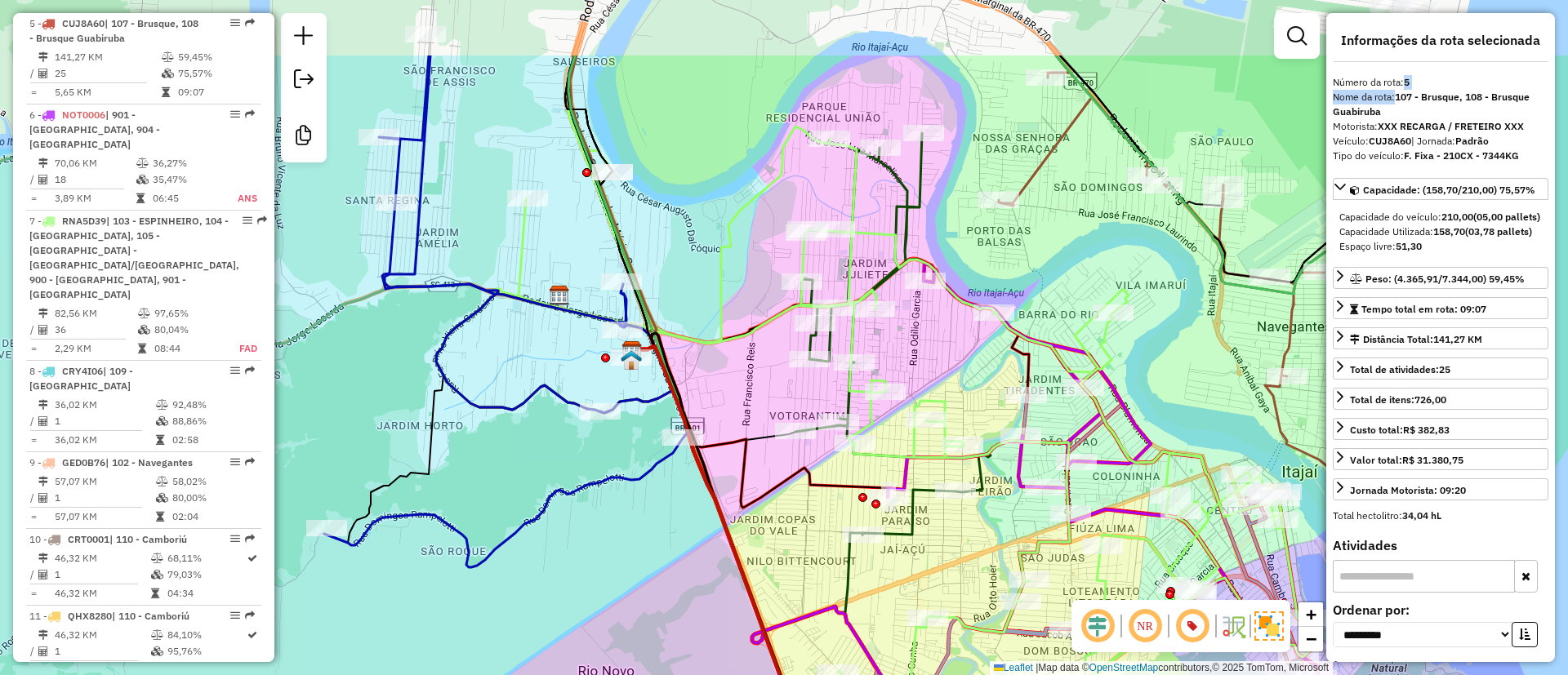
drag, startPoint x: 814, startPoint y: 113, endPoint x: 710, endPoint y: 238, distance: 162.6
click at [710, 238] on div "Janela de atendimento Grade de atendimento Capacidade Transportadoras Veículos …" at bounding box center [784, 338] width 1568 height 675
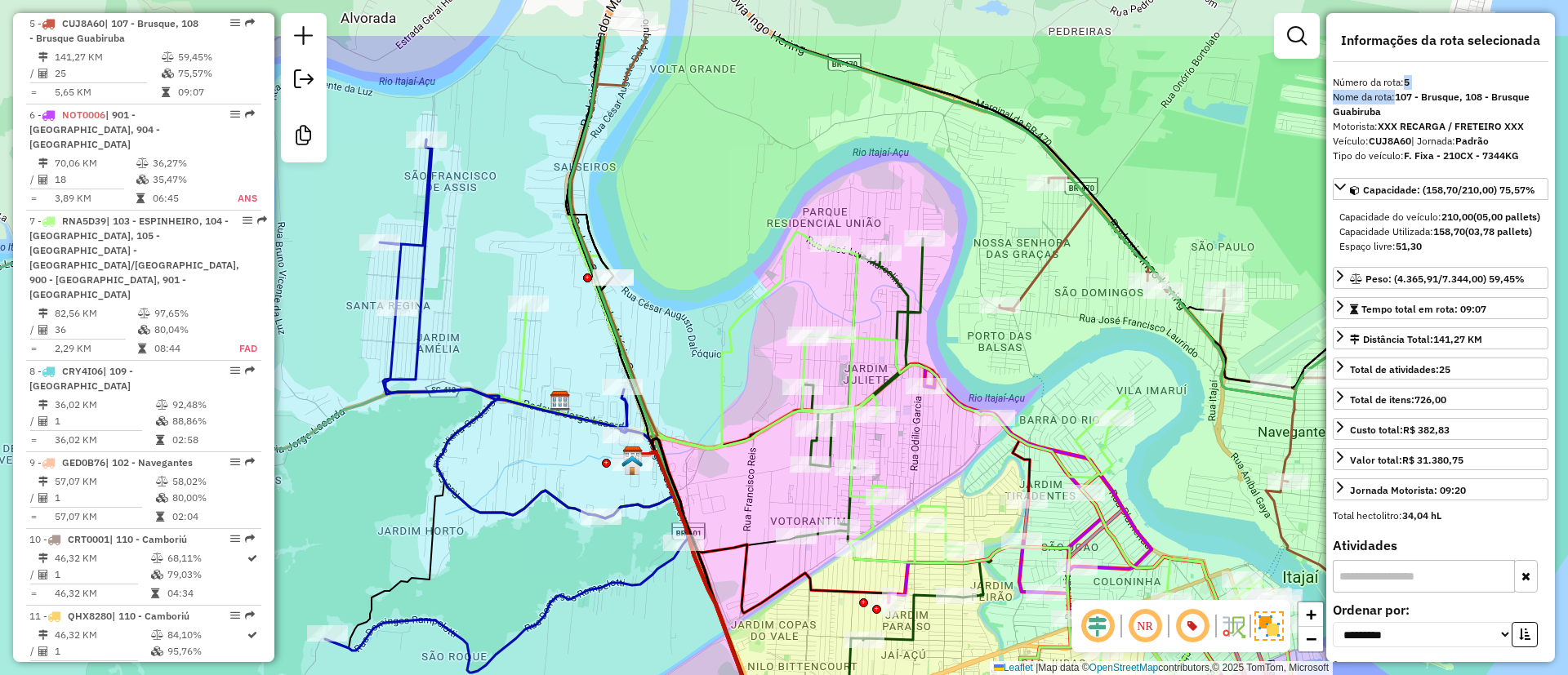
drag, startPoint x: 745, startPoint y: 143, endPoint x: 752, endPoint y: 221, distance: 78.3
click at [750, 243] on div "Janela de atendimento Grade de atendimento Capacidade Transportadoras Veículos …" at bounding box center [784, 338] width 1568 height 675
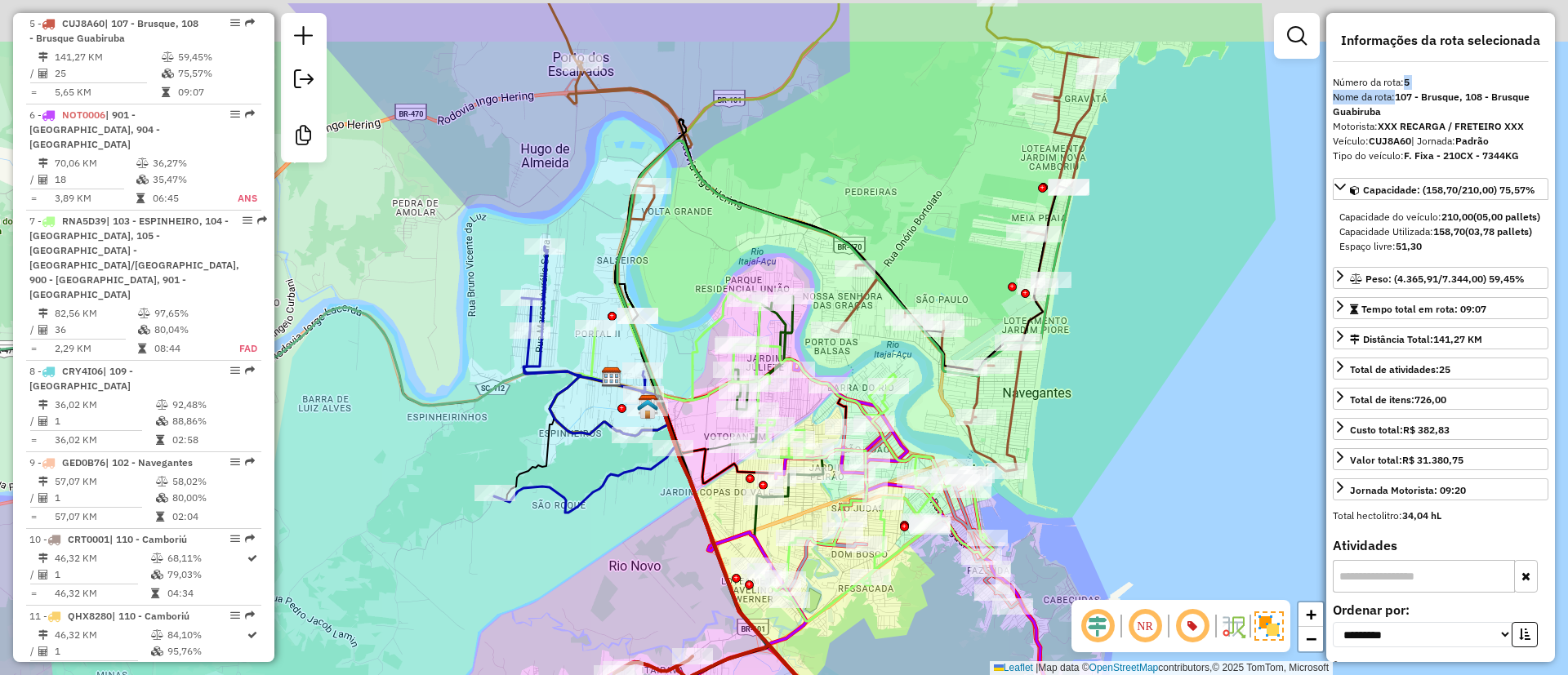
drag, startPoint x: 858, startPoint y: 154, endPoint x: 820, endPoint y: 211, distance: 68.5
click at [820, 211] on div "Janela de atendimento Grade de atendimento Capacidade Transportadoras Veículos …" at bounding box center [784, 338] width 1568 height 675
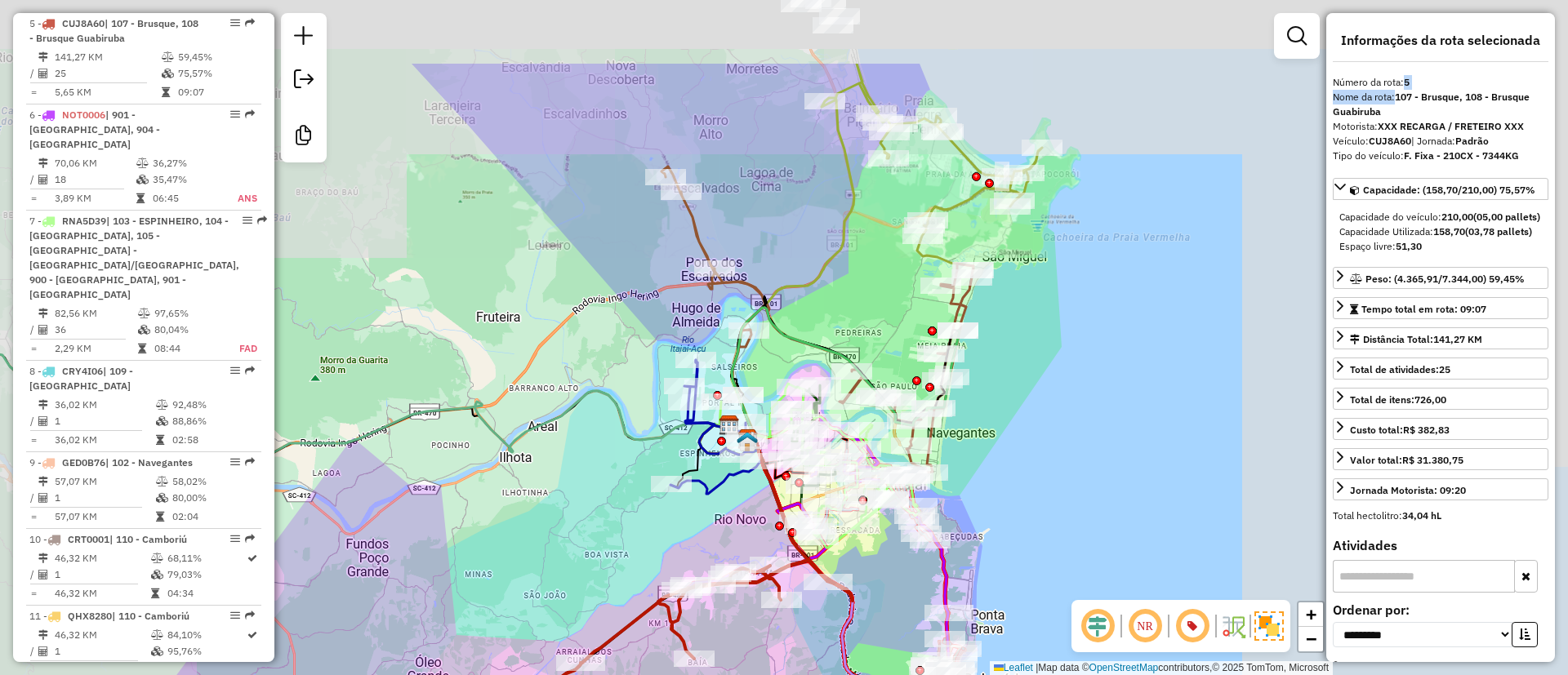
drag, startPoint x: 871, startPoint y: 139, endPoint x: 854, endPoint y: 285, distance: 147.0
click at [854, 285] on div "Janela de atendimento Grade de atendimento Capacidade Transportadoras Veículos …" at bounding box center [784, 338] width 1568 height 675
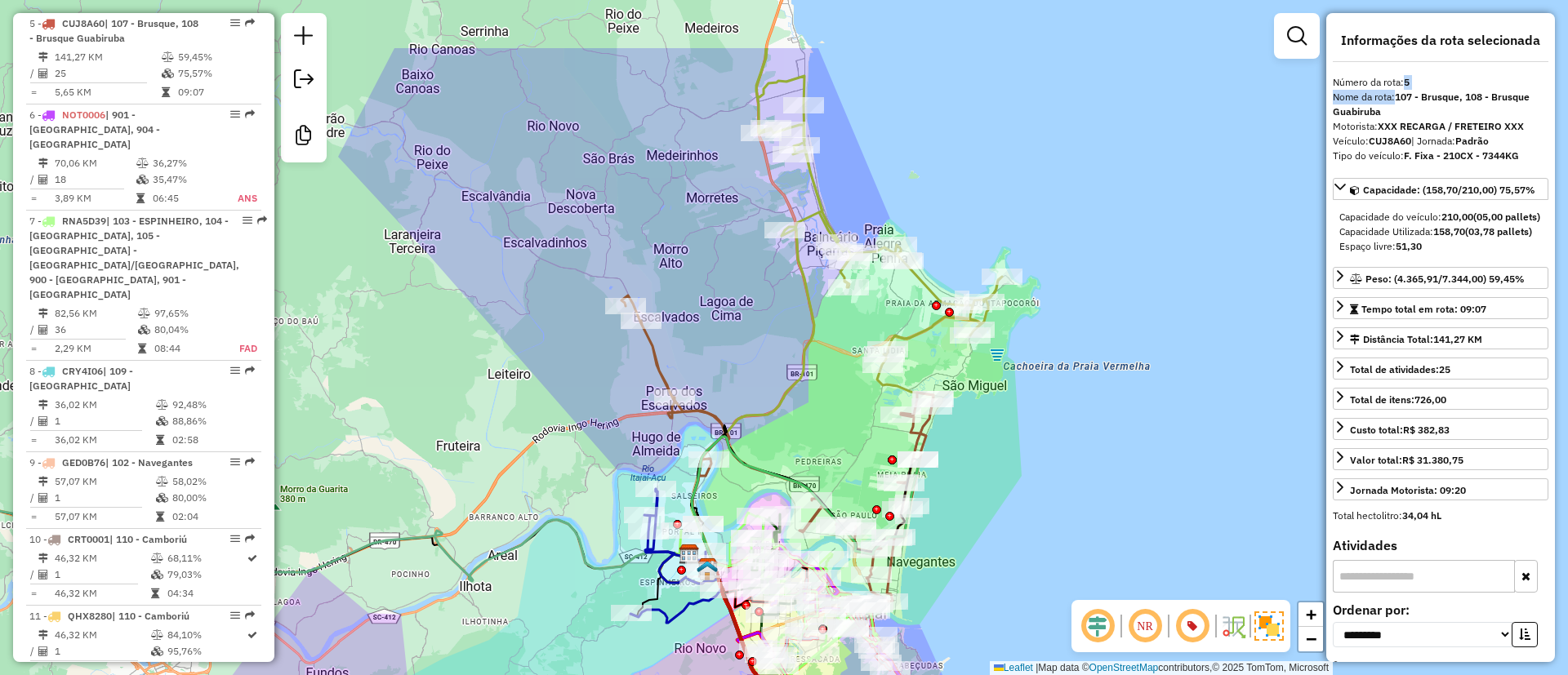
drag, startPoint x: 1008, startPoint y: 163, endPoint x: 982, endPoint y: 198, distance: 43.6
click at [1001, 185] on div "Janela de atendimento Grade de atendimento Capacidade Transportadoras Veículos …" at bounding box center [784, 338] width 1568 height 675
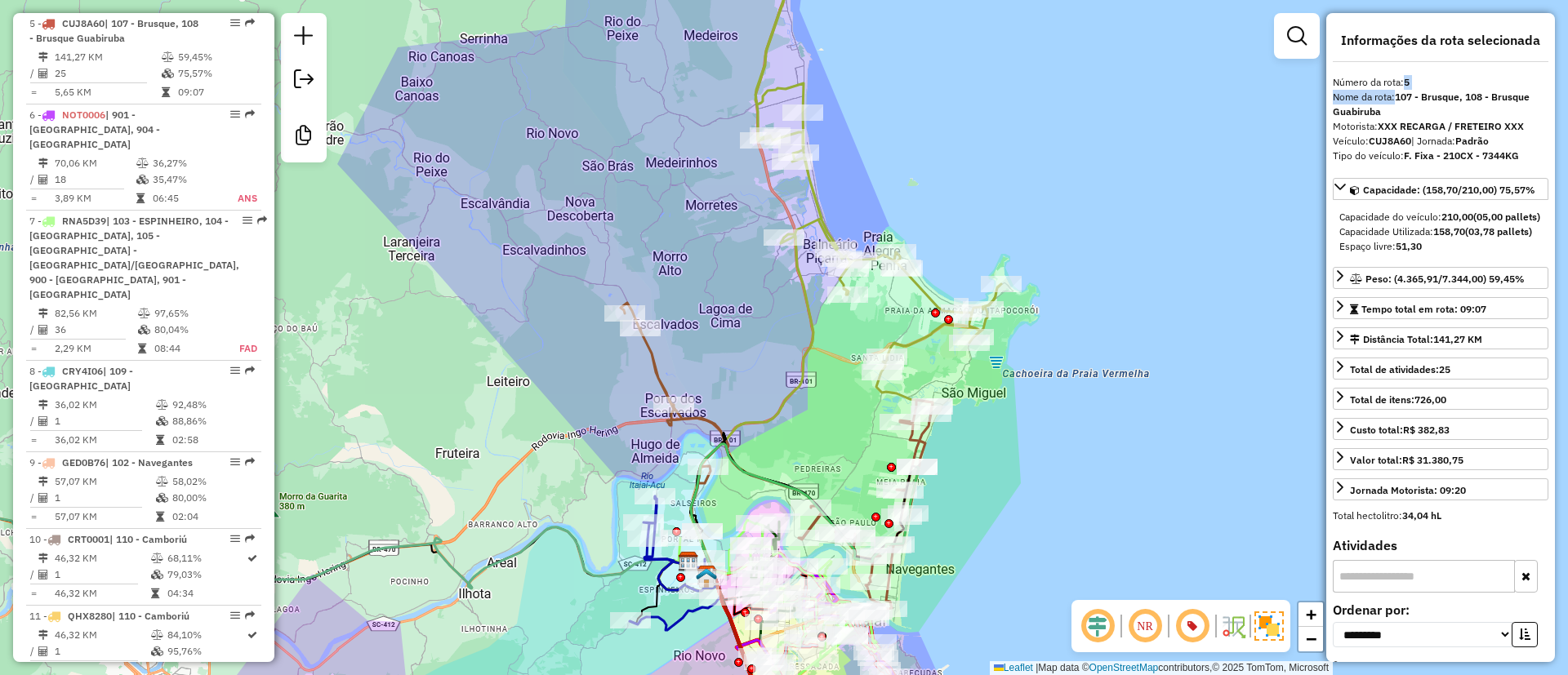
click at [815, 176] on icon at bounding box center [878, 169] width 246 height 474
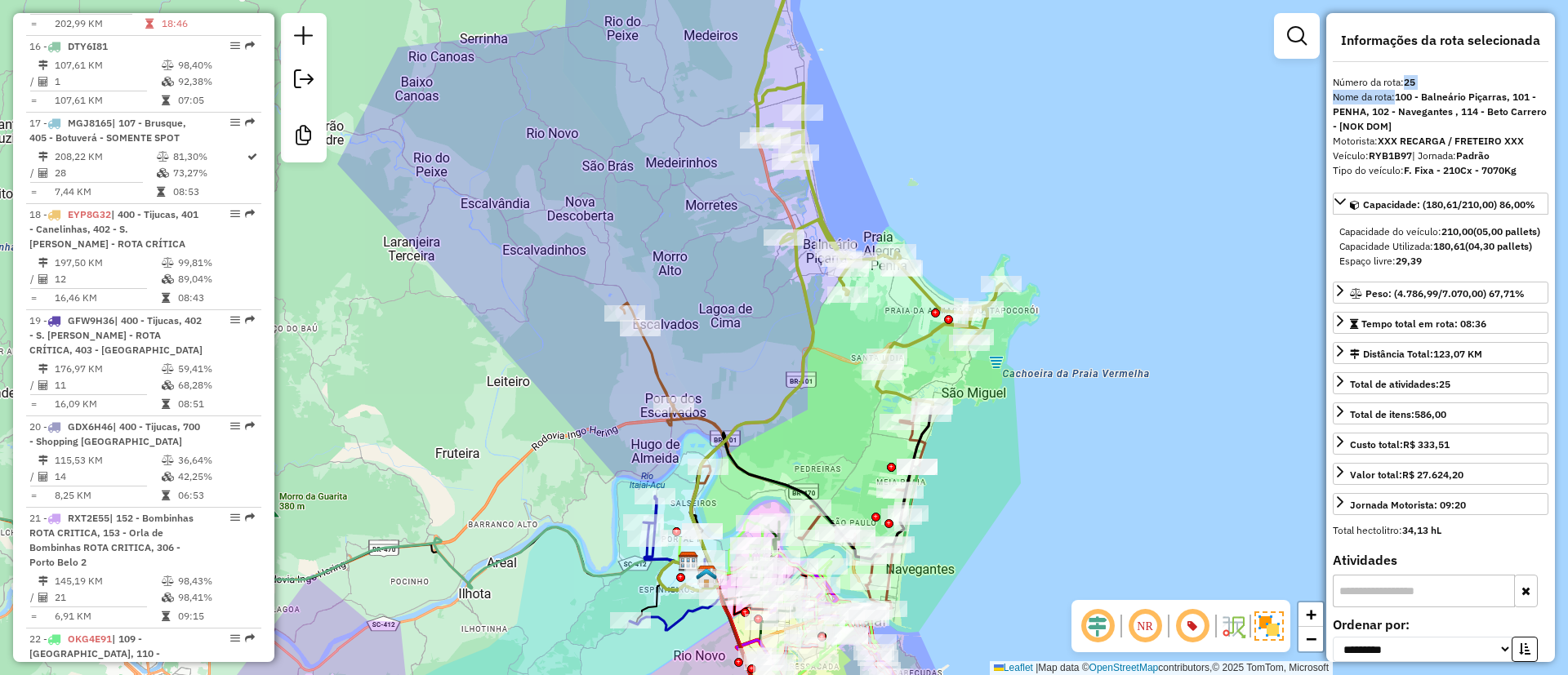
scroll to position [3030, 0]
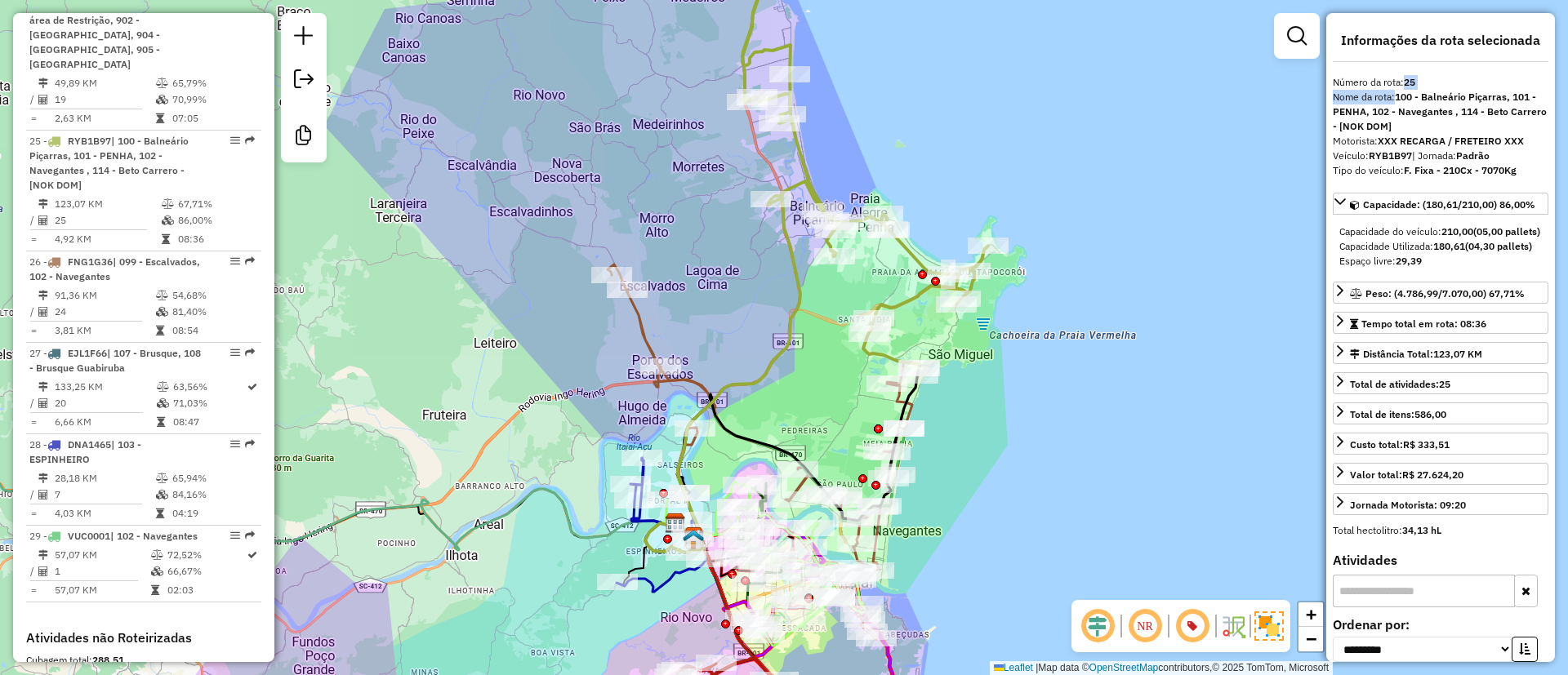
drag, startPoint x: 856, startPoint y: 196, endPoint x: 1179, endPoint y: 281, distance: 334.0
click at [841, 152] on div "Janela de atendimento Grade de atendimento Capacidade Transportadoras Veículos …" at bounding box center [784, 338] width 1568 height 675
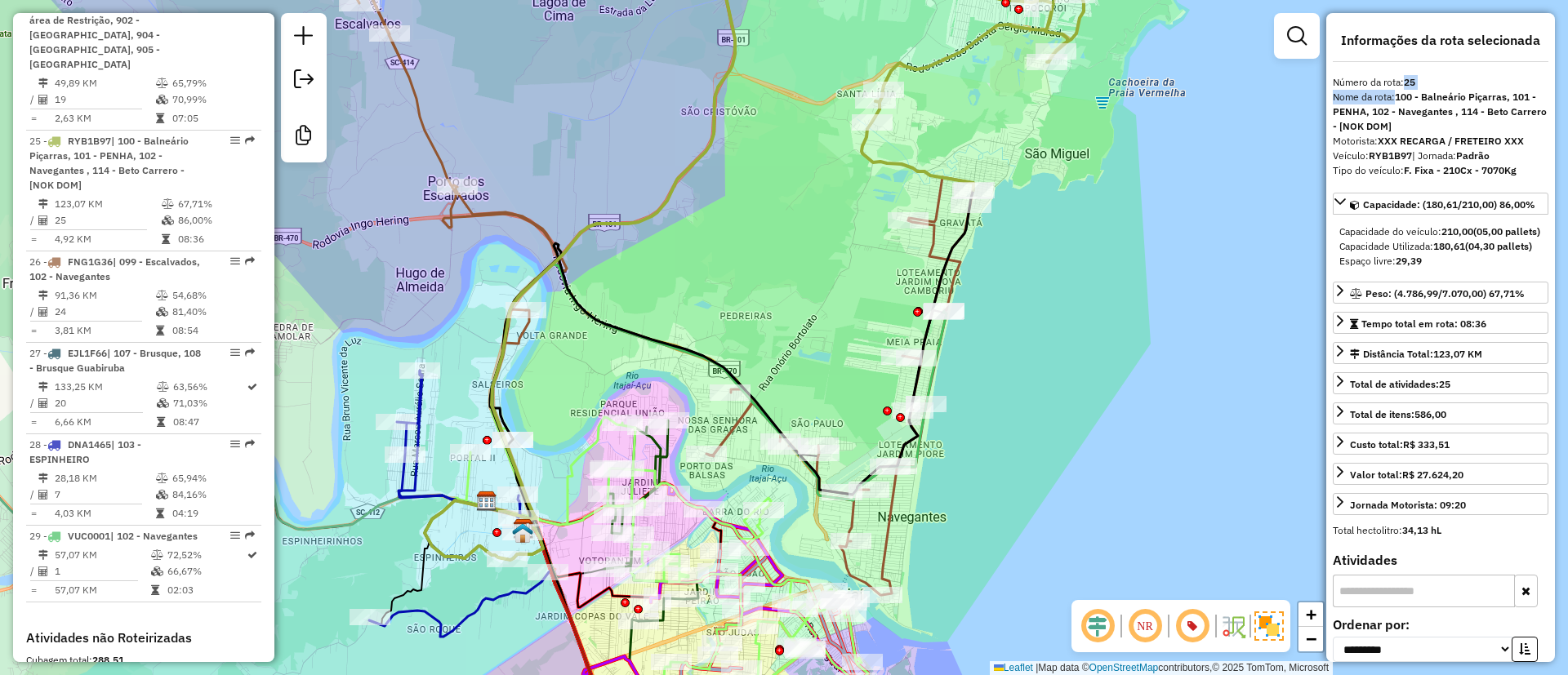
drag, startPoint x: 992, startPoint y: 397, endPoint x: 893, endPoint y: 524, distance: 161.0
click at [893, 524] on div "Janela de atendimento Grade de atendimento Capacidade Transportadoras Veículos …" at bounding box center [784, 338] width 1568 height 675
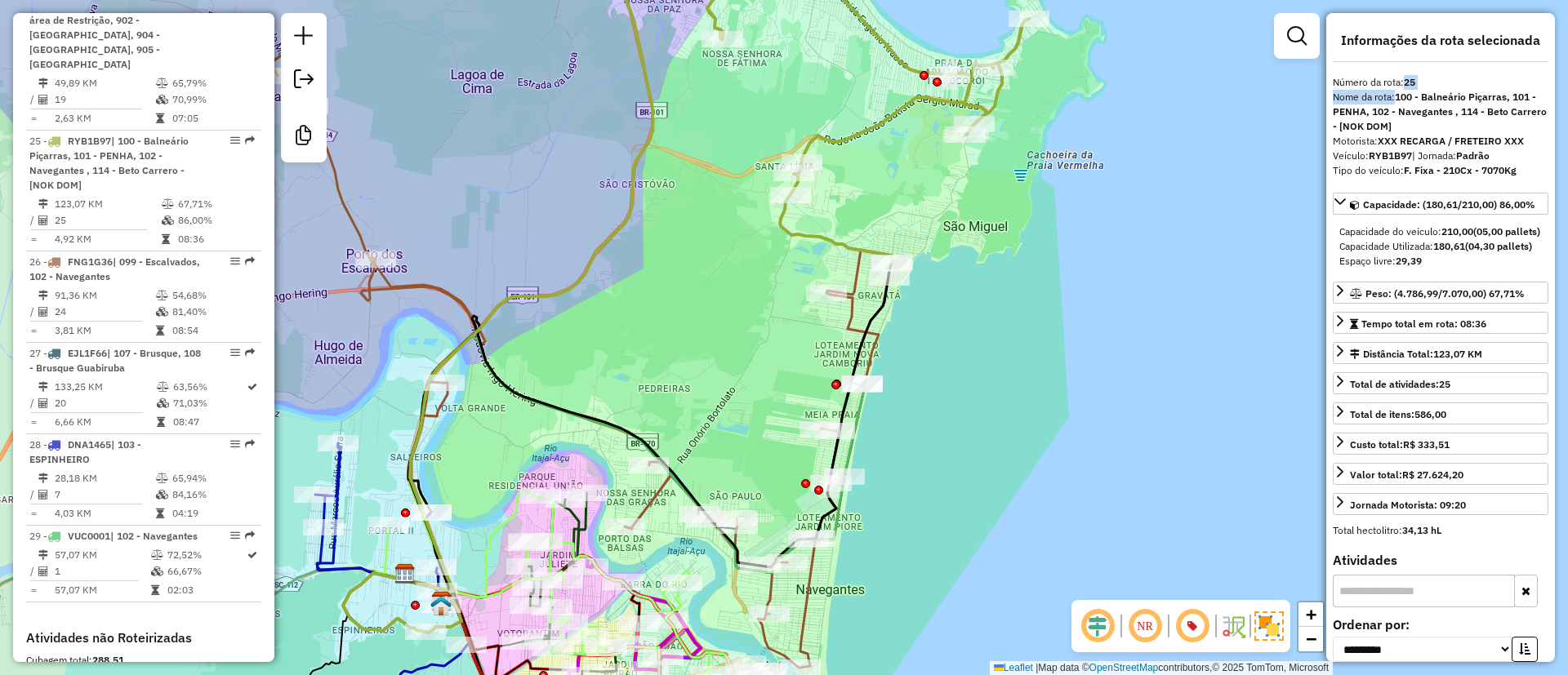
drag, startPoint x: 618, startPoint y: 285, endPoint x: 650, endPoint y: 212, distance: 79.7
click at [677, 179] on div "Rota 26 - Placa FNG1G36 92618976 - CHARADA LANCHES Janela de atendimento Grade …" at bounding box center [784, 338] width 1568 height 675
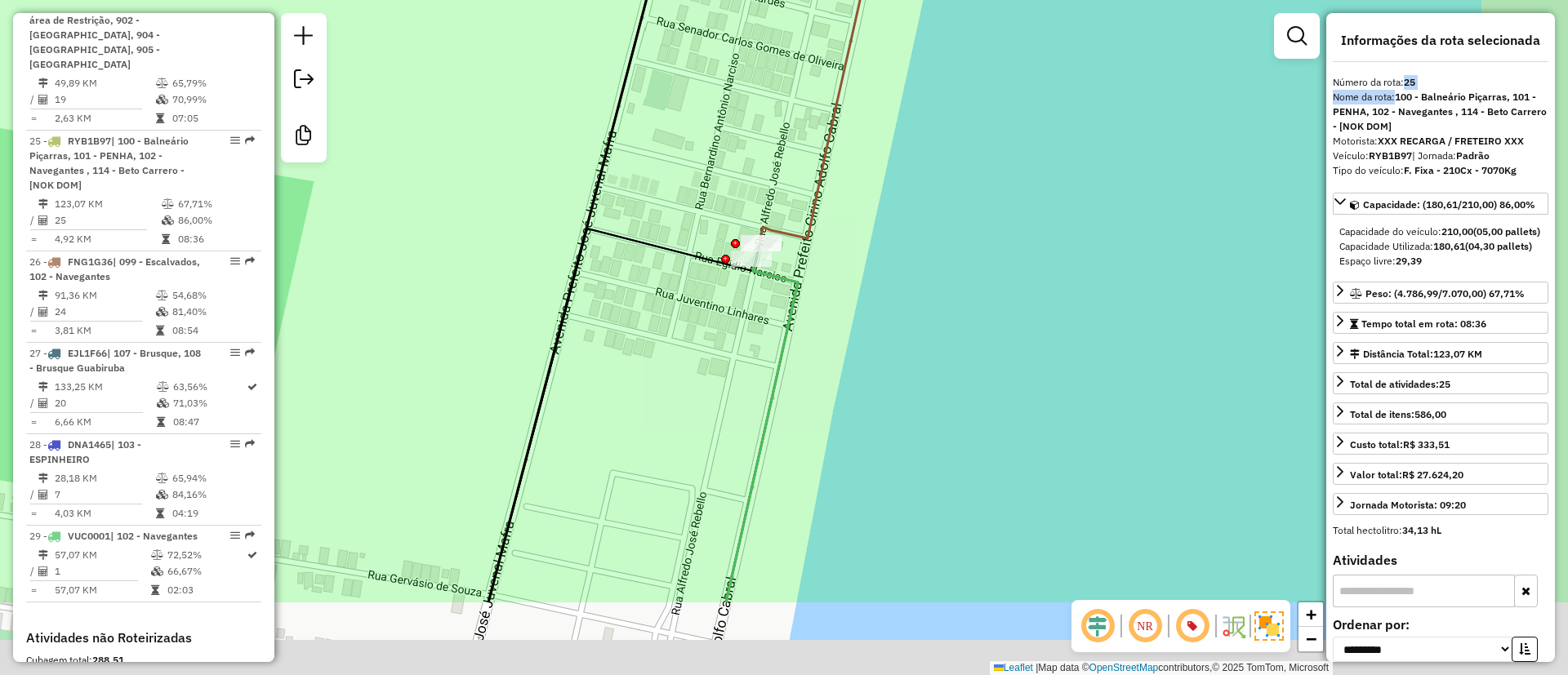
drag, startPoint x: 759, startPoint y: 146, endPoint x: 731, endPoint y: 128, distance: 33.3
click at [732, 128] on div "Janela de atendimento Grade de atendimento Capacidade Transportadoras Veículos …" at bounding box center [784, 338] width 1568 height 675
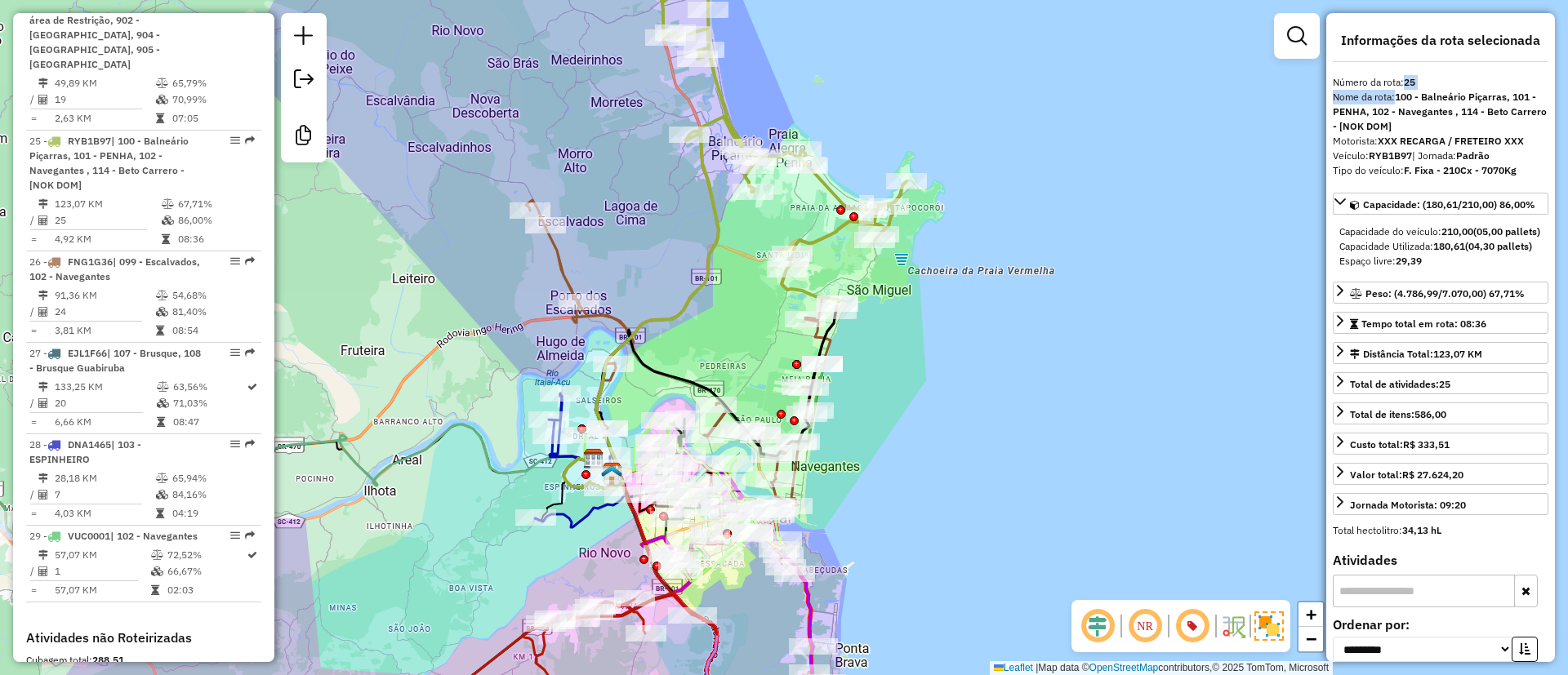
click at [906, 50] on div "Janela de atendimento Grade de atendimento Capacidade Transportadoras Veículos …" at bounding box center [784, 338] width 1568 height 675
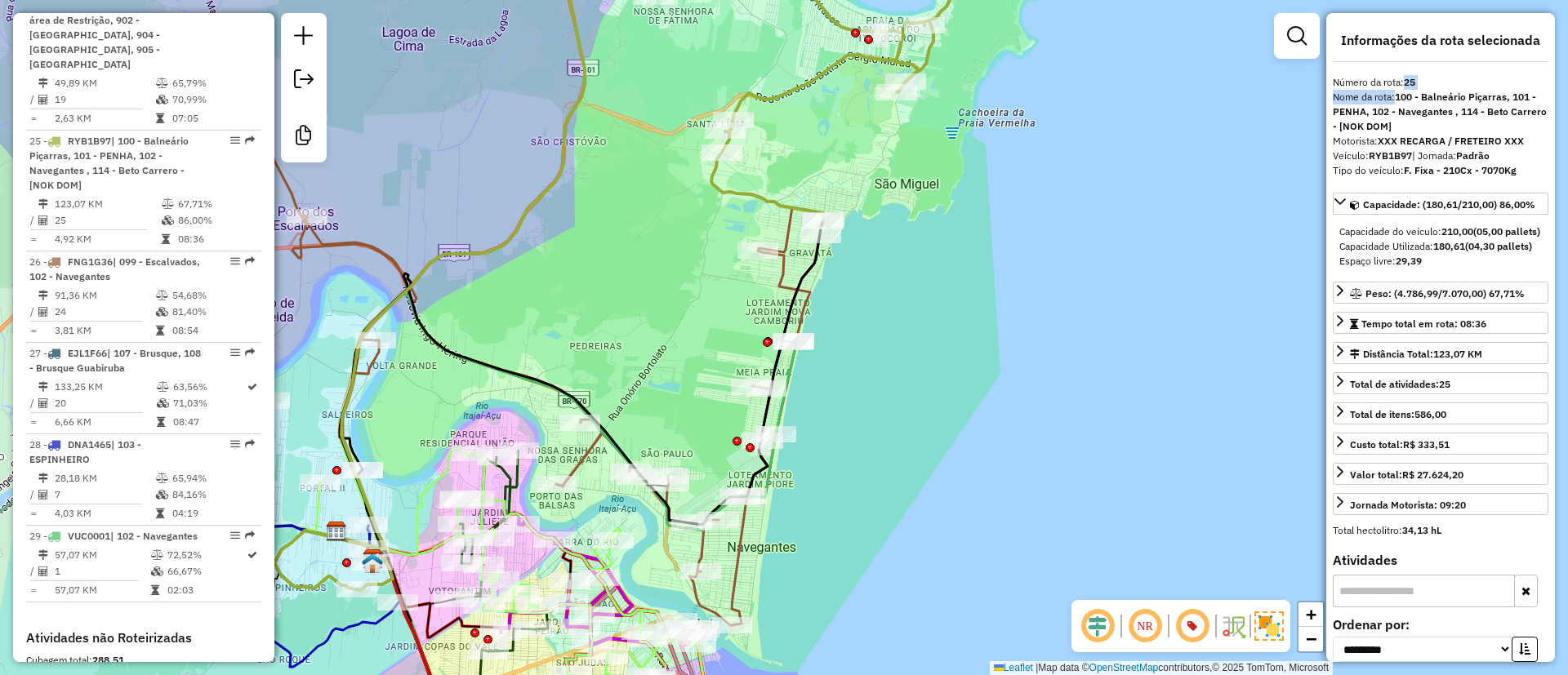
click at [852, 292] on div "Janela de atendimento Grade de atendimento Capacidade Transportadoras Veículos …" at bounding box center [784, 338] width 1568 height 675
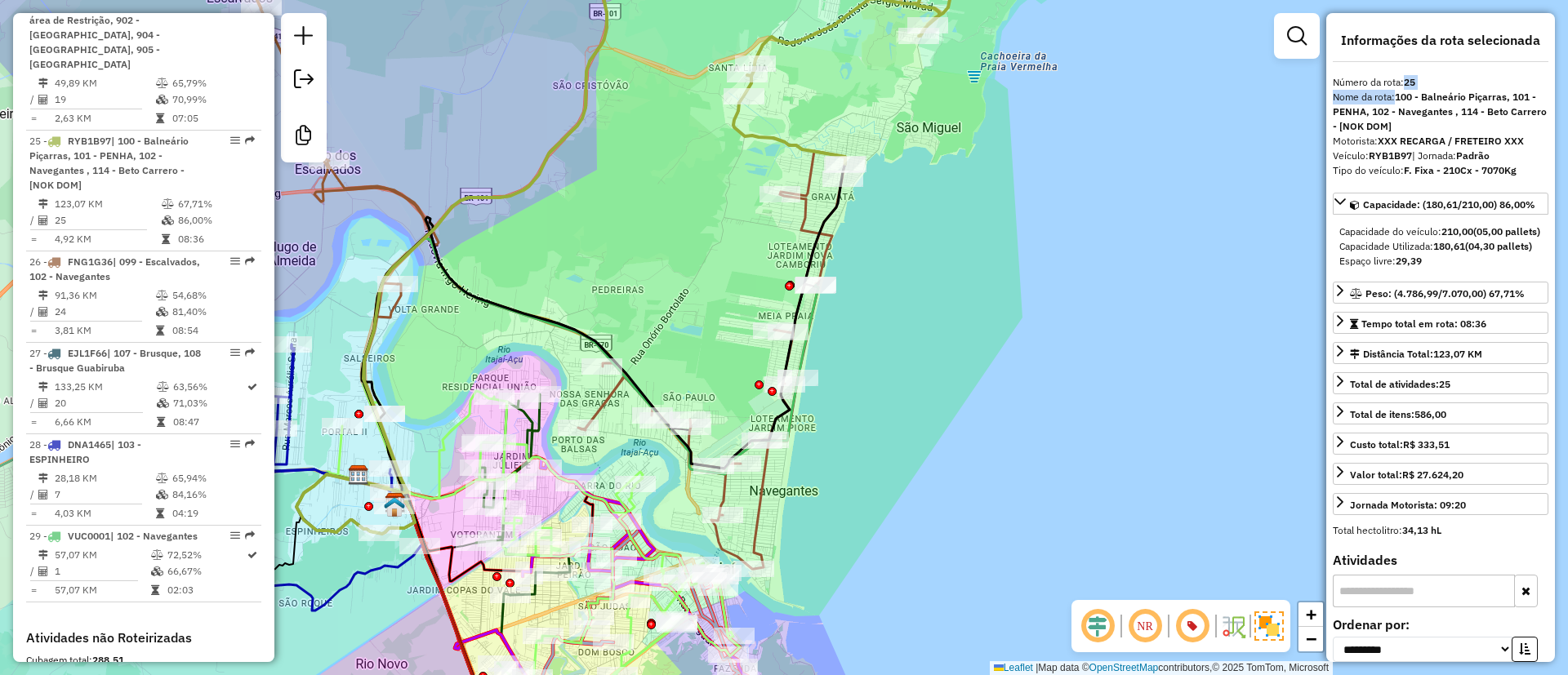
drag, startPoint x: 862, startPoint y: 398, endPoint x: 890, endPoint y: 315, distance: 87.6
click at [890, 315] on div "Janela de atendimento Grade de atendimento Capacidade Transportadoras Veículos …" at bounding box center [784, 338] width 1568 height 675
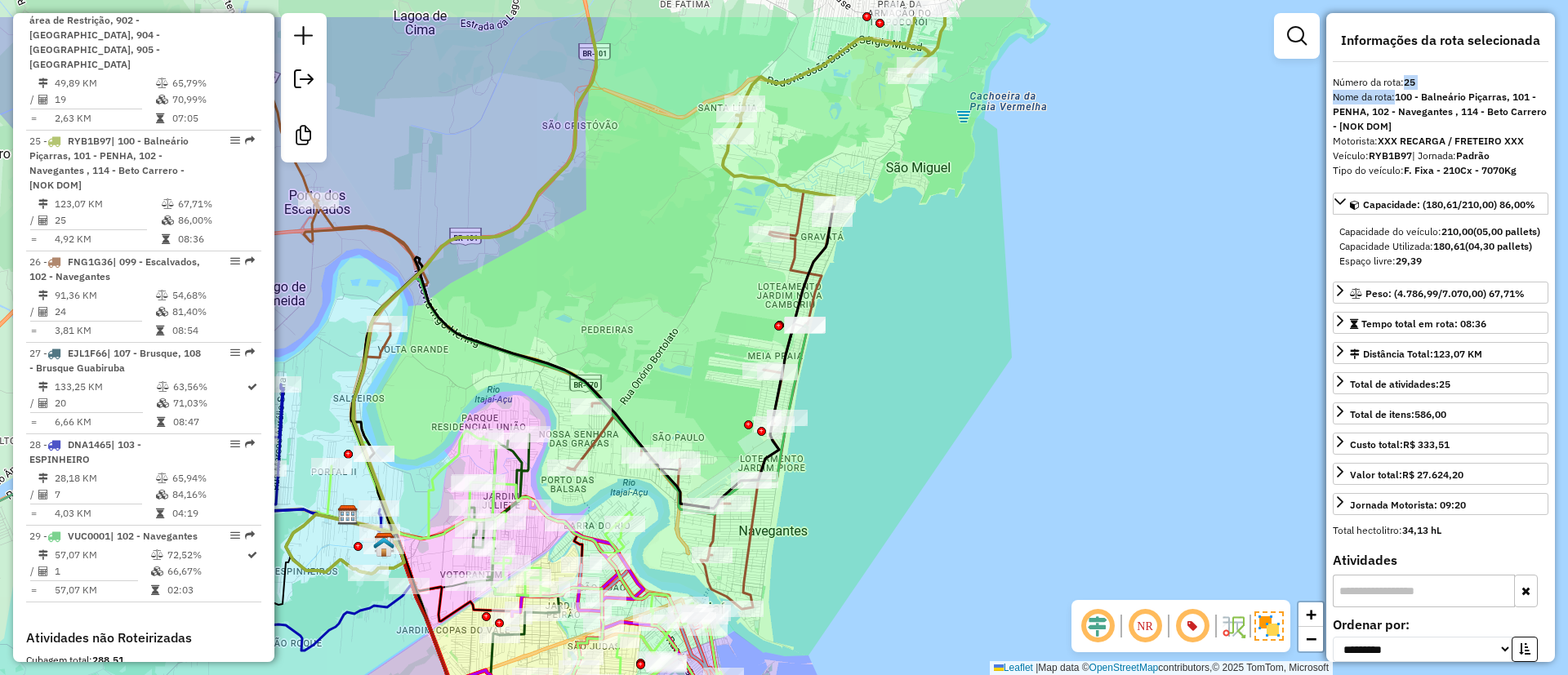
drag, startPoint x: 710, startPoint y: 204, endPoint x: 700, endPoint y: 249, distance: 46.1
click at [700, 249] on div "Janela de atendimento Grade de atendimento Capacidade Transportadoras Veículos …" at bounding box center [784, 338] width 1568 height 675
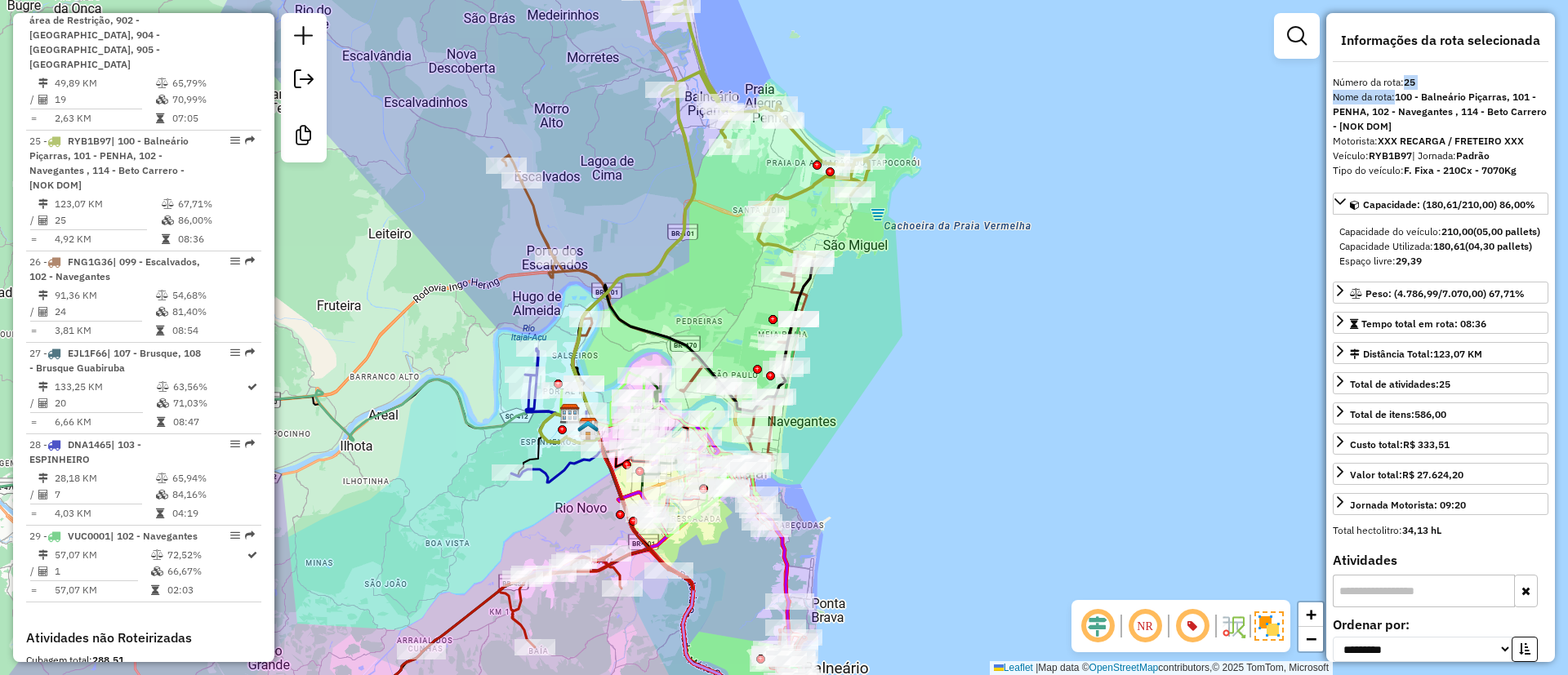
click at [775, 251] on icon at bounding box center [760, 95] width 246 height 327
click at [774, 242] on icon at bounding box center [760, 95] width 246 height 327
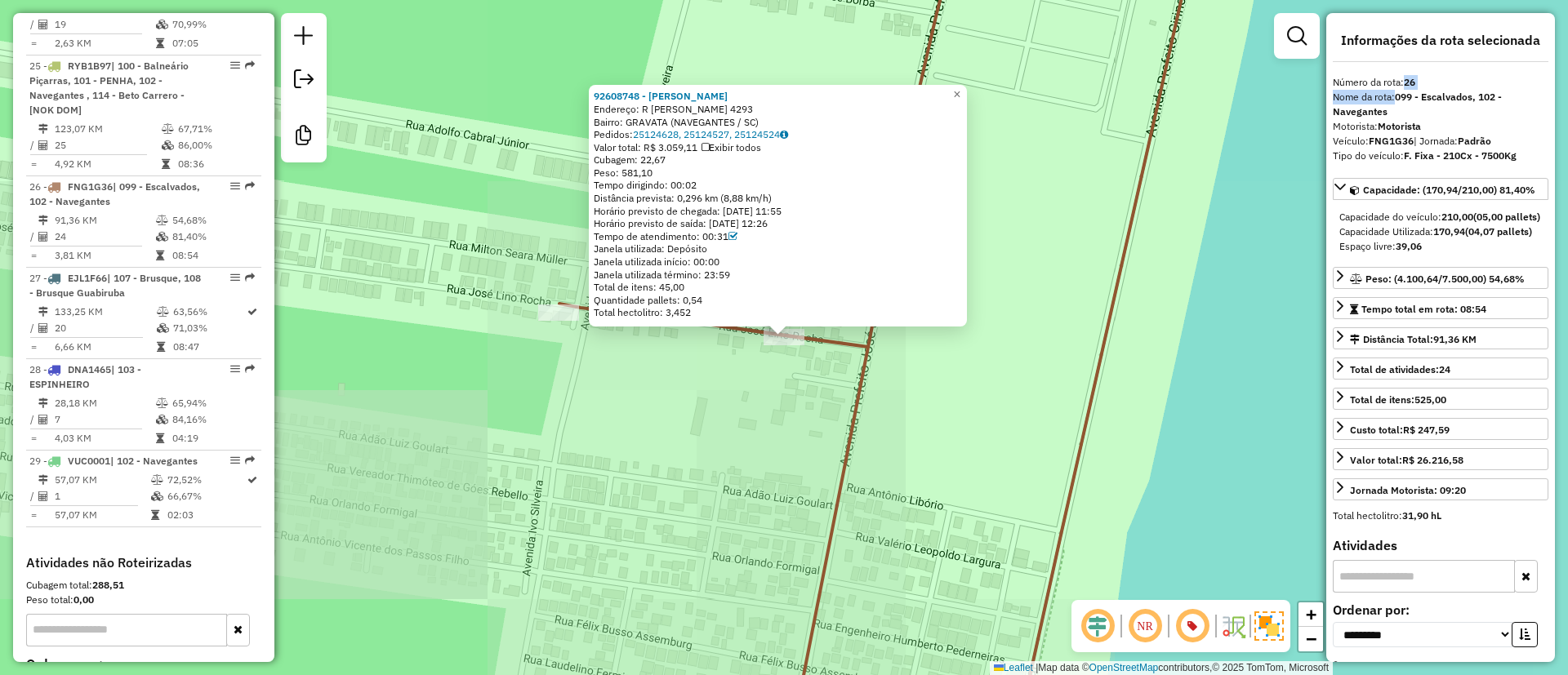
scroll to position [3151, 0]
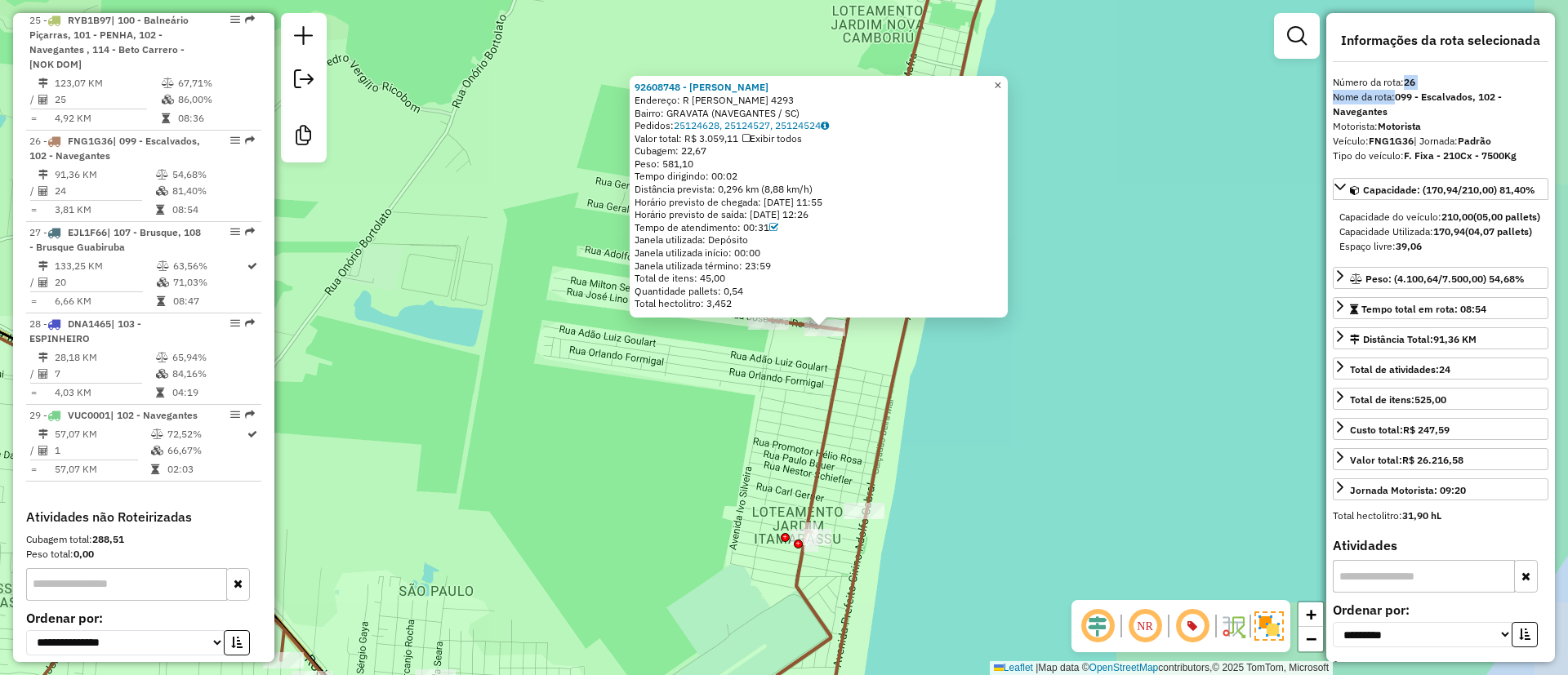
click at [1002, 81] on link "×" at bounding box center [998, 85] width 19 height 19
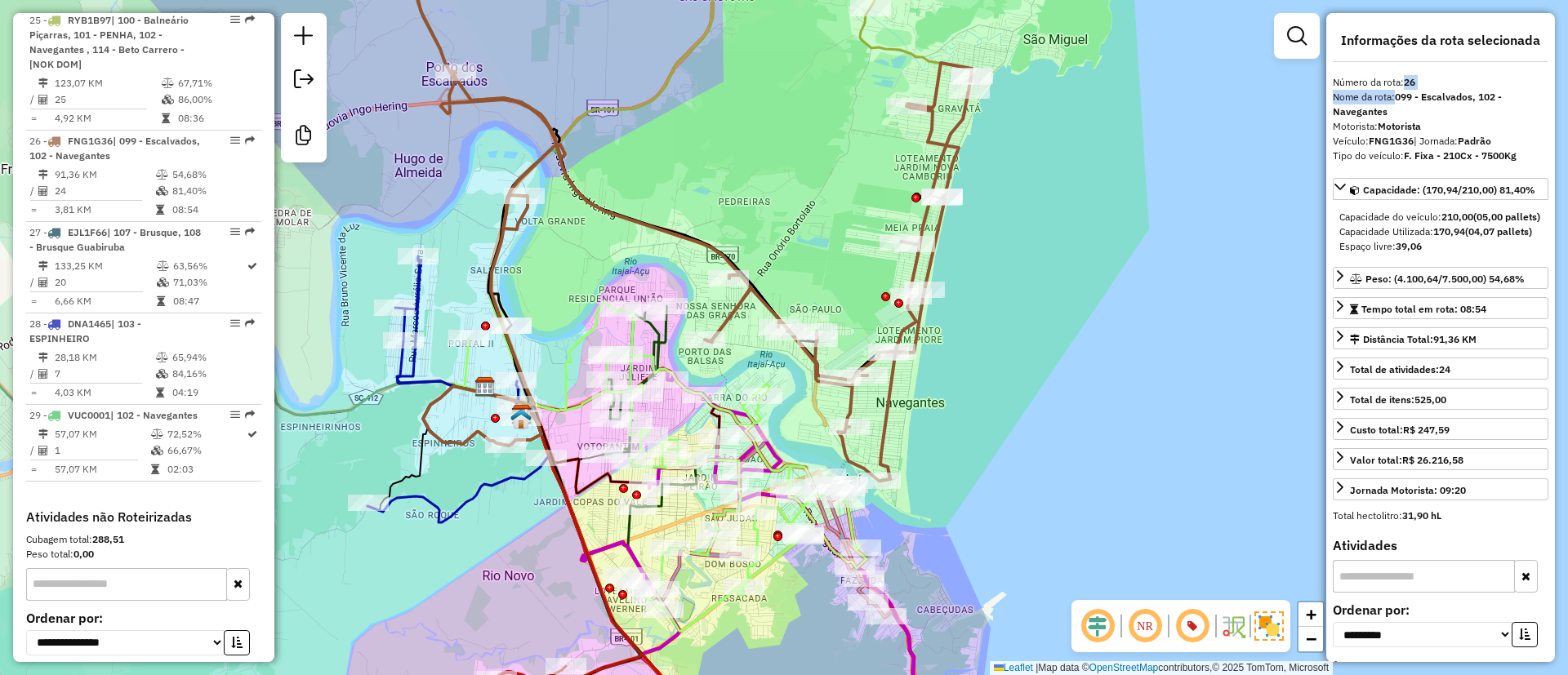
drag, startPoint x: 783, startPoint y: 117, endPoint x: 752, endPoint y: 315, distance: 200.4
click at [752, 315] on div "Janela de atendimento Grade de atendimento Capacidade Transportadoras Veículos …" at bounding box center [784, 338] width 1568 height 675
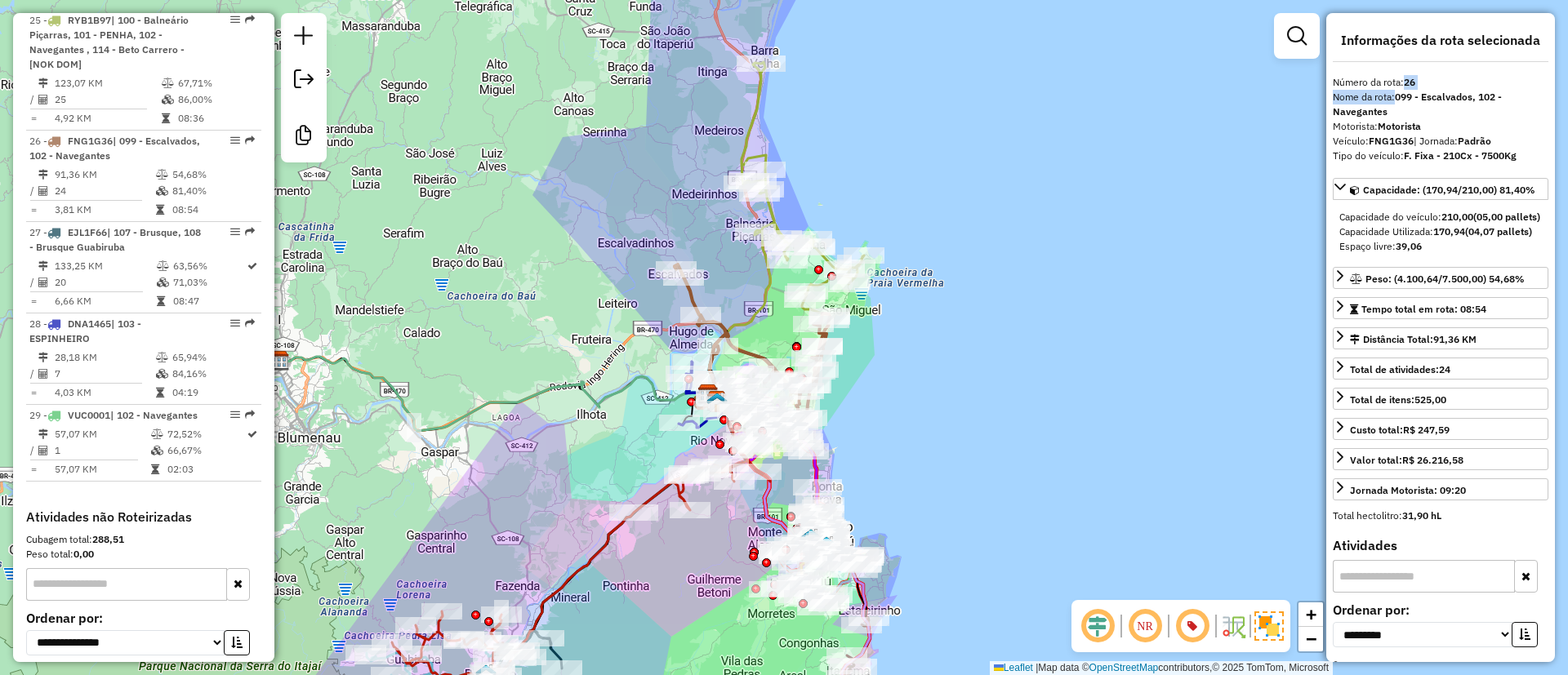
drag, startPoint x: 864, startPoint y: 139, endPoint x: 873, endPoint y: 149, distance: 13.5
click at [873, 149] on div "Janela de atendimento Grade de atendimento Capacidade Transportadoras Veículos …" at bounding box center [784, 338] width 1568 height 675
click at [765, 116] on icon at bounding box center [804, 190] width 123 height 255
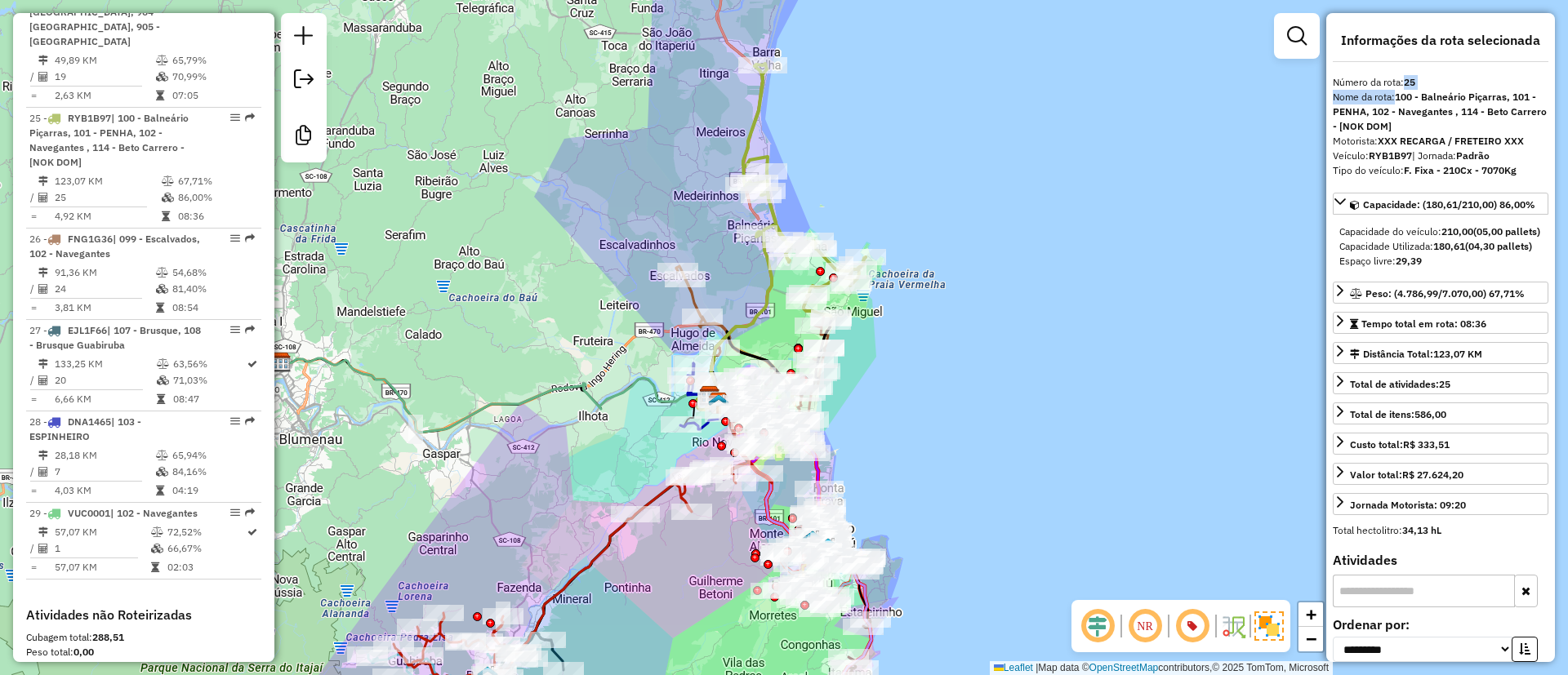
scroll to position [3030, 0]
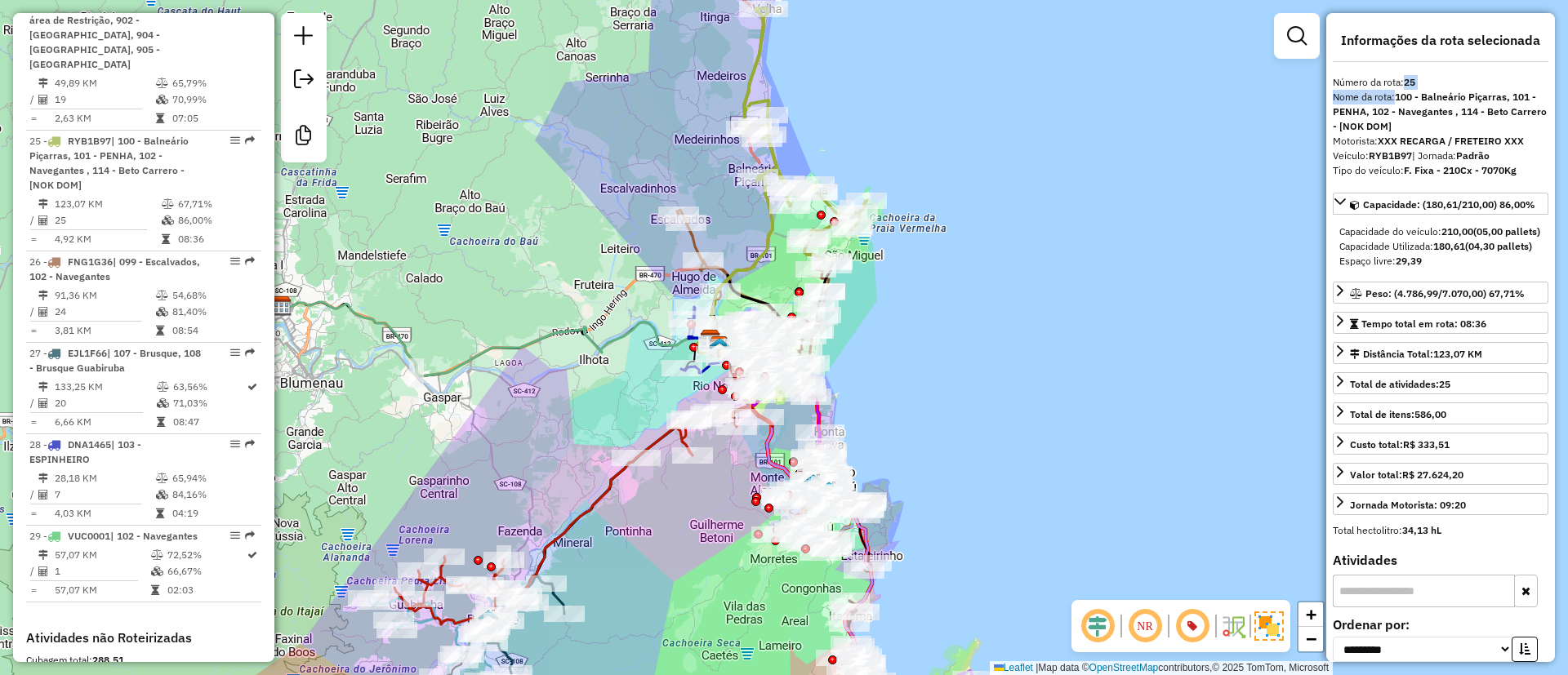
drag, startPoint x: 766, startPoint y: 116, endPoint x: 767, endPoint y: 60, distance: 56.0
click at [767, 60] on icon at bounding box center [805, 134] width 123 height 255
click at [770, 39] on icon at bounding box center [805, 134] width 123 height 255
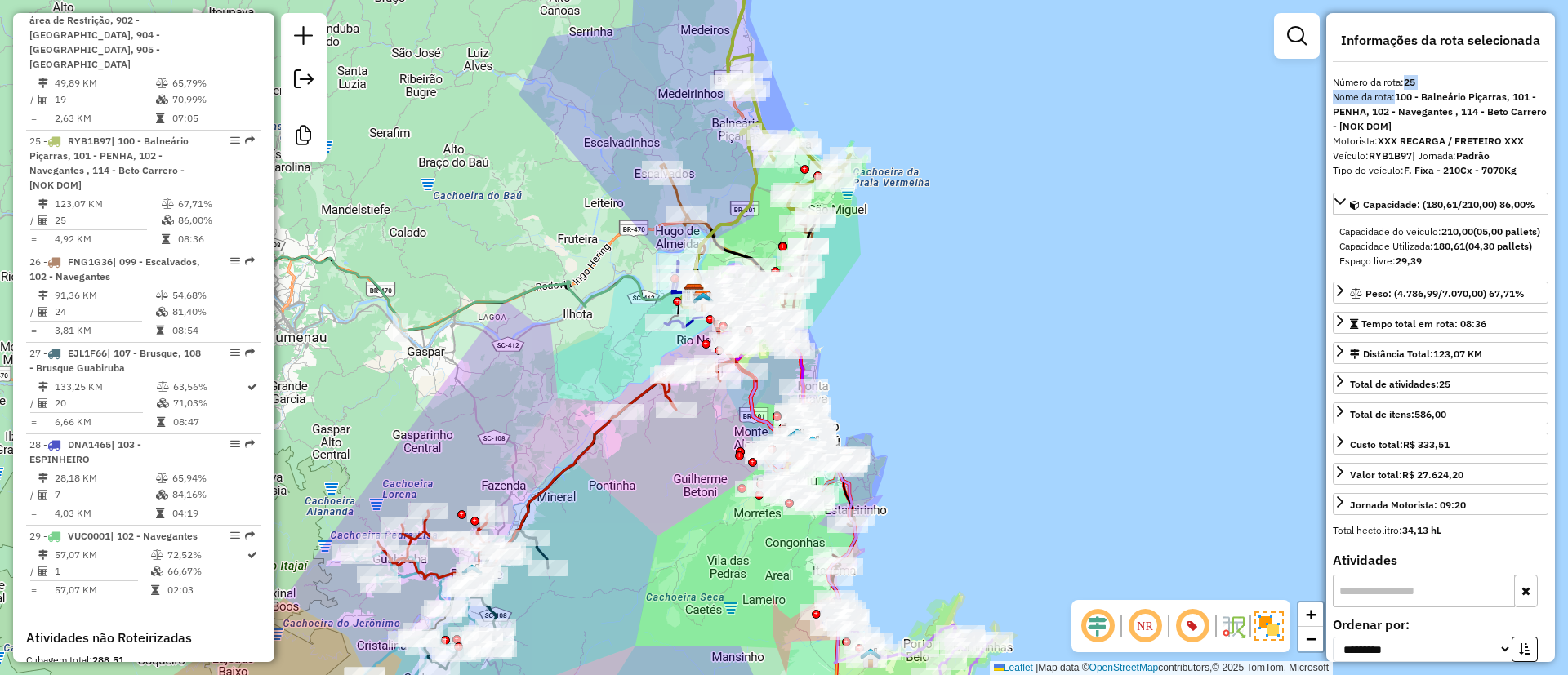
drag, startPoint x: 823, startPoint y: 62, endPoint x: 812, endPoint y: 48, distance: 17.8
click at [814, 48] on div "Janela de atendimento Grade de atendimento Capacidade Transportadoras Veículos …" at bounding box center [784, 338] width 1568 height 675
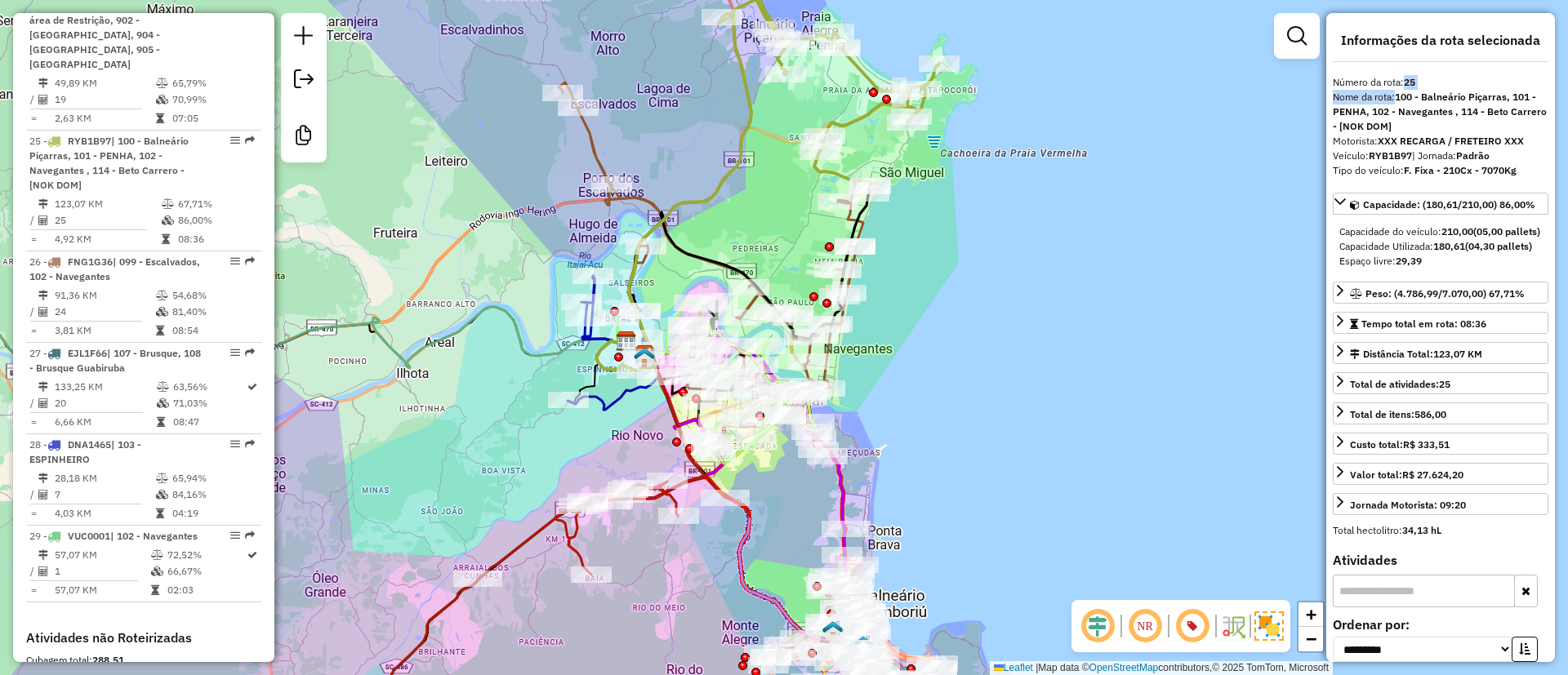
drag, startPoint x: 856, startPoint y: 129, endPoint x: 852, endPoint y: 150, distance: 21.4
click at [852, 150] on icon at bounding box center [830, 67] width 218 height 239
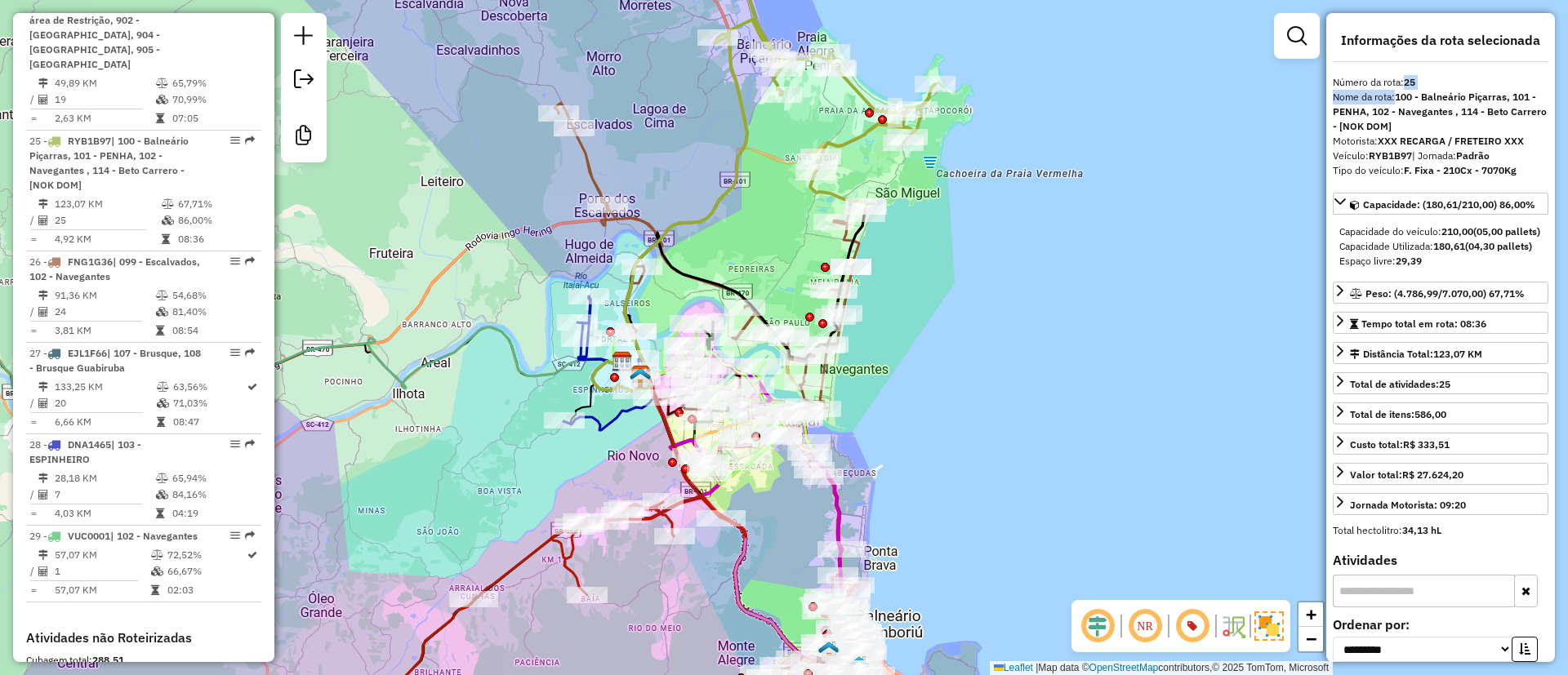
click at [847, 140] on icon at bounding box center [814, 69] width 243 height 274
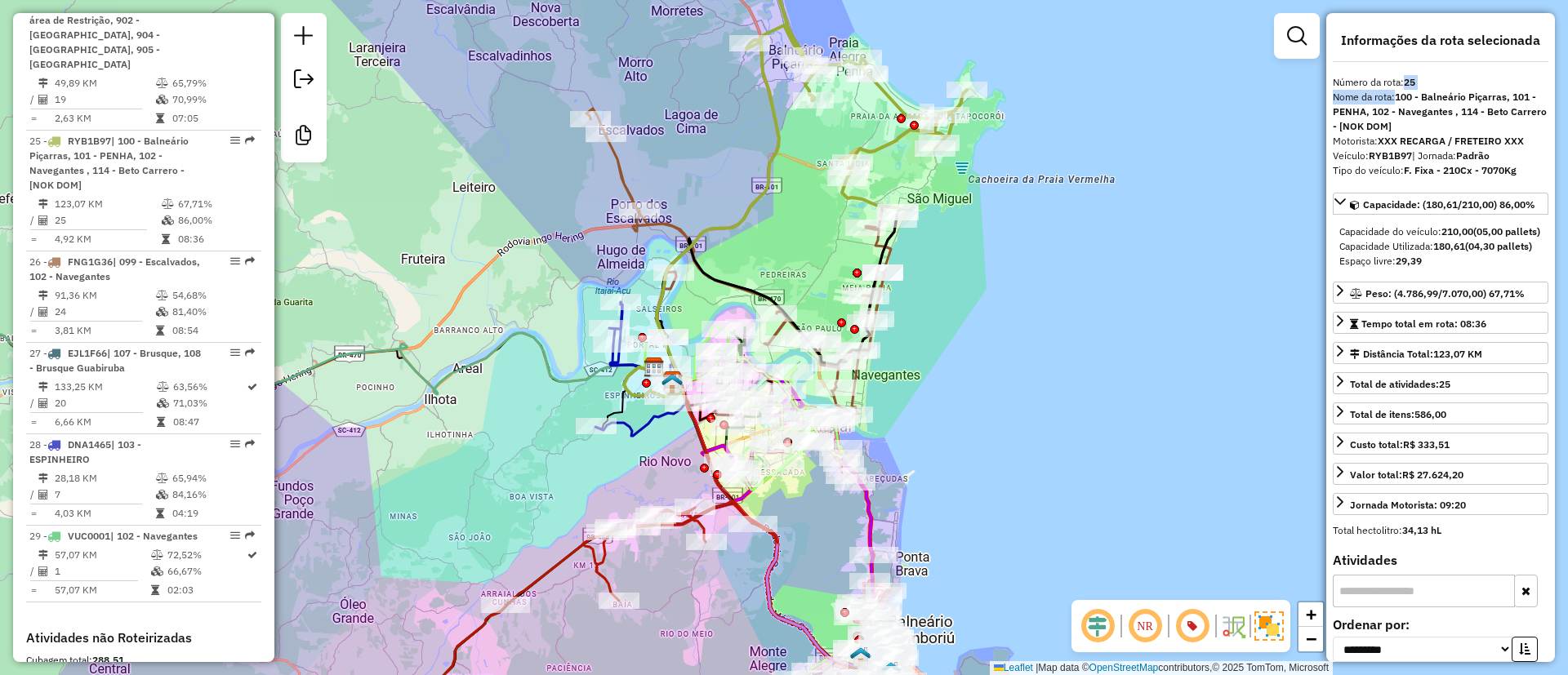
click at [996, 300] on div "Janela de atendimento Grade de atendimento Capacidade Transportadoras Veículos …" at bounding box center [784, 338] width 1568 height 675
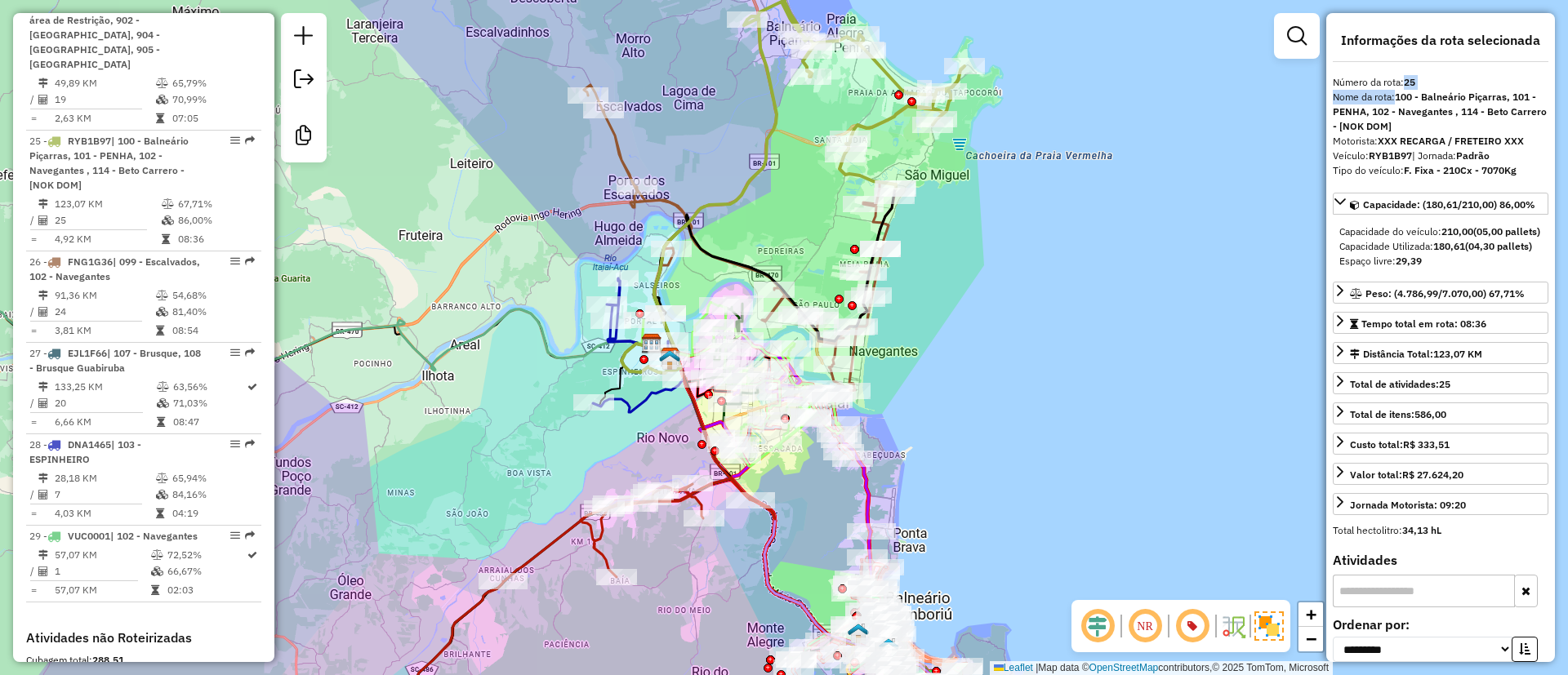
drag, startPoint x: 730, startPoint y: 219, endPoint x: 727, endPoint y: 196, distance: 23.2
click at [727, 196] on icon at bounding box center [699, 195] width 155 height 355
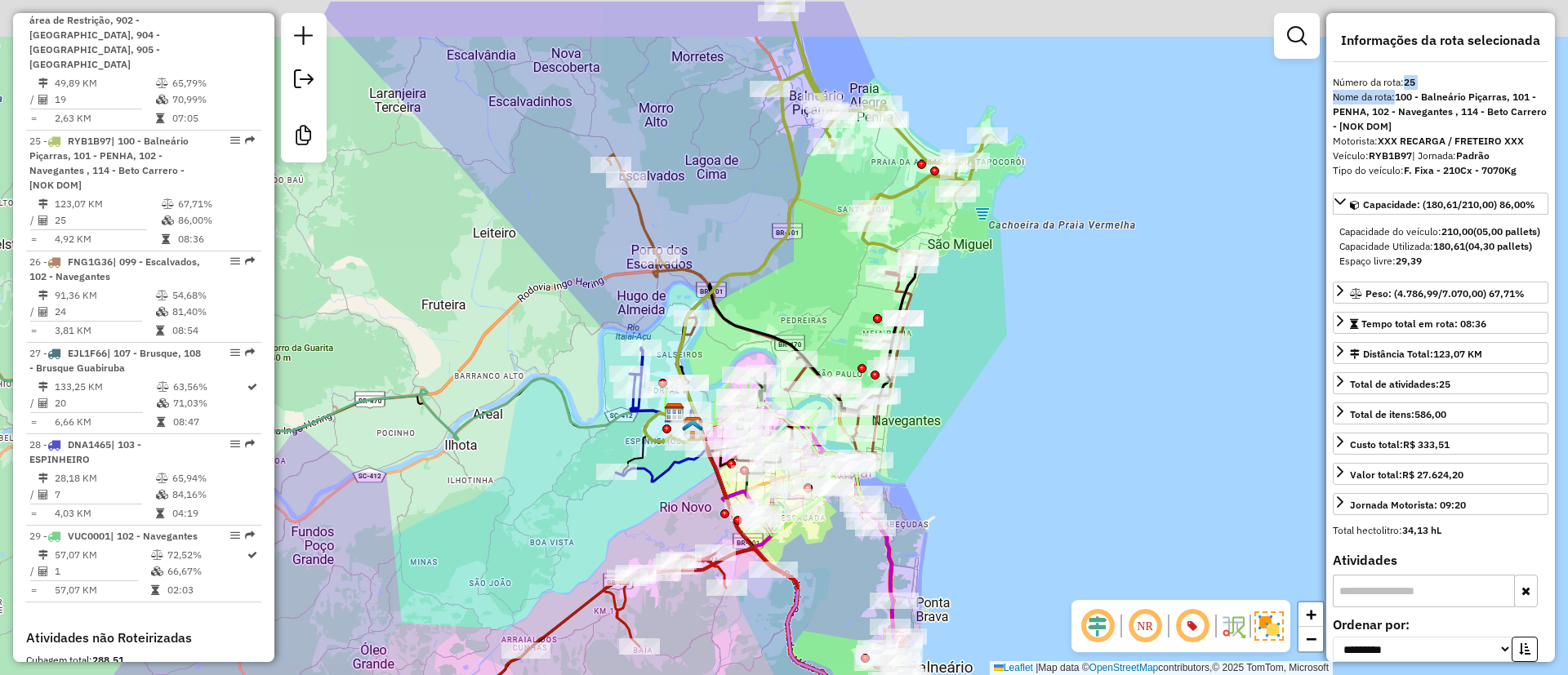
drag, startPoint x: 790, startPoint y: 237, endPoint x: 795, endPoint y: 248, distance: 12.1
click at [795, 248] on icon at bounding box center [722, 264] width 155 height 355
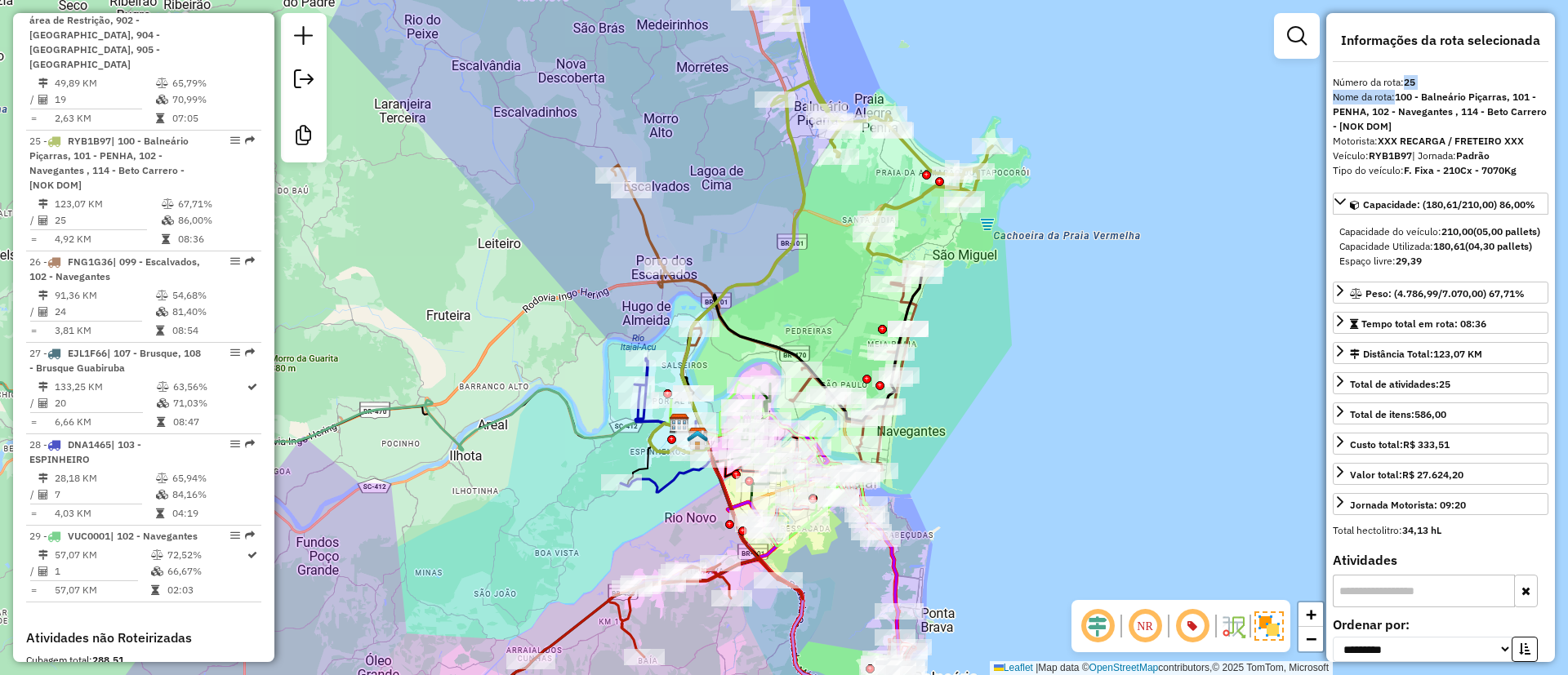
click at [910, 145] on icon at bounding box center [869, 100] width 246 height 337
click at [895, 394] on div at bounding box center [893, 378] width 15 height 29
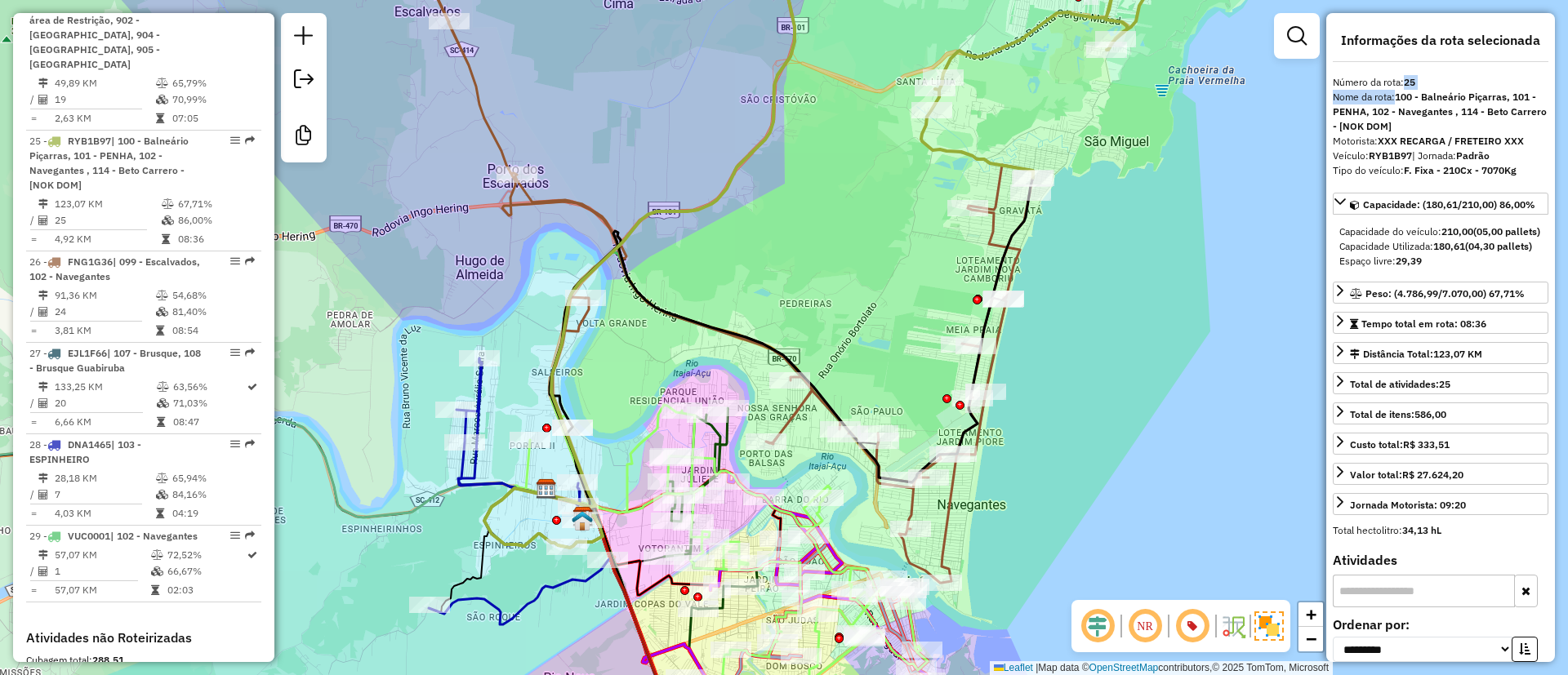
drag, startPoint x: 777, startPoint y: 273, endPoint x: 946, endPoint y: 312, distance: 173.4
click at [946, 312] on div "Janela de atendimento Grade de atendimento Capacidade Transportadoras Veículos …" at bounding box center [784, 338] width 1568 height 675
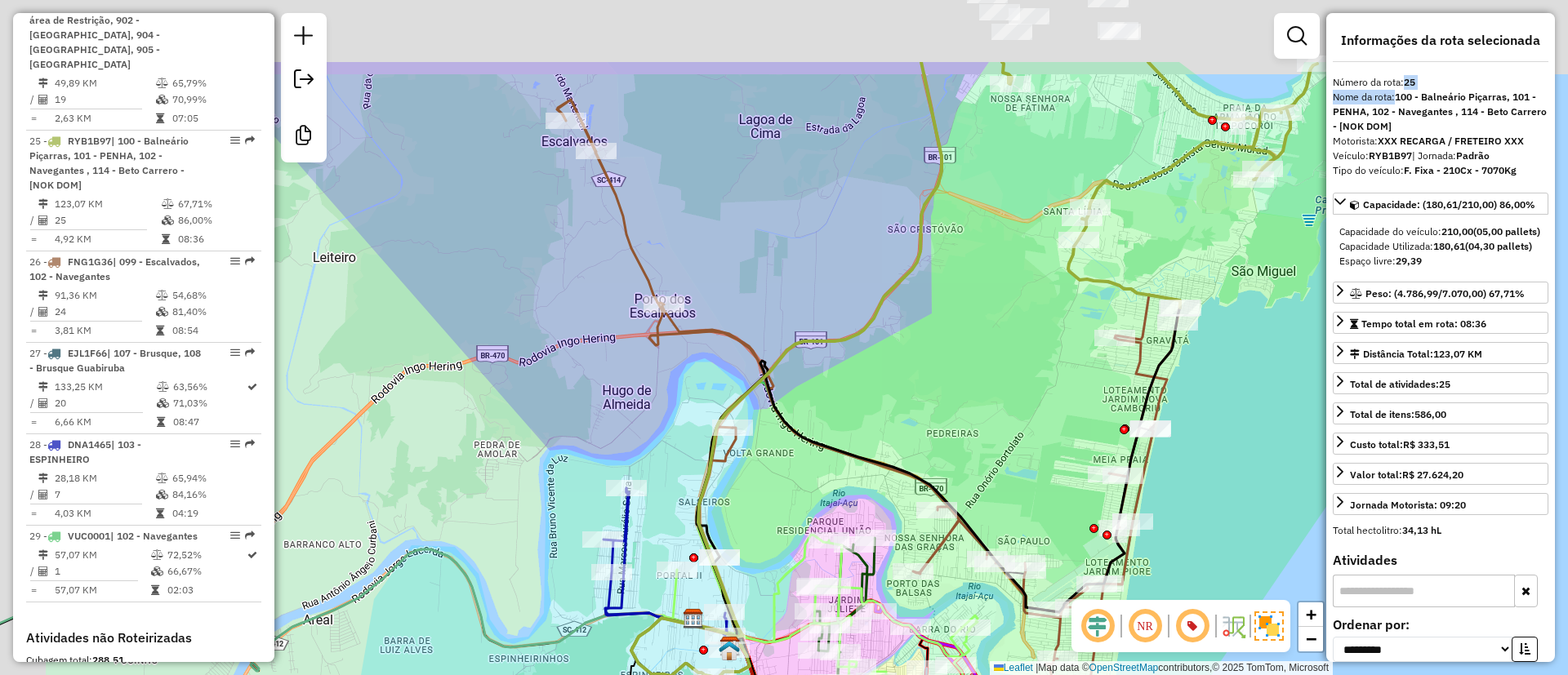
drag, startPoint x: 796, startPoint y: 210, endPoint x: 881, endPoint y: 354, distance: 167.2
click at [881, 348] on div "Janela de atendimento Grade de atendimento Capacidade Transportadoras Veículos …" at bounding box center [784, 338] width 1568 height 675
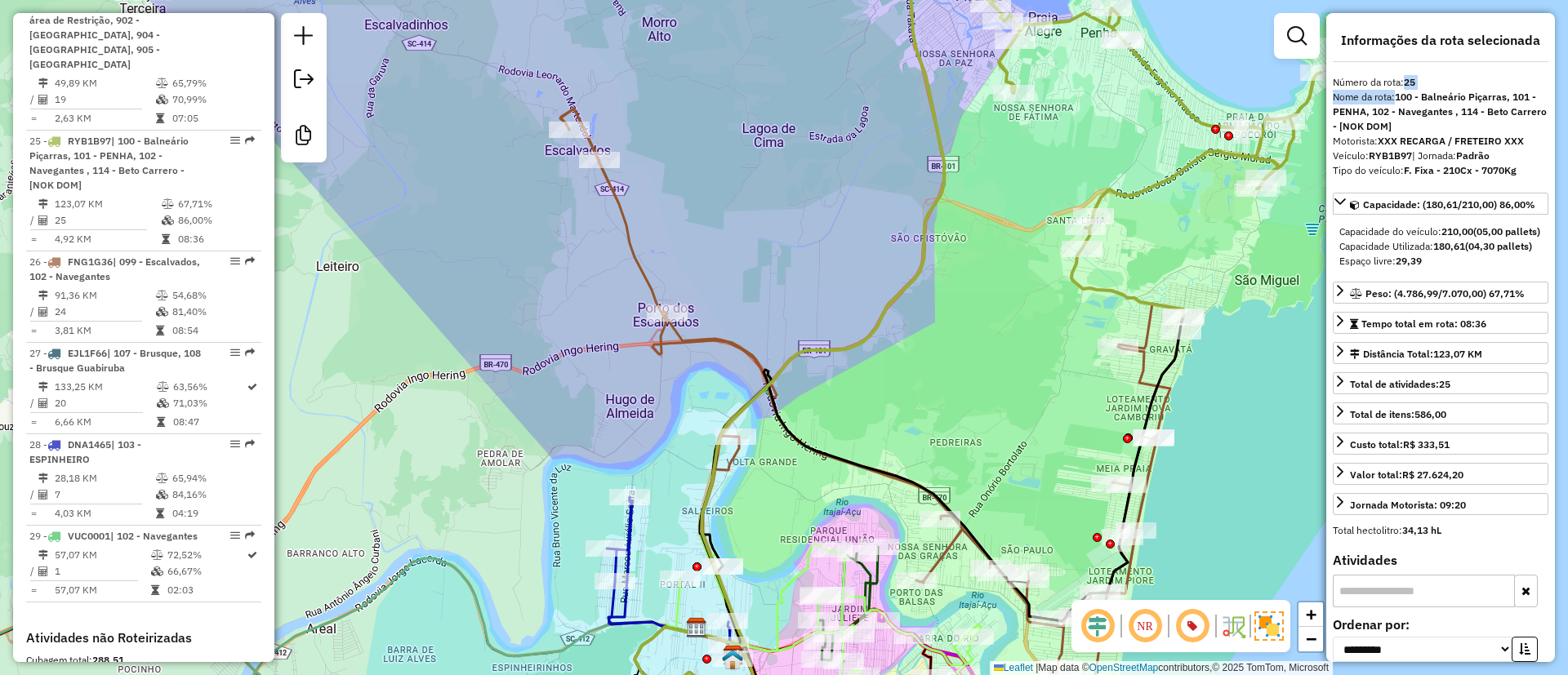
drag, startPoint x: 697, startPoint y: 199, endPoint x: 702, endPoint y: 218, distance: 19.6
click at [702, 218] on div "Janela de atendimento Grade de atendimento Capacidade Transportadoras Veículos …" at bounding box center [784, 338] width 1568 height 675
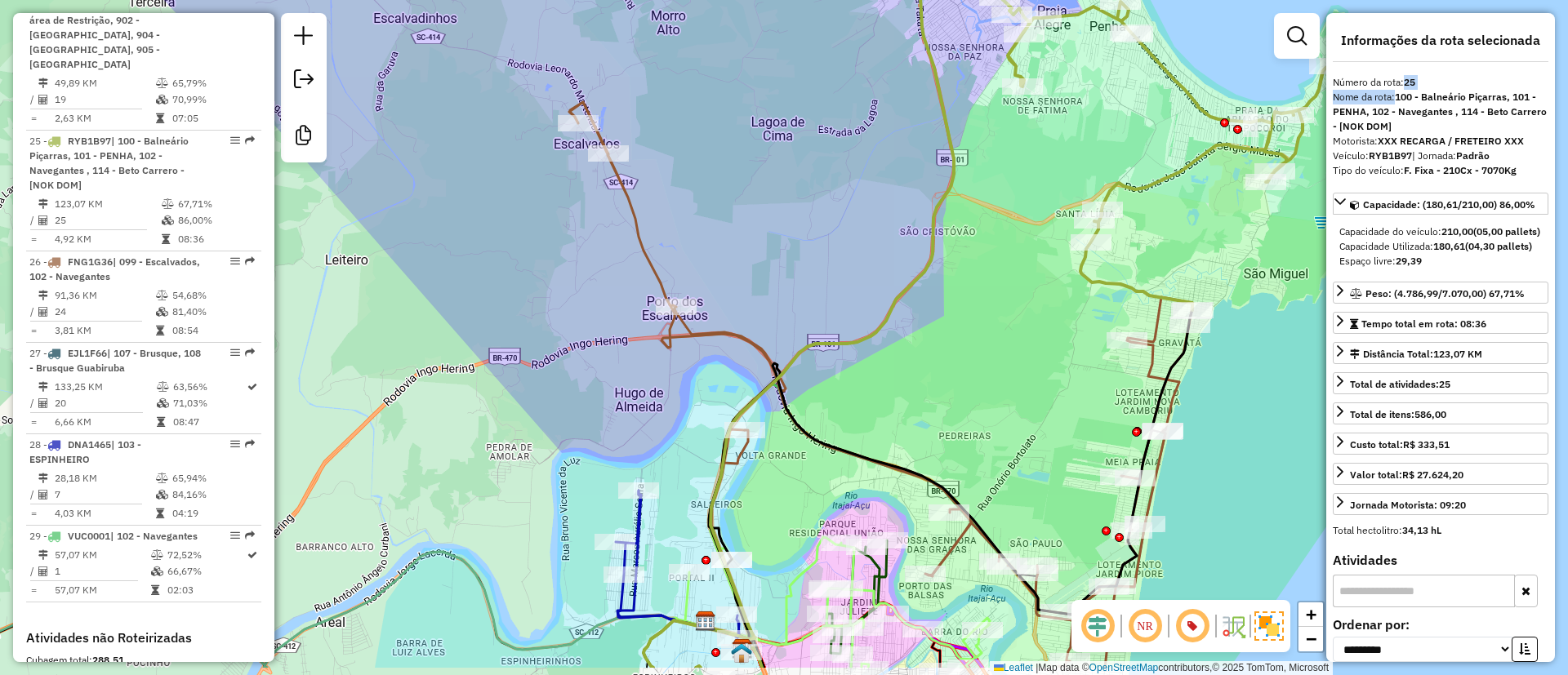
drag, startPoint x: 962, startPoint y: 348, endPoint x: 933, endPoint y: 297, distance: 58.7
click at [933, 297] on div "Janela de atendimento Grade de atendimento Capacidade Transportadoras Veículos …" at bounding box center [784, 338] width 1568 height 675
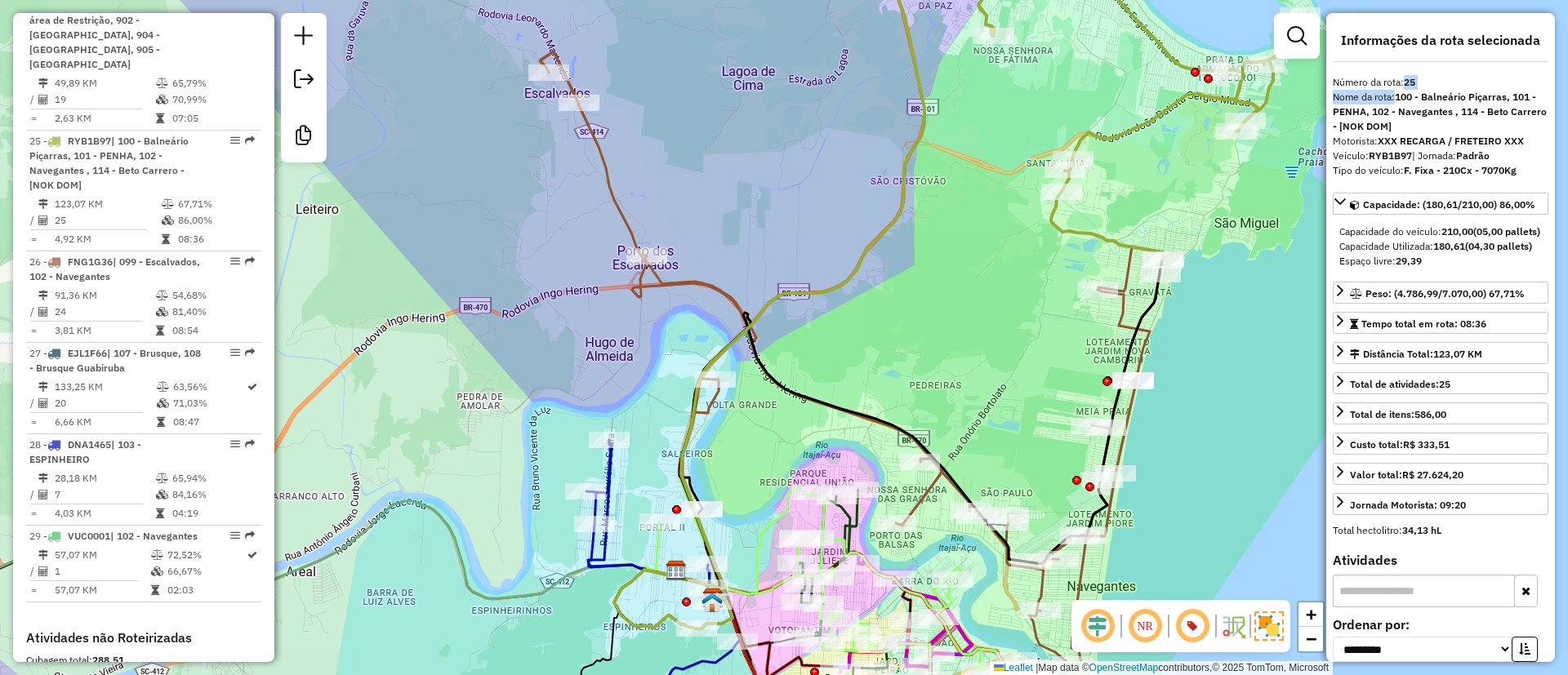
drag, startPoint x: 994, startPoint y: 392, endPoint x: 1050, endPoint y: 343, distance: 74.4
click at [988, 424] on div "Rota 26 - Placa FNG1G36 92600019 - MARIA DE LURDES SPEZ Janela de atendimento G…" at bounding box center [784, 338] width 1568 height 675
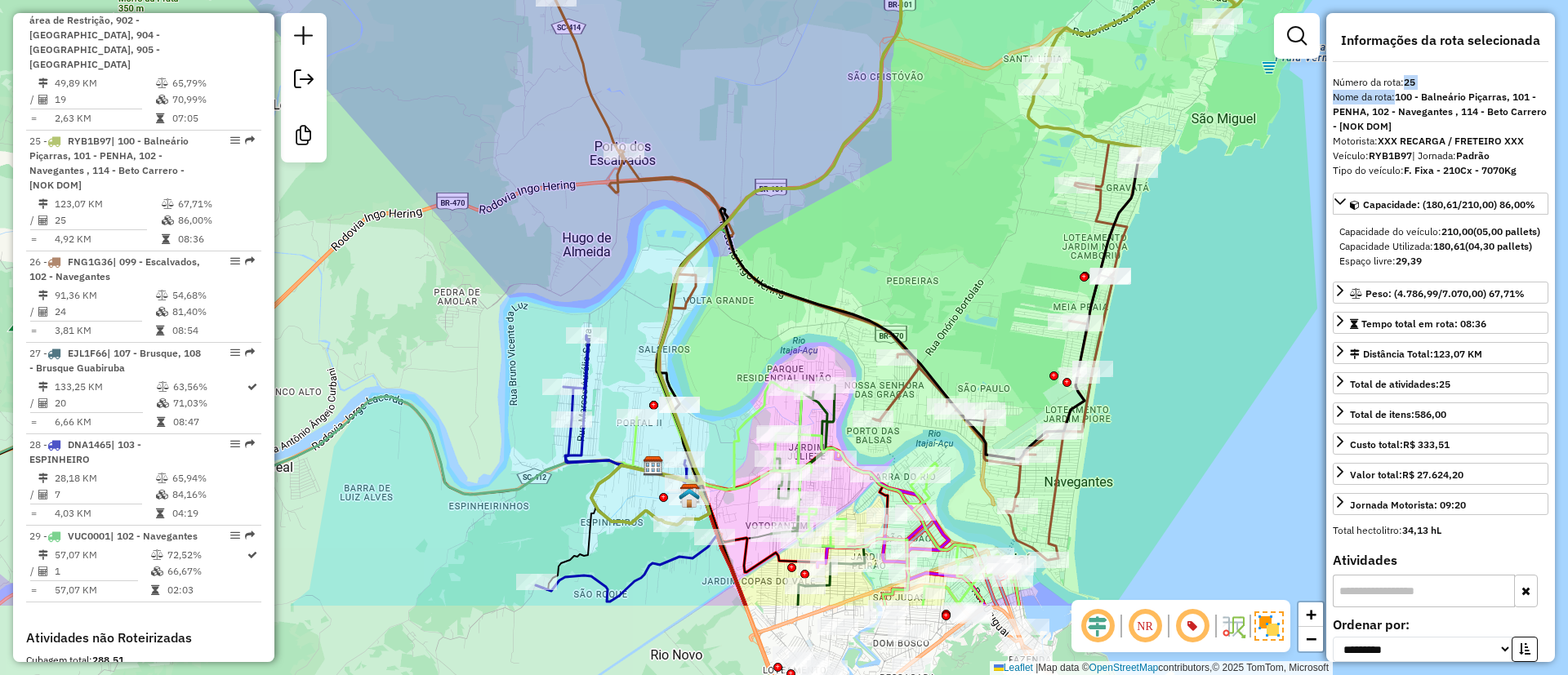
drag, startPoint x: 829, startPoint y: 331, endPoint x: 815, endPoint y: 189, distance: 142.7
click at [815, 189] on div "Janela de atendimento Grade de atendimento Capacidade Transportadoras Veículos …" at bounding box center [784, 338] width 1568 height 675
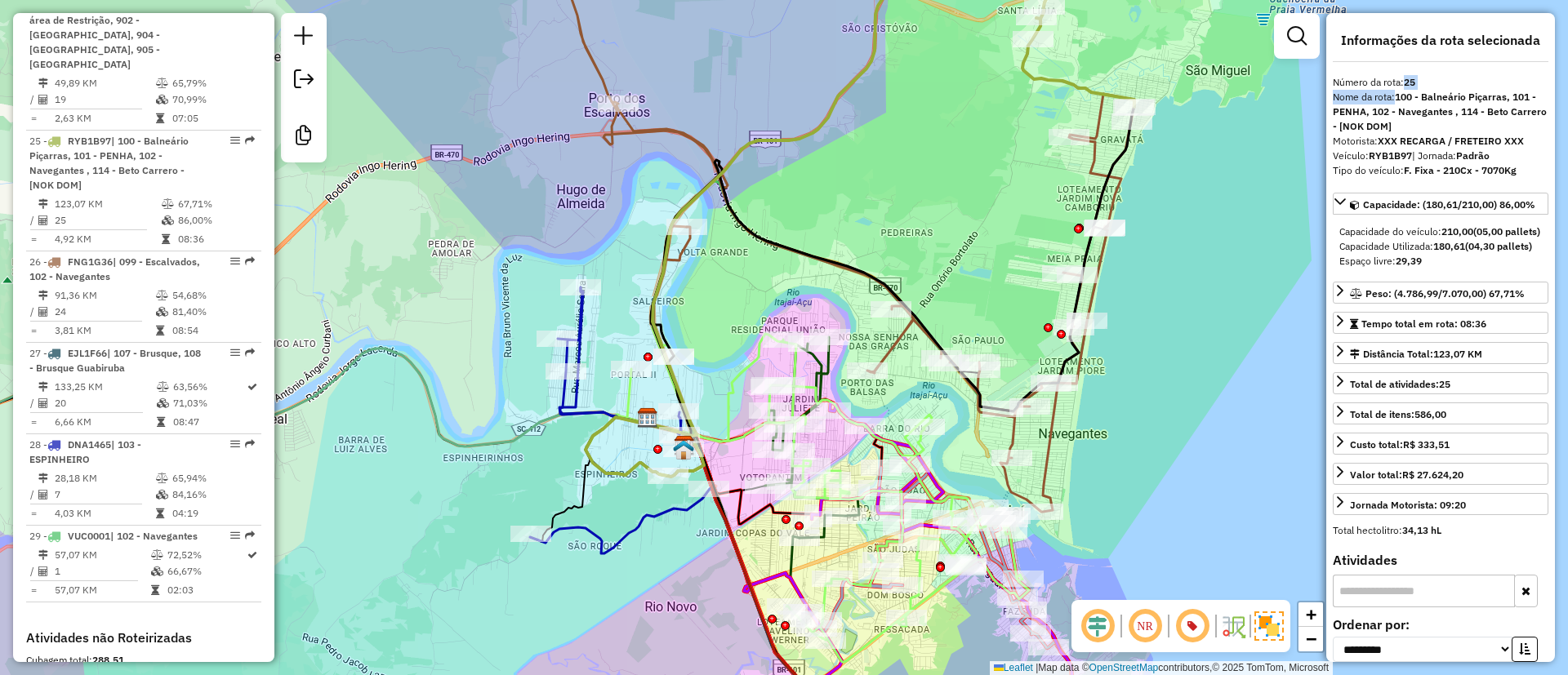
click at [1096, 136] on icon at bounding box center [838, 222] width 594 height 580
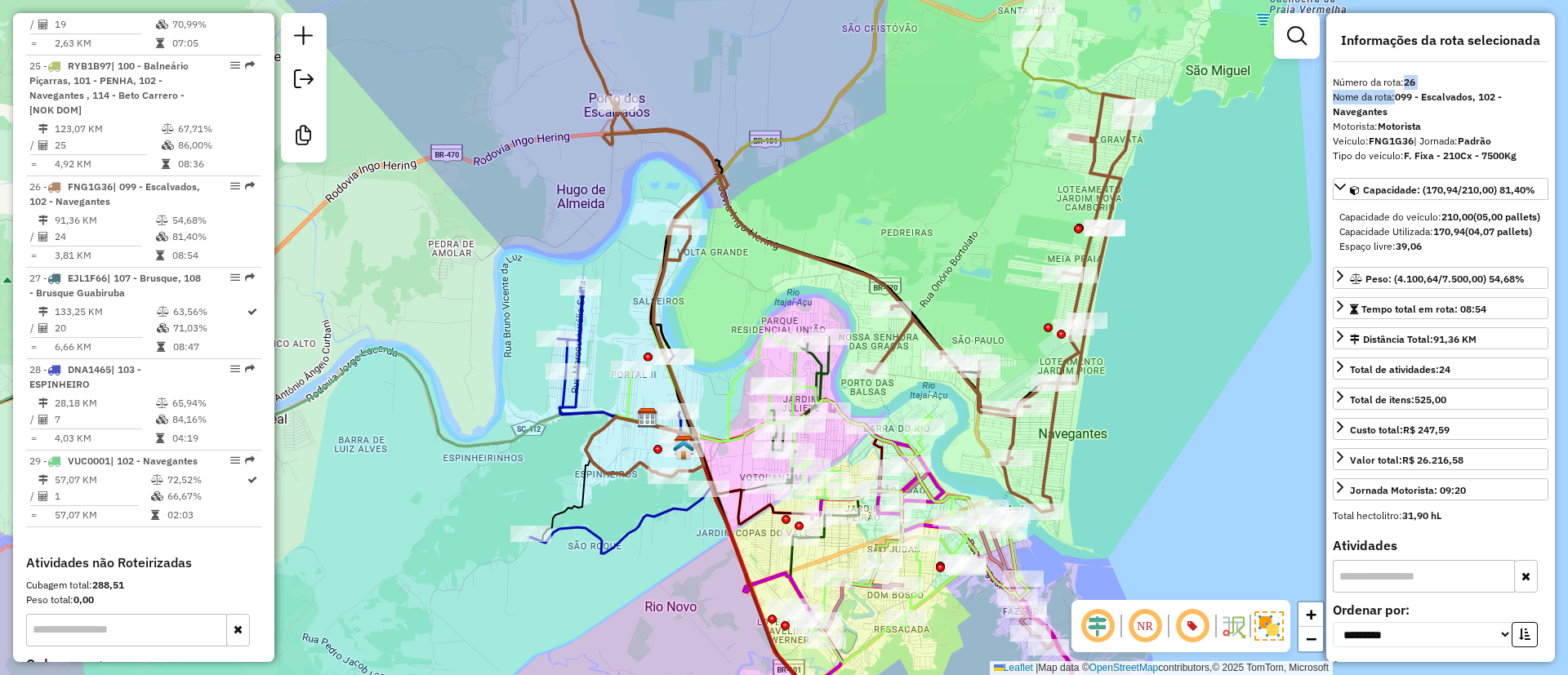
scroll to position [3151, 0]
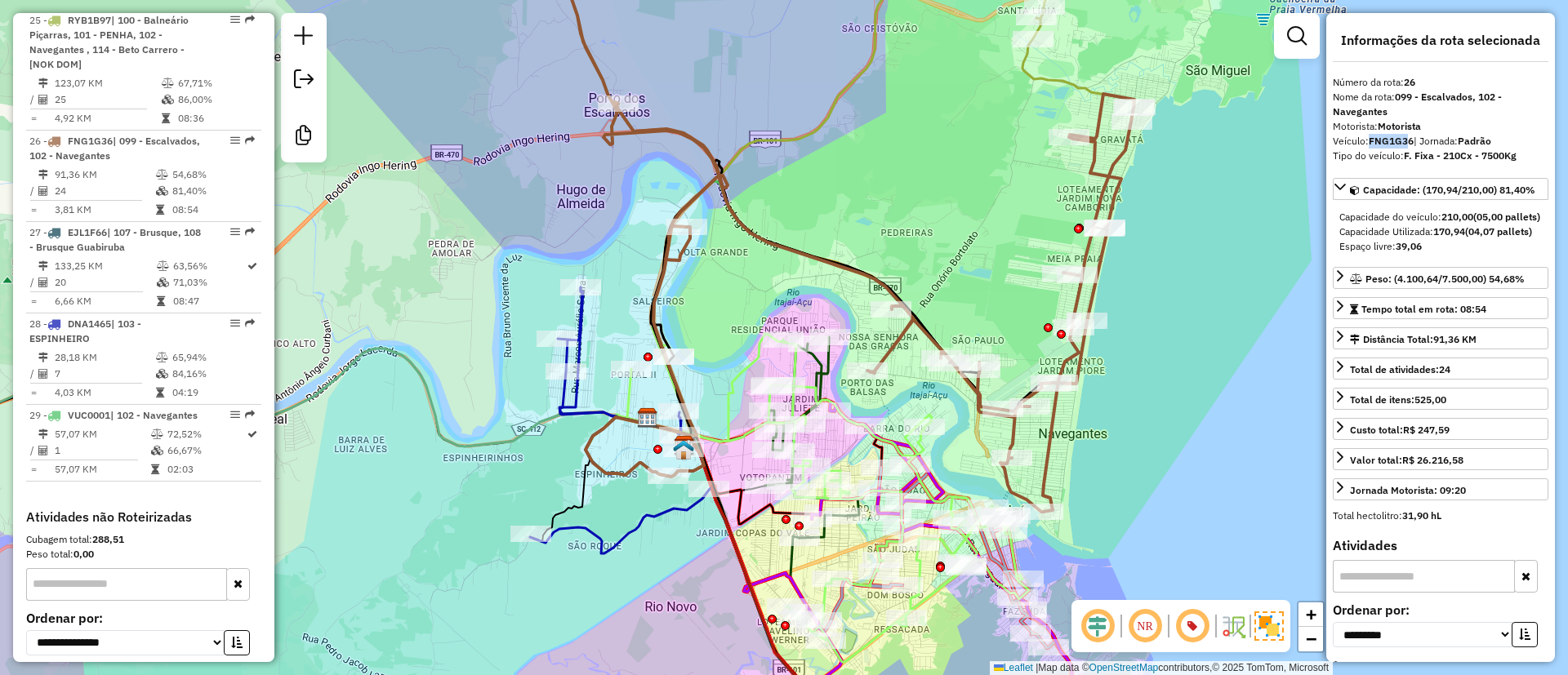
drag, startPoint x: 1373, startPoint y: 141, endPoint x: 1411, endPoint y: 142, distance: 38.0
click at [1411, 142] on strong "FNG1G36" at bounding box center [1391, 141] width 45 height 12
click at [799, 250] on icon at bounding box center [838, 222] width 594 height 580
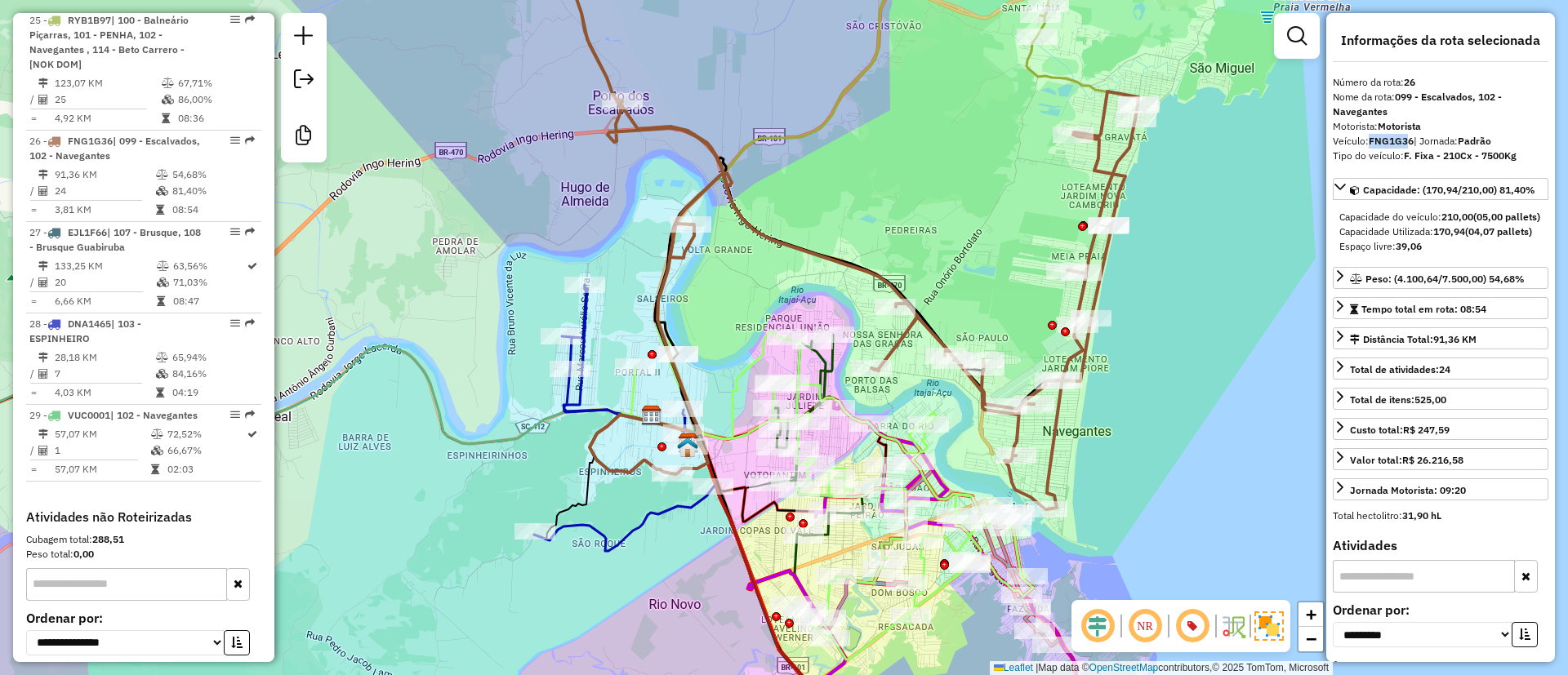
click at [783, 278] on div "Janela de atendimento Grade de atendimento Capacidade Transportadoras Veículos …" at bounding box center [784, 338] width 1568 height 675
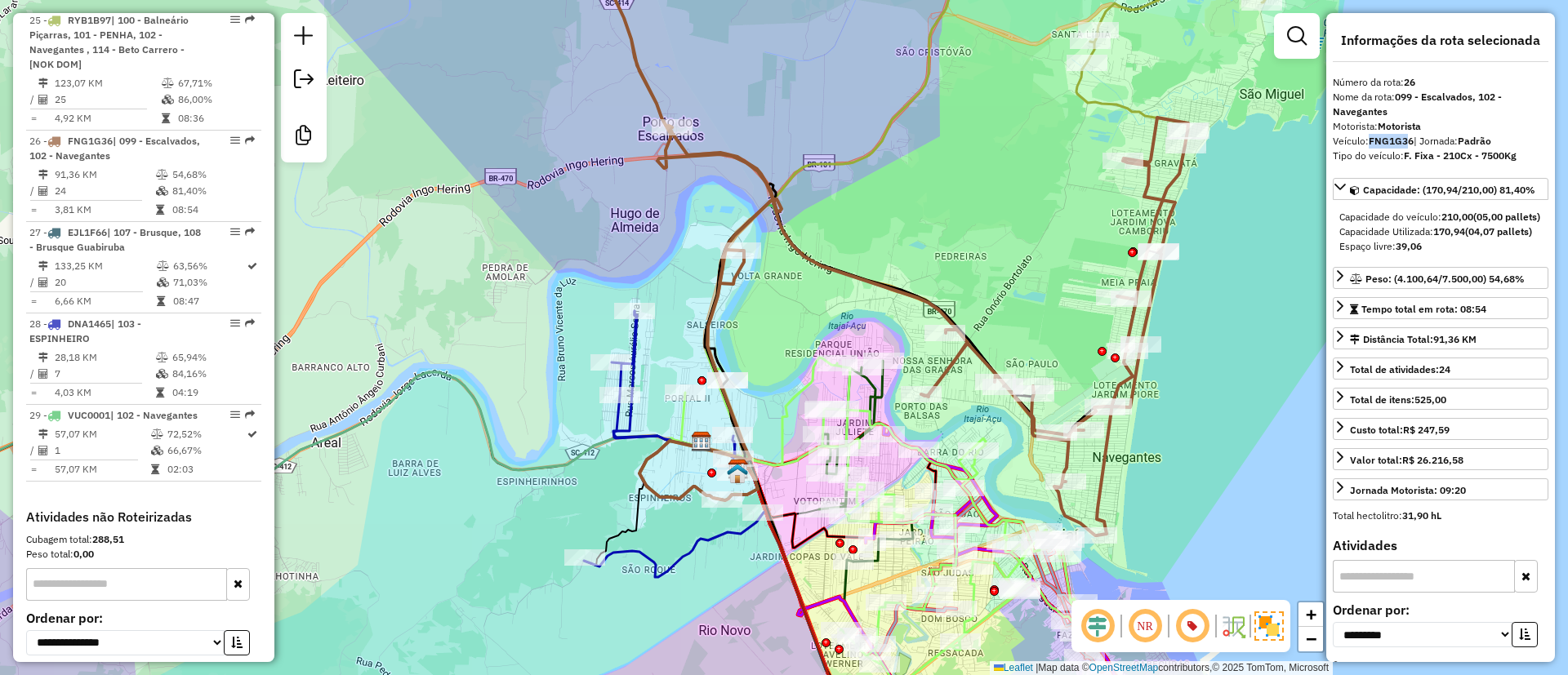
drag, startPoint x: 890, startPoint y: 189, endPoint x: 936, endPoint y: 221, distance: 56.0
click at [936, 221] on div "Janela de atendimento Grade de atendimento Capacidade Transportadoras Veículos …" at bounding box center [784, 338] width 1568 height 675
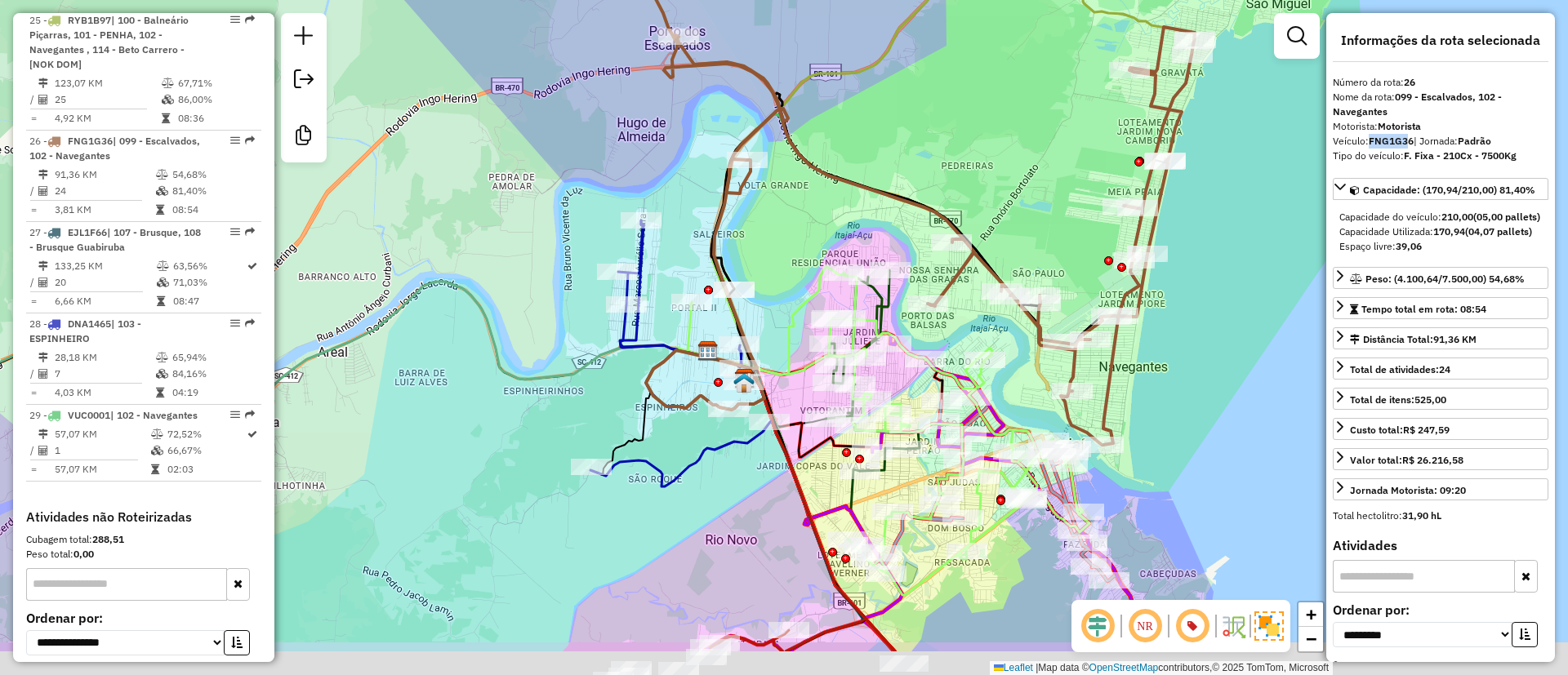
drag, startPoint x: 865, startPoint y: 121, endPoint x: 853, endPoint y: 85, distance: 37.9
click at [861, 67] on div "Janela de atendimento Grade de atendimento Capacidade Transportadoras Veículos …" at bounding box center [784, 338] width 1568 height 675
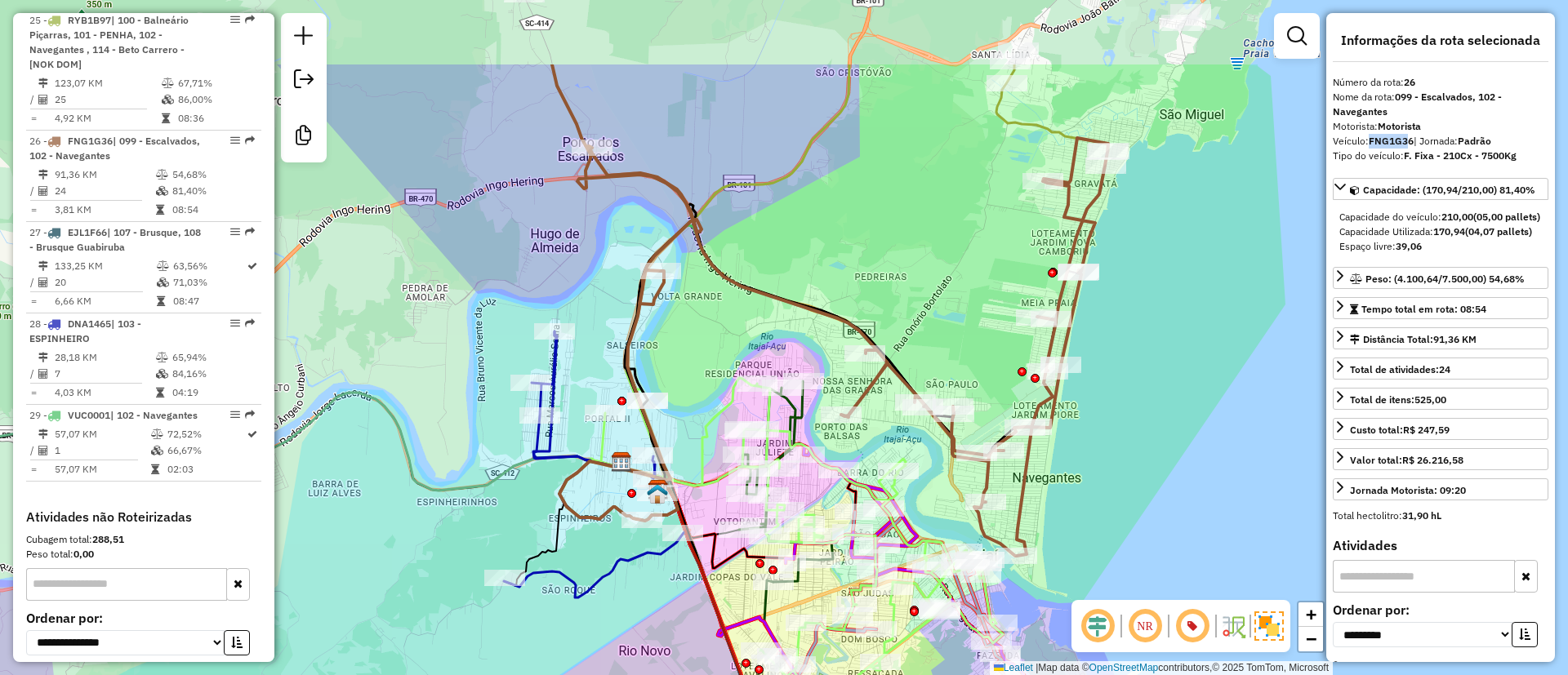
drag, startPoint x: 963, startPoint y: 203, endPoint x: 927, endPoint y: 268, distance: 74.3
click at [927, 268] on div "Janela de atendimento Grade de atendimento Capacidade Transportadoras Veículos …" at bounding box center [784, 338] width 1568 height 675
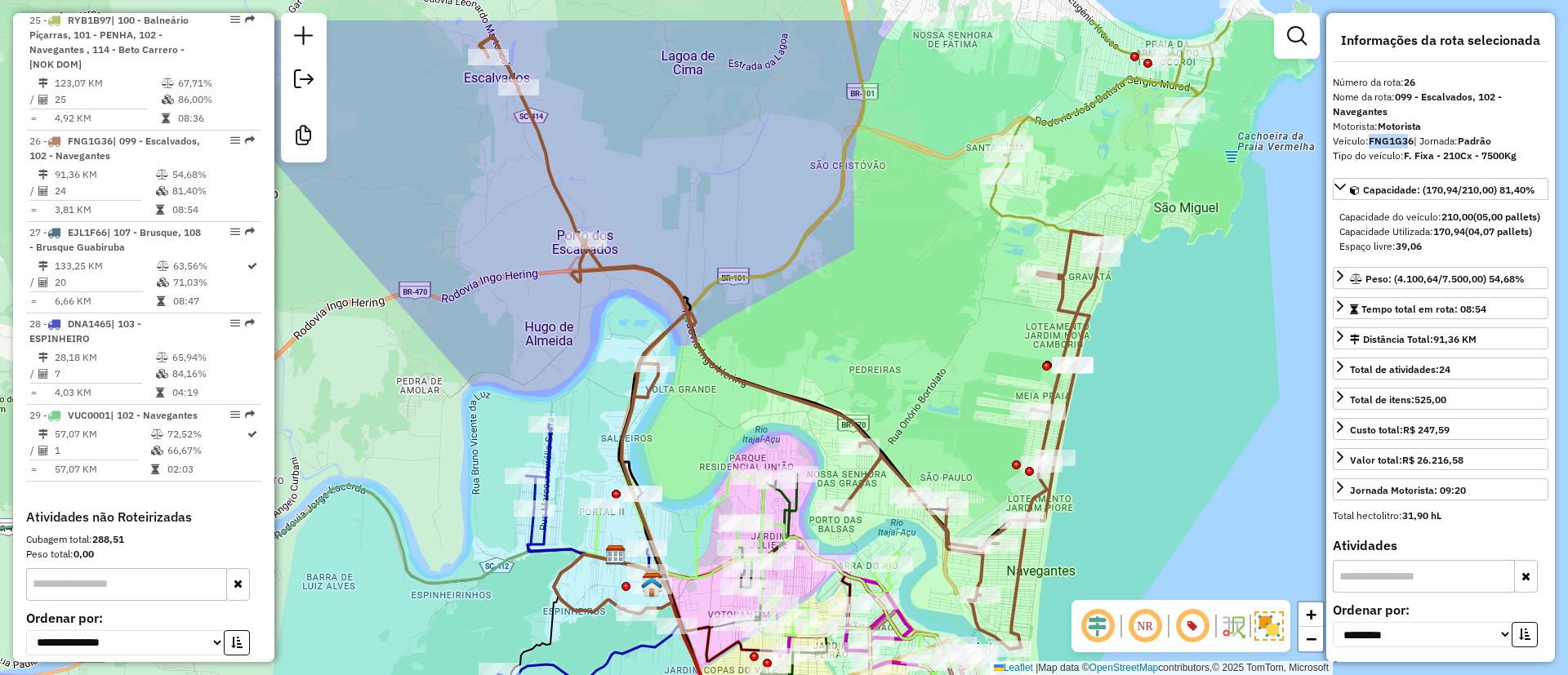
drag, startPoint x: 829, startPoint y: 152, endPoint x: 827, endPoint y: 230, distance: 78.0
click at [827, 230] on div "Janela de atendimento Grade de atendimento Capacidade Transportadoras Veículos …" at bounding box center [784, 338] width 1568 height 675
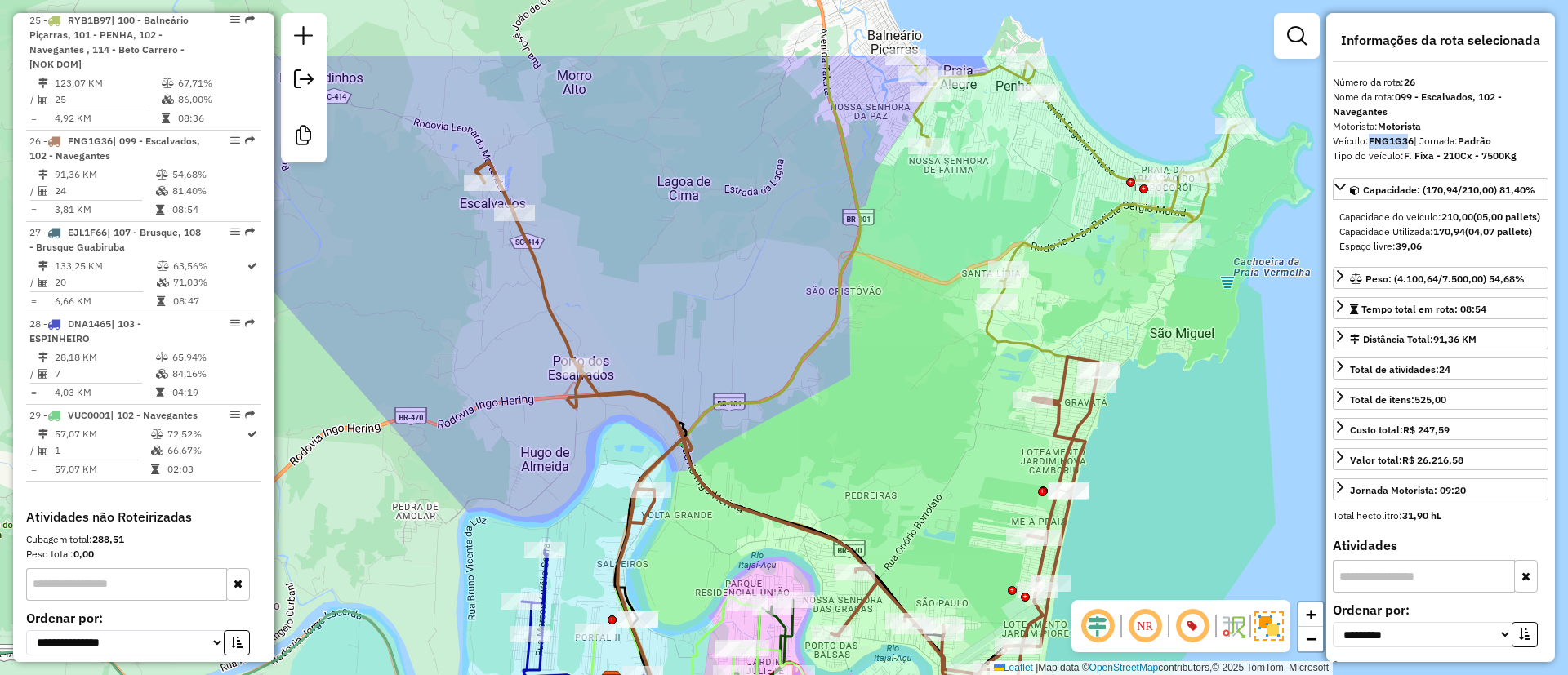
drag, startPoint x: 1047, startPoint y: 187, endPoint x: 936, endPoint y: 260, distance: 132.9
click at [1052, 314] on div "Janela de atendimento Grade de atendimento Capacidade Transportadoras Veículos …" at bounding box center [784, 338] width 1568 height 675
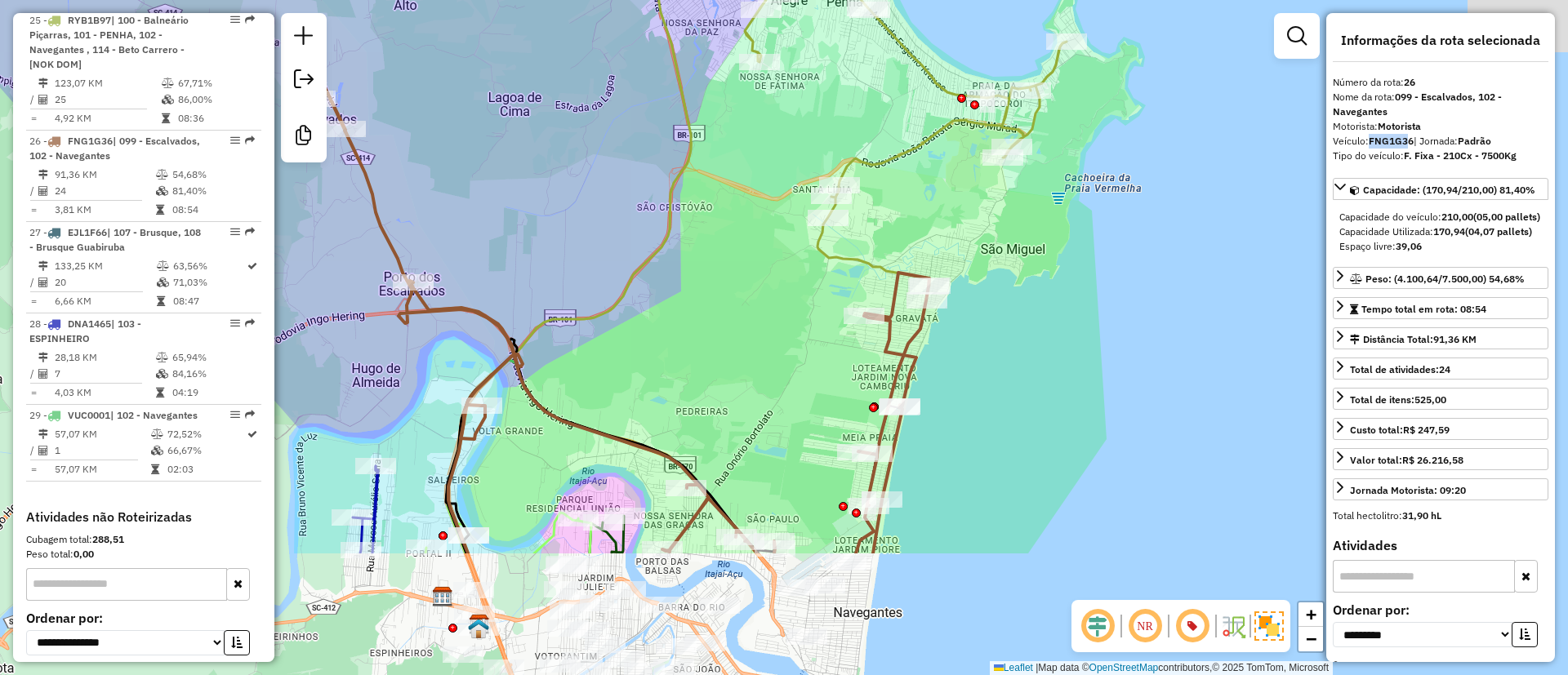
drag, startPoint x: 842, startPoint y: 146, endPoint x: 852, endPoint y: 87, distance: 59.8
click at [799, 98] on div "Rota 25 - Placa RYB1B97 92622324 - 55.058.470 LUIS EDUARDO DURSKI Janela de ate…" at bounding box center [784, 338] width 1568 height 675
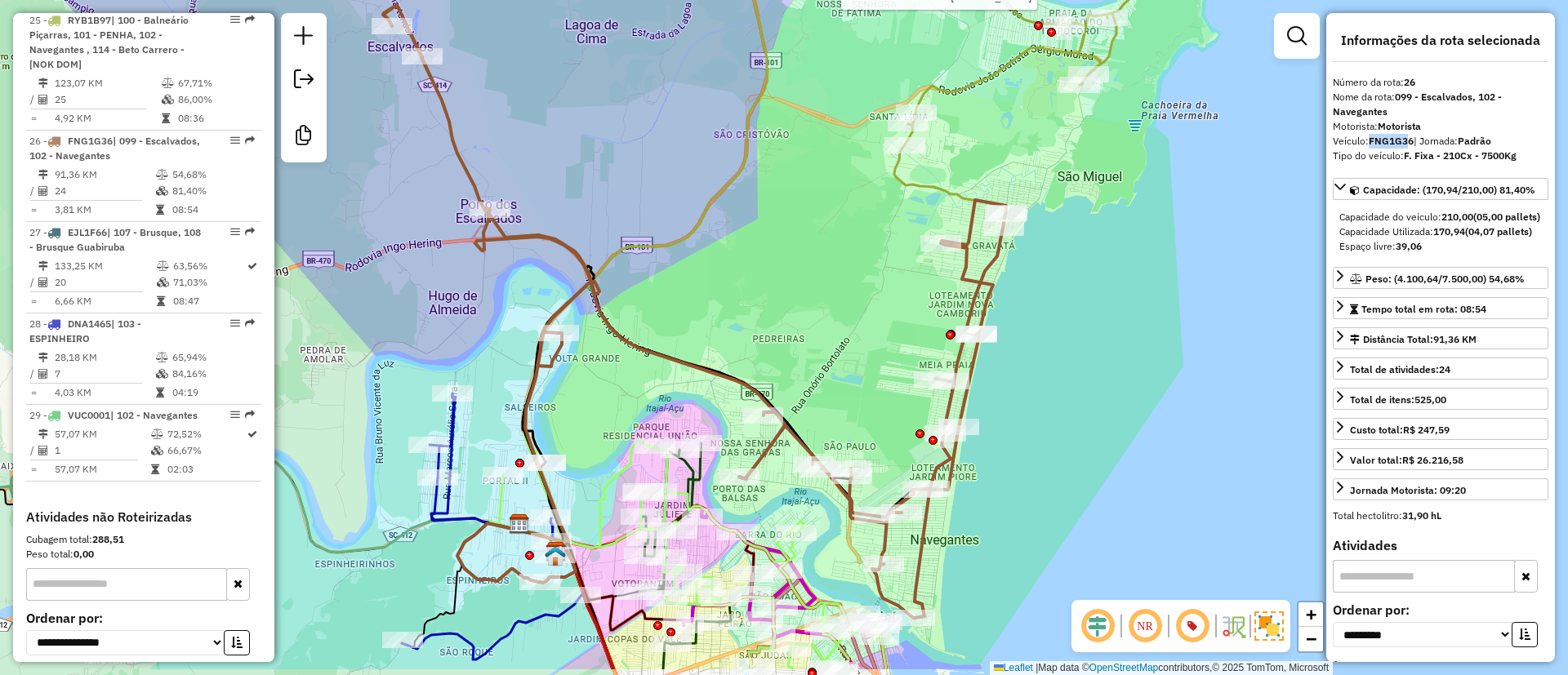
drag, startPoint x: 695, startPoint y: 305, endPoint x: 728, endPoint y: 259, distance: 56.6
click at [739, 255] on div "Rota 25 - Placa RYB1B97 92622324 - 55.058.470 LUIS EDUARDO DURSKI Janela de ate…" at bounding box center [784, 338] width 1568 height 675
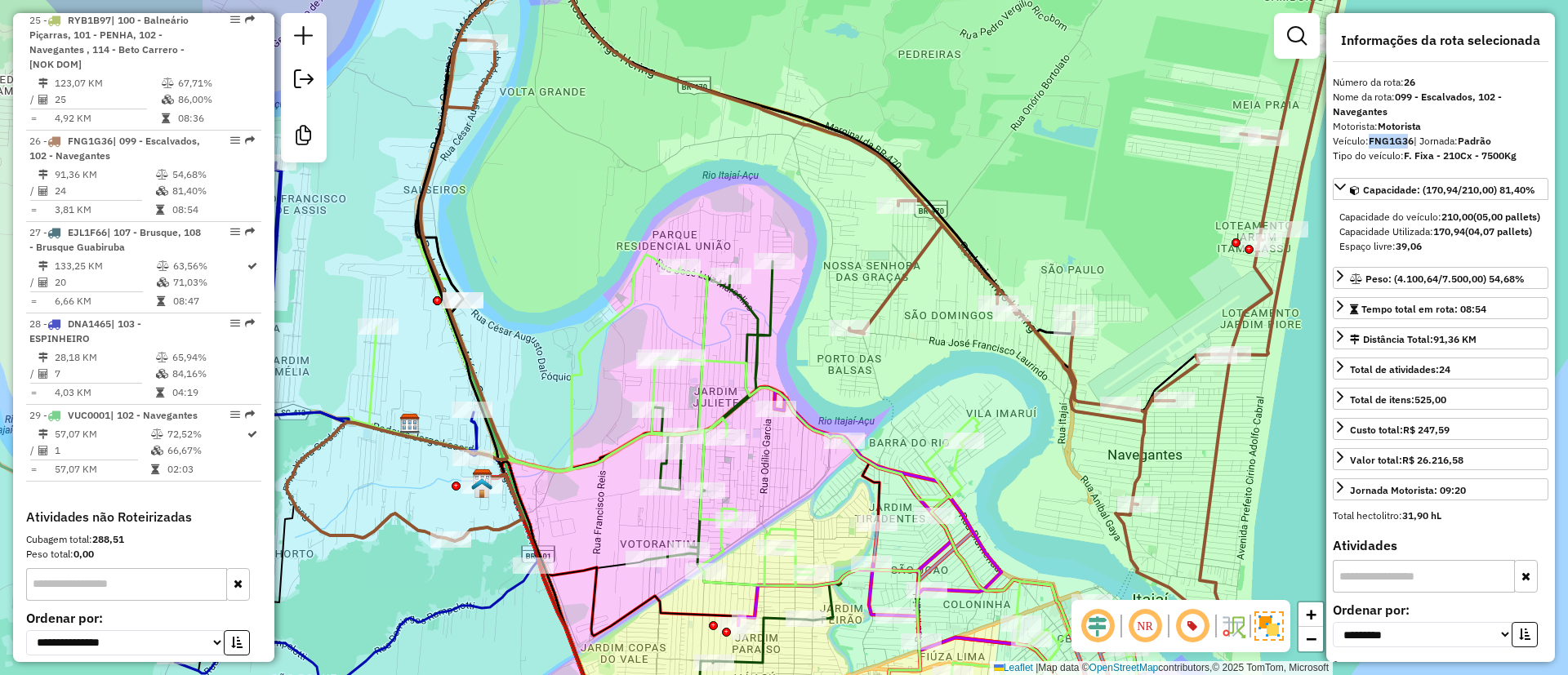
drag, startPoint x: 762, startPoint y: 530, endPoint x: 683, endPoint y: 364, distance: 183.8
click at [683, 364] on div "Rota 25 - Placa RYB1B97 92622324 - 55.058.470 LUIS EDUARDO DURSKI Janela de ate…" at bounding box center [784, 338] width 1568 height 675
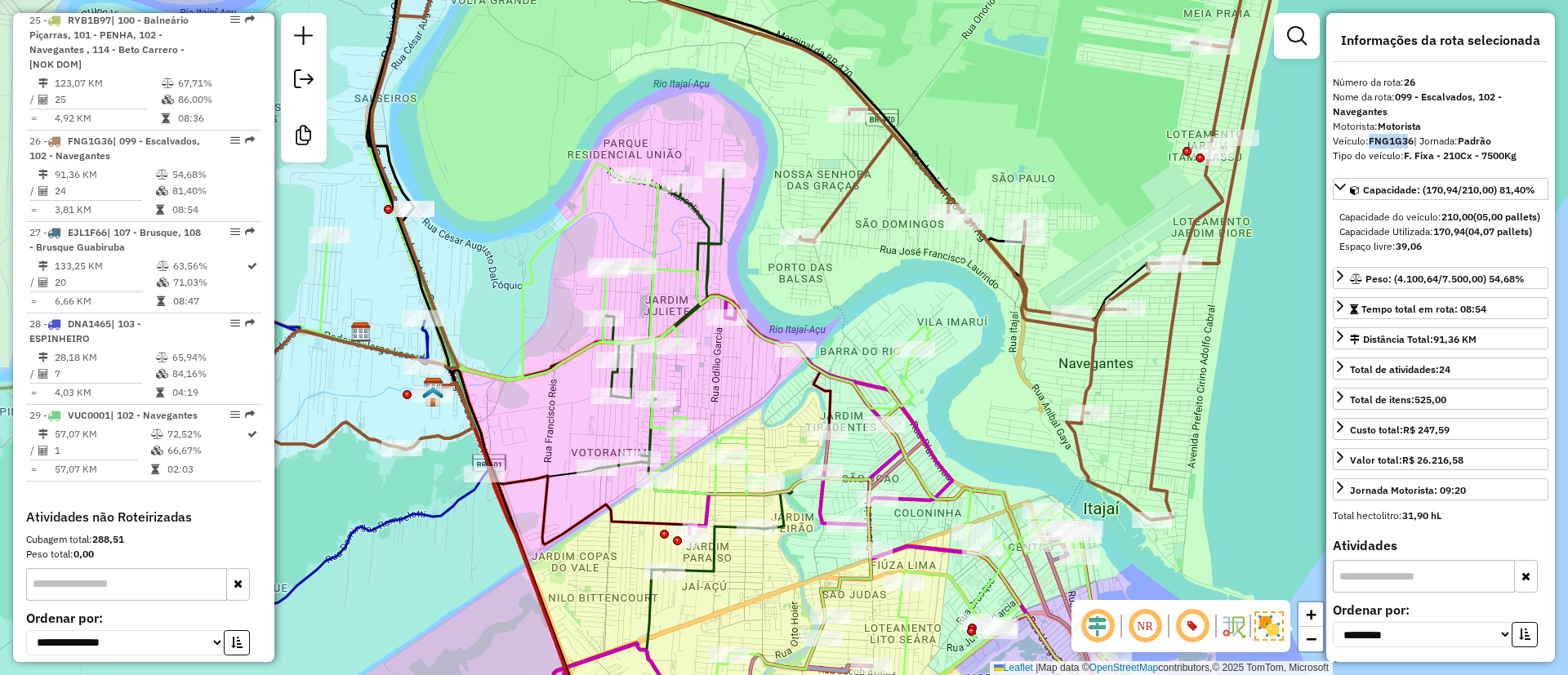
drag, startPoint x: 995, startPoint y: 72, endPoint x: 931, endPoint y: 125, distance: 83.1
click at [1019, 128] on div "Rota 25 - Placa RYB1B97 92622324 - 55.058.470 LUIS EDUARDO DURSKI Janela de ate…" at bounding box center [784, 338] width 1568 height 675
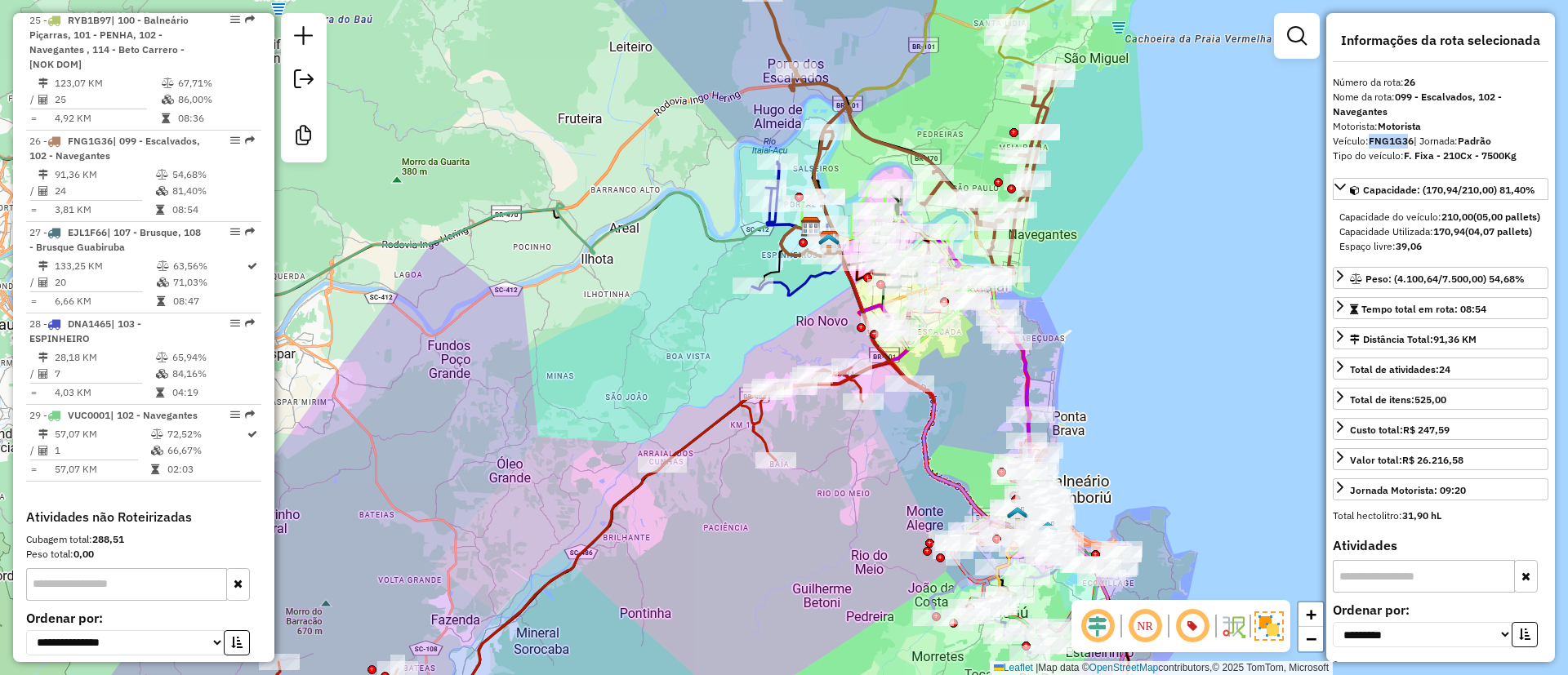
drag, startPoint x: 977, startPoint y: 50, endPoint x: 947, endPoint y: 96, distance: 54.9
click at [959, 106] on div "Rota 25 - Placa RYB1B97 92622324 - 55.058.470 LUIS EDUARDO DURSKI Janela de ate…" at bounding box center [784, 338] width 1568 height 675
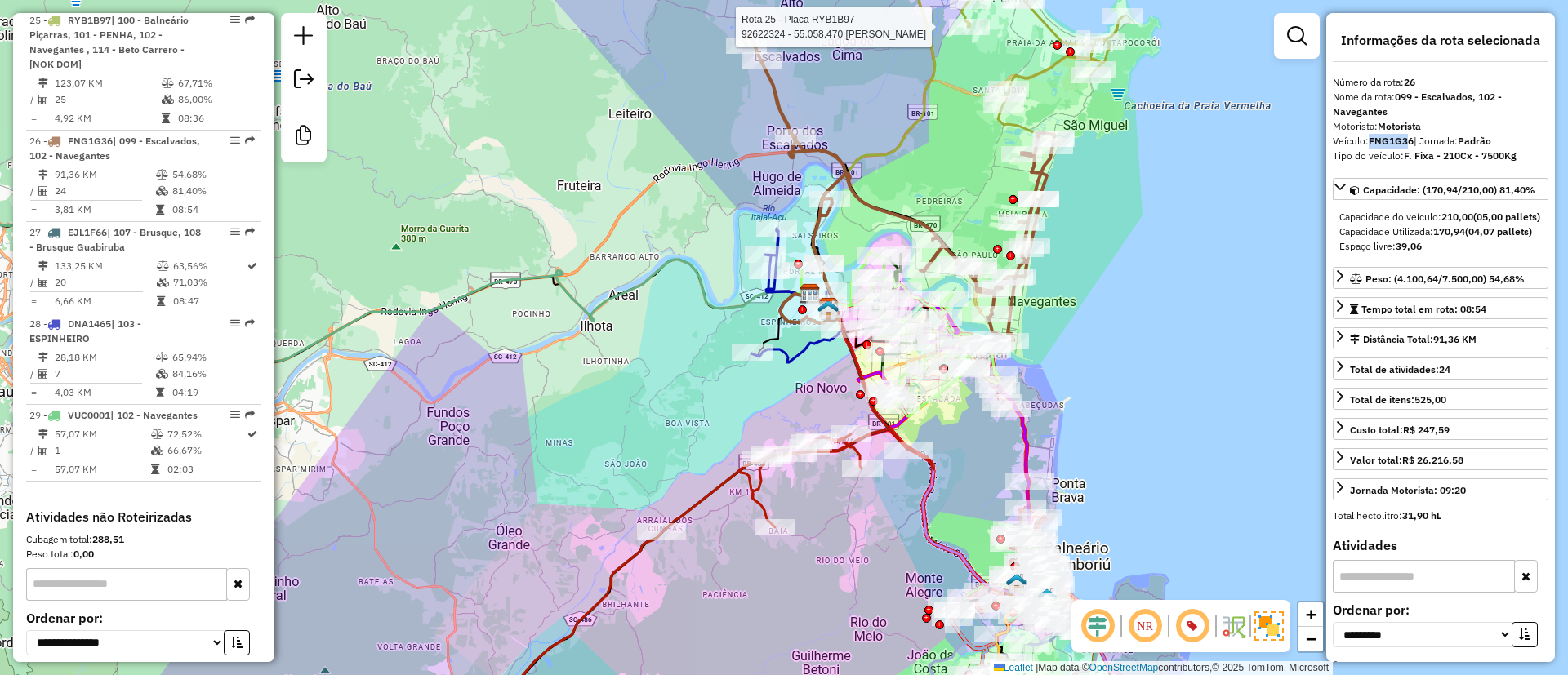
drag, startPoint x: 921, startPoint y: 54, endPoint x: 926, endPoint y: 114, distance: 60.2
click at [925, 100] on icon at bounding box center [858, 153] width 155 height 339
drag, startPoint x: 1296, startPoint y: 31, endPoint x: 1258, endPoint y: 38, distance: 38.6
click at [1296, 31] on em at bounding box center [1297, 36] width 19 height 19
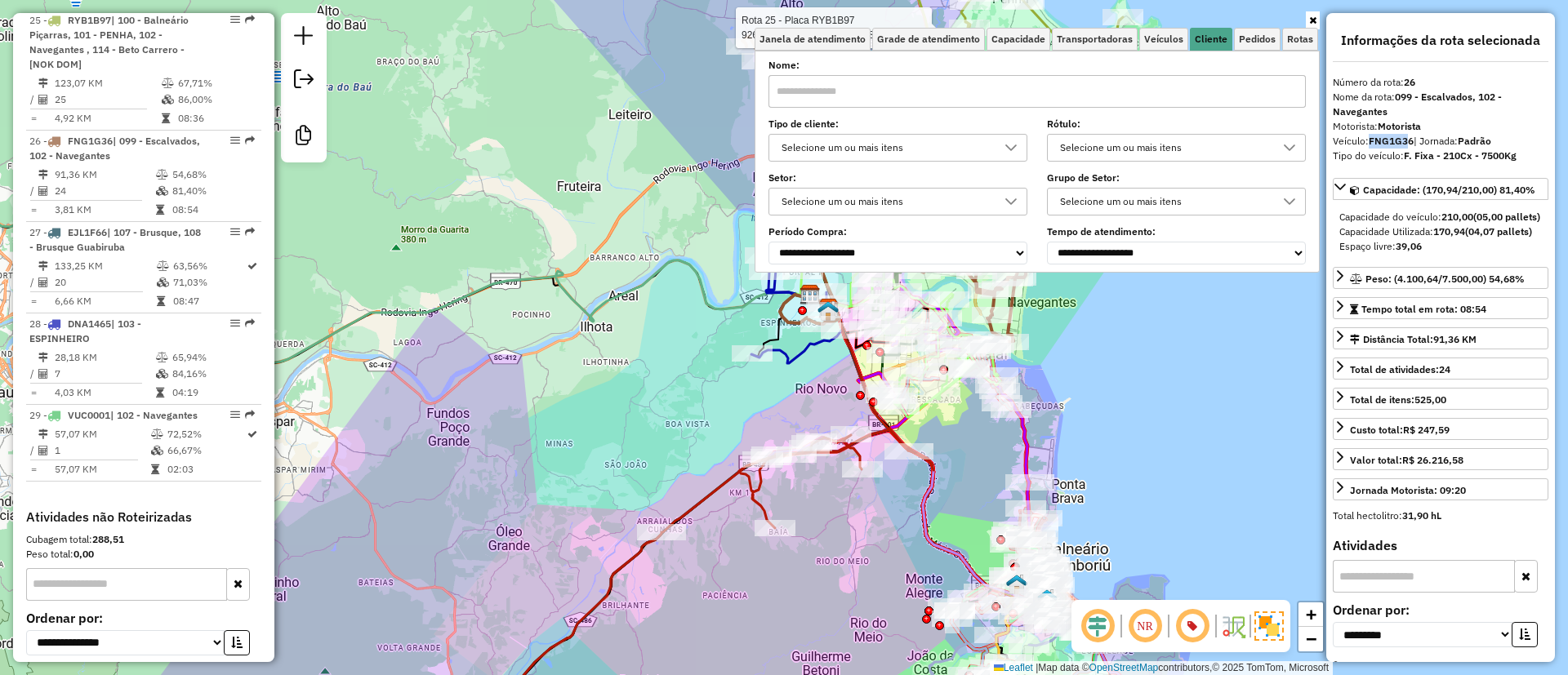
click at [949, 144] on div "Selecione um ou mais itens" at bounding box center [885, 148] width 219 height 26
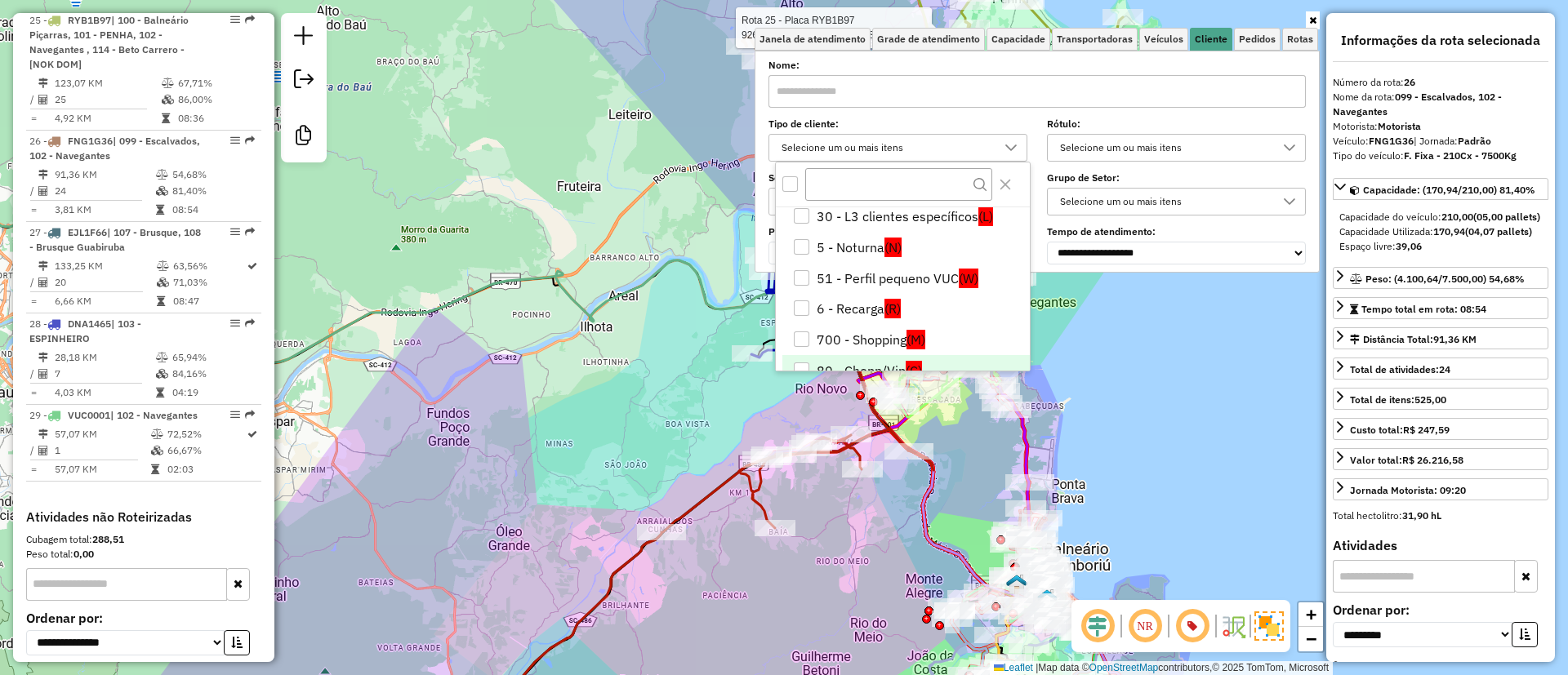
scroll to position [96, 0]
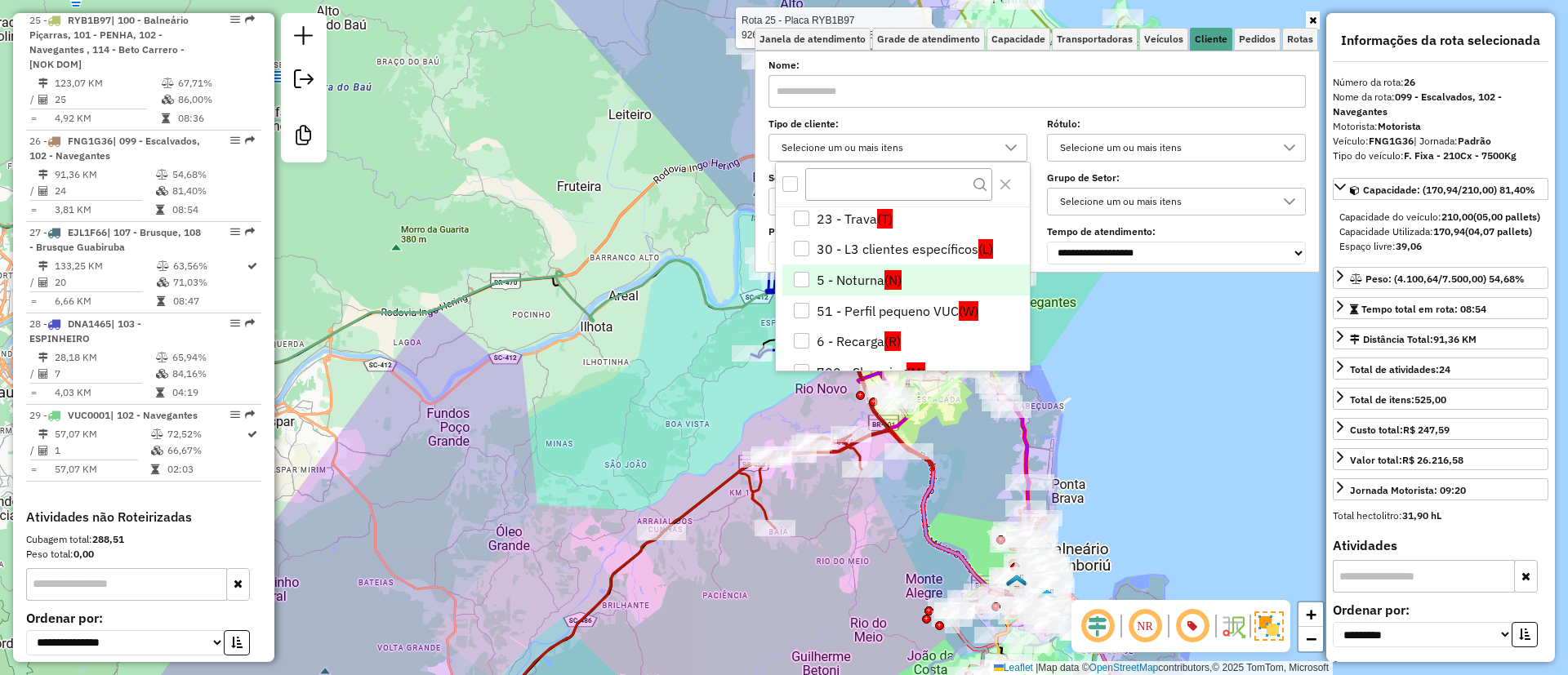
click at [814, 274] on li "5 - Noturna (N)" at bounding box center [906, 279] width 248 height 31
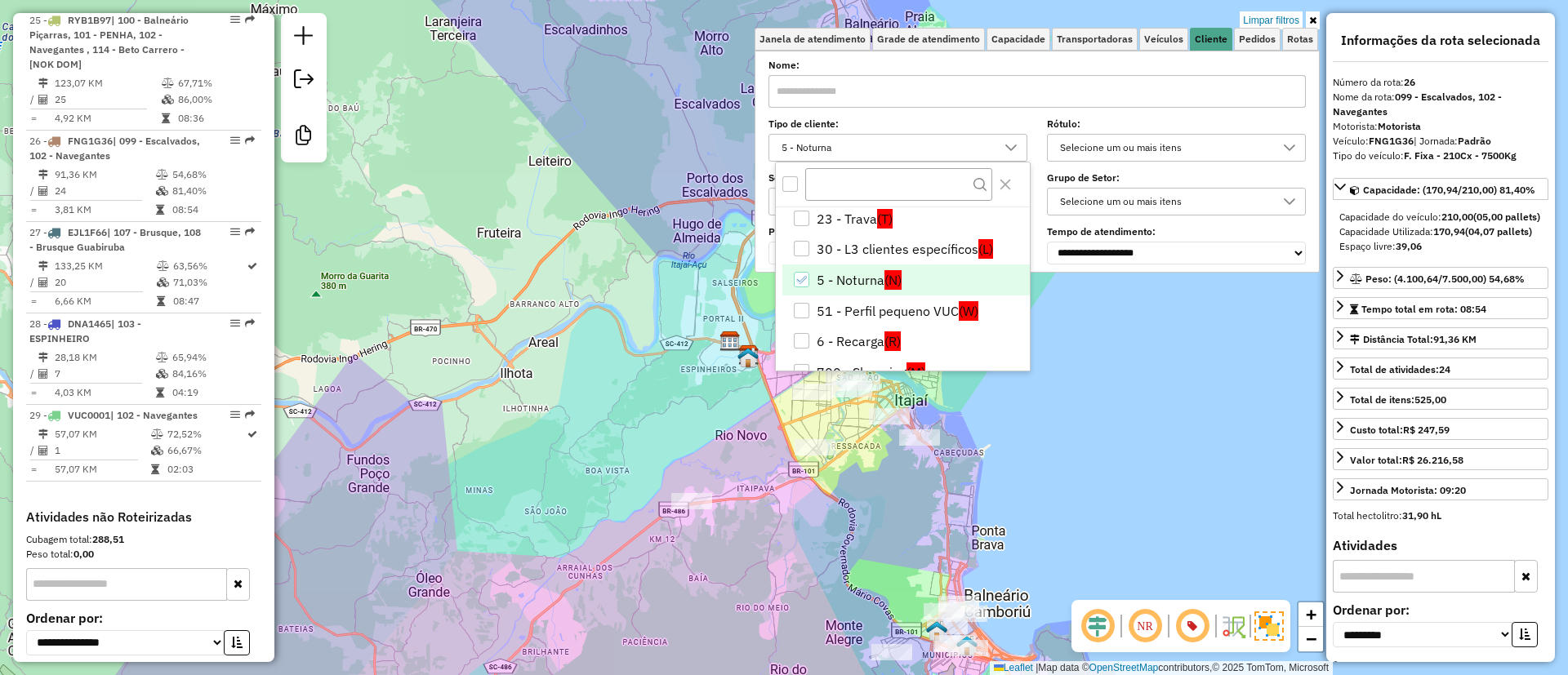
drag, startPoint x: 640, startPoint y: 176, endPoint x: 554, endPoint y: 215, distance: 94.4
click at [558, 223] on div "Limpar filtros Janela de atendimento Grade de atendimento Capacidade Transporta…" at bounding box center [784, 338] width 1568 height 675
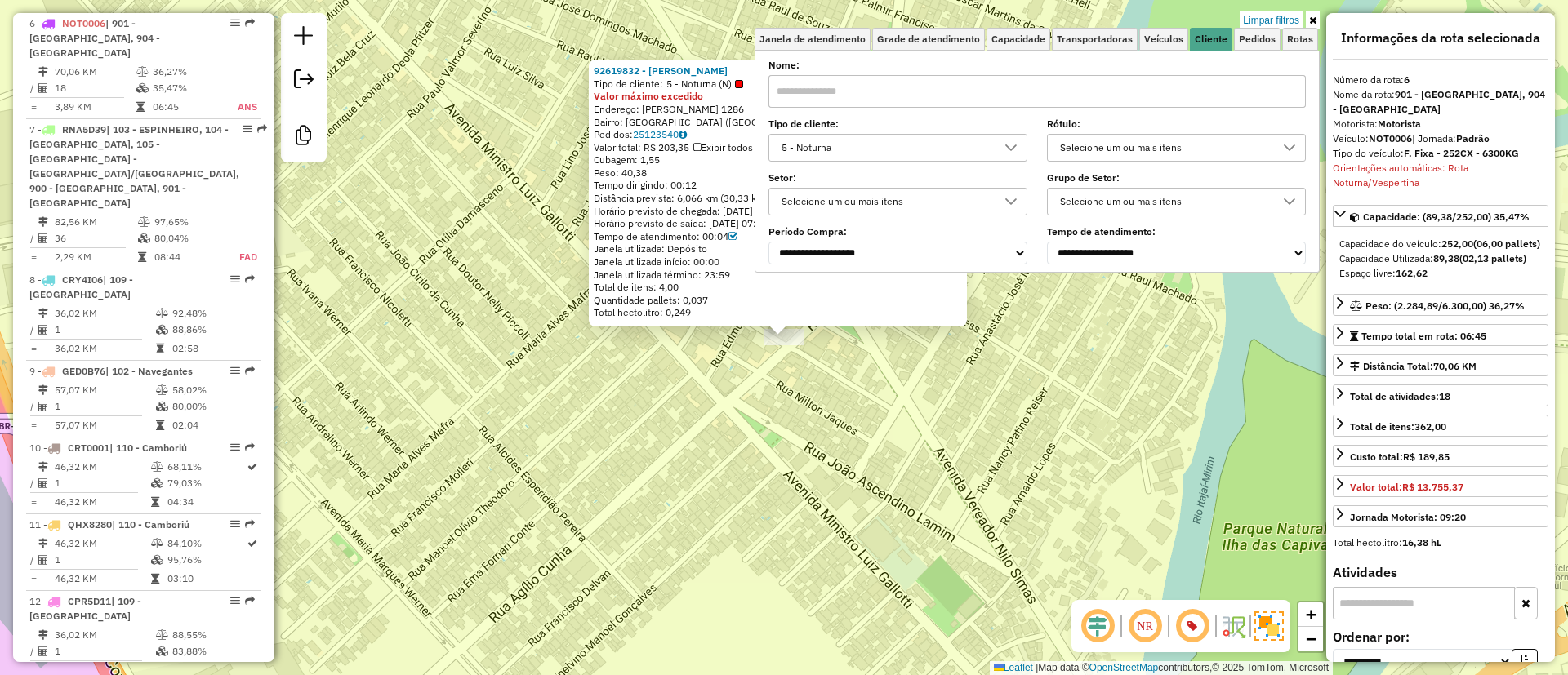
scroll to position [0, 0]
drag, startPoint x: 1419, startPoint y: 273, endPoint x: 1535, endPoint y: 272, distance: 116.0
click at [1535, 269] on div "Capacidade Utilizada: 89,38 (02,13 pallets)" at bounding box center [1441, 261] width 203 height 15
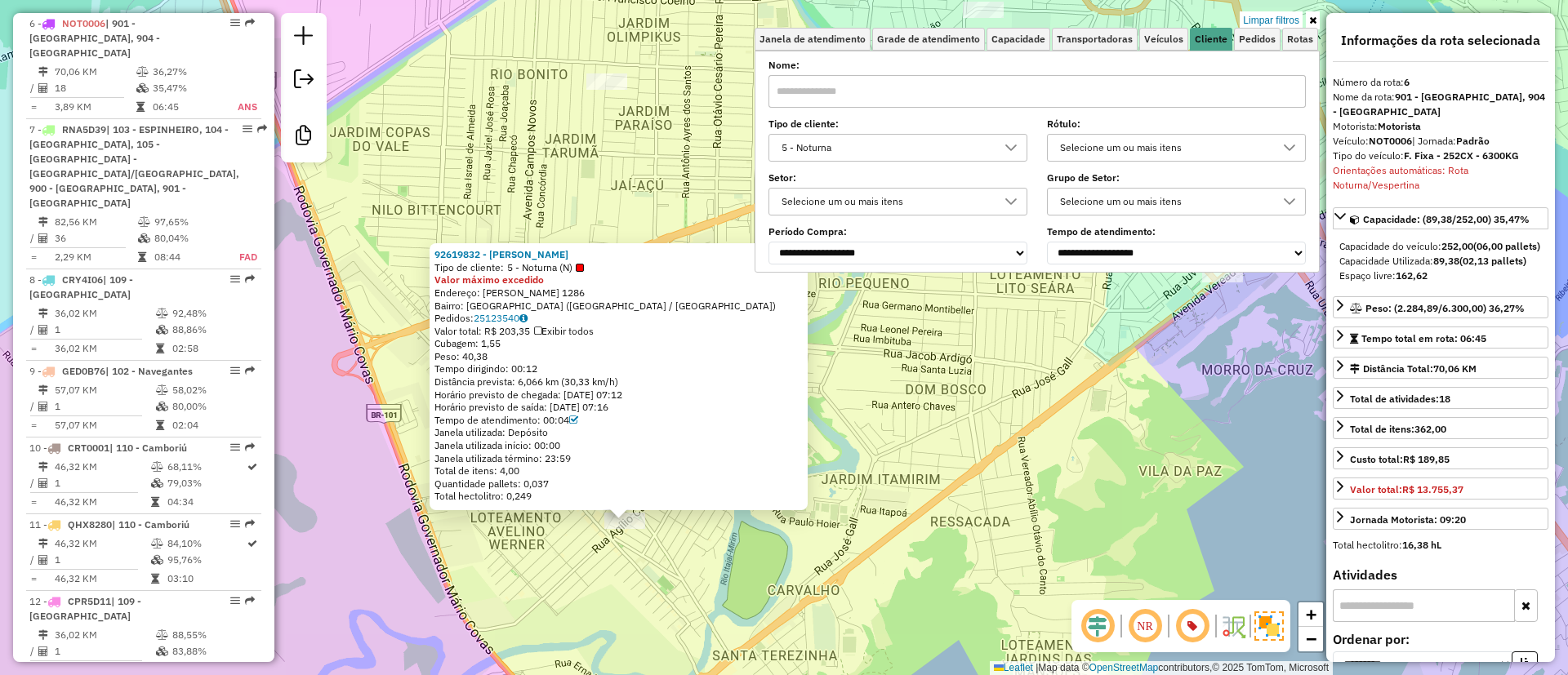
drag, startPoint x: 575, startPoint y: 150, endPoint x: 521, endPoint y: 257, distance: 119.9
click at [521, 257] on div "92619832 - MARCOS BERNARDINI Tipo de cliente: 5 - Noturna (N) Valor máximo exce…" at bounding box center [784, 338] width 1568 height 675
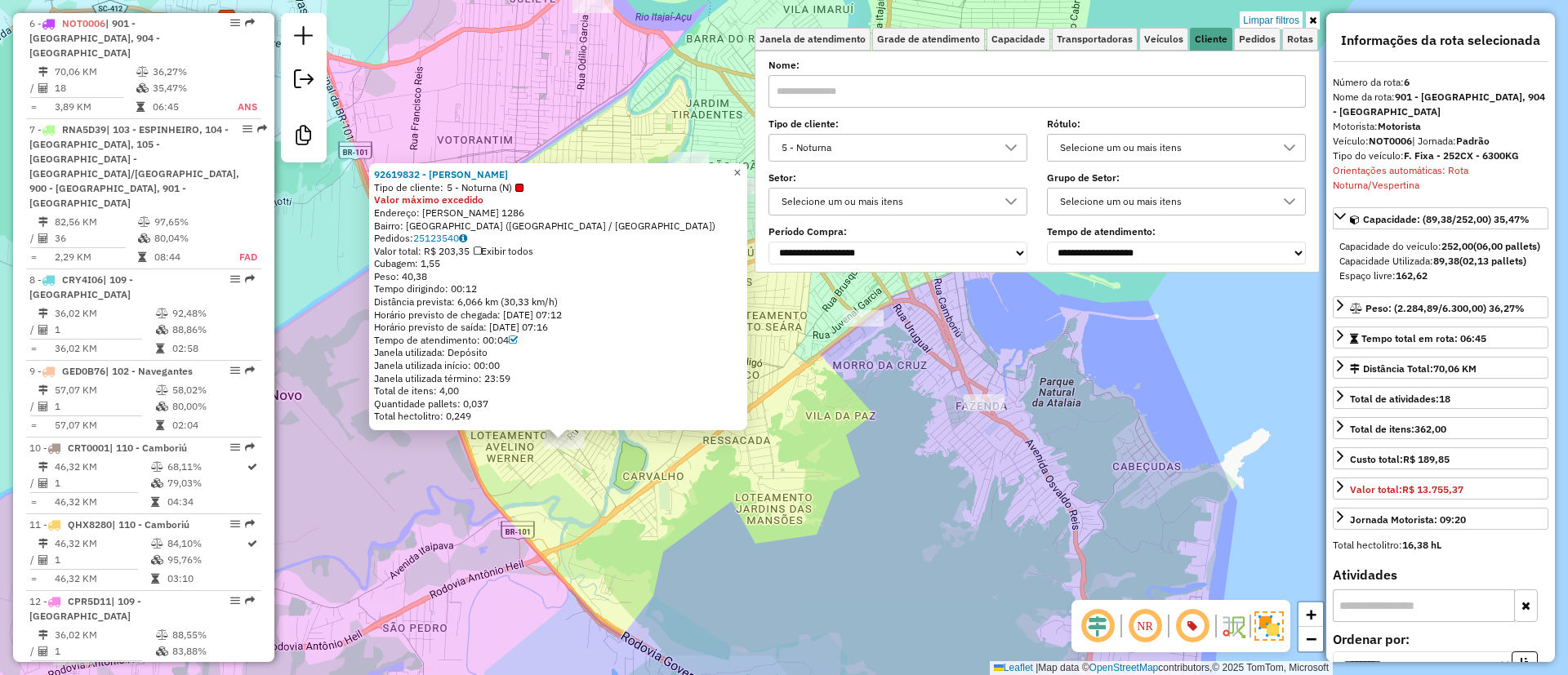
click at [741, 166] on span "×" at bounding box center [737, 173] width 7 height 14
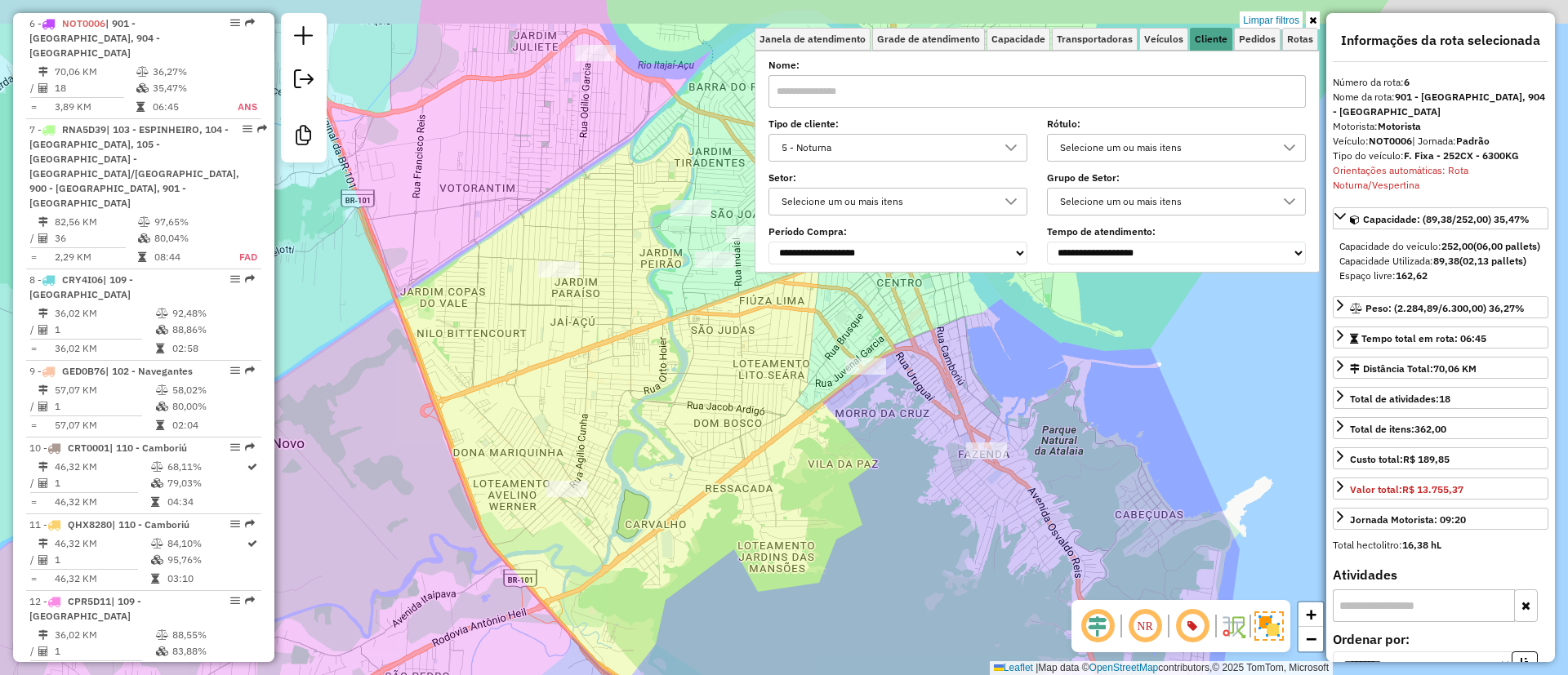
drag, startPoint x: 680, startPoint y: 336, endPoint x: 683, endPoint y: 379, distance: 43.1
click at [680, 381] on div "Limpar filtros Janela de atendimento Grade de atendimento Capacidade Transporta…" at bounding box center [784, 338] width 1568 height 675
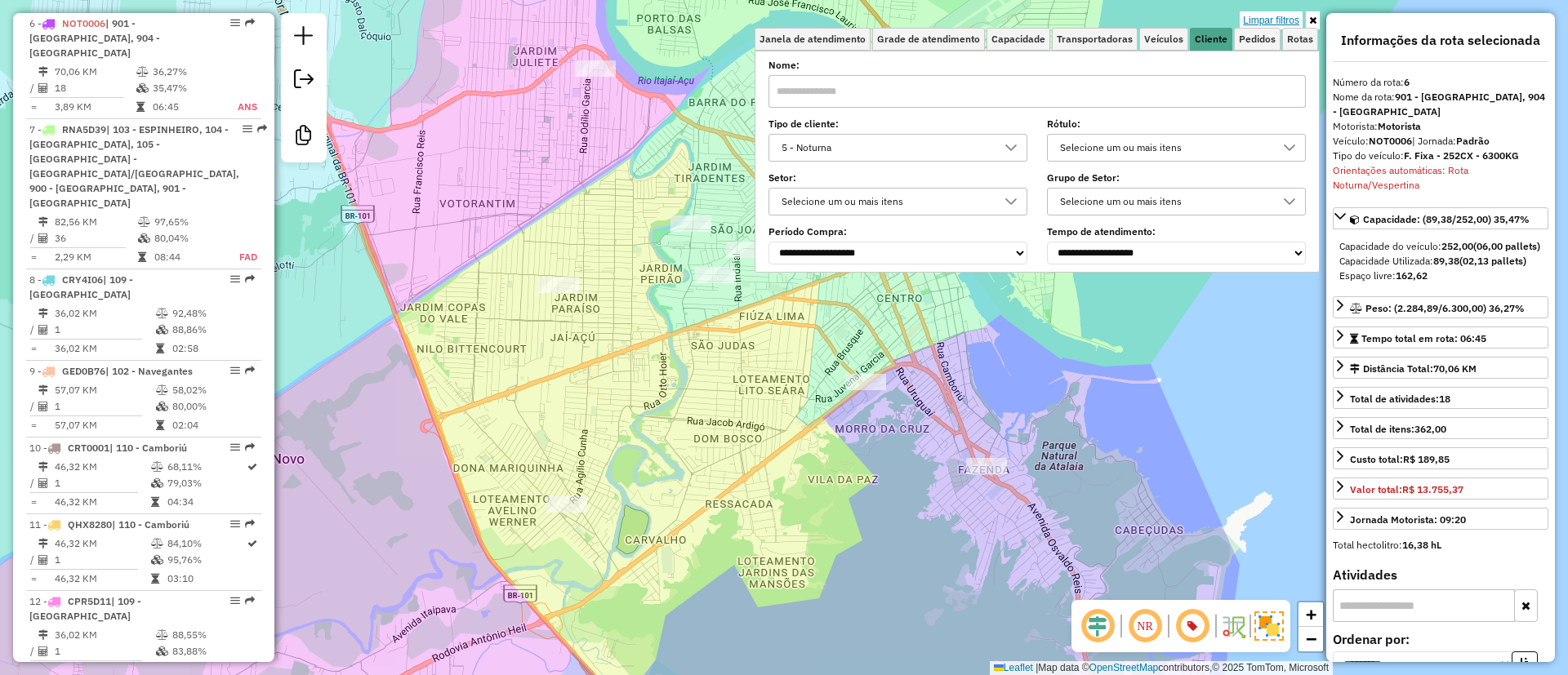
click at [1256, 21] on link "Limpar filtros" at bounding box center [1271, 20] width 63 height 18
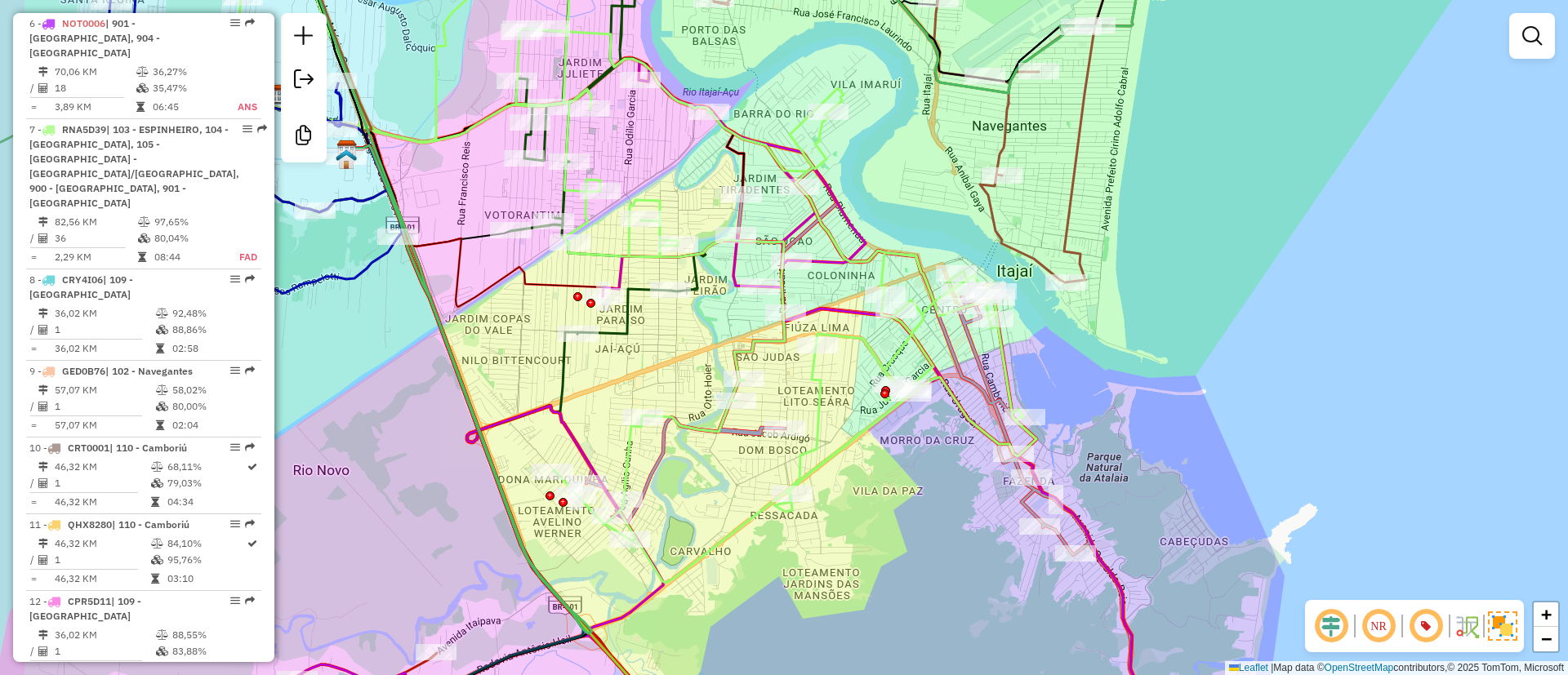
drag, startPoint x: 732, startPoint y: 46, endPoint x: 829, endPoint y: 72, distance: 100.4
click at [819, 63] on div "Janela de atendimento Grade de atendimento Capacidade Transportadoras Veículos …" at bounding box center [784, 338] width 1568 height 675
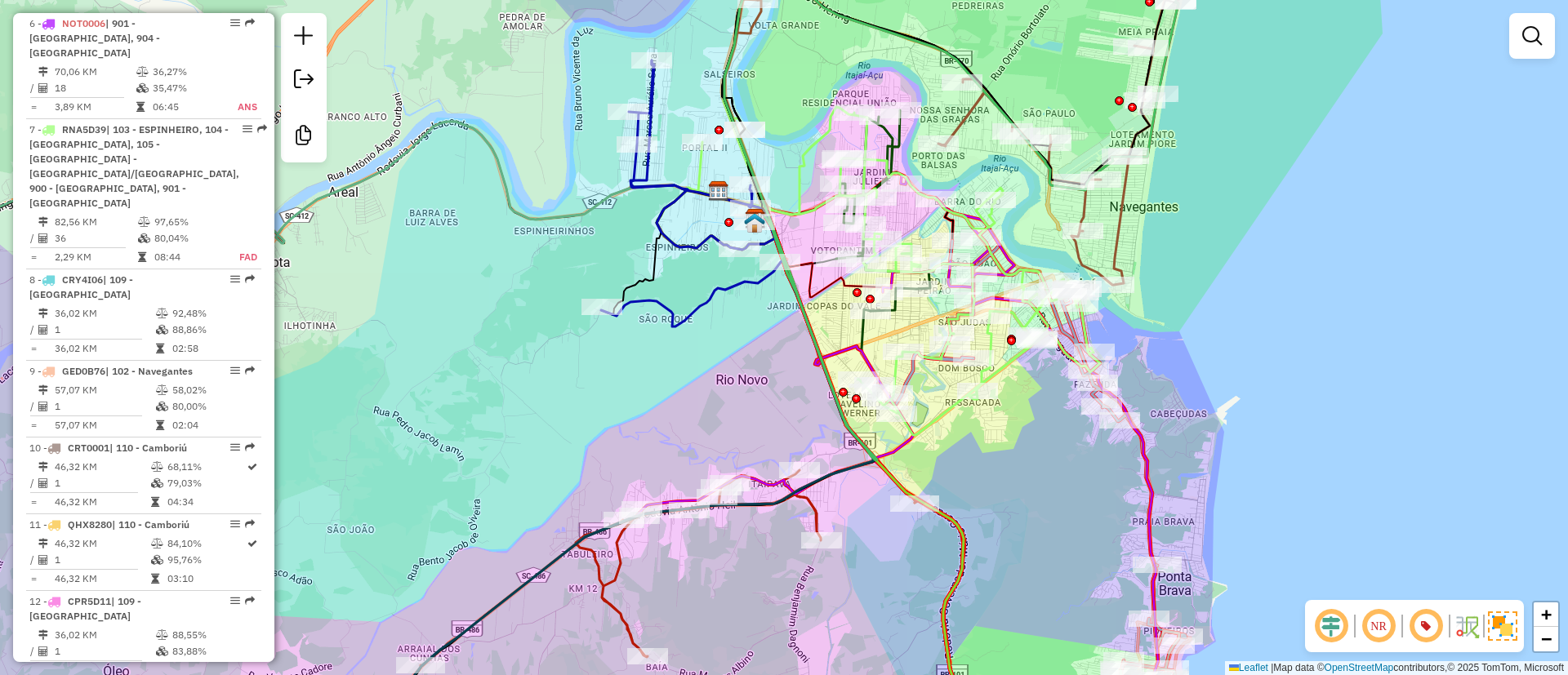
click at [1009, 478] on div "Janela de atendimento Grade de atendimento Capacidade Transportadoras Veículos …" at bounding box center [784, 338] width 1568 height 675
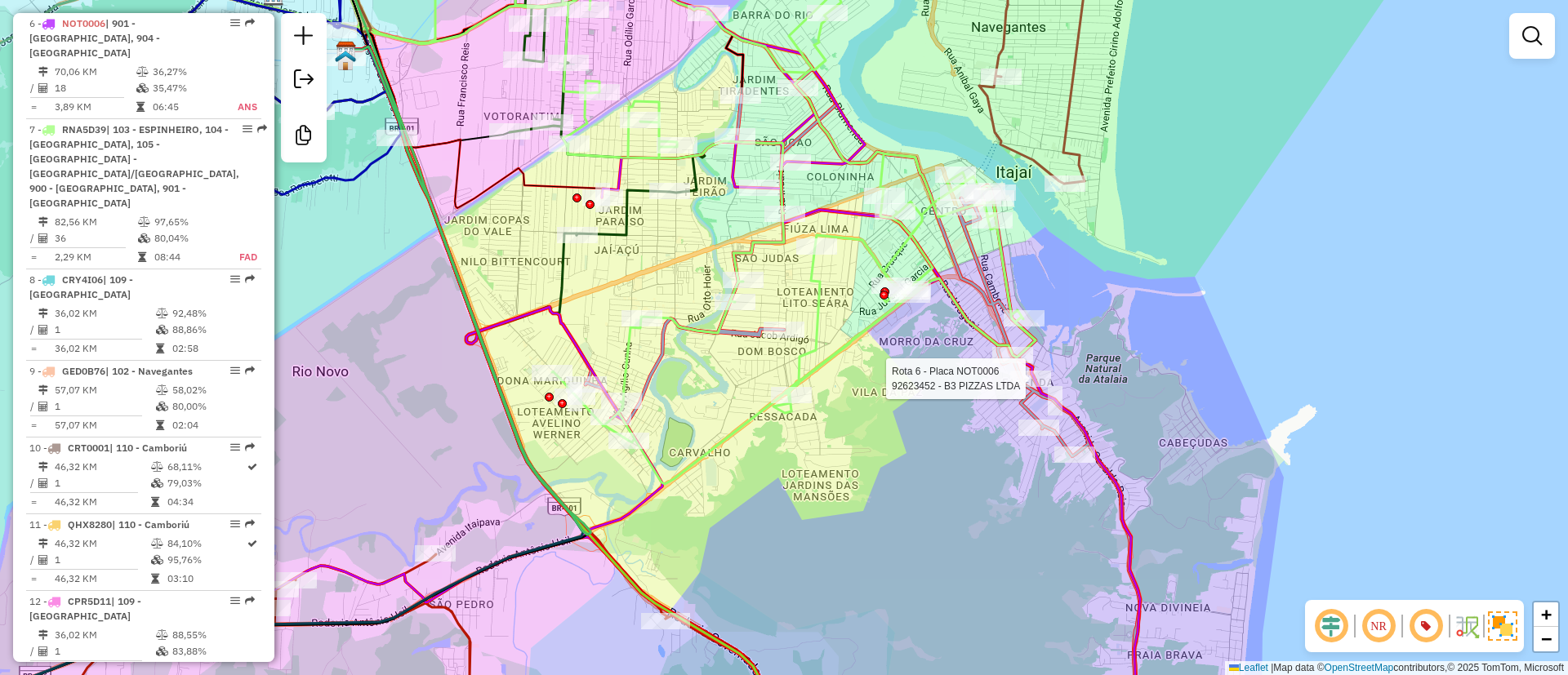
click at [1032, 387] on div at bounding box center [1030, 379] width 41 height 17
select select "**********"
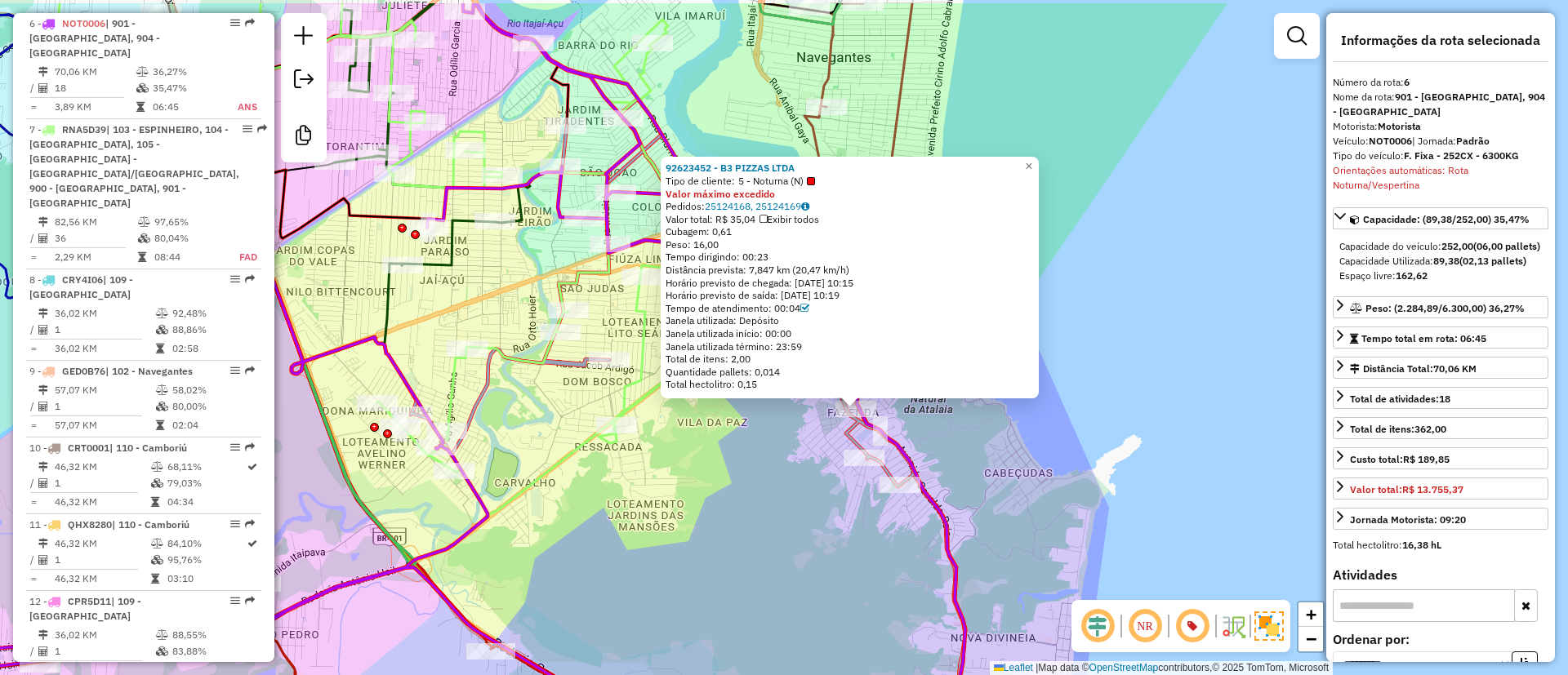
drag, startPoint x: 614, startPoint y: 426, endPoint x: 610, endPoint y: 466, distance: 40.2
click at [689, 501] on div "92623452 - B3 PIZZAS LTDA Tipo de cliente: 5 - Noturna (N) Valor máximo excedid…" at bounding box center [784, 338] width 1568 height 675
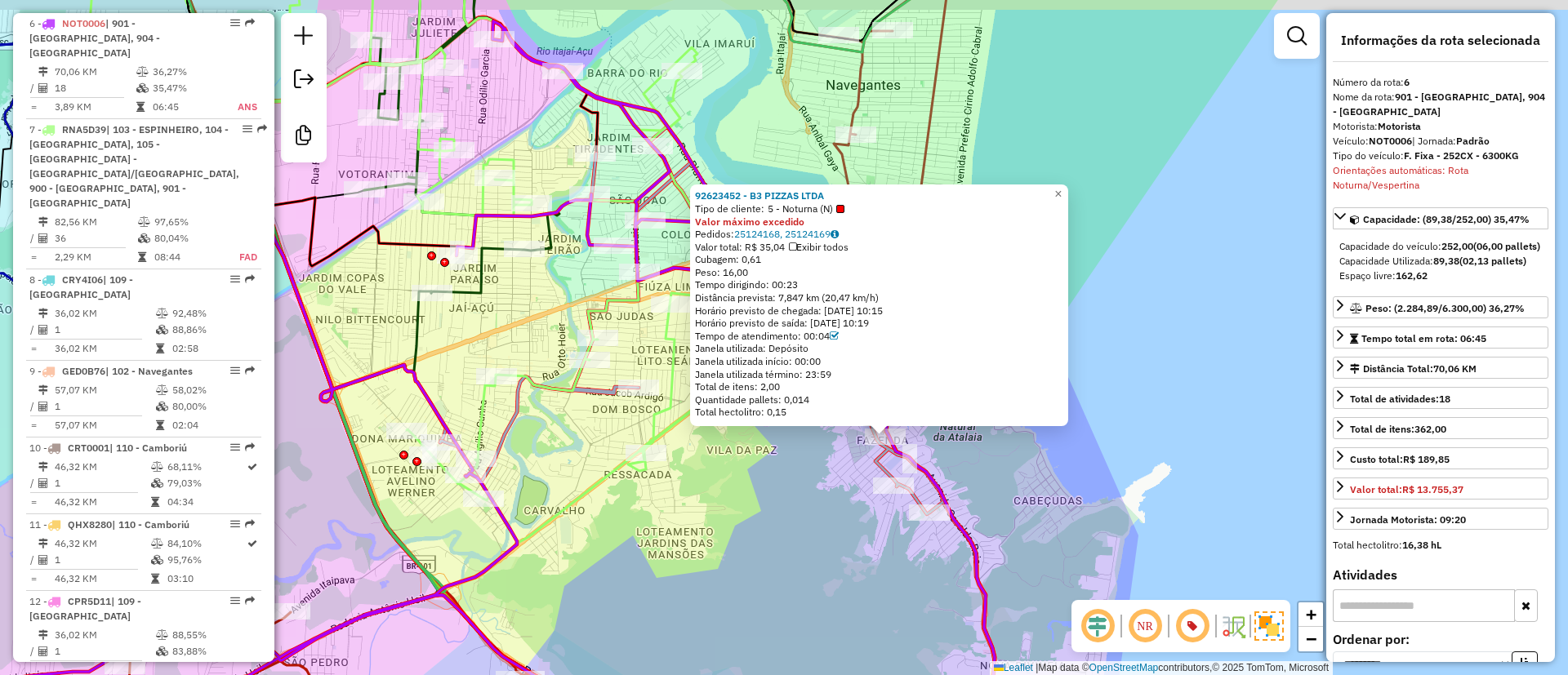
drag, startPoint x: 1073, startPoint y: 100, endPoint x: 1095, endPoint y: 126, distance: 34.1
click at [1099, 124] on div "92623452 - B3 PIZZAS LTDA Tipo de cliente: 5 - Noturna (N) Valor máximo excedid…" at bounding box center [784, 338] width 1568 height 675
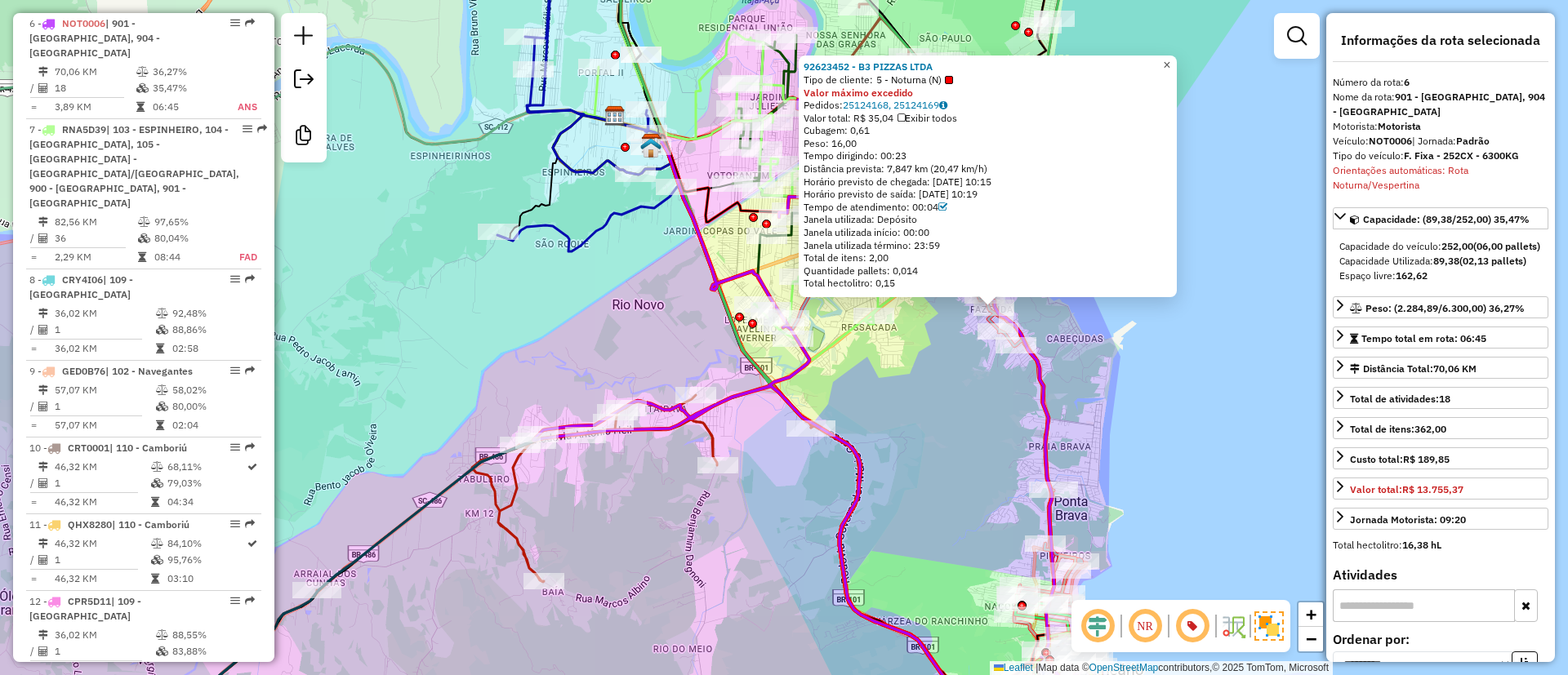
click at [1170, 58] on span "×" at bounding box center [1167, 65] width 7 height 14
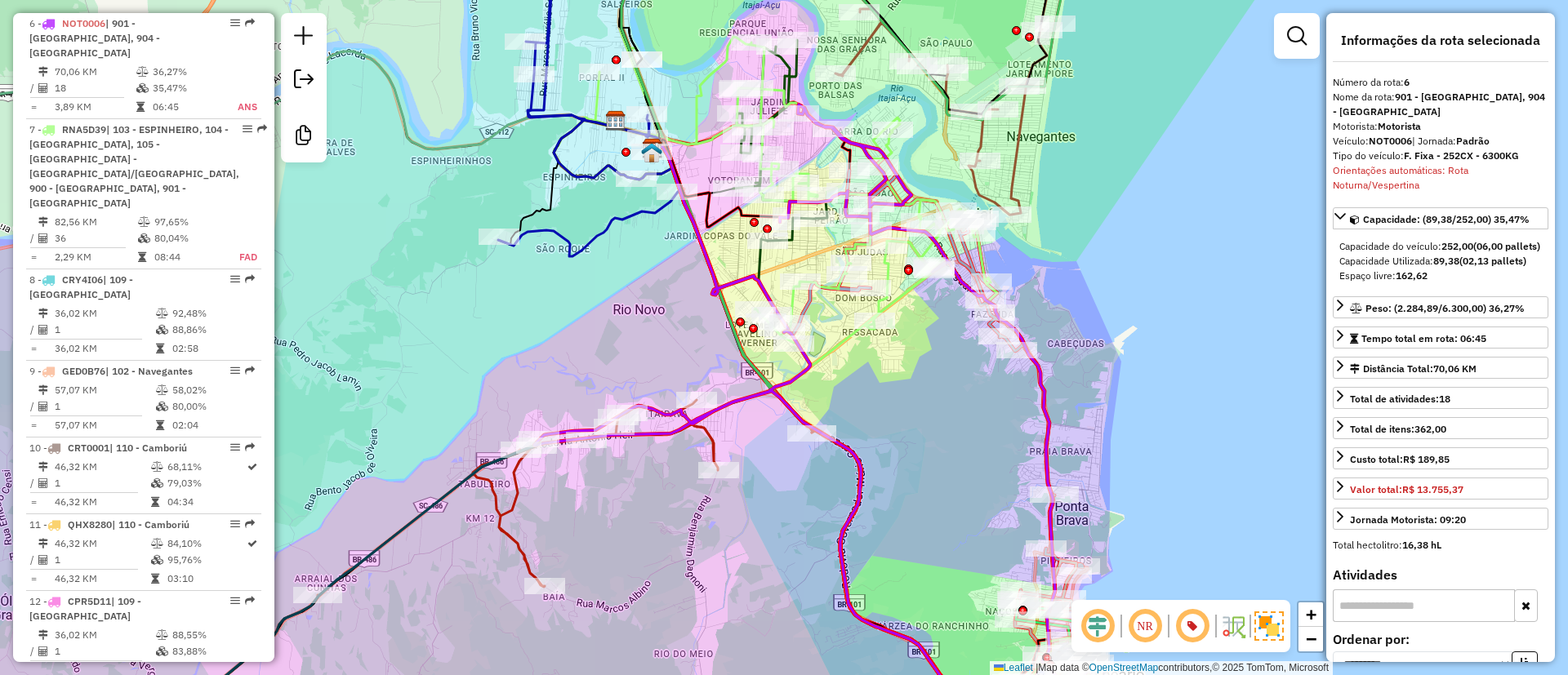
drag, startPoint x: 942, startPoint y: 413, endPoint x: 956, endPoint y: 450, distance: 39.6
click at [956, 450] on div "Janela de atendimento Grade de atendimento Capacidade Transportadoras Veículos …" at bounding box center [784, 338] width 1568 height 675
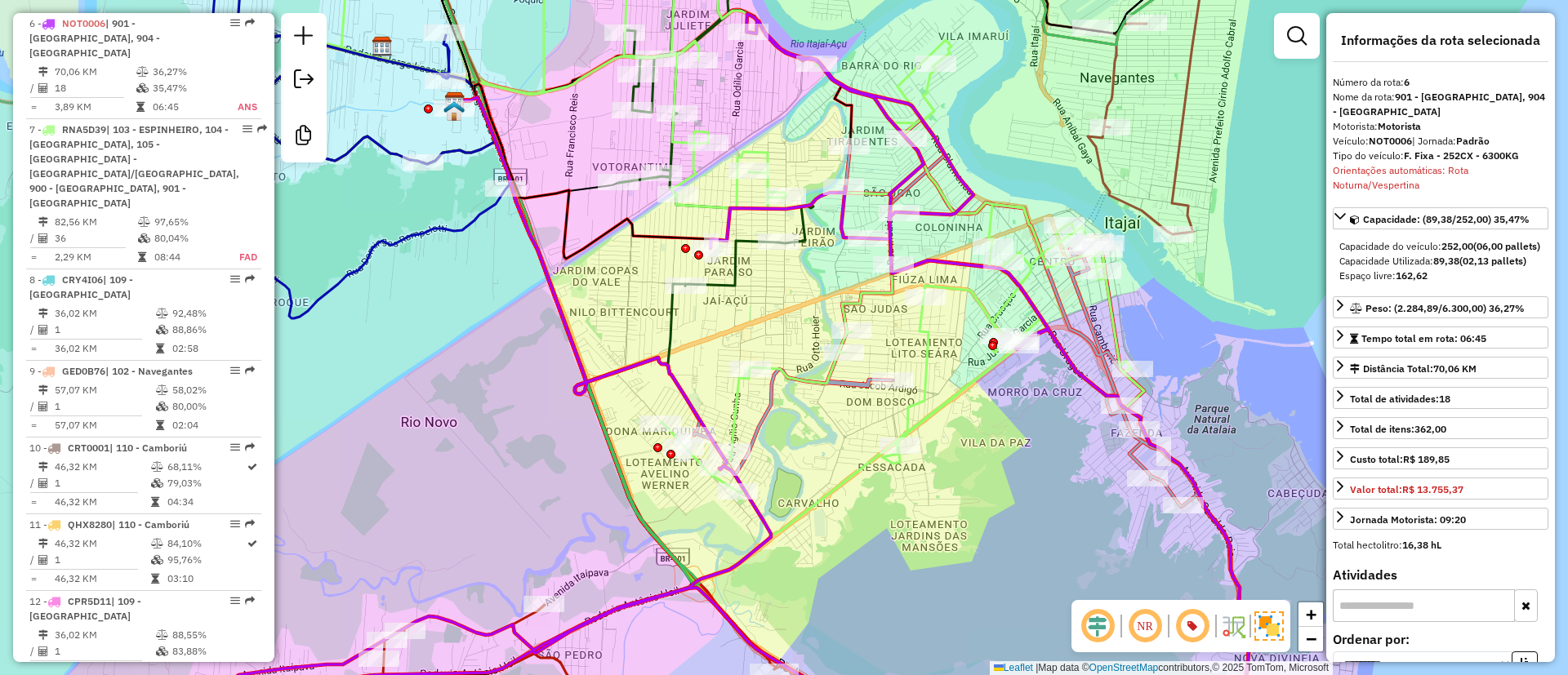
click at [932, 263] on icon at bounding box center [733, 378] width 1031 height 729
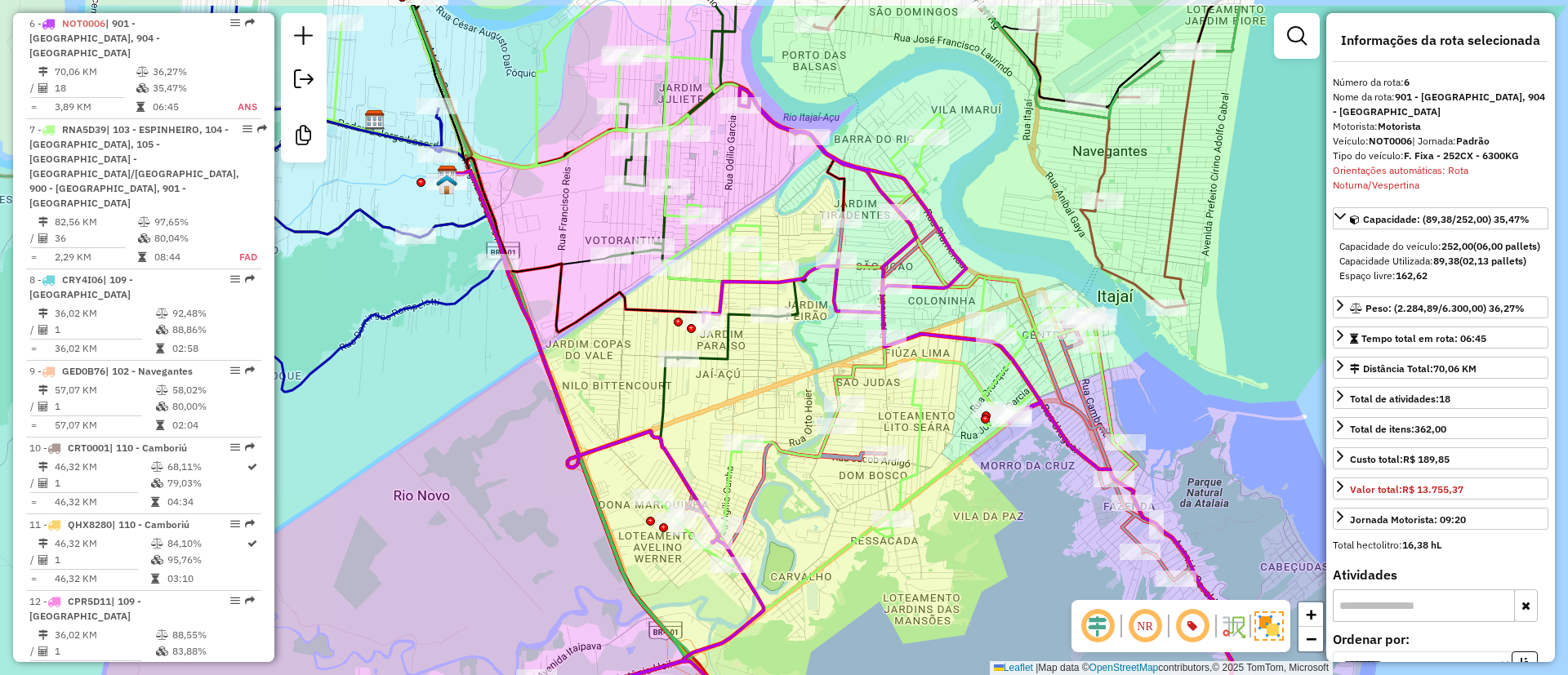
drag, startPoint x: 1010, startPoint y: 139, endPoint x: 1003, endPoint y: 236, distance: 97.3
click at [1003, 236] on div "Janela de atendimento Grade de atendimento Capacidade Transportadoras Veículos …" at bounding box center [784, 338] width 1568 height 675
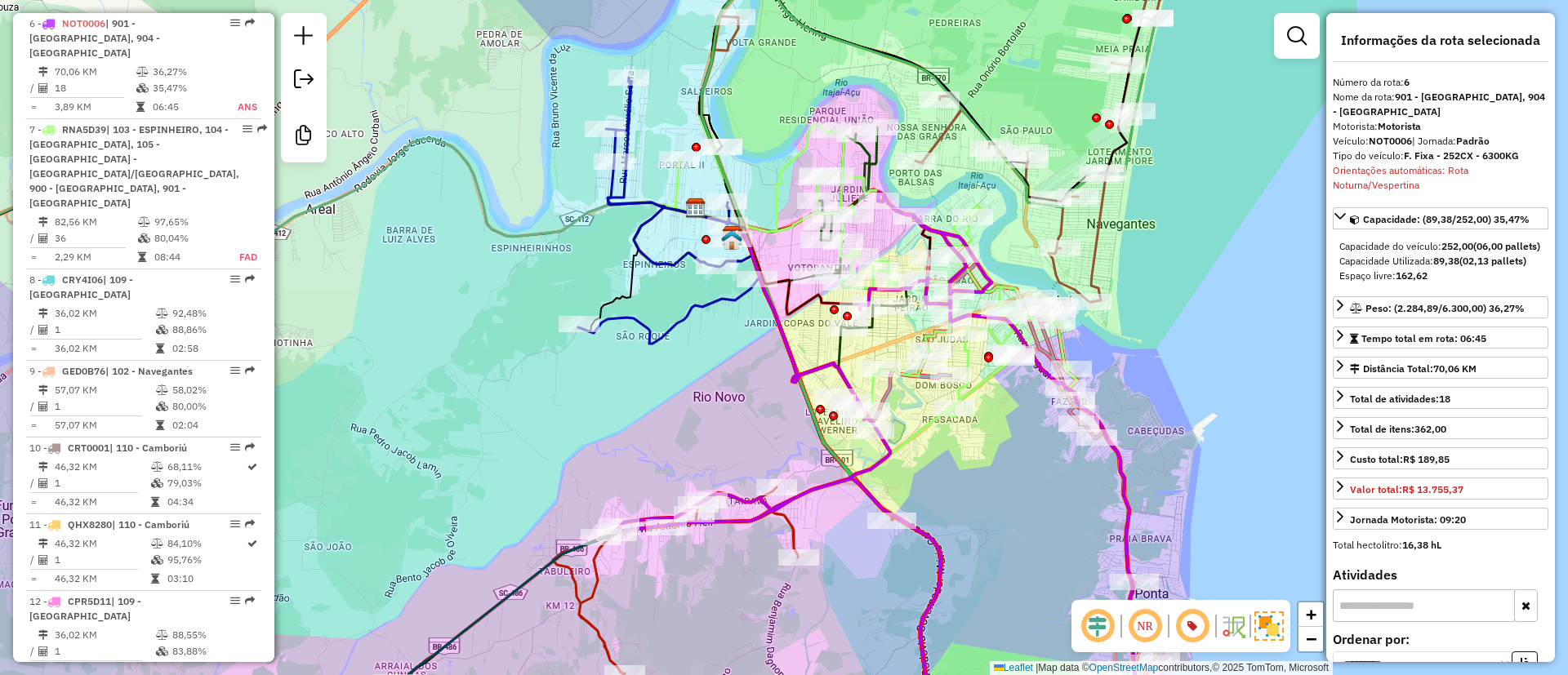
click at [1004, 264] on div "Janela de atendimento Grade de atendimento Capacidade Transportadoras Veículos …" at bounding box center [784, 338] width 1568 height 675
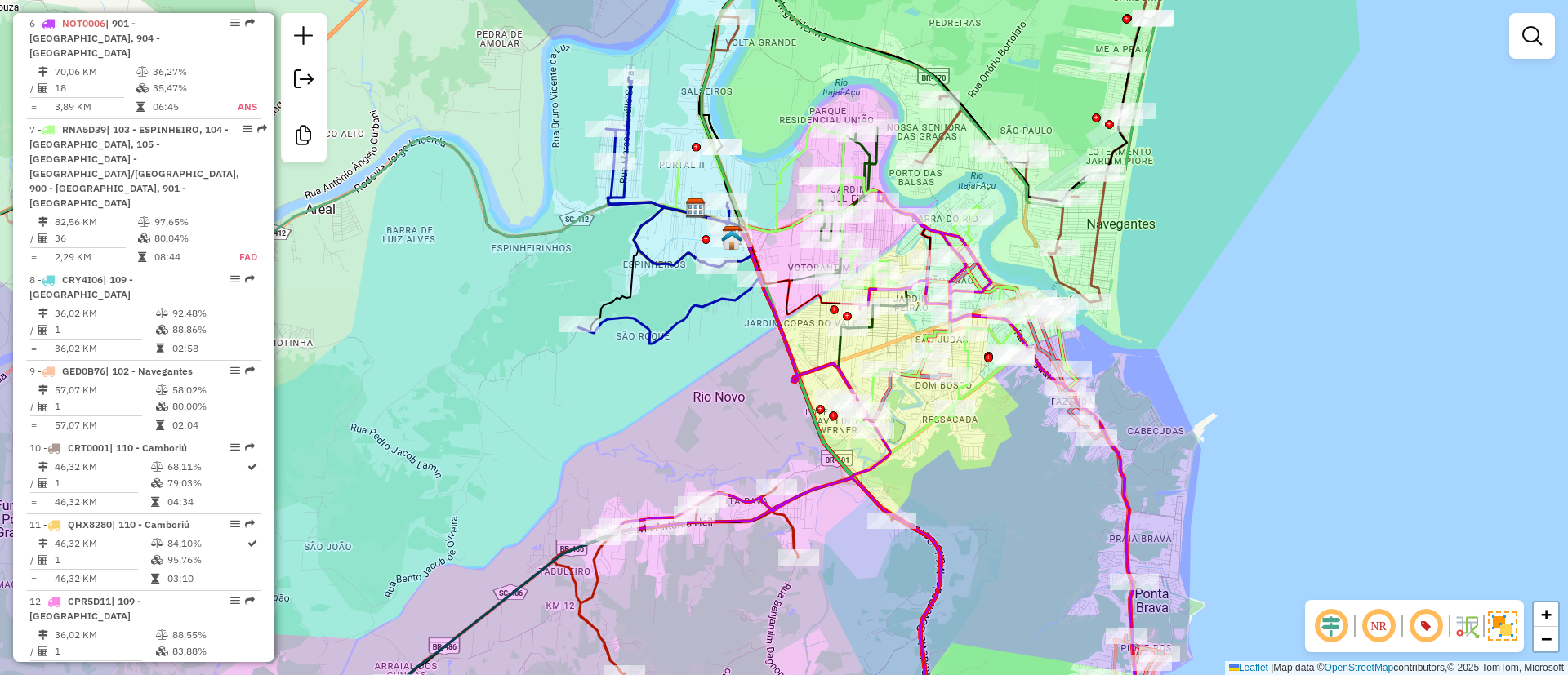
click at [985, 272] on icon at bounding box center [886, 467] width 543 height 551
select select "**********"
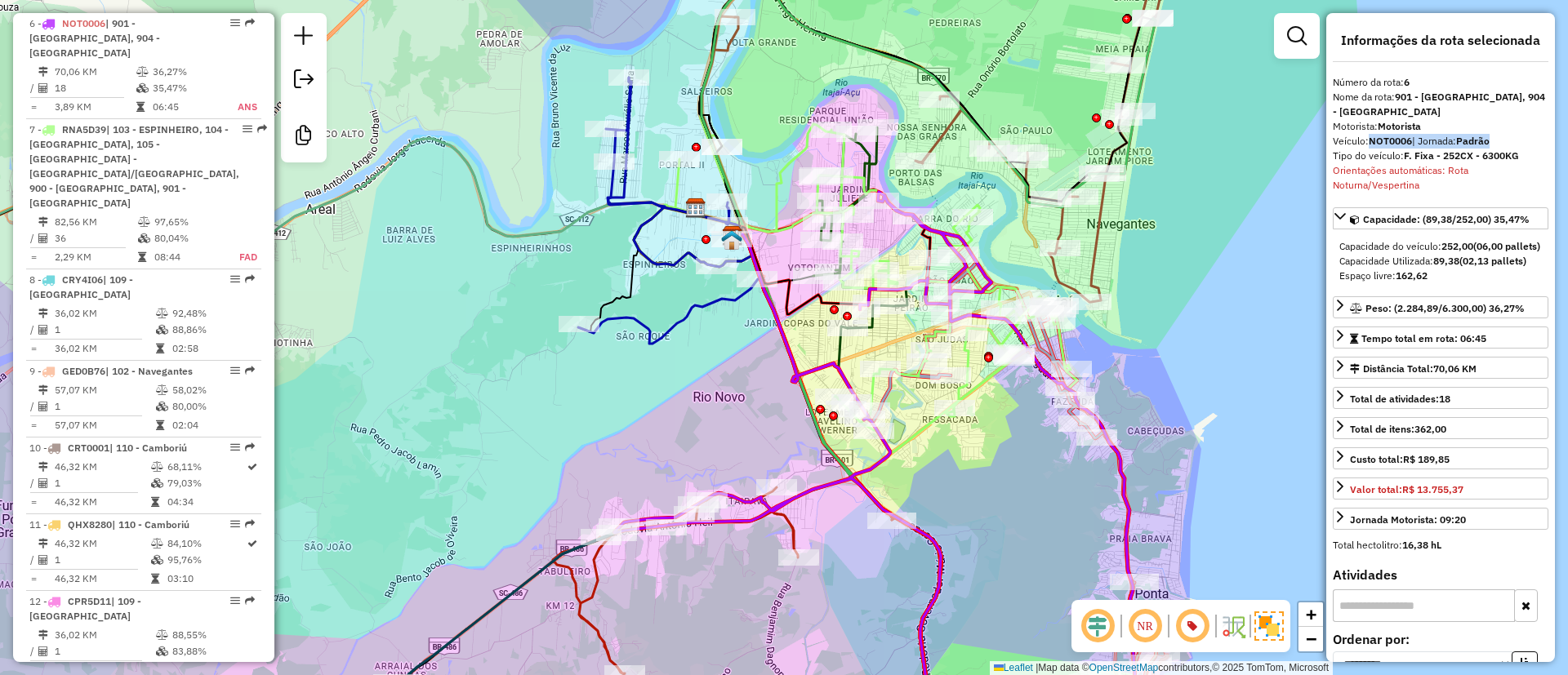
drag, startPoint x: 1372, startPoint y: 136, endPoint x: 1499, endPoint y: 141, distance: 127.1
click at [1499, 141] on div "Veículo: NOT0006 | Jornada: Padrão" at bounding box center [1441, 141] width 216 height 15
drag, startPoint x: 1345, startPoint y: 166, endPoint x: 1457, endPoint y: 184, distance: 113.4
click at [1457, 184] on div "Orientações automáticas: Rota Noturna/Vespertina" at bounding box center [1441, 177] width 216 height 29
drag, startPoint x: 1170, startPoint y: 226, endPoint x: 1141, endPoint y: 248, distance: 36.4
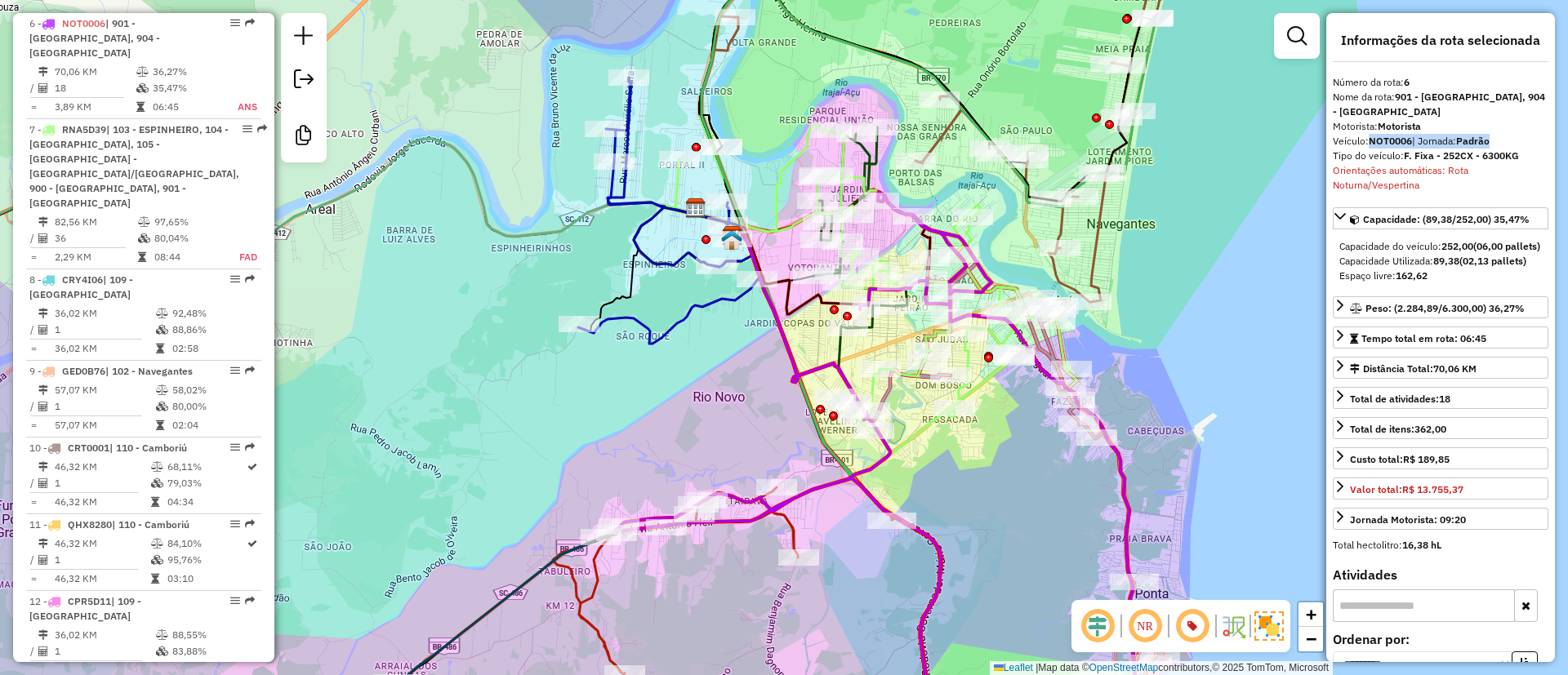
click at [1167, 236] on div "Janela de atendimento Grade de atendimento Capacidade Transportadoras Veículos …" at bounding box center [784, 338] width 1568 height 675
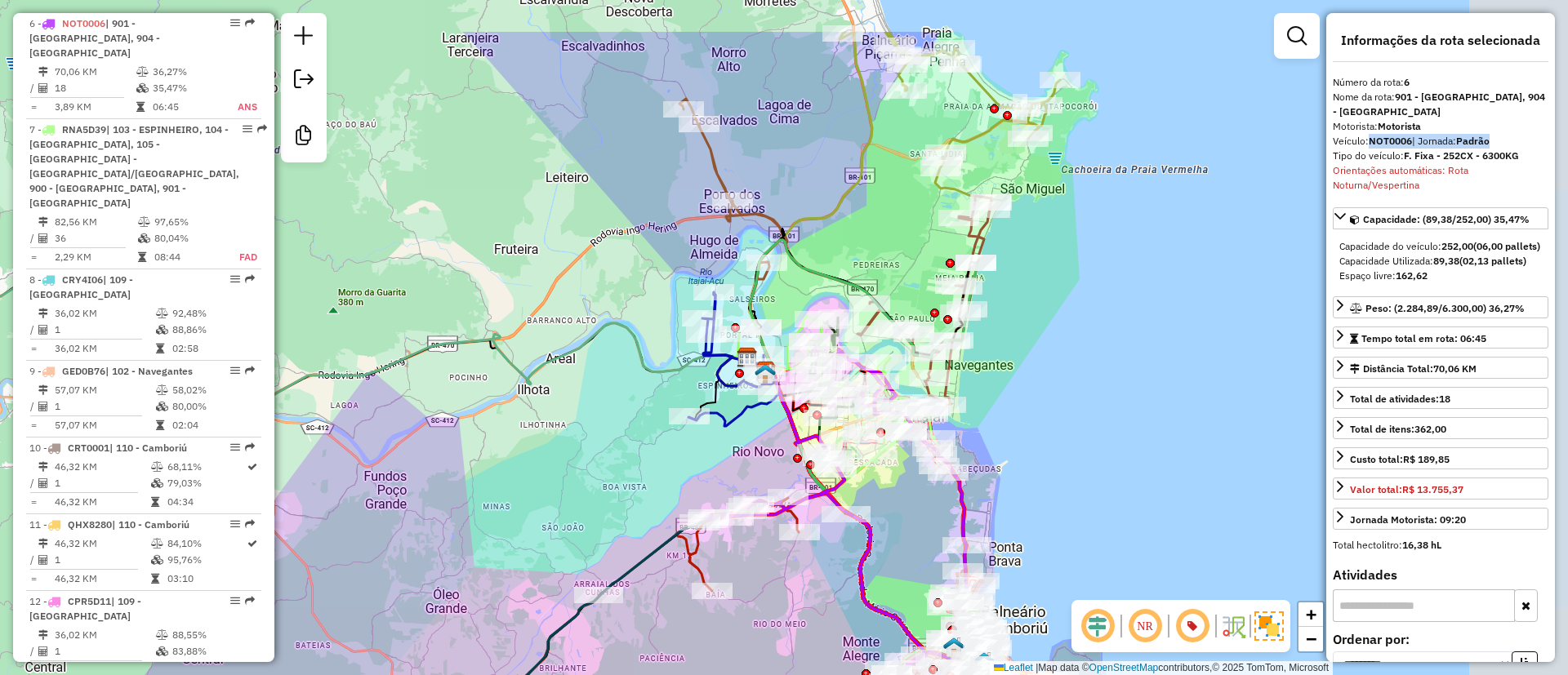
drag, startPoint x: 992, startPoint y: 152, endPoint x: 799, endPoint y: 276, distance: 229.4
click at [809, 272] on div "Janela de atendimento Grade de atendimento Capacidade Transportadoras Veículos …" at bounding box center [784, 338] width 1568 height 675
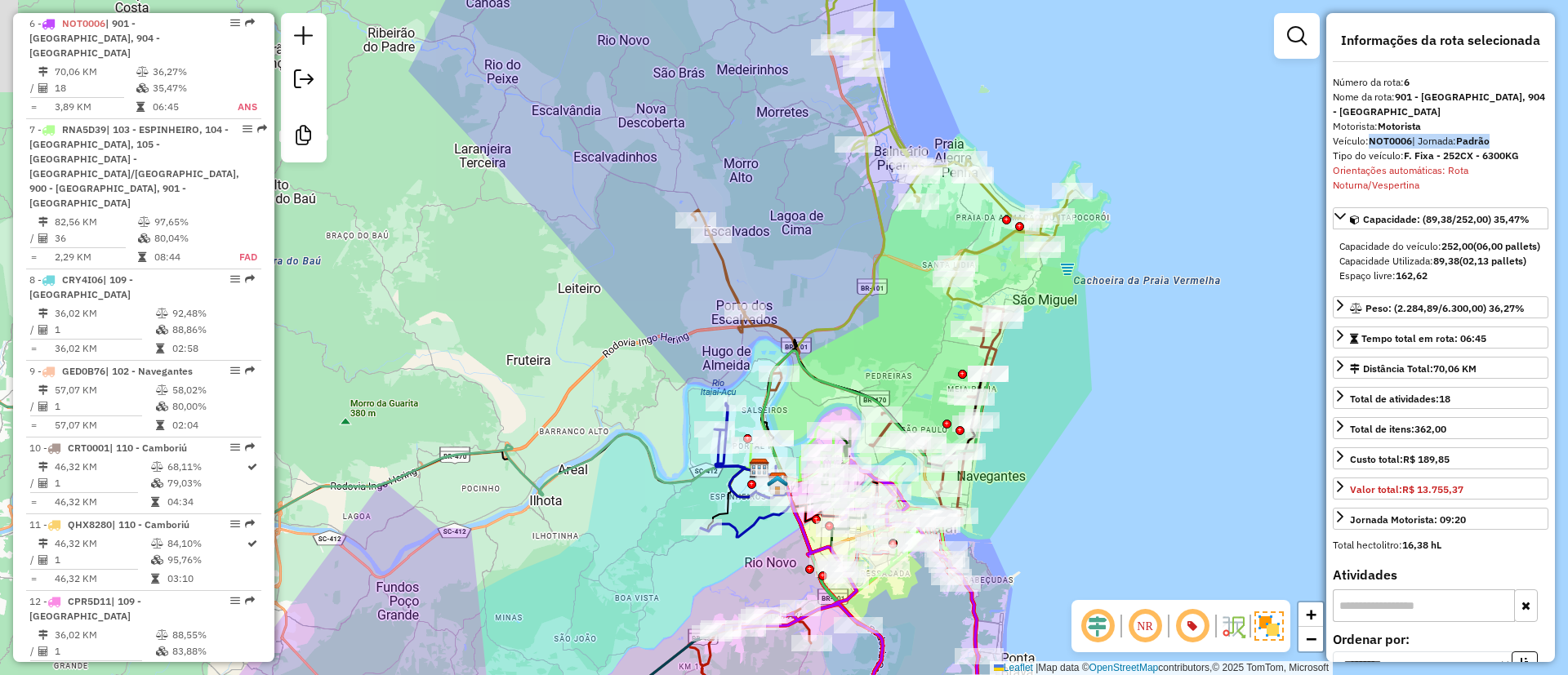
drag, startPoint x: 570, startPoint y: 226, endPoint x: 626, endPoint y: 276, distance: 75.1
click at [626, 276] on div "Janela de atendimento Grade de atendimento Capacidade Transportadoras Veículos …" at bounding box center [784, 338] width 1568 height 675
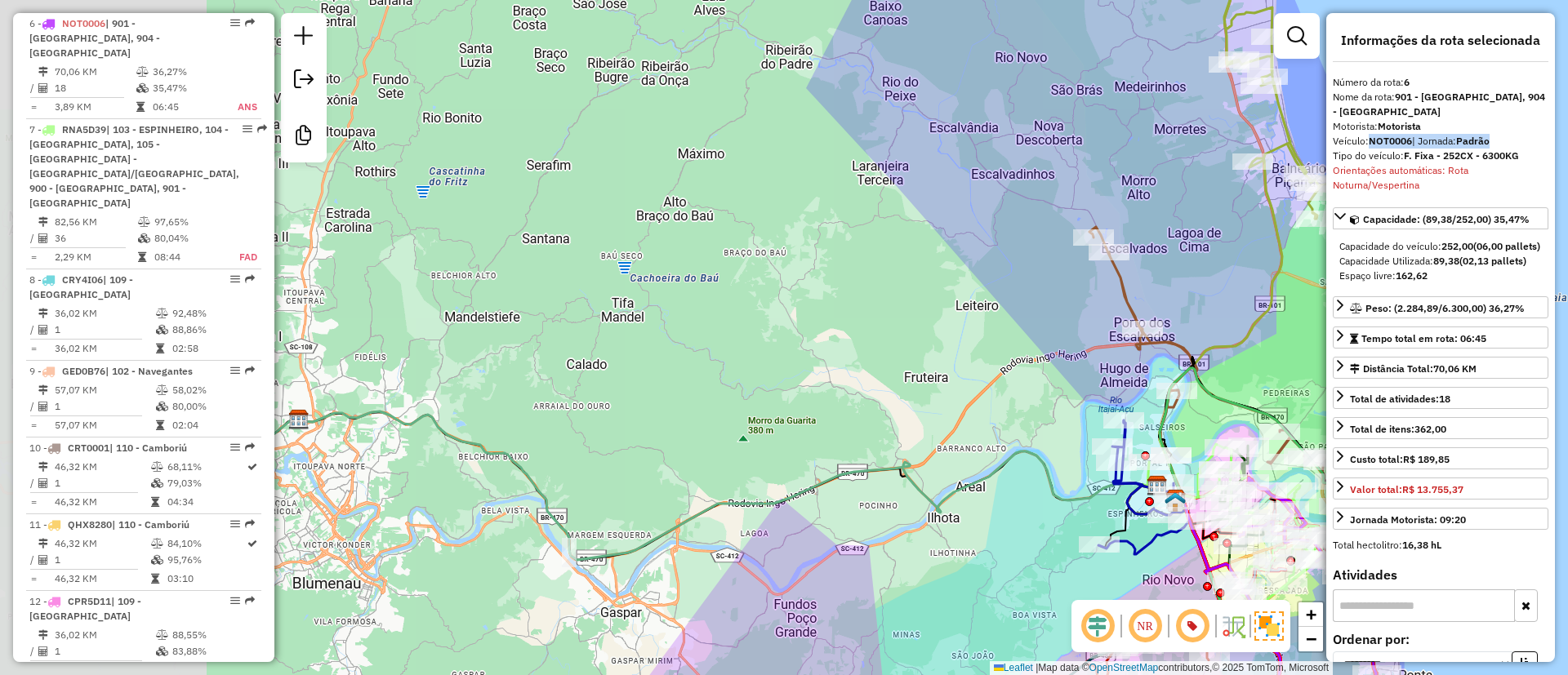
drag, startPoint x: 548, startPoint y: 263, endPoint x: 945, endPoint y: 280, distance: 397.4
click at [945, 280] on div "Janela de atendimento Grade de atendimento Capacidade Transportadoras Veículos …" at bounding box center [784, 338] width 1568 height 675
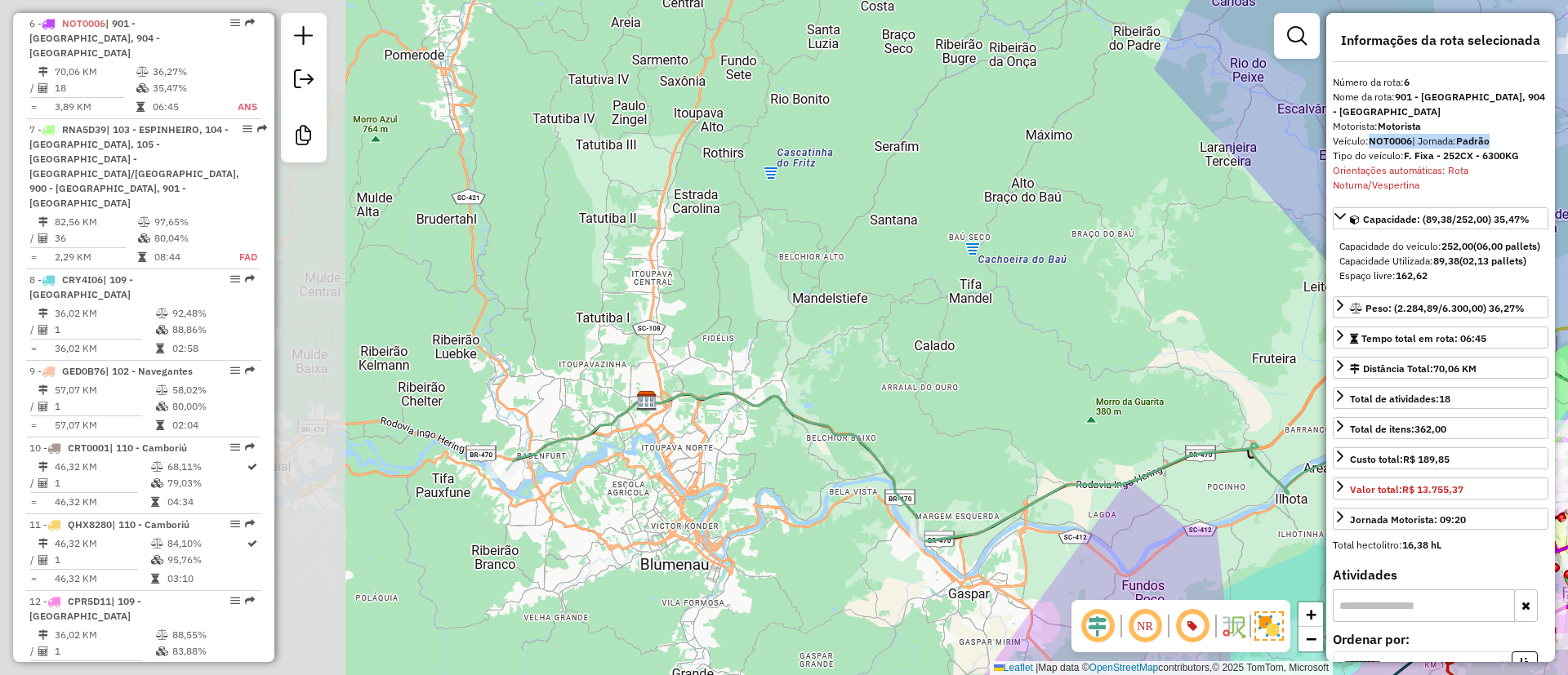
drag, startPoint x: 634, startPoint y: 293, endPoint x: 1012, endPoint y: 270, distance: 378.7
click at [1012, 270] on div "Janela de atendimento Grade de atendimento Capacidade Transportadoras Veículos …" at bounding box center [784, 338] width 1568 height 675
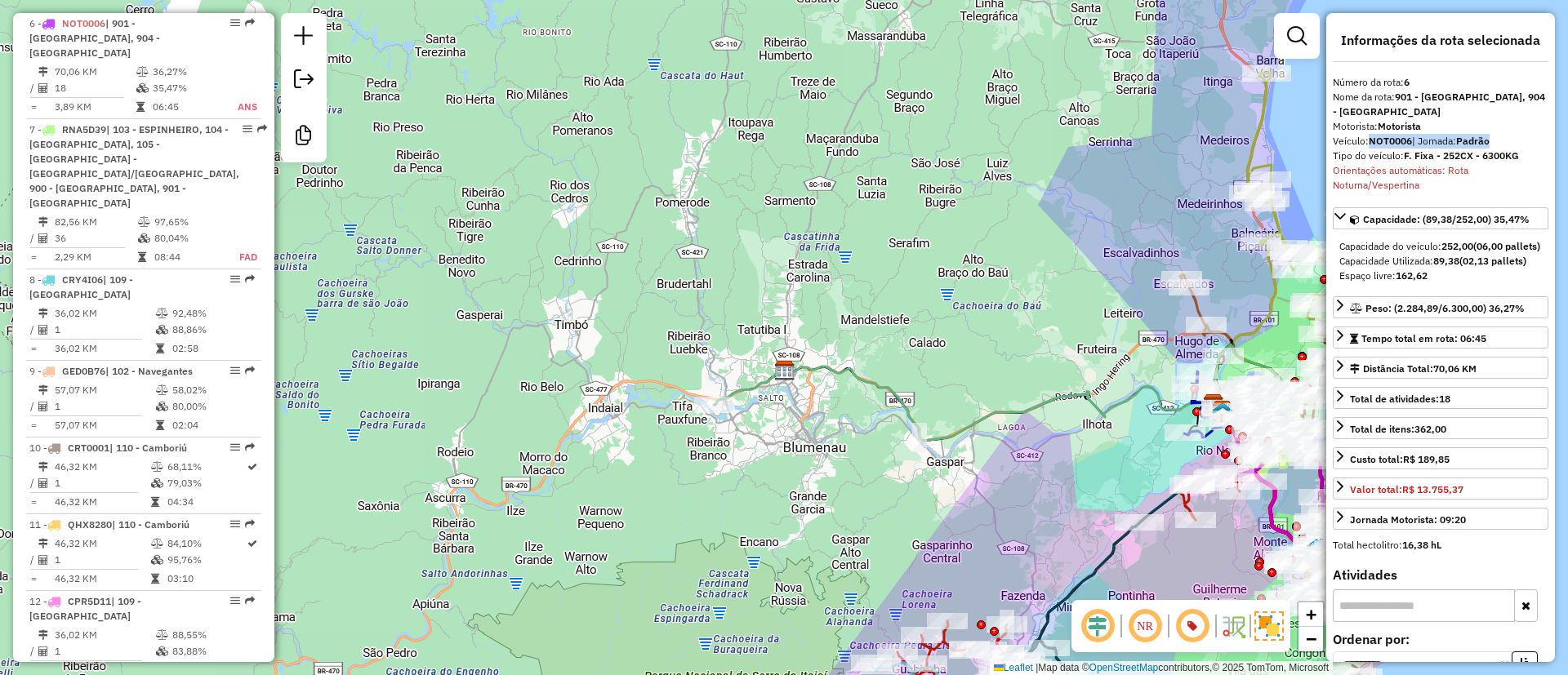
drag, startPoint x: 837, startPoint y: 526, endPoint x: 745, endPoint y: 259, distance: 282.4
click at [745, 259] on div "Janela de atendimento Grade de atendimento Capacidade Transportadoras Veículos …" at bounding box center [784, 338] width 1568 height 675
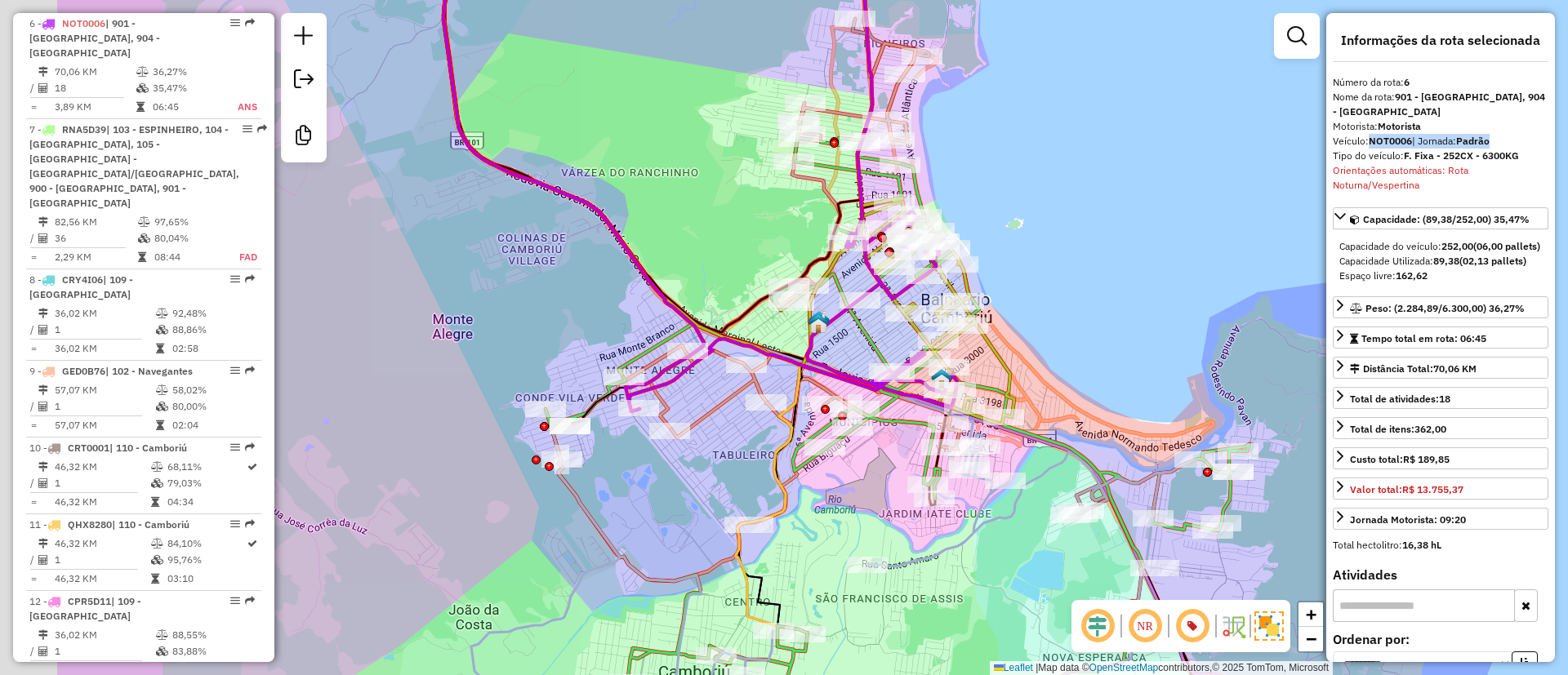
drag, startPoint x: 1089, startPoint y: 263, endPoint x: 1107, endPoint y: 250, distance: 22.2
click at [1107, 250] on div "Janela de atendimento Grade de atendimento Capacidade Transportadoras Veículos …" at bounding box center [784, 338] width 1568 height 675
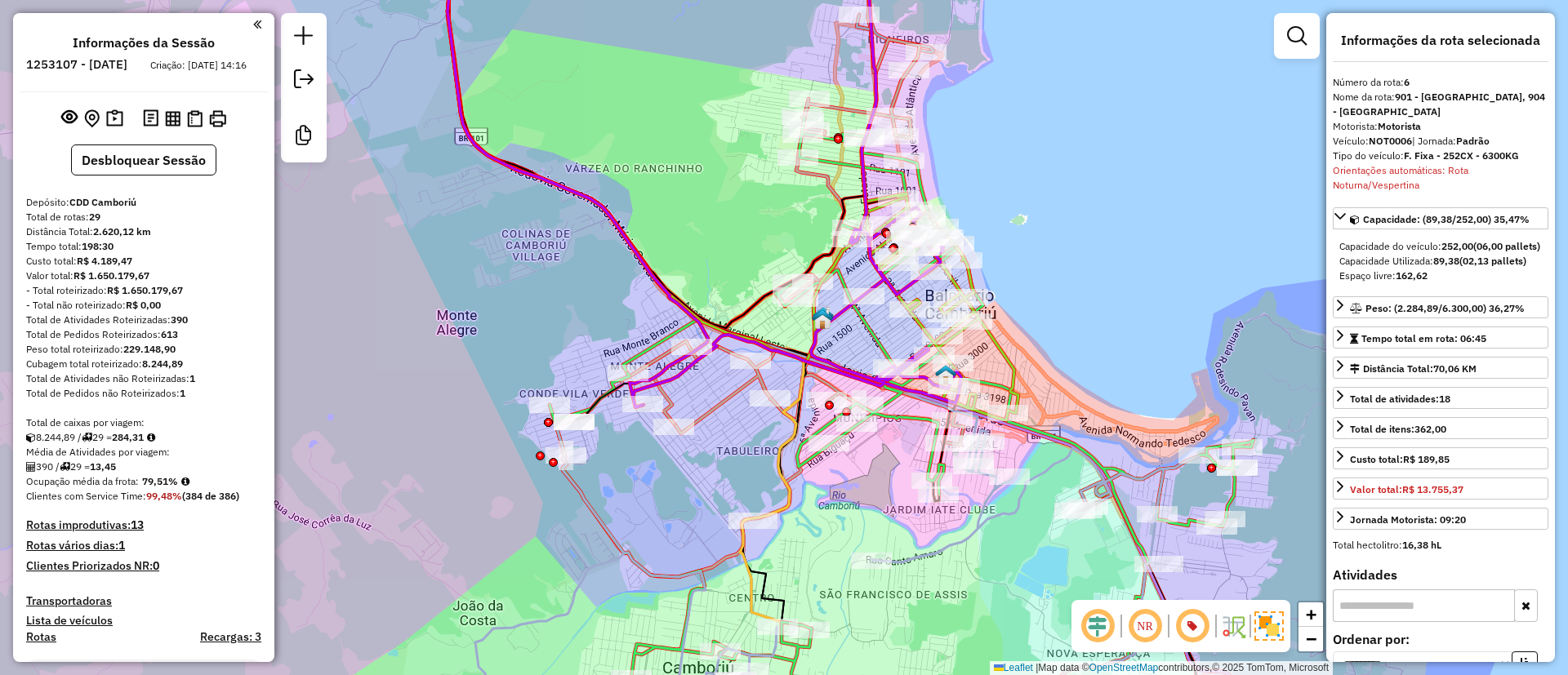
select select "**********"
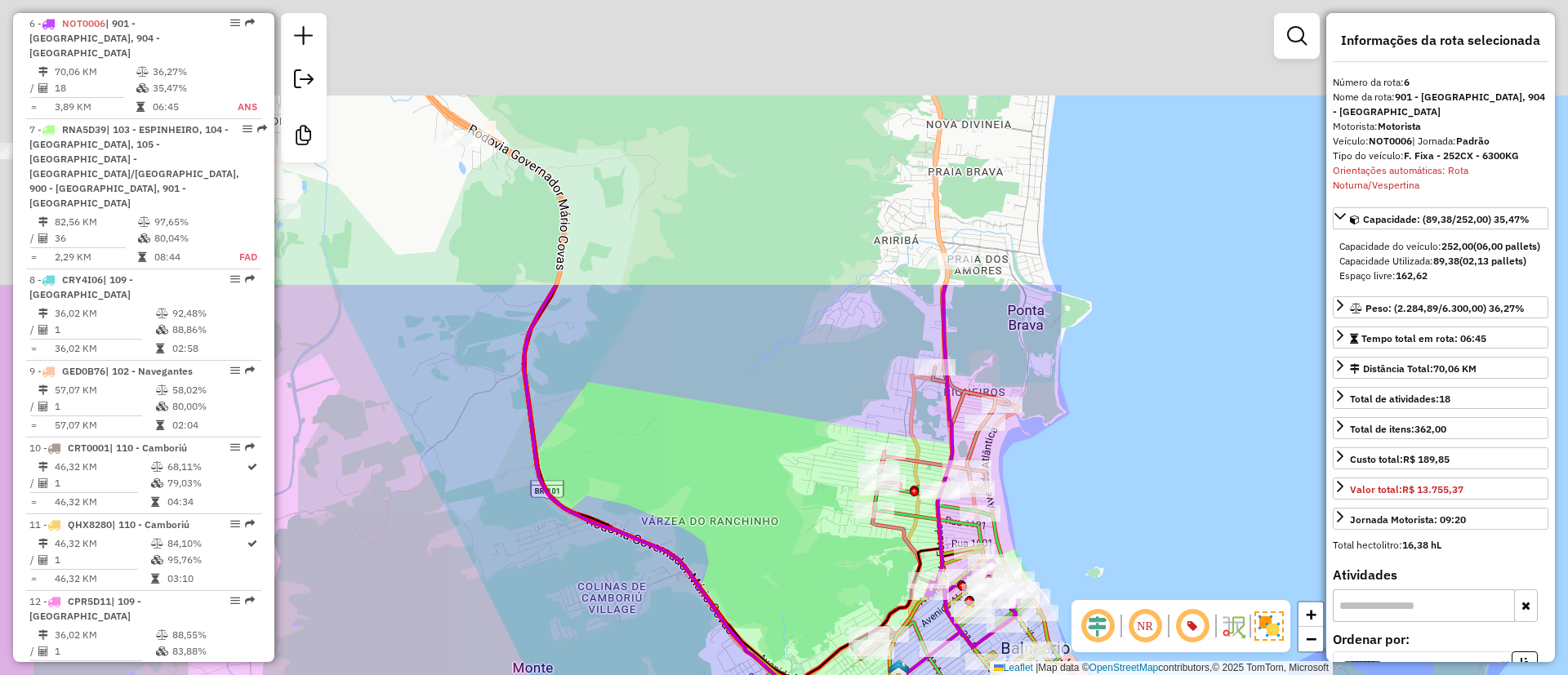
drag, startPoint x: 1010, startPoint y: 174, endPoint x: 1096, endPoint y: 528, distance: 364.3
click at [1096, 522] on div "Janela de atendimento Grade de atendimento Capacidade Transportadoras Veículos …" at bounding box center [784, 338] width 1568 height 675
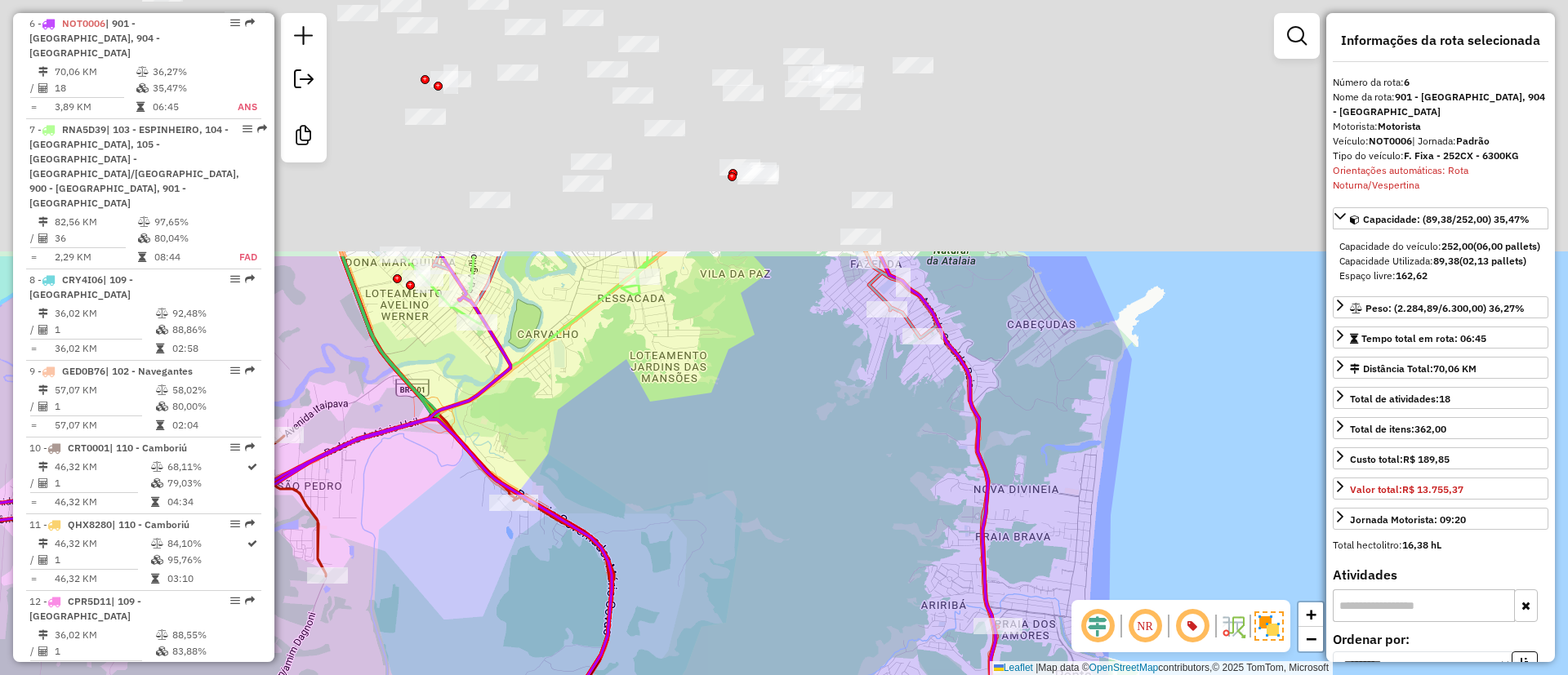
drag, startPoint x: 1060, startPoint y: 436, endPoint x: 865, endPoint y: 57, distance: 426.2
click at [1064, 450] on div "Janela de atendimento Grade de atendimento Capacidade Transportadoras Veículos …" at bounding box center [784, 338] width 1568 height 675
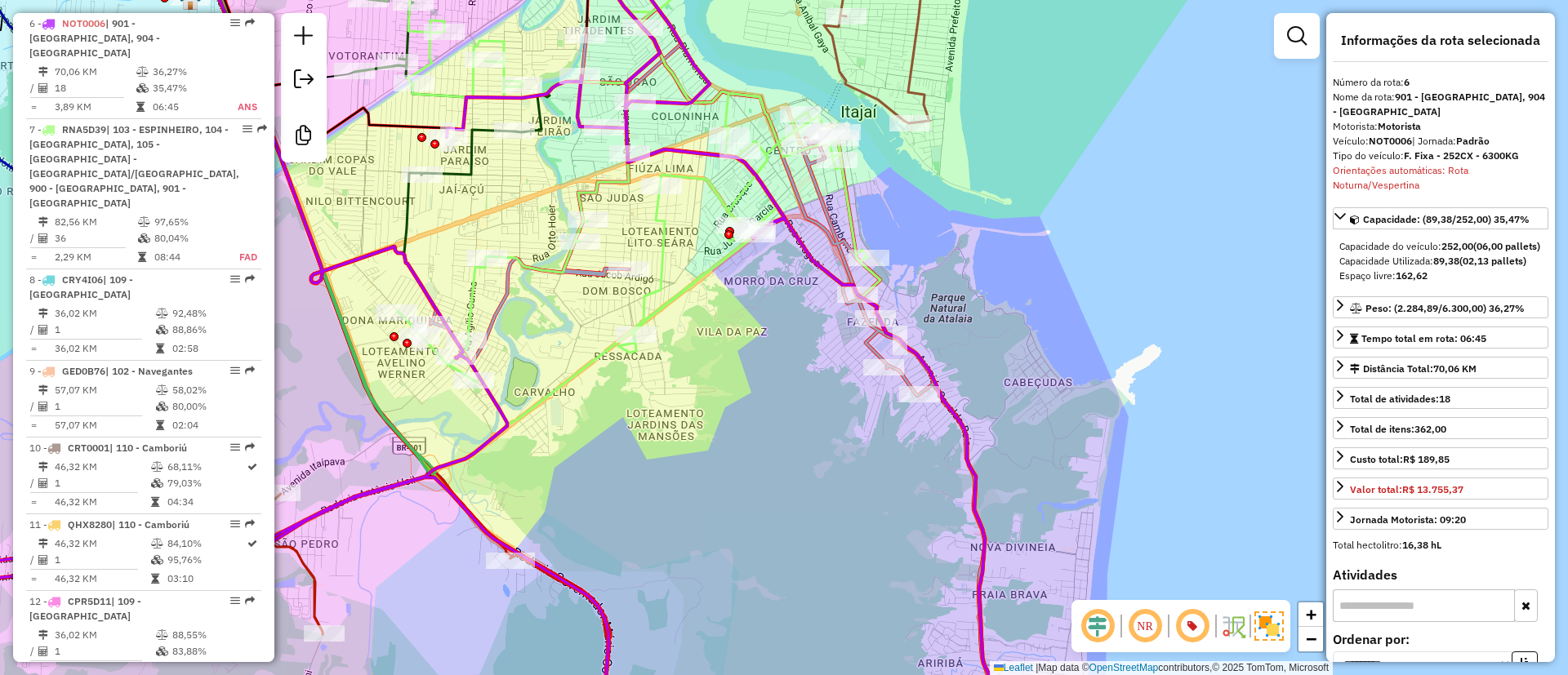
drag, startPoint x: 816, startPoint y: 205, endPoint x: 820, endPoint y: 234, distance: 29.3
click at [814, 234] on icon at bounding box center [712, 397] width 564 height 778
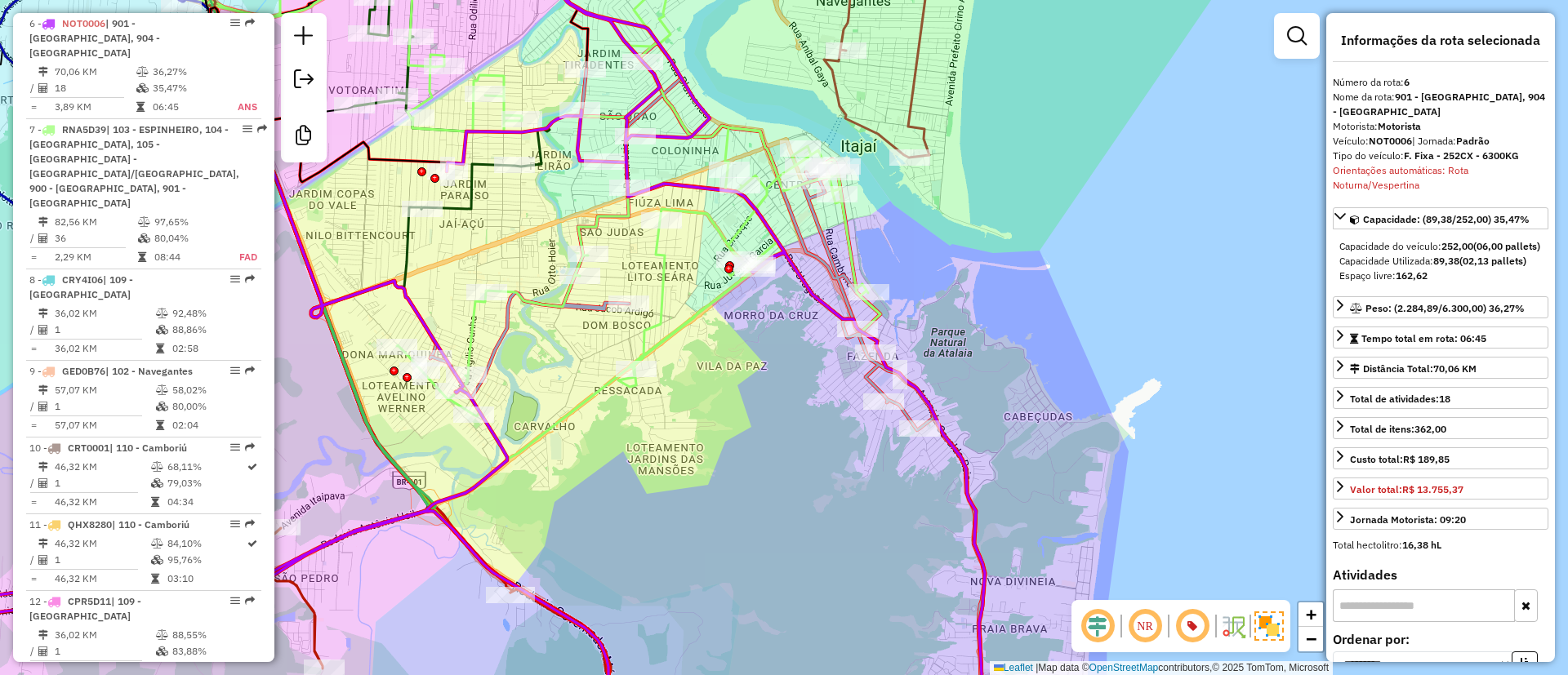
drag, startPoint x: 532, startPoint y: 225, endPoint x: 613, endPoint y: 371, distance: 167.0
click at [613, 370] on div "Janela de atendimento Grade de atendimento Capacidade Transportadoras Veículos …" at bounding box center [784, 338] width 1568 height 675
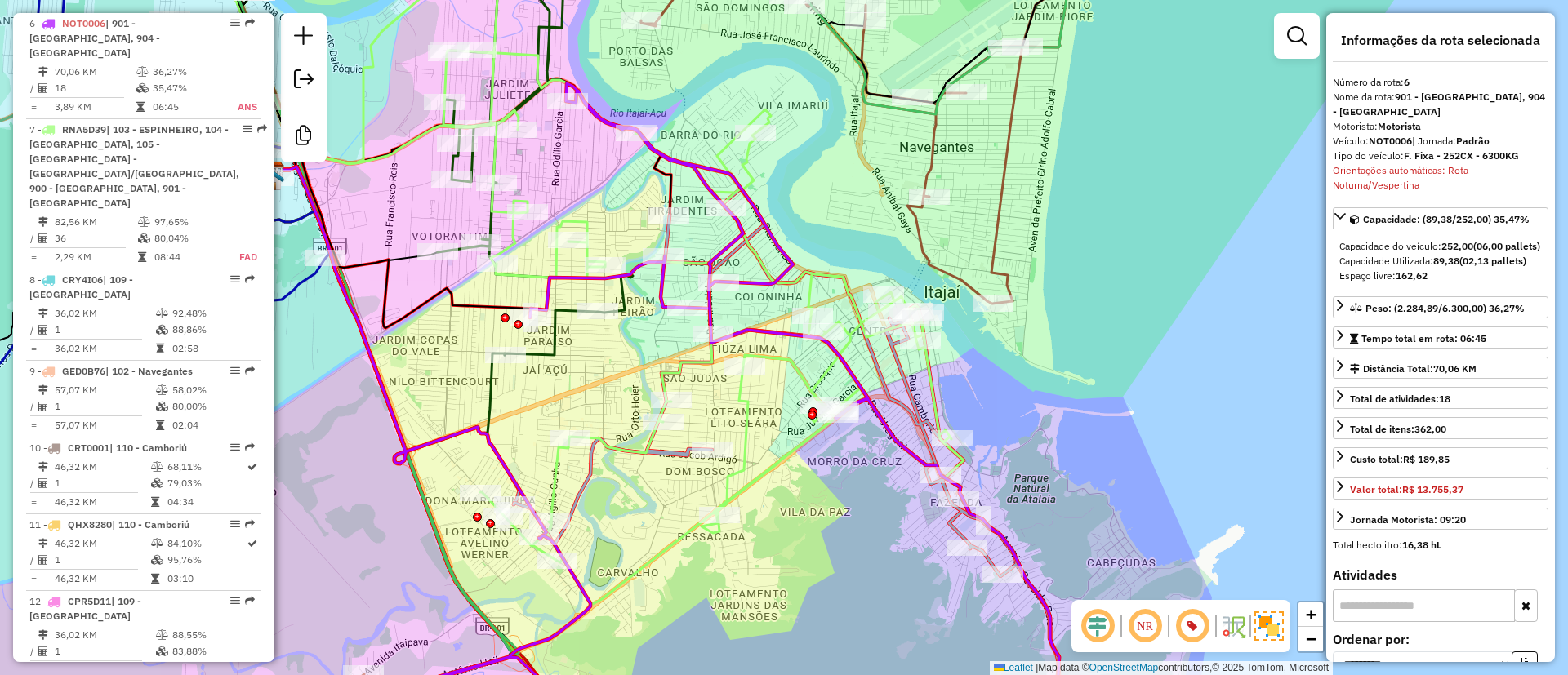
drag, startPoint x: 726, startPoint y: 419, endPoint x: 735, endPoint y: 434, distance: 17.5
click at [736, 432] on div "Janela de atendimento Grade de atendimento Capacidade Transportadoras Veículos …" at bounding box center [784, 338] width 1568 height 675
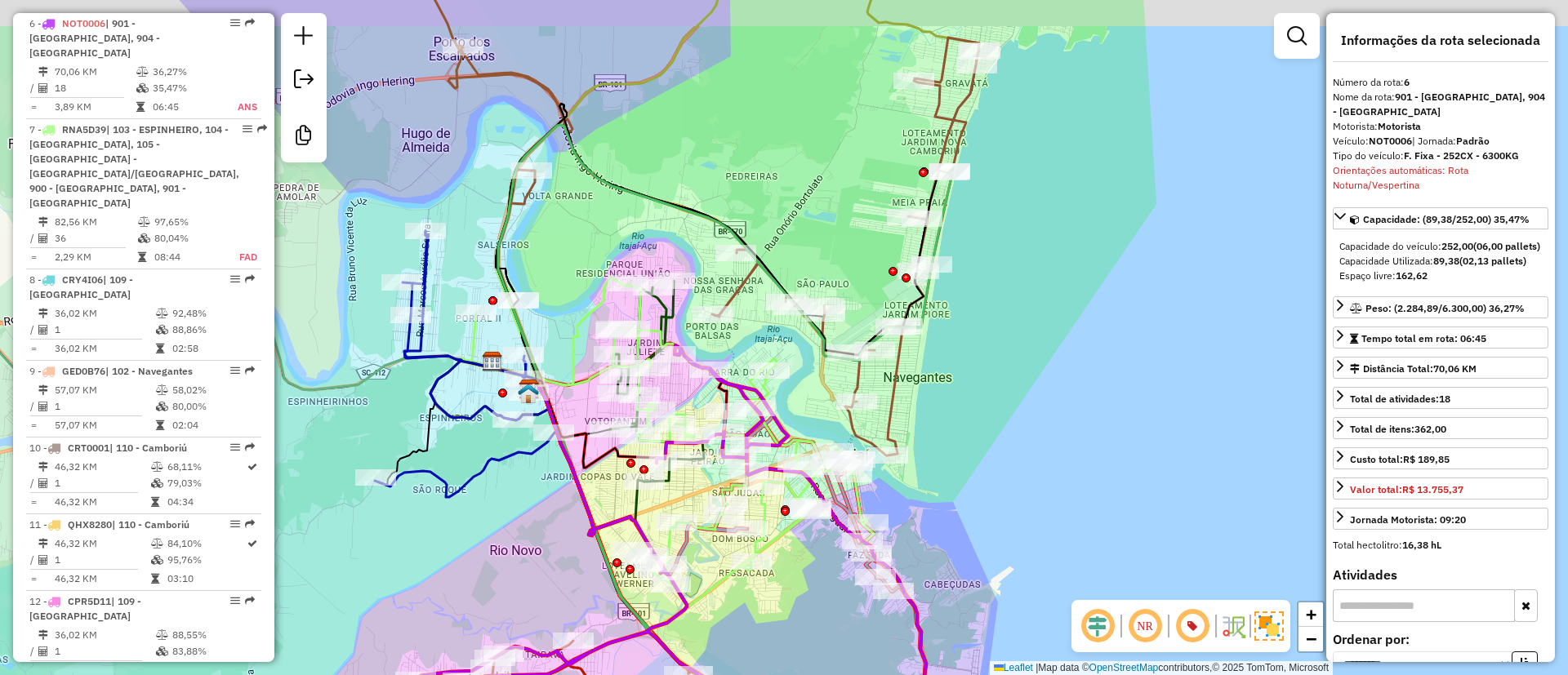
drag, startPoint x: 769, startPoint y: 163, endPoint x: 847, endPoint y: 360, distance: 211.9
click at [825, 292] on div "Janela de atendimento Grade de atendimento Capacidade Transportadoras Veículos …" at bounding box center [784, 338] width 1568 height 675
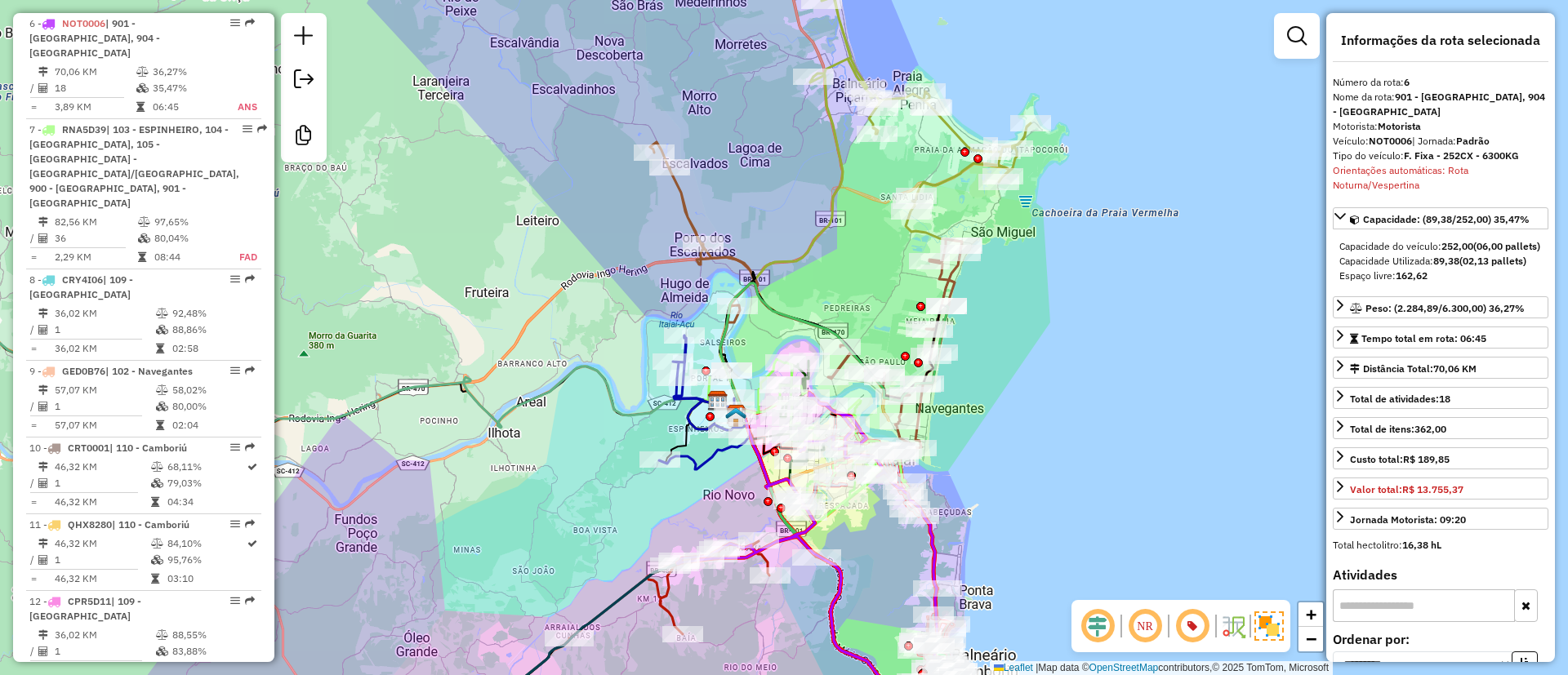
drag, startPoint x: 809, startPoint y: 219, endPoint x: 835, endPoint y: 234, distance: 30.0
click at [832, 235] on icon at bounding box center [765, 252] width 155 height 355
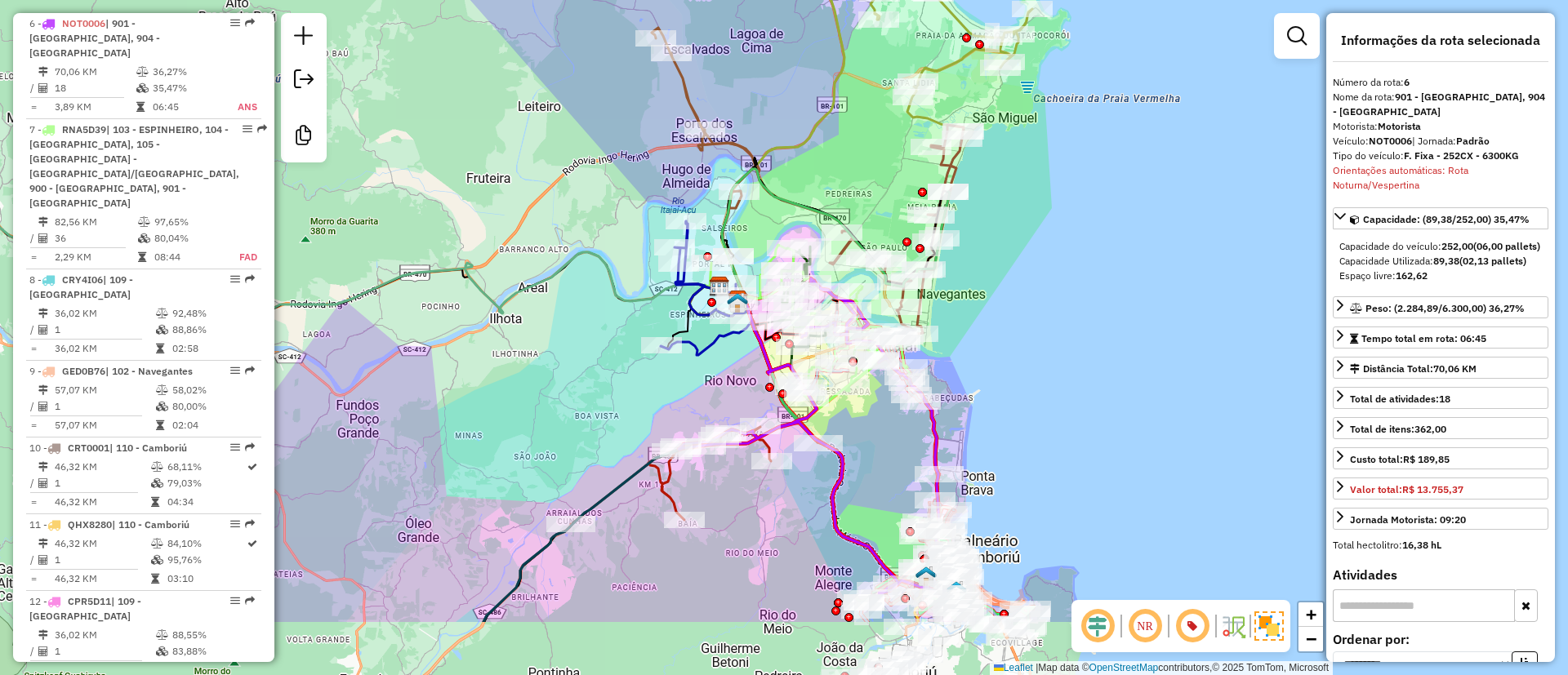
drag, startPoint x: 1003, startPoint y: 389, endPoint x: 974, endPoint y: 394, distance: 29.4
click at [1000, 359] on div "Janela de atendimento Grade de atendimento Capacidade Transportadoras Veículos …" at bounding box center [784, 338] width 1568 height 675
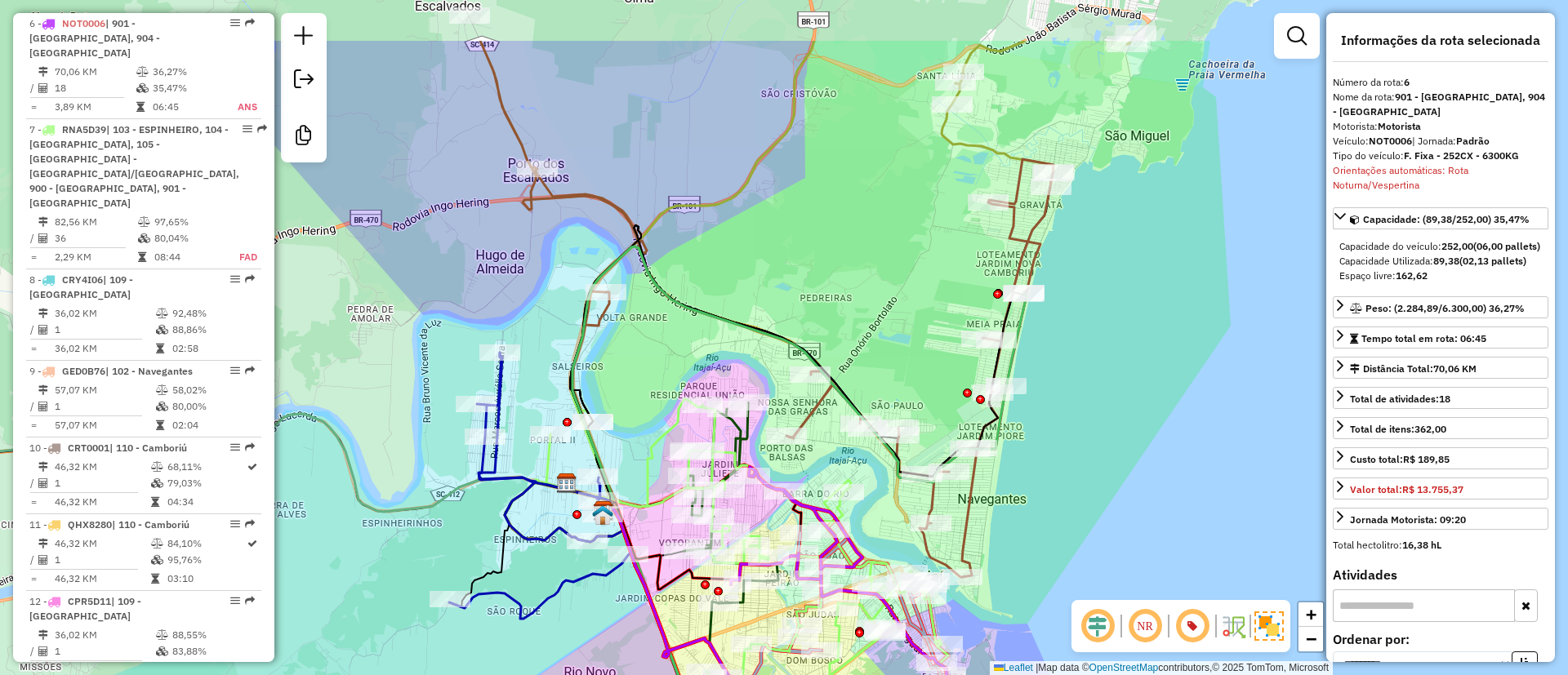
drag, startPoint x: 811, startPoint y: 183, endPoint x: 857, endPoint y: 256, distance: 86.3
click at [835, 231] on div "Janela de atendimento Grade de atendimento Capacidade Transportadoras Veículos …" at bounding box center [784, 338] width 1568 height 675
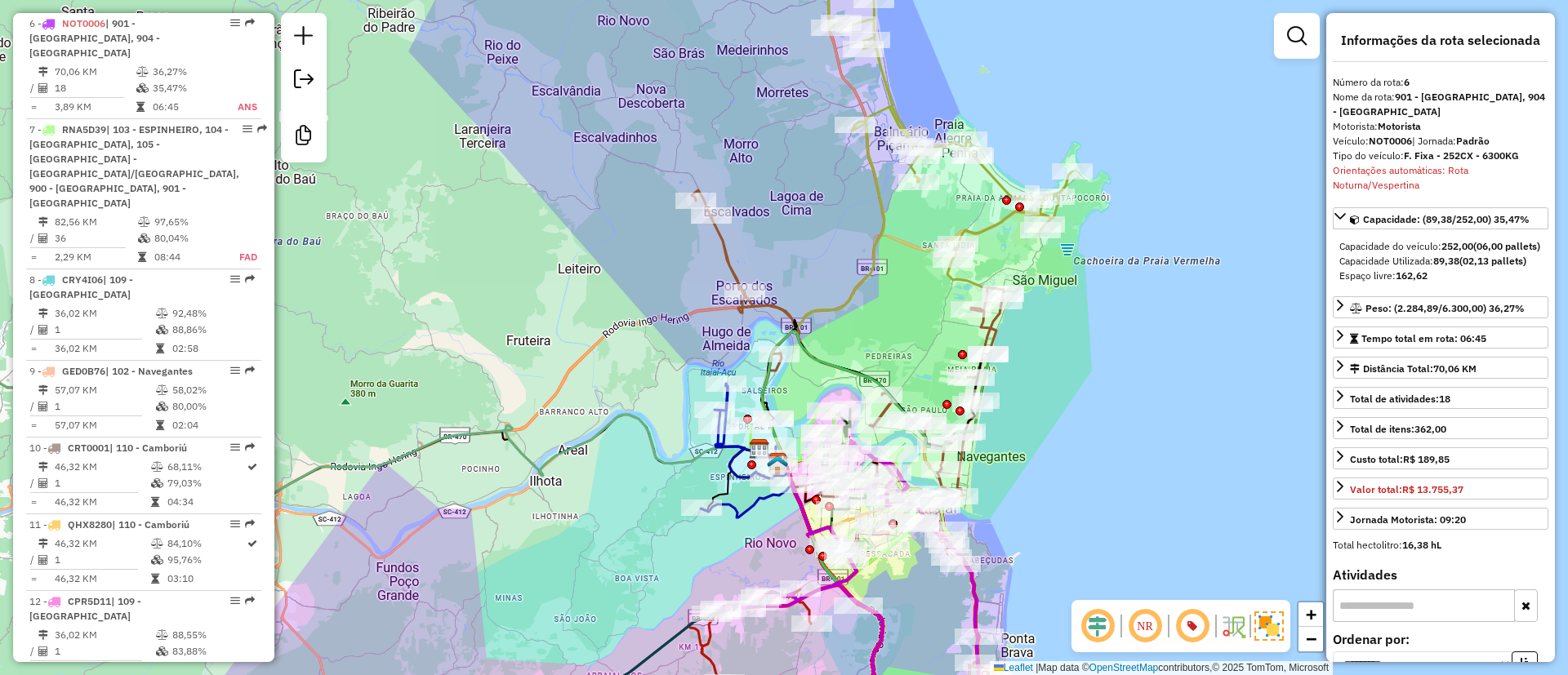
drag, startPoint x: 1082, startPoint y: 394, endPoint x: 1090, endPoint y: 438, distance: 44.7
click at [1090, 438] on div "Janela de atendimento Grade de atendimento Capacidade Transportadoras Veículos …" at bounding box center [784, 338] width 1568 height 675
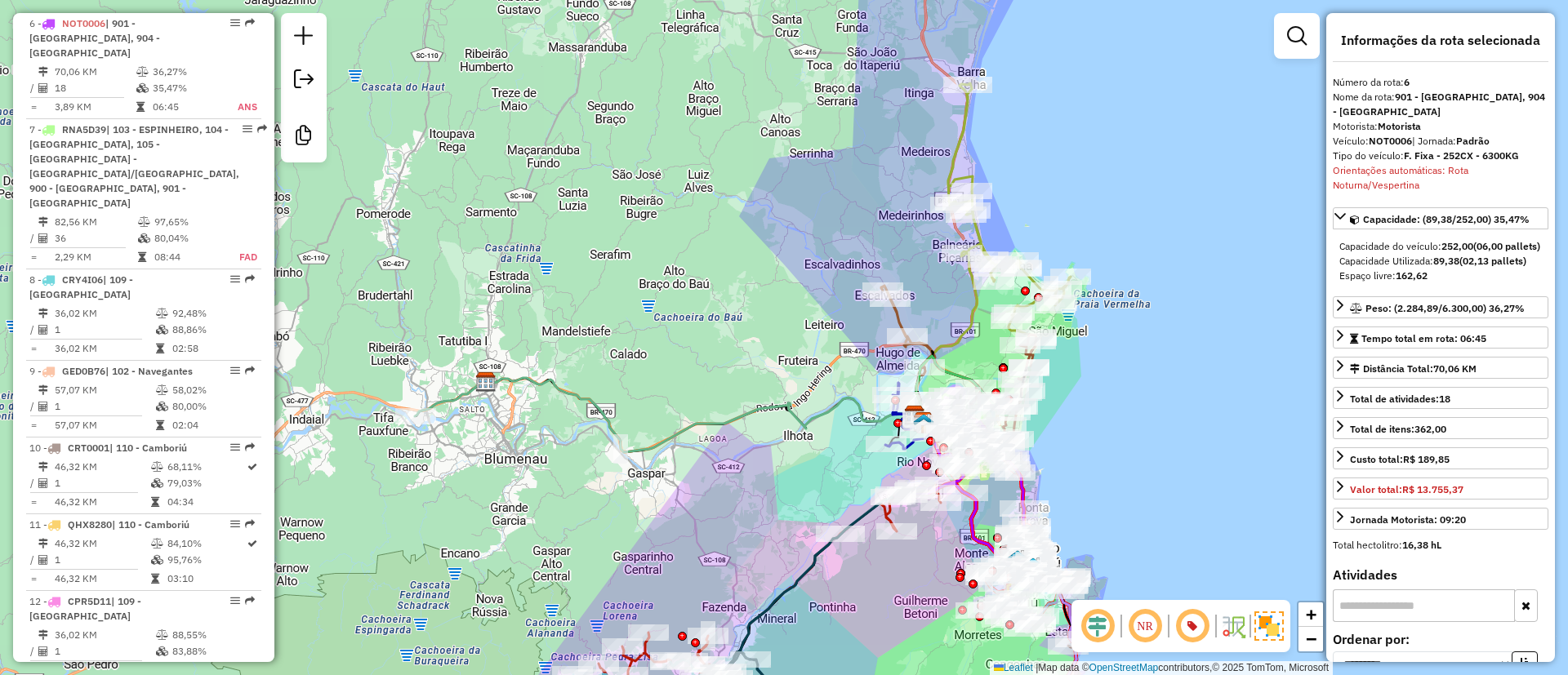
drag, startPoint x: 1055, startPoint y: 165, endPoint x: 1032, endPoint y: 157, distance: 24.4
click at [1044, 123] on div "Janela de atendimento Grade de atendimento Capacidade Transportadoras Veículos …" at bounding box center [784, 338] width 1568 height 675
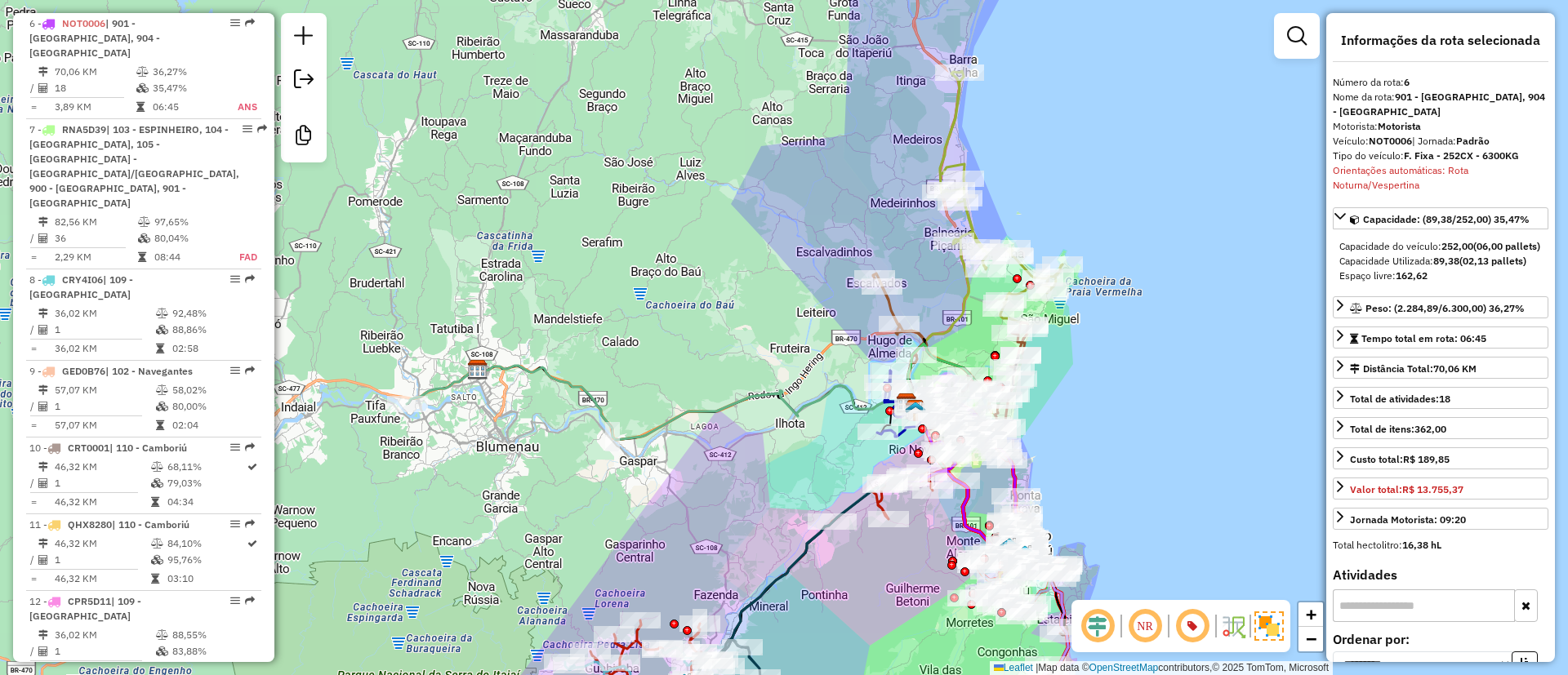
click at [951, 130] on icon at bounding box center [1001, 198] width 123 height 255
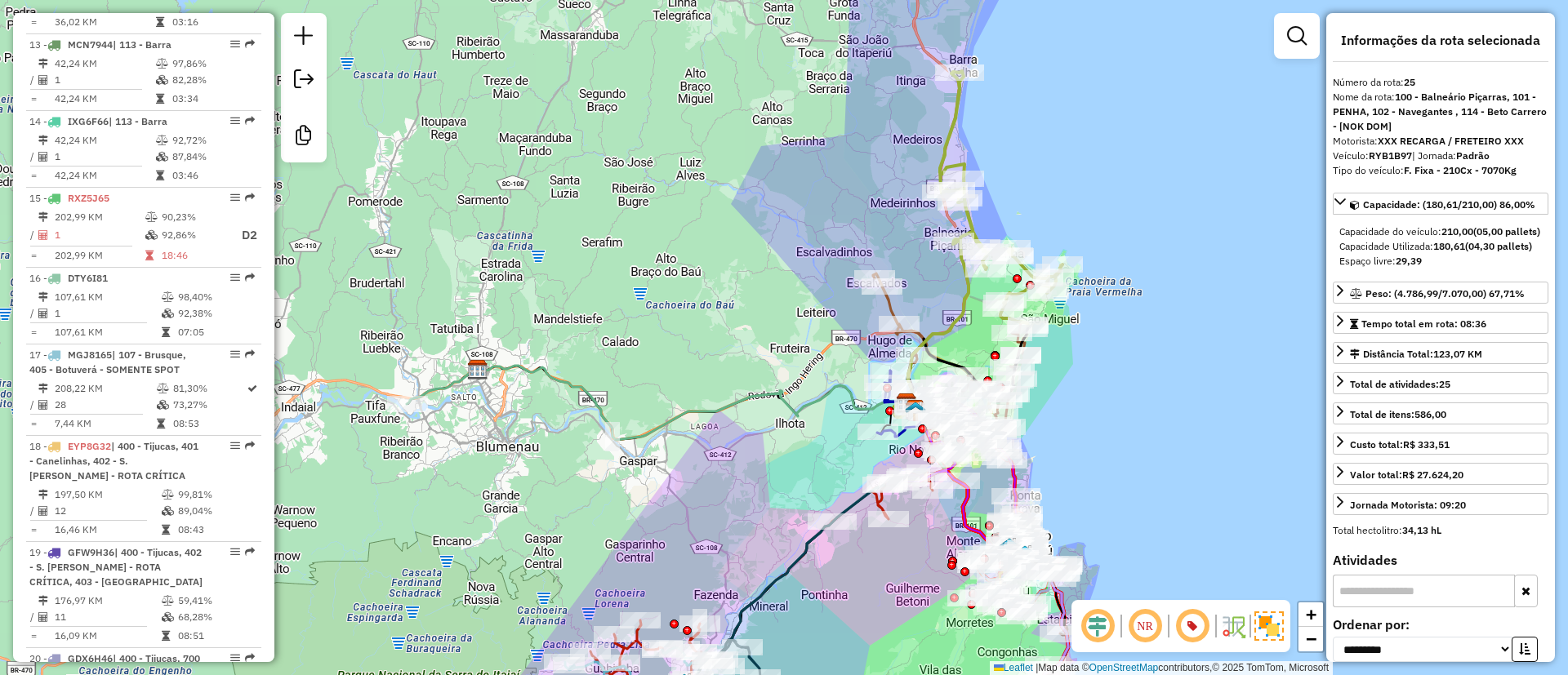
scroll to position [3030, 0]
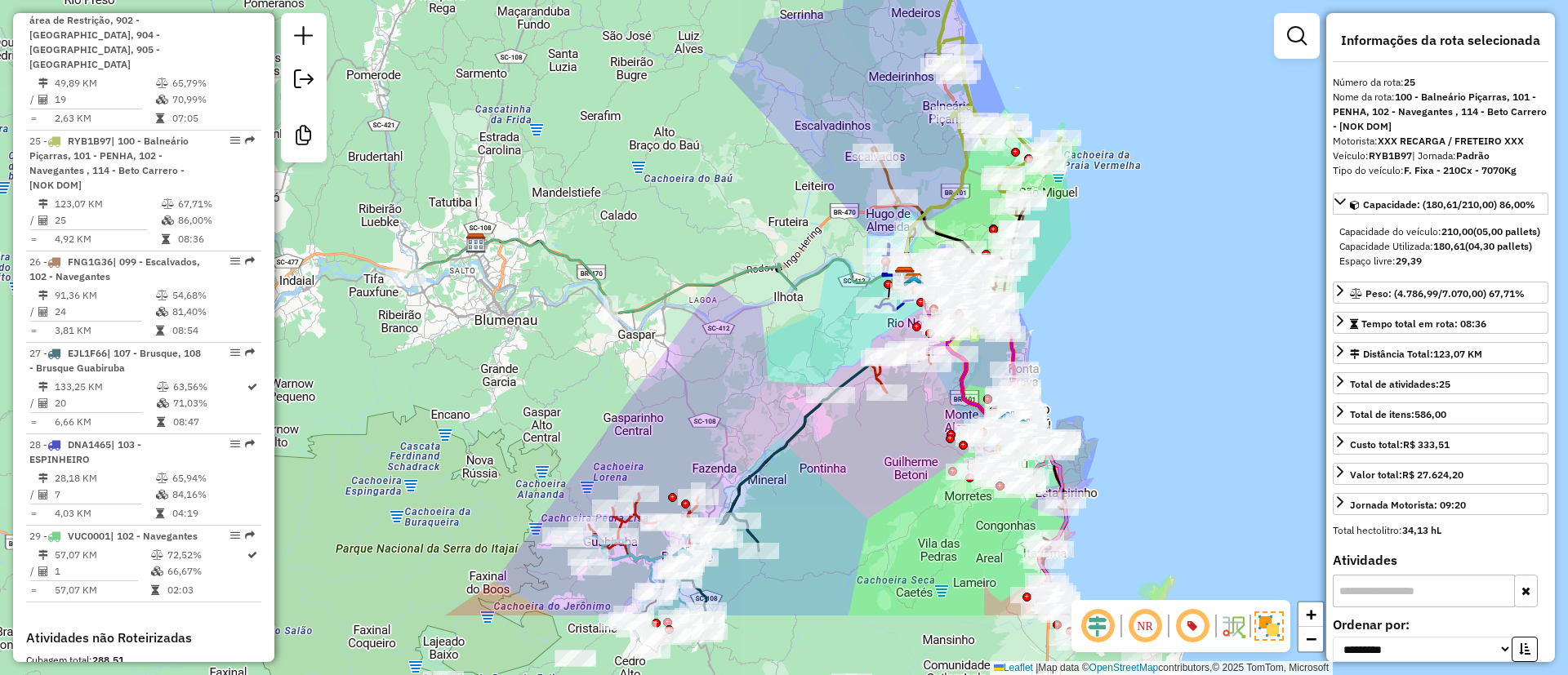
drag, startPoint x: 713, startPoint y: 463, endPoint x: 709, endPoint y: 385, distance: 78.1
click at [709, 385] on div "Janela de atendimento Grade de atendimento Capacidade Transportadoras Veículos …" at bounding box center [784, 338] width 1568 height 675
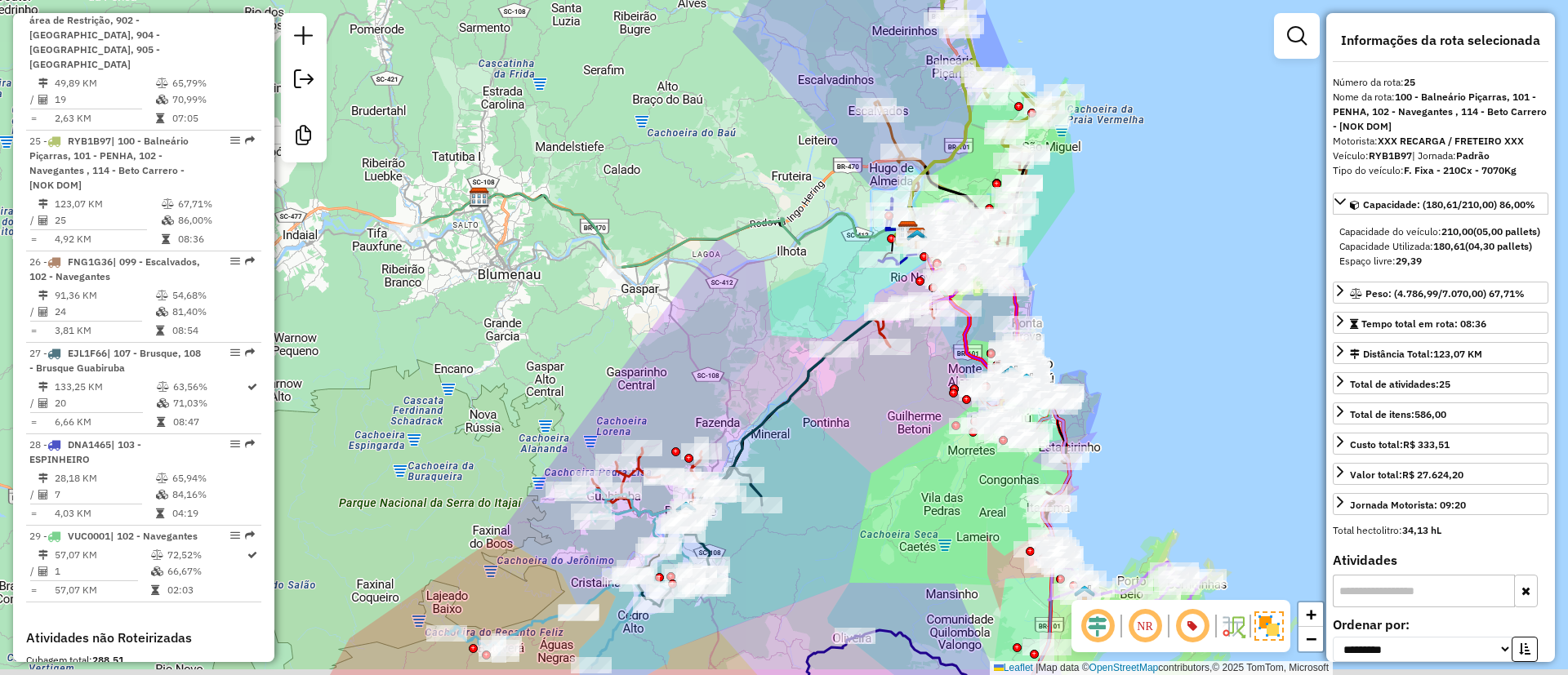
drag, startPoint x: 820, startPoint y: 539, endPoint x: 825, endPoint y: 474, distance: 65.2
click at [821, 476] on div "Janela de atendimento Grade de atendimento Capacidade Transportadoras Veículos …" at bounding box center [784, 338] width 1568 height 675
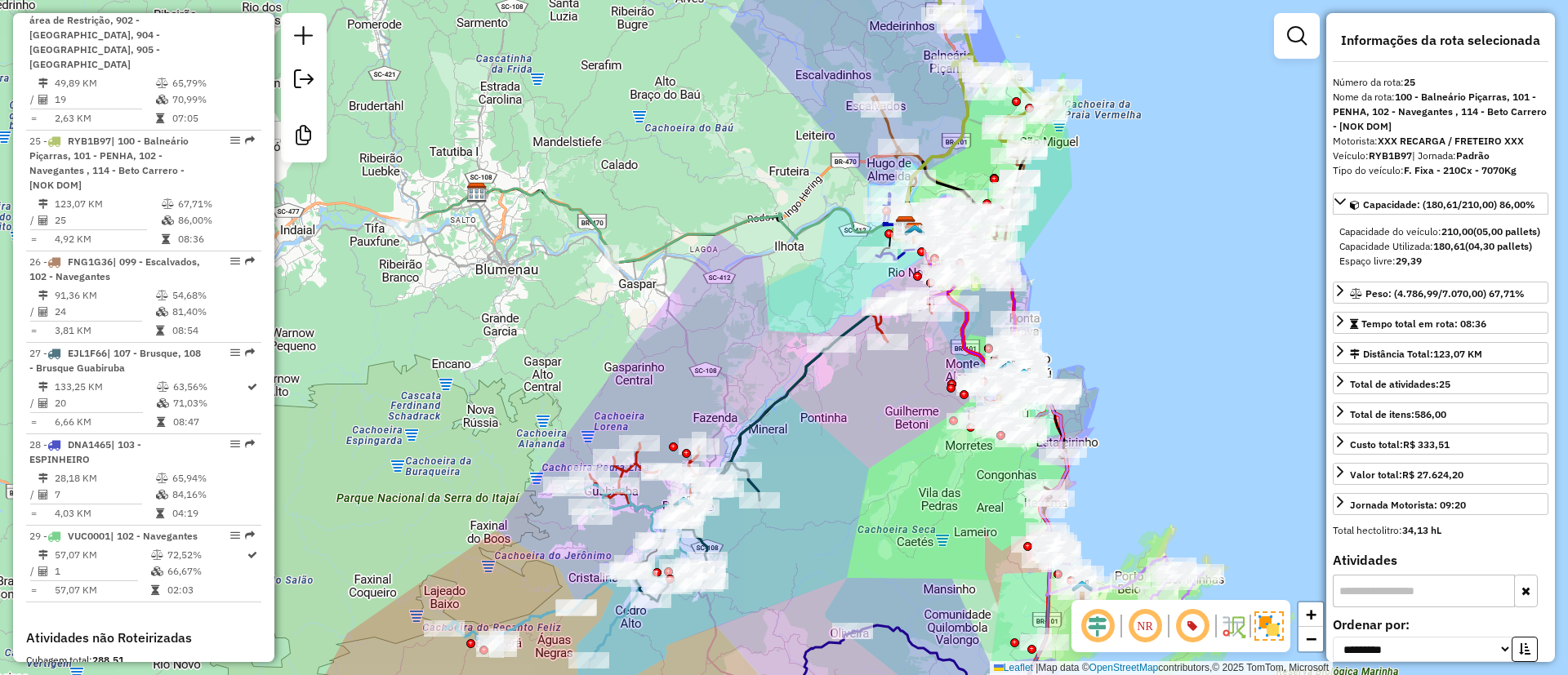
drag, startPoint x: 823, startPoint y: 389, endPoint x: 823, endPoint y: 401, distance: 12.0
click at [823, 401] on div "Janela de atendimento Grade de atendimento Capacidade Transportadoras Veículos …" at bounding box center [784, 338] width 1568 height 675
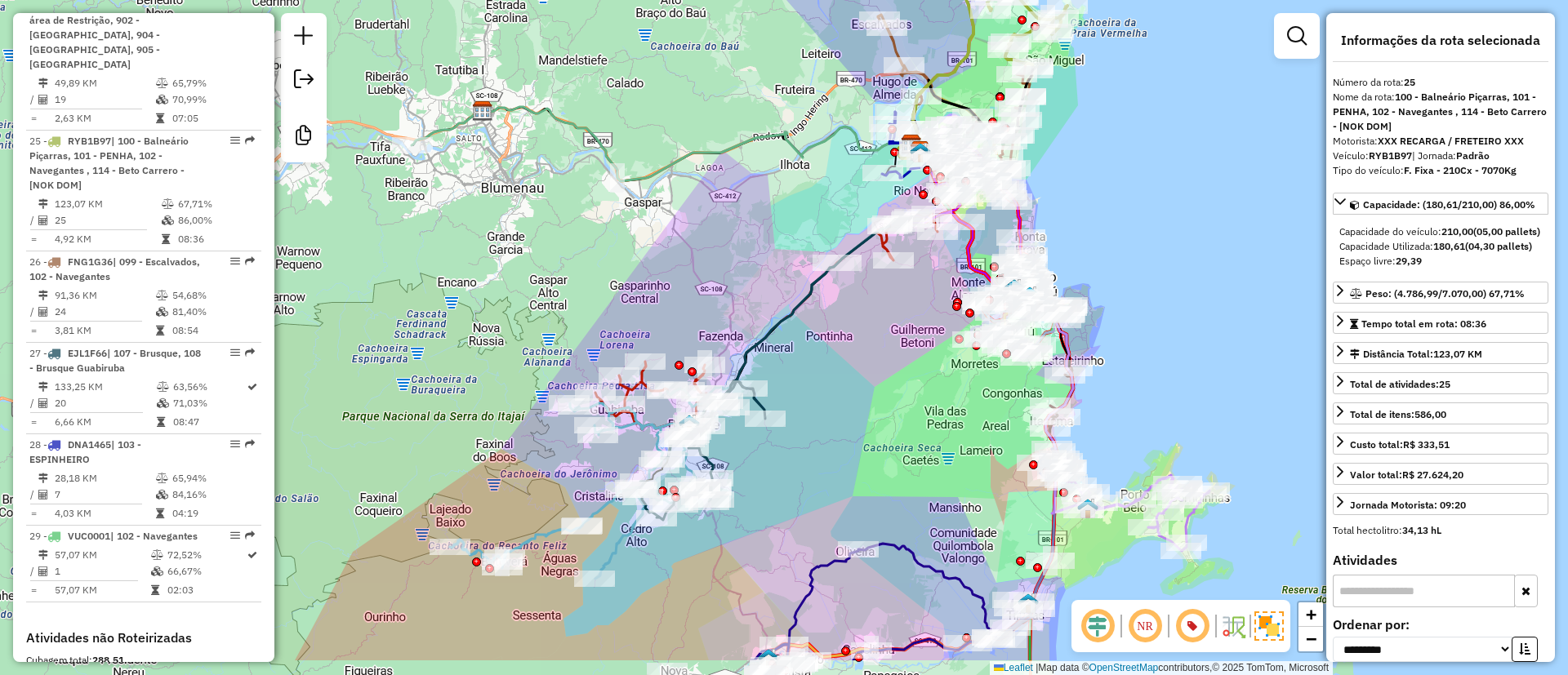
drag, startPoint x: 888, startPoint y: 497, endPoint x: 895, endPoint y: 415, distance: 82.3
click at [895, 415] on div "Janela de atendimento Grade de atendimento Capacidade Transportadoras Veículos …" at bounding box center [784, 338] width 1568 height 675
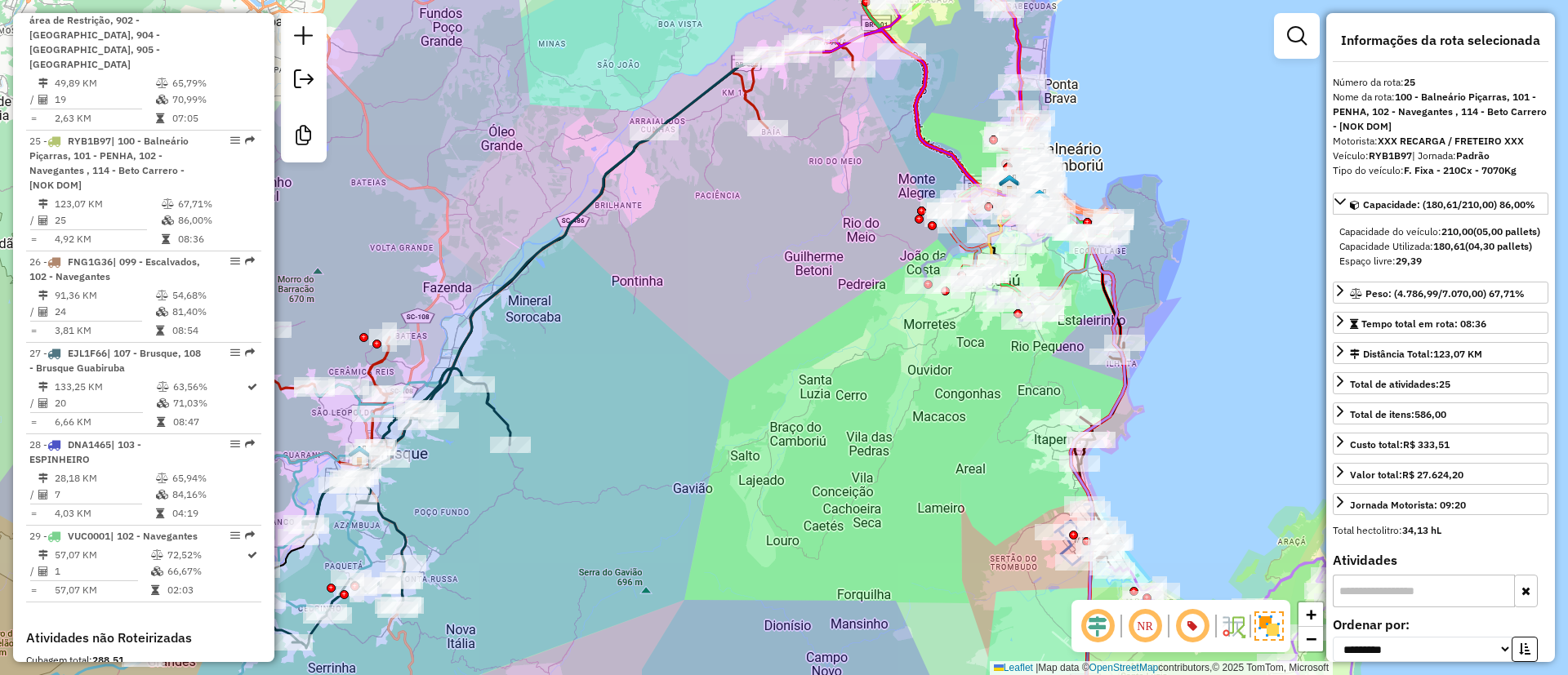
drag, startPoint x: 921, startPoint y: 360, endPoint x: 930, endPoint y: 397, distance: 38.1
click at [930, 397] on div "Janela de atendimento Grade de atendimento Capacidade Transportadoras Veículos …" at bounding box center [784, 338] width 1568 height 675
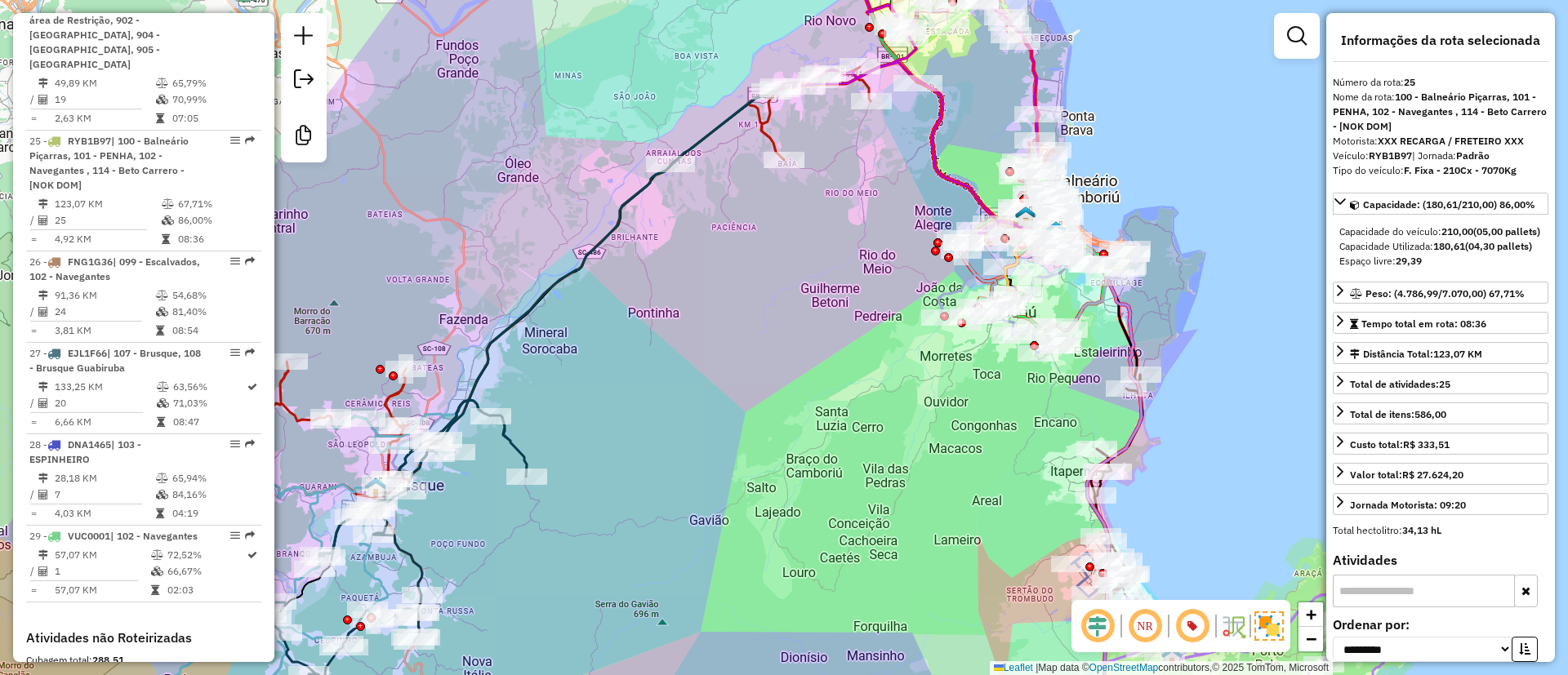
drag, startPoint x: 911, startPoint y: 484, endPoint x: 922, endPoint y: 494, distance: 14.9
click at [925, 495] on div "Janela de atendimento Grade de atendimento Capacidade Transportadoras Veículos …" at bounding box center [784, 338] width 1568 height 675
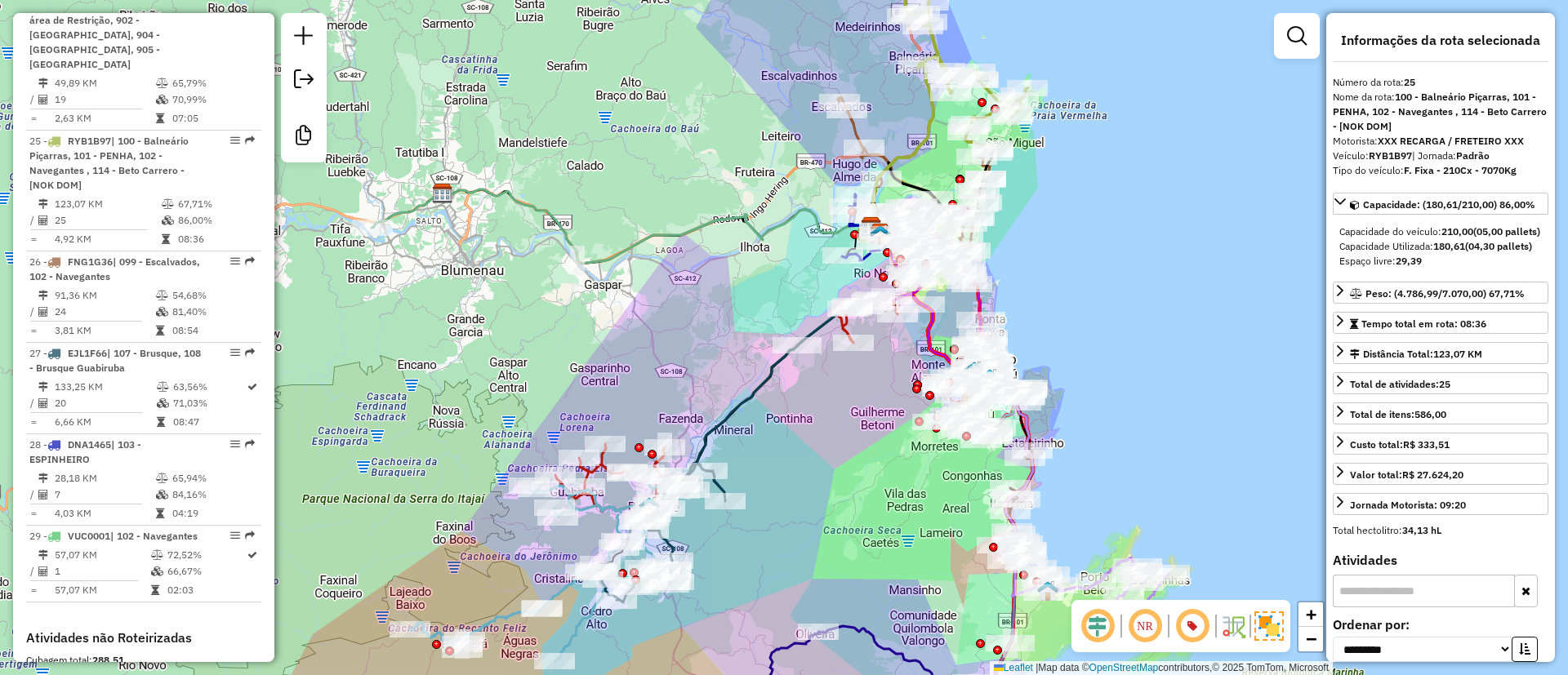
drag, startPoint x: 794, startPoint y: 434, endPoint x: 800, endPoint y: 452, distance: 19.0
click at [800, 452] on div "Janela de atendimento Grade de atendimento Capacidade Transportadoras Veículos …" at bounding box center [784, 338] width 1568 height 675
click at [1072, 404] on div "Janela de atendimento Grade de atendimento Capacidade Transportadoras Veículos …" at bounding box center [784, 338] width 1568 height 675
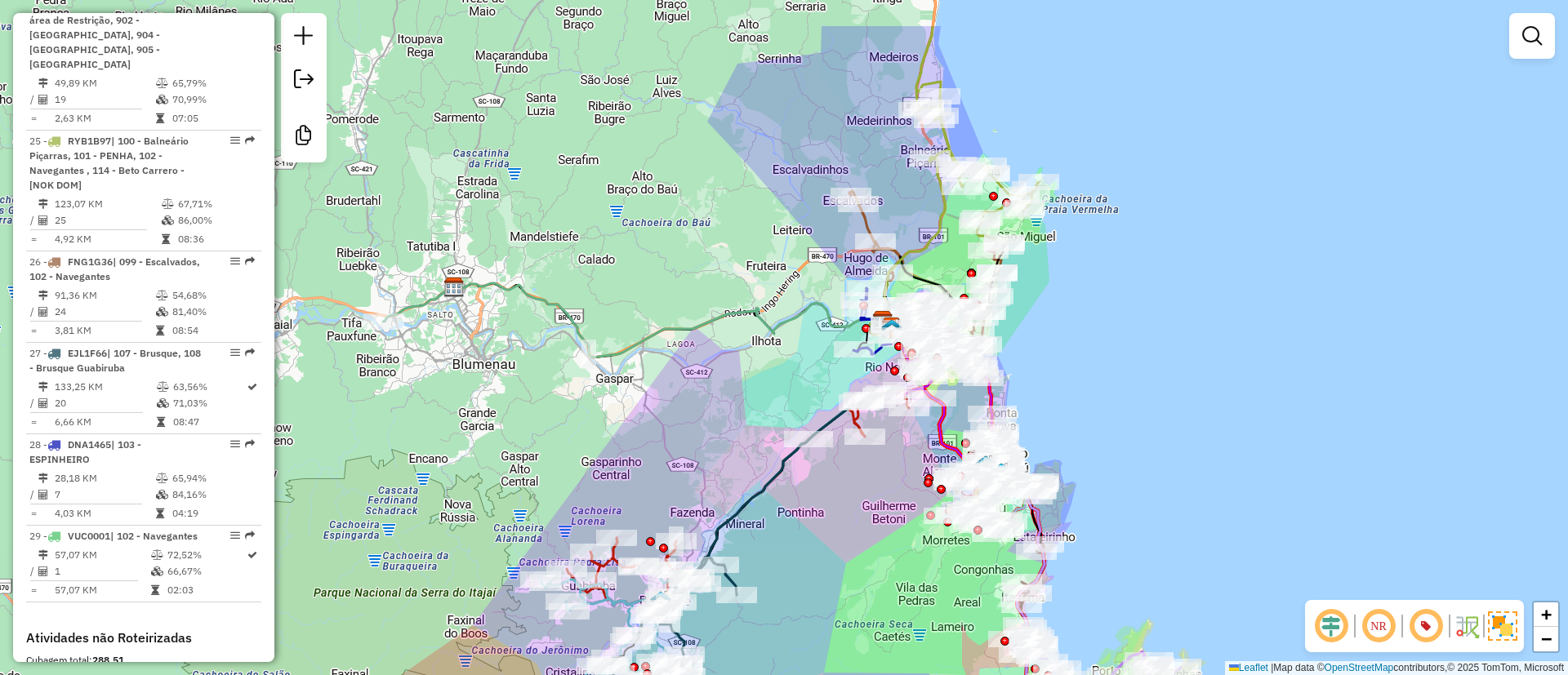
drag, startPoint x: 775, startPoint y: 401, endPoint x: 787, endPoint y: 463, distance: 63.2
click at [787, 463] on icon at bounding box center [777, 481] width 289 height 308
click at [772, 303] on div "Janela de atendimento Grade de atendimento Capacidade Transportadoras Veículos …" at bounding box center [784, 338] width 1568 height 675
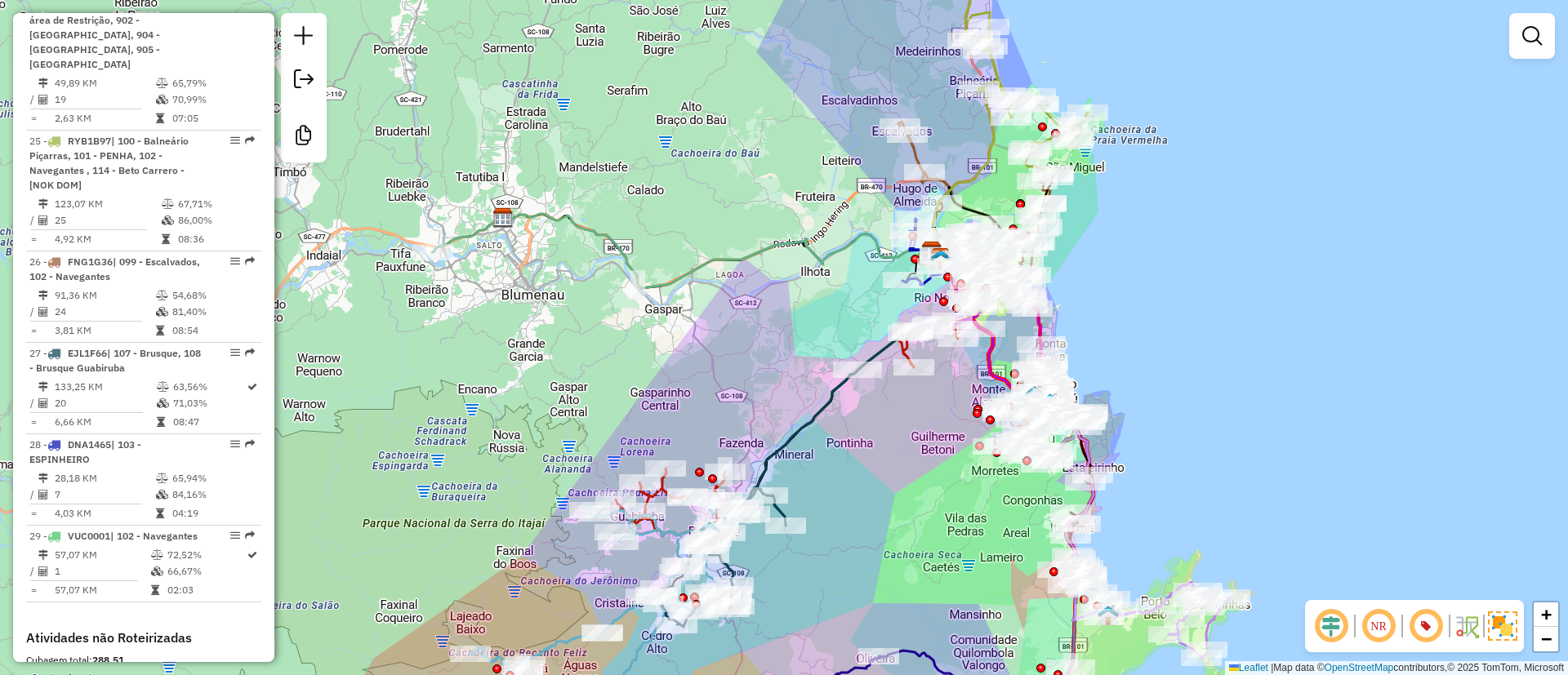
click at [810, 321] on div "Janela de atendimento Grade de atendimento Capacidade Transportadoras Veículos …" at bounding box center [784, 338] width 1568 height 675
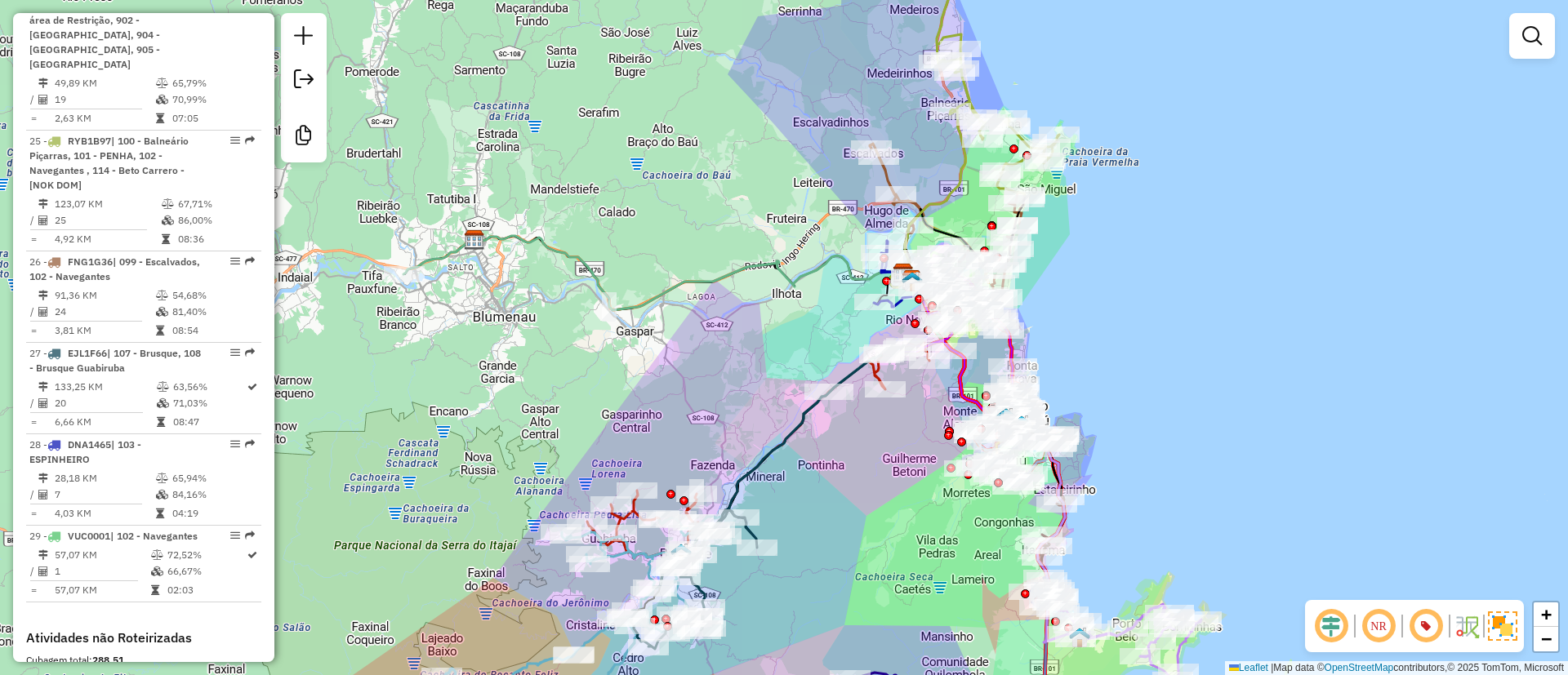
drag, startPoint x: 762, startPoint y: 319, endPoint x: 732, endPoint y: 341, distance: 37.2
click at [732, 341] on div "Janela de atendimento Grade de atendimento Capacidade Transportadoras Veículos …" at bounding box center [784, 338] width 1568 height 675
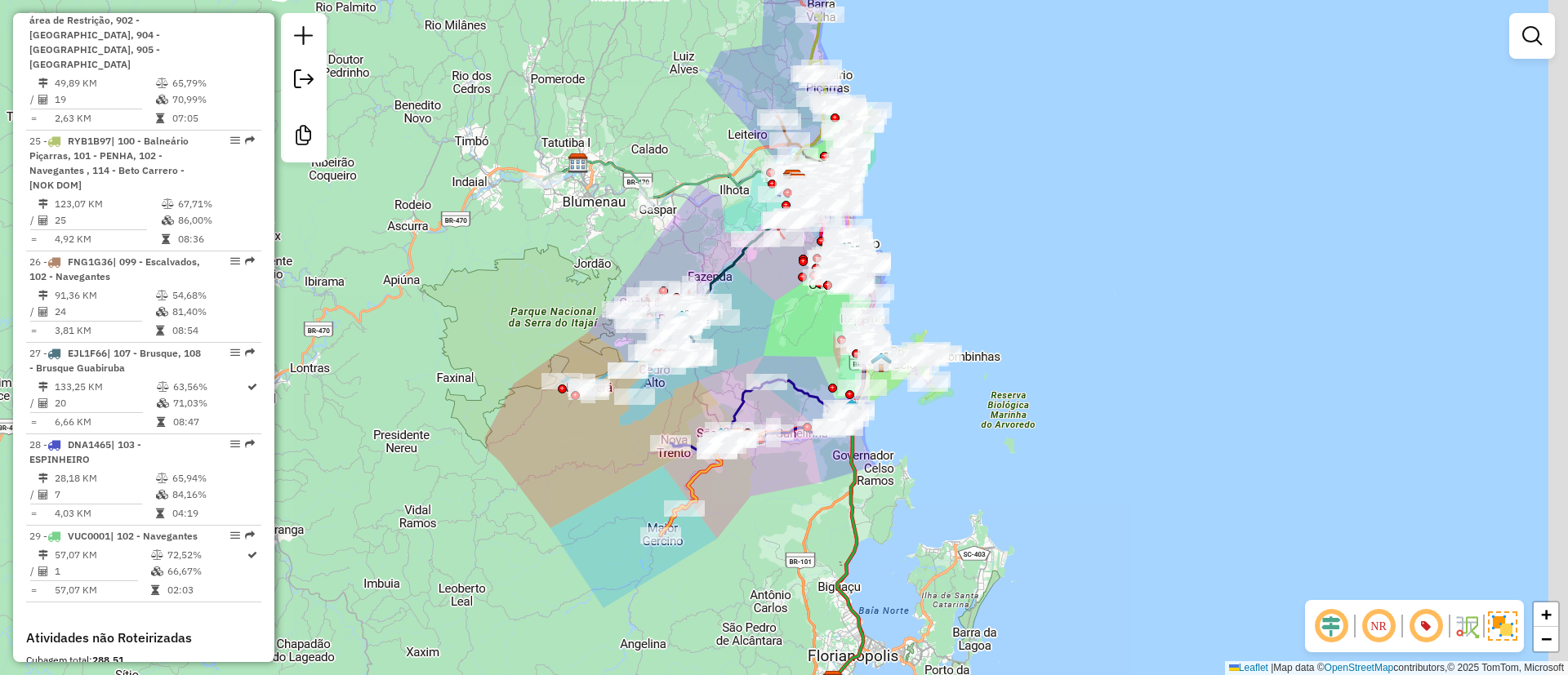
drag, startPoint x: 988, startPoint y: 269, endPoint x: 959, endPoint y: 216, distance: 60.4
click at [959, 216] on div "Janela de atendimento Grade de atendimento Capacidade Transportadoras Veículos …" at bounding box center [784, 338] width 1568 height 675
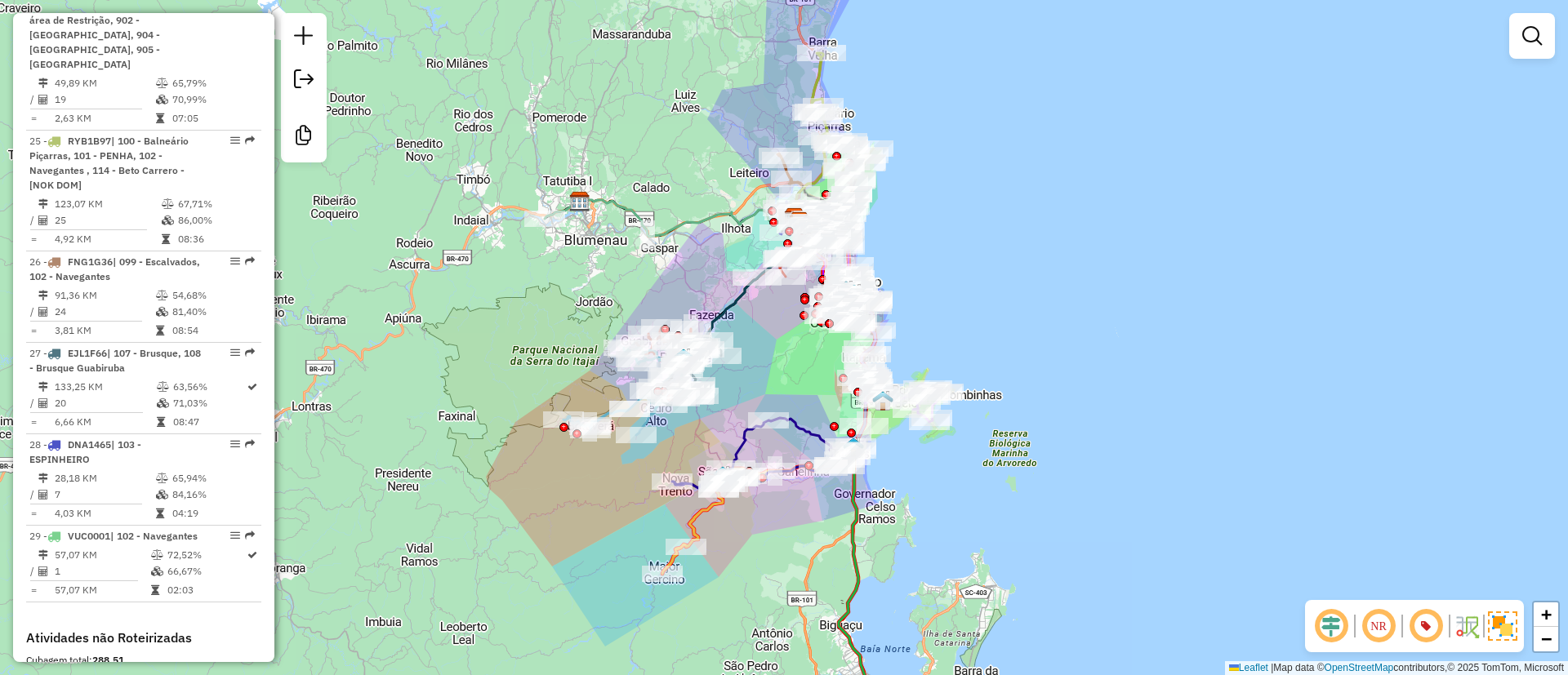
drag, startPoint x: 980, startPoint y: 202, endPoint x: 982, endPoint y: 240, distance: 38.1
click at [982, 240] on div "Janela de atendimento Grade de atendimento Capacidade Transportadoras Veículos …" at bounding box center [784, 338] width 1568 height 675
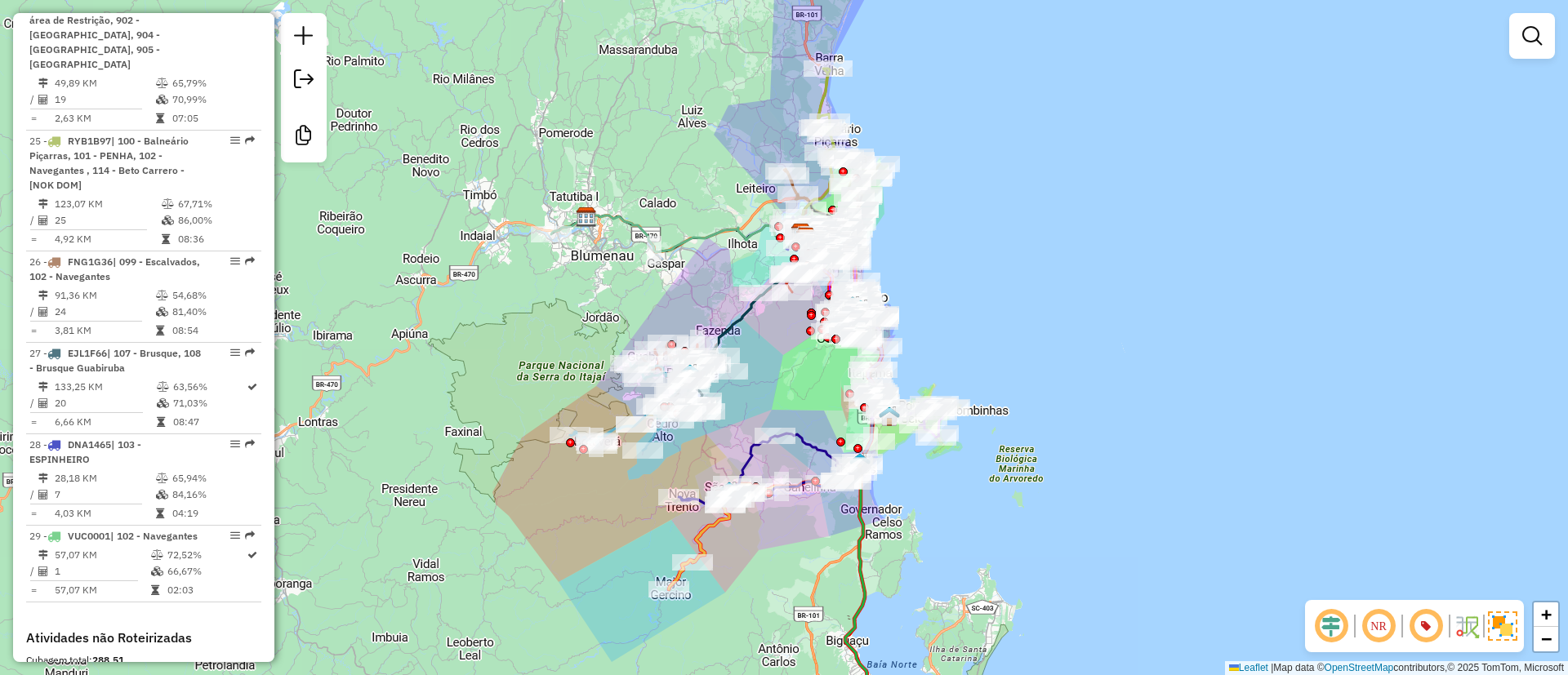
drag, startPoint x: 671, startPoint y: 154, endPoint x: 677, endPoint y: 170, distance: 17.1
click at [677, 170] on div "Janela de atendimento Grade de atendimento Capacidade Transportadoras Veículos …" at bounding box center [784, 338] width 1568 height 675
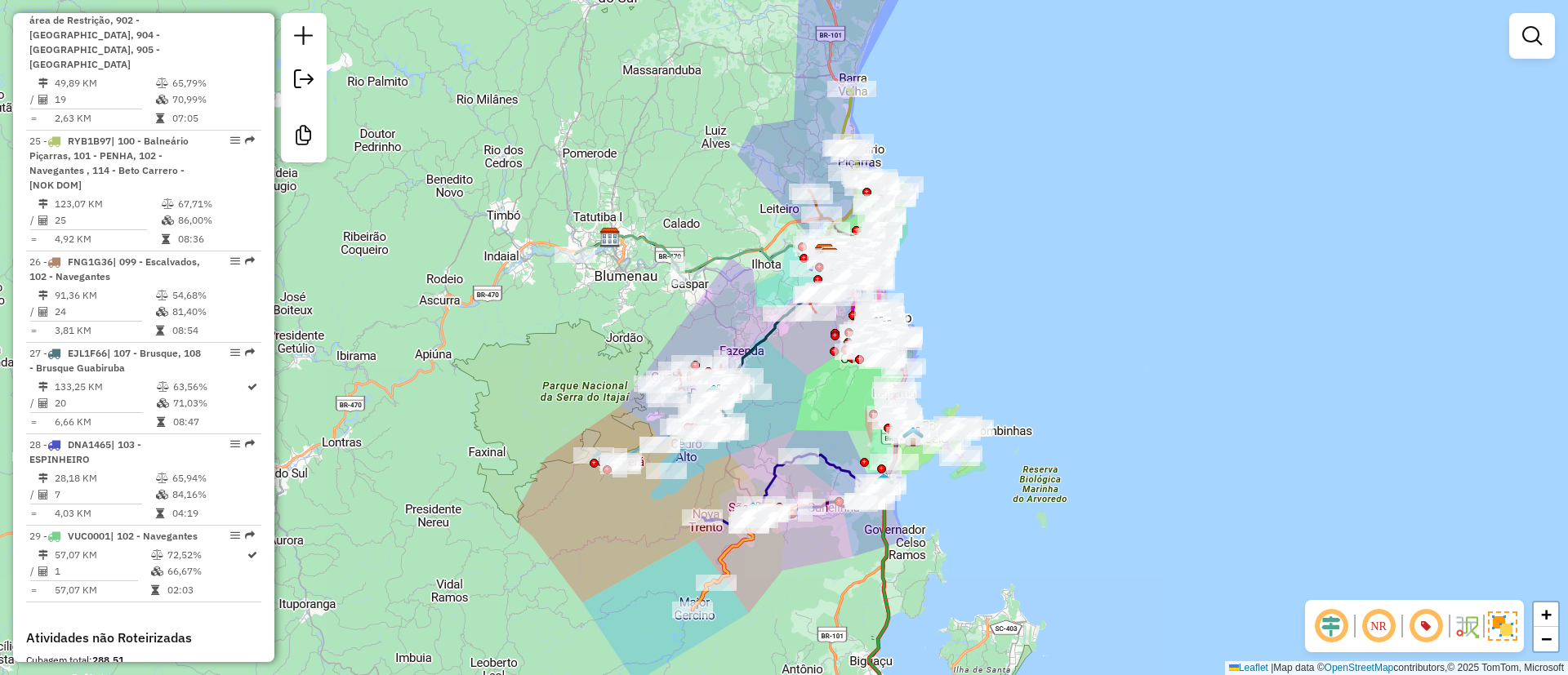
drag, startPoint x: 580, startPoint y: 126, endPoint x: 604, endPoint y: 146, distance: 31.2
click at [604, 146] on div "Janela de atendimento Grade de atendimento Capacidade Transportadoras Veículos …" at bounding box center [784, 338] width 1568 height 675
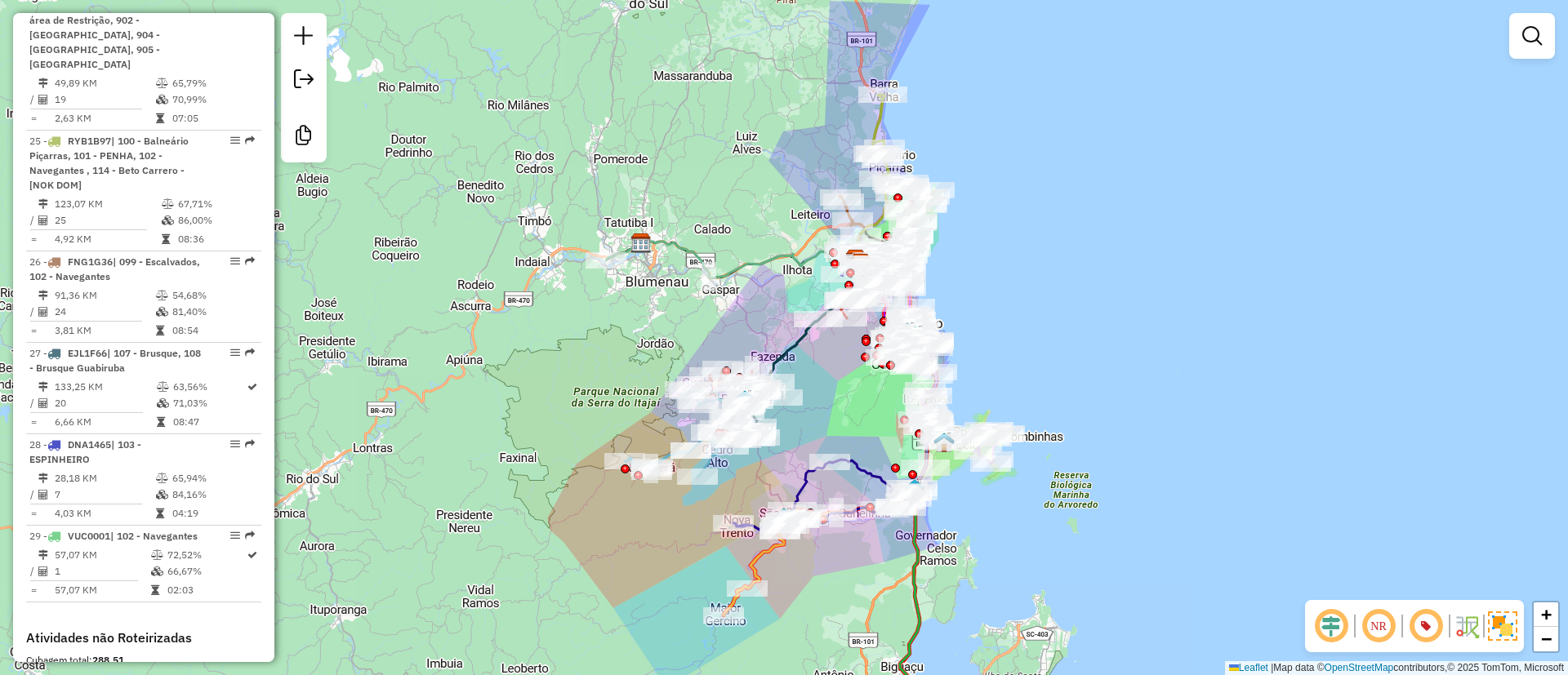
click at [695, 138] on div "Janela de atendimento Grade de atendimento Capacidade Transportadoras Veículos …" at bounding box center [784, 338] width 1568 height 675
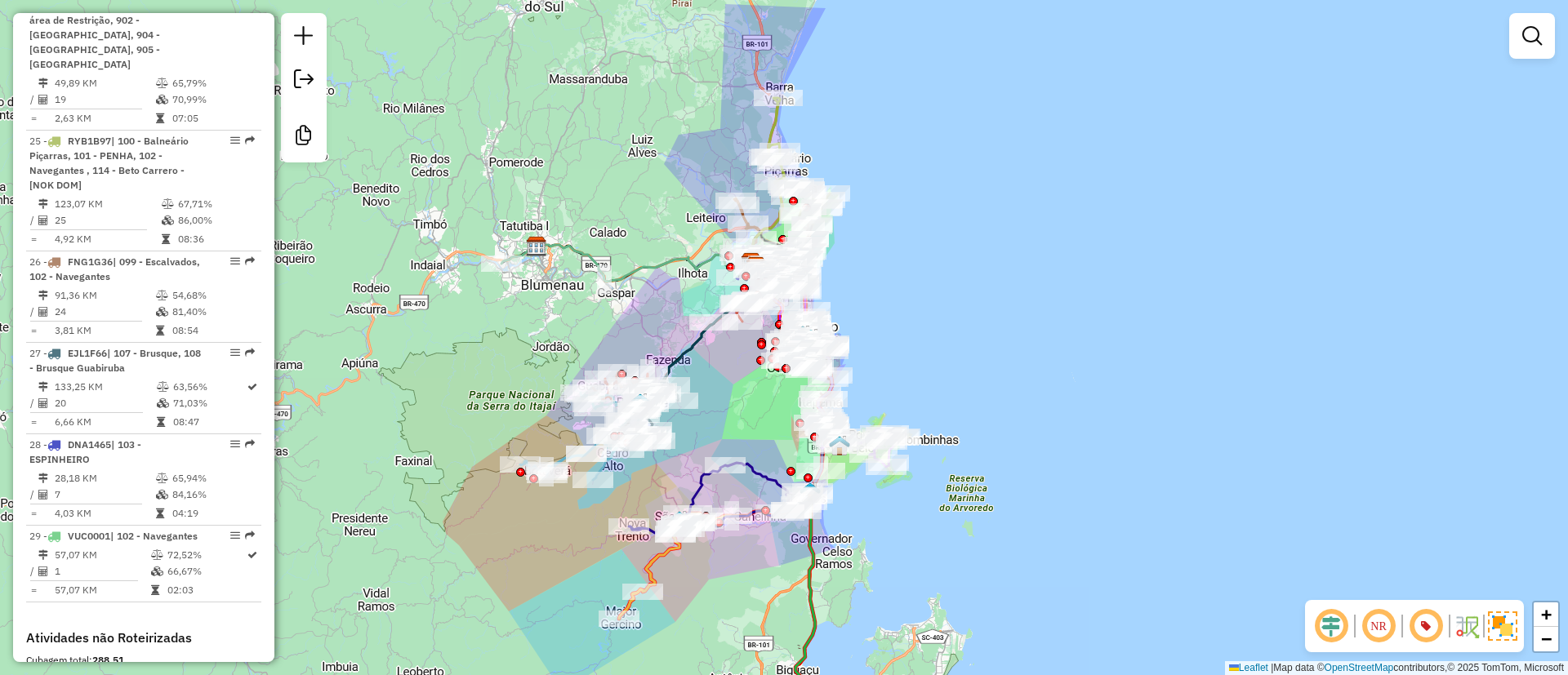
drag, startPoint x: 697, startPoint y: 122, endPoint x: 578, endPoint y: 126, distance: 119.1
click at [578, 126] on div "Janela de atendimento Grade de atendimento Capacidade Transportadoras Veículos …" at bounding box center [784, 338] width 1568 height 675
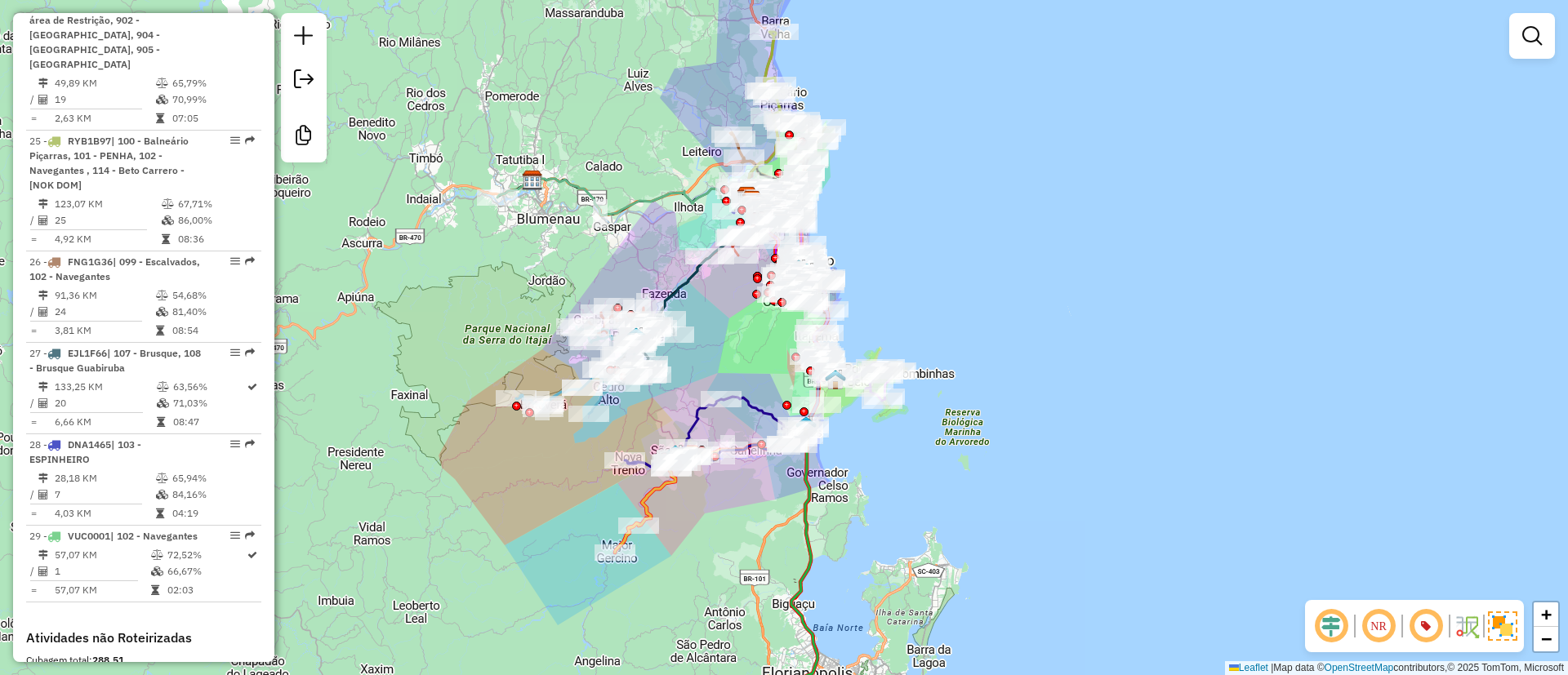
drag, startPoint x: 1098, startPoint y: 363, endPoint x: 1098, endPoint y: 346, distance: 17.0
click at [1098, 346] on div "Janela de atendimento Grade de atendimento Capacidade Transportadoras Veículos …" at bounding box center [784, 338] width 1568 height 675
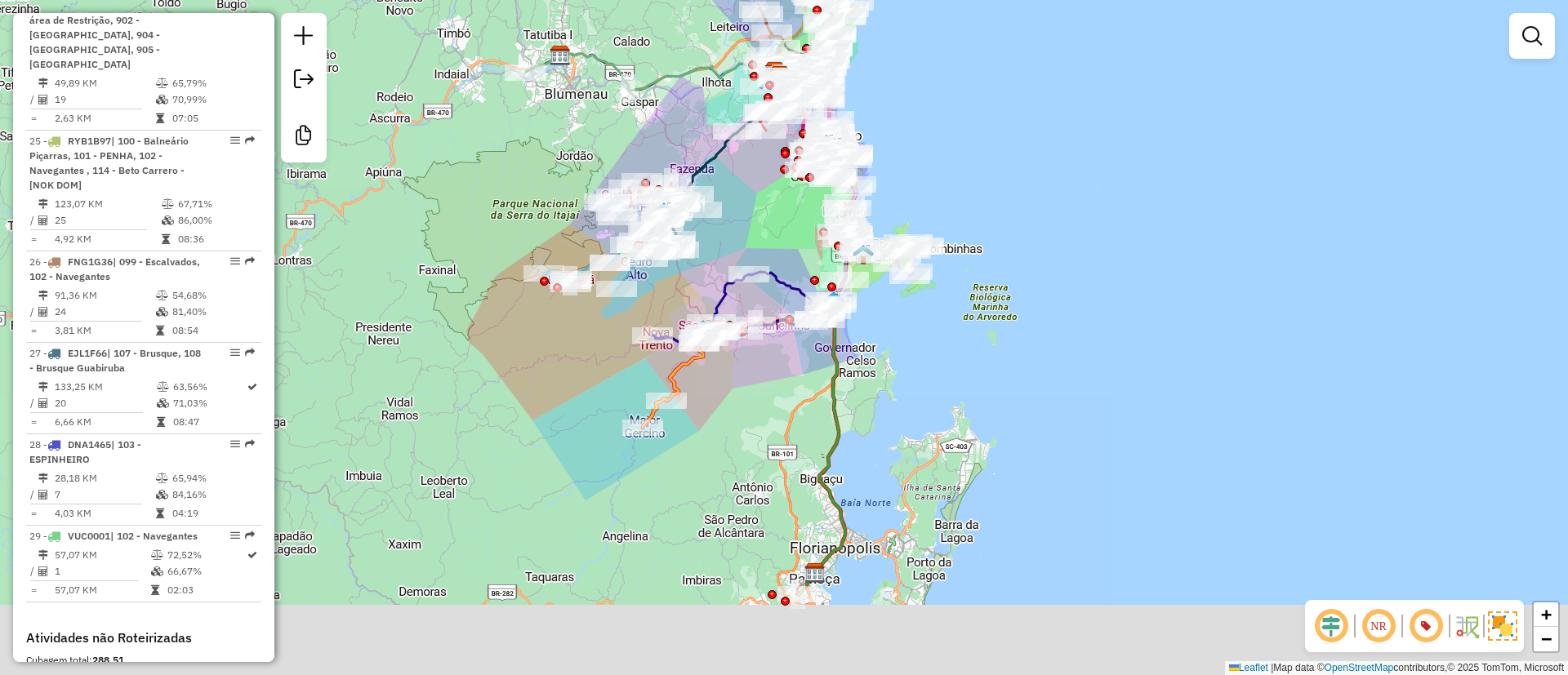
drag, startPoint x: 1001, startPoint y: 393, endPoint x: 1010, endPoint y: 369, distance: 25.6
click at [1013, 360] on div "Janela de atendimento Grade de atendimento Capacidade Transportadoras Veículos …" at bounding box center [784, 338] width 1568 height 675
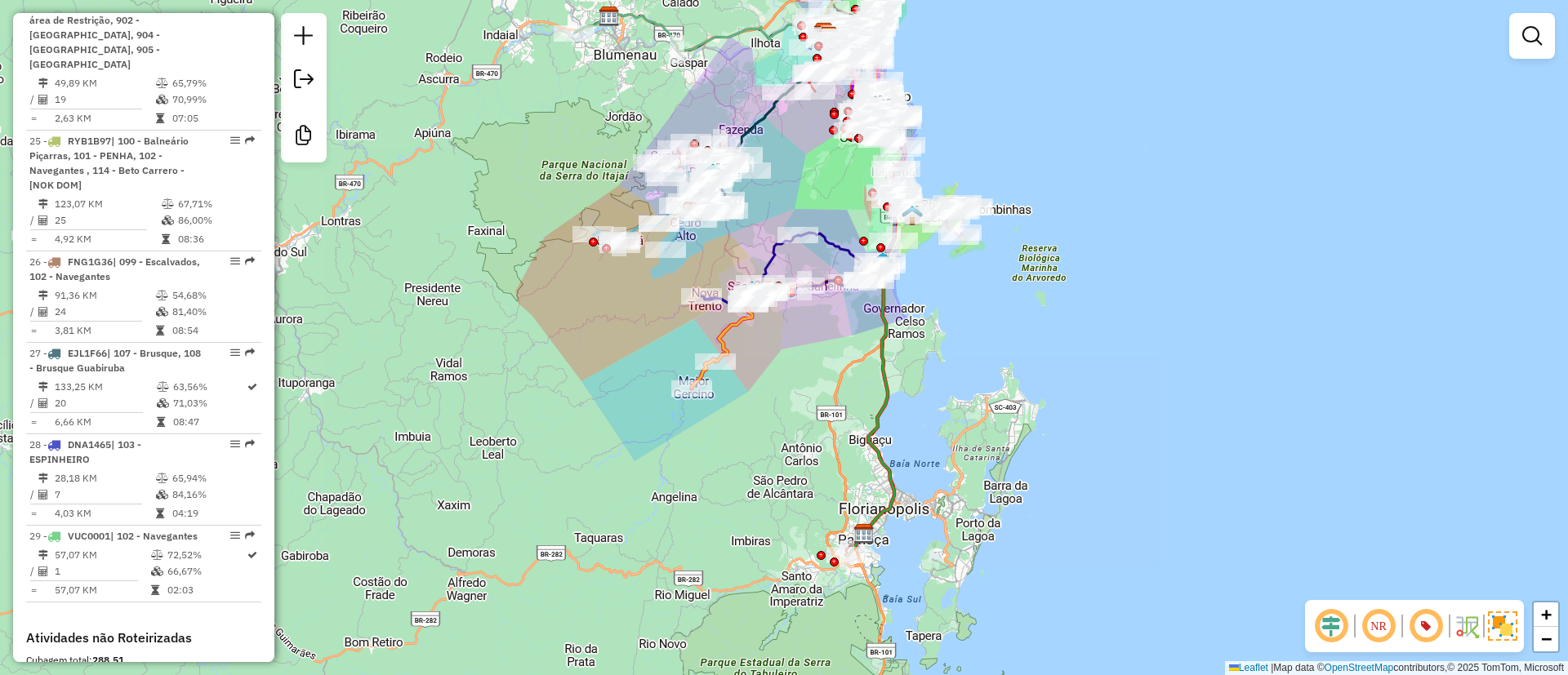
drag, startPoint x: 572, startPoint y: 486, endPoint x: 611, endPoint y: 480, distance: 39.5
click at [611, 480] on div "Janela de atendimento Grade de atendimento Capacidade Transportadoras Veículos …" at bounding box center [784, 338] width 1568 height 675
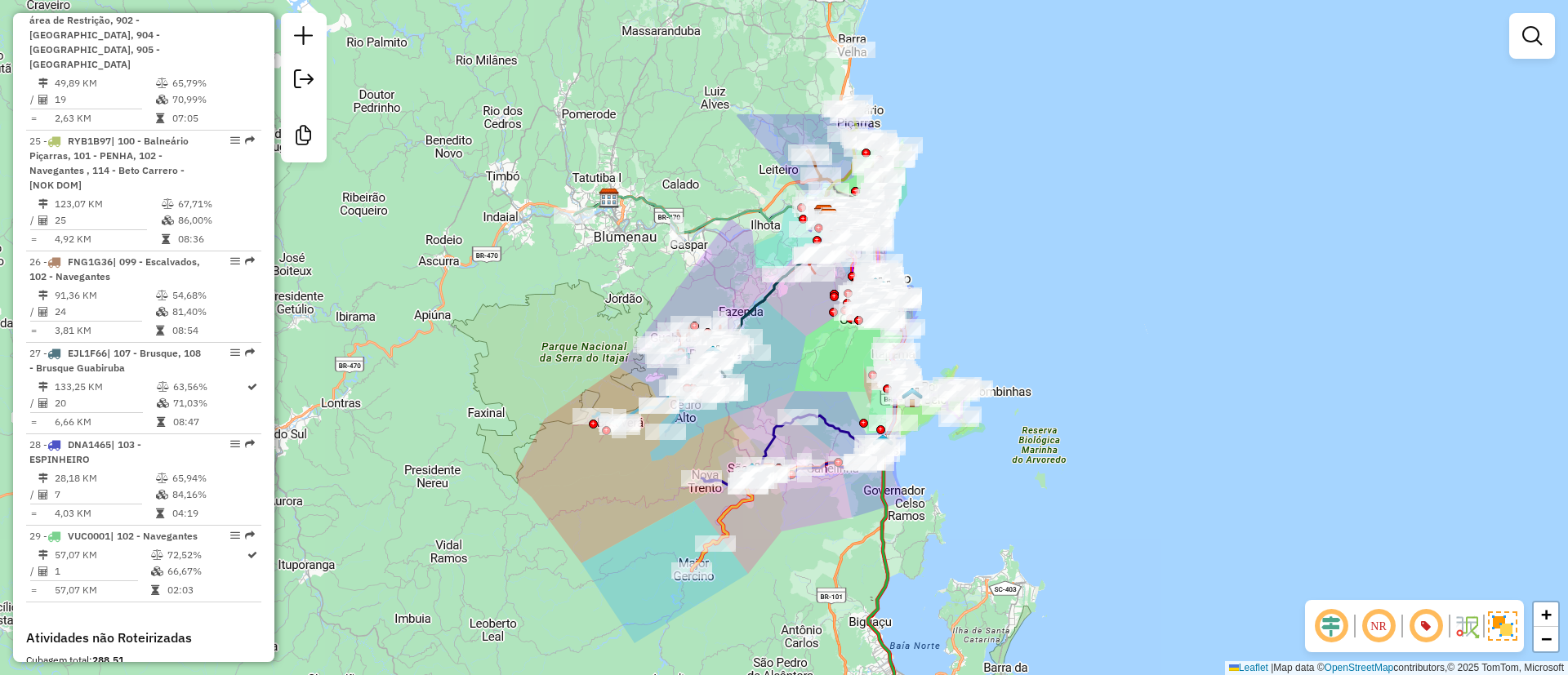
drag, startPoint x: 527, startPoint y: 441, endPoint x: 533, endPoint y: 543, distance: 102.2
click at [525, 544] on div "Janela de atendimento Grade de atendimento Capacidade Transportadoras Veículos …" at bounding box center [784, 338] width 1568 height 675
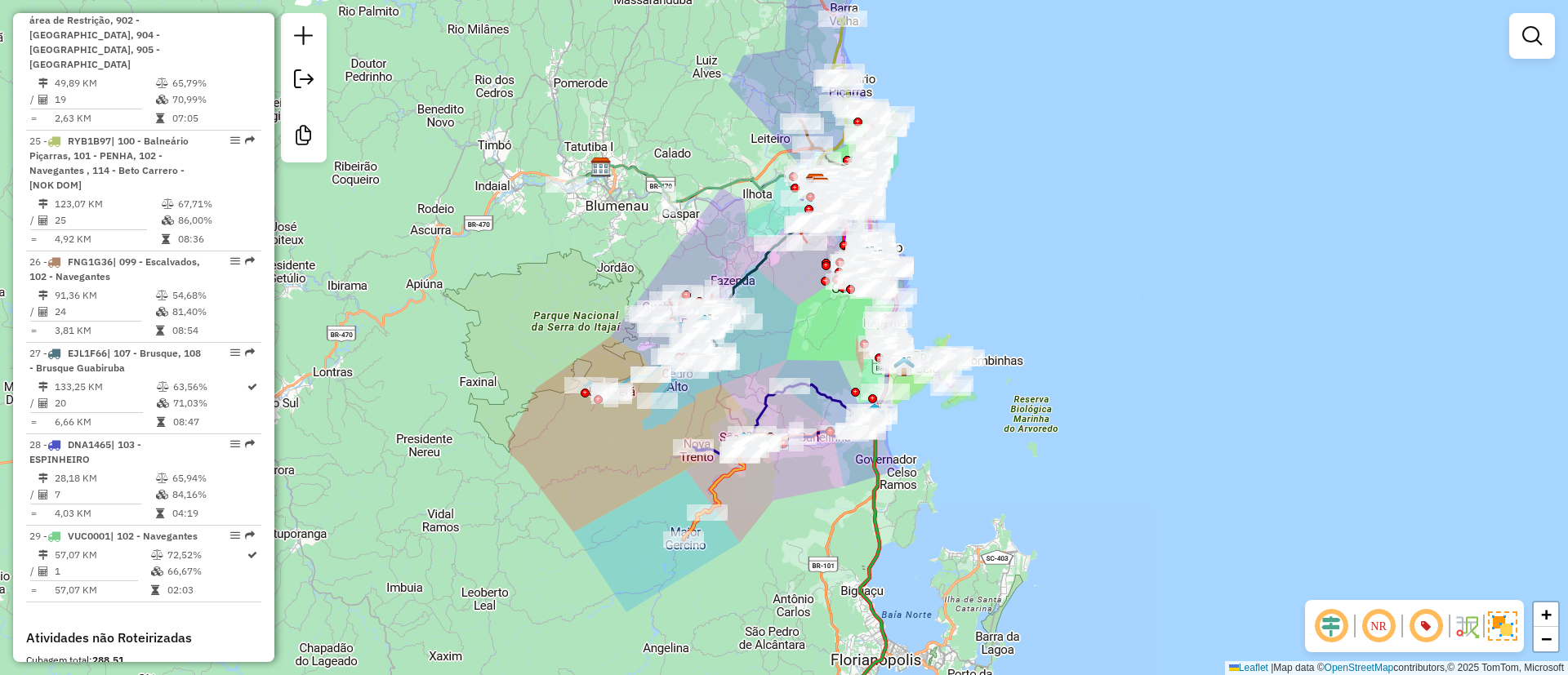
drag, startPoint x: 1065, startPoint y: 197, endPoint x: 1055, endPoint y: 163, distance: 35.4
click at [1055, 163] on div "Janela de atendimento Grade de atendimento Capacidade Transportadoras Veículos …" at bounding box center [784, 338] width 1568 height 675
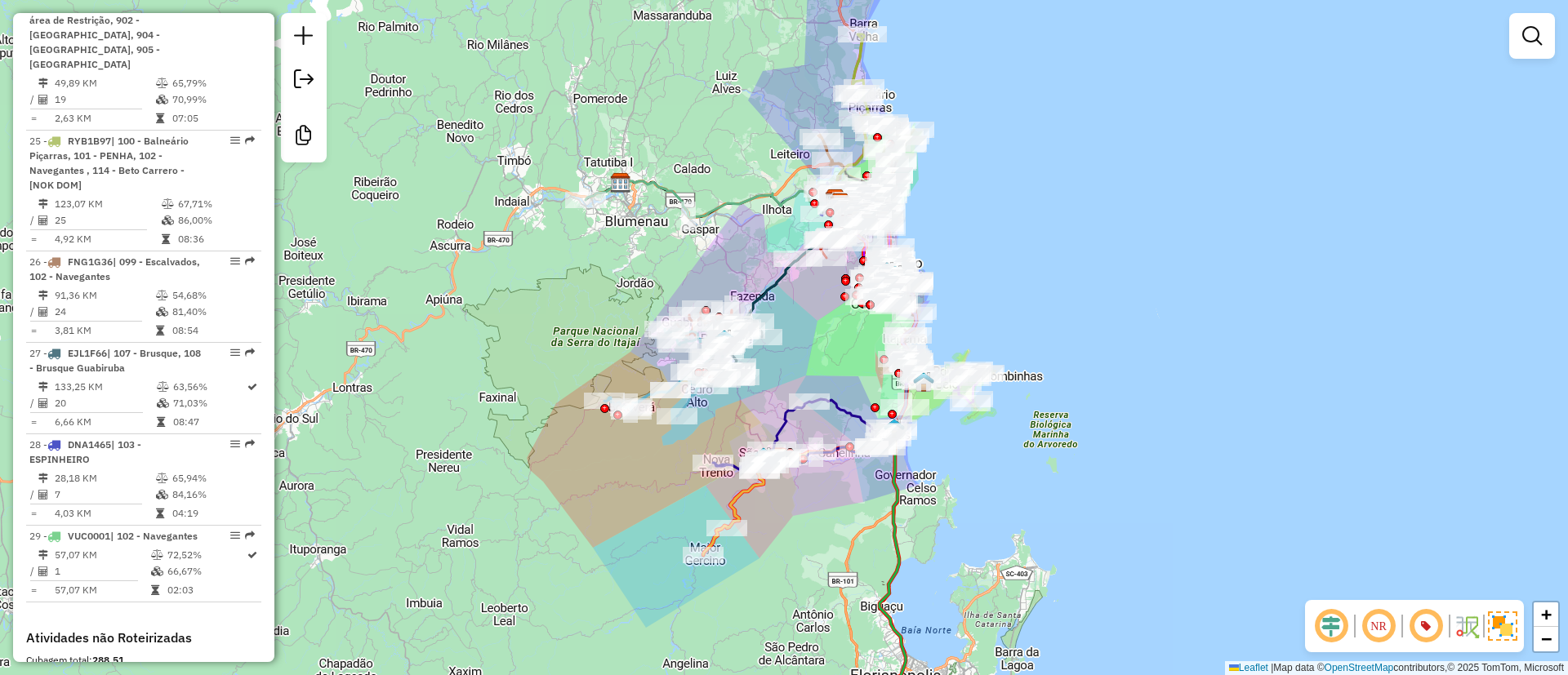
drag, startPoint x: 465, startPoint y: 187, endPoint x: 471, endPoint y: 197, distance: 11.7
click at [471, 191] on div "Janela de atendimento Grade de atendimento Capacidade Transportadoras Veículos …" at bounding box center [784, 338] width 1568 height 675
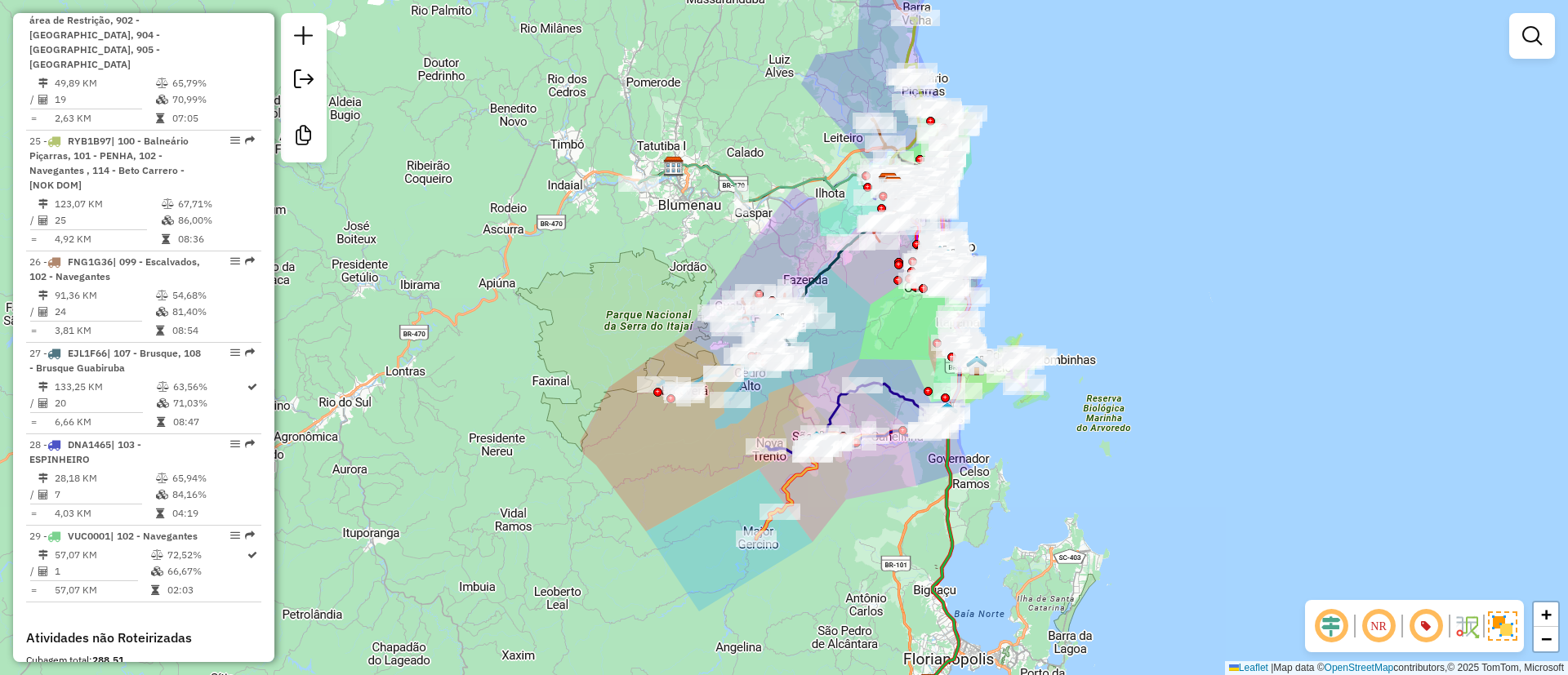
drag, startPoint x: 1066, startPoint y: 238, endPoint x: 1083, endPoint y: 208, distance: 34.5
click at [1084, 183] on div "Janela de atendimento Grade de atendimento Capacidade Transportadoras Veículos …" at bounding box center [784, 338] width 1568 height 675
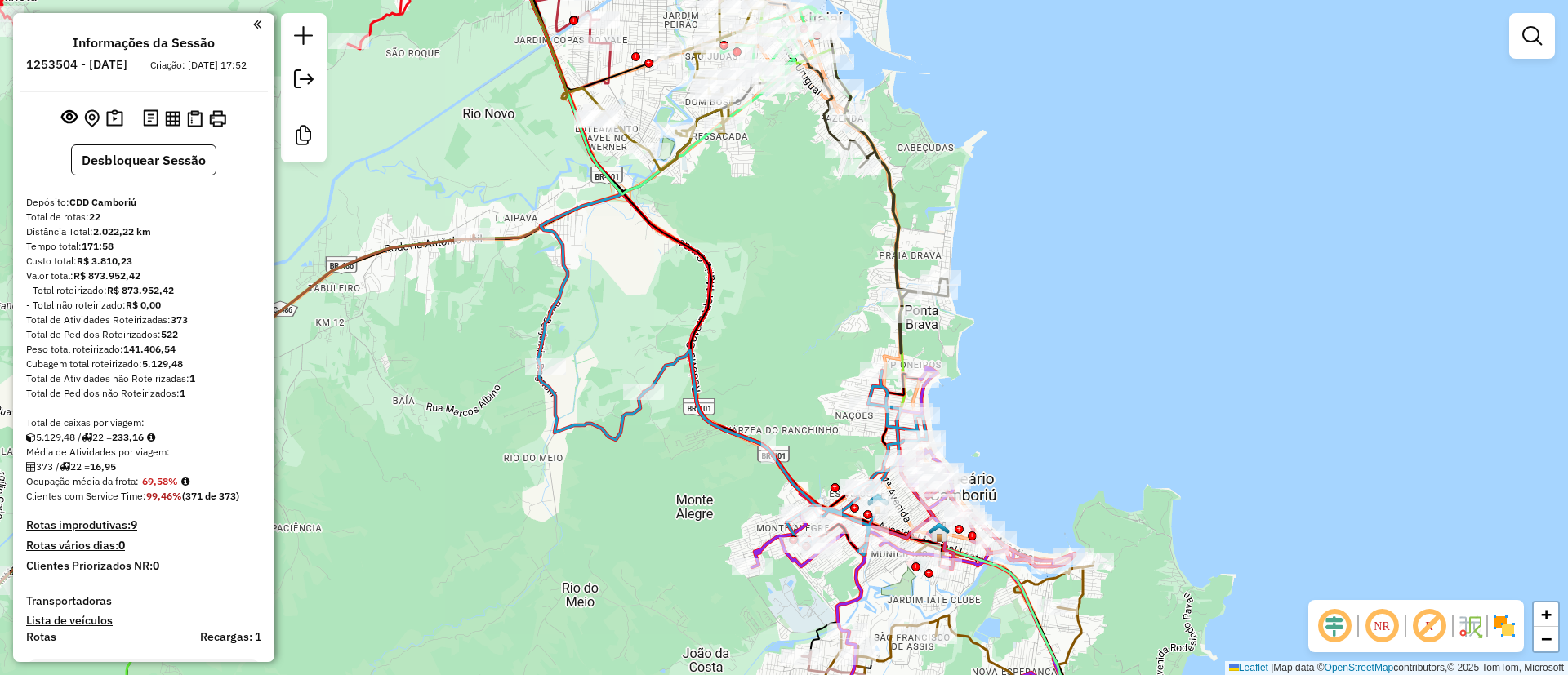
click at [1431, 627] on em at bounding box center [1430, 627] width 39 height 39
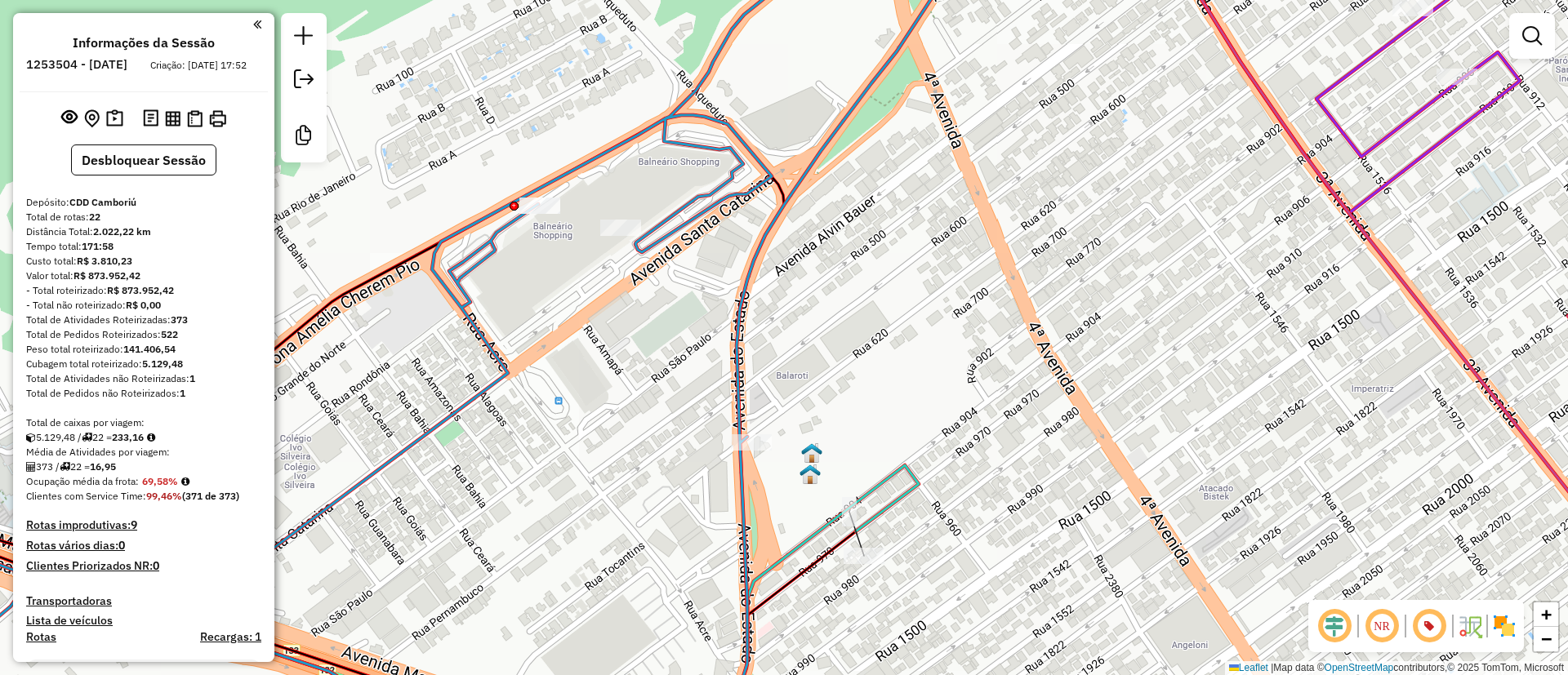
click at [860, 568] on div "Rota 10 - Placa RXZ5J65 05036604 - MUNDIALMIX COMERCIO DE ALIMENTOS LTDA Janela…" at bounding box center [784, 338] width 1568 height 675
select select "**********"
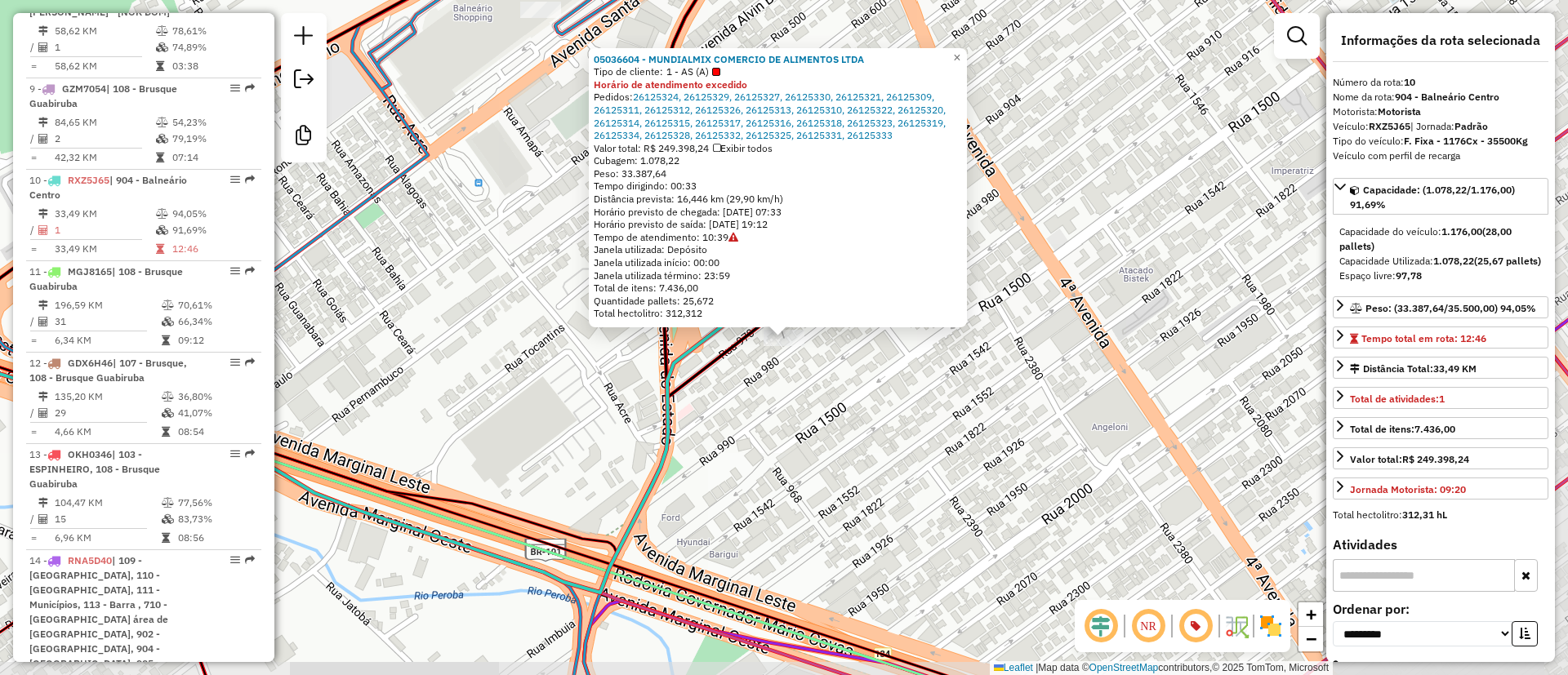
scroll to position [1567, 0]
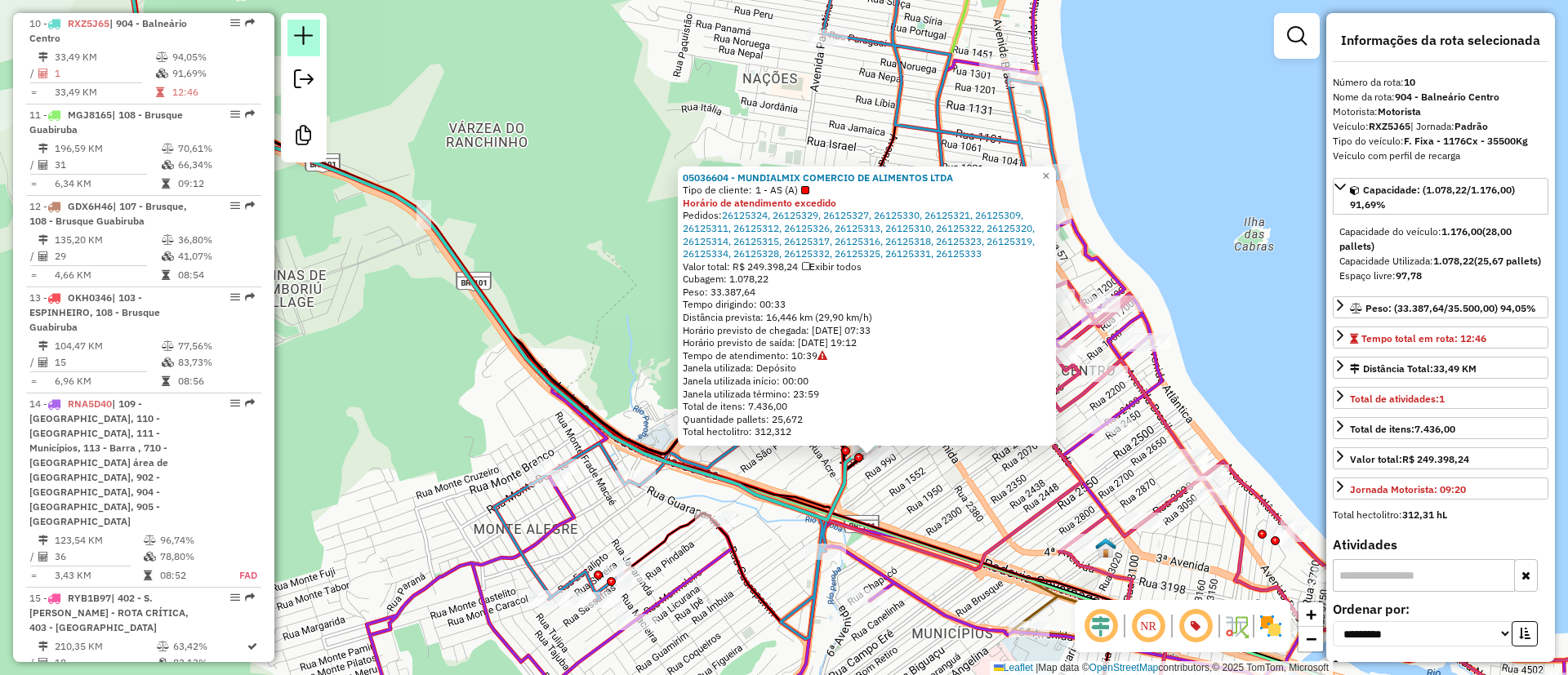
click at [318, 28] on link at bounding box center [303, 38] width 33 height 37
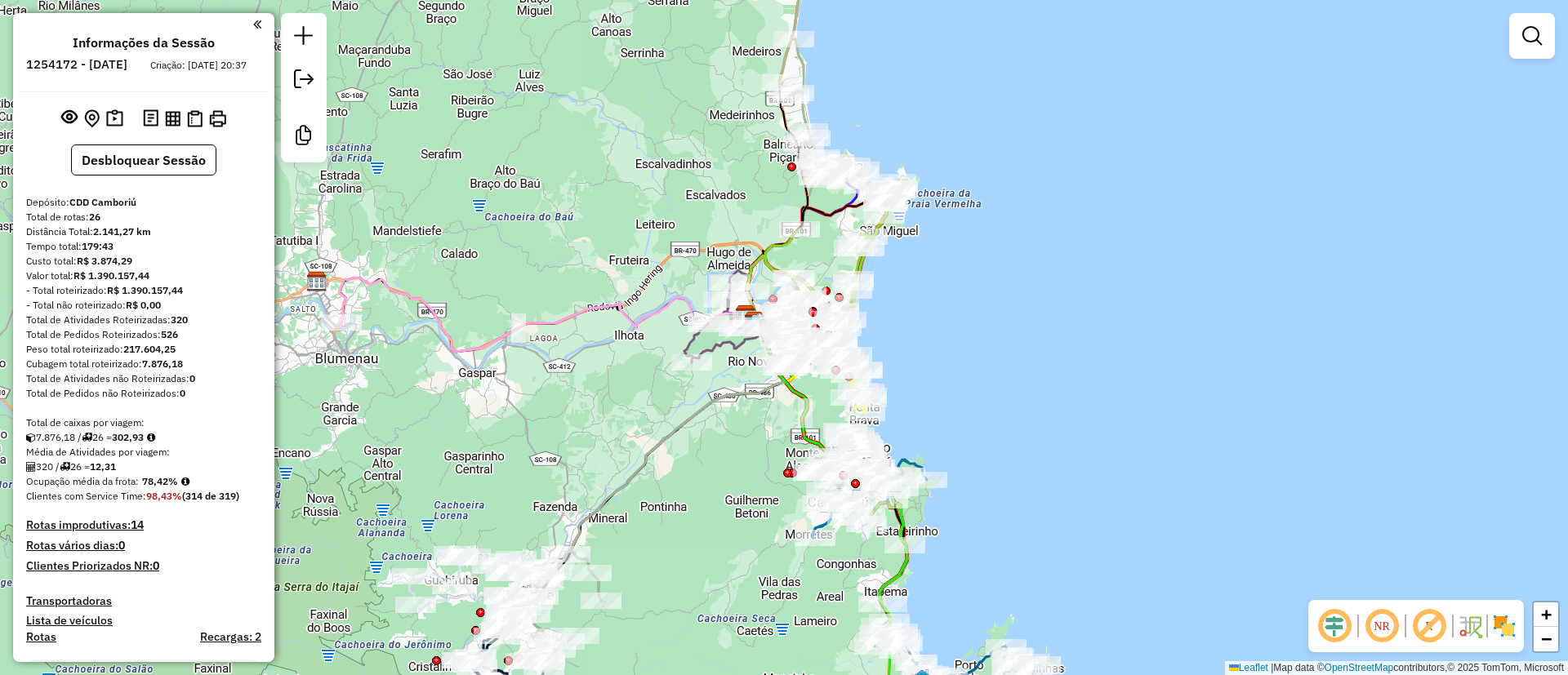
click at [1326, 642] on em at bounding box center [1334, 627] width 39 height 39
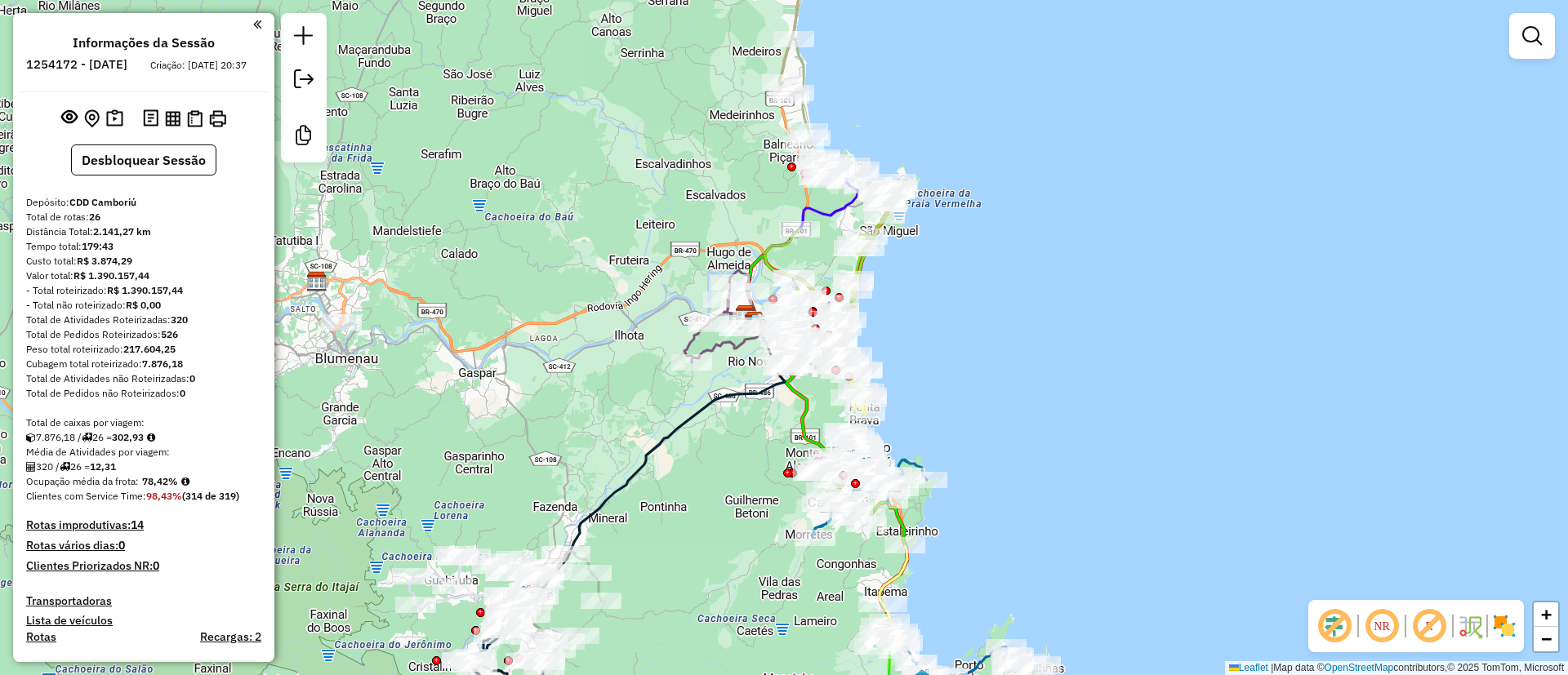
click at [1428, 626] on em at bounding box center [1430, 627] width 39 height 39
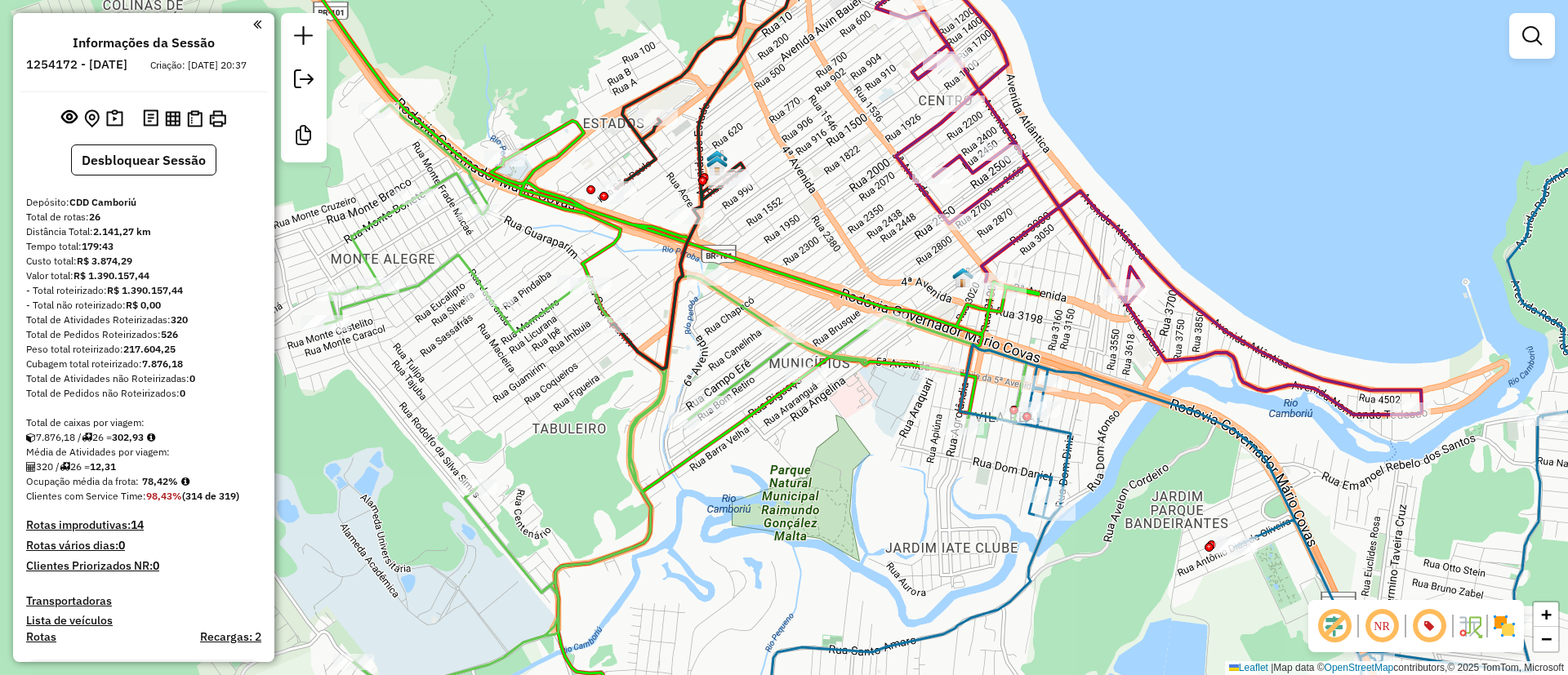
drag, startPoint x: 807, startPoint y: 214, endPoint x: 810, endPoint y: 246, distance: 32.1
click at [810, 246] on div "Janela de atendimento Grade de atendimento Capacidade Transportadoras Veículos …" at bounding box center [784, 338] width 1568 height 675
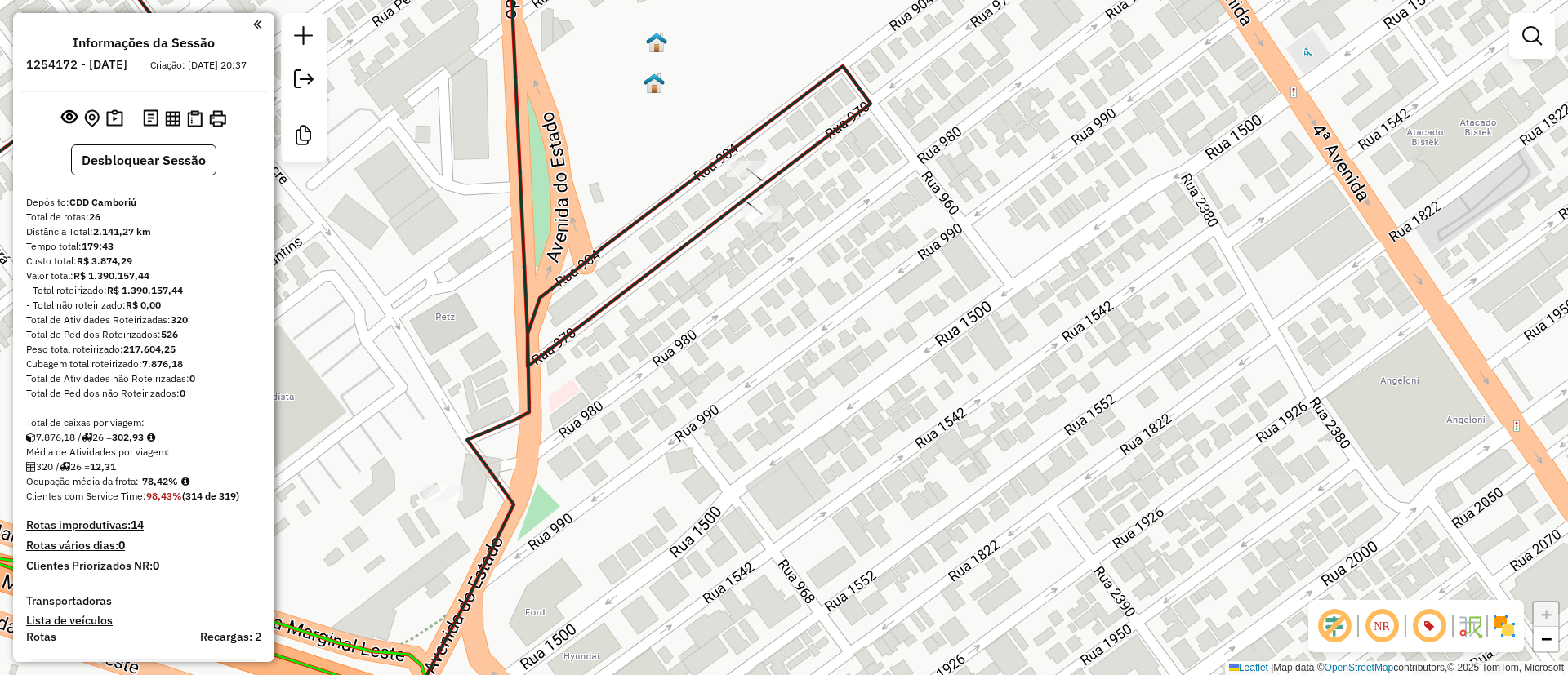
select select "**********"
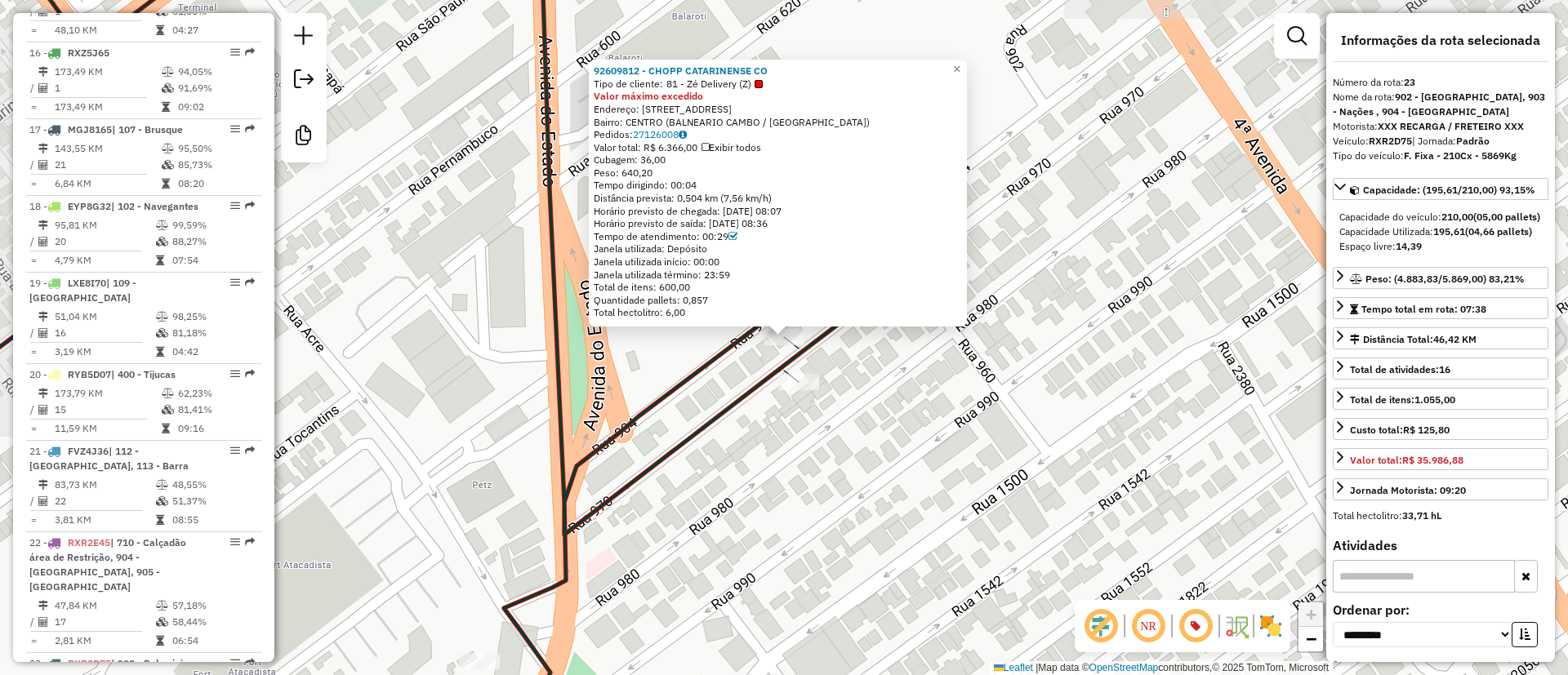
scroll to position [2427, 0]
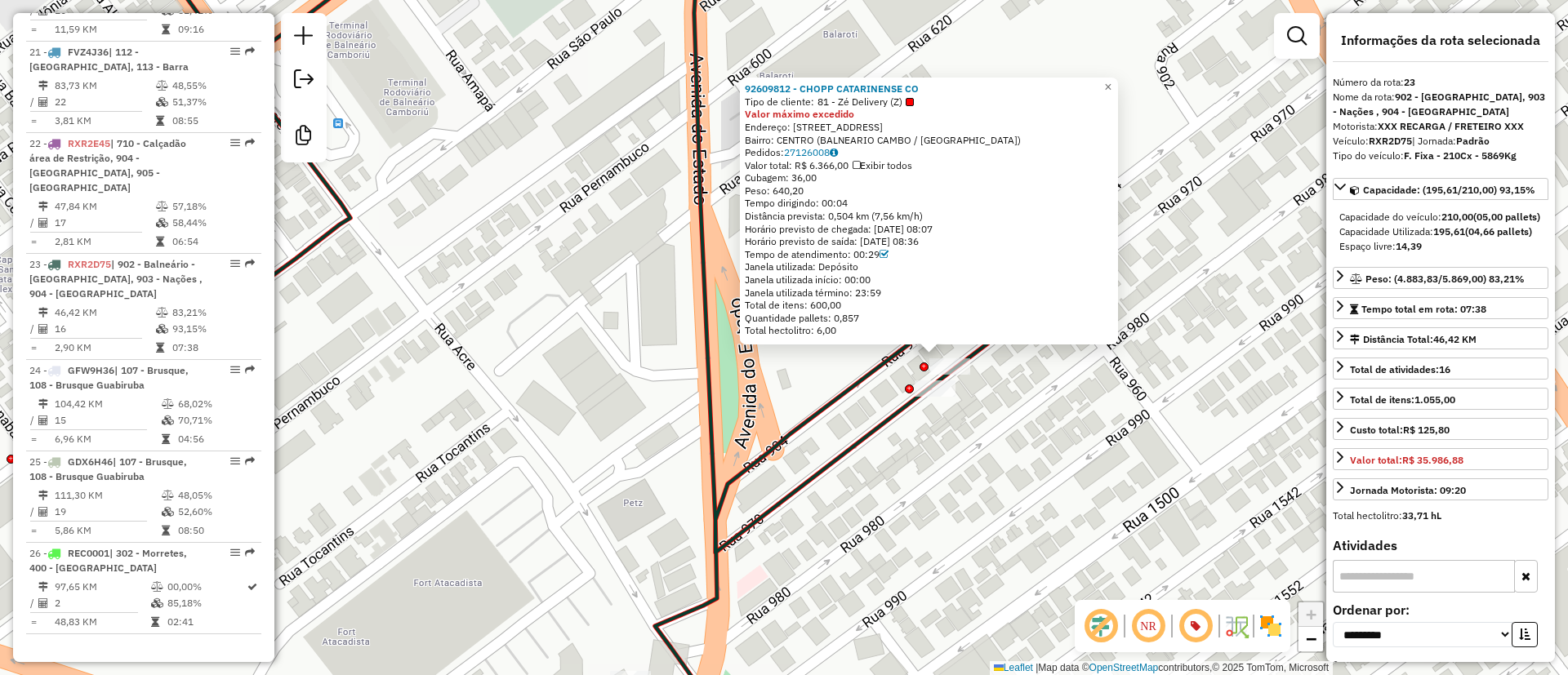
drag, startPoint x: 556, startPoint y: 280, endPoint x: 560, endPoint y: 322, distance: 42.2
click at [560, 322] on div "92609812 - CHOPP CATARINENSE CO Tipo de cliente: 81 - Zé Delivery (Z) Valor máx…" at bounding box center [784, 338] width 1568 height 675
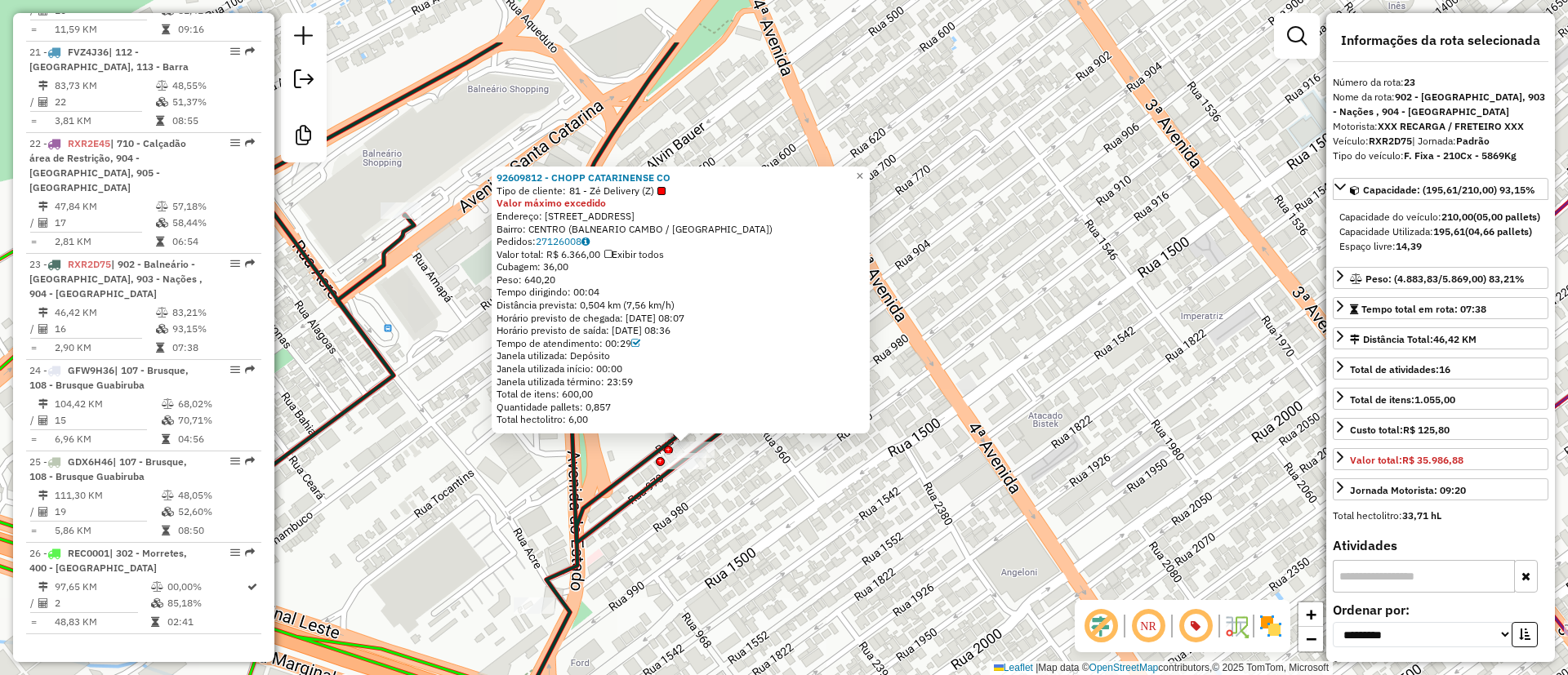
drag, startPoint x: 799, startPoint y: 486, endPoint x: 795, endPoint y: 495, distance: 9.8
click at [806, 499] on div "92609812 - CHOPP CATARINENSE CO Tipo de cliente: 81 - Zé Delivery (Z) Valor máx…" at bounding box center [784, 338] width 1568 height 675
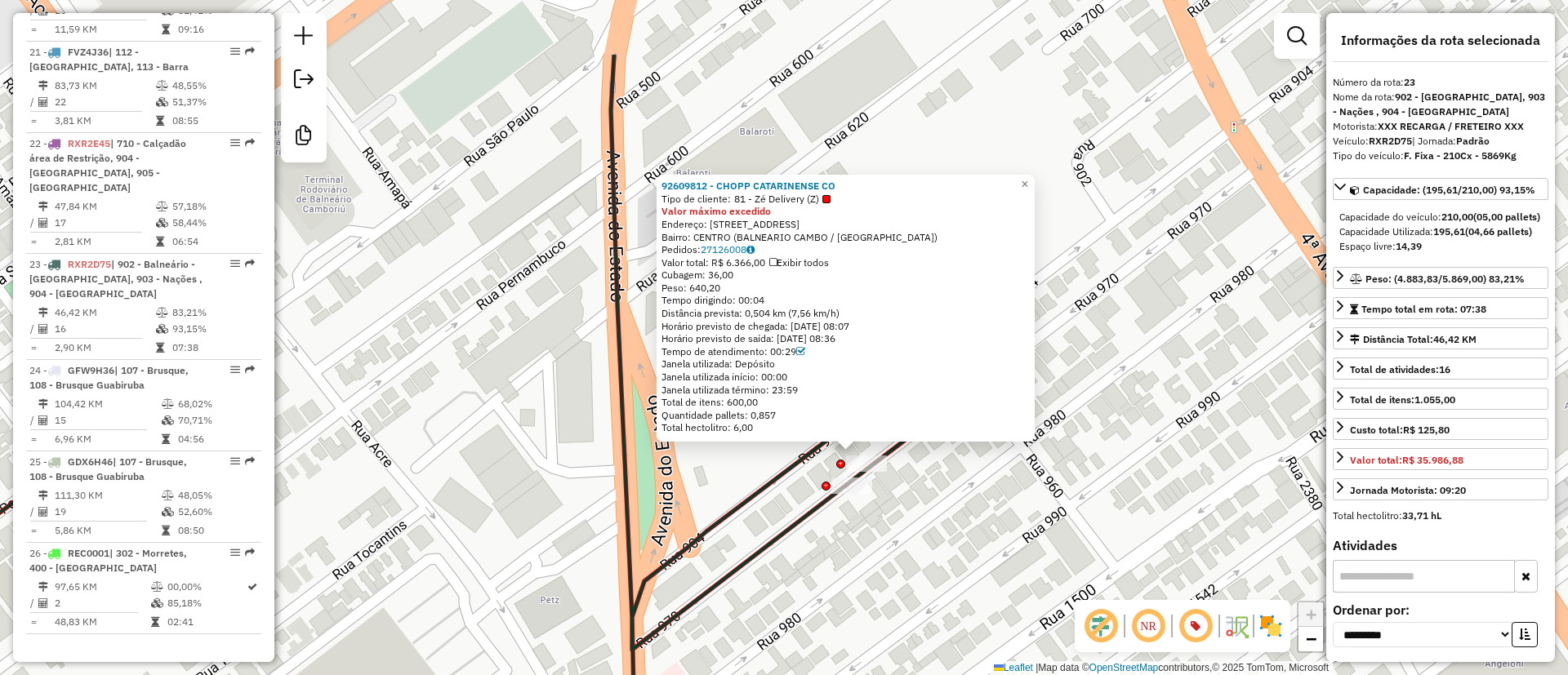
drag, startPoint x: 1091, startPoint y: 241, endPoint x: 1091, endPoint y: 274, distance: 33.0
click at [1091, 274] on div "Rota 22 - Placa RXR2E45 92621338 - TINOS RESTAURANTE 92609812 - CHOPP CATARINEN…" at bounding box center [784, 338] width 1568 height 675
click at [1035, 174] on link "×" at bounding box center [1025, 184] width 19 height 19
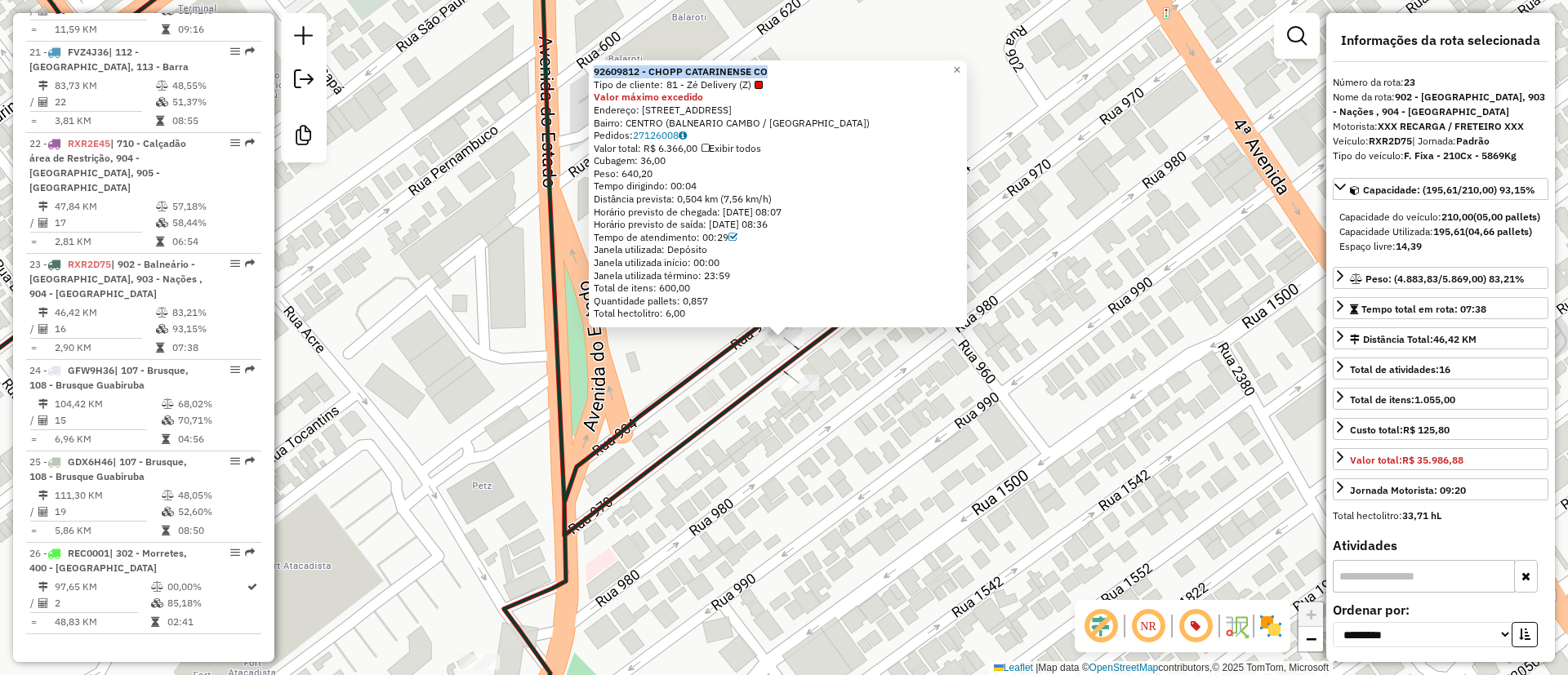
drag, startPoint x: 790, startPoint y: 64, endPoint x: 547, endPoint y: 37, distance: 244.5
click at [42, 285] on div "92609812 - CHOPP CATARINENSE CO Tipo de cliente: 81 - Zé Delivery (Z) Valor máx…" at bounding box center [42, 285] width 0 height 0
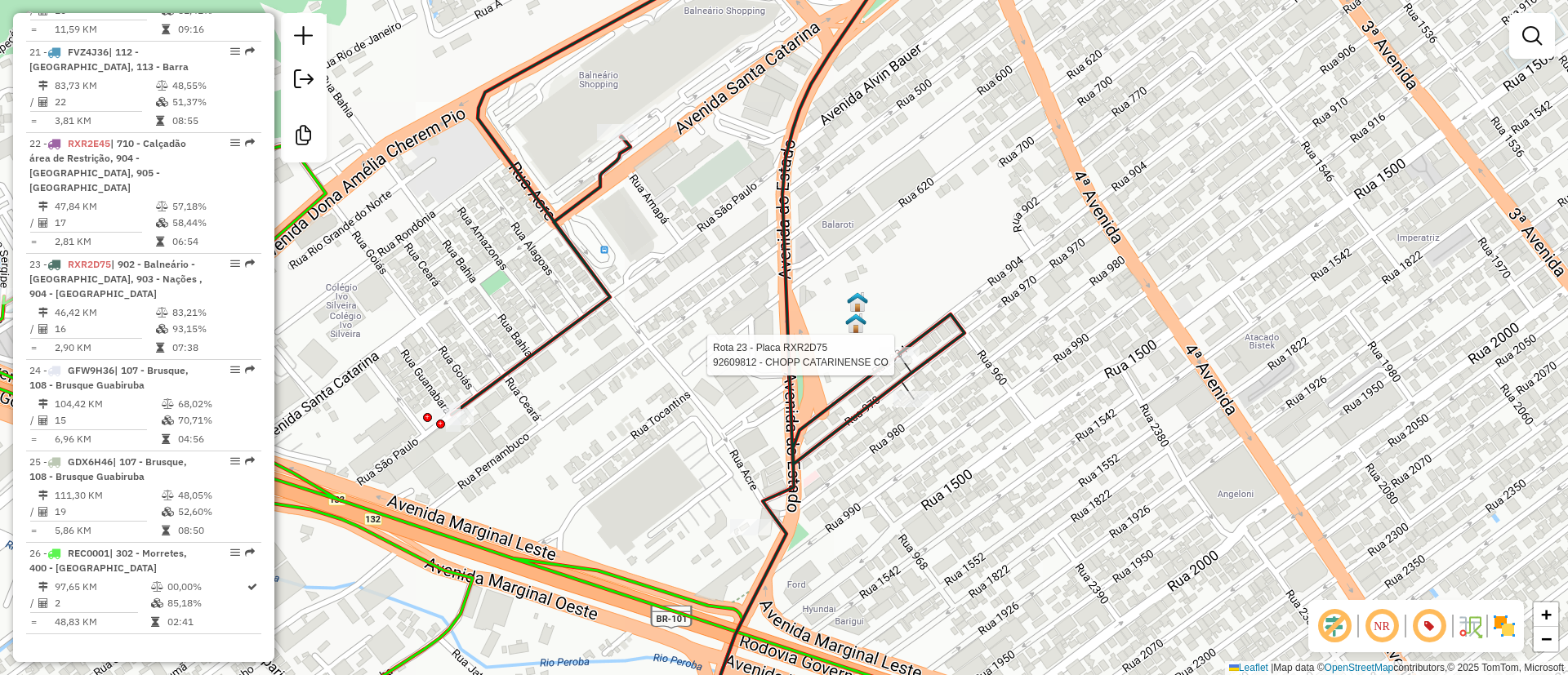
select select "**********"
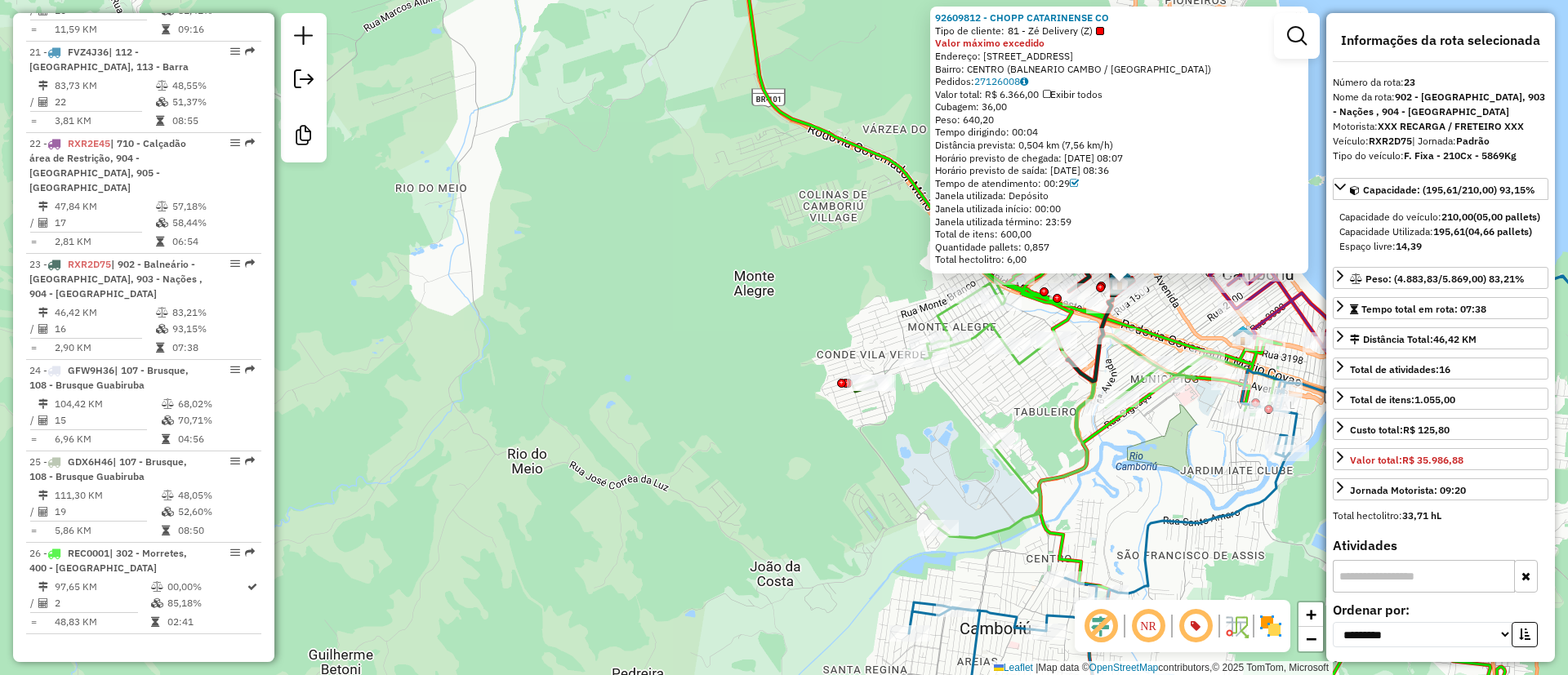
click at [492, 301] on div "Rota 9 - Placa OKH0356 92607075 - WINTER COMERCIO VARE 92609812 - CHOPP CATARIN…" at bounding box center [784, 338] width 1568 height 675
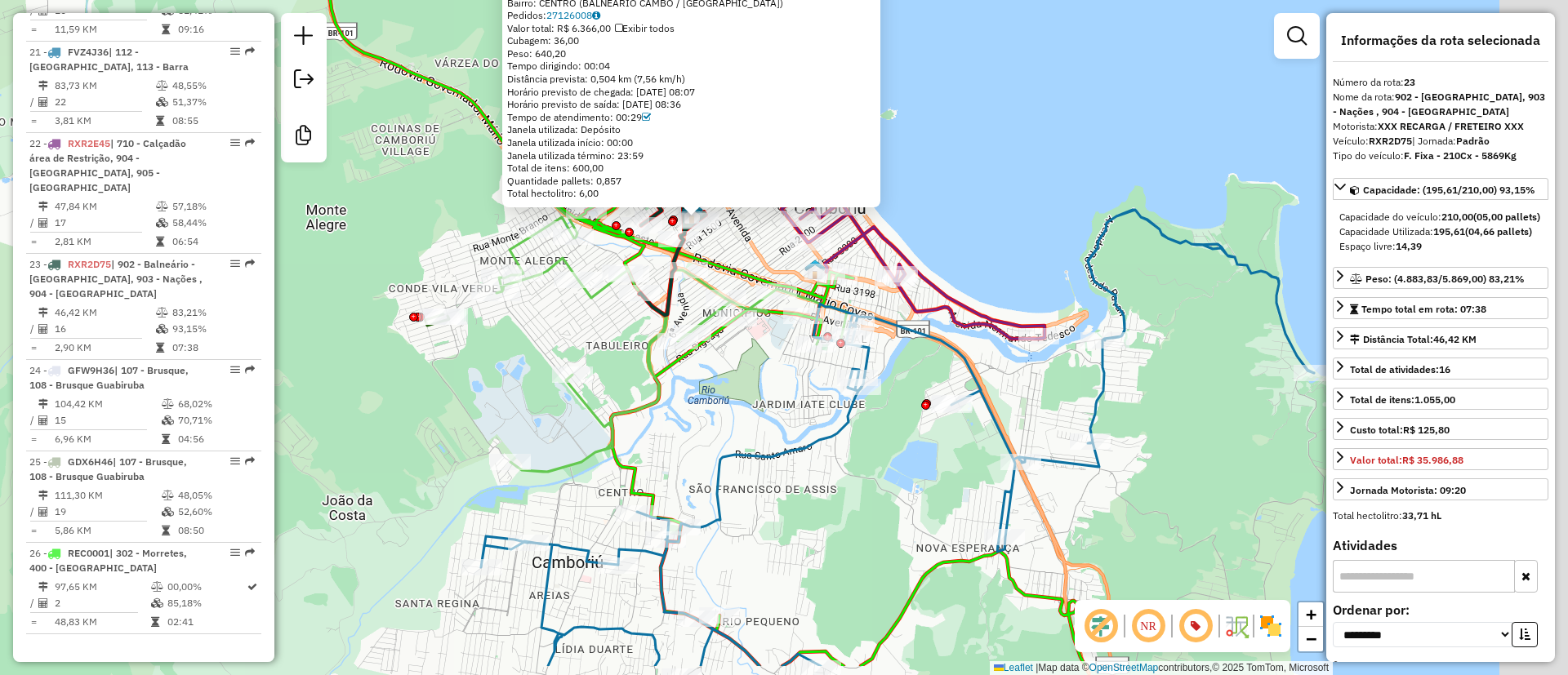
drag, startPoint x: 866, startPoint y: 499, endPoint x: 857, endPoint y: 496, distance: 9.5
click at [827, 478] on div "92609812 - CHOPP CATARINENSE CO Tipo de cliente: 81 - Zé Delivery (Z) Valor máx…" at bounding box center [784, 338] width 1568 height 675
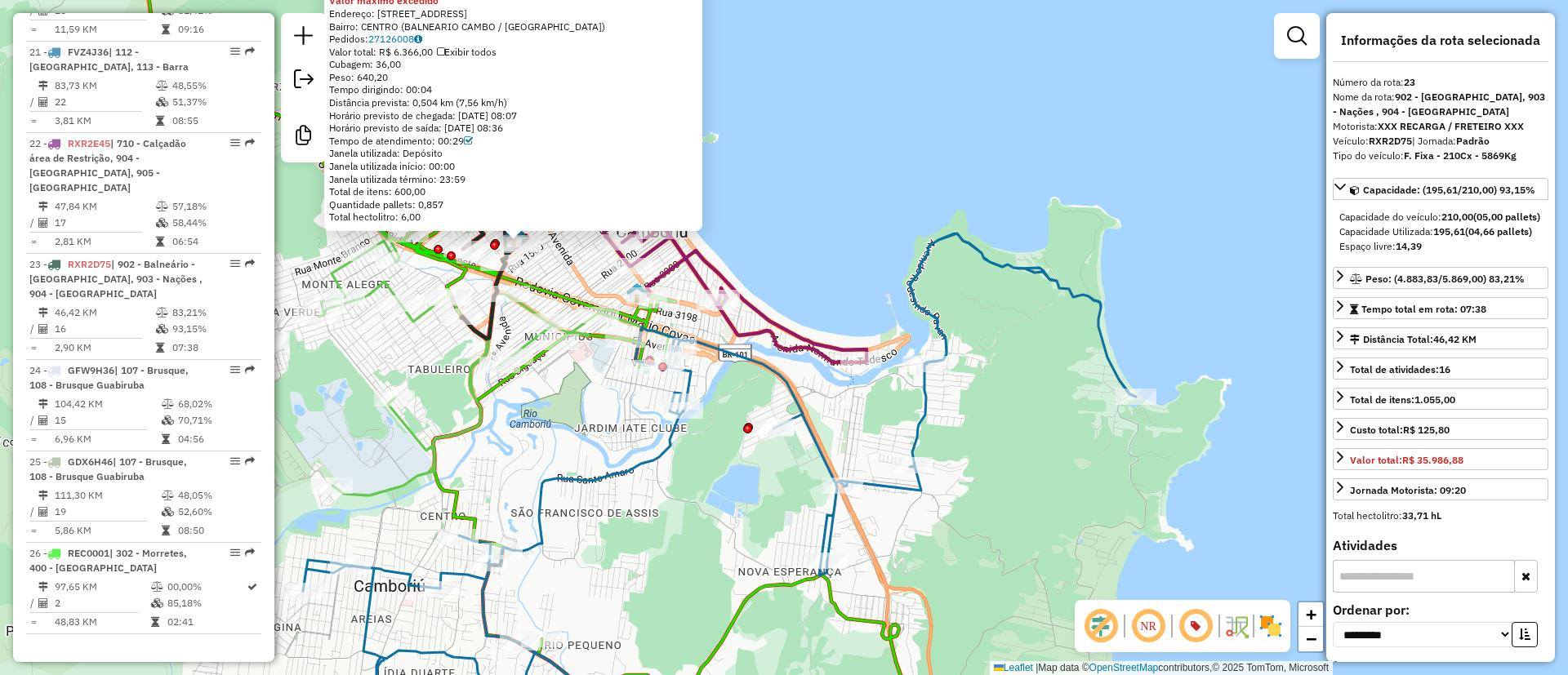
click at [703, 381] on div "92609812 - CHOPP CATARINENSE CO Tipo de cliente: 81 - Zé Delivery (Z) Valor máx…" at bounding box center [784, 338] width 1568 height 675
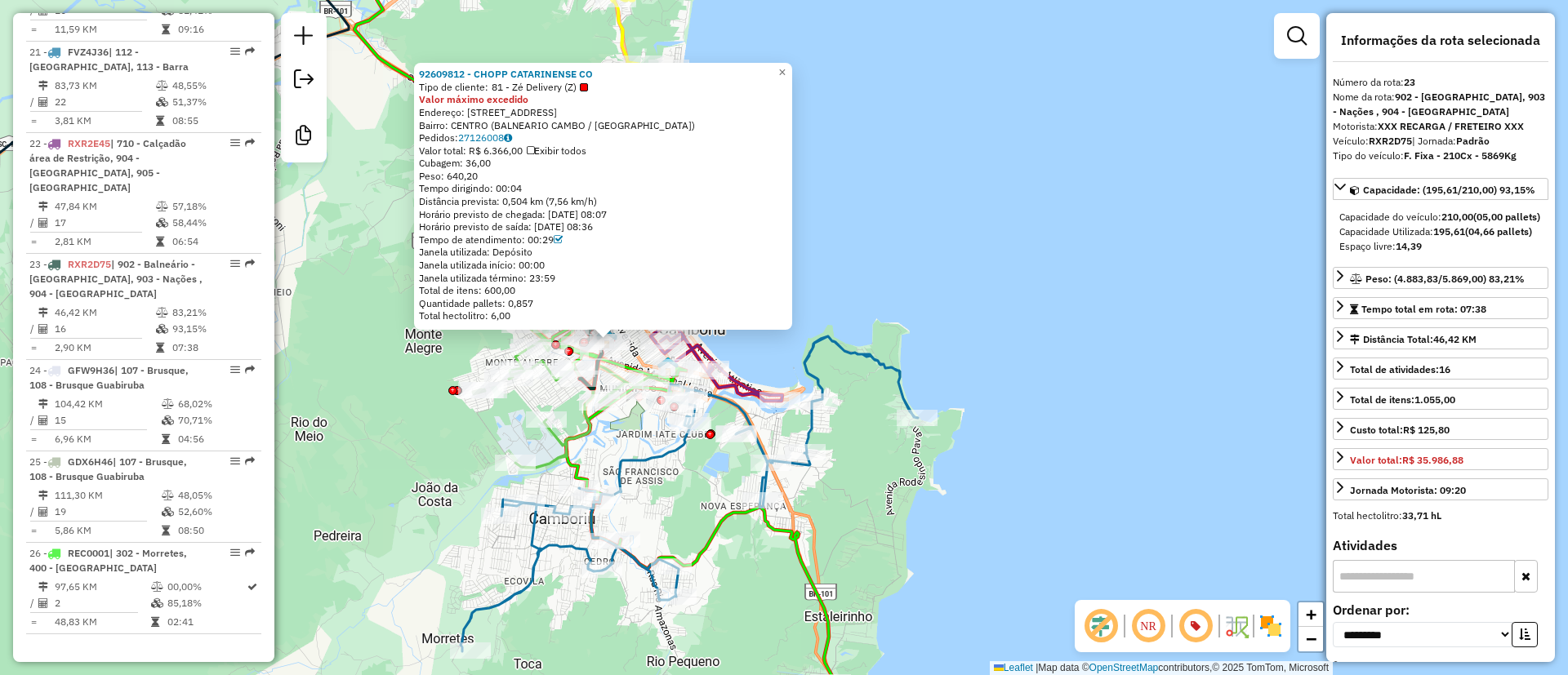
drag, startPoint x: 649, startPoint y: 442, endPoint x: 667, endPoint y: 465, distance: 29.2
click at [667, 465] on icon at bounding box center [689, 494] width 457 height 315
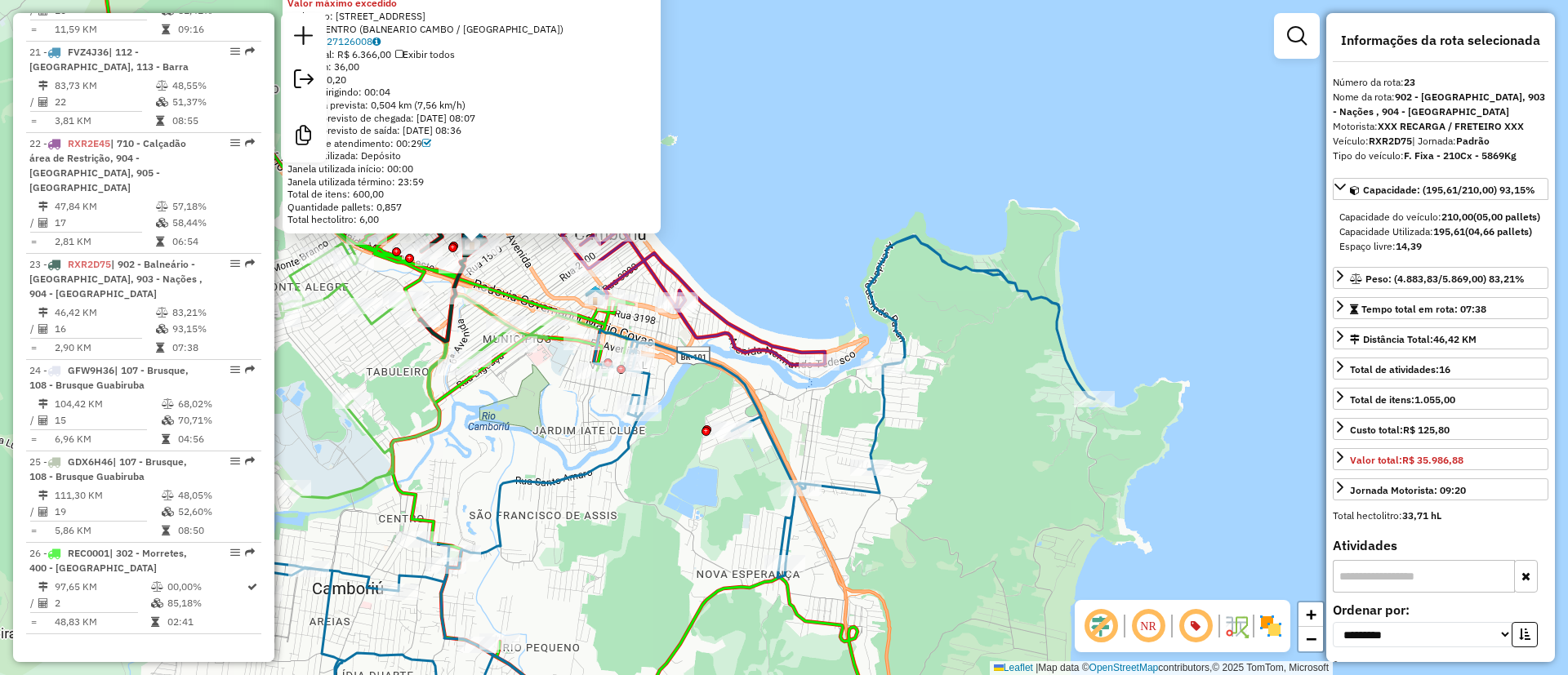
drag, startPoint x: 933, startPoint y: 477, endPoint x: 895, endPoint y: 410, distance: 77.0
click at [895, 410] on div "92609812 - CHOPP CATARINENSE CO Tipo de cliente: 81 - Zé Delivery (Z) Valor máx…" at bounding box center [784, 338] width 1568 height 675
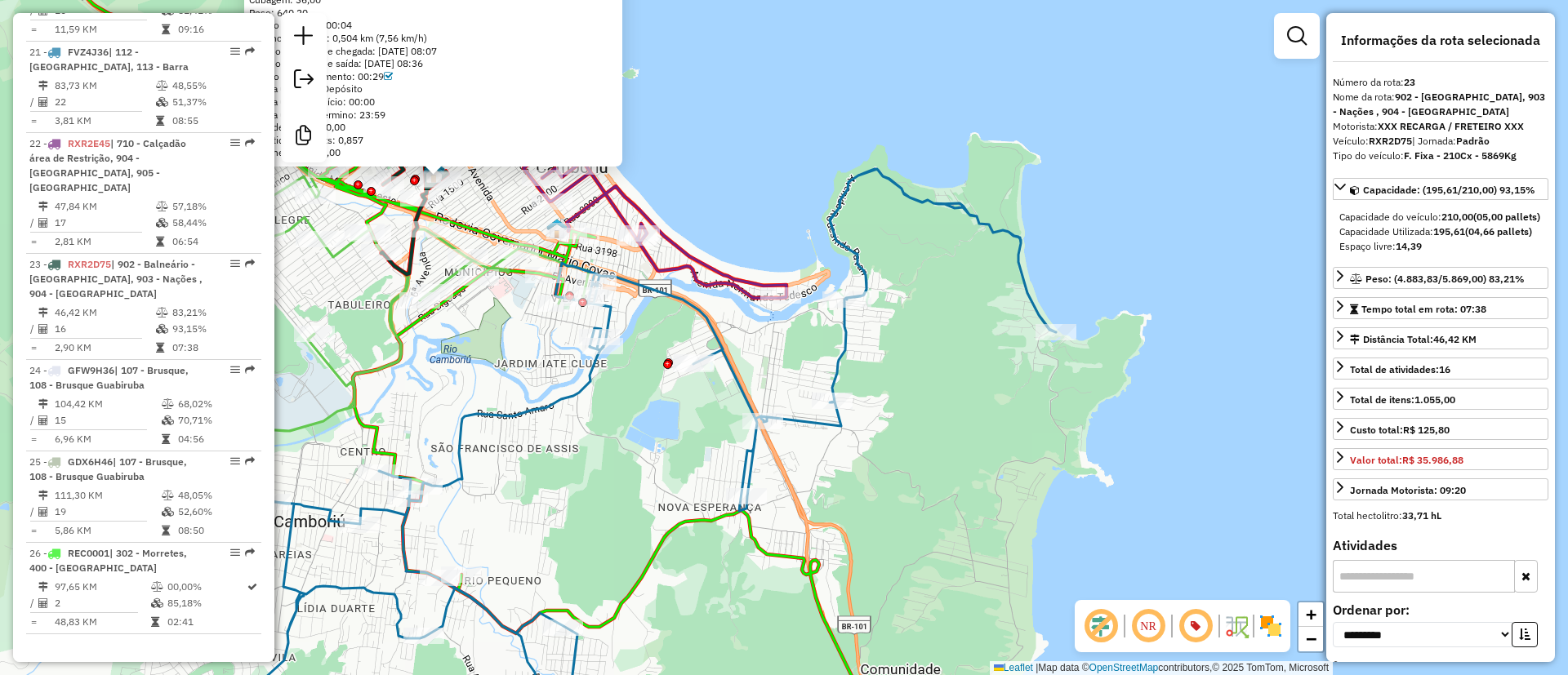
click at [843, 329] on icon at bounding box center [606, 456] width 898 height 574
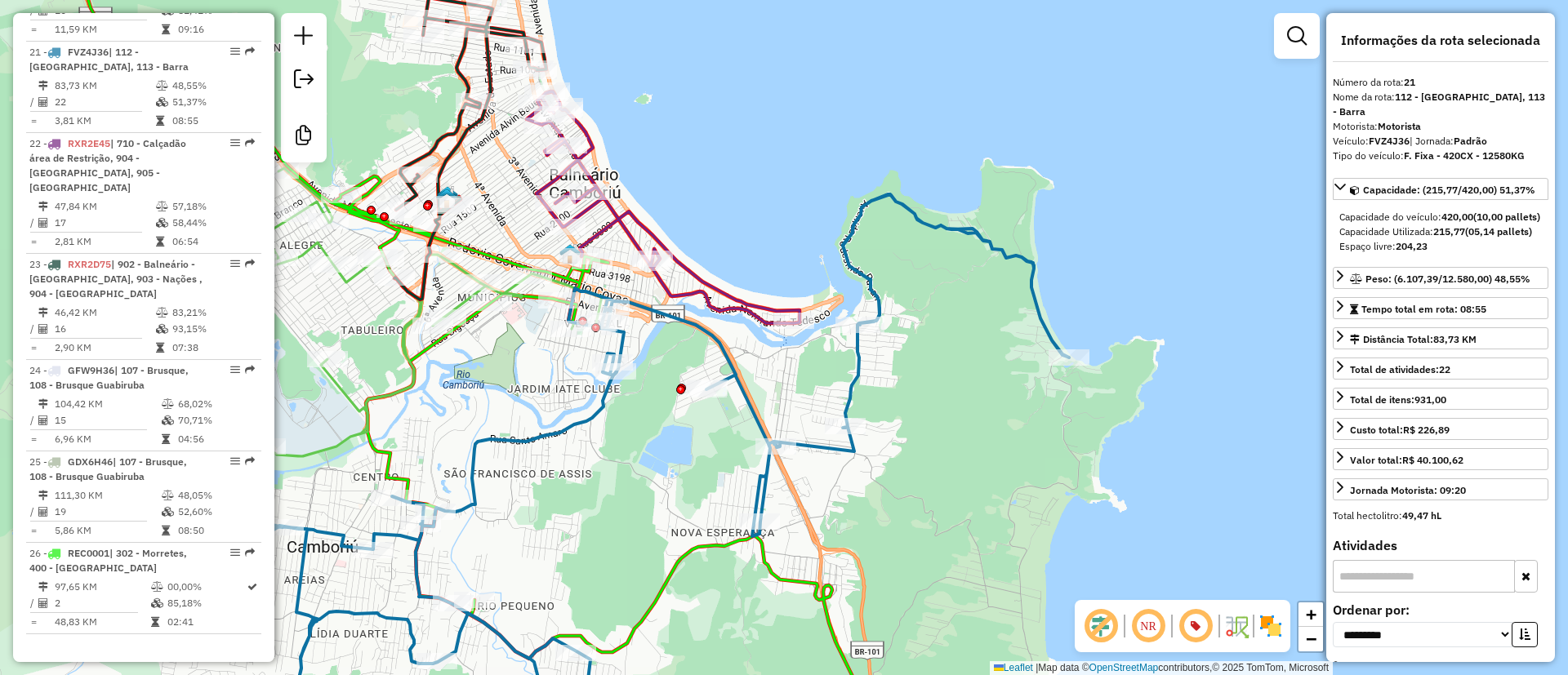
drag, startPoint x: 953, startPoint y: 372, endPoint x: 968, endPoint y: 401, distance: 32.6
click at [968, 401] on div "Janela de atendimento Grade de atendimento Capacidade Transportadoras Veículos …" at bounding box center [784, 338] width 1568 height 675
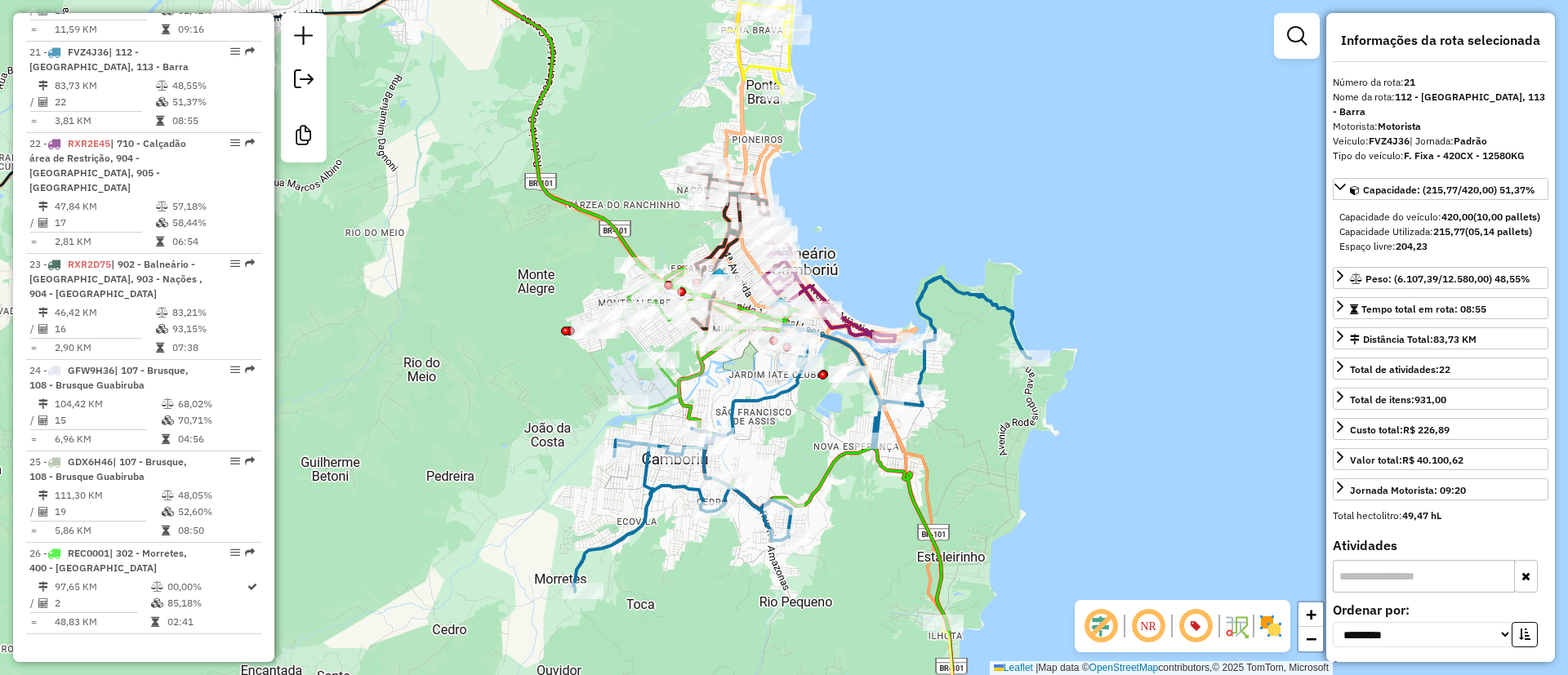
drag, startPoint x: 973, startPoint y: 325, endPoint x: 969, endPoint y: 305, distance: 20.4
click at [969, 305] on div "Janela de atendimento Grade de atendimento Capacidade Transportadoras Veículos …" at bounding box center [784, 338] width 1568 height 675
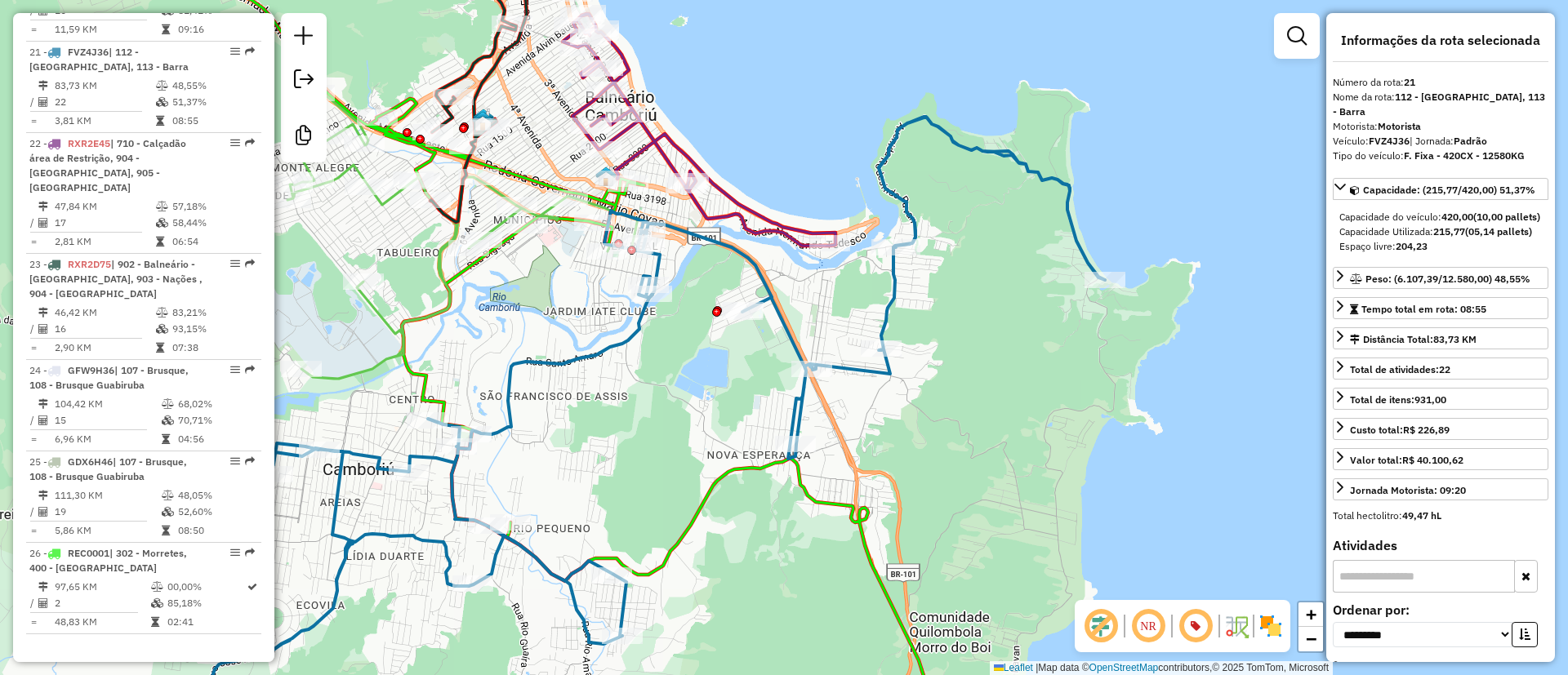
click at [893, 367] on icon at bounding box center [650, 413] width 909 height 592
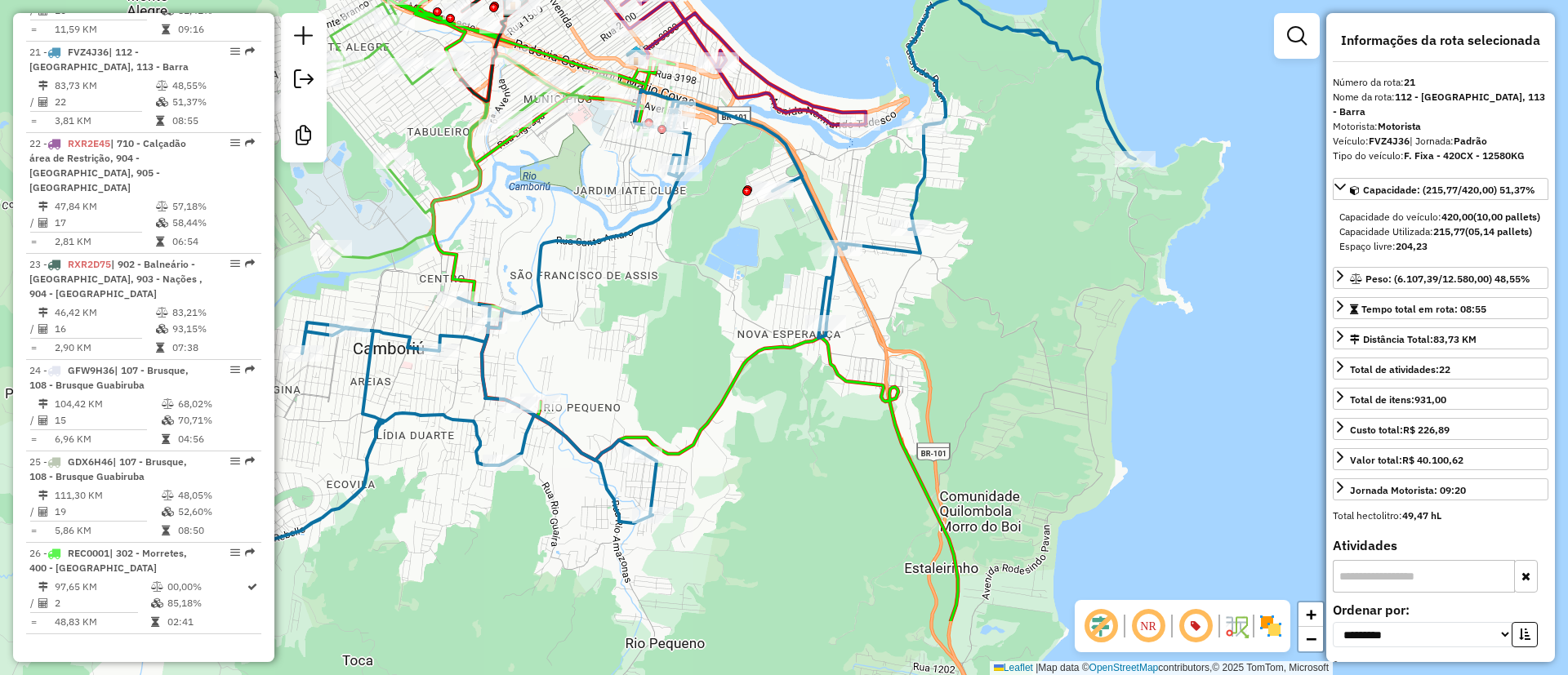
drag, startPoint x: 635, startPoint y: 485, endPoint x: 665, endPoint y: 363, distance: 125.6
click at [665, 363] on div "Janela de atendimento Grade de atendimento Capacidade Transportadoras Veículos …" at bounding box center [784, 338] width 1568 height 675
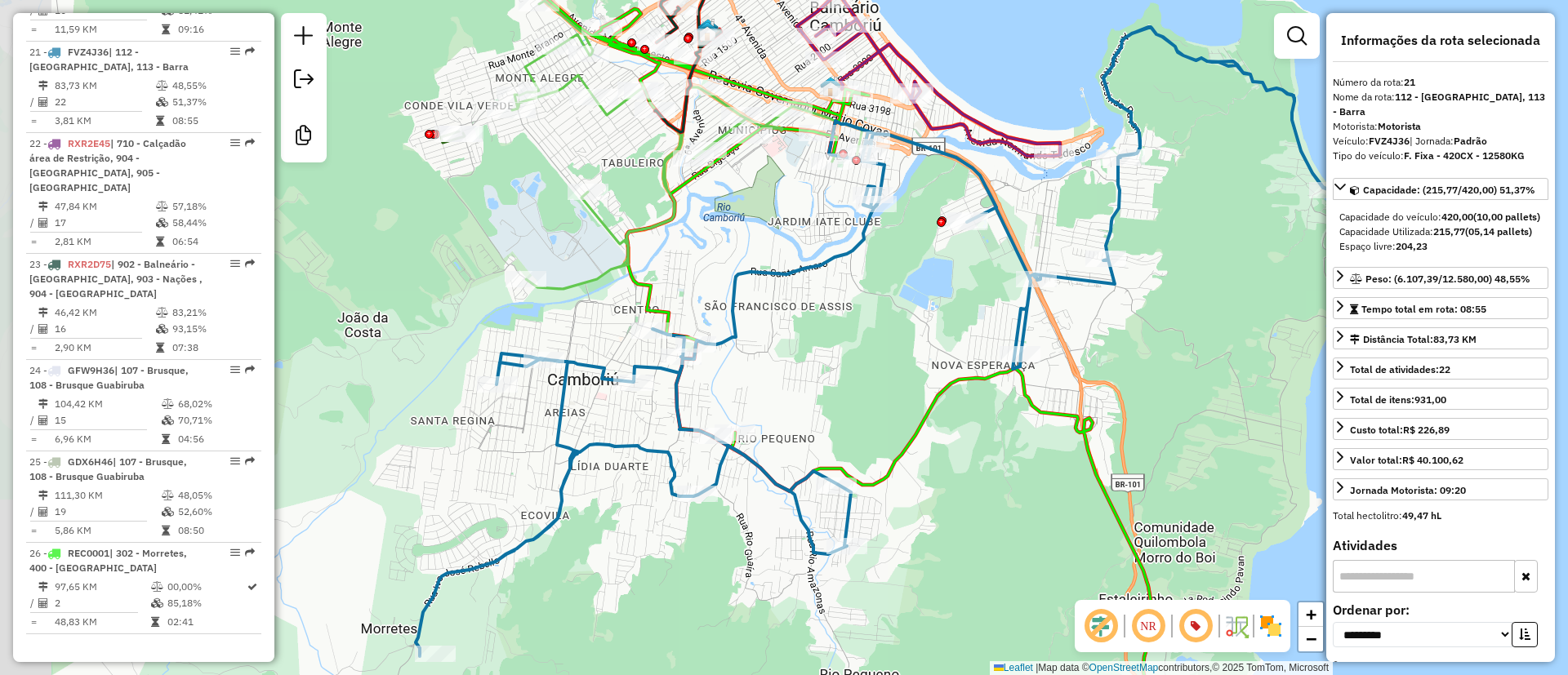
drag, startPoint x: 703, startPoint y: 344, endPoint x: 859, endPoint y: 361, distance: 156.9
click at [859, 361] on div "Janela de atendimento Grade de atendimento Capacidade Transportadoras Veículos …" at bounding box center [784, 338] width 1568 height 675
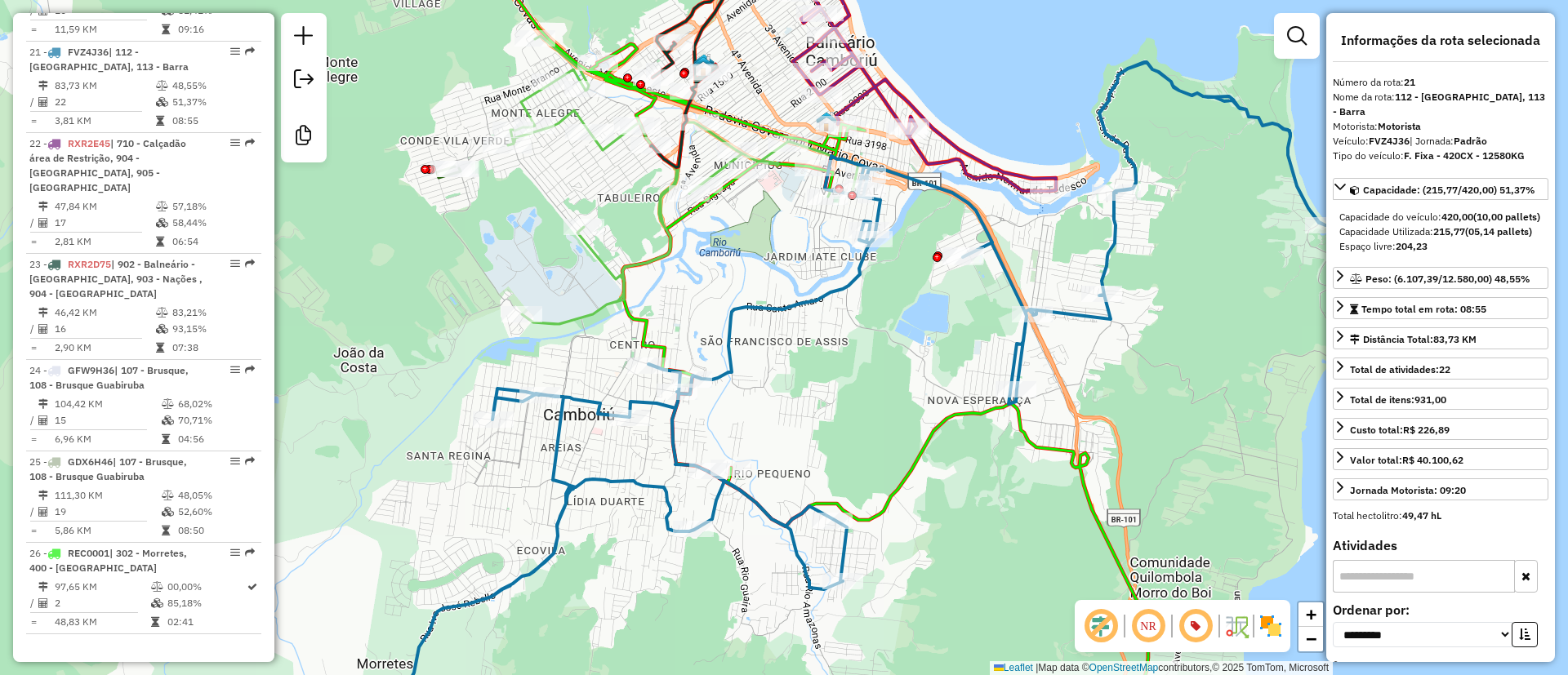
drag, startPoint x: 873, startPoint y: 314, endPoint x: 859, endPoint y: 353, distance: 41.4
click at [869, 352] on div "Janela de atendimento Grade de atendimento Capacidade Transportadoras Veículos …" at bounding box center [784, 338] width 1568 height 675
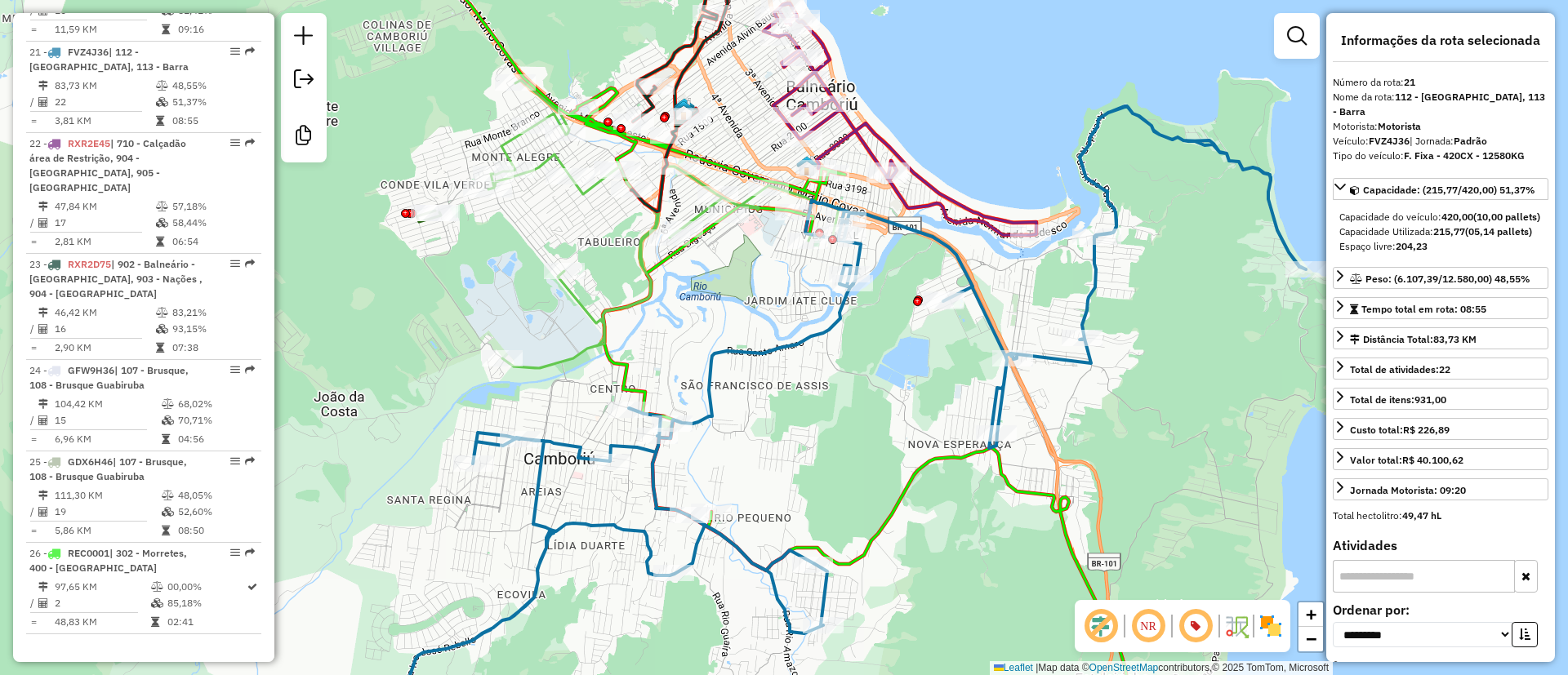
drag, startPoint x: 948, startPoint y: 78, endPoint x: 923, endPoint y: 119, distance: 48.0
click at [931, 113] on div "Janela de atendimento Grade de atendimento Capacidade Transportadoras Veículos …" at bounding box center [784, 338] width 1568 height 675
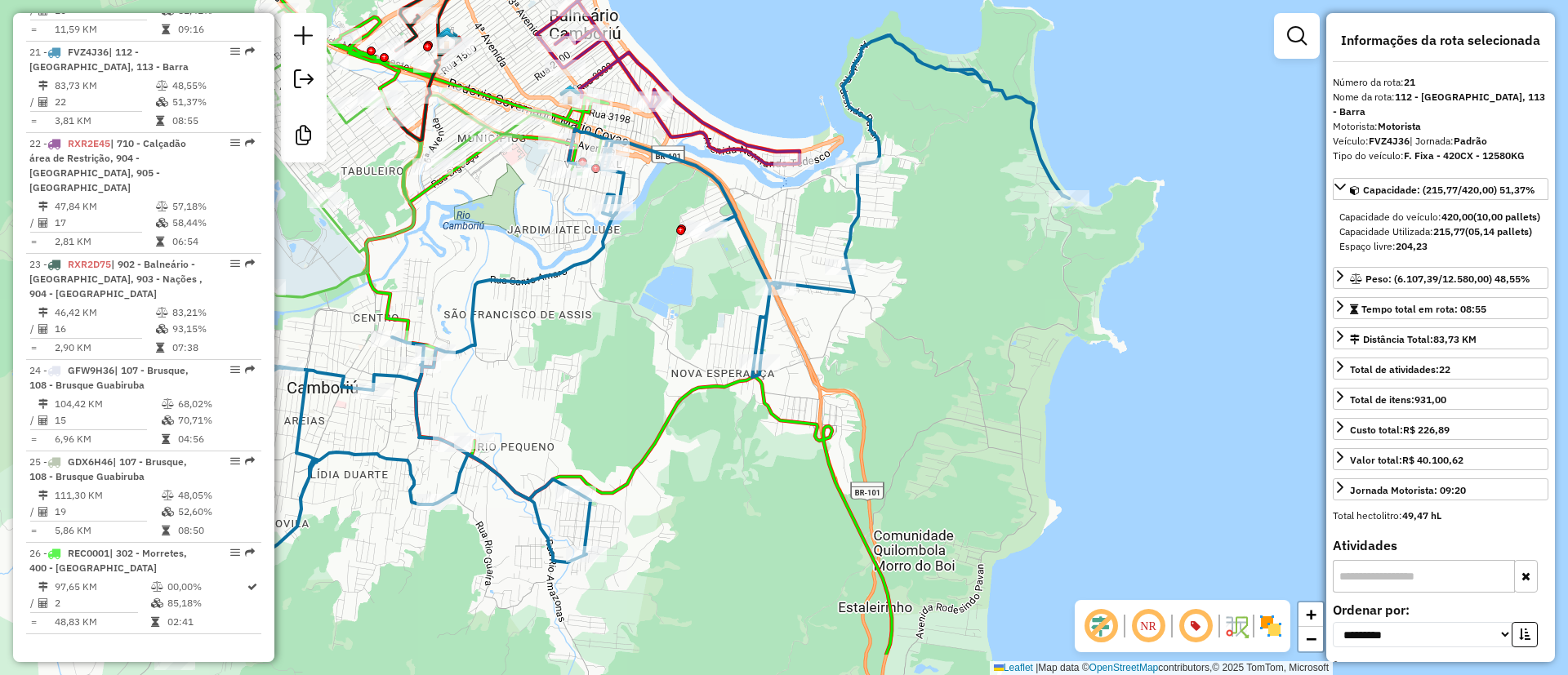
drag, startPoint x: 910, startPoint y: 120, endPoint x: 688, endPoint y: 81, distance: 225.4
click at [709, 50] on div "Janela de atendimento Grade de atendimento Capacidade Transportadoras Veículos …" at bounding box center [784, 338] width 1568 height 675
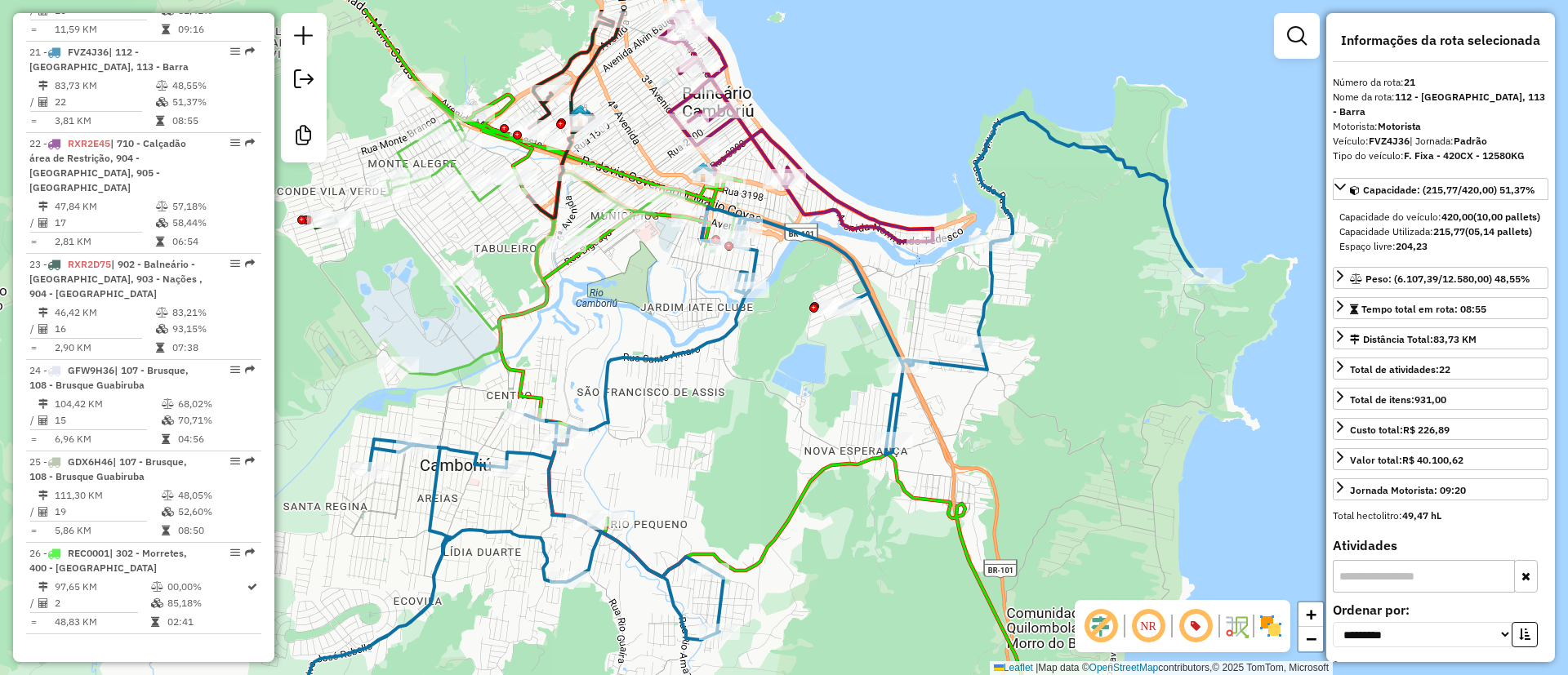
drag, startPoint x: 975, startPoint y: 279, endPoint x: 1171, endPoint y: 369, distance: 215.7
click at [1171, 369] on div "Janela de atendimento Grade de atendimento Capacidade Transportadoras Veículos …" at bounding box center [784, 338] width 1568 height 675
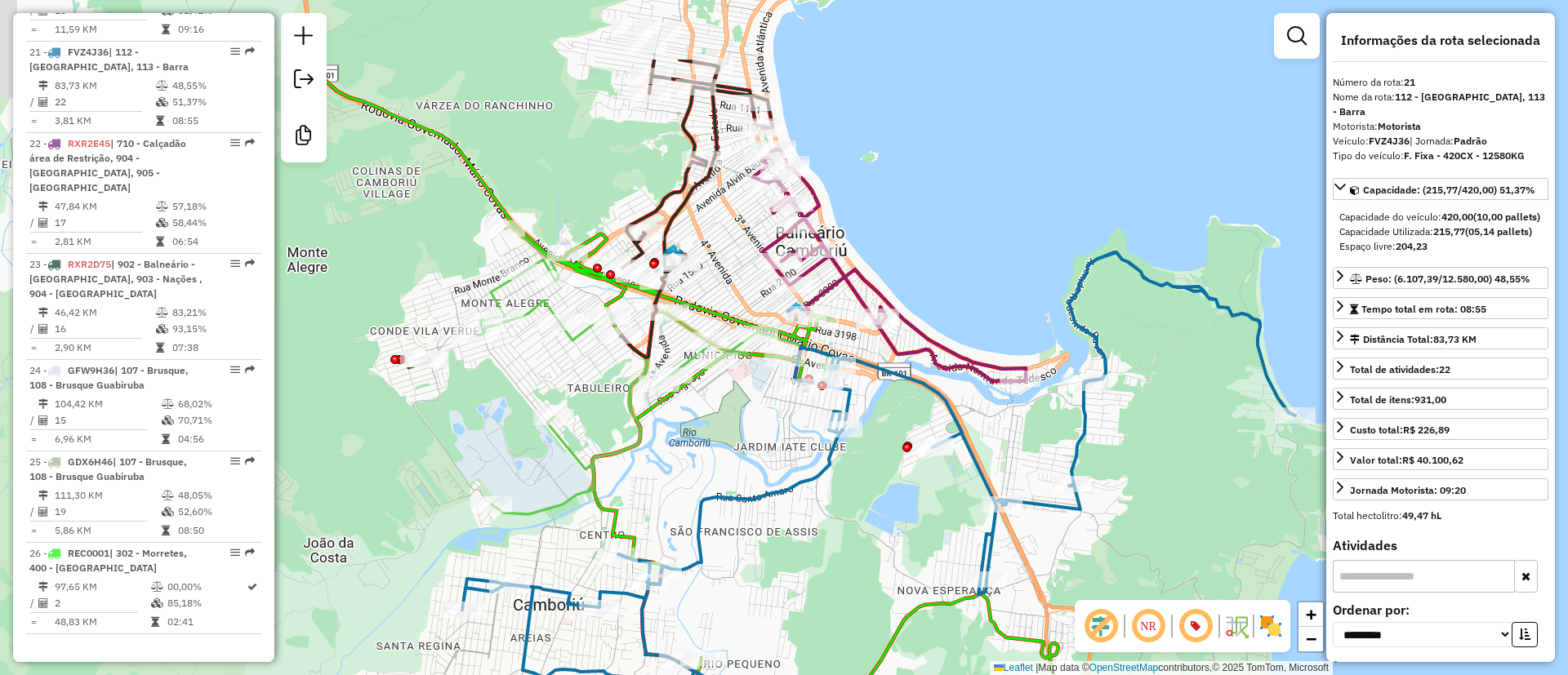
drag, startPoint x: 968, startPoint y: 220, endPoint x: 1011, endPoint y: 201, distance: 47.0
click at [1008, 213] on div "Janela de atendimento Grade de atendimento Capacidade Transportadoras Veículos …" at bounding box center [784, 338] width 1568 height 675
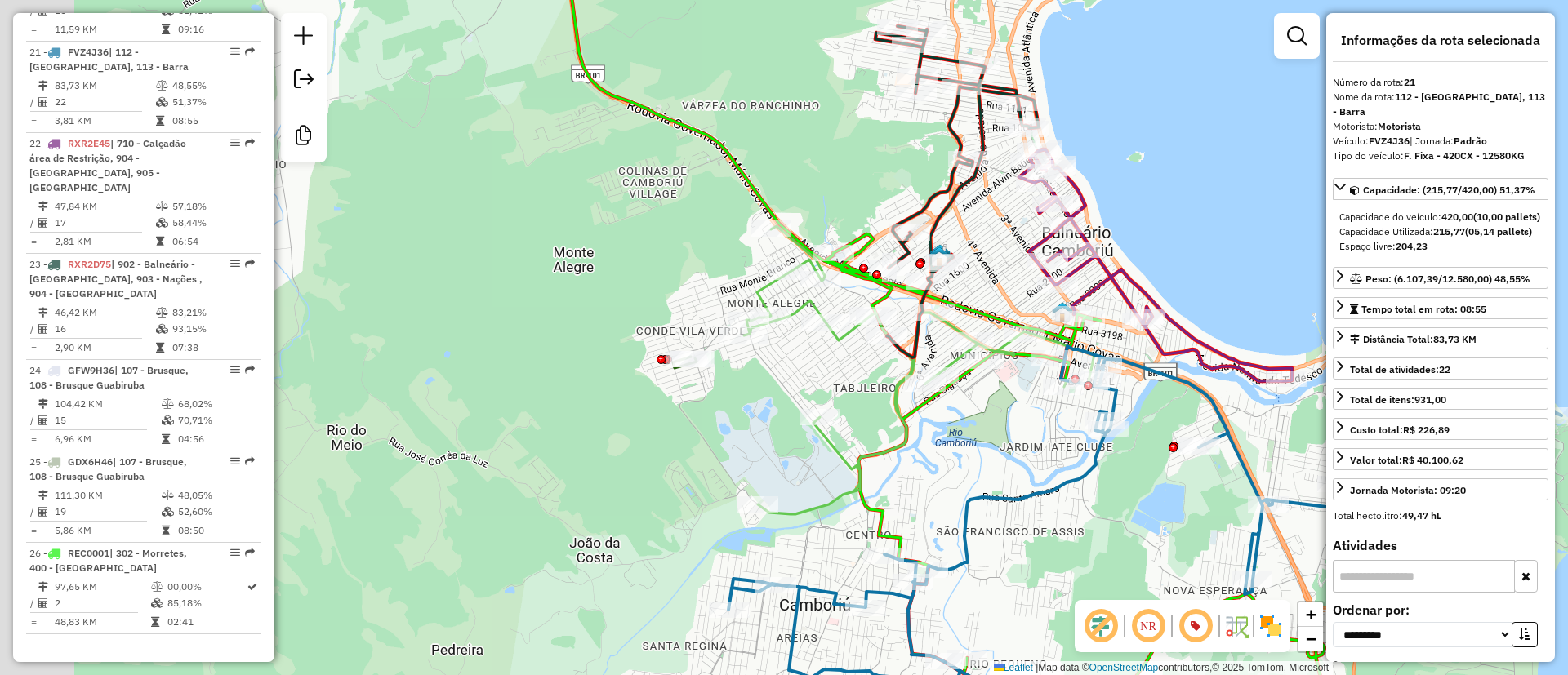
drag, startPoint x: 955, startPoint y: 187, endPoint x: 1222, endPoint y: 210, distance: 268.0
click at [1219, 216] on div "Janela de atendimento Grade de atendimento Capacidade Transportadoras Veículos …" at bounding box center [784, 338] width 1568 height 675
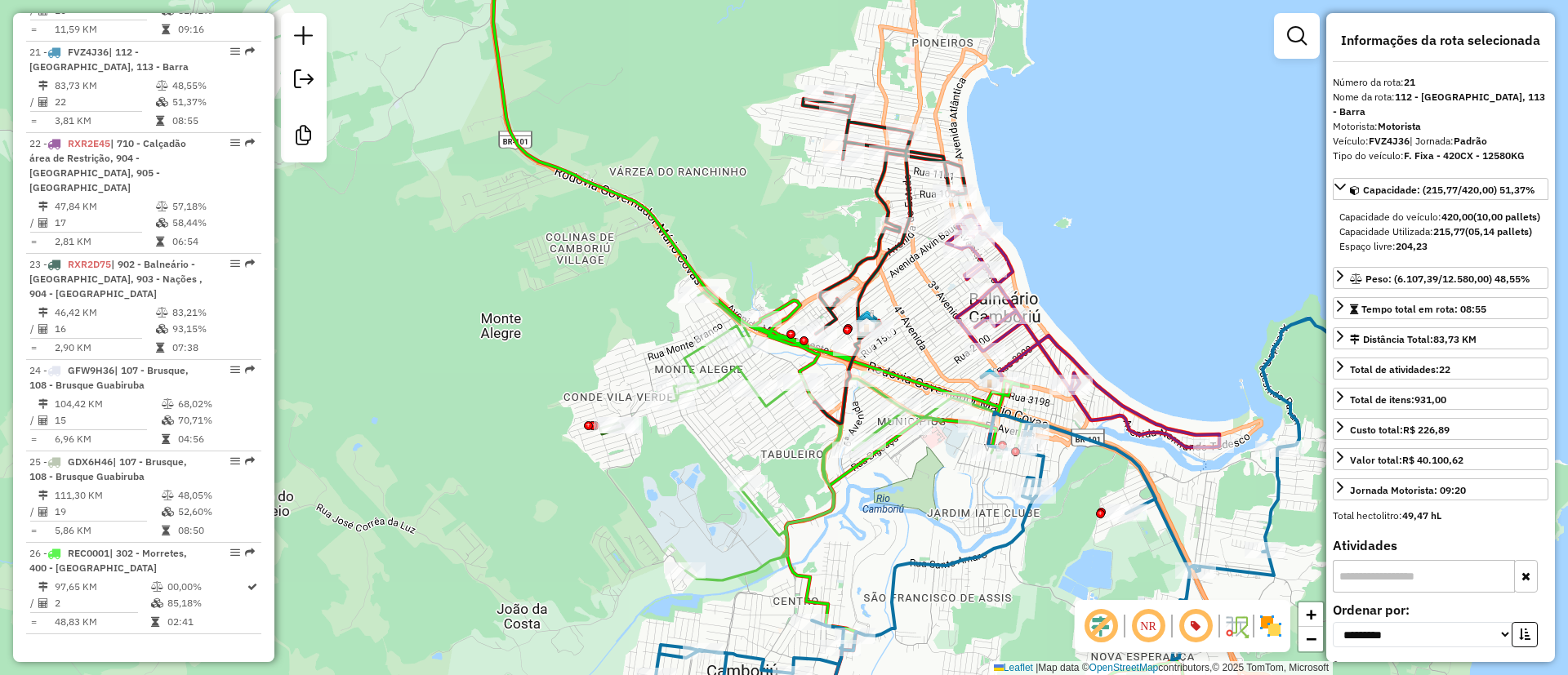
drag, startPoint x: 1124, startPoint y: 153, endPoint x: 1029, endPoint y: 232, distance: 123.6
click at [1044, 226] on div "Janela de atendimento Grade de atendimento Capacidade Transportadoras Veículos …" at bounding box center [784, 338] width 1568 height 675
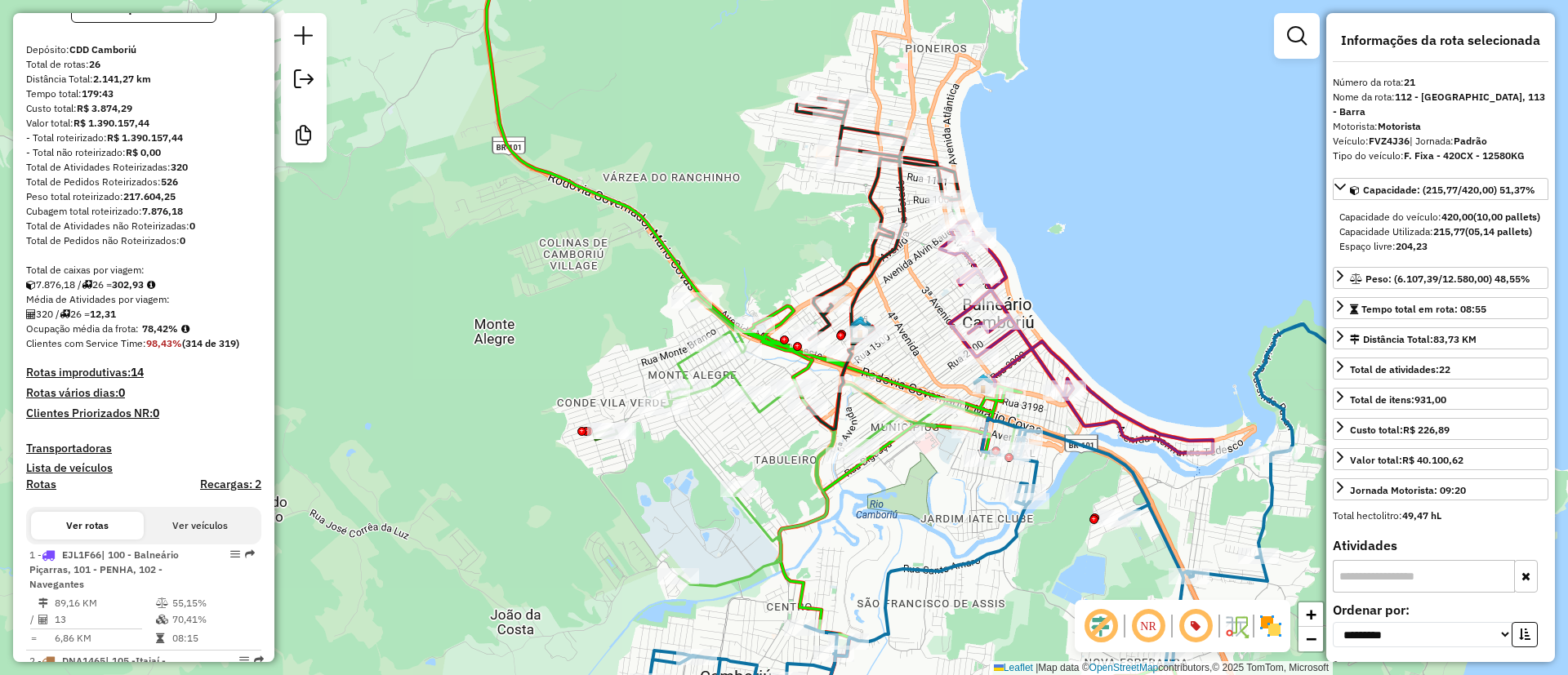
scroll to position [0, 0]
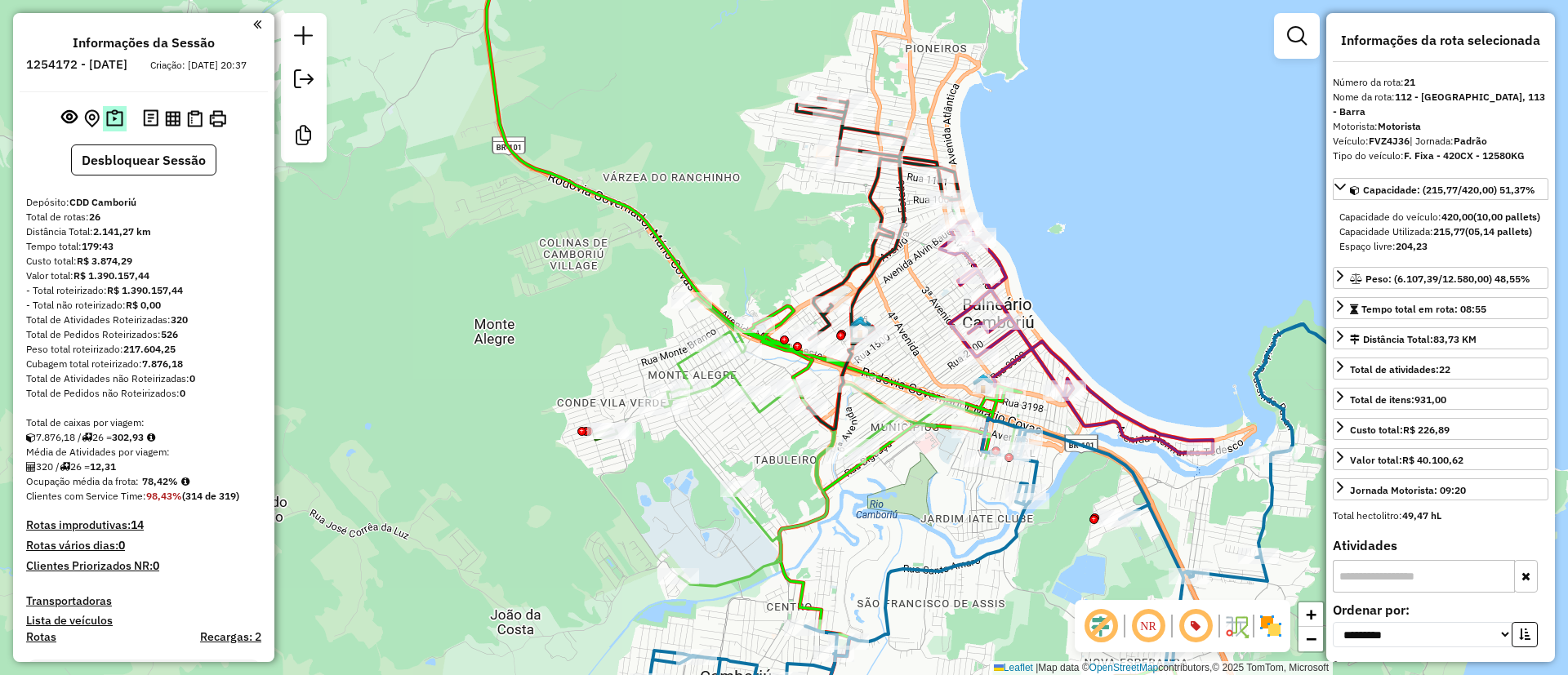
click at [106, 129] on img at bounding box center [114, 118] width 17 height 19
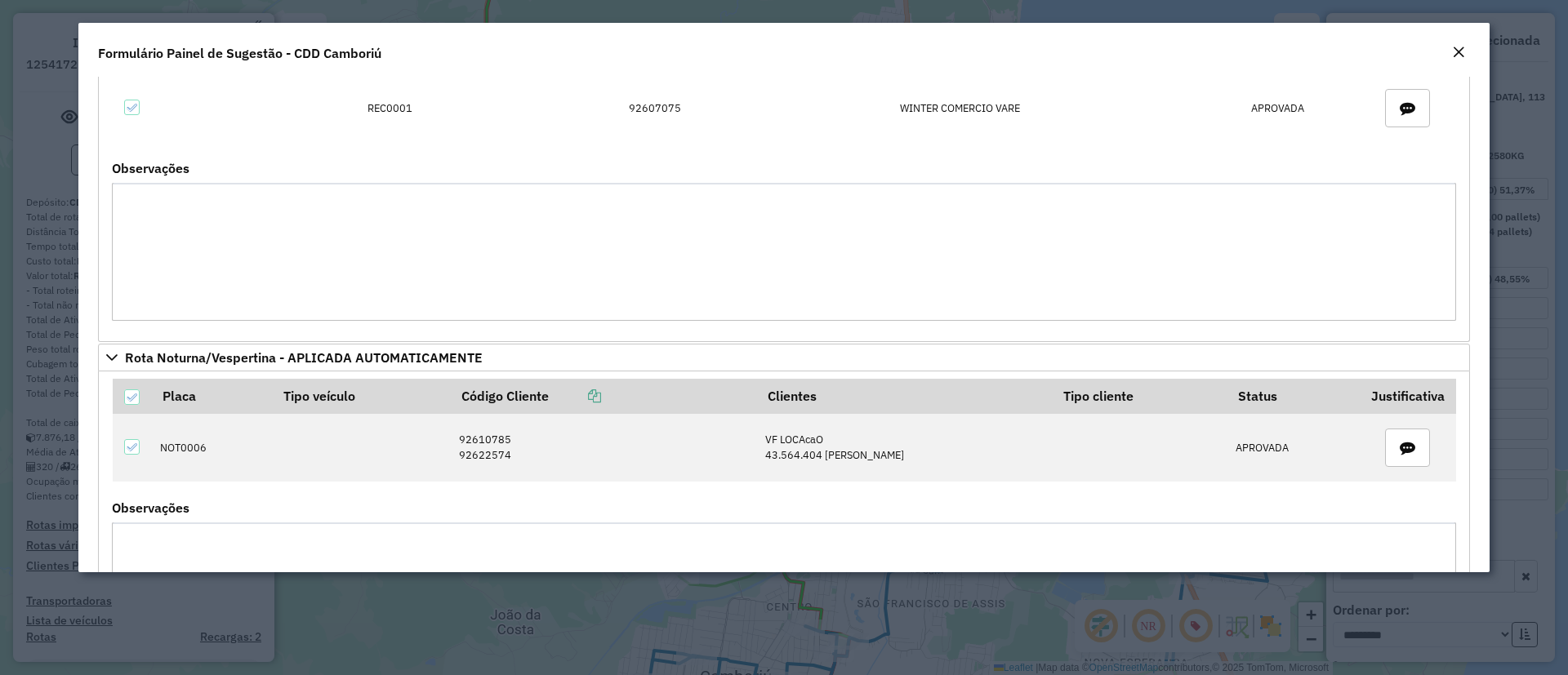
scroll to position [245, 0]
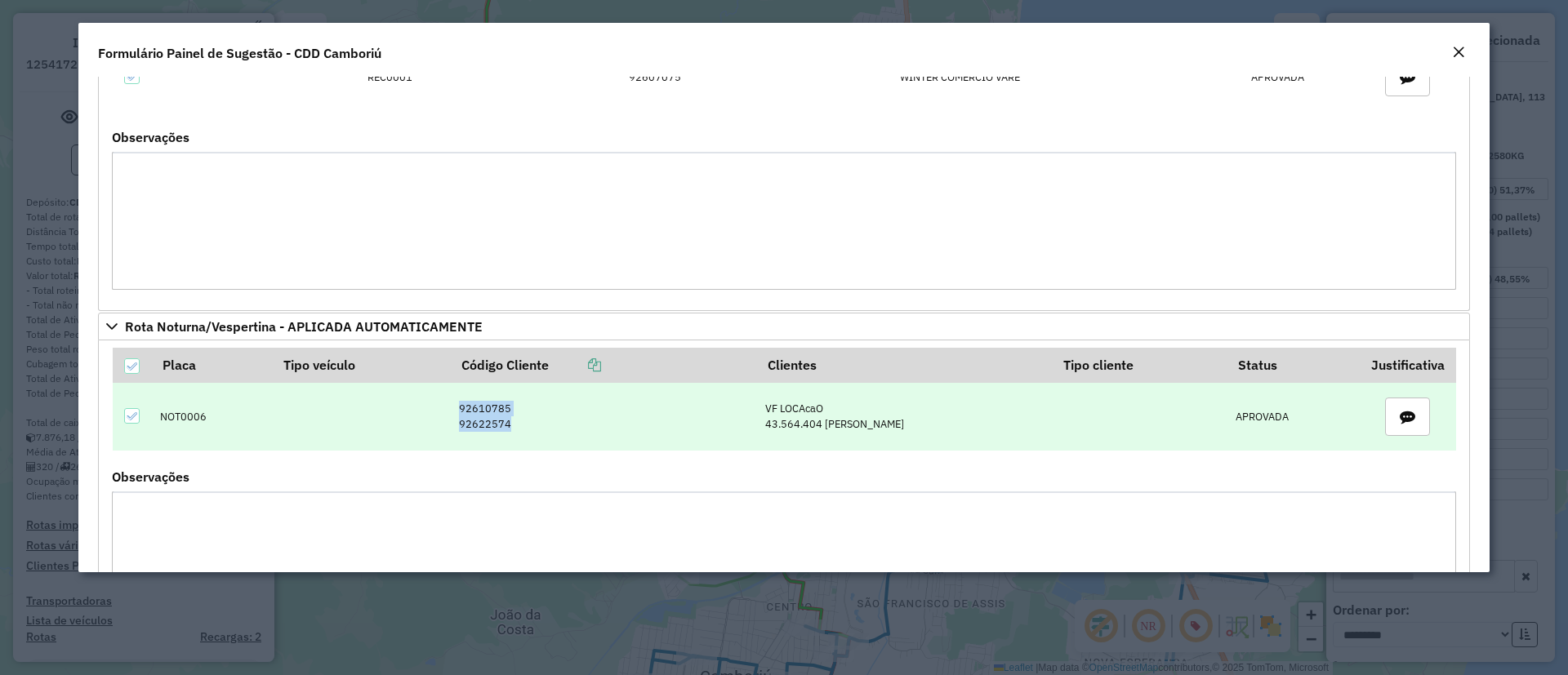
drag, startPoint x: 419, startPoint y: 404, endPoint x: 470, endPoint y: 420, distance: 53.5
click at [470, 420] on td "92610785 92622574" at bounding box center [604, 418] width 307 height 69
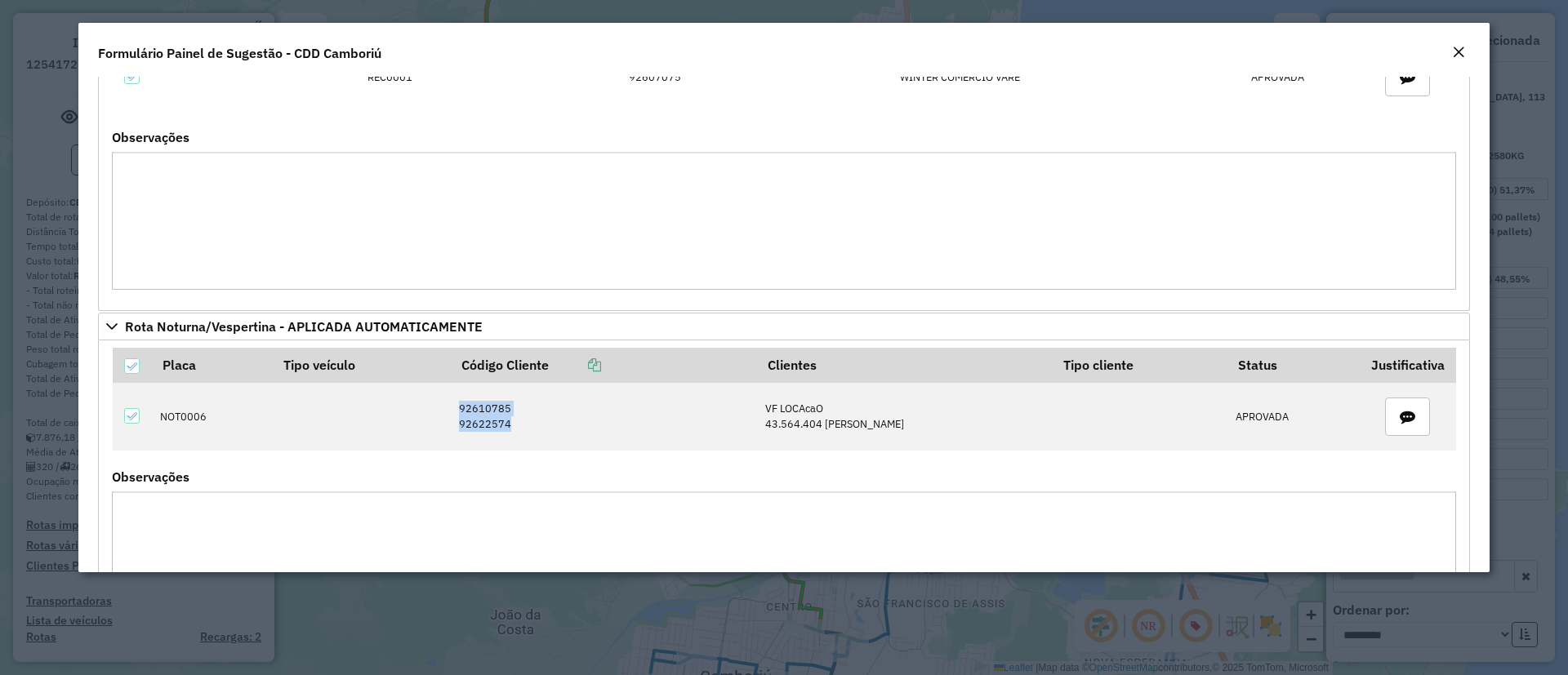
scroll to position [367, 0]
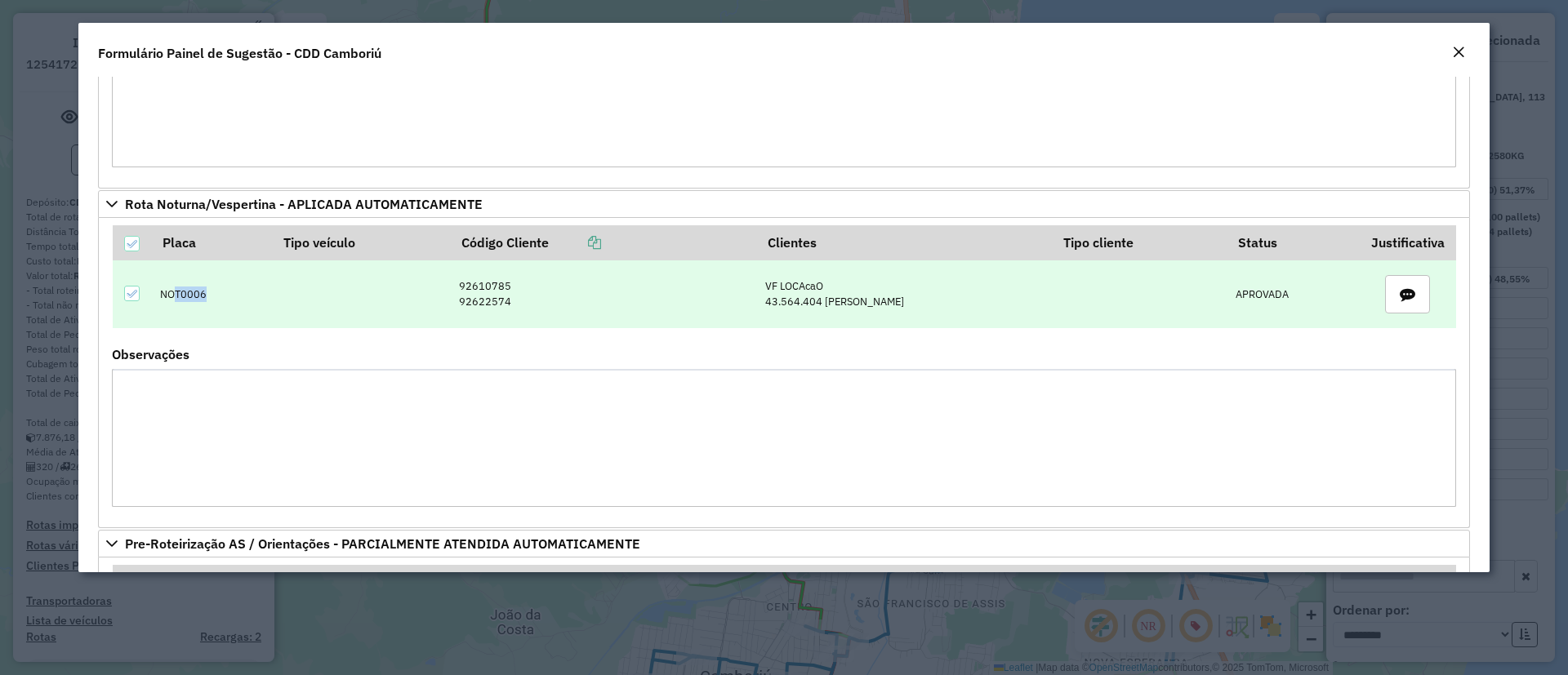
drag, startPoint x: 174, startPoint y: 284, endPoint x: 237, endPoint y: 278, distance: 63.3
click at [237, 278] on td "NOT0006" at bounding box center [212, 295] width 121 height 69
drag, startPoint x: 406, startPoint y: 293, endPoint x: 492, endPoint y: 299, distance: 86.2
click at [492, 299] on tr "NOT0006 92610785 92622574 VF LOCAcaO 43.564.404 [PERSON_NAME]" at bounding box center [784, 295] width 1344 height 69
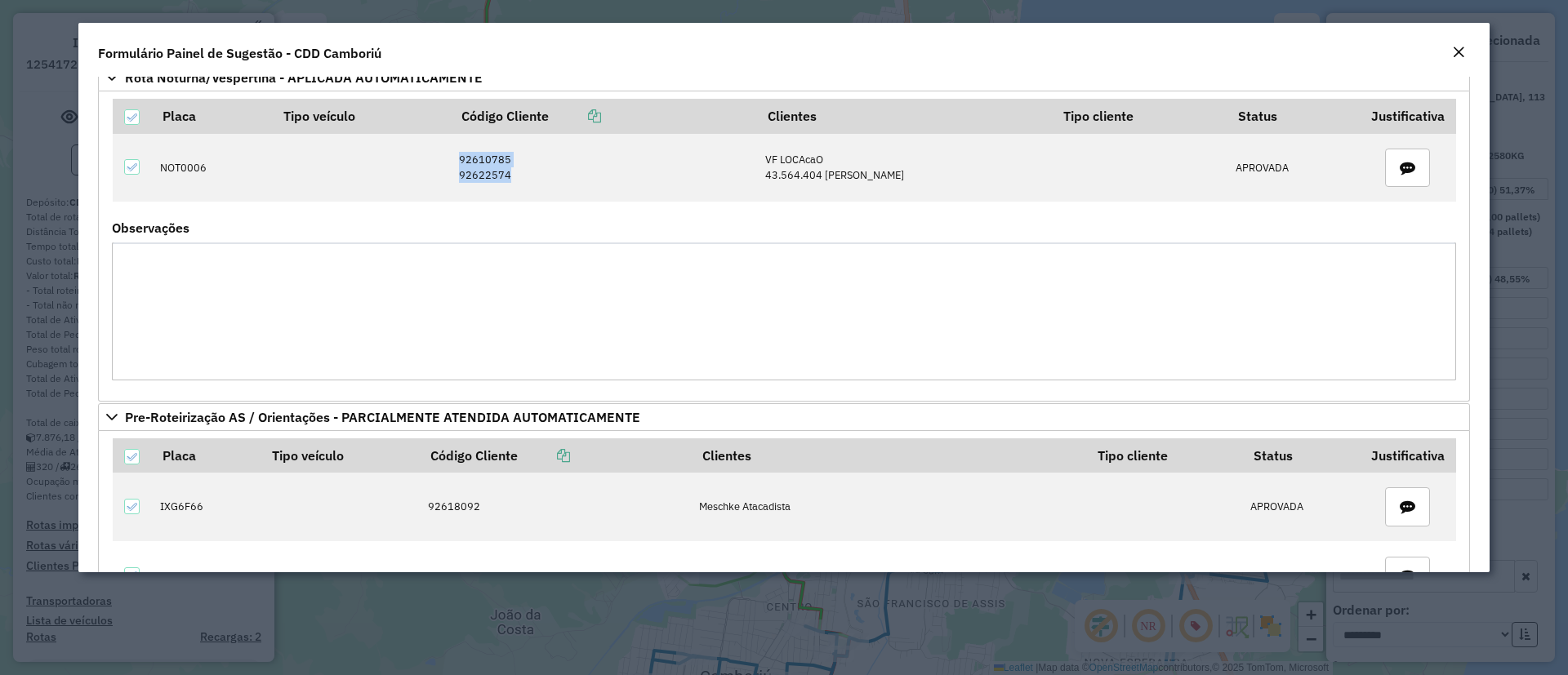
scroll to position [490, 0]
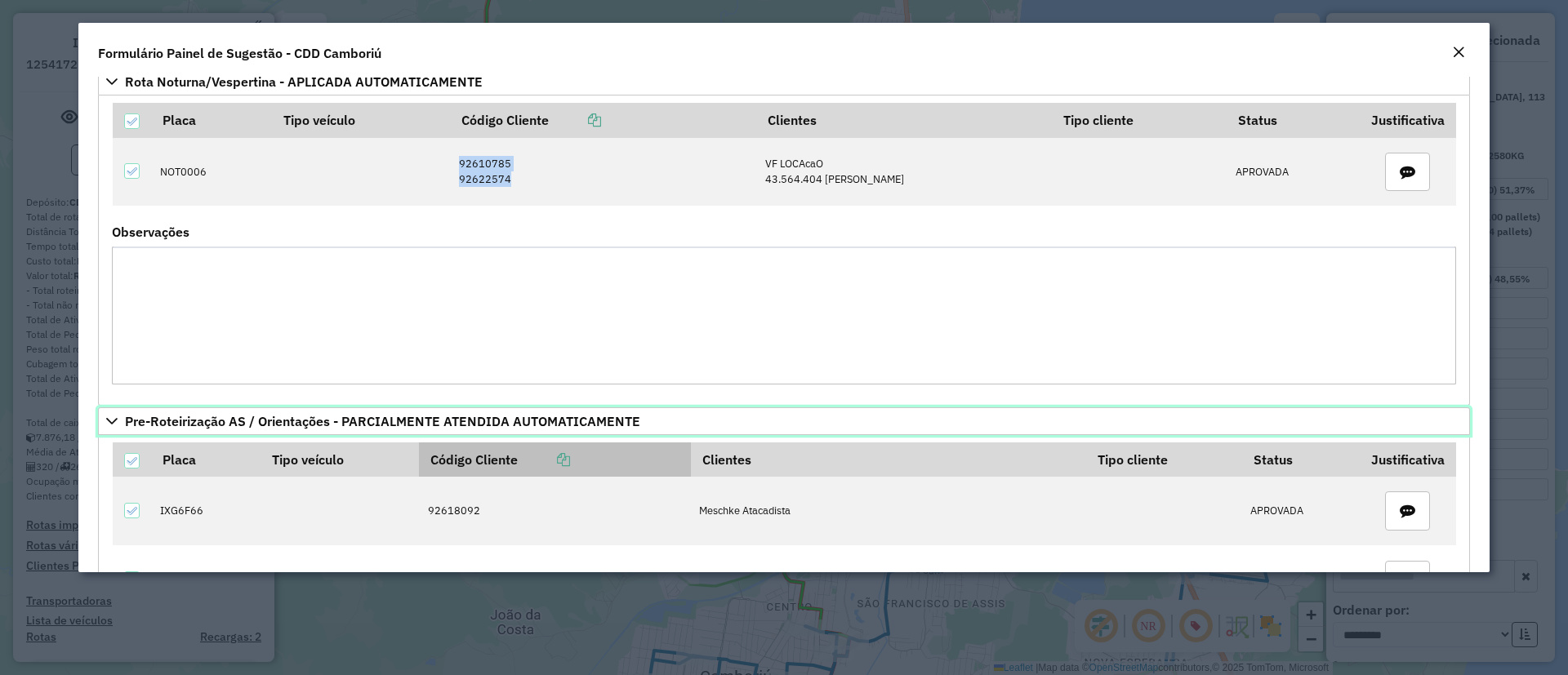
drag, startPoint x: 442, startPoint y: 436, endPoint x: 445, endPoint y: 445, distance: 9.5
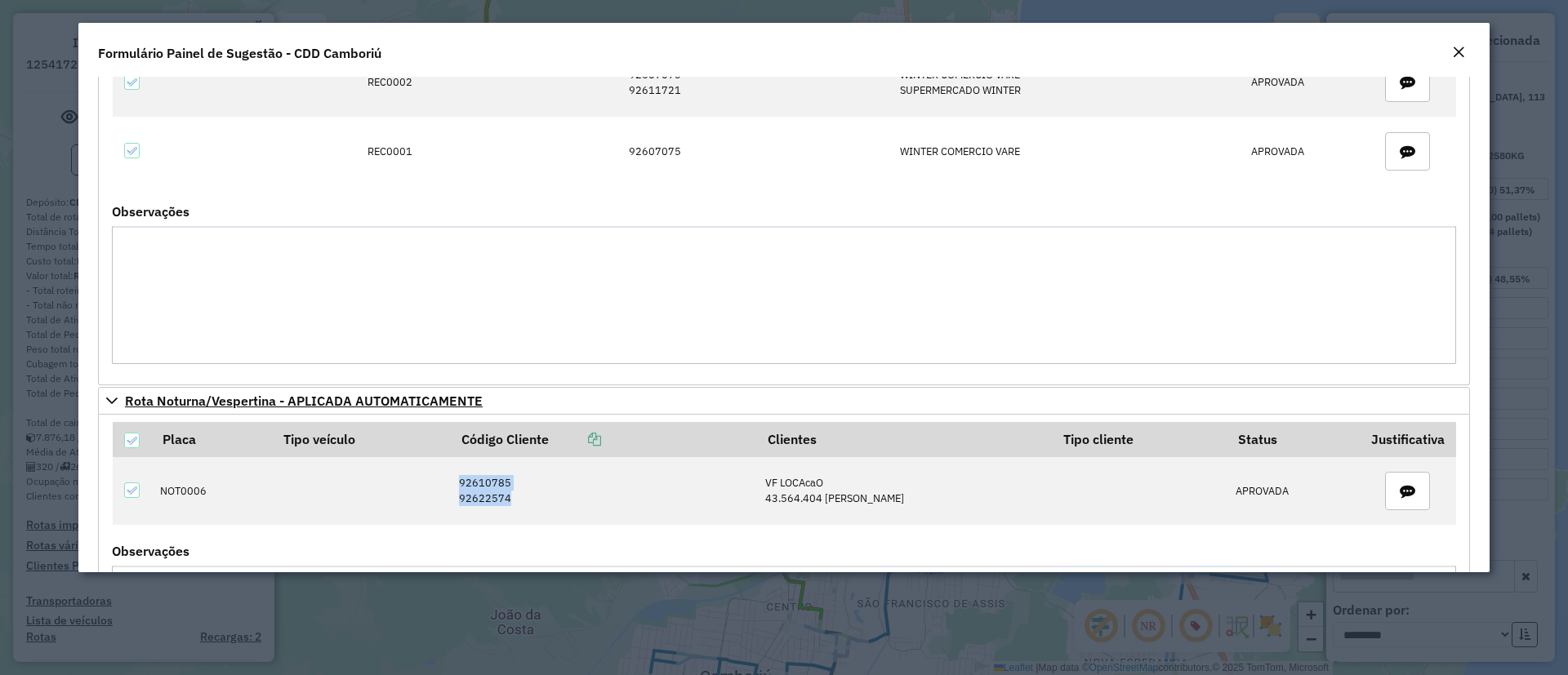
scroll to position [48, 0]
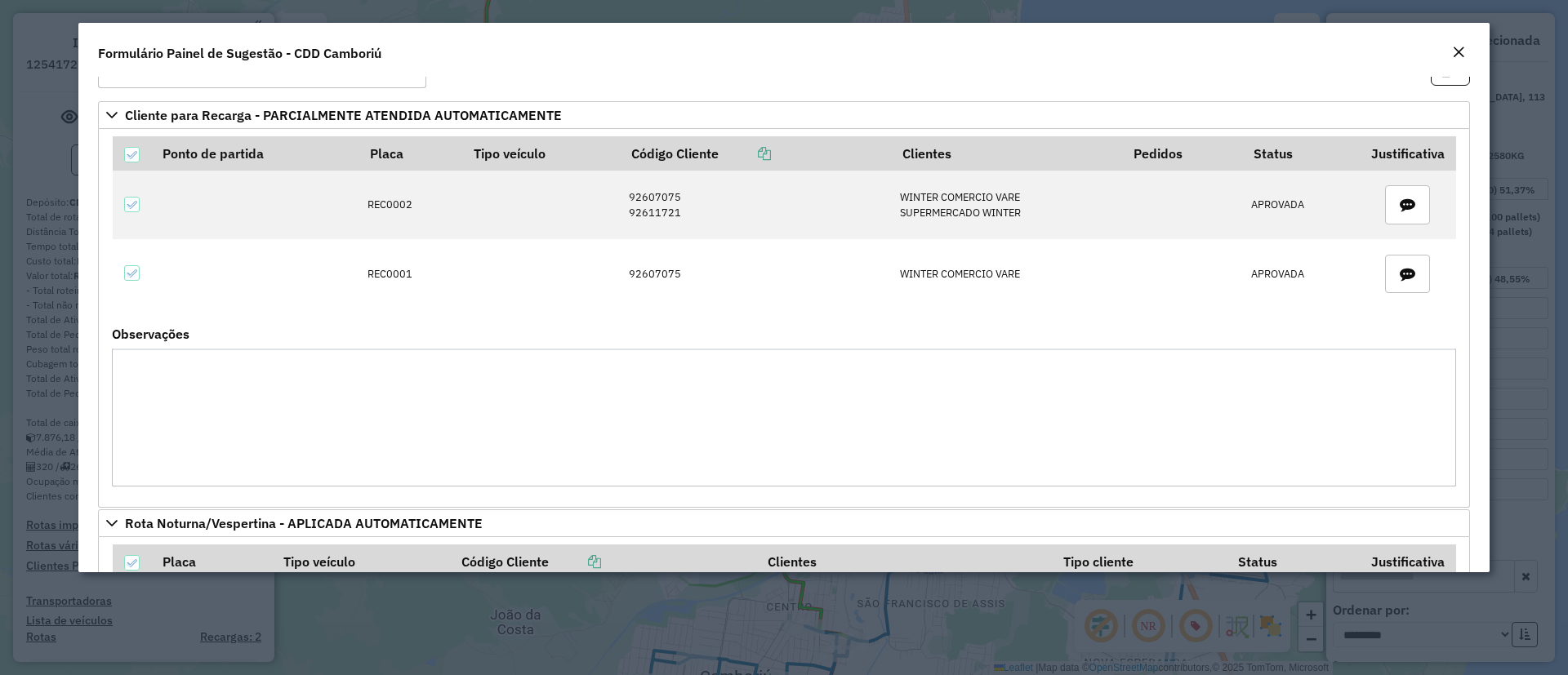
click at [1459, 55] on em "Close" at bounding box center [1459, 52] width 13 height 13
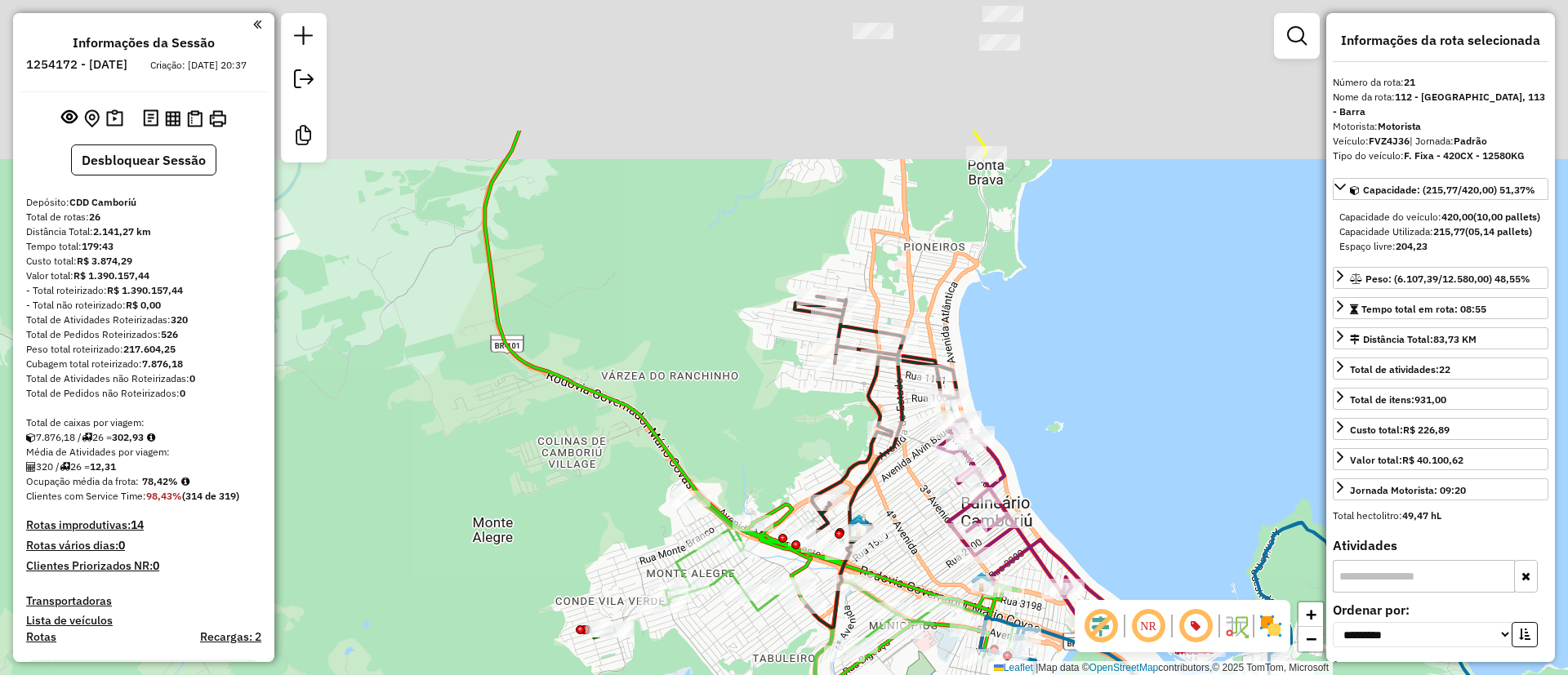
drag, startPoint x: 441, startPoint y: 225, endPoint x: 438, endPoint y: 397, distance: 172.0
click at [432, 398] on div "Janela de atendimento Grade de atendimento Capacidade Transportadoras Veículos …" at bounding box center [784, 338] width 1568 height 675
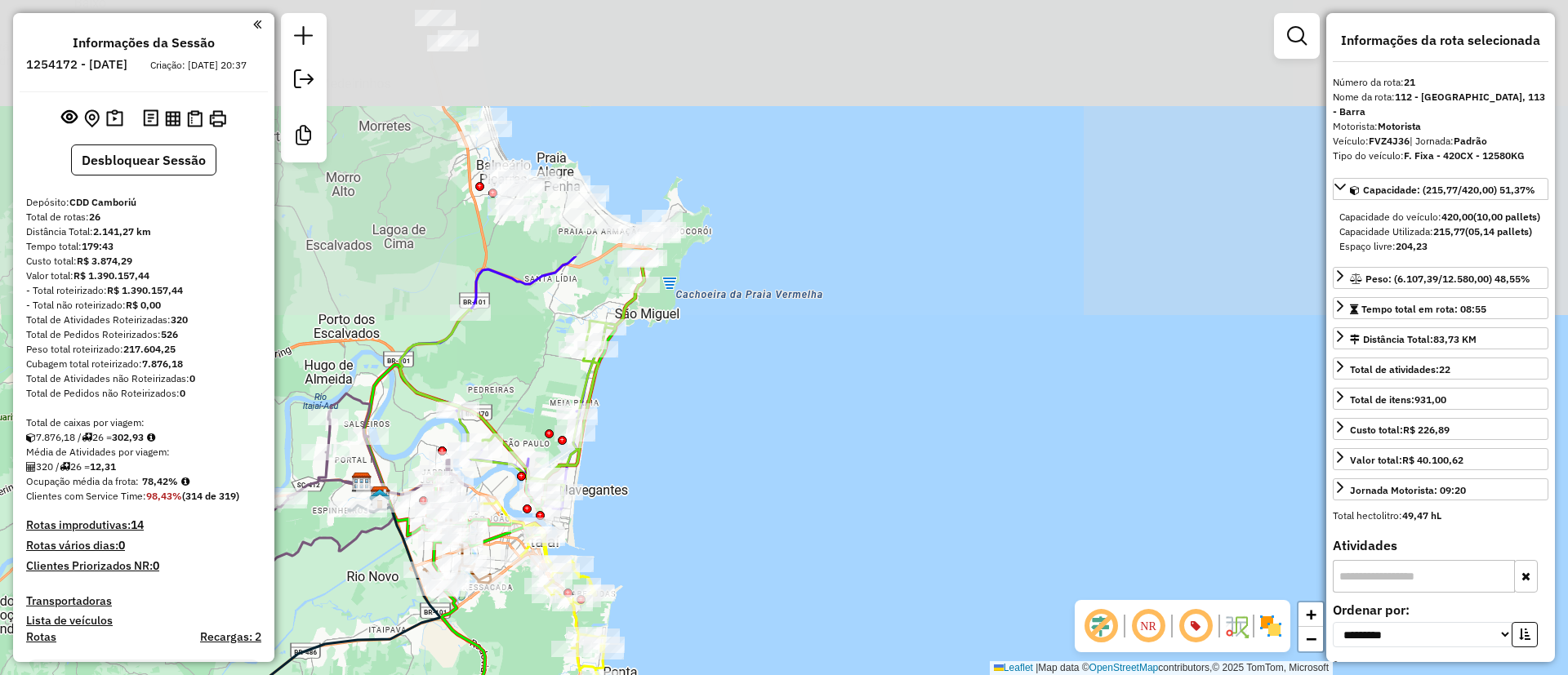
drag, startPoint x: 906, startPoint y: 241, endPoint x: 903, endPoint y: 436, distance: 195.0
click at [903, 436] on div "Janela de atendimento Grade de atendimento Capacidade Transportadoras Veículos …" at bounding box center [784, 338] width 1568 height 675
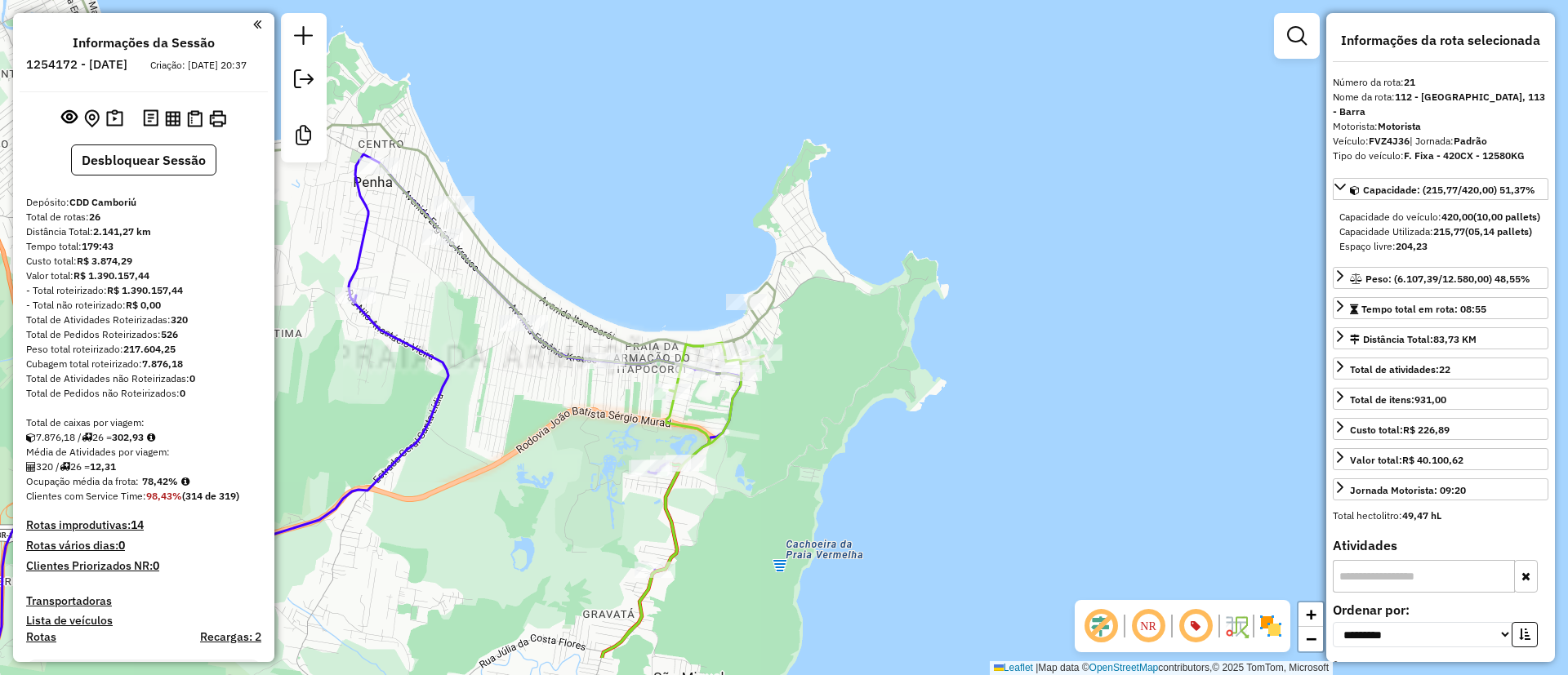
drag, startPoint x: 715, startPoint y: 548, endPoint x: 763, endPoint y: 404, distance: 151.8
click at [763, 404] on div "Janela de atendimento Grade de atendimento Capacidade Transportadoras Veículos …" at bounding box center [784, 338] width 1568 height 675
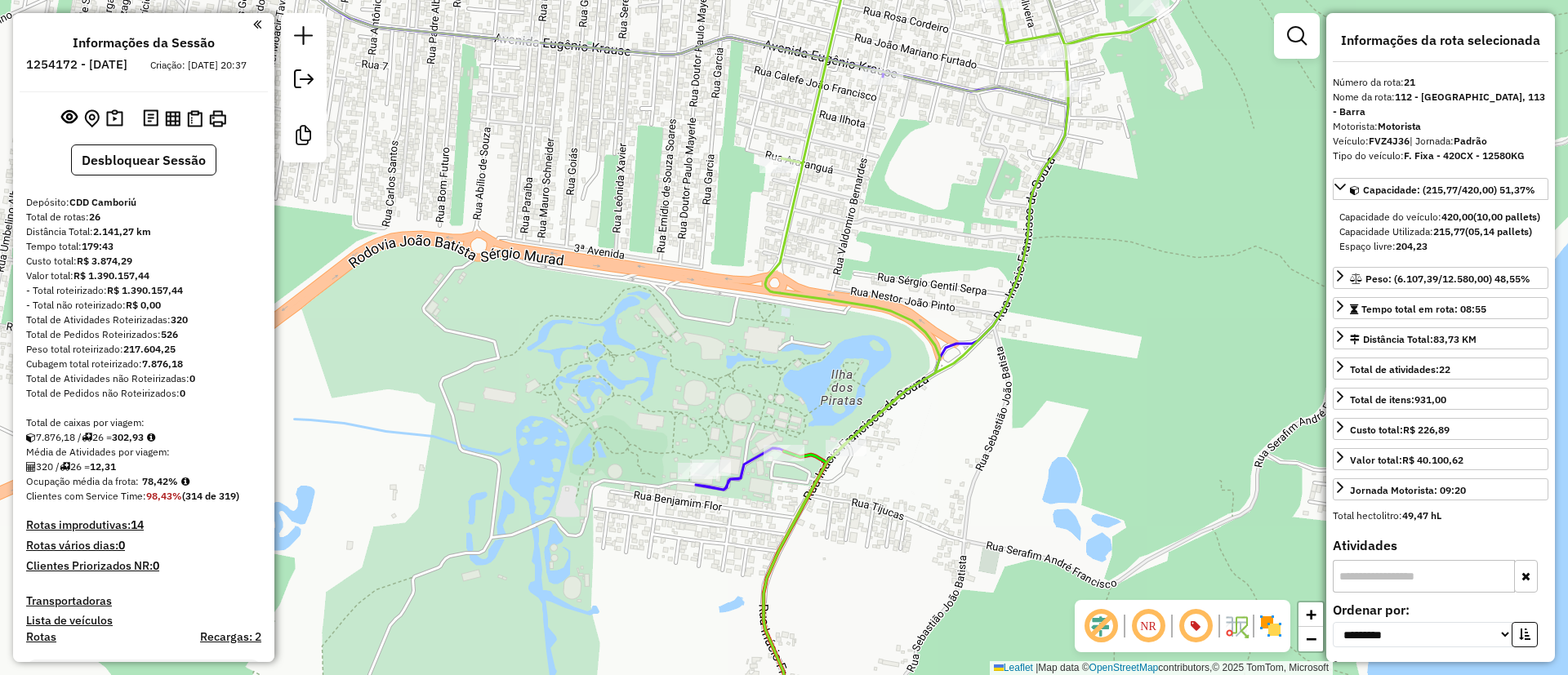
click at [1278, 634] on img at bounding box center [1271, 627] width 26 height 26
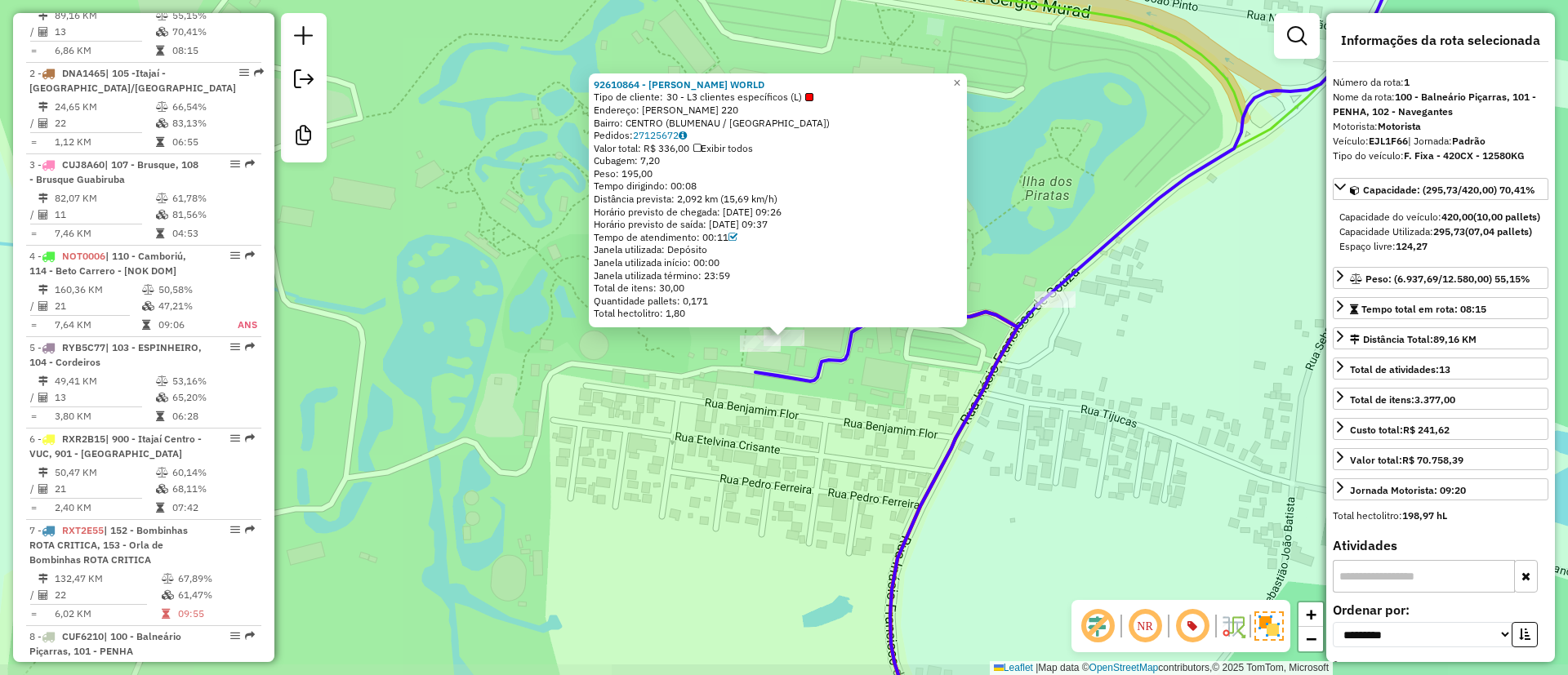
scroll to position [699, 0]
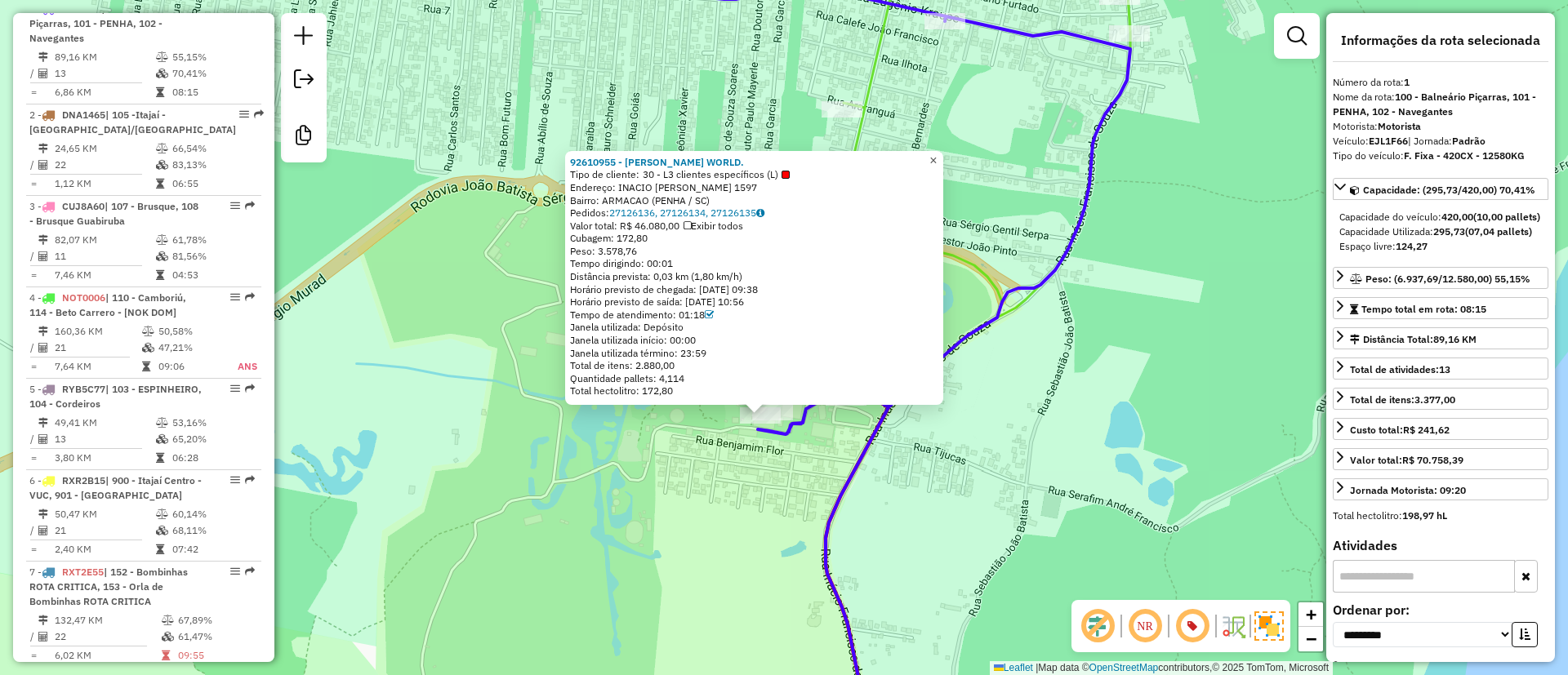
click at [937, 153] on span "×" at bounding box center [933, 160] width 7 height 14
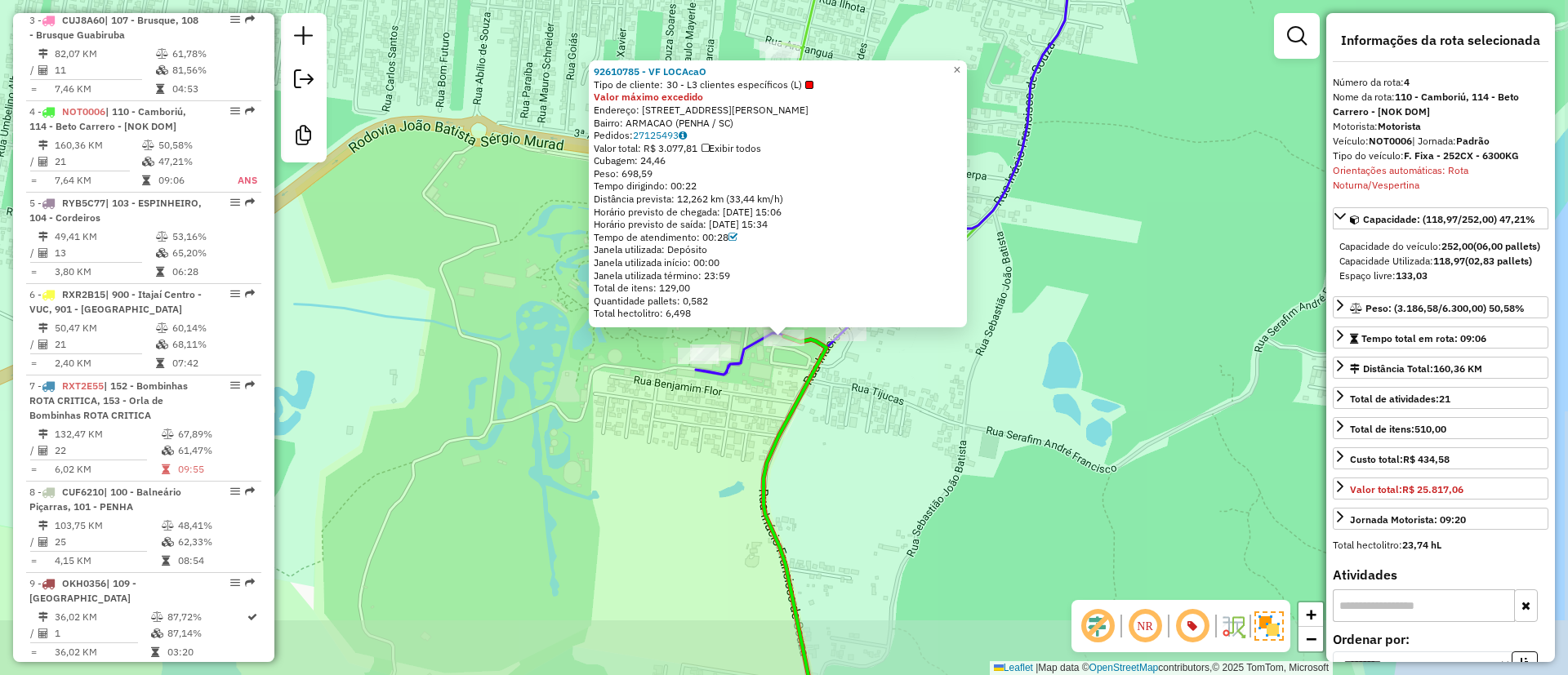
scroll to position [988, 0]
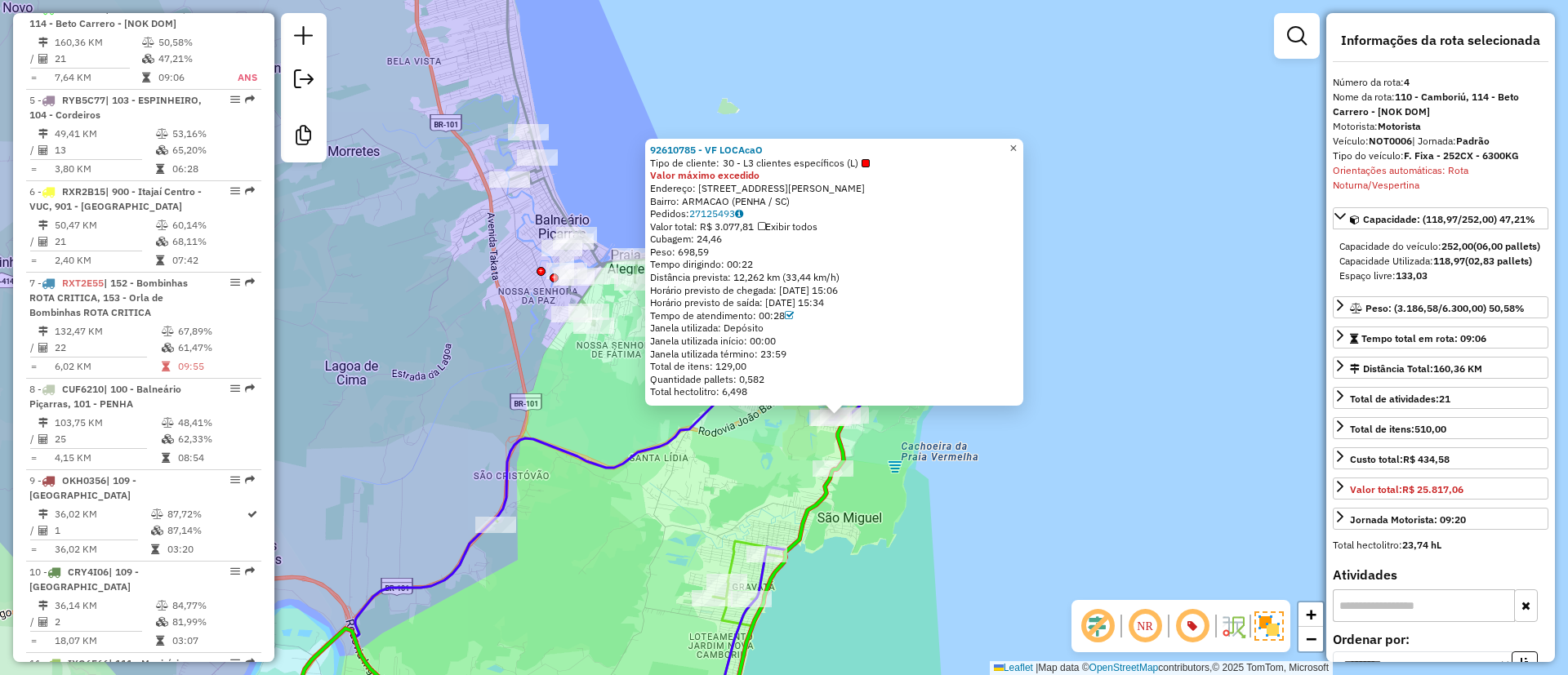
click at [1017, 143] on span "×" at bounding box center [1014, 148] width 7 height 14
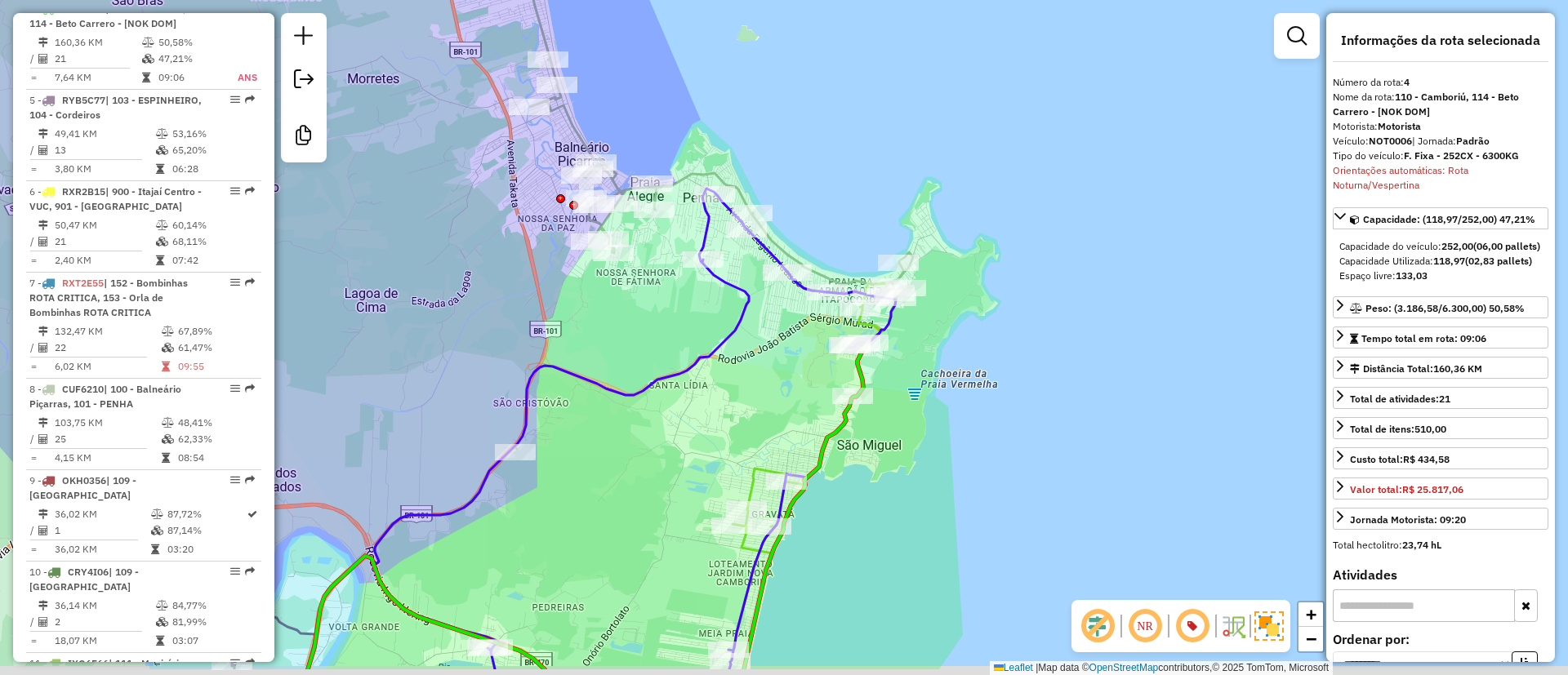
drag, startPoint x: 1021, startPoint y: 308, endPoint x: 1027, endPoint y: 285, distance: 23.8
click at [1027, 286] on div "Janela de atendimento Grade de atendimento Capacidade Transportadoras Veículos …" at bounding box center [784, 338] width 1568 height 675
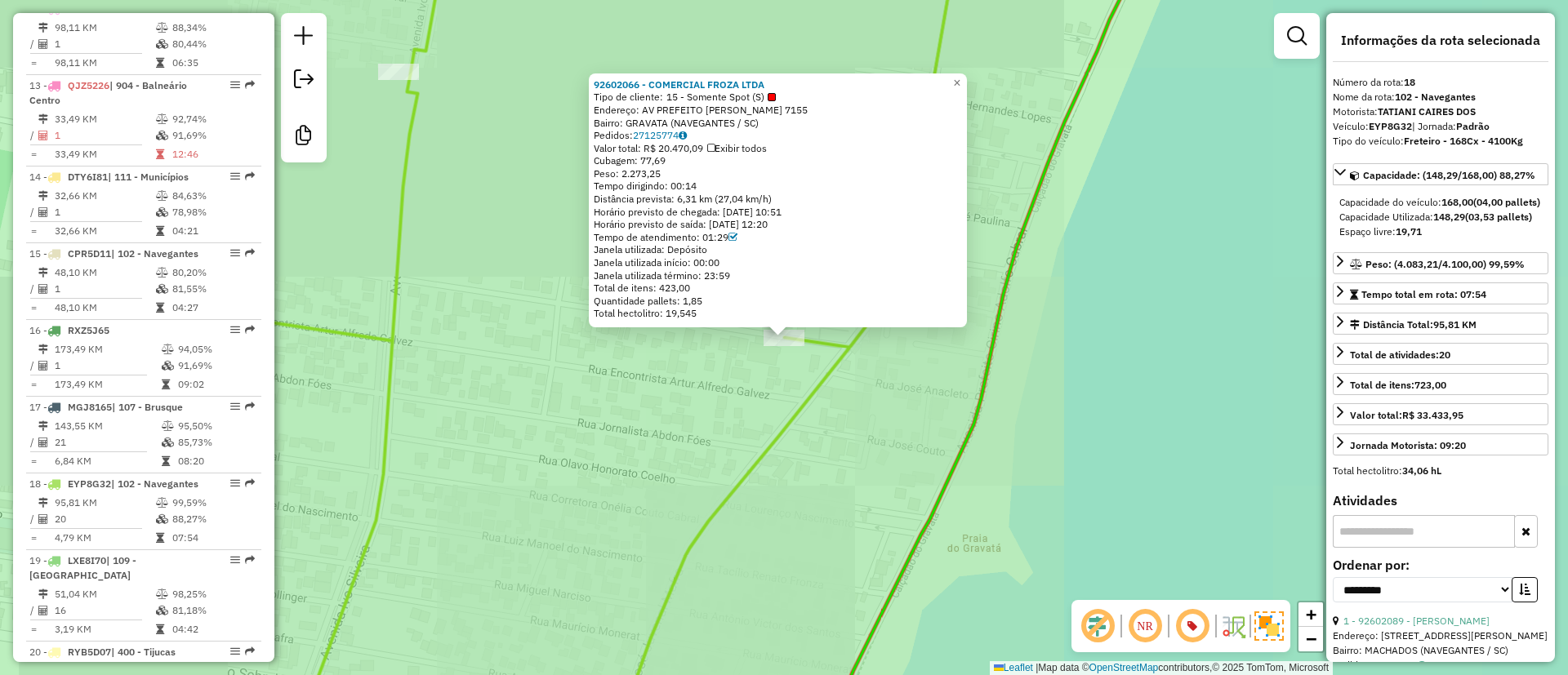
scroll to position [2210, 0]
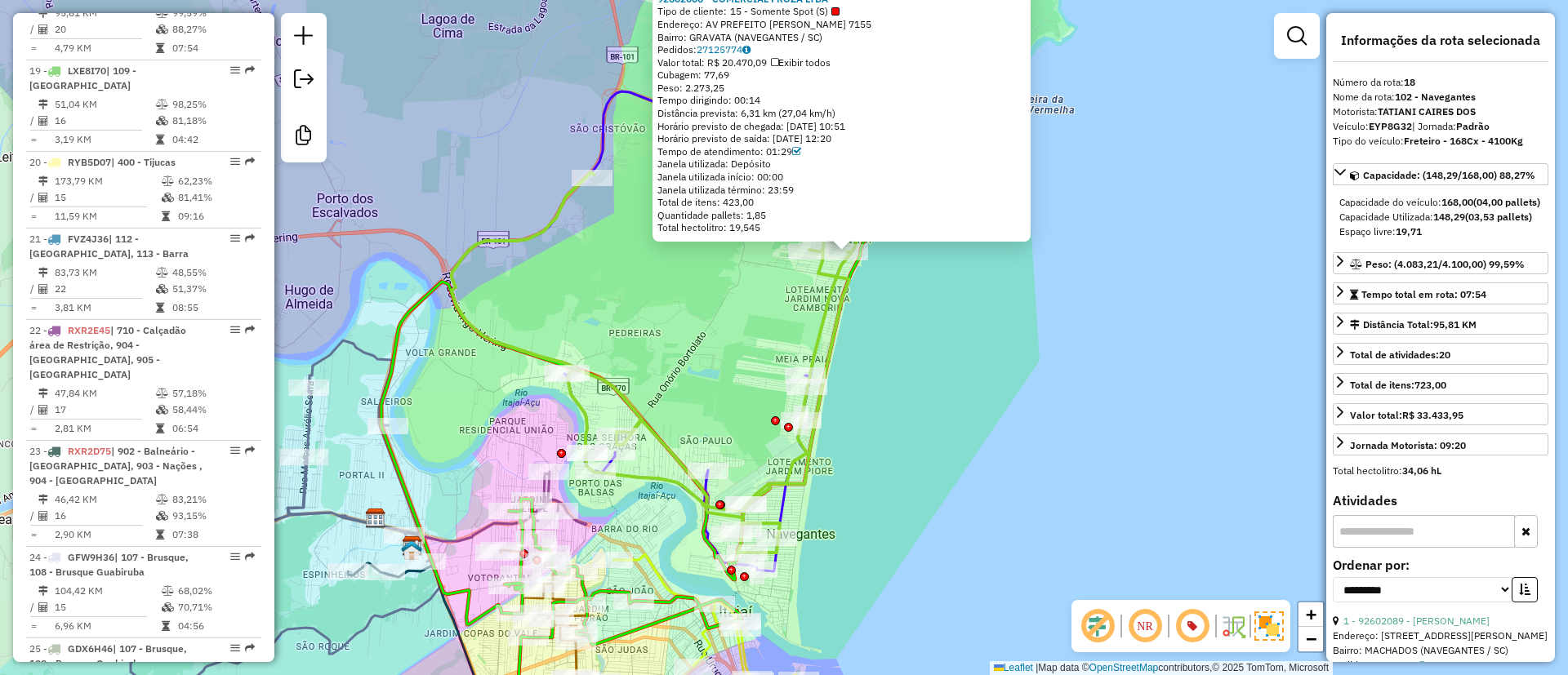
drag, startPoint x: 1139, startPoint y: 116, endPoint x: 1117, endPoint y: 341, distance: 226.1
click at [1117, 341] on div "92602066 - COMERCIAL FROZA LTDA Tipo de cliente: 15 - Somente Spot (S) Endereço…" at bounding box center [784, 338] width 1568 height 675
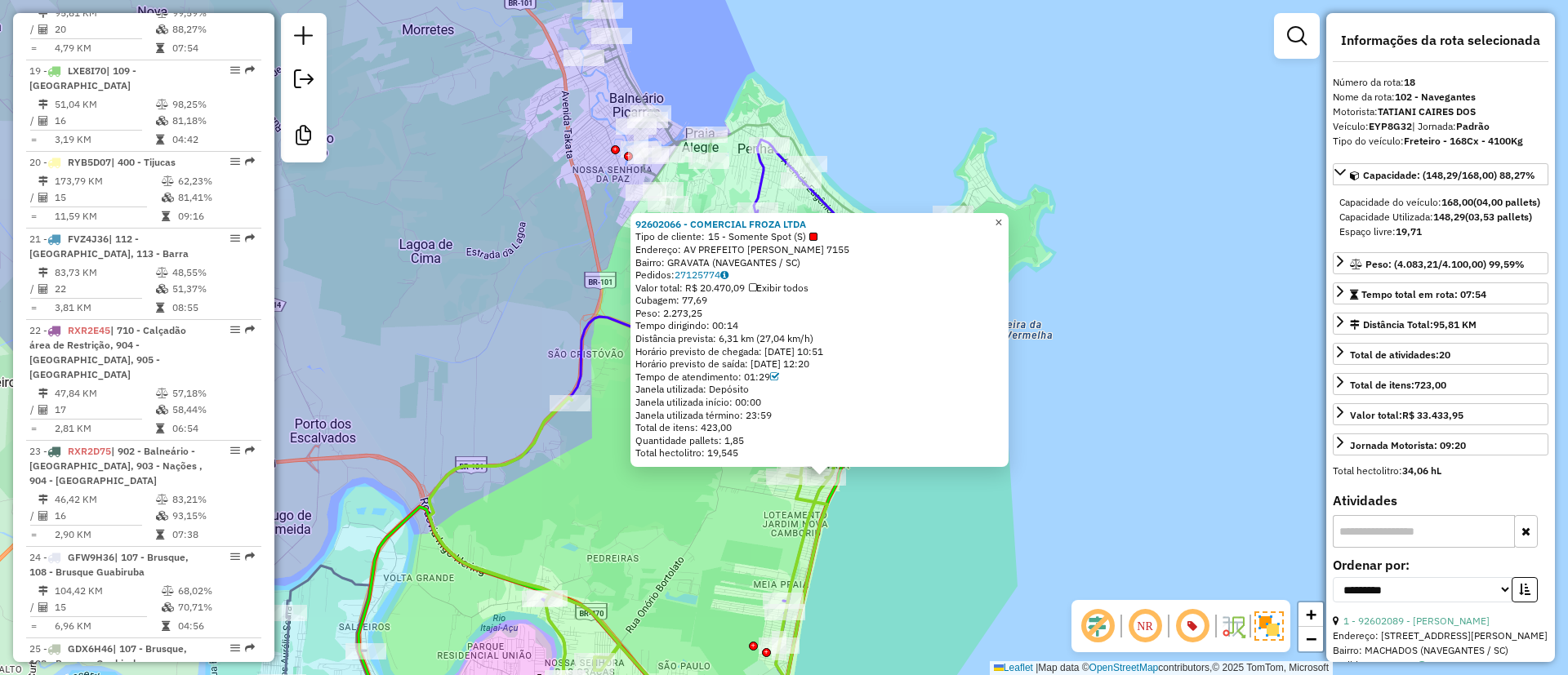
click at [1009, 213] on link "×" at bounding box center [999, 223] width 19 height 19
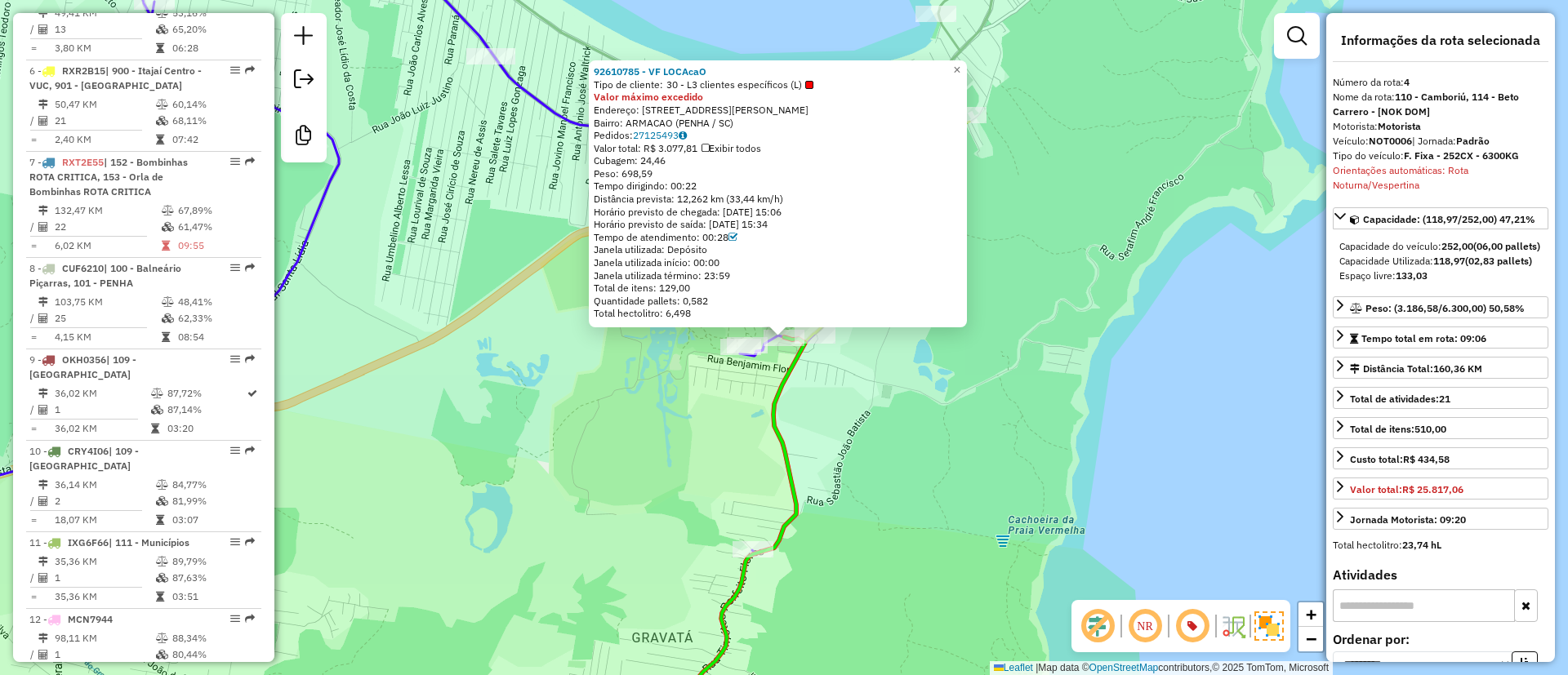
scroll to position [988, 0]
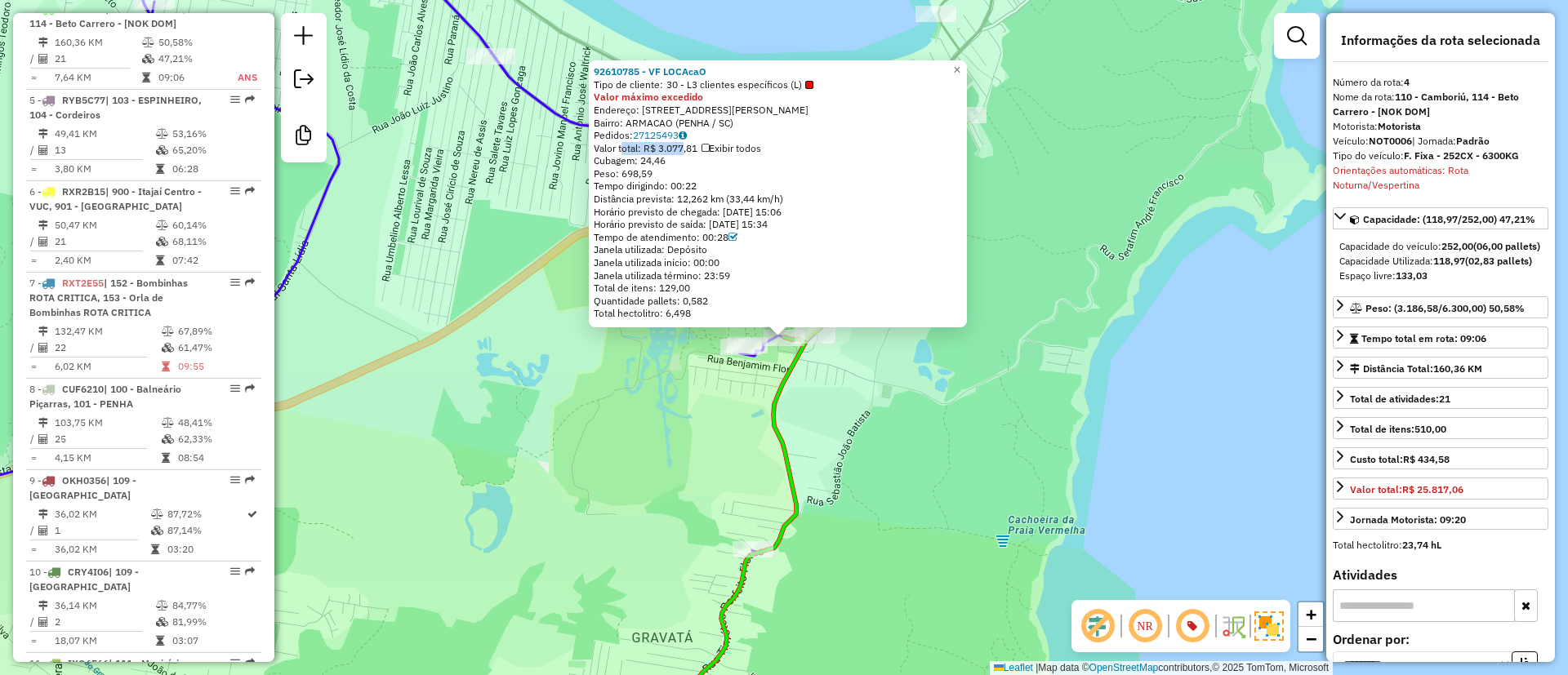
drag, startPoint x: 624, startPoint y: 148, endPoint x: 687, endPoint y: 146, distance: 63.0
click at [687, 146] on div "Valor total: R$ 3.077,81 Exibir todos" at bounding box center [778, 148] width 368 height 13
drag, startPoint x: 598, startPoint y: 69, endPoint x: 778, endPoint y: 155, distance: 199.5
click at [778, 153] on div "92610785 - VF LOCAcaO Tipo de cliente: 30 - L3 clientes específicos (L) Valor m…" at bounding box center [777, 194] width 378 height 267
drag, startPoint x: 1468, startPoint y: 180, endPoint x: 1326, endPoint y: 151, distance: 144.9
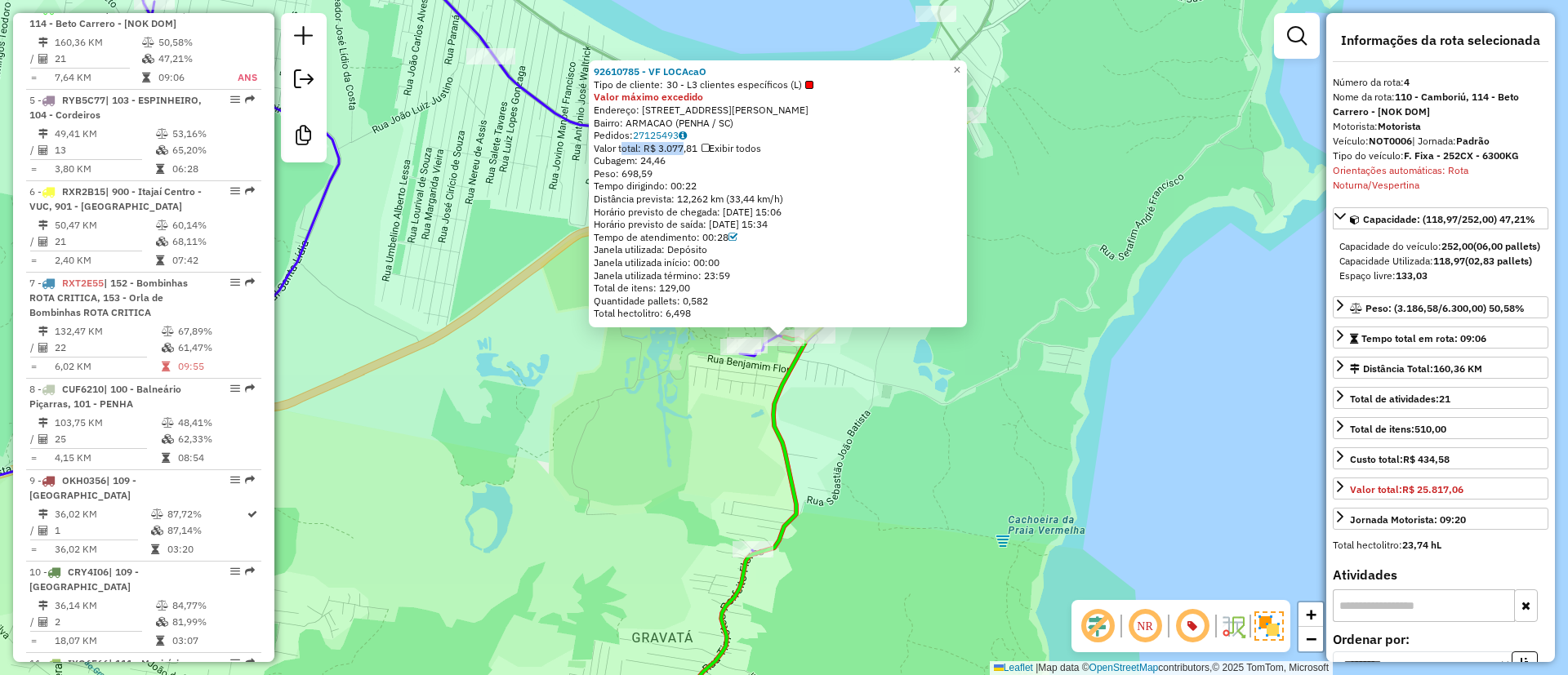
click at [1326, 151] on div "**********" at bounding box center [1441, 338] width 229 height 649
click at [961, 63] on span "×" at bounding box center [957, 70] width 7 height 14
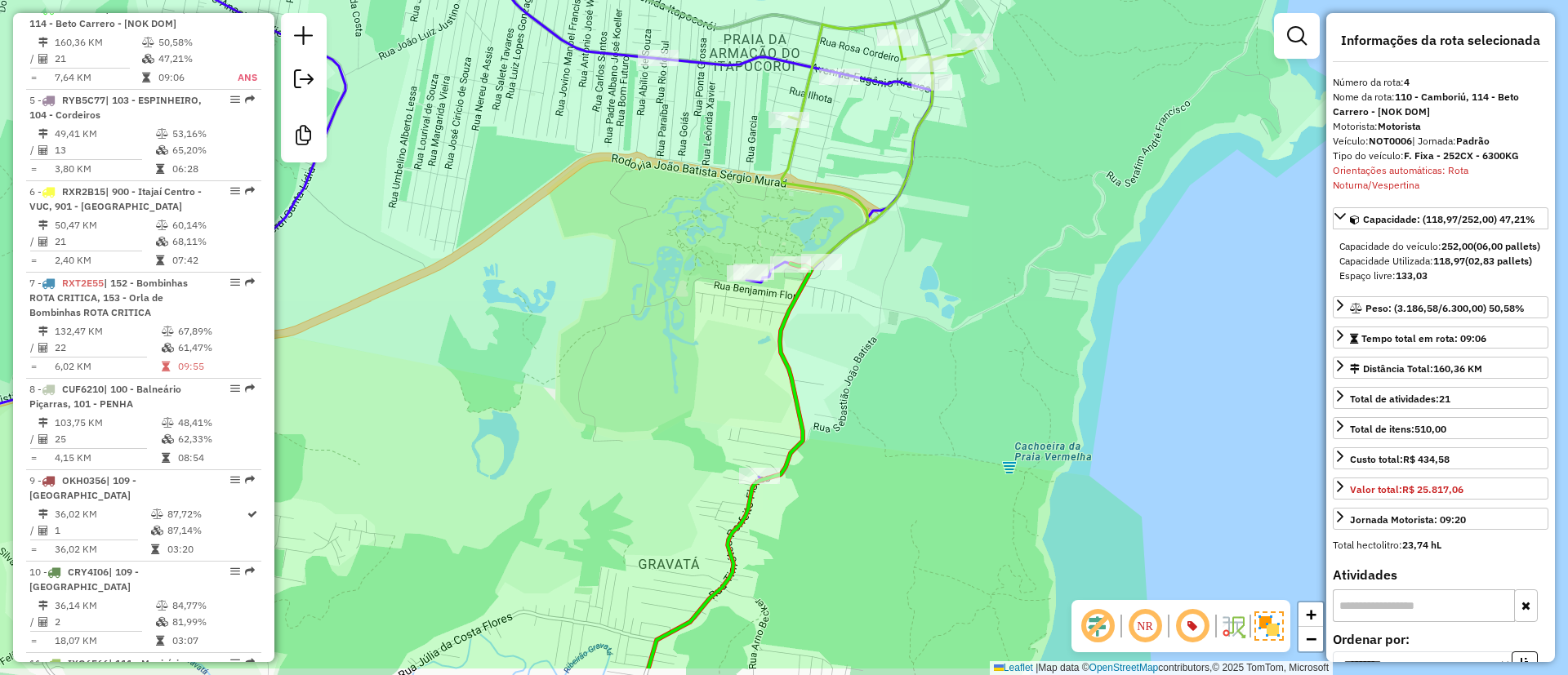
drag, startPoint x: 903, startPoint y: 292, endPoint x: 898, endPoint y: 266, distance: 26.5
click at [901, 235] on div "Janela de atendimento Grade de atendimento Capacidade Transportadoras Veículos …" at bounding box center [784, 338] width 1568 height 675
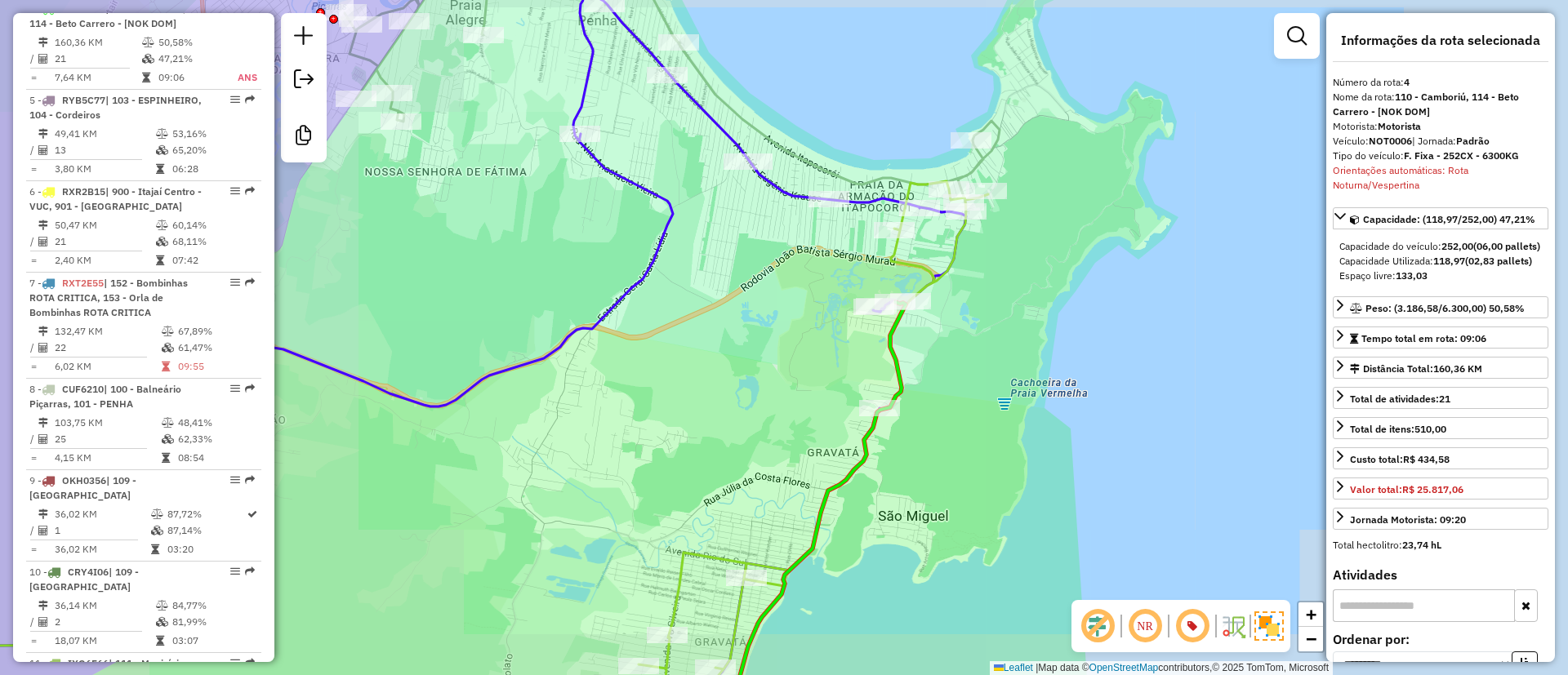
drag, startPoint x: 967, startPoint y: 357, endPoint x: 970, endPoint y: 323, distance: 34.1
click at [970, 323] on div "Janela de atendimento Grade de atendimento Capacidade Transportadoras Veículos …" at bounding box center [784, 338] width 1568 height 675
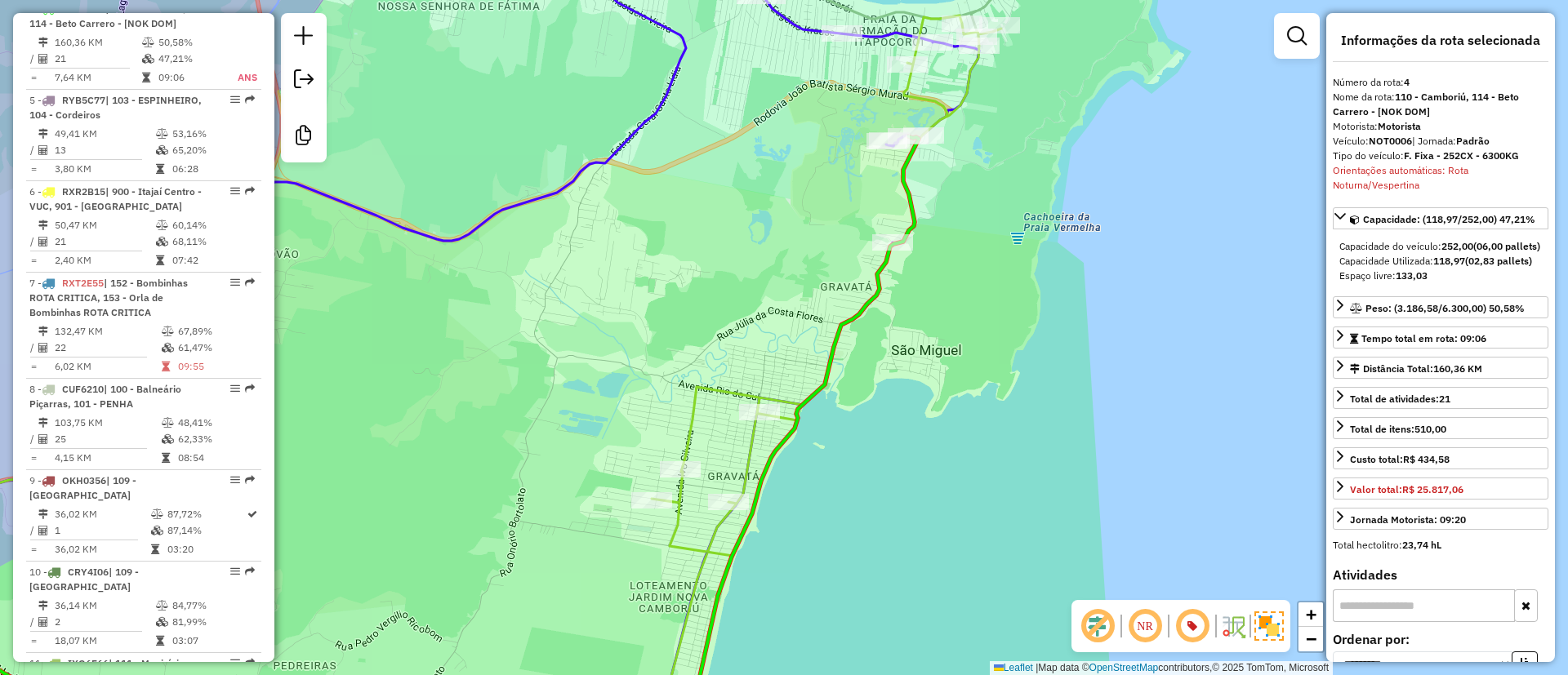
click at [739, 489] on icon at bounding box center [470, 379] width 1065 height 727
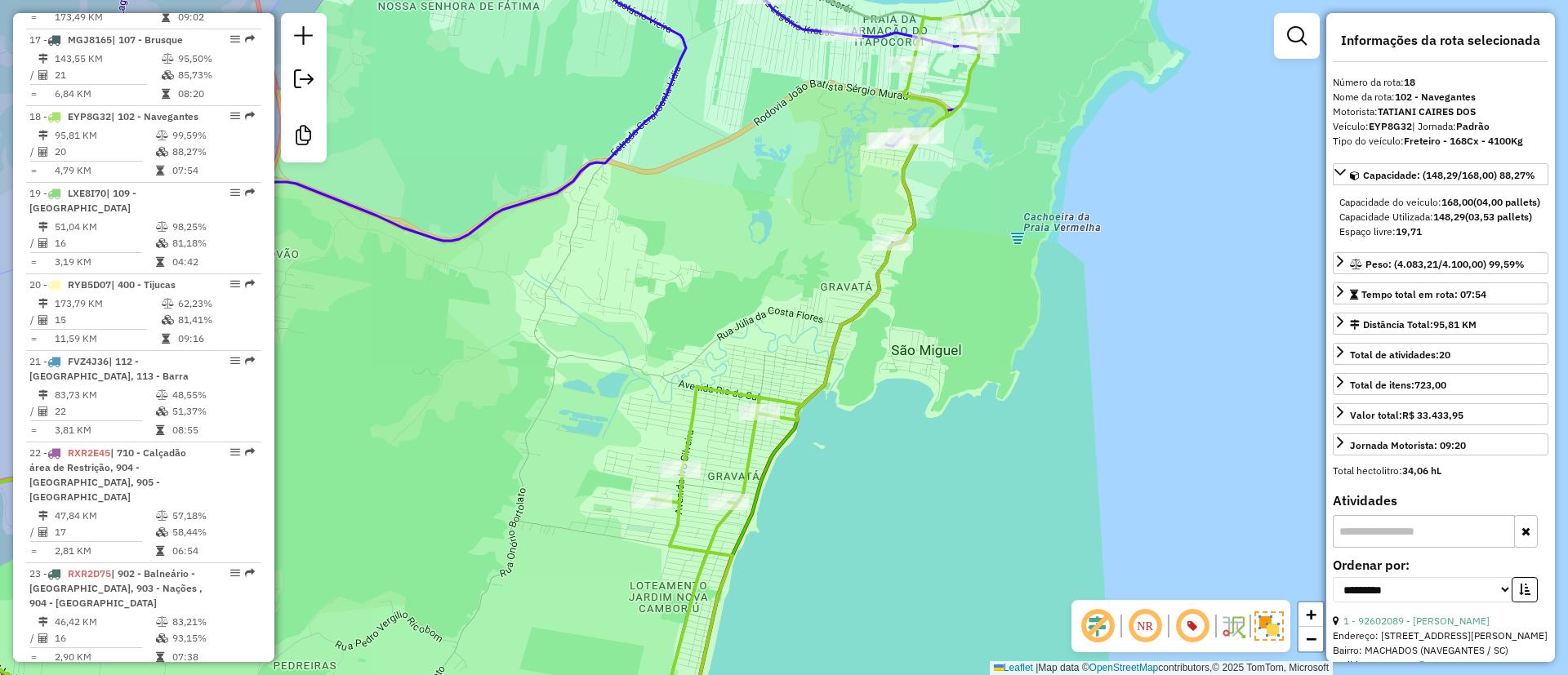
scroll to position [2210, 0]
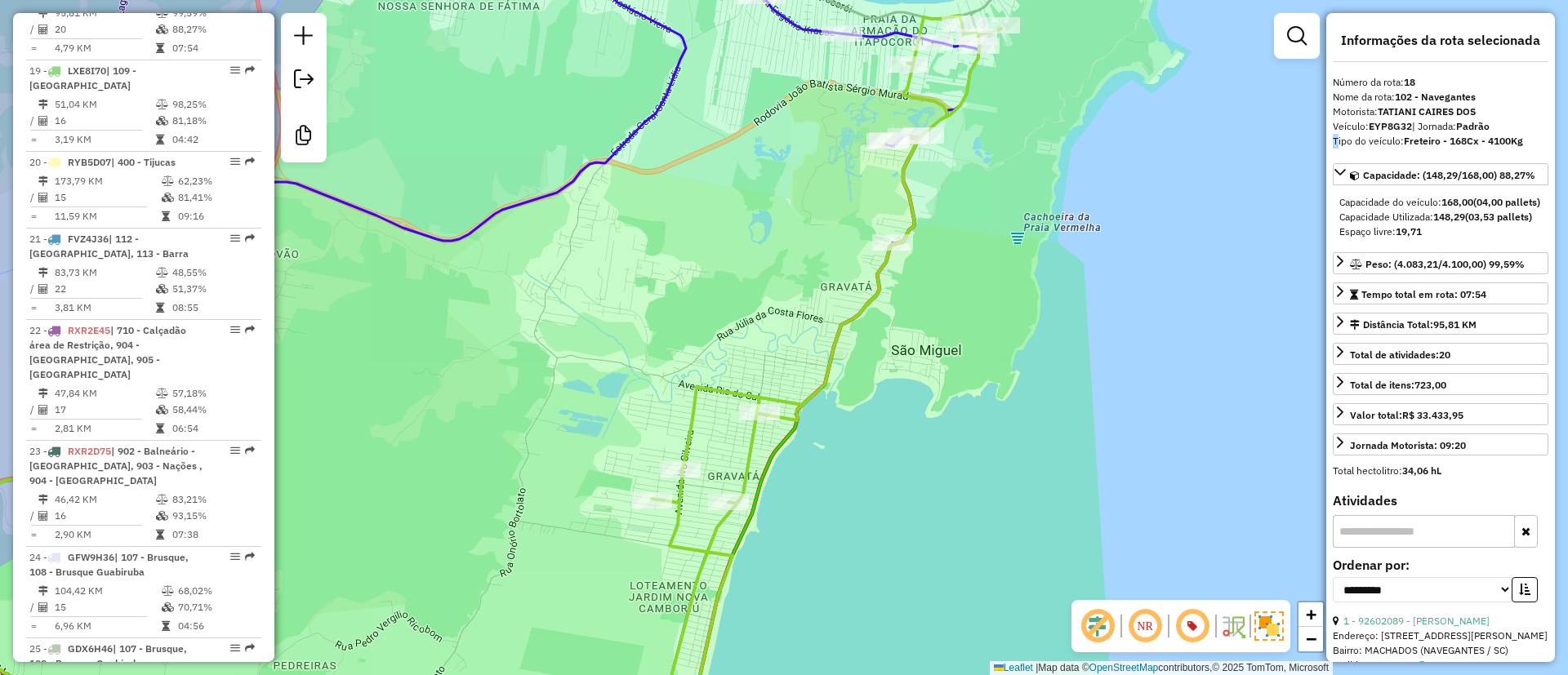
drag, startPoint x: 936, startPoint y: 360, endPoint x: 932, endPoint y: 378, distance: 18.4
click at [933, 378] on div "Rota 1 - Placa EJL1F66 92610955 - [PERSON_NAME] WORLD. Rota 4 - Placa NOT0006 9…" at bounding box center [784, 338] width 1568 height 675
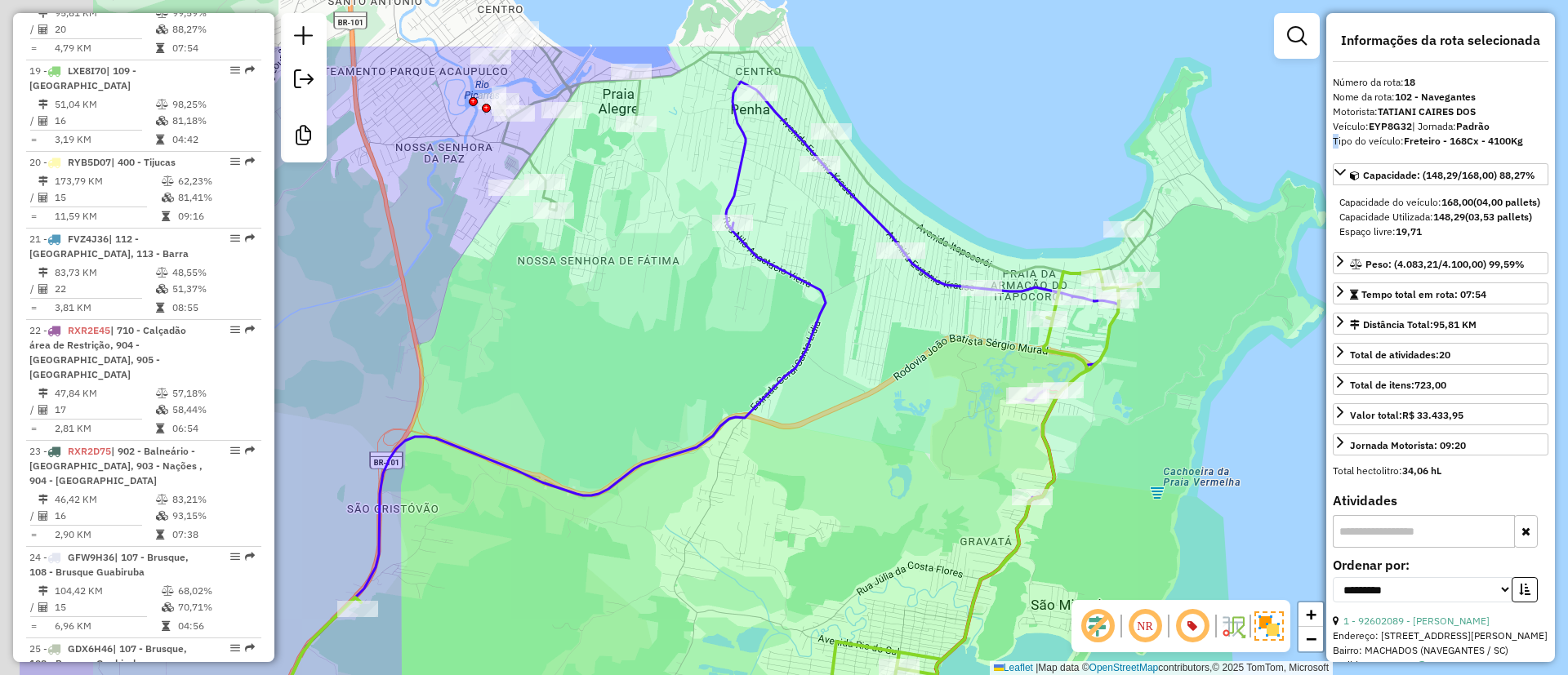
drag, startPoint x: 860, startPoint y: 124, endPoint x: 991, endPoint y: 248, distance: 180.4
click at [1027, 223] on div "Janela de atendimento Grade de atendimento Capacidade Transportadoras Veículos …" at bounding box center [784, 338] width 1568 height 675
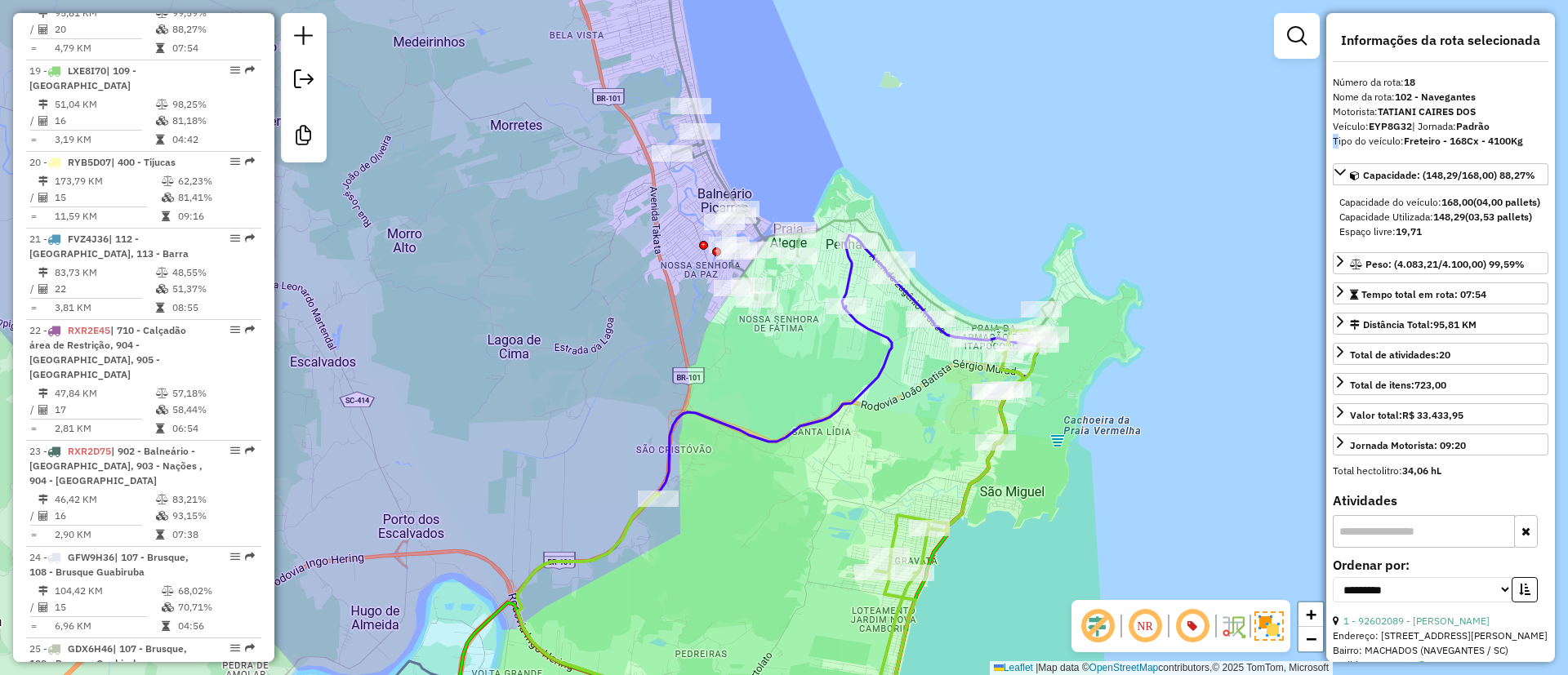
drag, startPoint x: 895, startPoint y: 173, endPoint x: 843, endPoint y: 241, distance: 85.6
click at [868, 218] on div "Janela de atendimento Grade de atendimento Capacidade Transportadoras Veículos …" at bounding box center [784, 338] width 1568 height 675
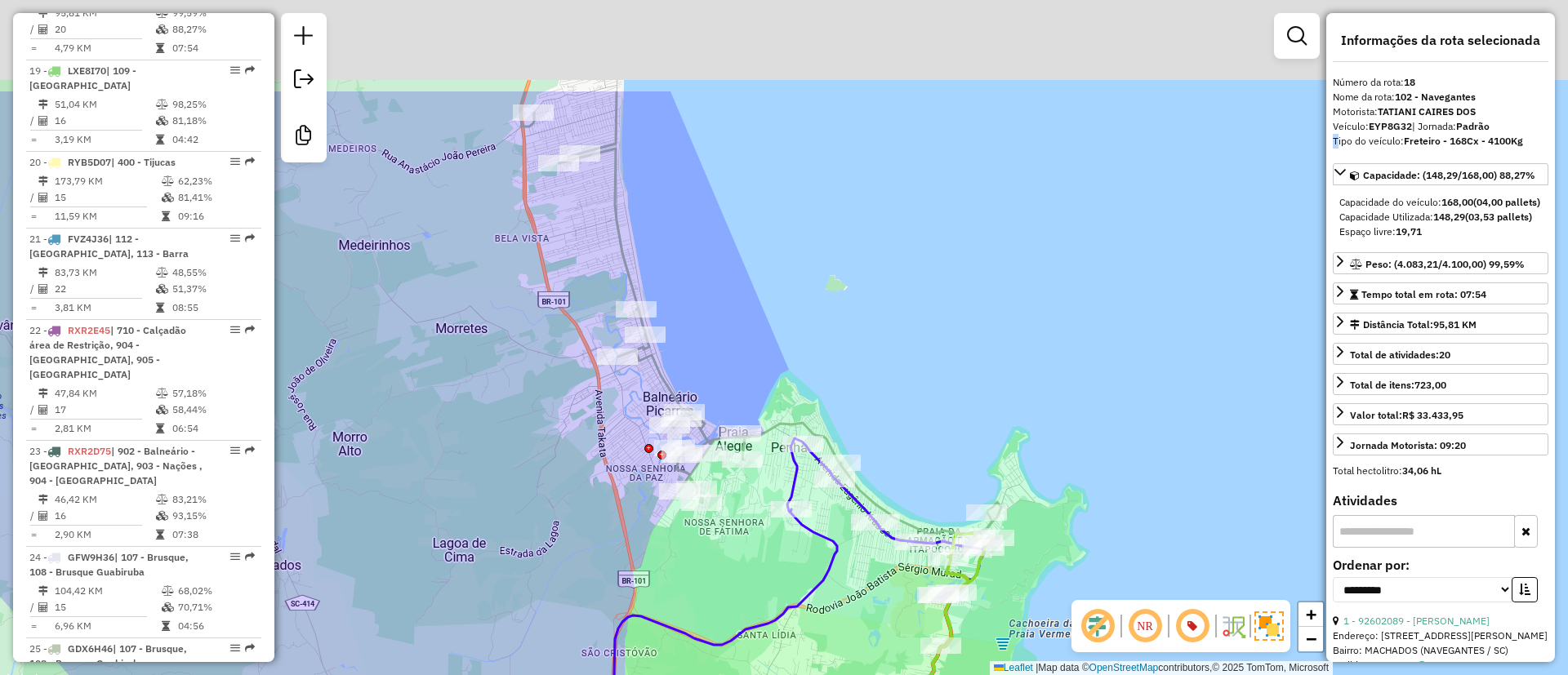
drag, startPoint x: 900, startPoint y: 290, endPoint x: 908, endPoint y: 356, distance: 66.5
click at [908, 359] on div "Janela de atendimento Grade de atendimento Capacidade Transportadoras Veículos …" at bounding box center [784, 338] width 1568 height 675
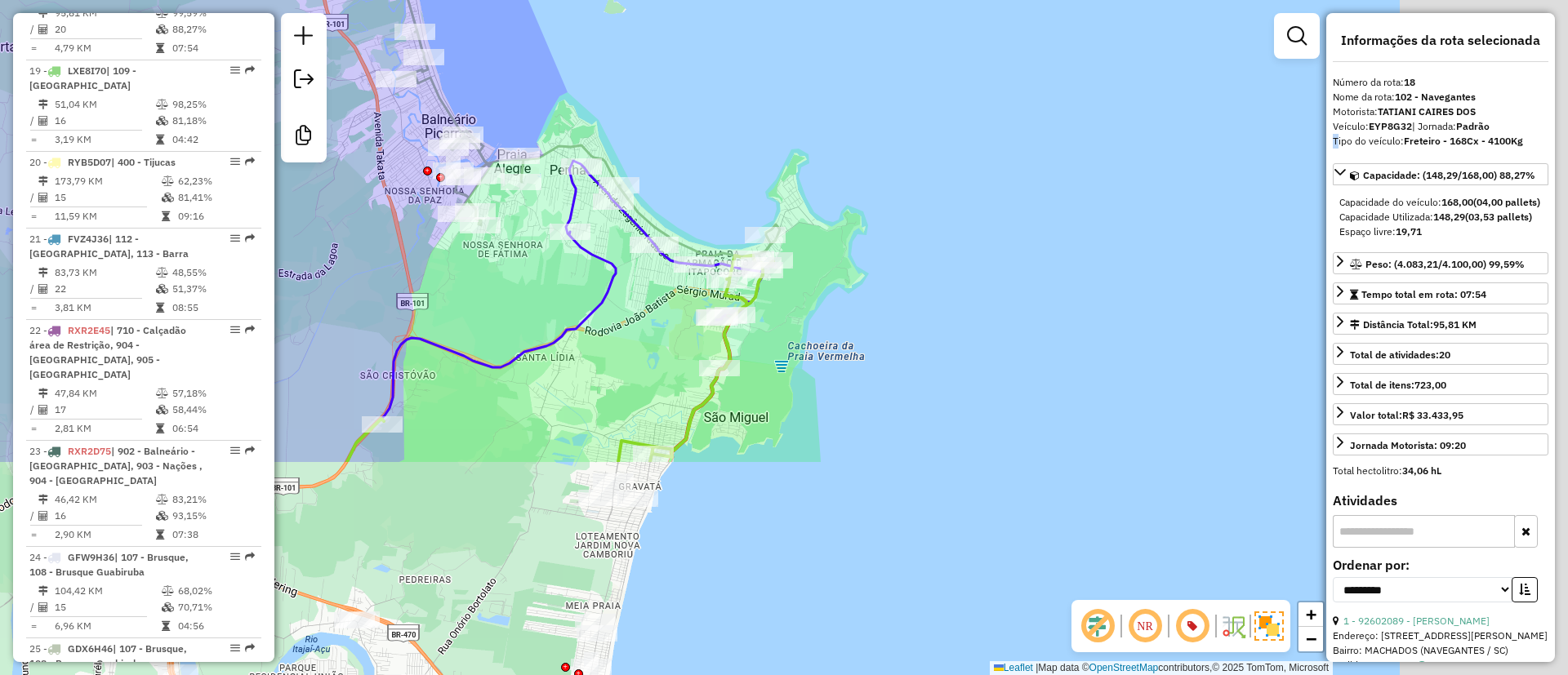
drag, startPoint x: 829, startPoint y: 11, endPoint x: 752, endPoint y: -93, distance: 129.4
click at [752, 0] on html "Aguarde... Pop-up bloqueado! Seu navegador bloqueou automáticamente a abertura …" at bounding box center [784, 338] width 1568 height 675
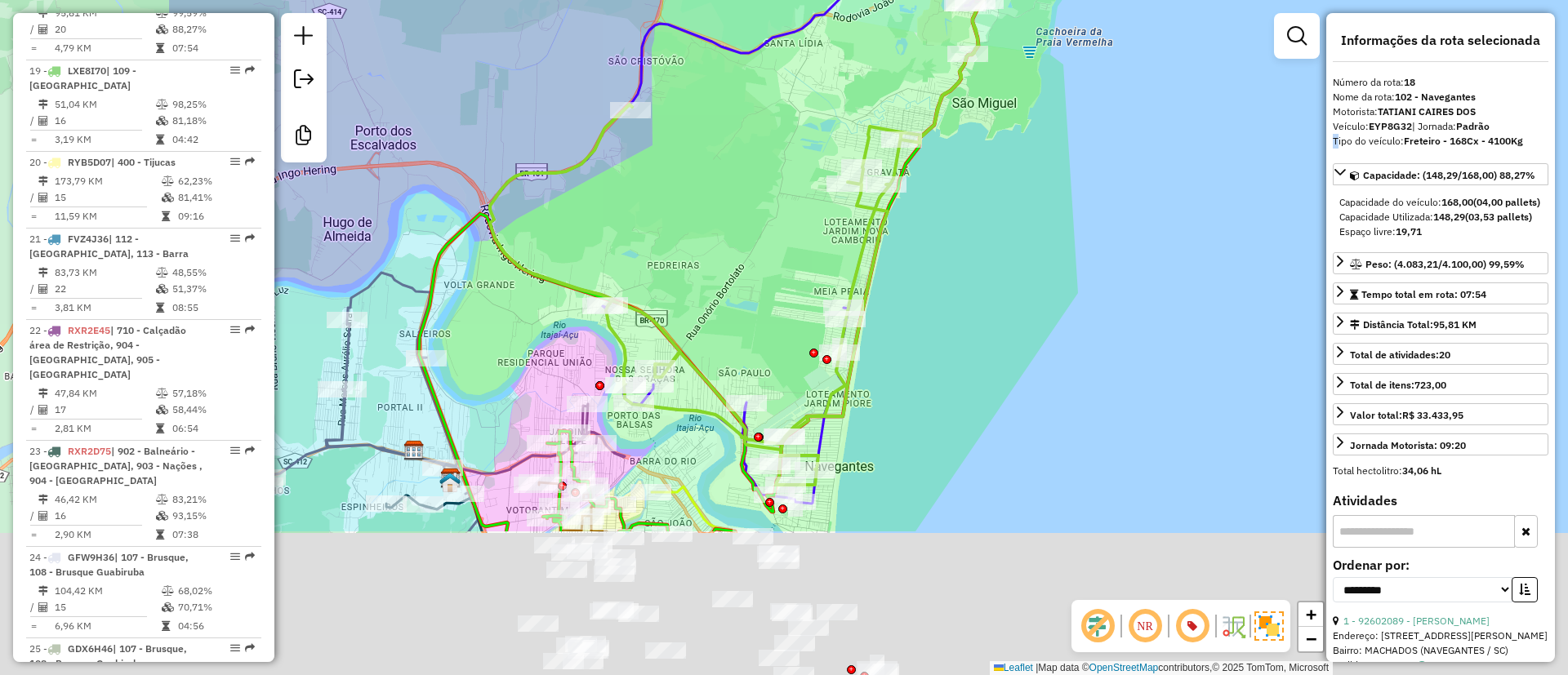
drag, startPoint x: 477, startPoint y: 470, endPoint x: 788, endPoint y: 242, distance: 385.6
click at [803, 234] on div "Janela de atendimento Grade de atendimento Capacidade Transportadoras Veículos …" at bounding box center [784, 338] width 1568 height 675
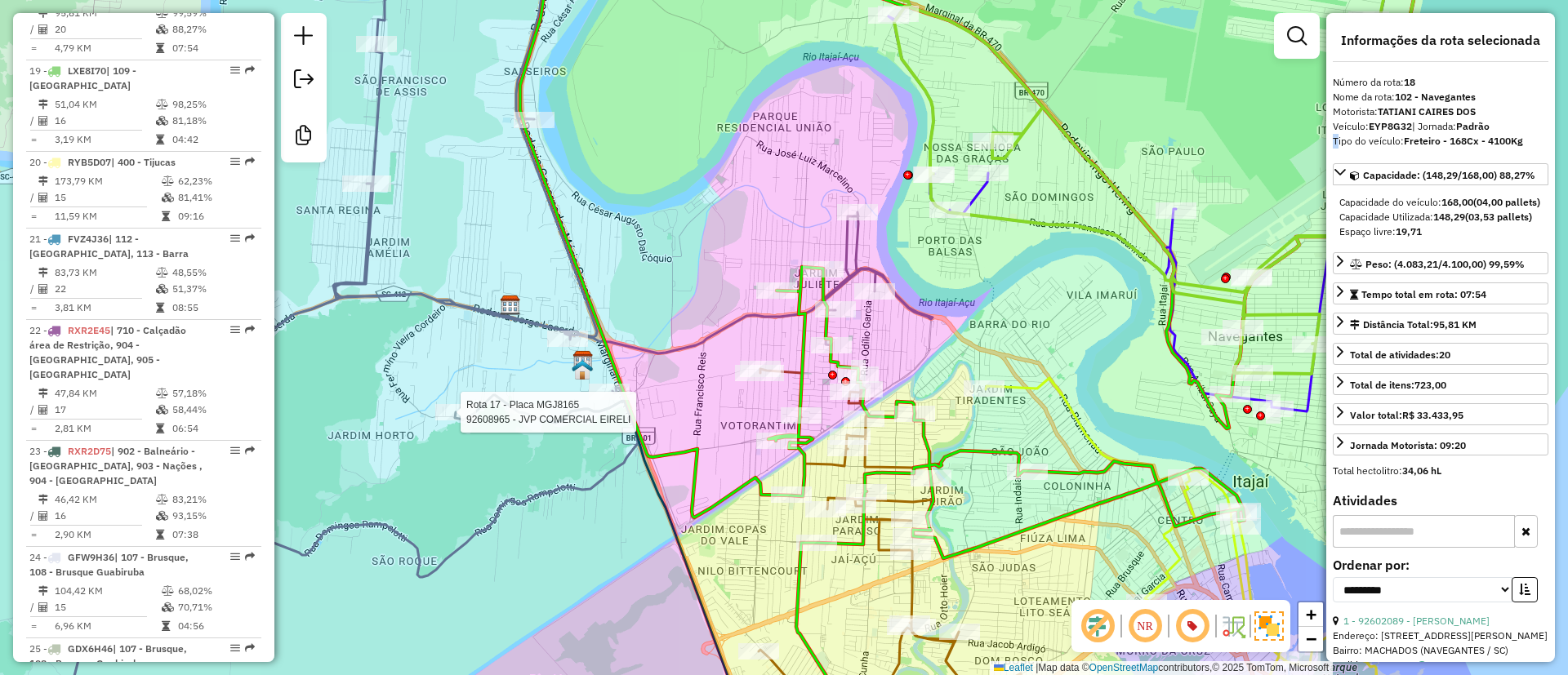
click at [439, 420] on div at bounding box center [456, 412] width 41 height 17
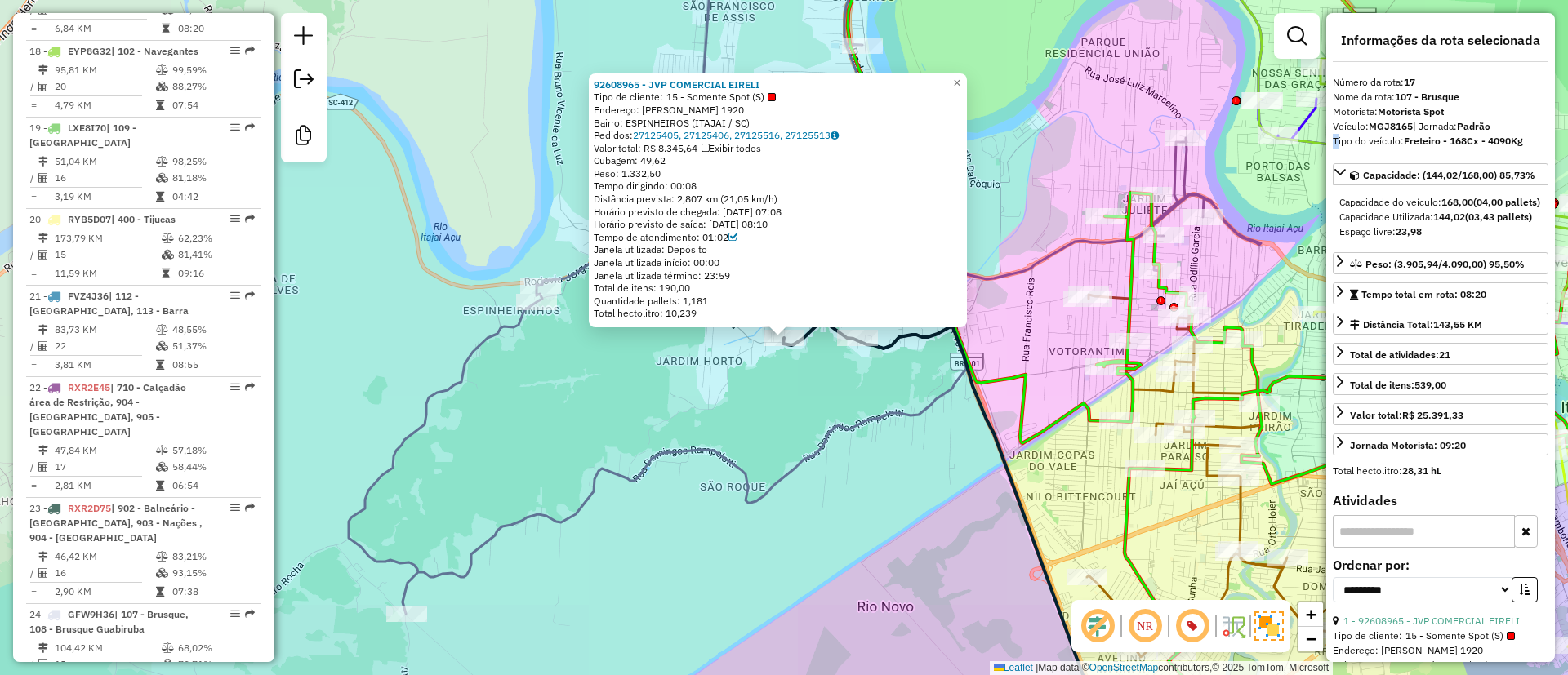
scroll to position [2133, 0]
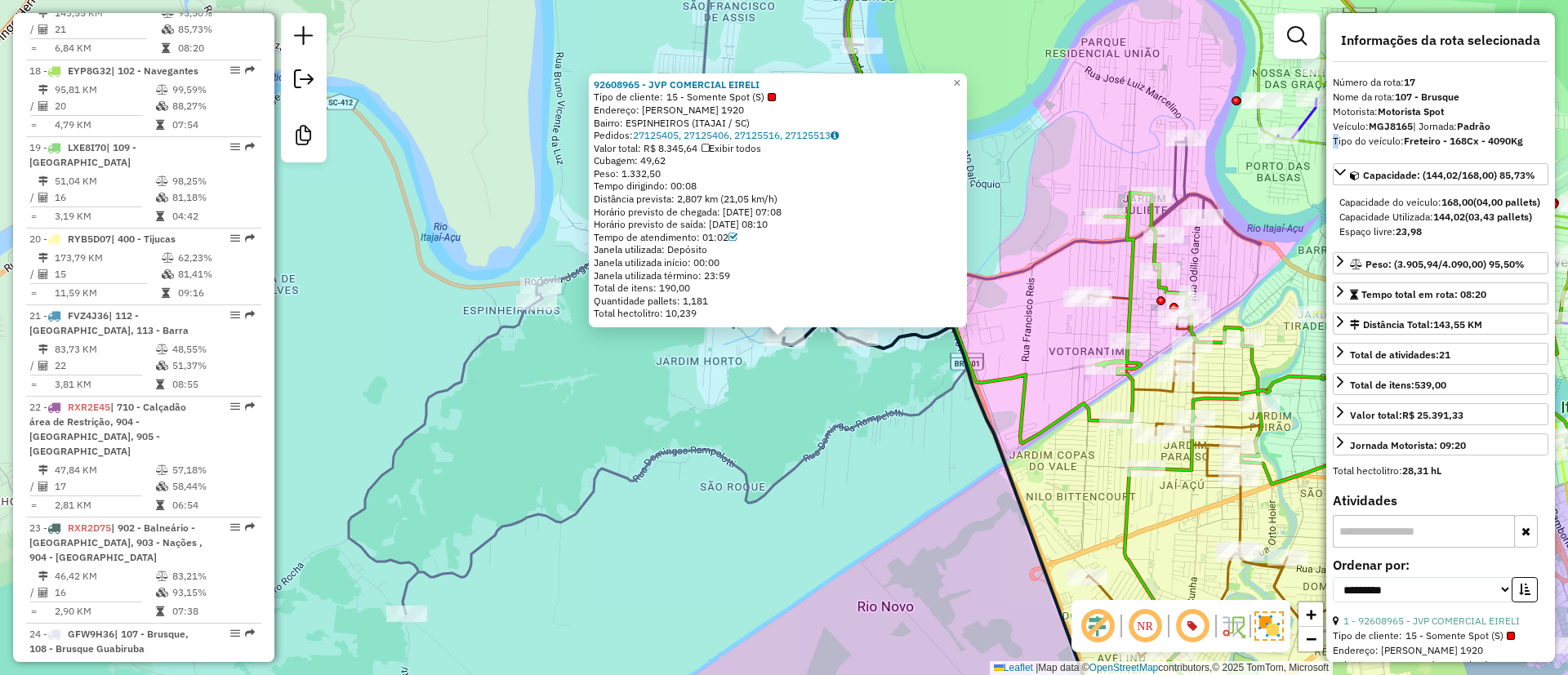
drag, startPoint x: 782, startPoint y: 448, endPoint x: 572, endPoint y: 474, distance: 211.6
click at [572, 474] on div "92608965 - JVP COMERCIAL EIRELI Tipo de cliente: 15 - Somente Spot (S) Endereço…" at bounding box center [784, 338] width 1568 height 675
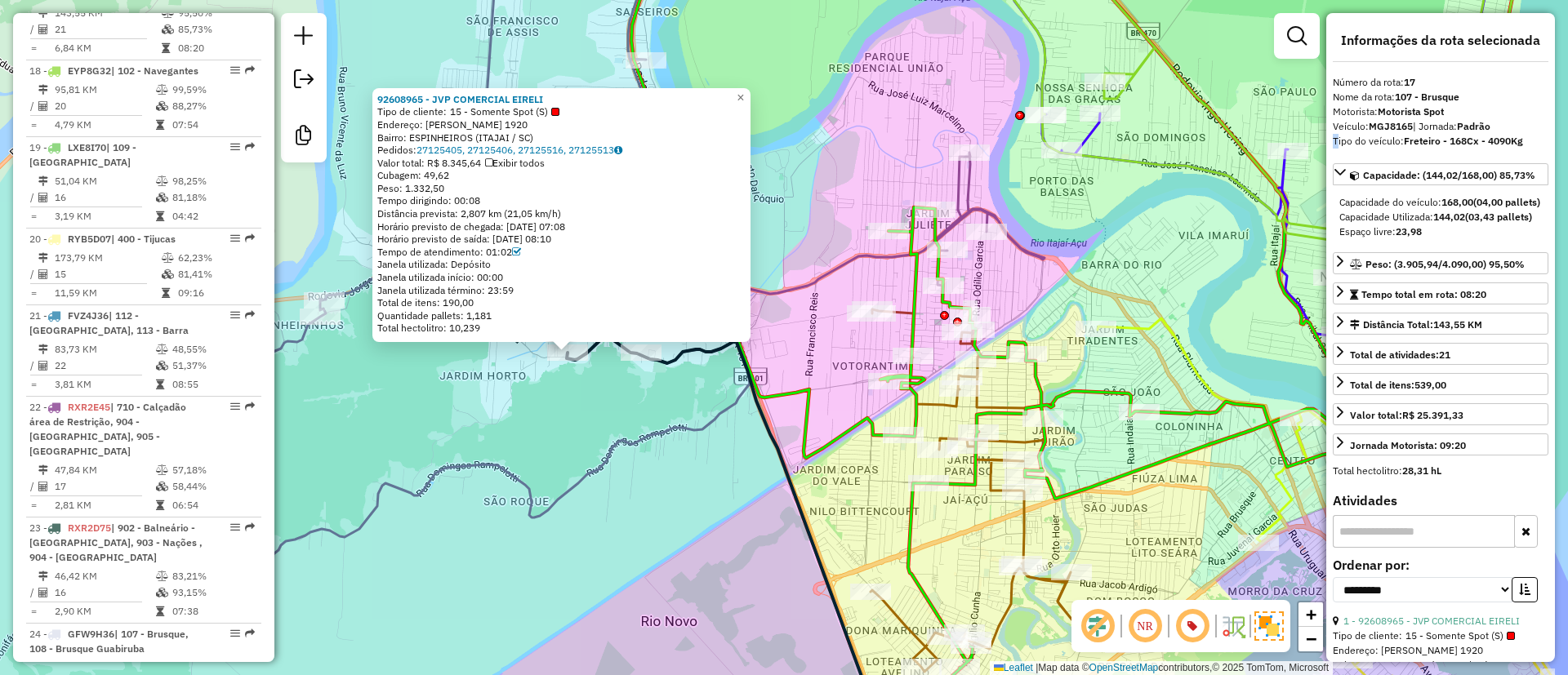
drag, startPoint x: 680, startPoint y: 441, endPoint x: 570, endPoint y: 314, distance: 168.0
click at [573, 318] on div "92608965 - JVP COMERCIAL EIRELI Tipo de cliente: 15 - Somente Spot (S) Endereço…" at bounding box center [784, 338] width 1568 height 675
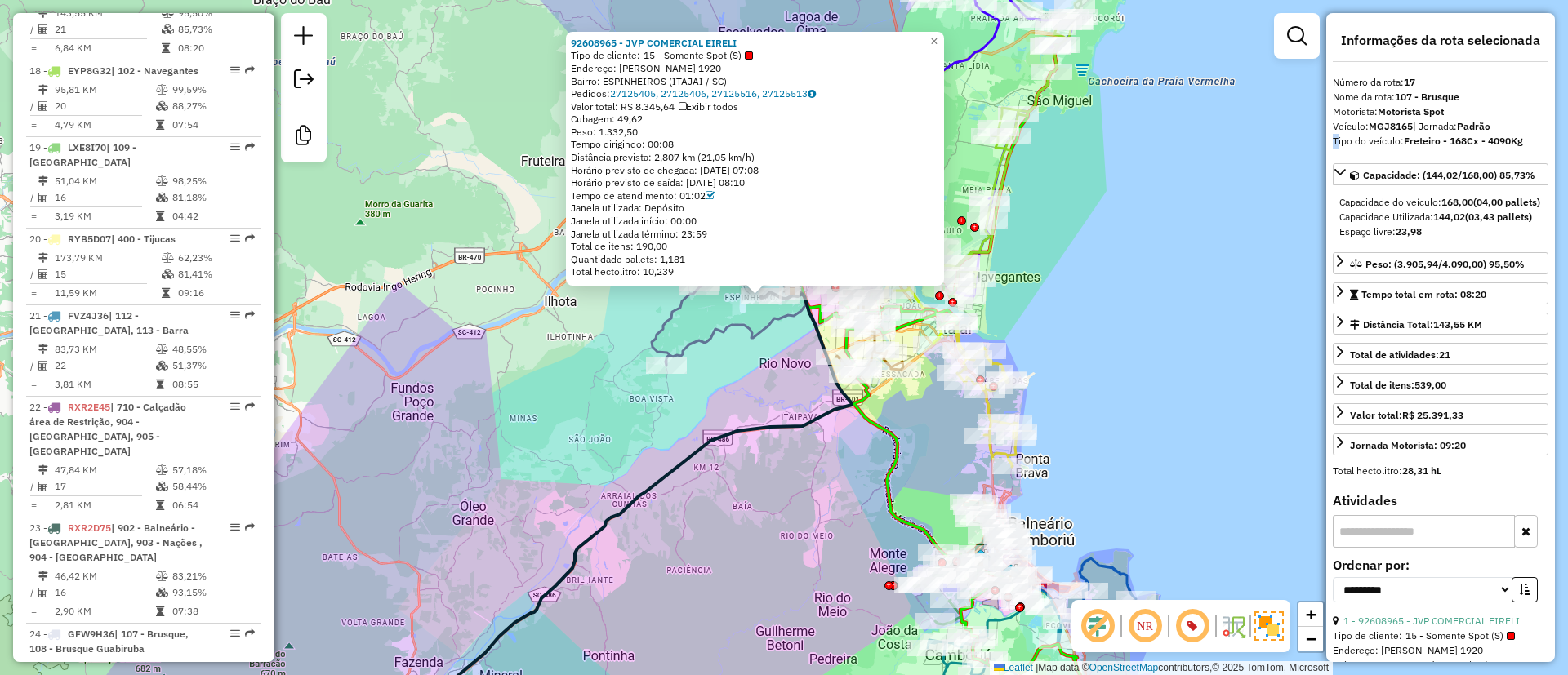
drag, startPoint x: 518, startPoint y: 383, endPoint x: 732, endPoint y: 373, distance: 214.2
click at [732, 373] on div "92608965 - JVP COMERCIAL EIRELI Tipo de cliente: 15 - Somente Spot (S) Endereço…" at bounding box center [784, 338] width 1568 height 675
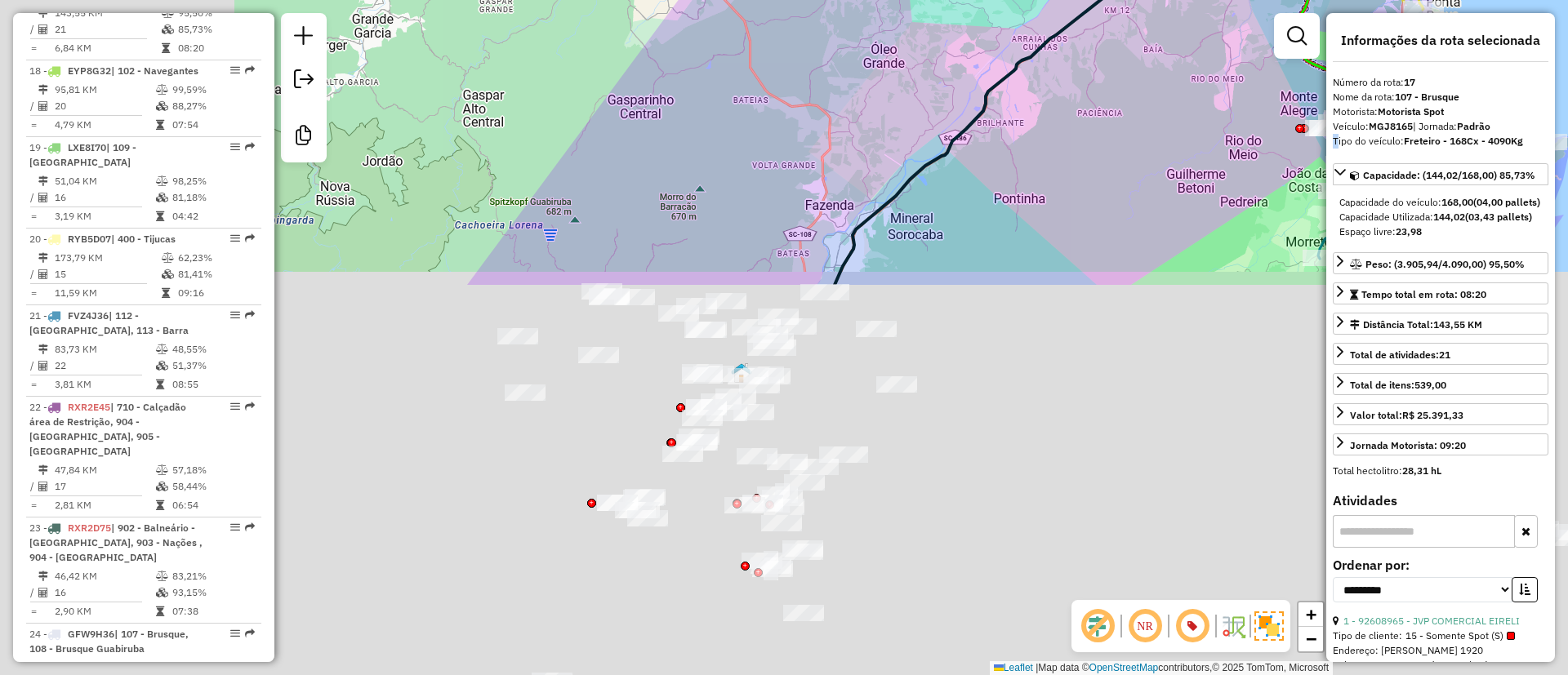
drag, startPoint x: 696, startPoint y: 388, endPoint x: 984, endPoint y: 52, distance: 442.5
click at [1123, 0] on html "Aguarde... Pop-up bloqueado! Seu navegador bloqueou automáticamente a abertura …" at bounding box center [784, 338] width 1568 height 675
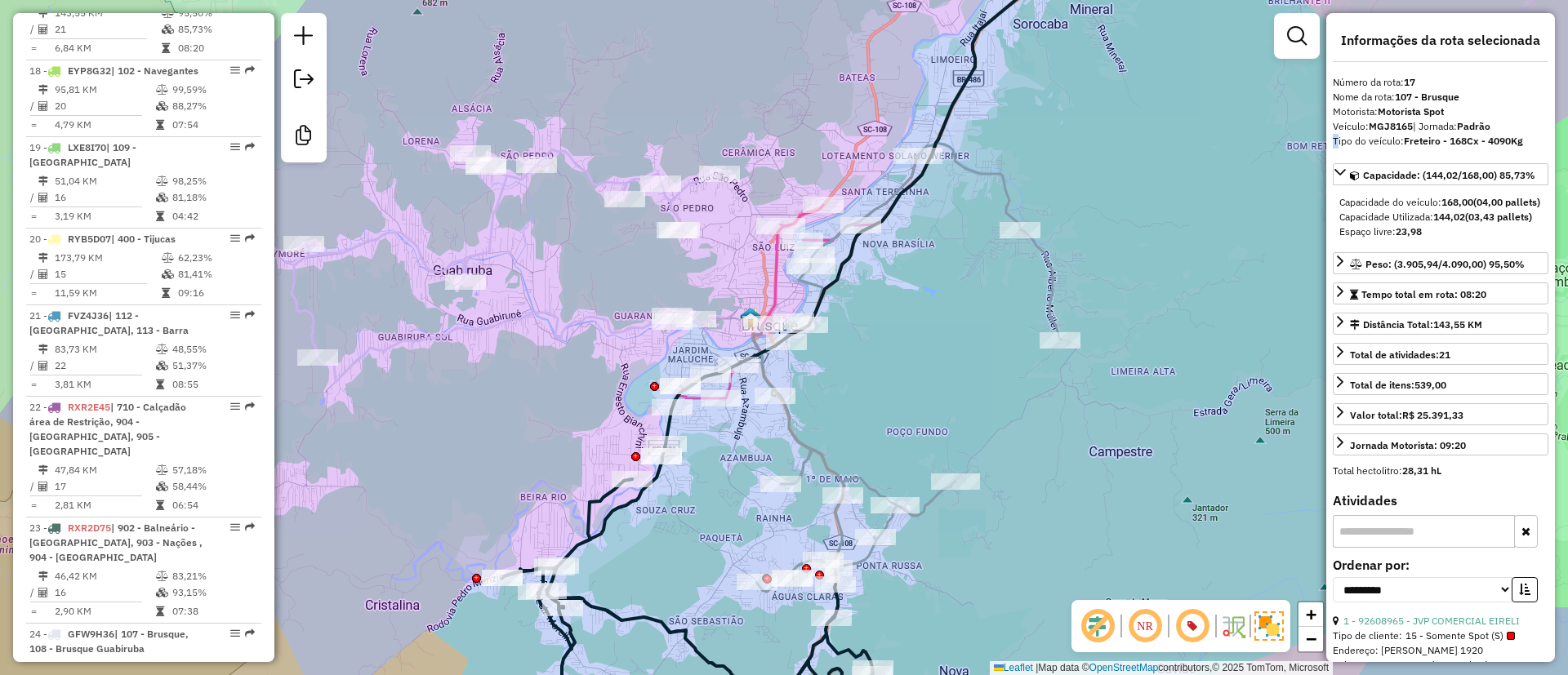
drag, startPoint x: 796, startPoint y: 265, endPoint x: 766, endPoint y: 293, distance: 41.0
click at [793, 263] on div "Rota 17 - Placa MGJ8165 92612325 - VIAESTUDANTINA 92608965 - JVP COMERCIAL EIRE…" at bounding box center [784, 338] width 1568 height 675
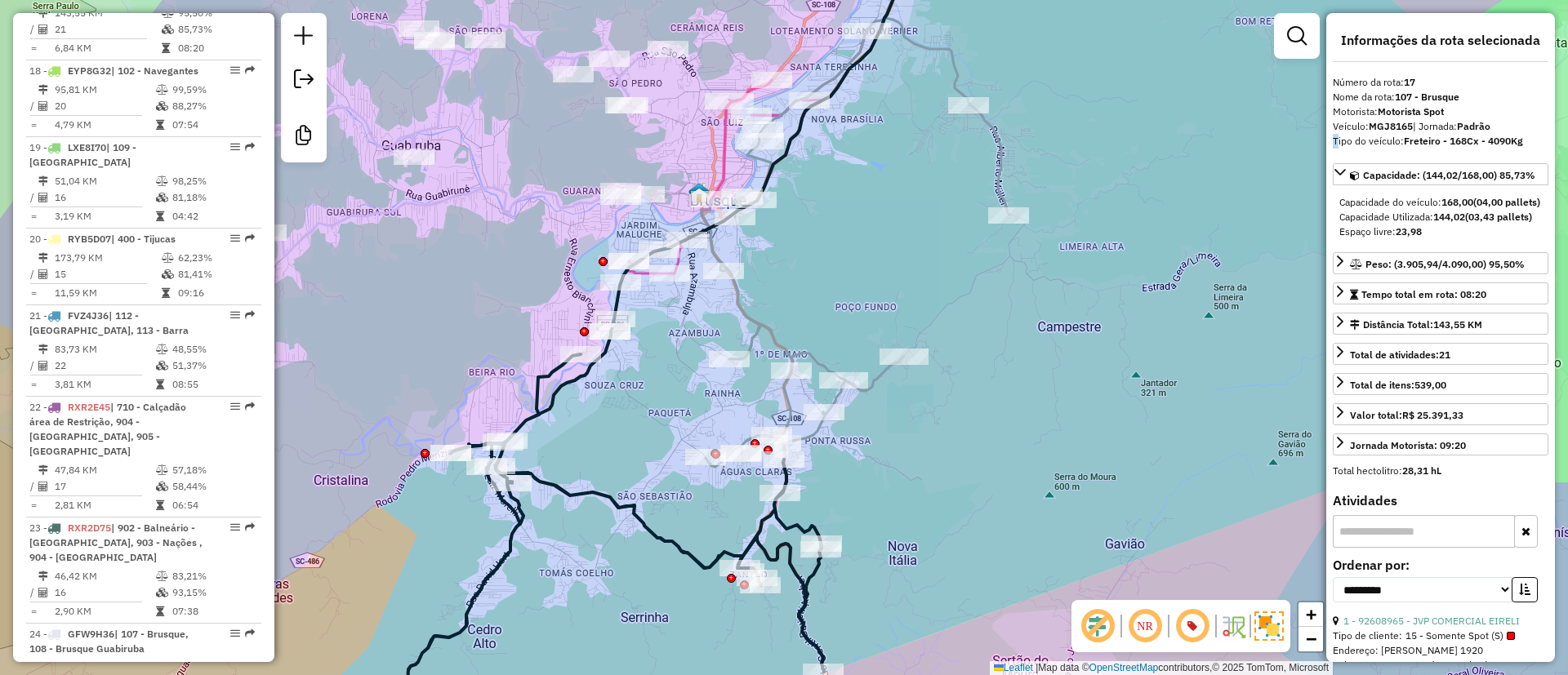
drag, startPoint x: 1016, startPoint y: 407, endPoint x: 910, endPoint y: 668, distance: 281.7
click at [934, 622] on div "92608965 - JVP COMERCIAL EIRELI Tipo de cliente: 15 - Somente Spot (S) Endereço…" at bounding box center [784, 338] width 1568 height 675
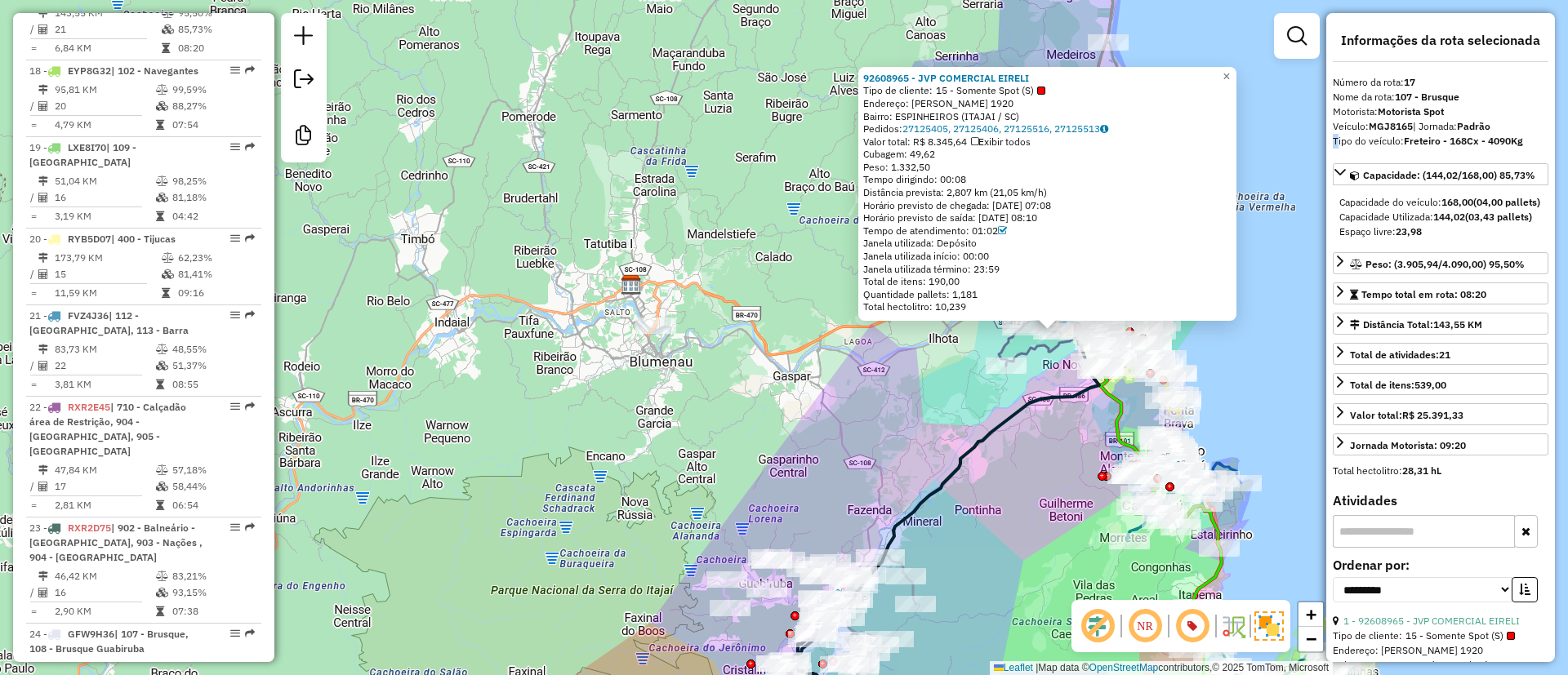
drag, startPoint x: 836, startPoint y: 404, endPoint x: 633, endPoint y: 505, distance: 226.7
click at [631, 500] on div "92608965 - JVP COMERCIAL EIRELI Tipo de cliente: 15 - Somente Spot (S) Endereço…" at bounding box center [784, 338] width 1568 height 675
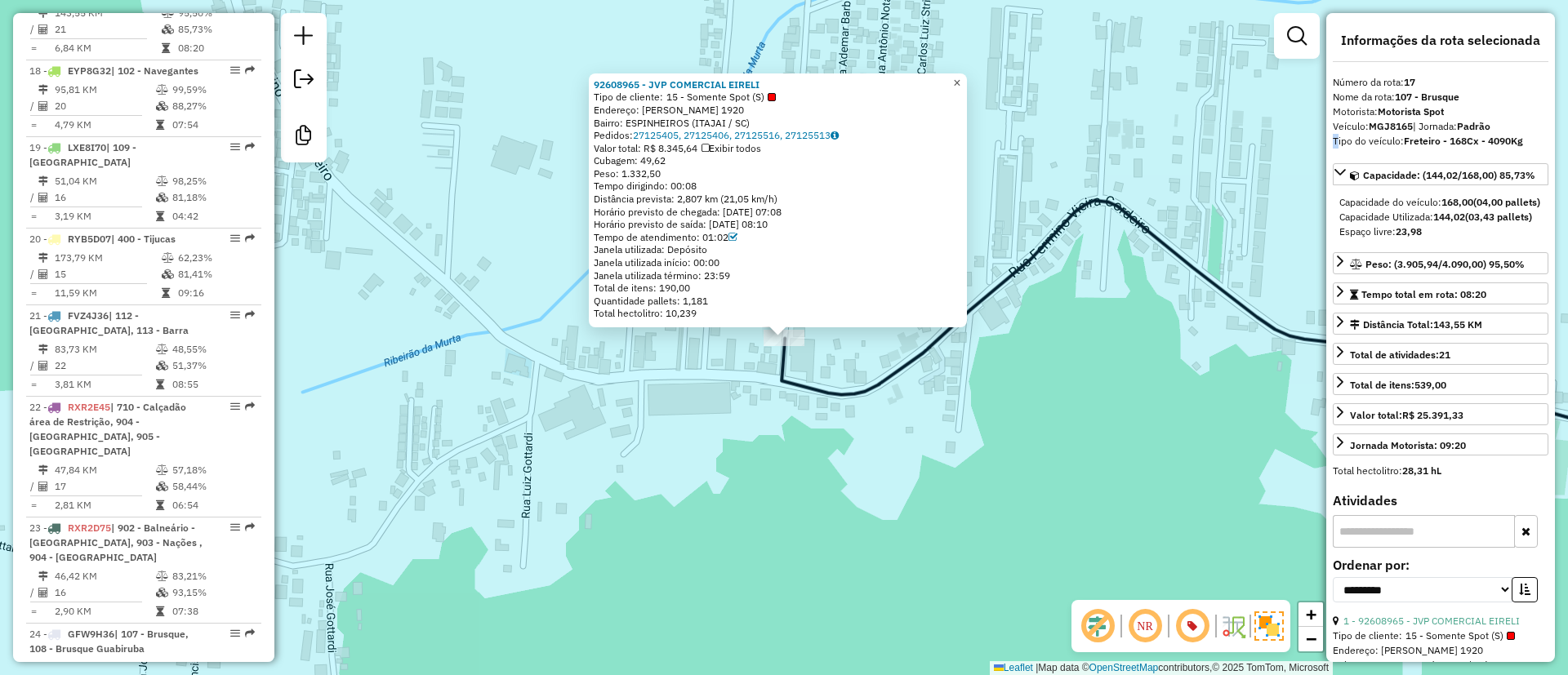
click at [967, 85] on link "×" at bounding box center [957, 83] width 19 height 19
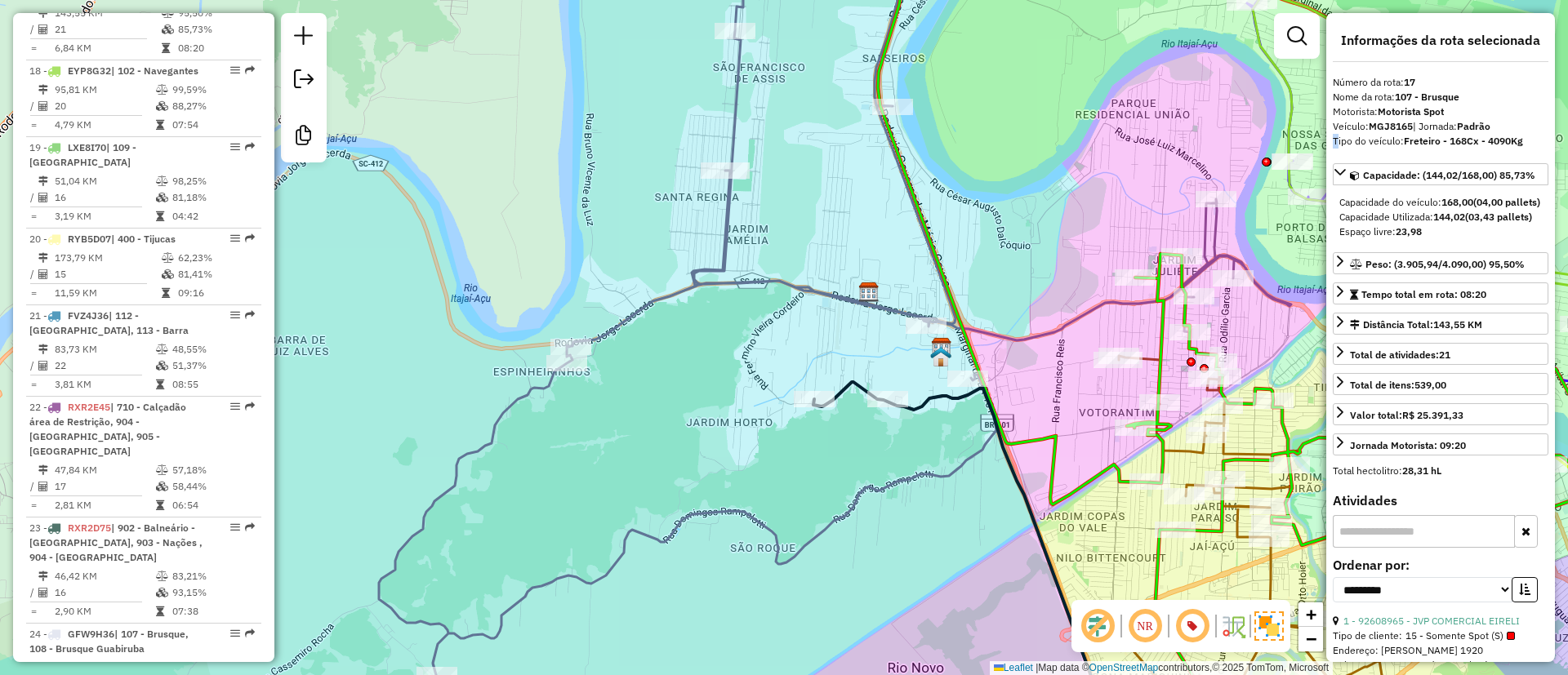
click at [730, 224] on div "Janela de atendimento Grade de atendimento Capacidade Transportadoras Veículos …" at bounding box center [784, 338] width 1568 height 675
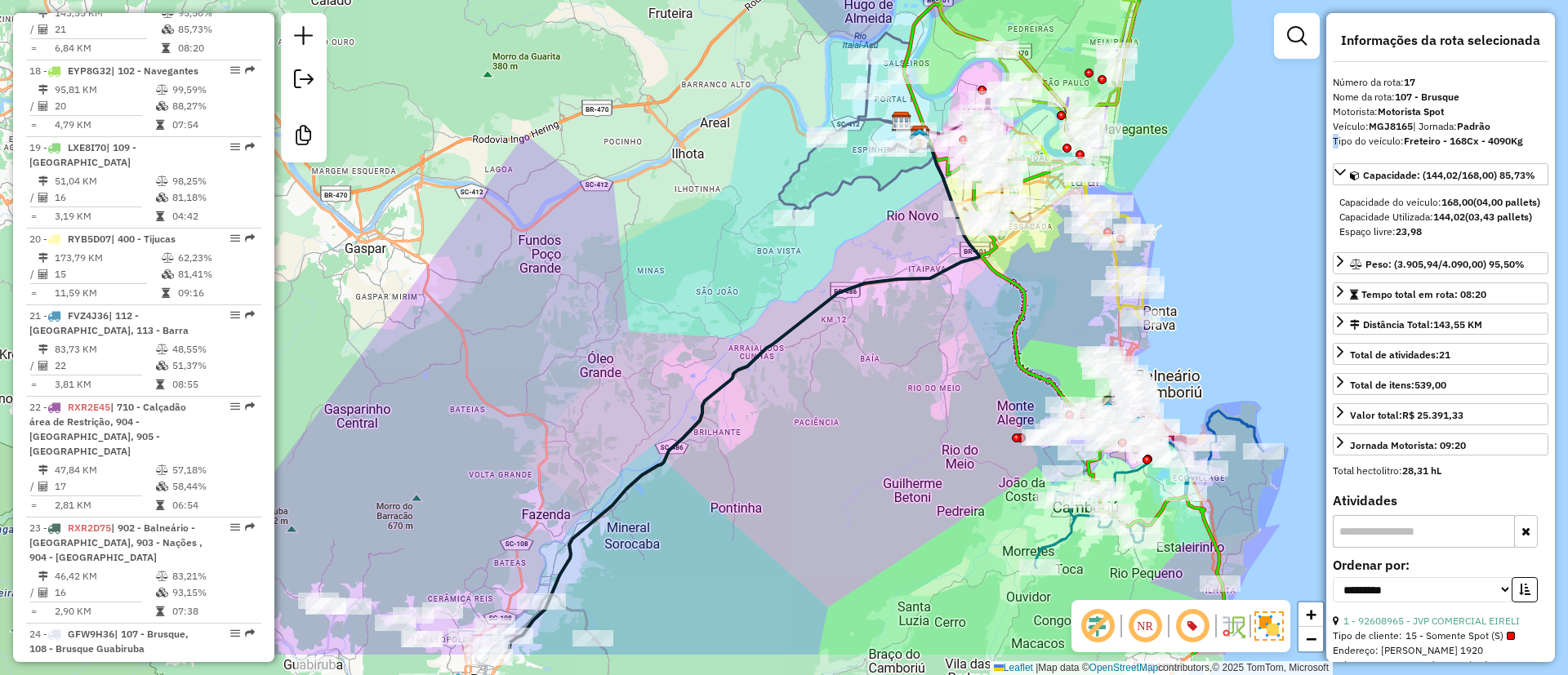
drag, startPoint x: 774, startPoint y: 441, endPoint x: 873, endPoint y: 296, distance: 175.6
click at [873, 296] on div "Janela de atendimento Grade de atendimento Capacidade Transportadoras Veículos …" at bounding box center [784, 338] width 1568 height 675
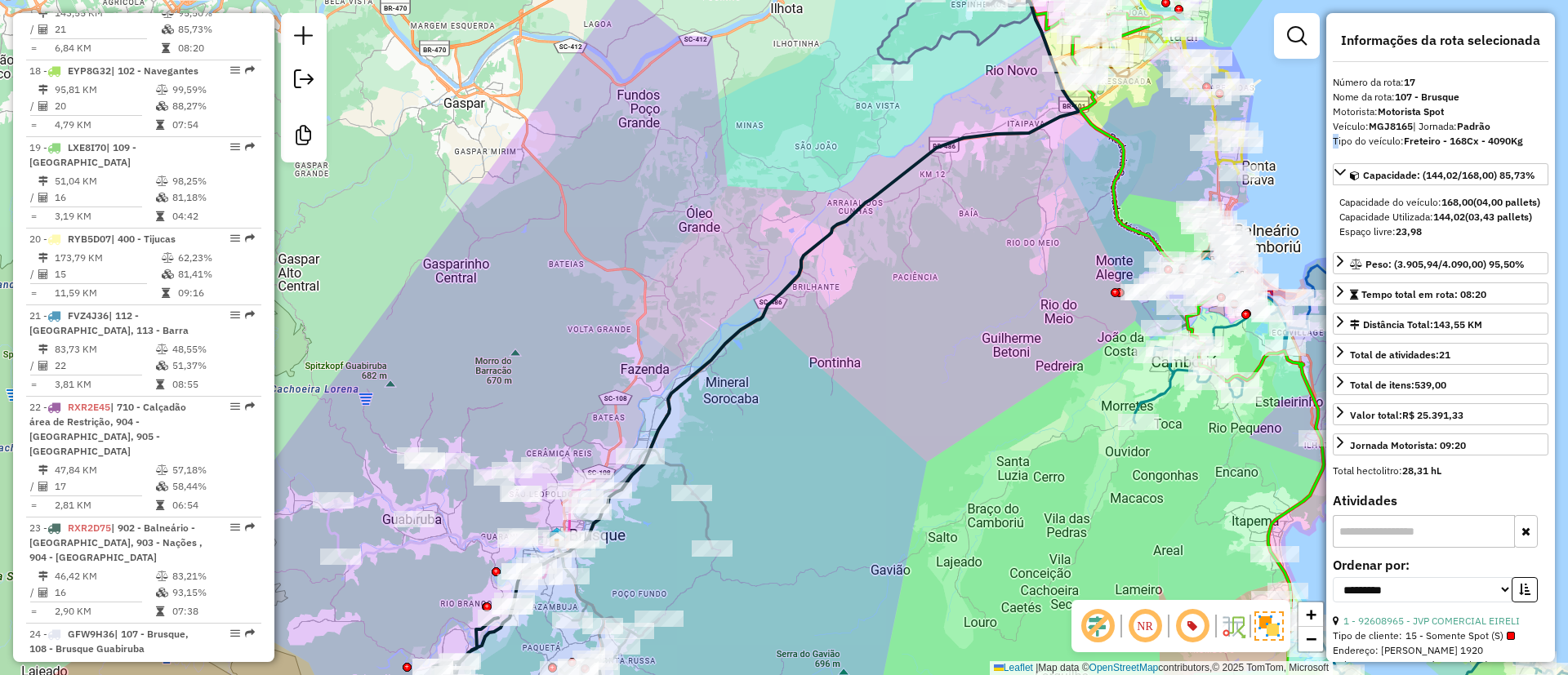
click at [932, 153] on icon at bounding box center [755, 370] width 645 height 743
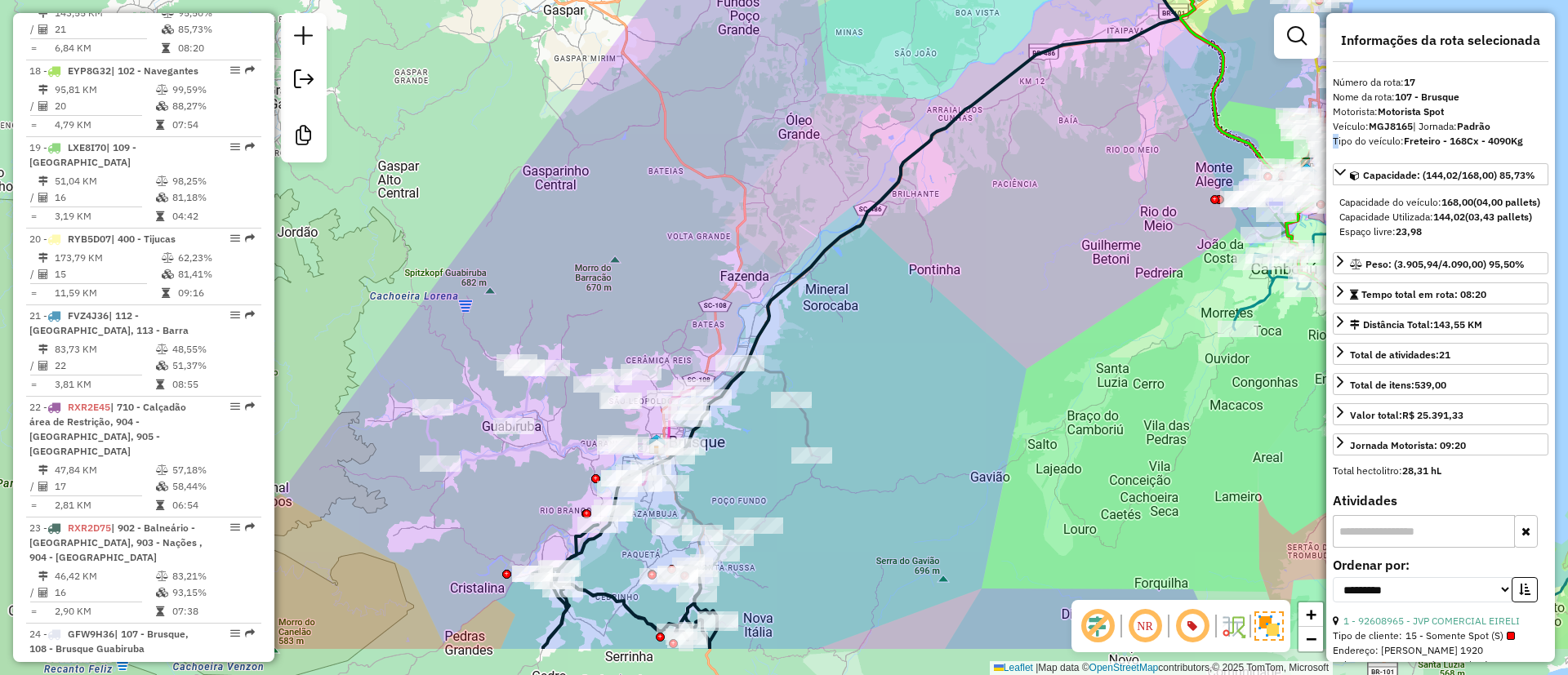
drag, startPoint x: 864, startPoint y: 397, endPoint x: 1067, endPoint y: 263, distance: 243.2
click at [1072, 262] on div "Janela de atendimento Grade de atendimento Capacidade Transportadoras Veículos …" at bounding box center [784, 338] width 1568 height 675
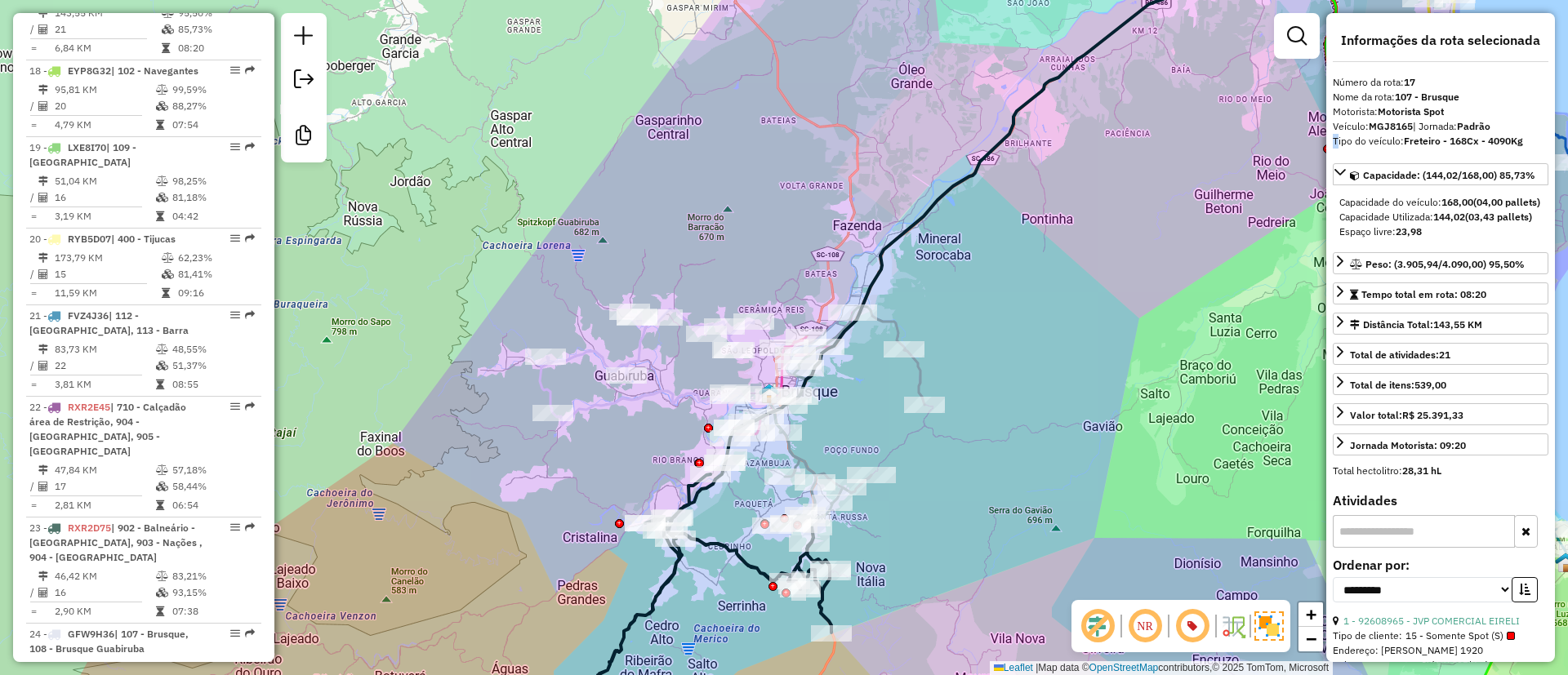
click at [754, 551] on div "Janela de atendimento Grade de atendimento Capacidade Transportadoras Veículos …" at bounding box center [784, 338] width 1568 height 675
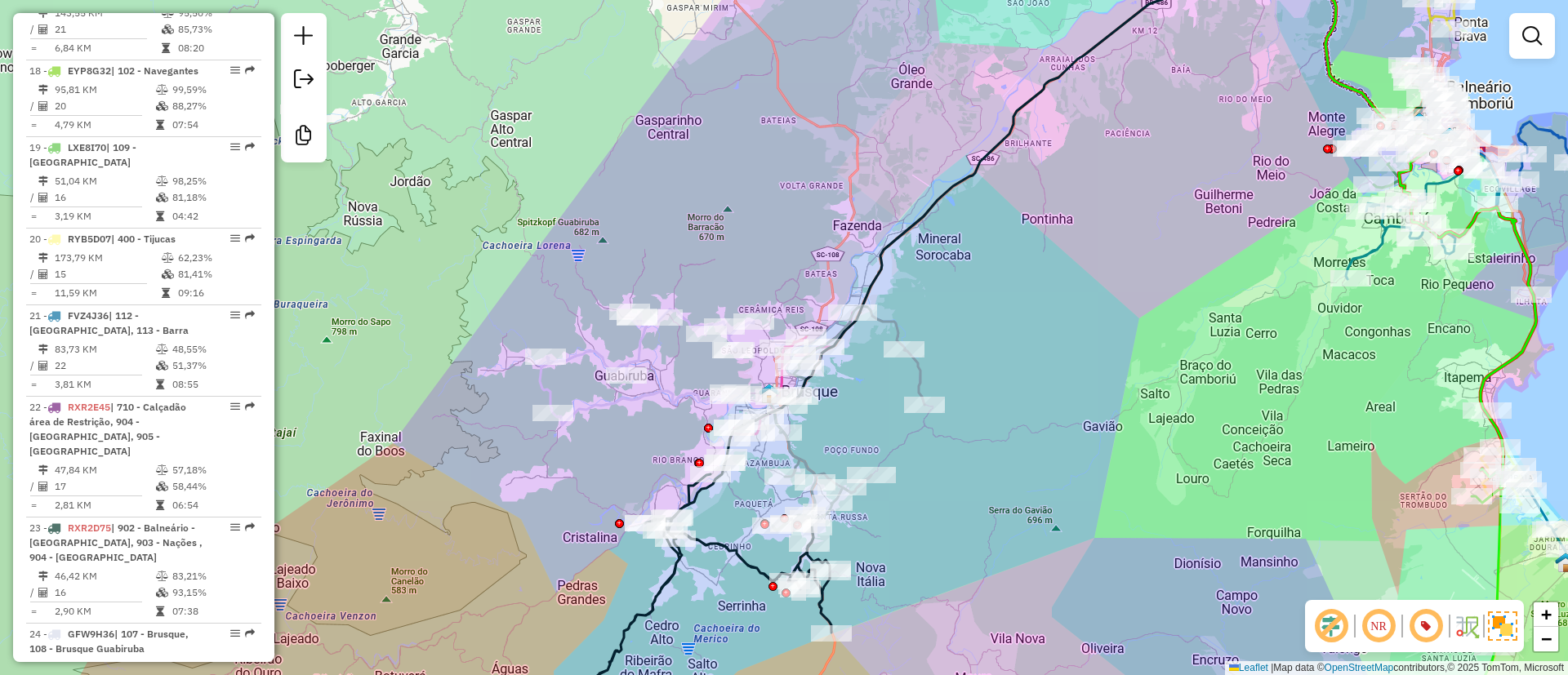
click at [742, 556] on icon at bounding box center [935, 316] width 710 height 769
select select "**********"
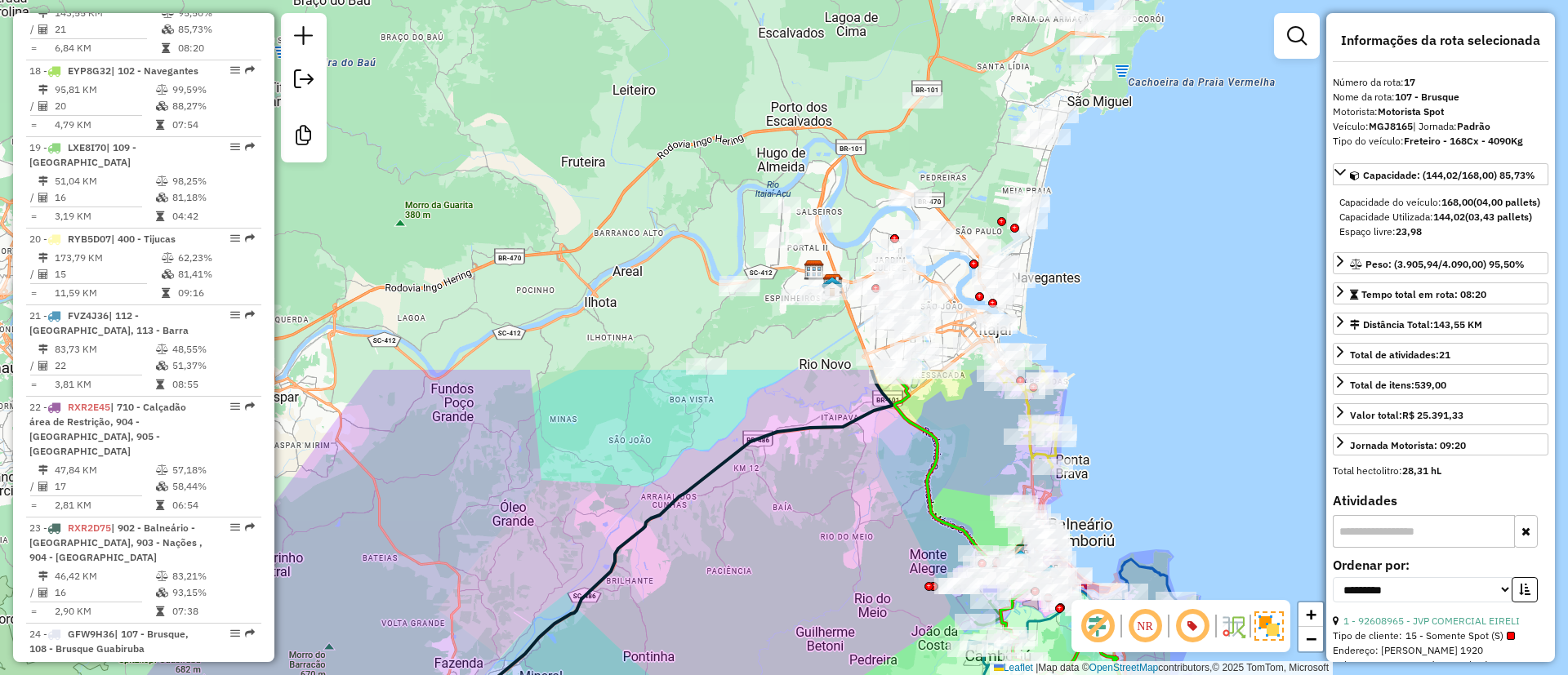
drag, startPoint x: 1077, startPoint y: 214, endPoint x: 694, endPoint y: 636, distance: 569.9
click at [676, 653] on div "Janela de atendimento Grade de atendimento Capacidade Transportadoras Veículos …" at bounding box center [784, 338] width 1568 height 675
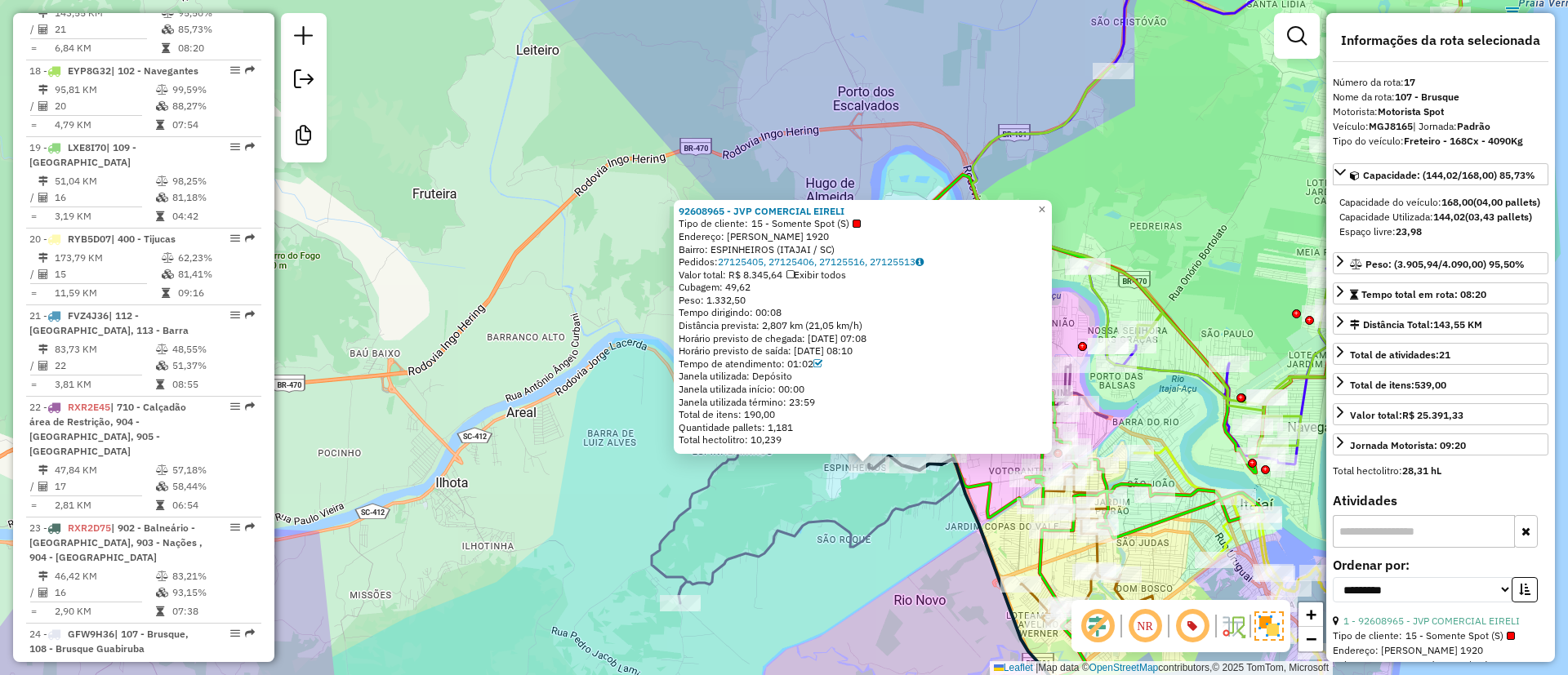
click at [1046, 193] on div "92608965 - JVP COMERCIAL EIRELI Tipo de cliente: 15 - Somente Spot (S) Endereço…" at bounding box center [784, 338] width 1568 height 675
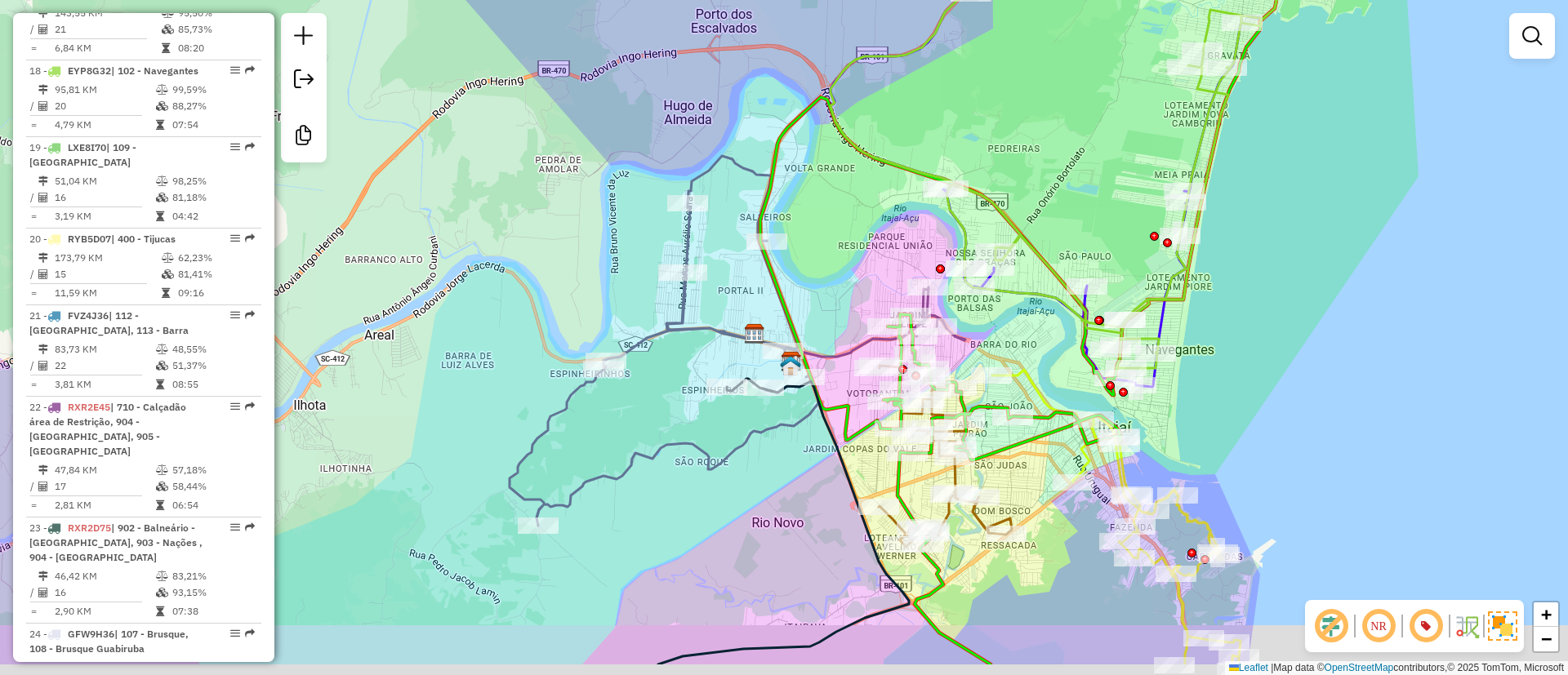
drag, startPoint x: 1022, startPoint y: 158, endPoint x: 729, endPoint y: 18, distance: 324.7
click at [735, 0] on html "Aguarde... Pop-up bloqueado! Seu navegador bloqueou automáticamente a abertura …" at bounding box center [784, 338] width 1568 height 675
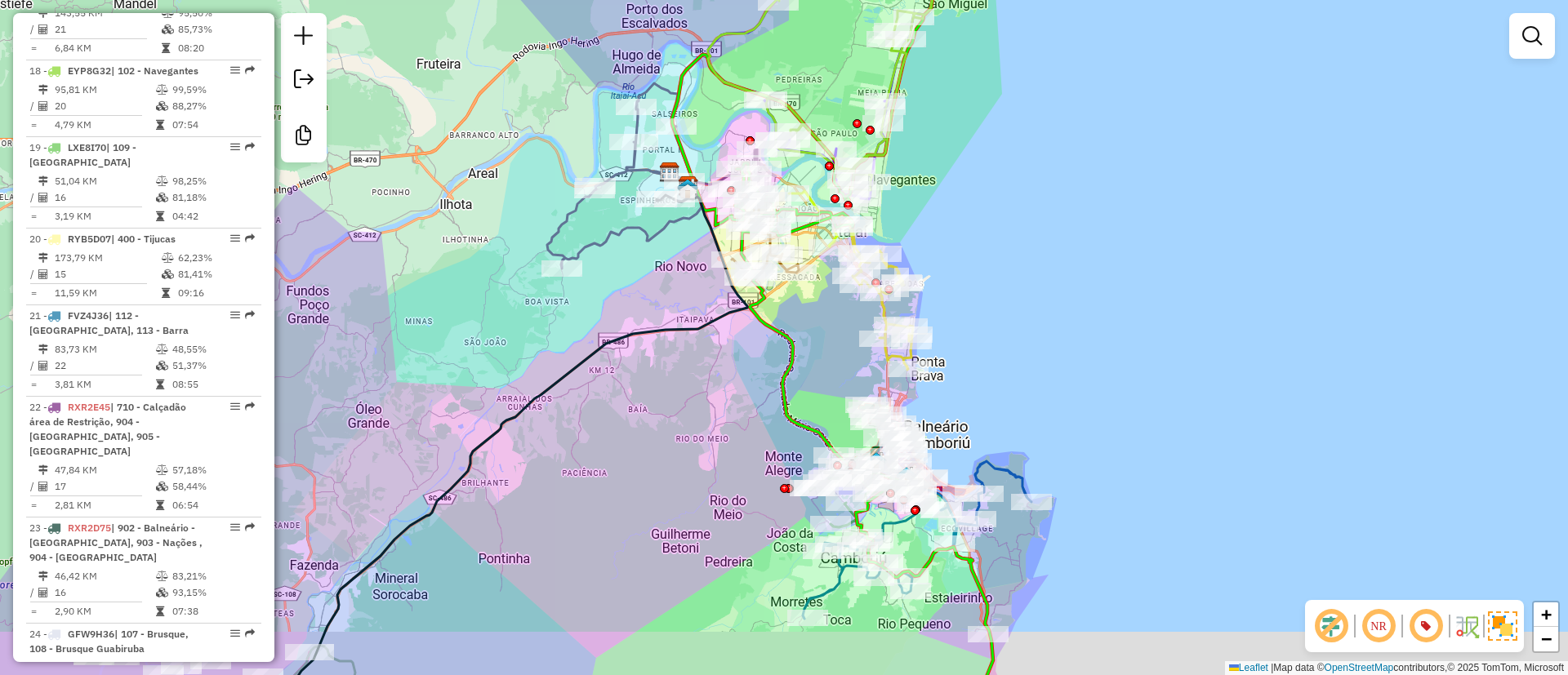
drag, startPoint x: 1014, startPoint y: 319, endPoint x: 977, endPoint y: 282, distance: 52.3
click at [977, 282] on div "Janela de atendimento Grade de atendimento Capacidade Transportadoras Veículos …" at bounding box center [784, 338] width 1568 height 675
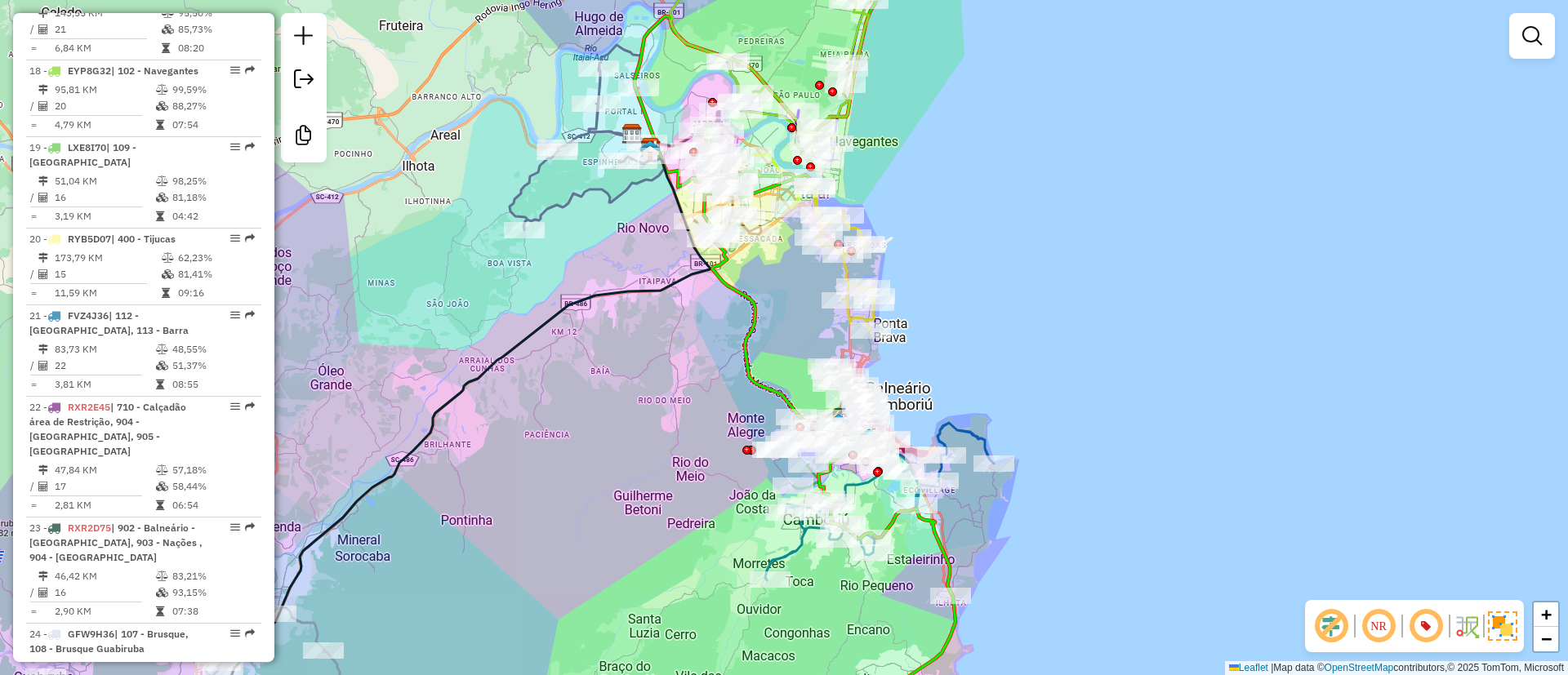
click at [1528, 43] on em at bounding box center [1533, 36] width 19 height 19
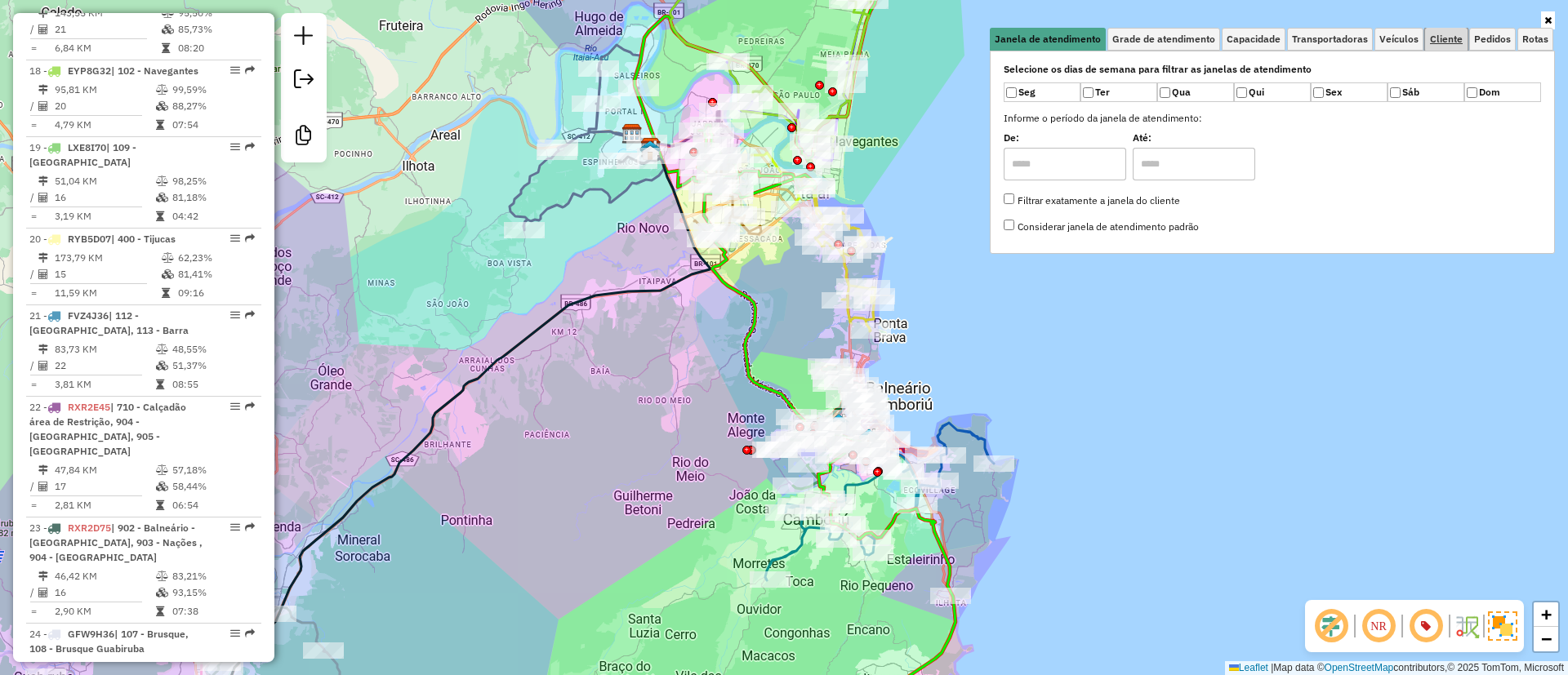
click at [1443, 39] on span "Cliente" at bounding box center [1446, 39] width 33 height 10
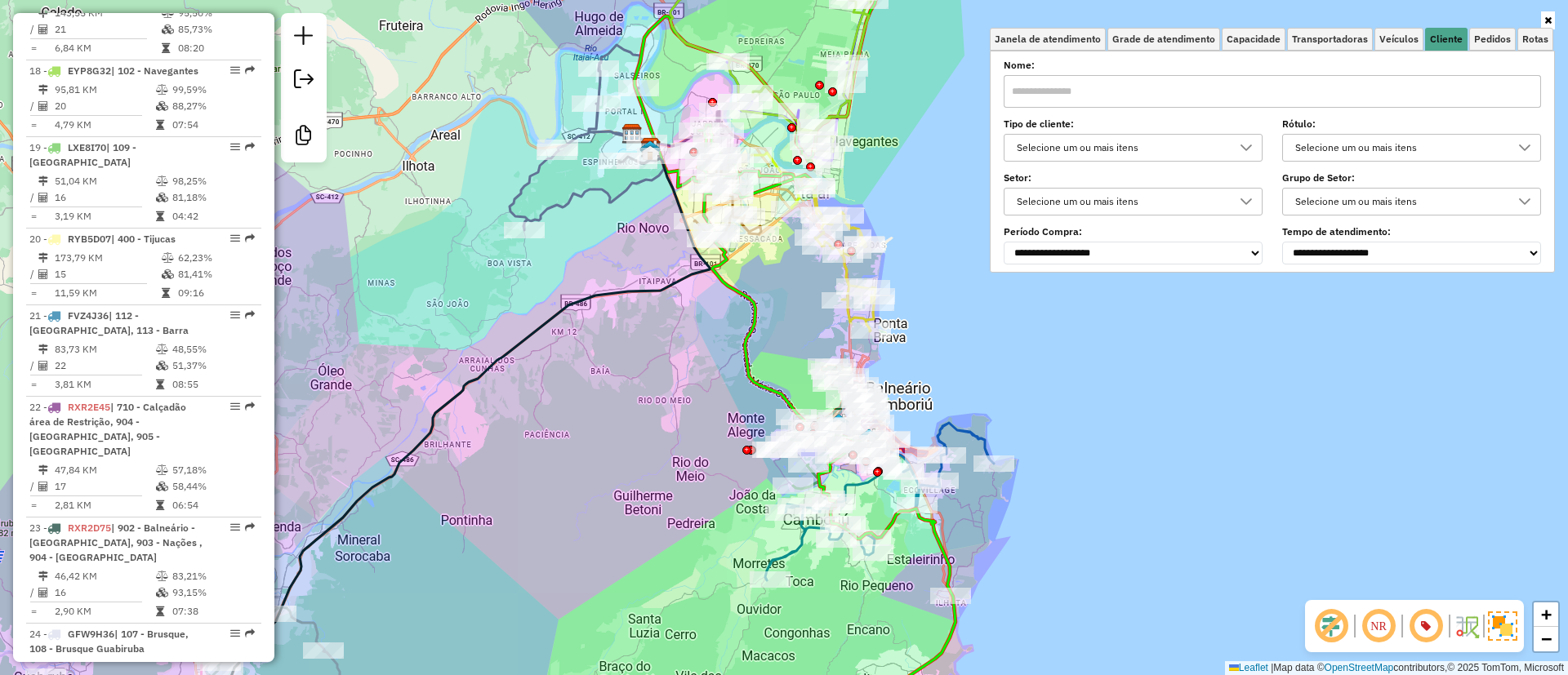
click at [1077, 147] on div "Selecione um ou mais itens" at bounding box center [1120, 148] width 219 height 26
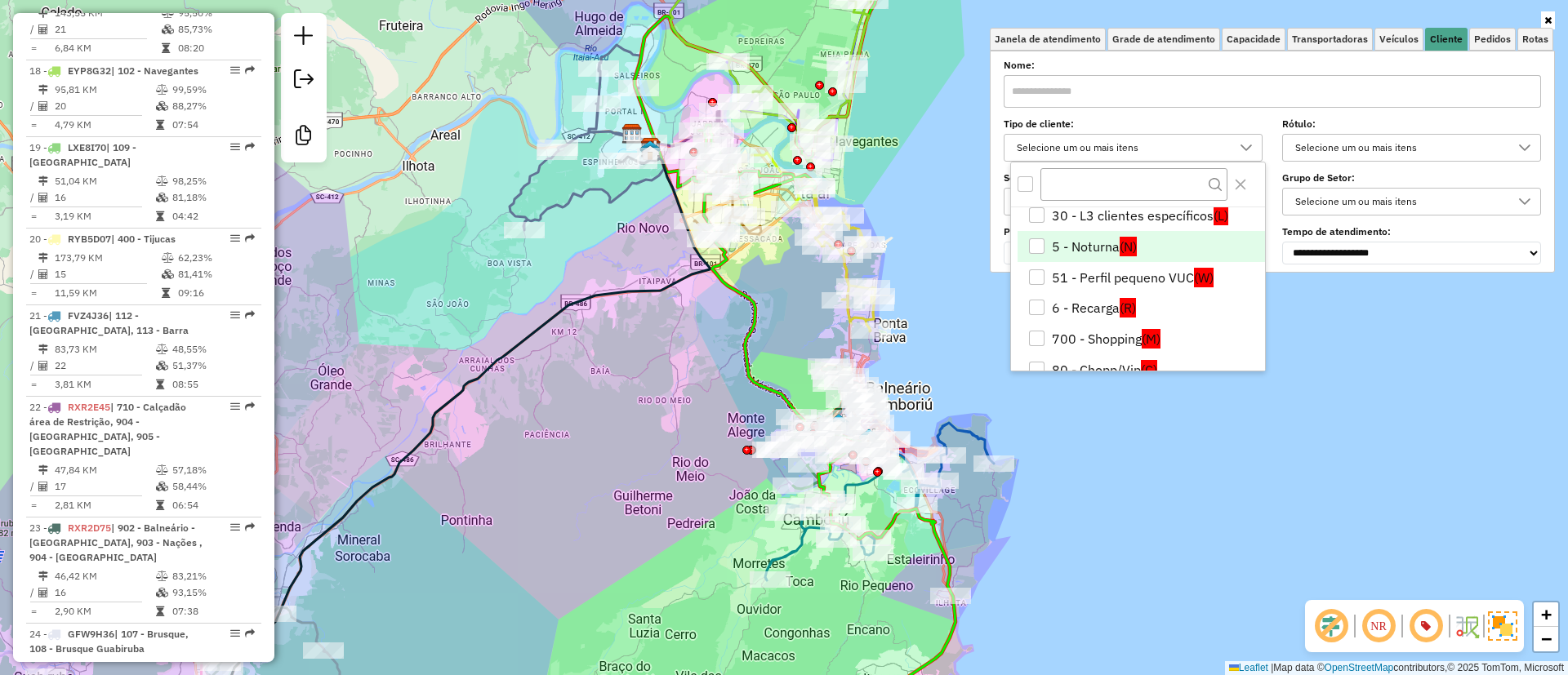
scroll to position [96, 0]
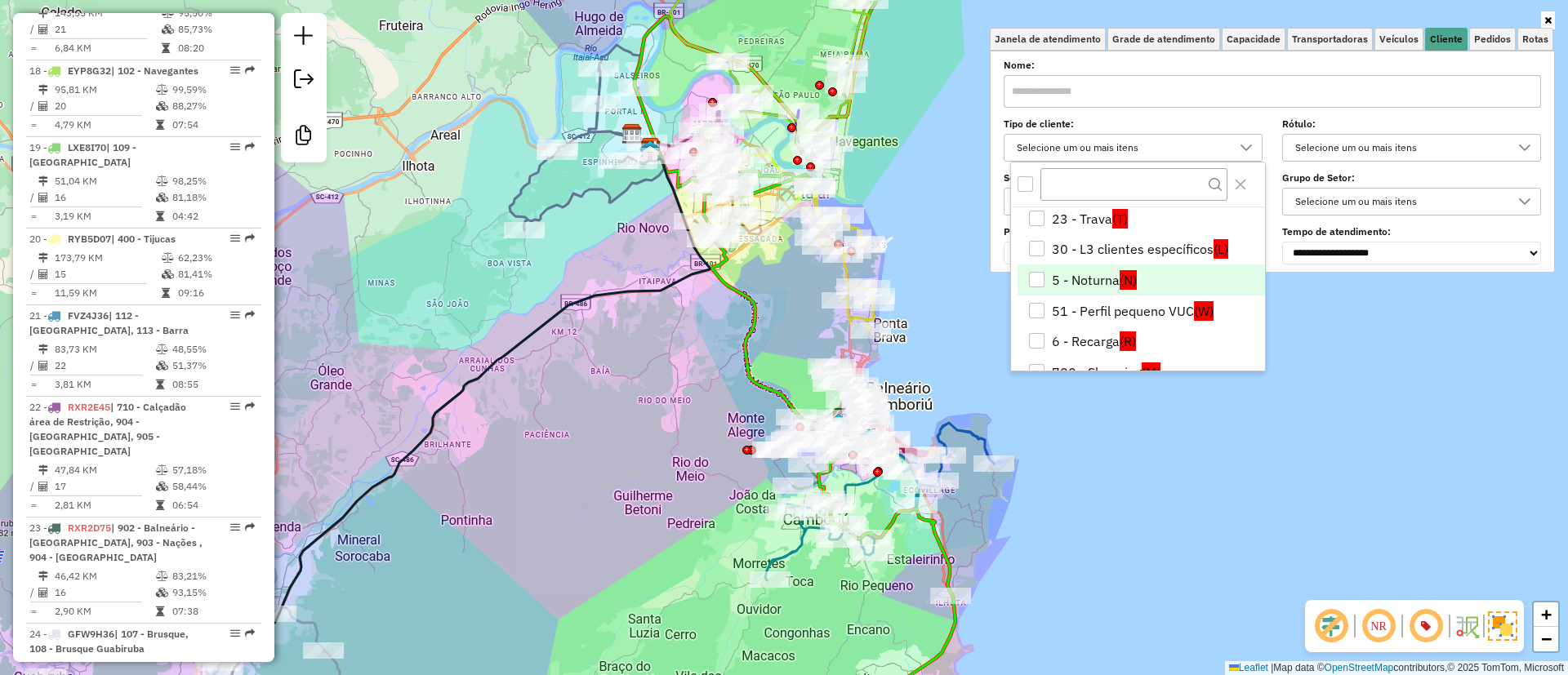
click at [1090, 275] on li "5 - Noturna (N)" at bounding box center [1141, 279] width 248 height 31
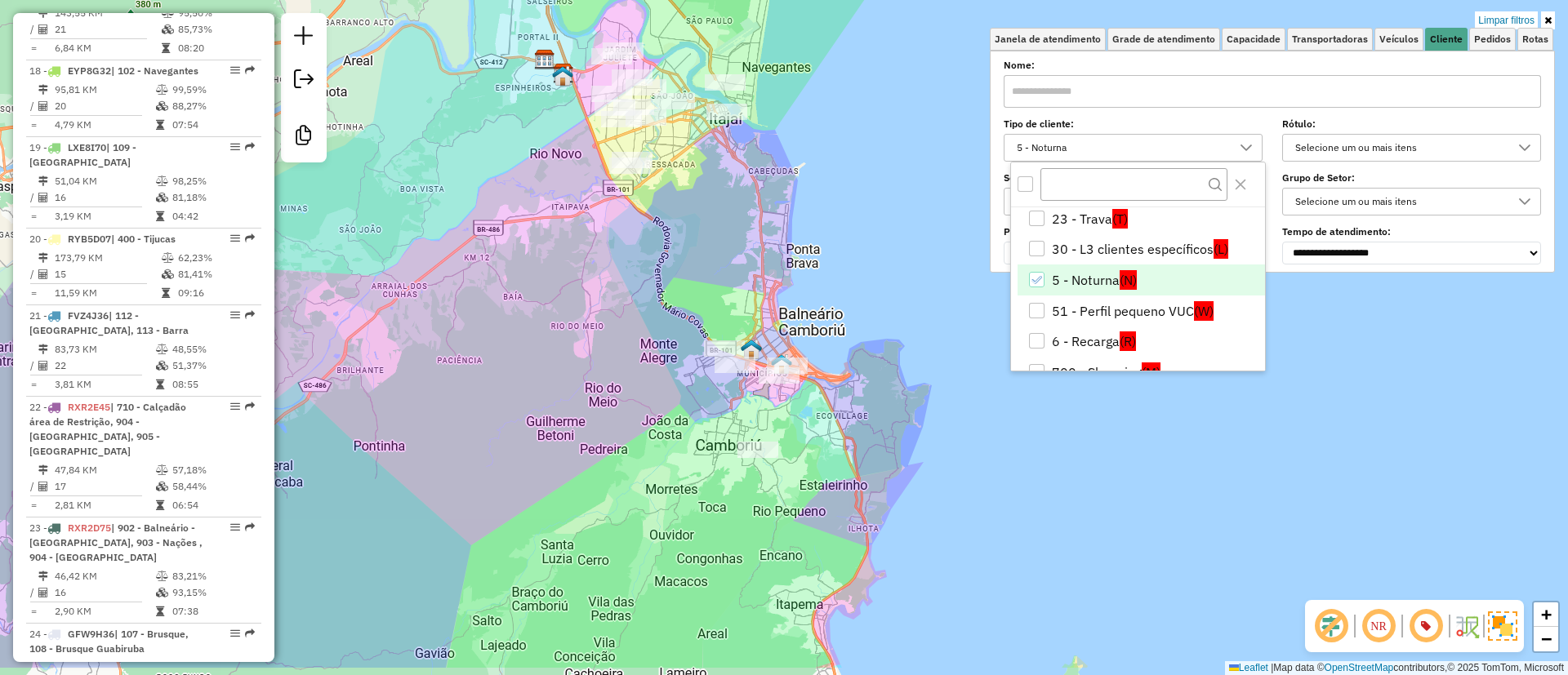
drag, startPoint x: 732, startPoint y: 392, endPoint x: 624, endPoint y: 286, distance: 151.3
click at [627, 291] on div "Limpar filtros Janela de atendimento Grade de atendimento Capacidade Transporta…" at bounding box center [784, 338] width 1568 height 675
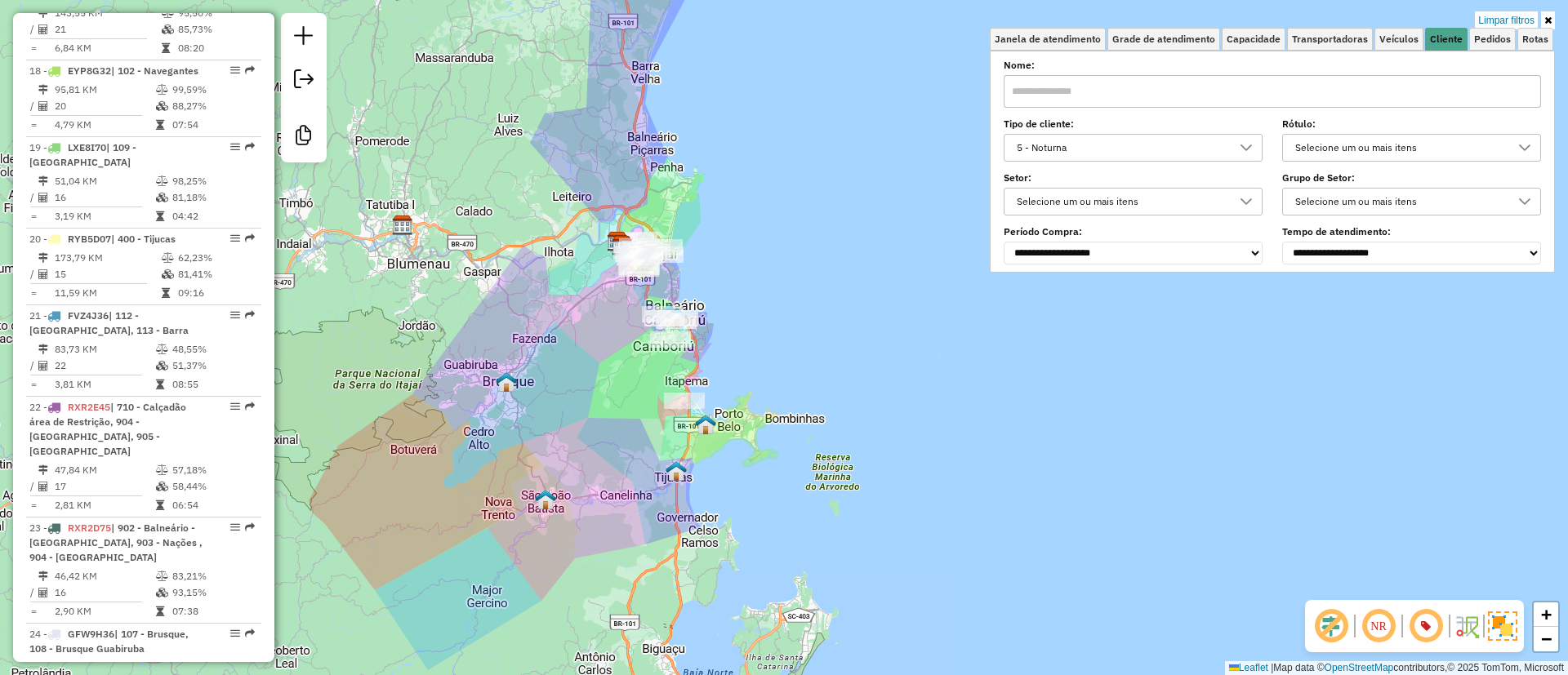
click at [708, 210] on div "Limpar filtros Janela de atendimento Grade de atendimento Capacidade Transporta…" at bounding box center [784, 338] width 1568 height 675
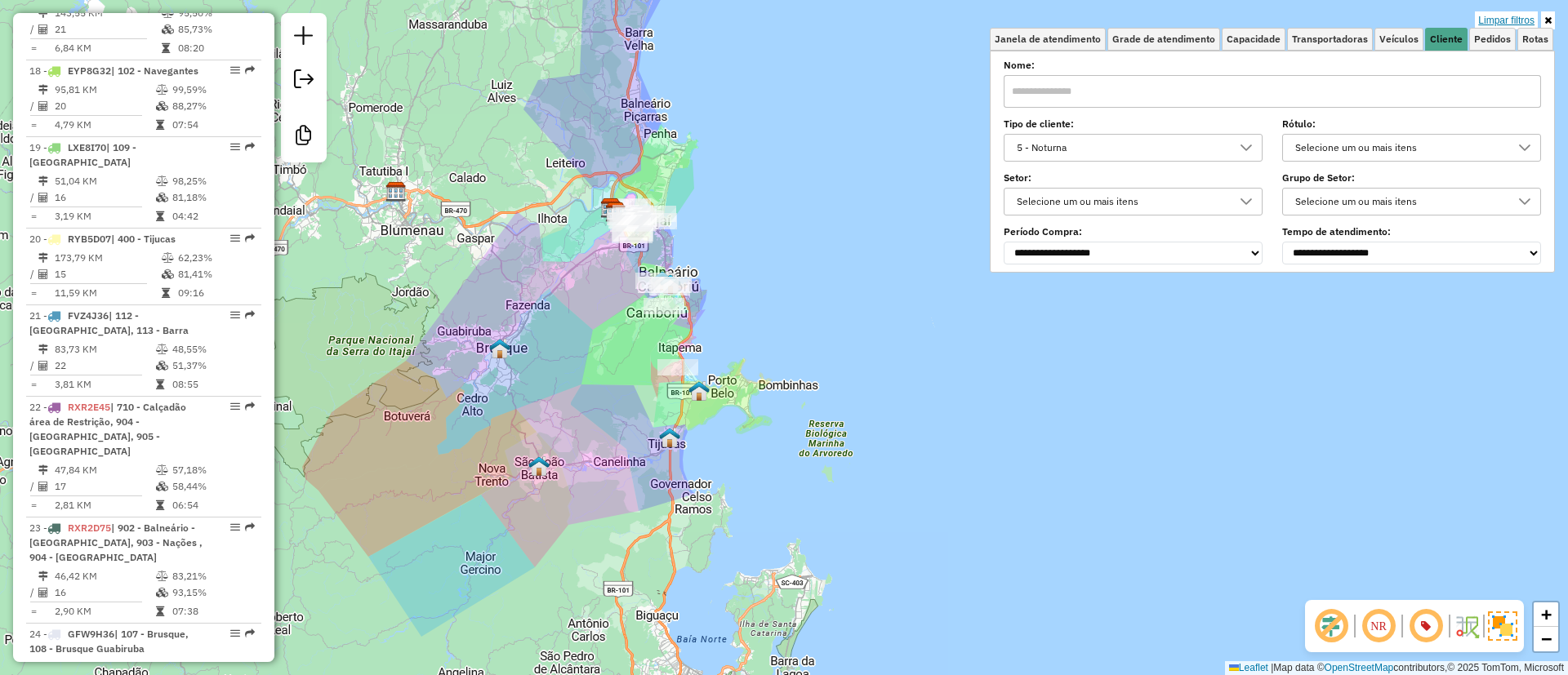
click at [1527, 13] on link "Limpar filtros" at bounding box center [1506, 20] width 63 height 18
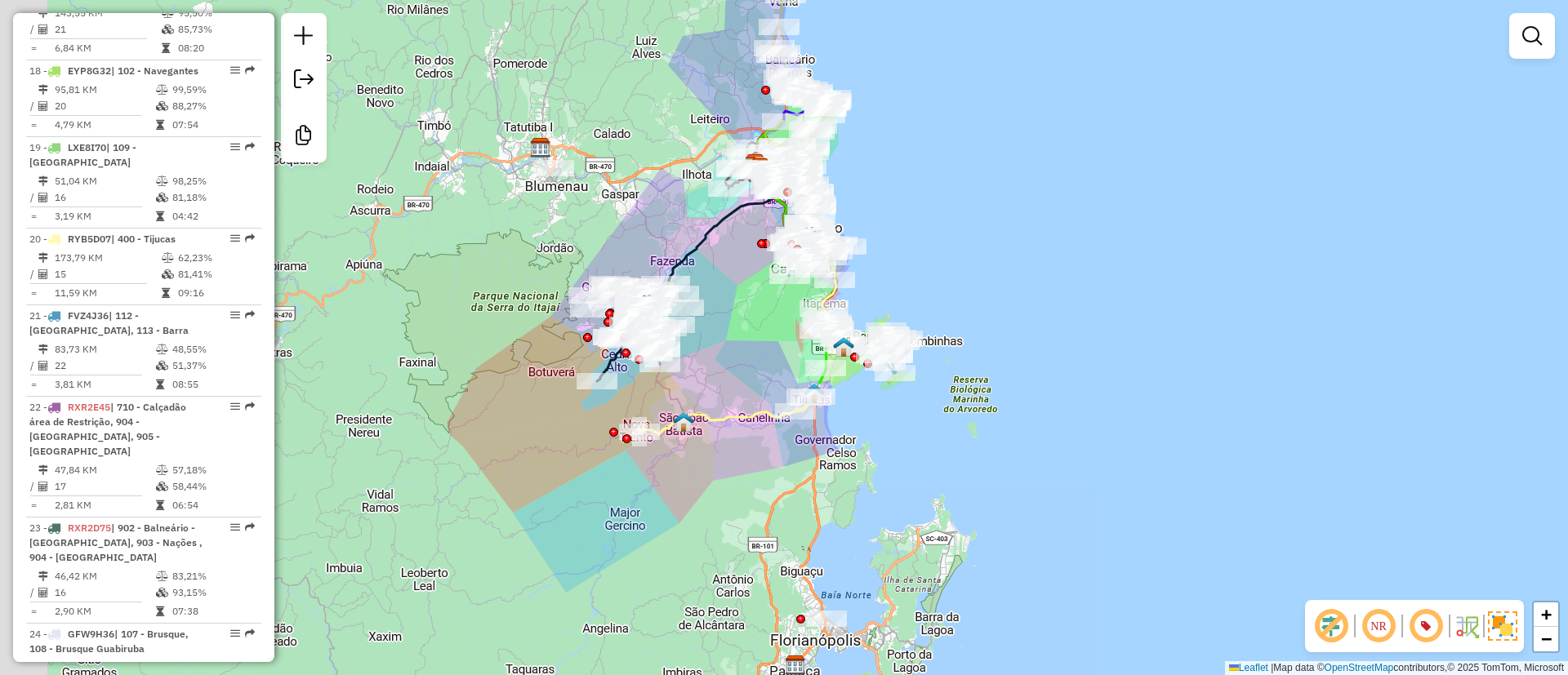
drag, startPoint x: 881, startPoint y: 226, endPoint x: 917, endPoint y: 234, distance: 36.9
click at [917, 231] on div "Janela de atendimento Grade de atendimento Capacidade Transportadoras Veículos …" at bounding box center [784, 338] width 1568 height 675
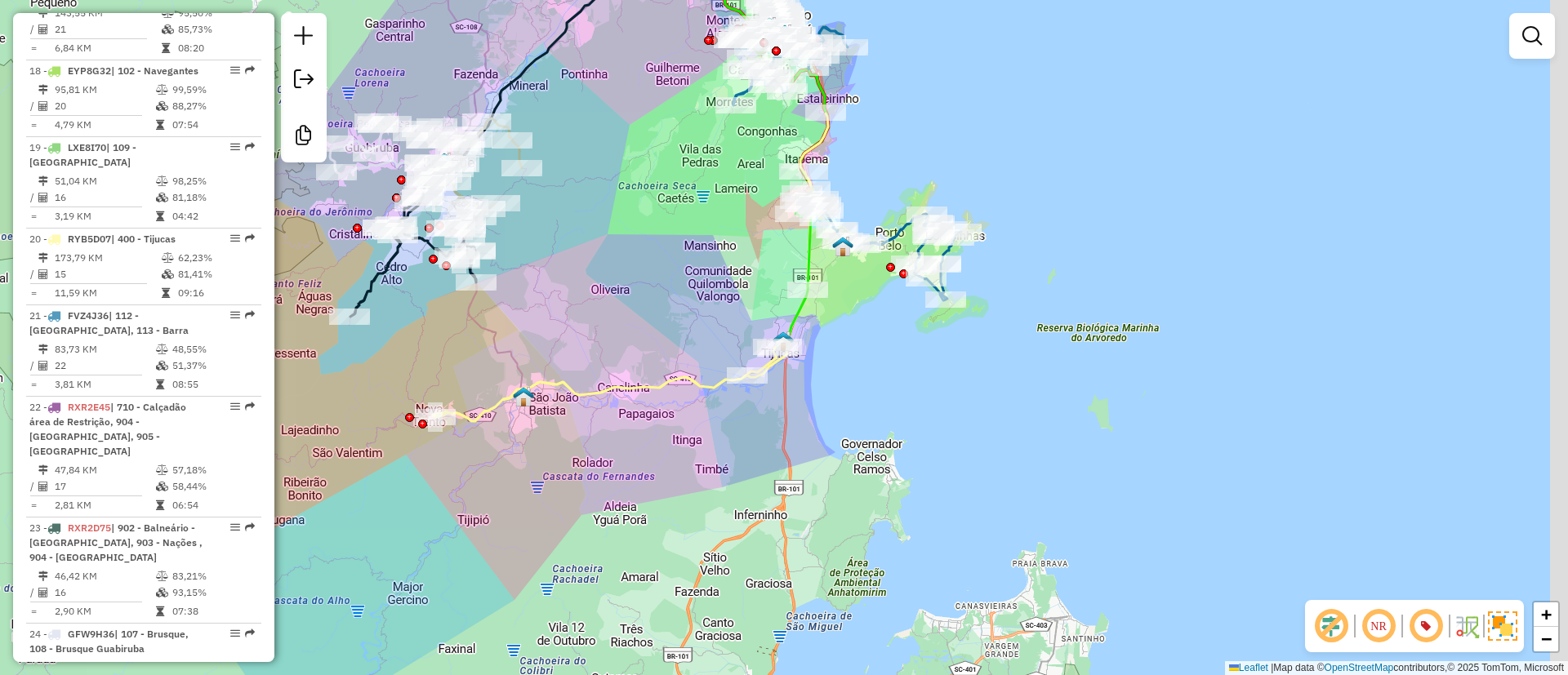
drag, startPoint x: 814, startPoint y: 474, endPoint x: 753, endPoint y: 292, distance: 192.0
click at [759, 335] on div "Janela de atendimento Grade de atendimento Capacidade Transportadoras Veículos …" at bounding box center [784, 338] width 1568 height 675
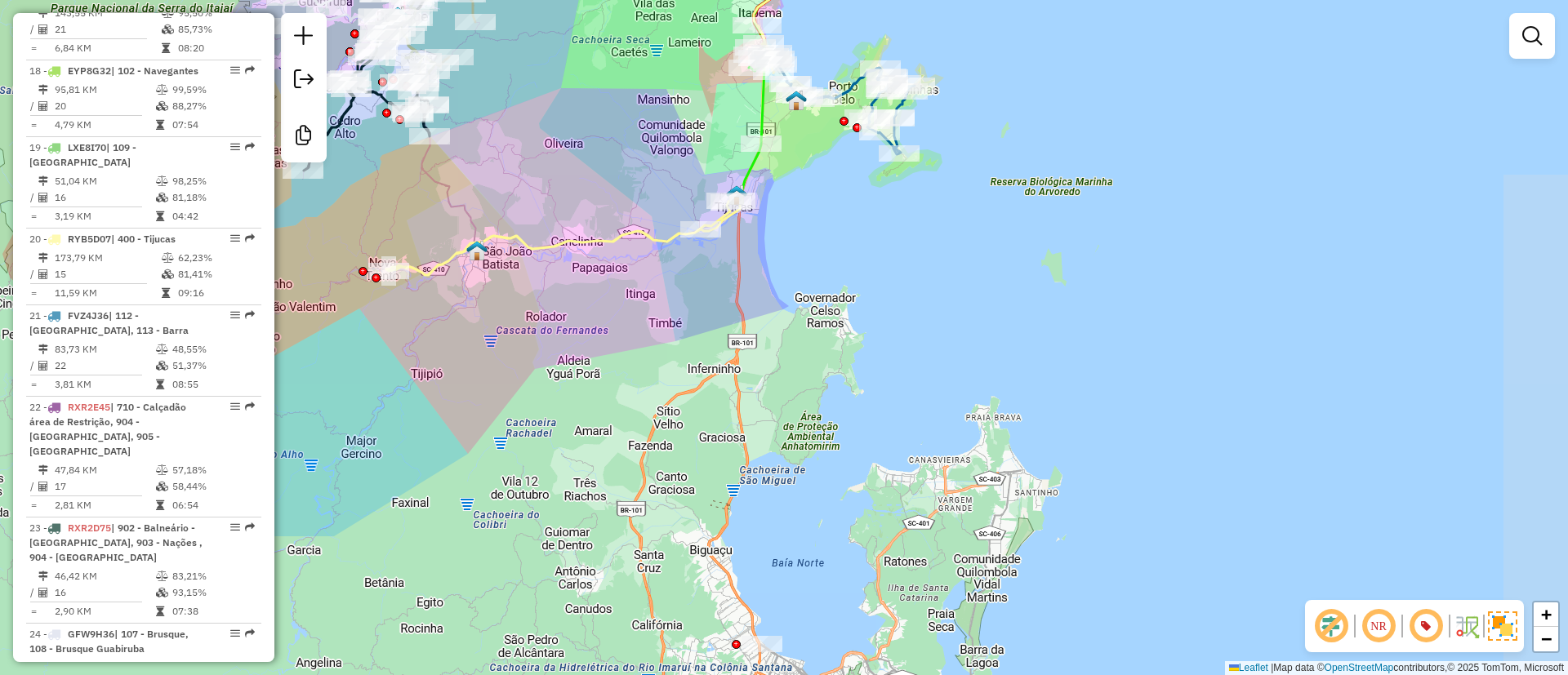
click at [528, 248] on icon at bounding box center [583, 121] width 396 height 308
select select "**********"
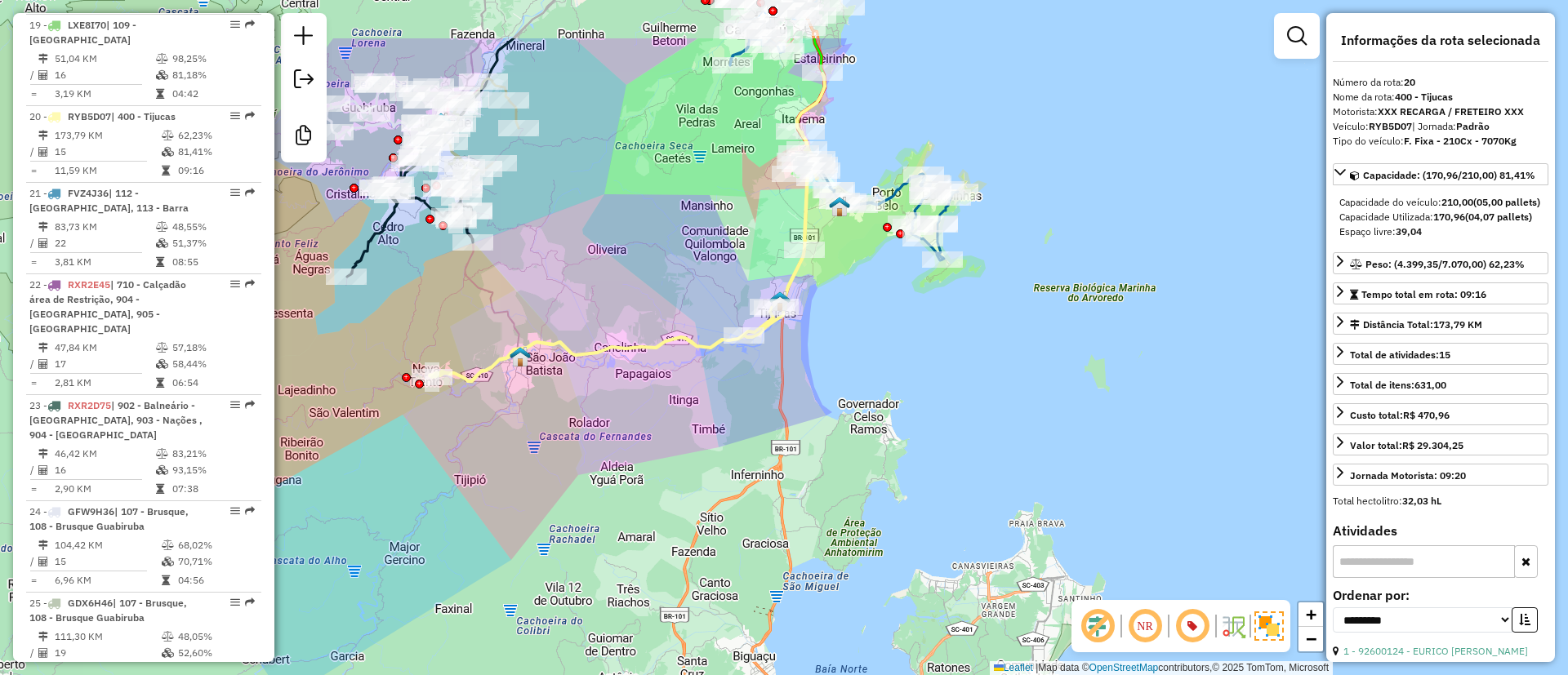
drag, startPoint x: 652, startPoint y: 318, endPoint x: 665, endPoint y: 354, distance: 38.3
click at [665, 354] on div "Janela de atendimento Grade de atendimento Capacidade Transportadoras Veículos …" at bounding box center [784, 338] width 1568 height 675
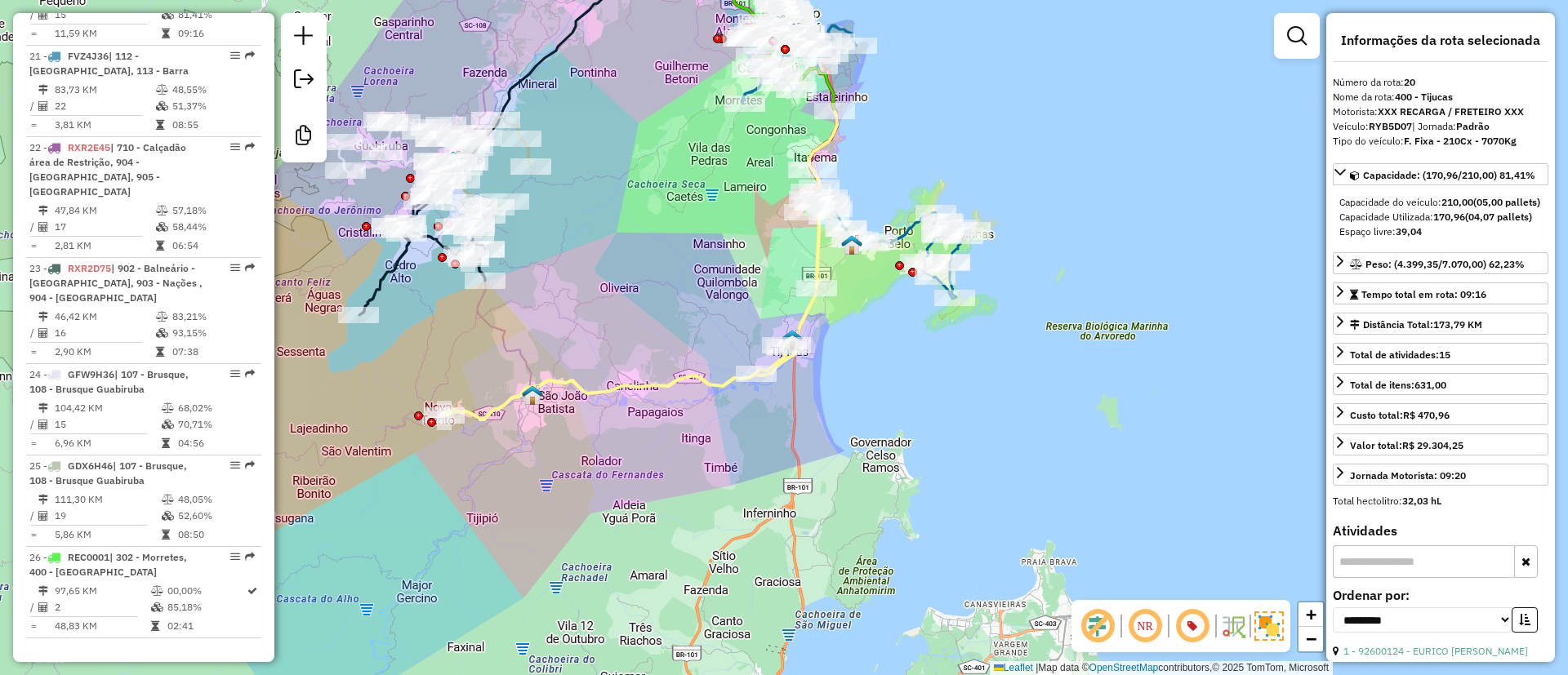
scroll to position [2393, 0]
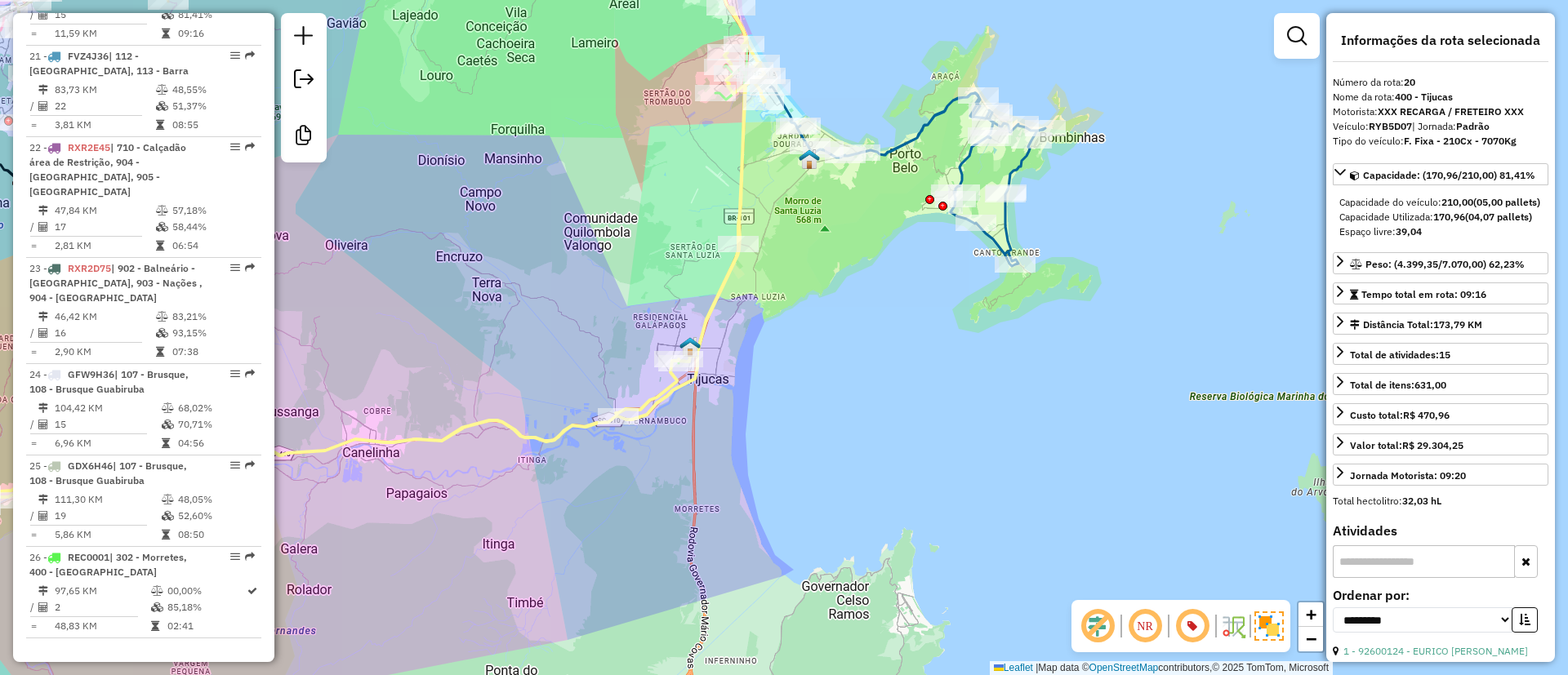
click at [728, 288] on icon at bounding box center [382, 219] width 785 height 575
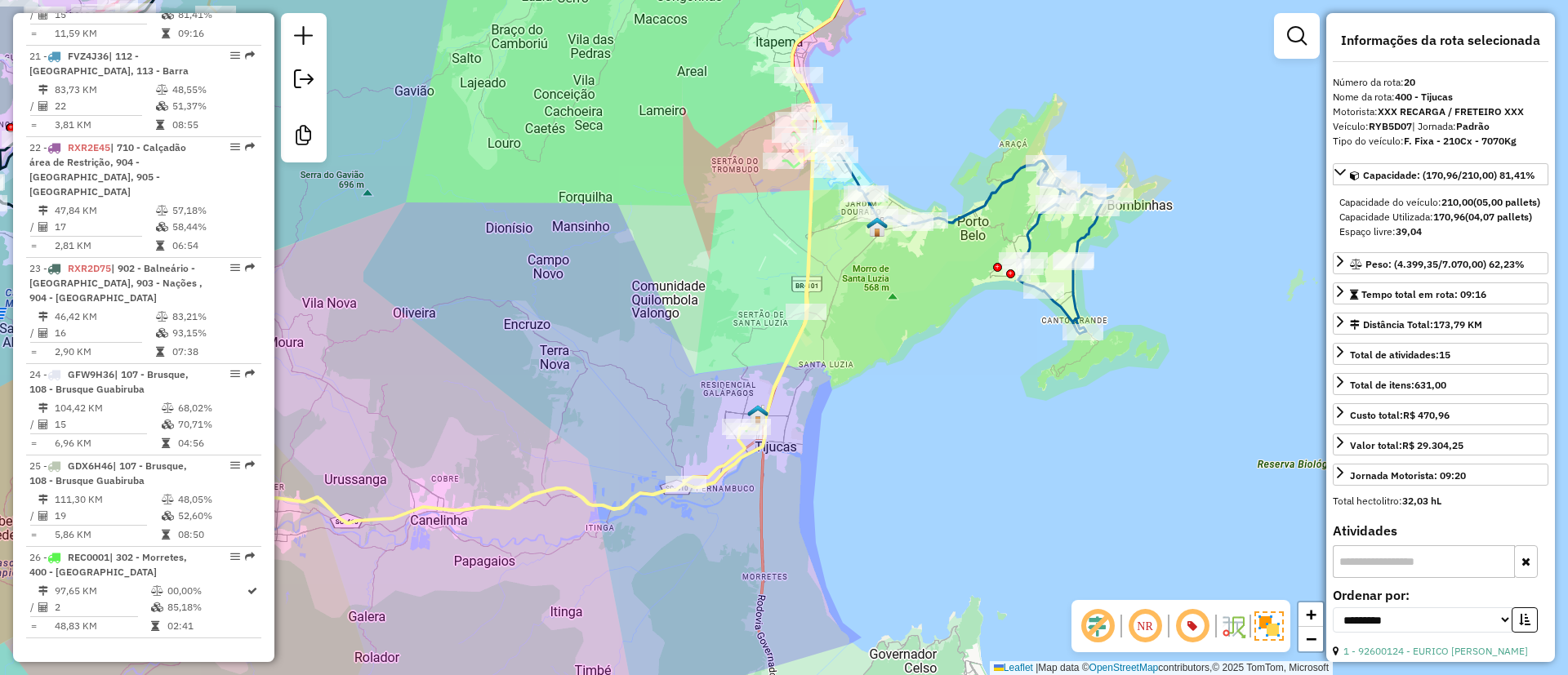
drag, startPoint x: 809, startPoint y: 358, endPoint x: 873, endPoint y: 421, distance: 89.8
click at [873, 421] on div "Janela de atendimento Grade de atendimento Capacidade Transportadoras Veículos …" at bounding box center [784, 338] width 1568 height 675
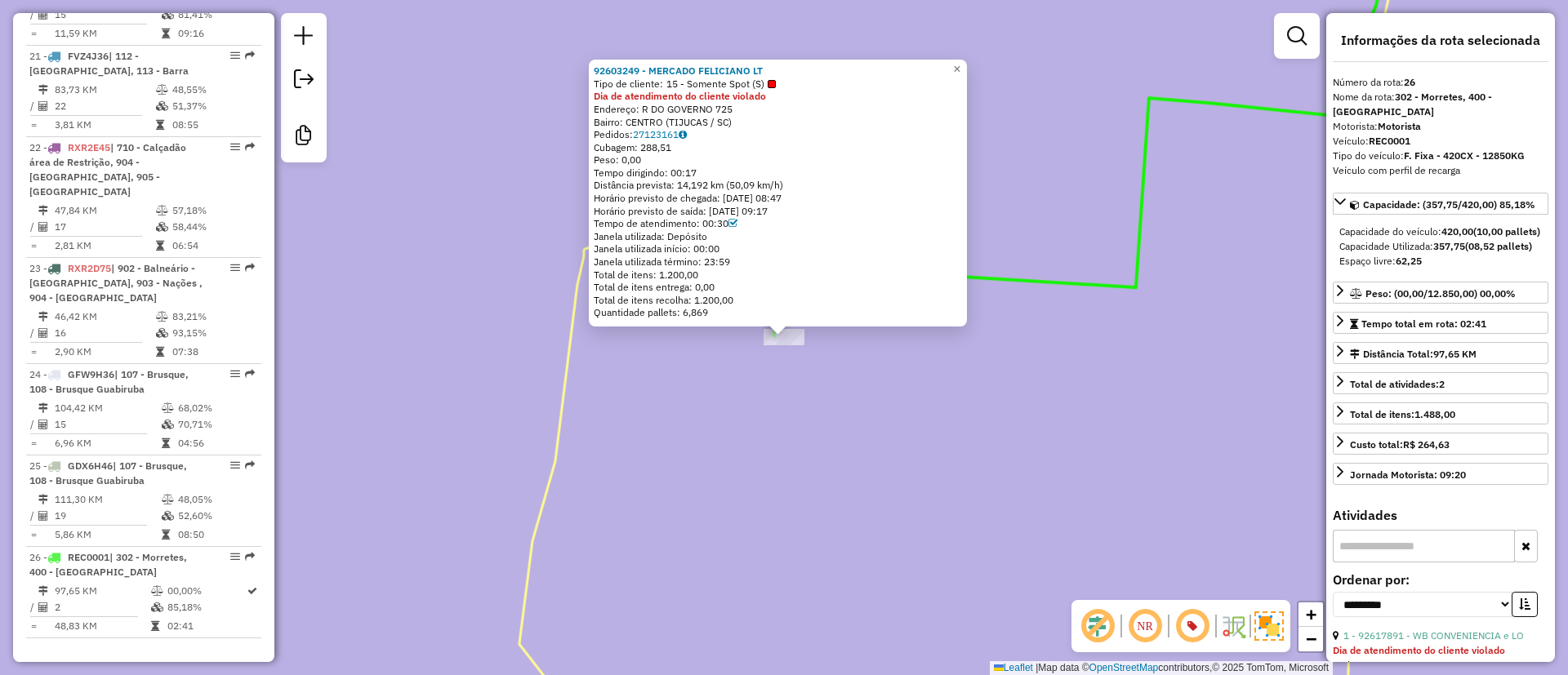
scroll to position [2427, 0]
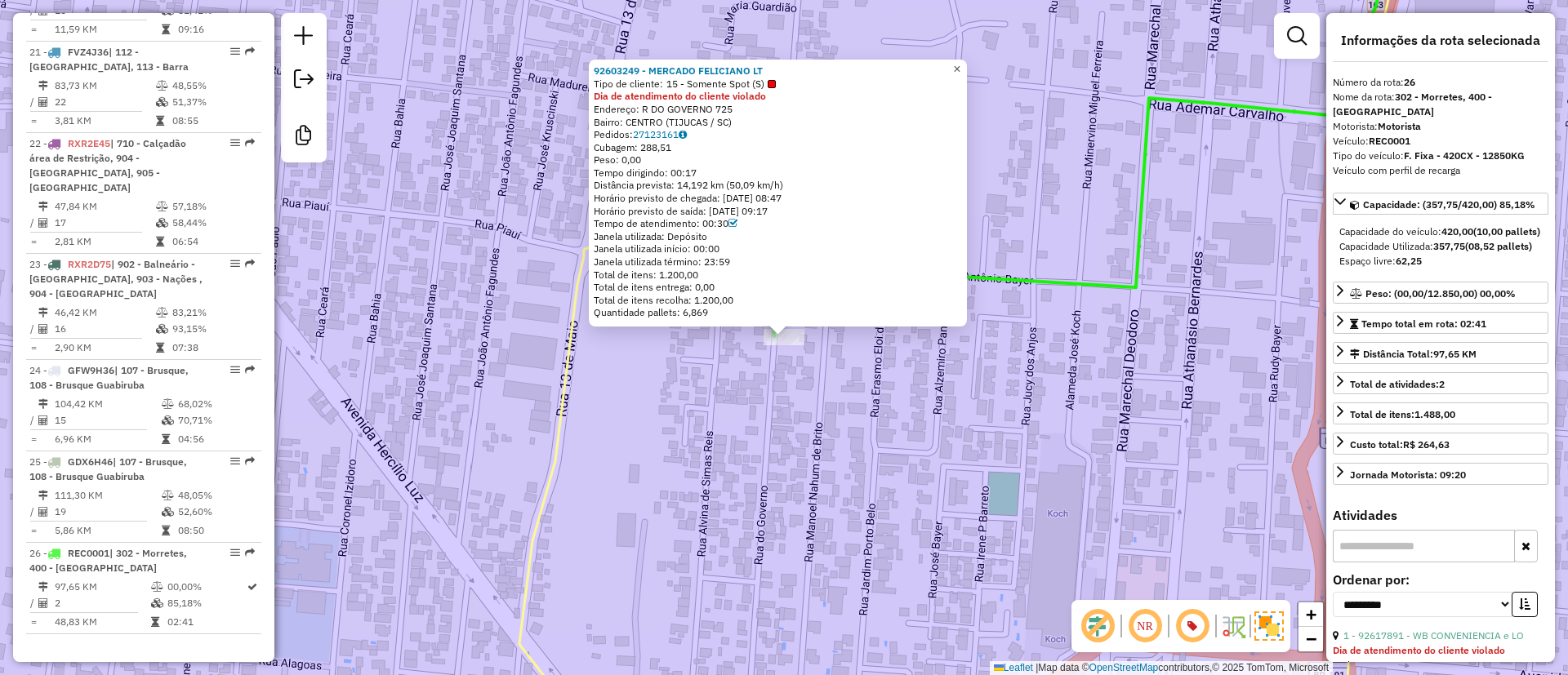
click at [962, 69] on link "×" at bounding box center [957, 70] width 19 height 19
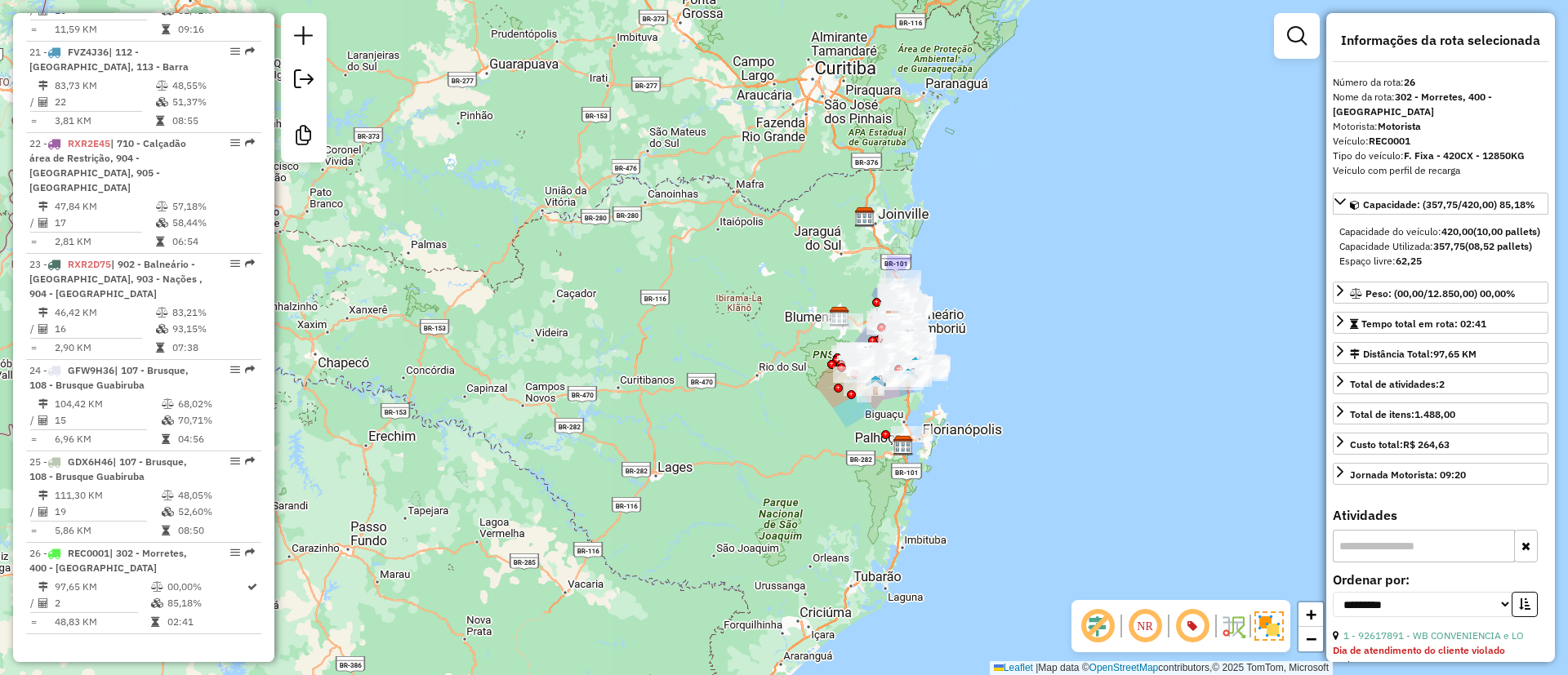
drag, startPoint x: 888, startPoint y: 401, endPoint x: 845, endPoint y: 447, distance: 63.0
click at [845, 447] on div "Janela de atendimento Grade de atendimento Capacidade Transportadoras Veículos …" at bounding box center [784, 338] width 1568 height 675
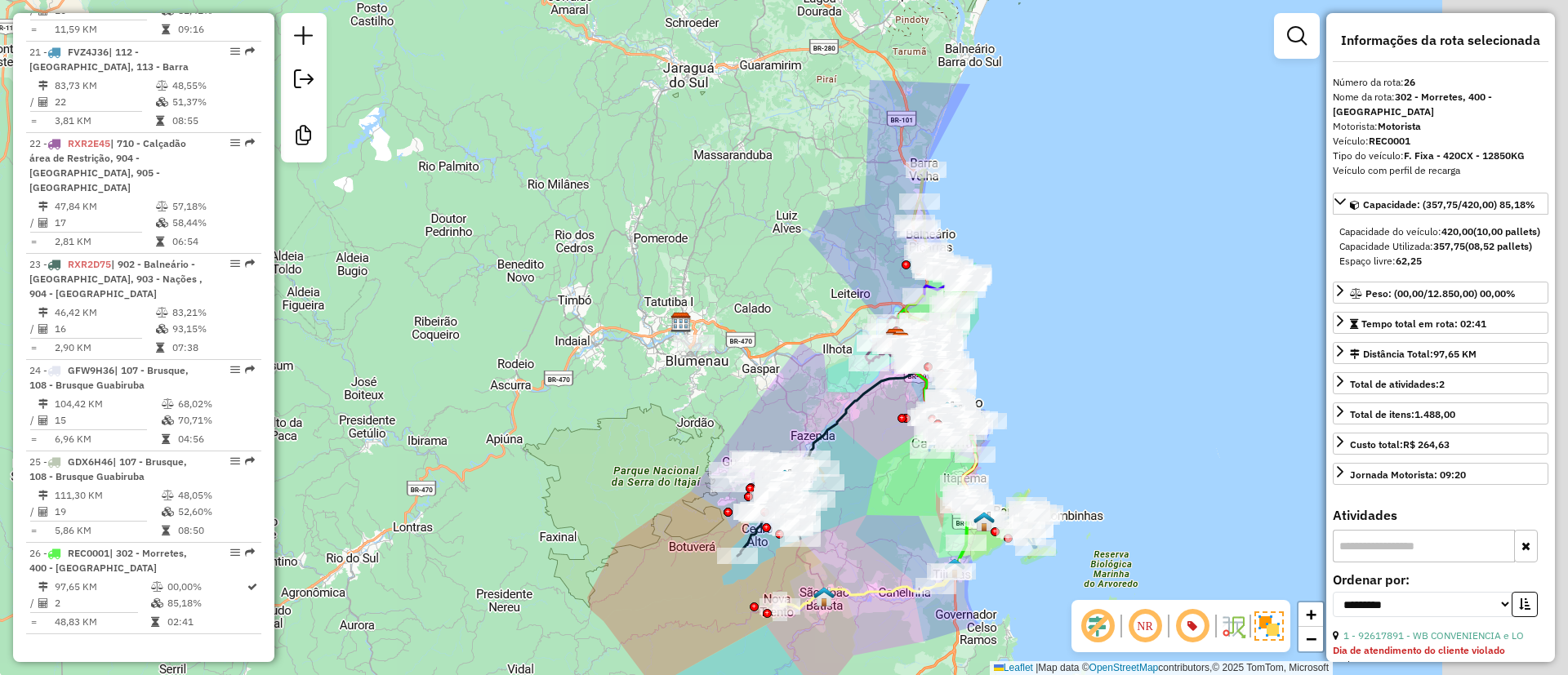
drag, startPoint x: 903, startPoint y: 138, endPoint x: 717, endPoint y: 137, distance: 186.0
click at [717, 137] on div "Janela de atendimento Grade de atendimento Capacidade Transportadoras Veículos …" at bounding box center [784, 338] width 1568 height 675
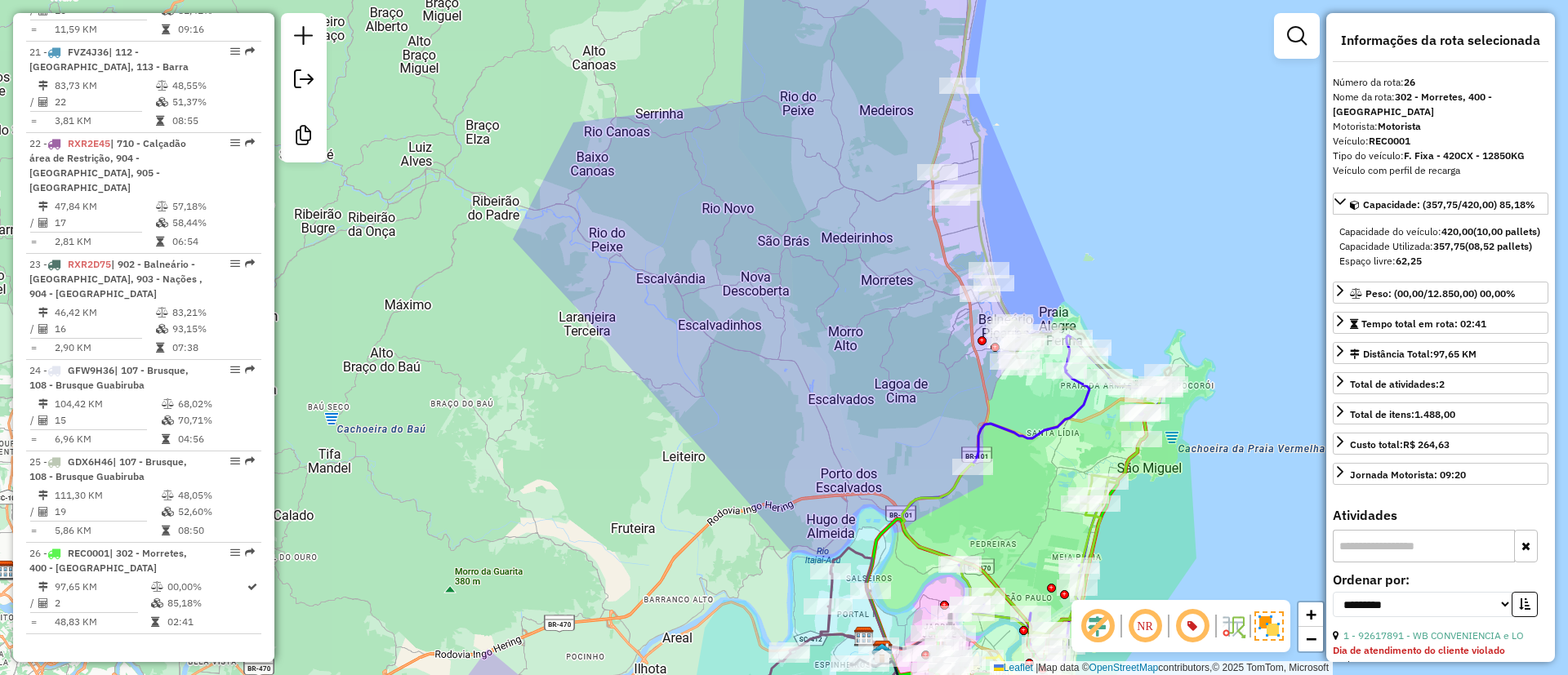
click at [977, 125] on icon at bounding box center [1052, 175] width 240 height 431
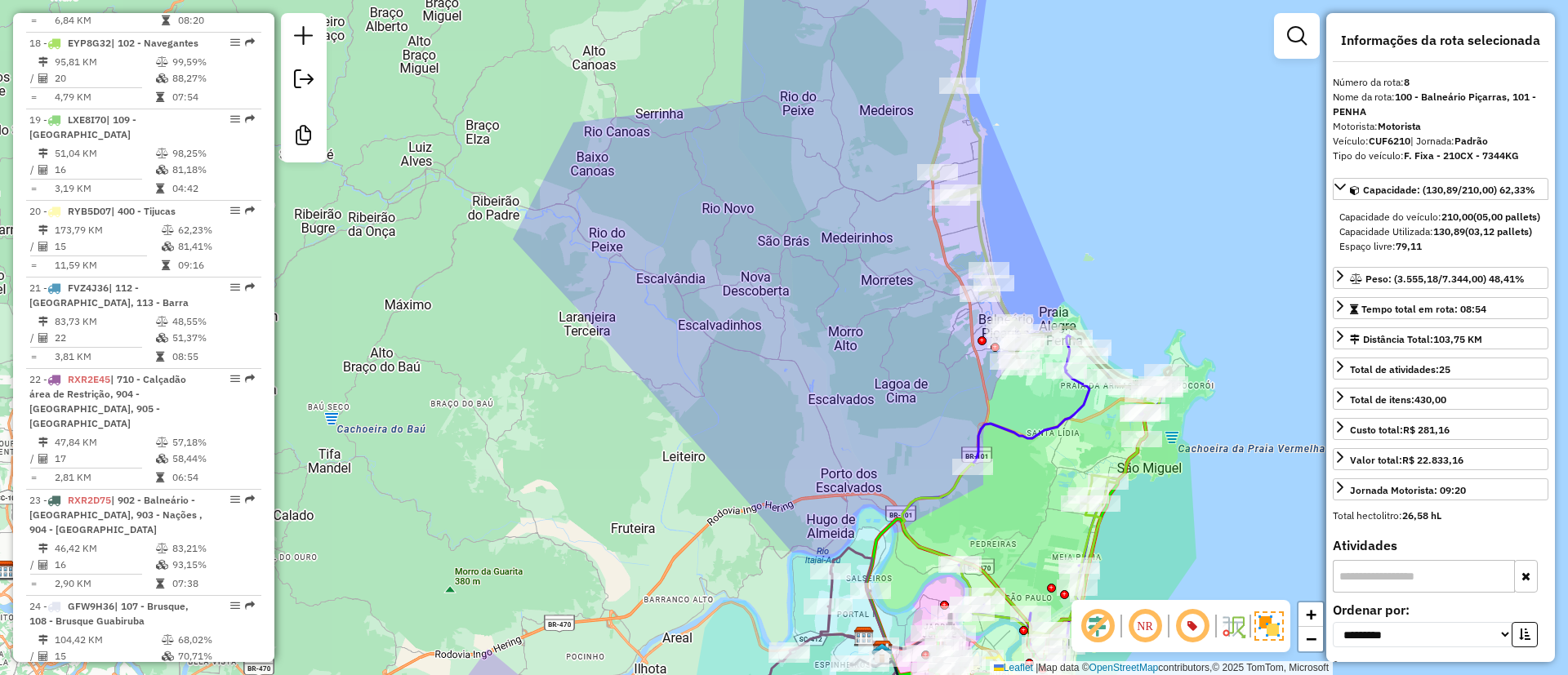
drag, startPoint x: 898, startPoint y: 109, endPoint x: 854, endPoint y: 77, distance: 54.4
click at [856, 81] on div "Janela de atendimento Grade de atendimento Capacidade Transportadoras Veículos …" at bounding box center [784, 338] width 1568 height 675
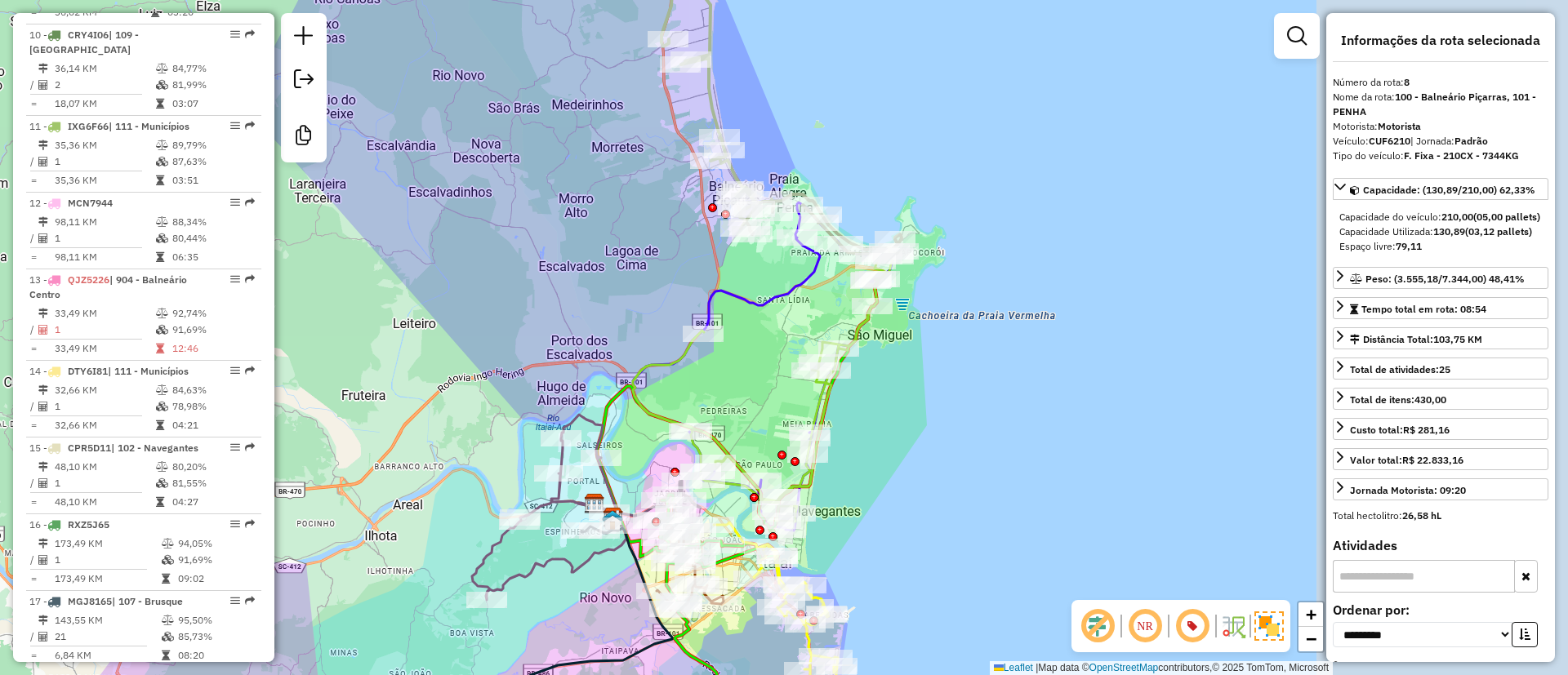
scroll to position [1369, 0]
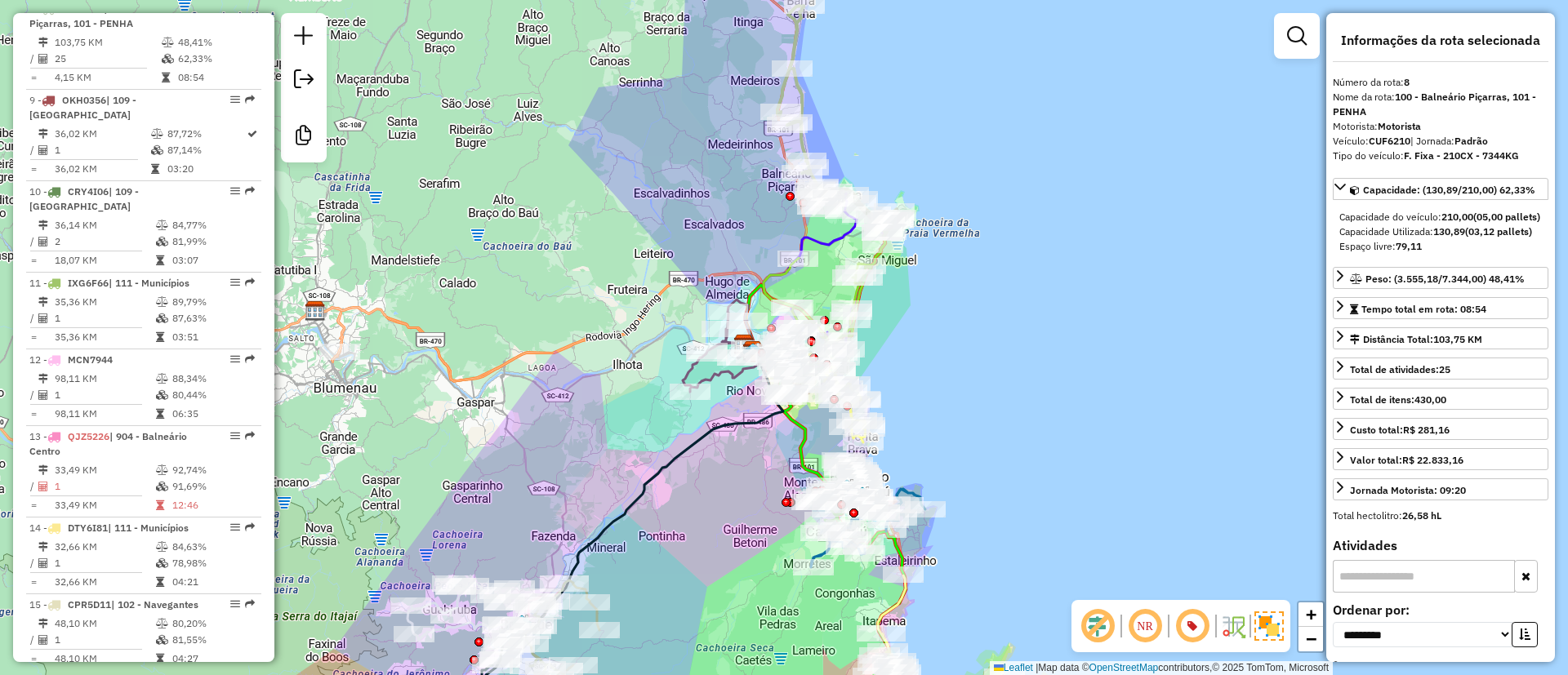
drag, startPoint x: 864, startPoint y: 293, endPoint x: 885, endPoint y: 254, distance: 44.3
click at [876, 295] on div "Janela de atendimento Grade de atendimento Capacidade Transportadoras Veículos …" at bounding box center [784, 338] width 1568 height 675
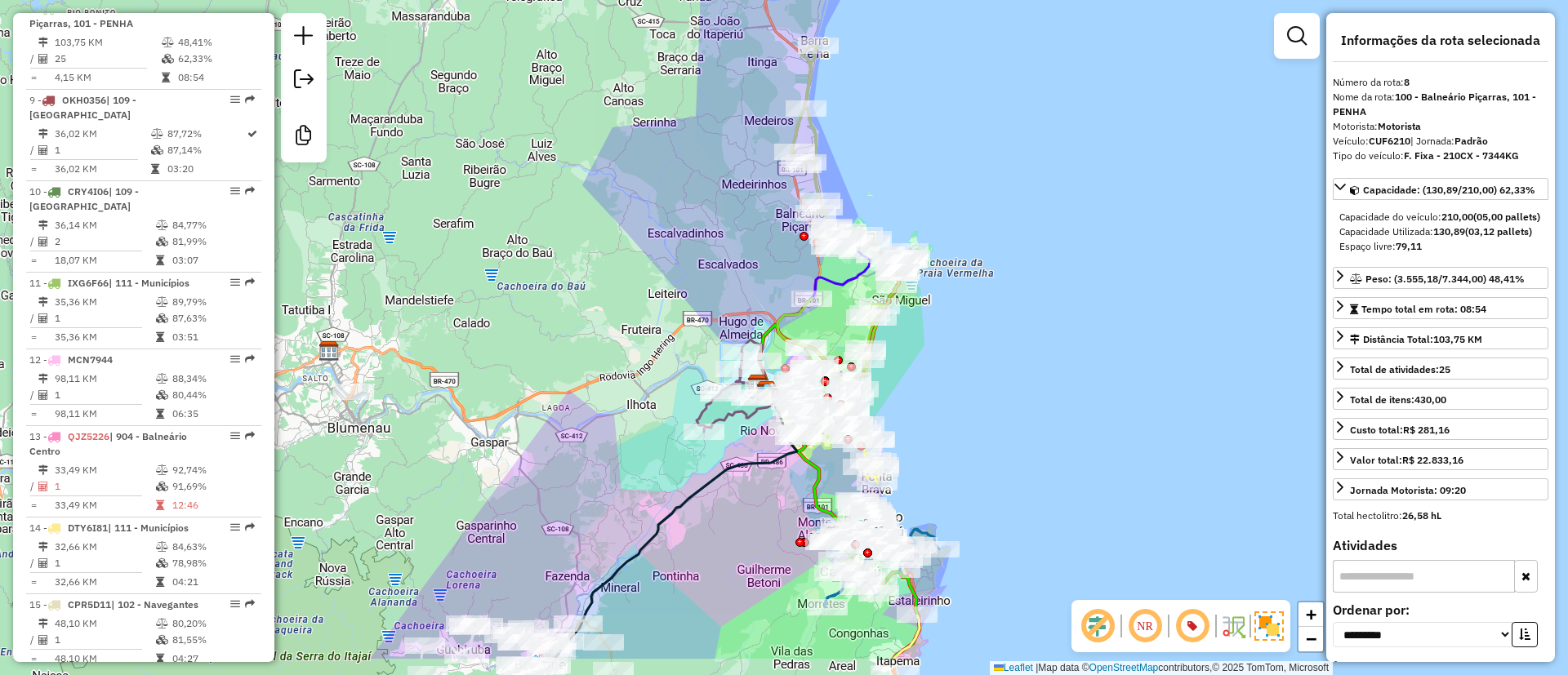
drag, startPoint x: 999, startPoint y: 389, endPoint x: 917, endPoint y: 131, distance: 270.7
click at [937, 115] on div "Janela de atendimento Grade de atendimento Capacidade Transportadoras Veículos …" at bounding box center [784, 338] width 1568 height 675
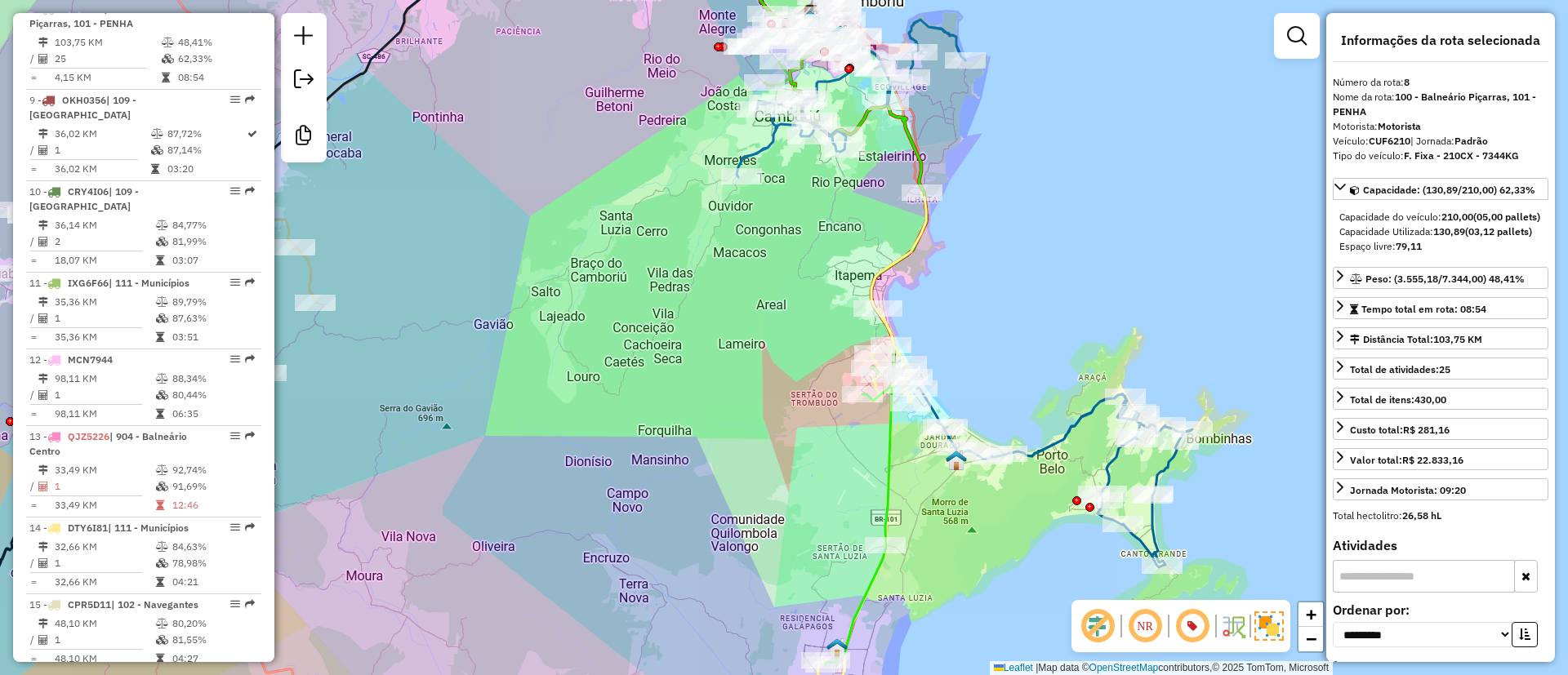
drag, startPoint x: 940, startPoint y: 313, endPoint x: 910, endPoint y: 248, distance: 71.6
click at [911, 256] on div "Rota 7 - Placa RXT2E55 92614023 - BEACH STOP CONVENIEN Rota 7 - Placa RXT2E55 9…" at bounding box center [784, 338] width 1568 height 675
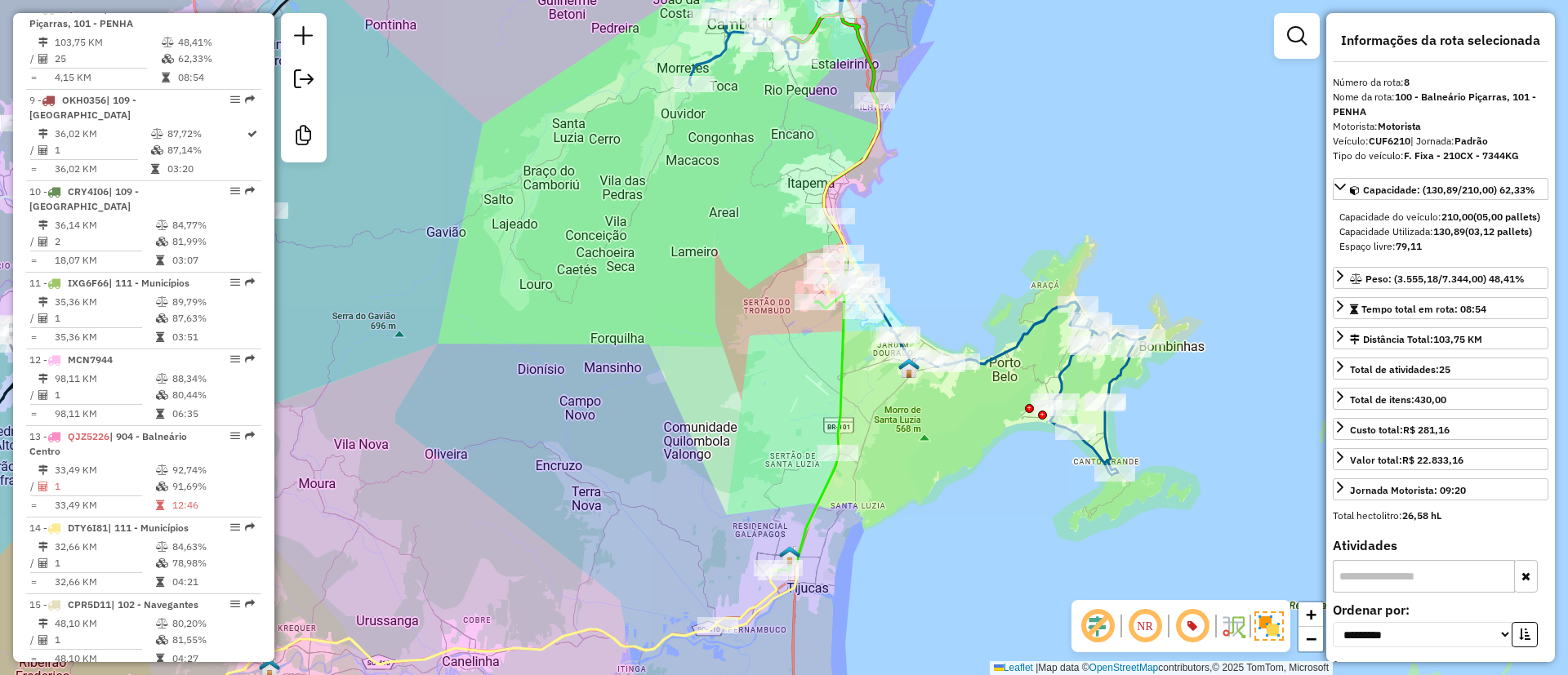
click at [847, 166] on icon at bounding box center [484, 409] width 790 height 617
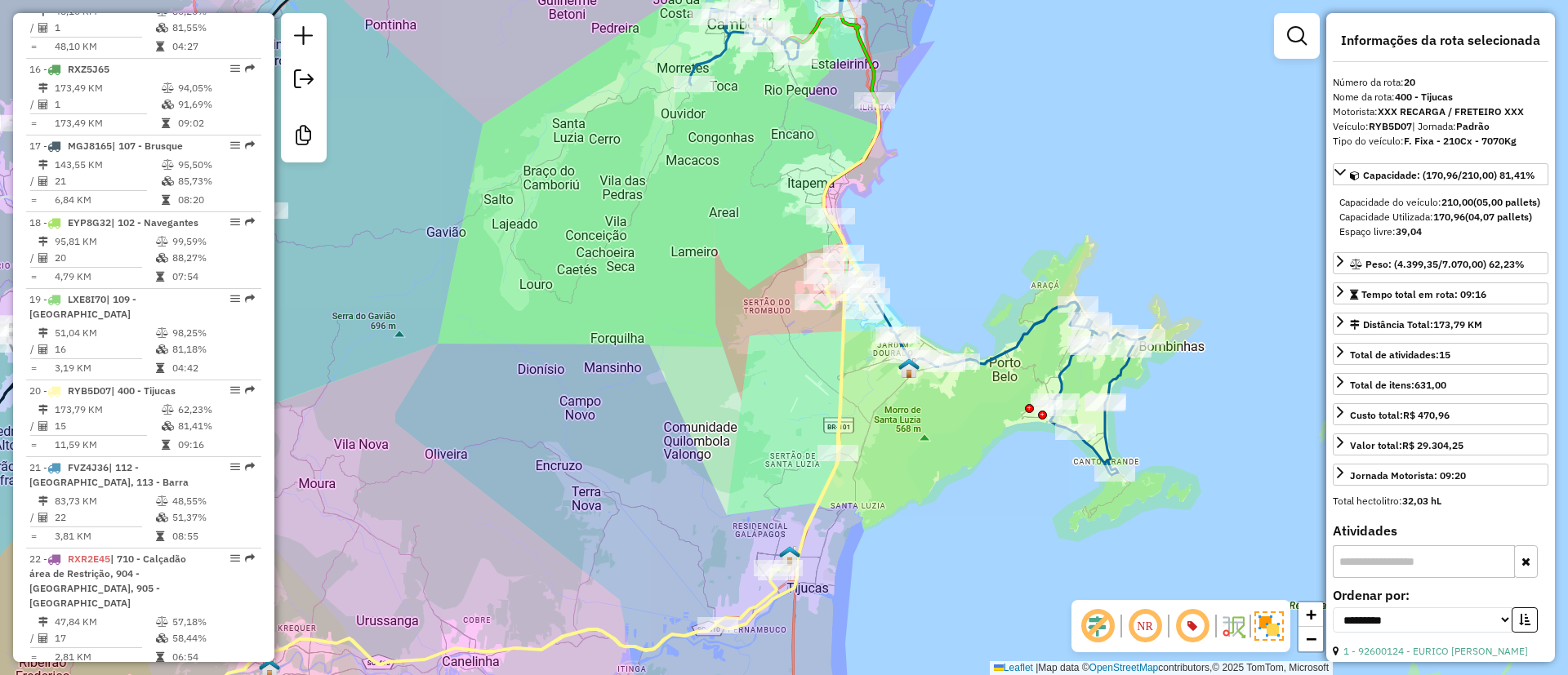
scroll to position [2393, 0]
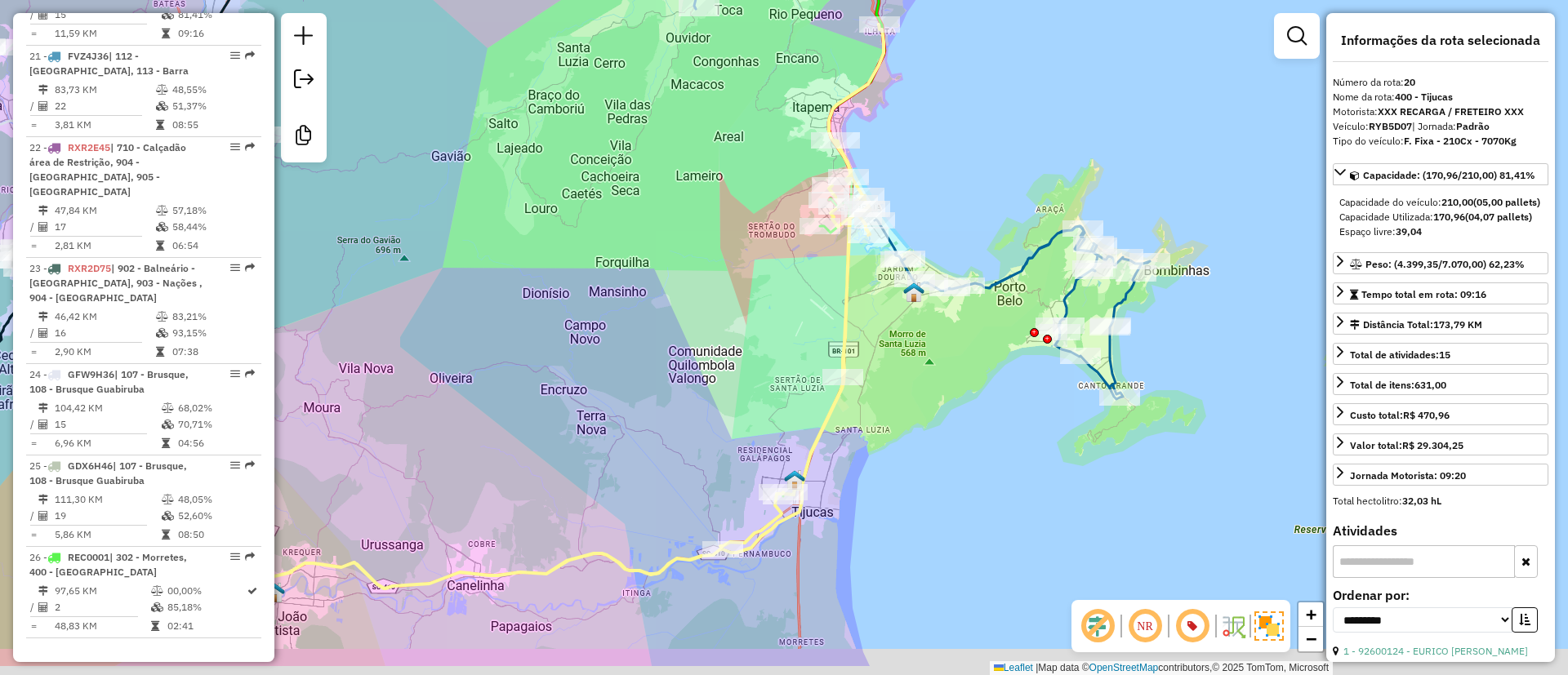
drag, startPoint x: 918, startPoint y: 234, endPoint x: 923, endPoint y: 155, distance: 79.2
click at [923, 155] on div "Janela de atendimento Grade de atendimento Capacidade Transportadoras Veículos …" at bounding box center [784, 338] width 1568 height 675
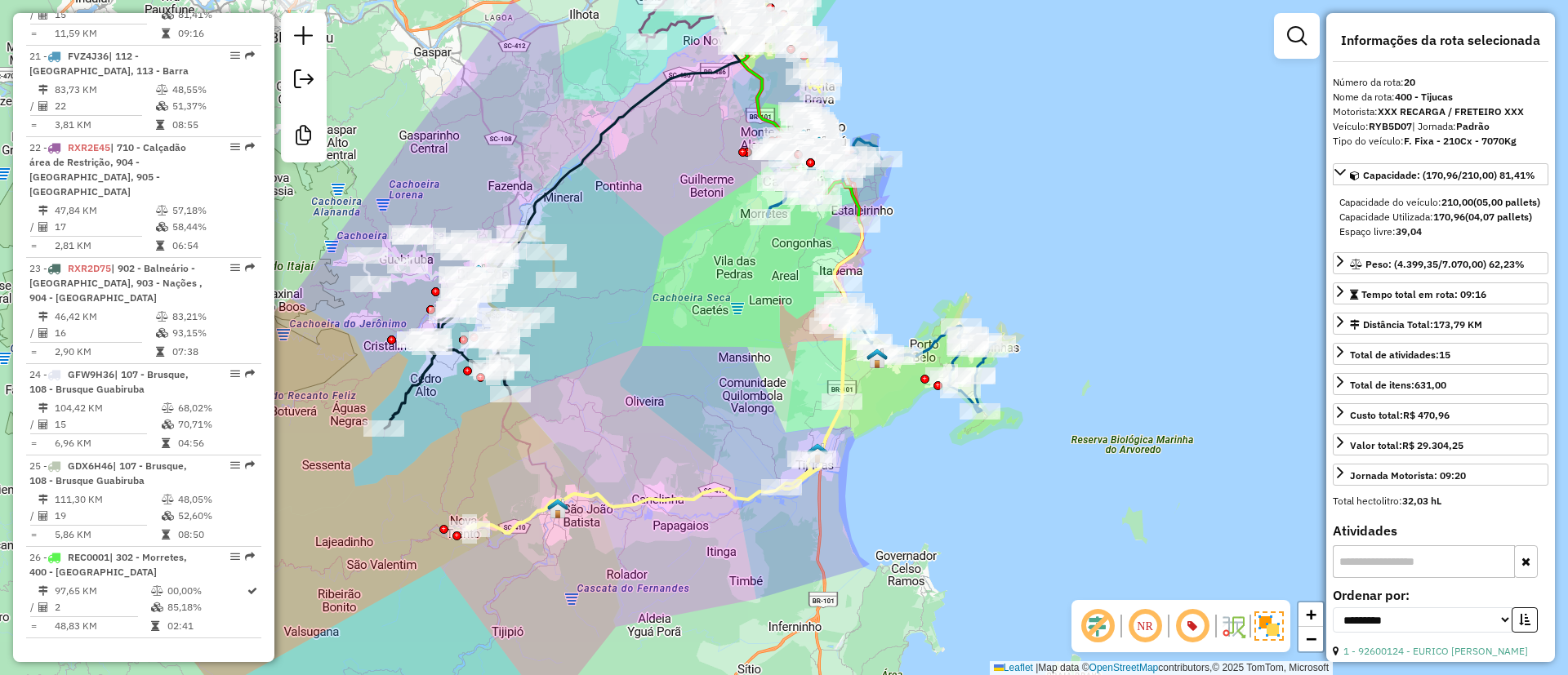
drag, startPoint x: 932, startPoint y: 530, endPoint x: 942, endPoint y: 521, distance: 13.5
click at [942, 521] on div "Janela de atendimento Grade de atendimento Capacidade Transportadoras Veículos …" at bounding box center [784, 338] width 1568 height 675
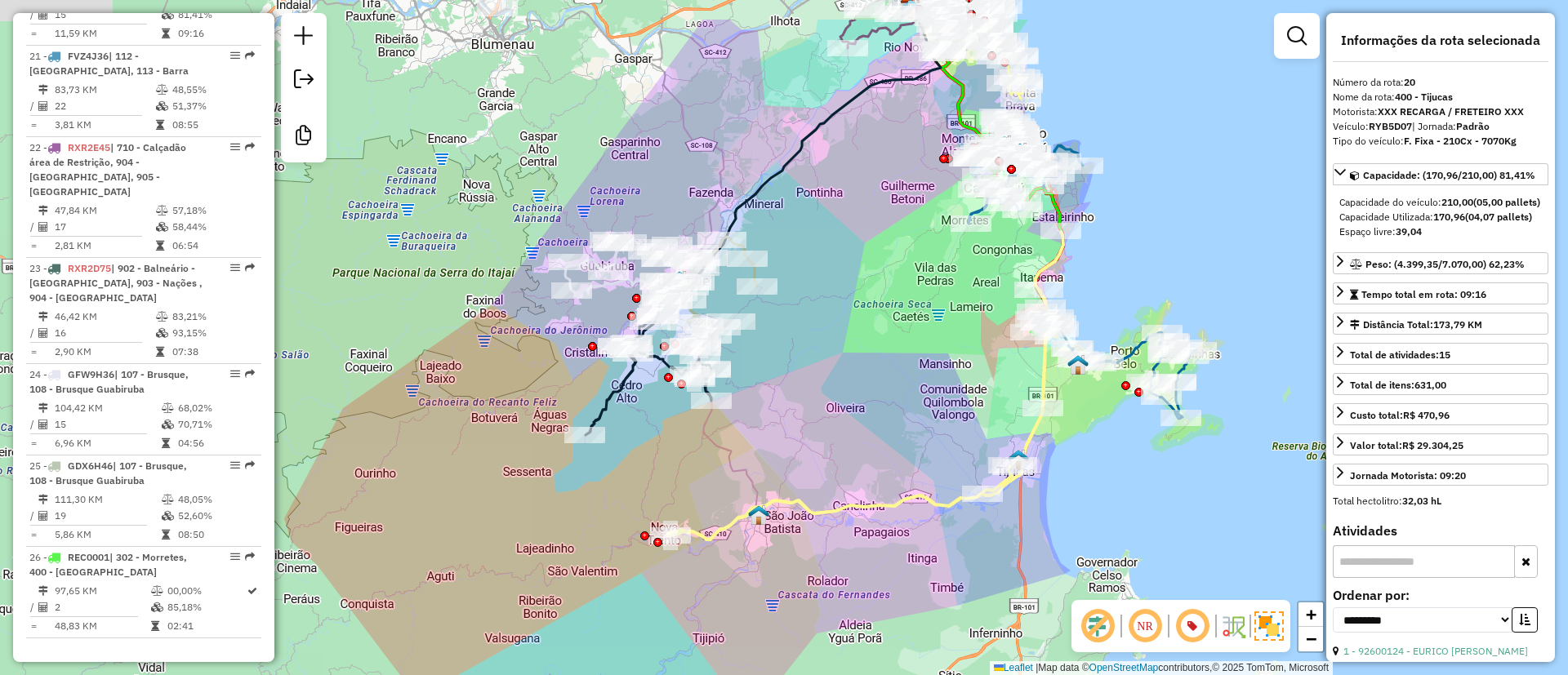
drag, startPoint x: 514, startPoint y: 250, endPoint x: 509, endPoint y: 338, distance: 88.1
click at [509, 338] on div "Janela de atendimento Grade de atendimento Capacidade Transportadoras Veículos …" at bounding box center [784, 338] width 1568 height 675
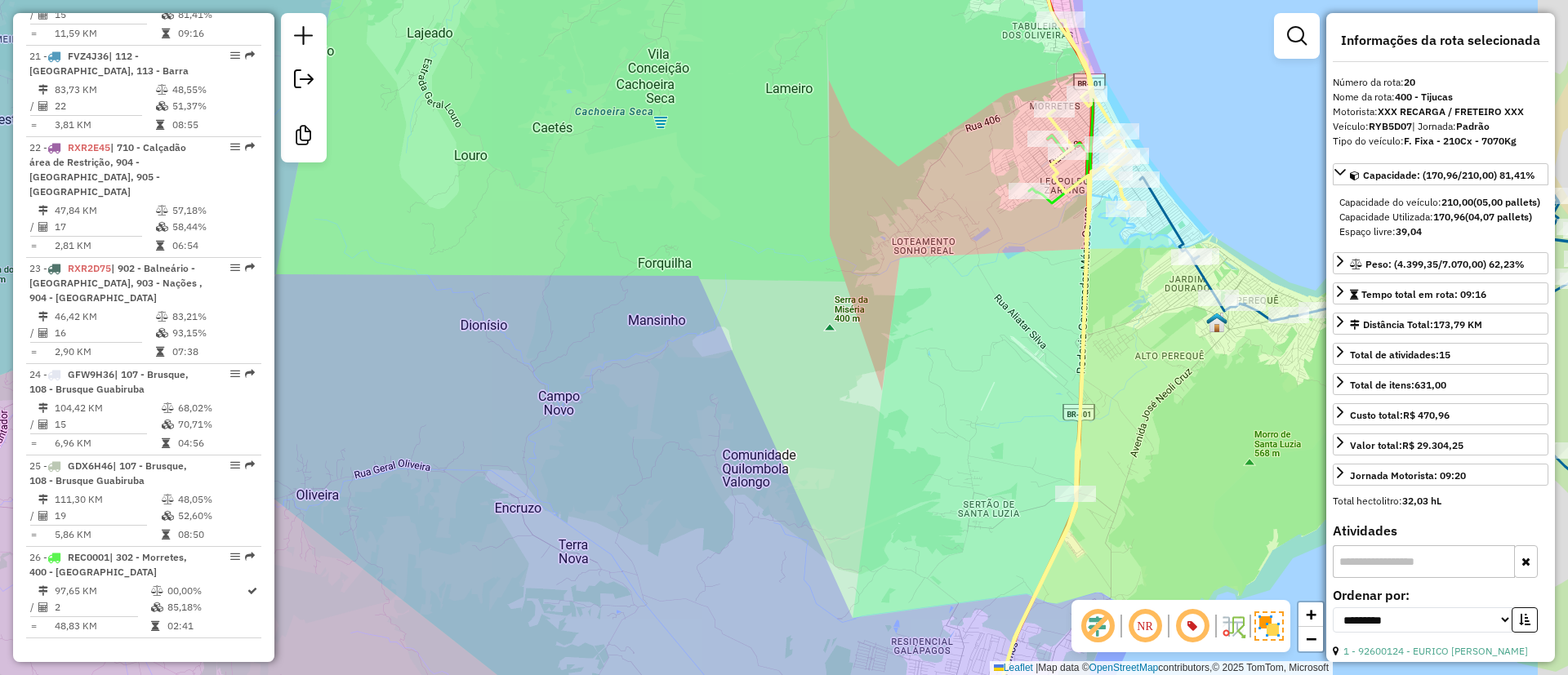
drag, startPoint x: 1032, startPoint y: 225, endPoint x: 932, endPoint y: 214, distance: 100.6
click at [932, 214] on div "Janela de atendimento Grade de atendimento Capacidade Transportadoras Veículos …" at bounding box center [784, 338] width 1568 height 675
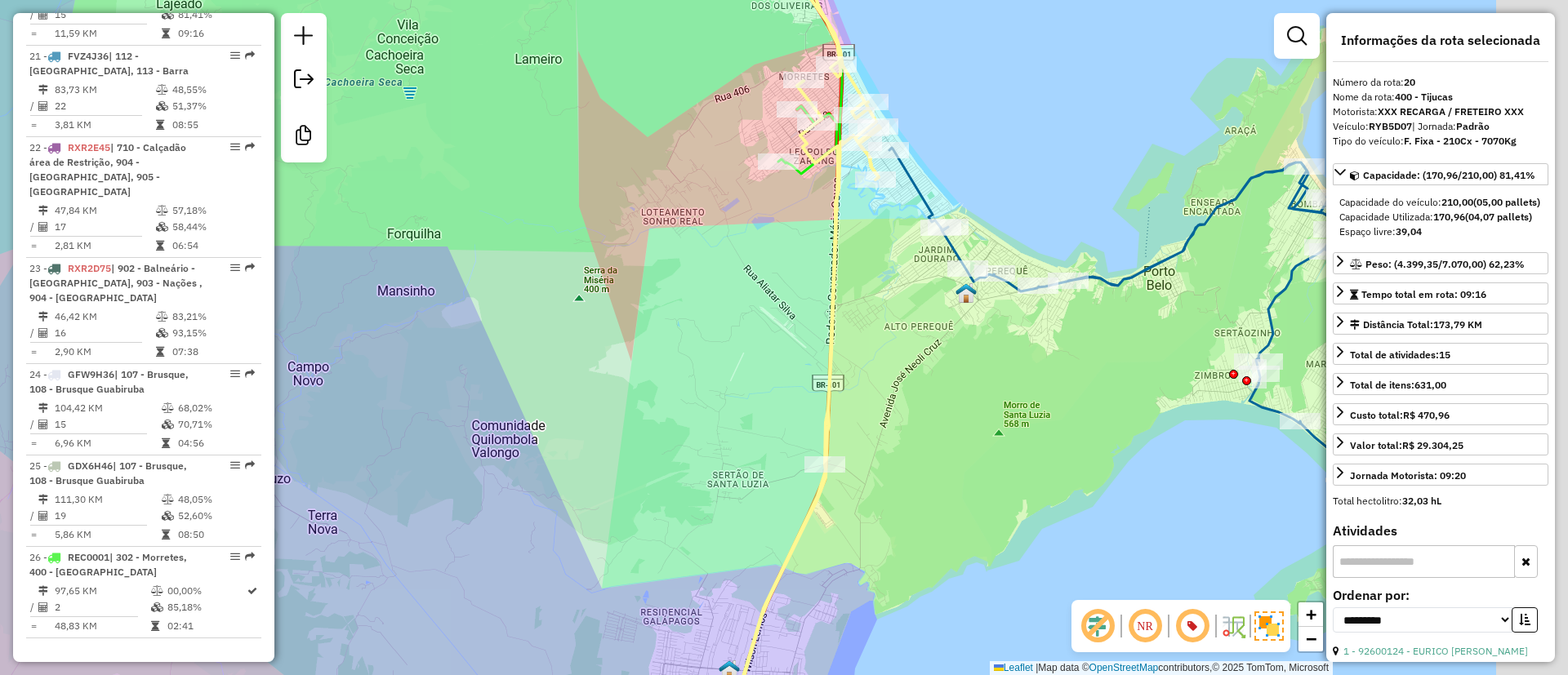
drag, startPoint x: 782, startPoint y: 330, endPoint x: 517, endPoint y: 294, distance: 267.4
click at [519, 296] on div "Janela de atendimento Grade de atendimento Capacidade Transportadoras Veículos …" at bounding box center [784, 338] width 1568 height 675
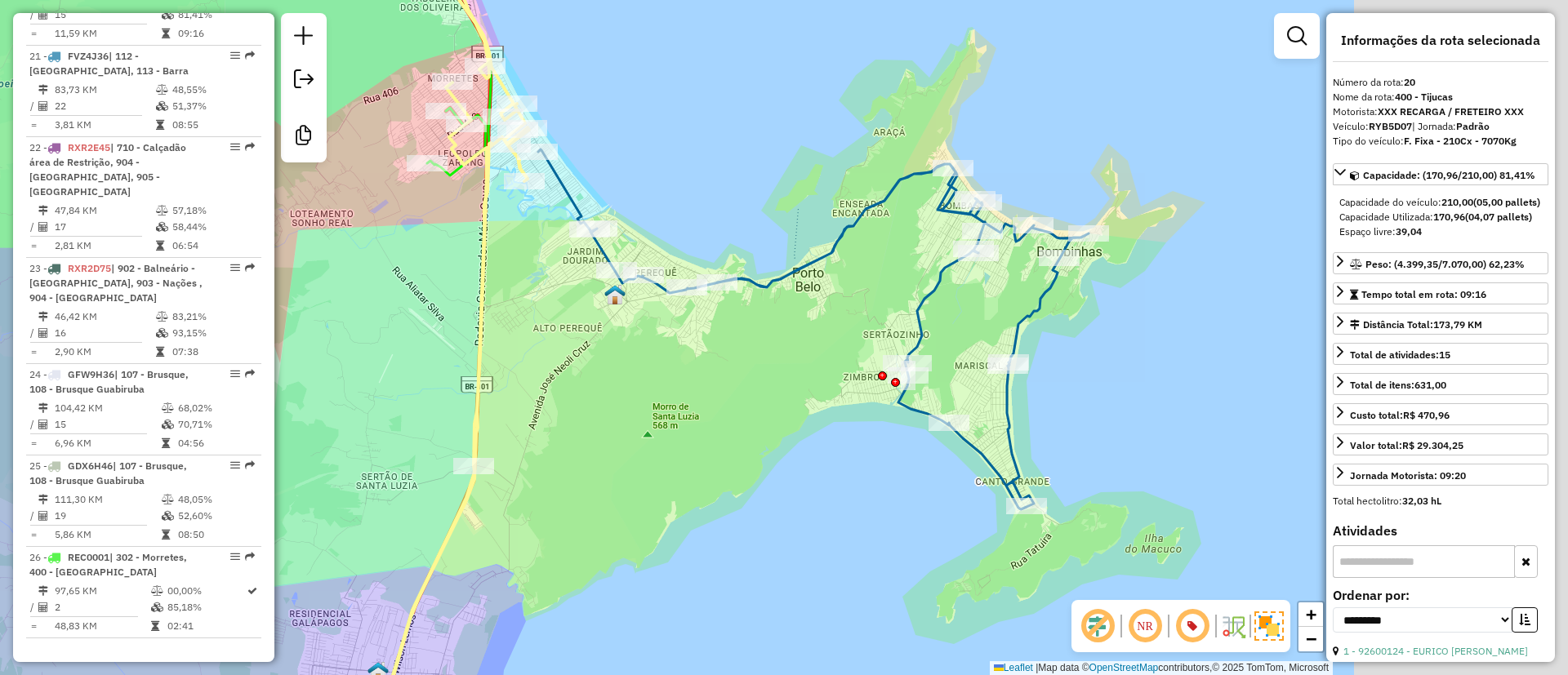
drag, startPoint x: 870, startPoint y: 131, endPoint x: 824, endPoint y: 139, distance: 46.7
click at [819, 125] on div "Janela de atendimento Grade de atendimento Capacidade Transportadoras Veículos …" at bounding box center [784, 338] width 1568 height 675
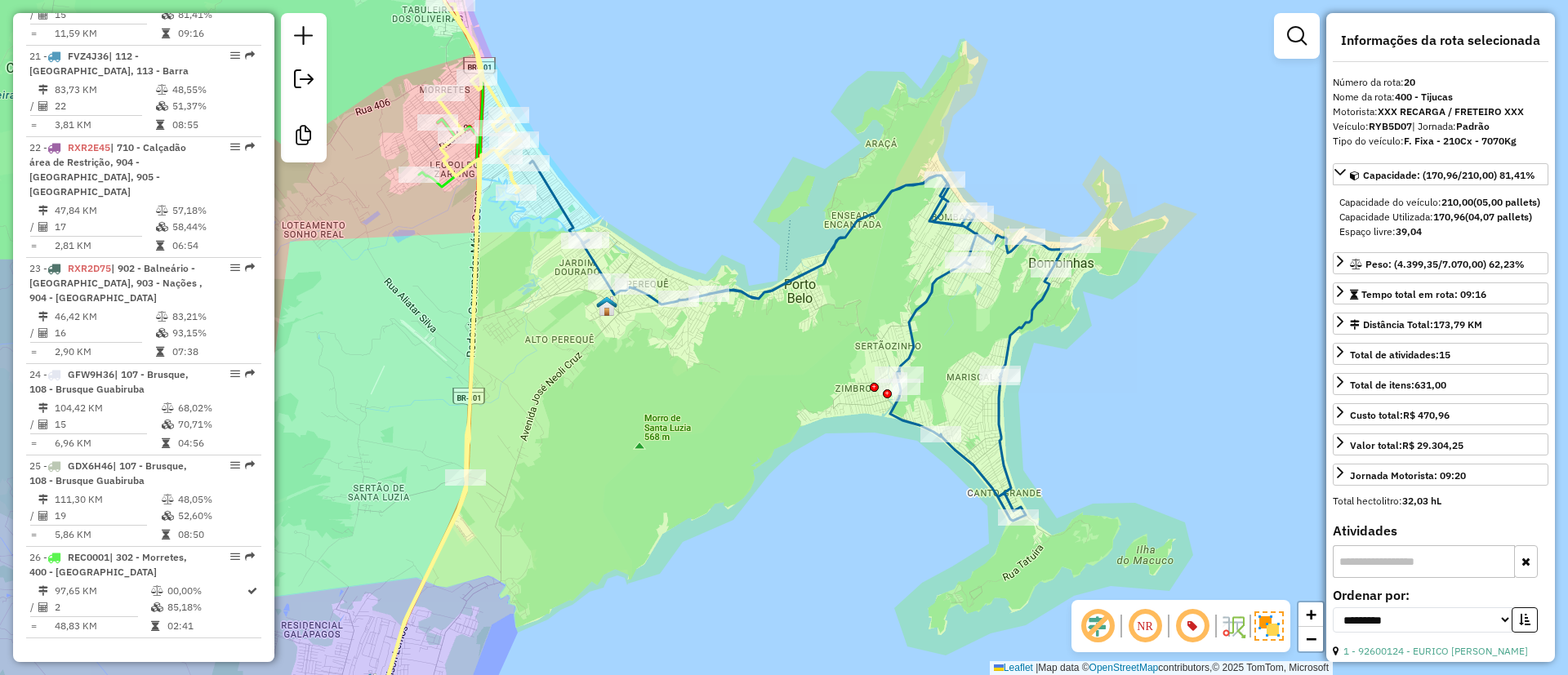
drag, startPoint x: 1121, startPoint y: 319, endPoint x: 1145, endPoint y: 361, distance: 48.4
click at [1145, 361] on div "Janela de atendimento Grade de atendimento Capacidade Transportadoras Veículos …" at bounding box center [784, 338] width 1568 height 675
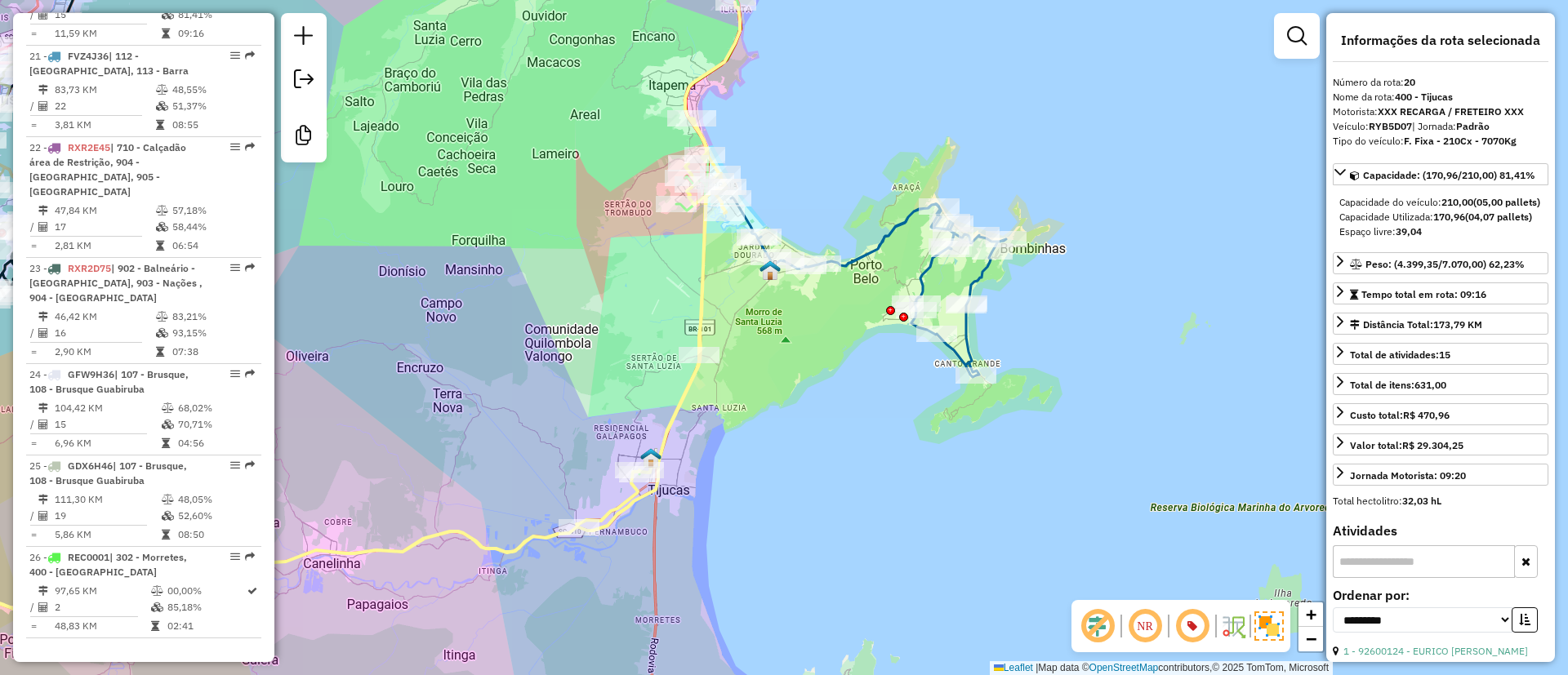
drag, startPoint x: 832, startPoint y: 139, endPoint x: 918, endPoint y: 234, distance: 128.1
click at [912, 243] on div "Janela de atendimento Grade de atendimento Capacidade Transportadoras Veículos …" at bounding box center [784, 338] width 1568 height 675
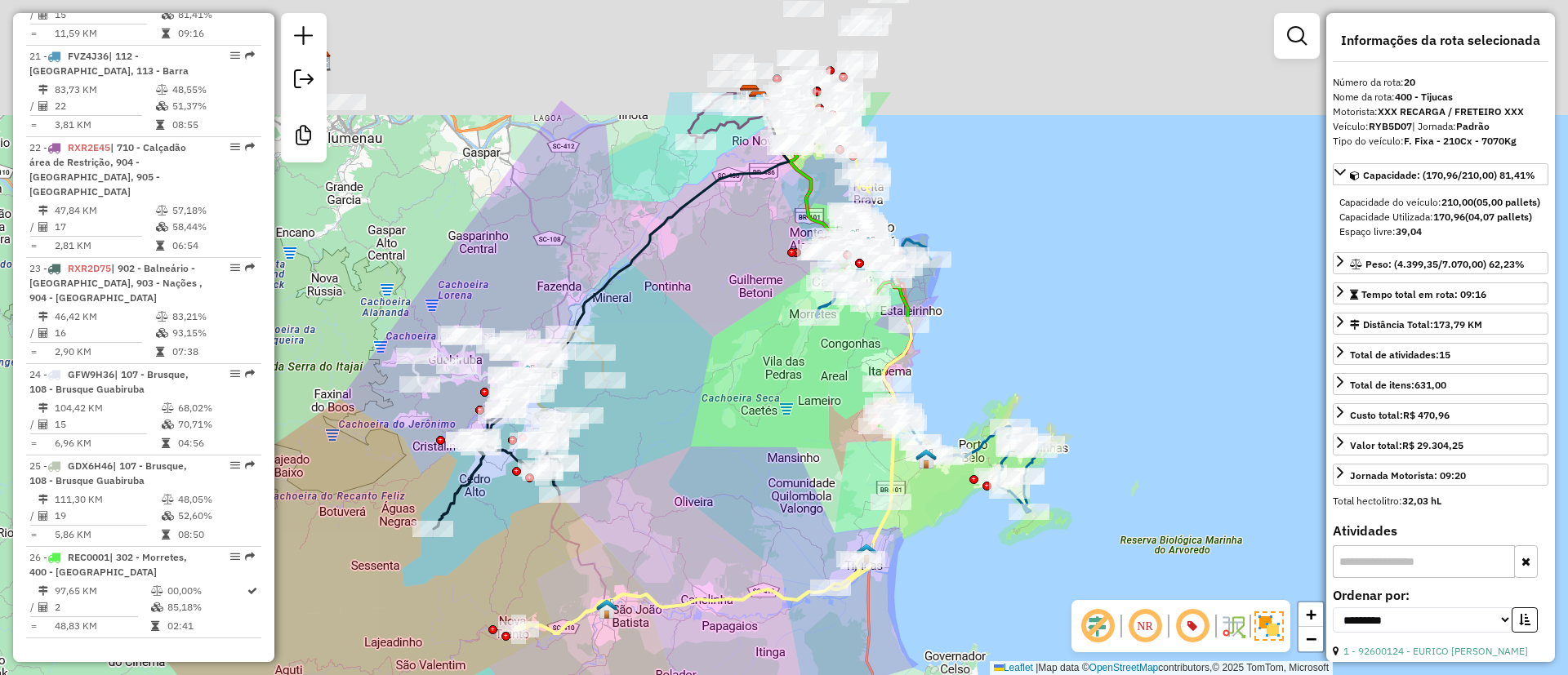
drag, startPoint x: 1012, startPoint y: 296, endPoint x: 1017, endPoint y: 314, distance: 18.7
click at [1017, 314] on div "Janela de atendimento Grade de atendimento Capacidade Transportadoras Veículos …" at bounding box center [784, 338] width 1568 height 675
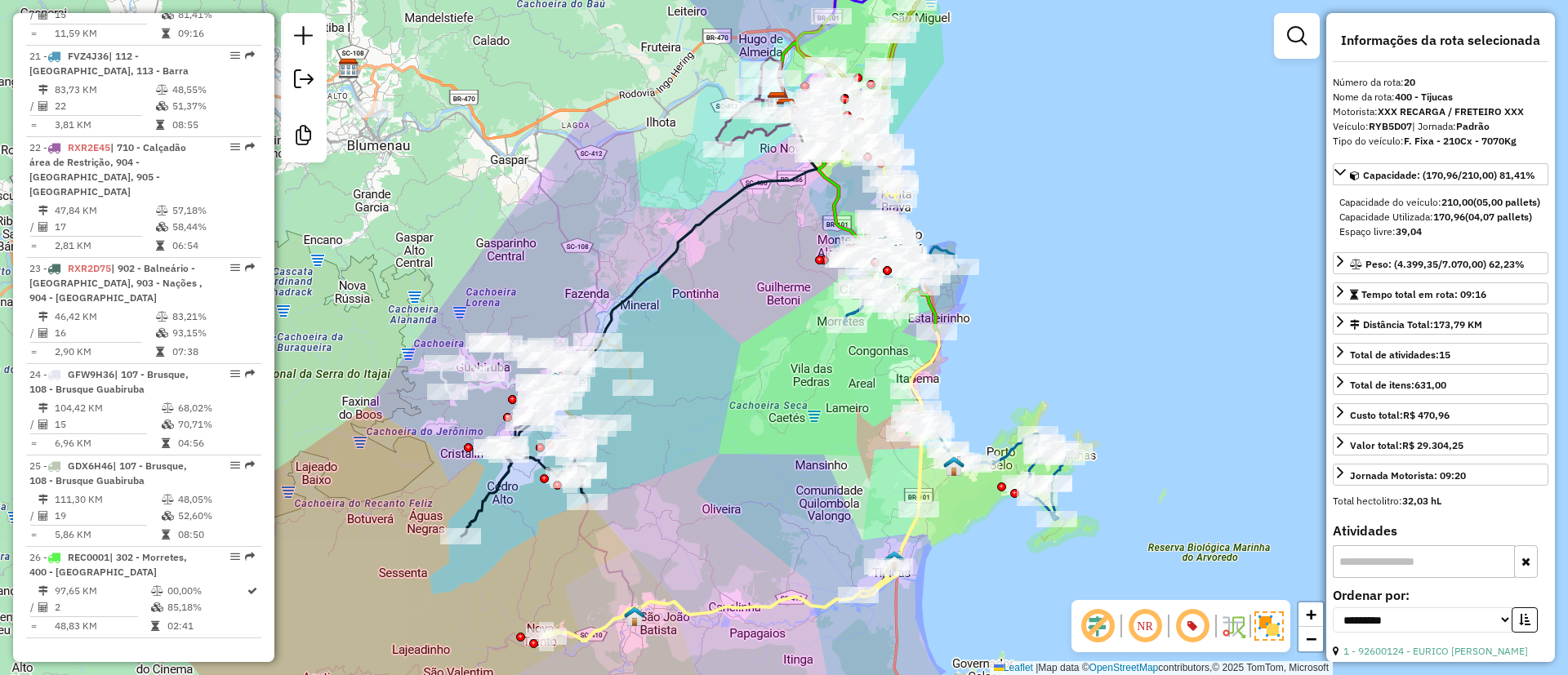
drag, startPoint x: 642, startPoint y: 422, endPoint x: 791, endPoint y: 333, distance: 173.6
click at [787, 337] on div "Janela de atendimento Grade de atendimento Capacidade Transportadoras Veículos …" at bounding box center [784, 338] width 1568 height 675
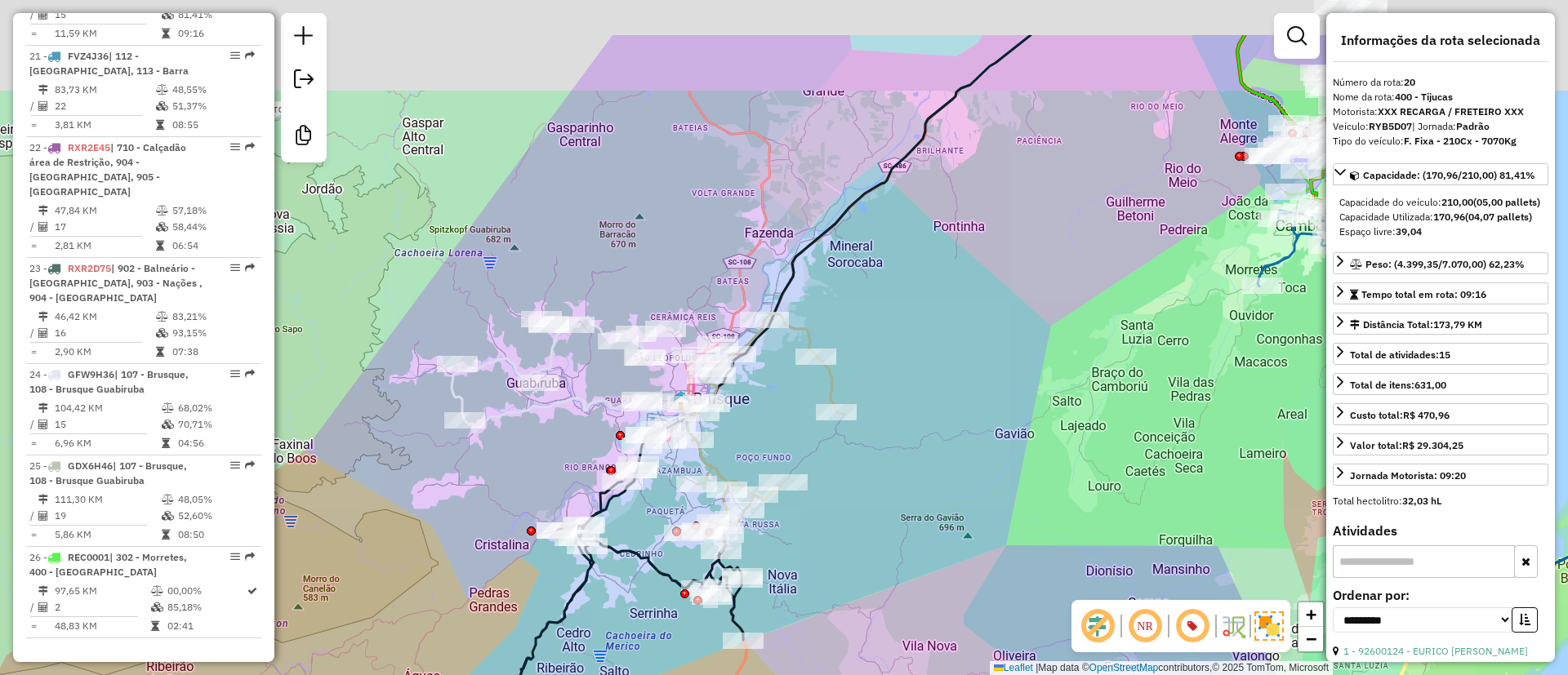
drag, startPoint x: 661, startPoint y: 206, endPoint x: 668, endPoint y: 239, distance: 33.7
click at [668, 239] on div "Janela de atendimento Grade de atendimento Capacidade Transportadoras Veículos …" at bounding box center [784, 338] width 1568 height 675
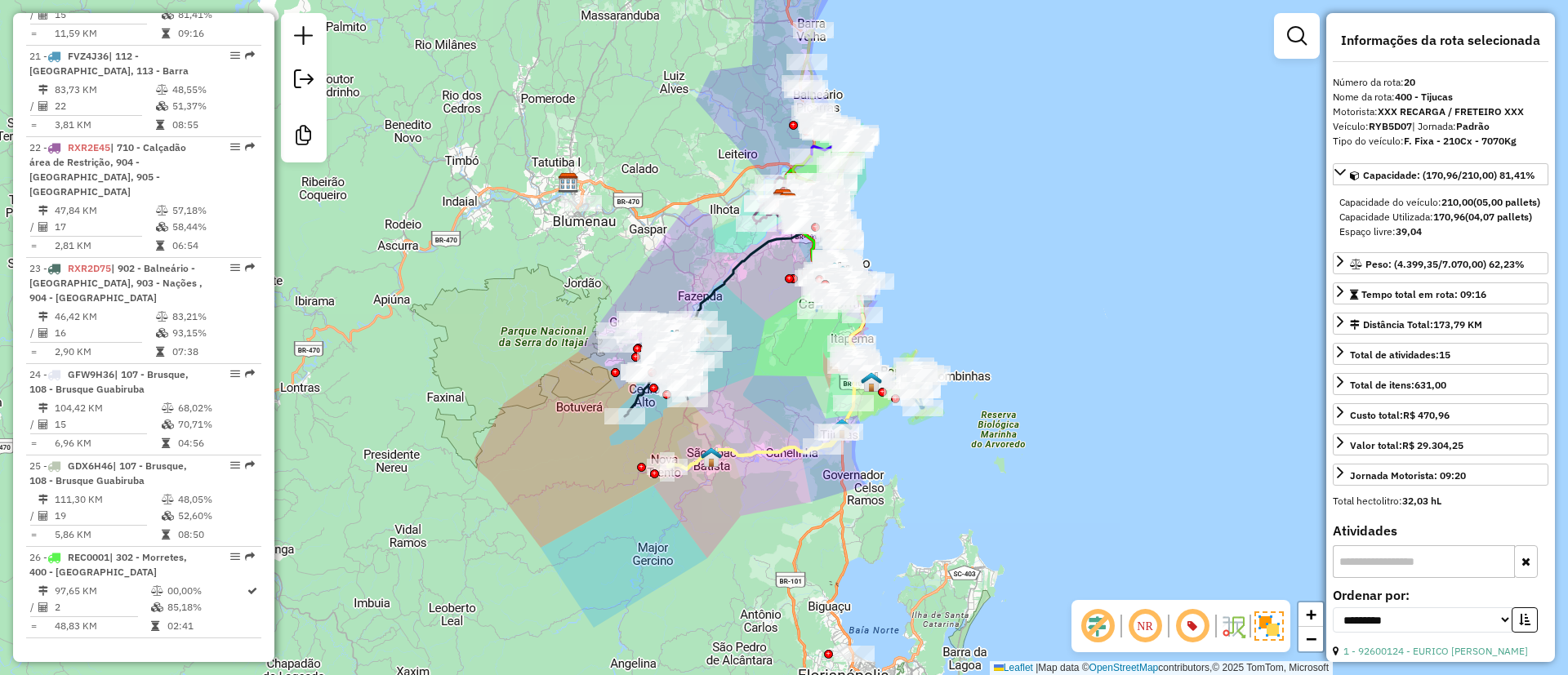
drag, startPoint x: 613, startPoint y: 211, endPoint x: 618, endPoint y: 264, distance: 53.2
click at [618, 264] on div "Janela de atendimento Grade de atendimento Capacidade Transportadoras Veículos …" at bounding box center [784, 338] width 1568 height 675
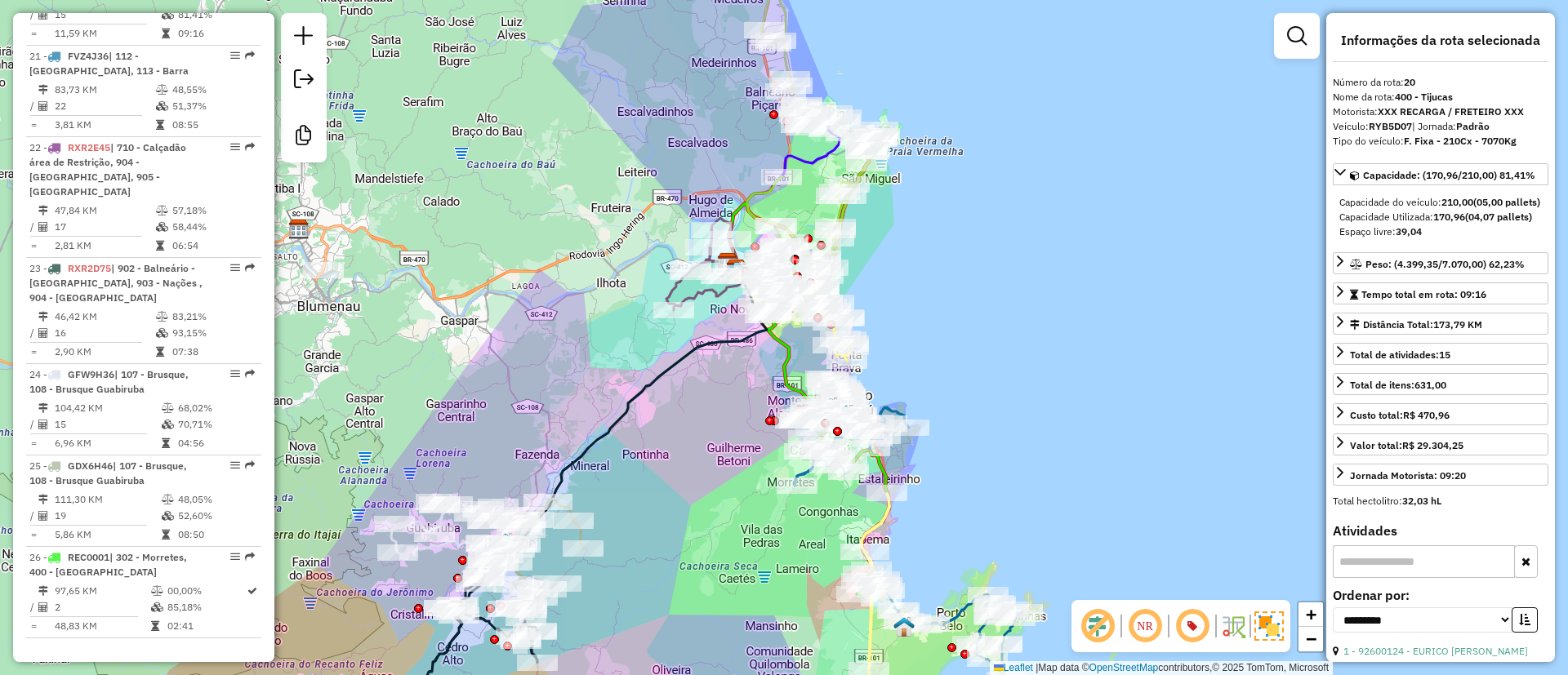
drag, startPoint x: 977, startPoint y: 228, endPoint x: 960, endPoint y: 187, distance: 44.4
click at [960, 187] on div "Janela de atendimento Grade de atendimento Capacidade Transportadoras Veículos …" at bounding box center [784, 338] width 1568 height 675
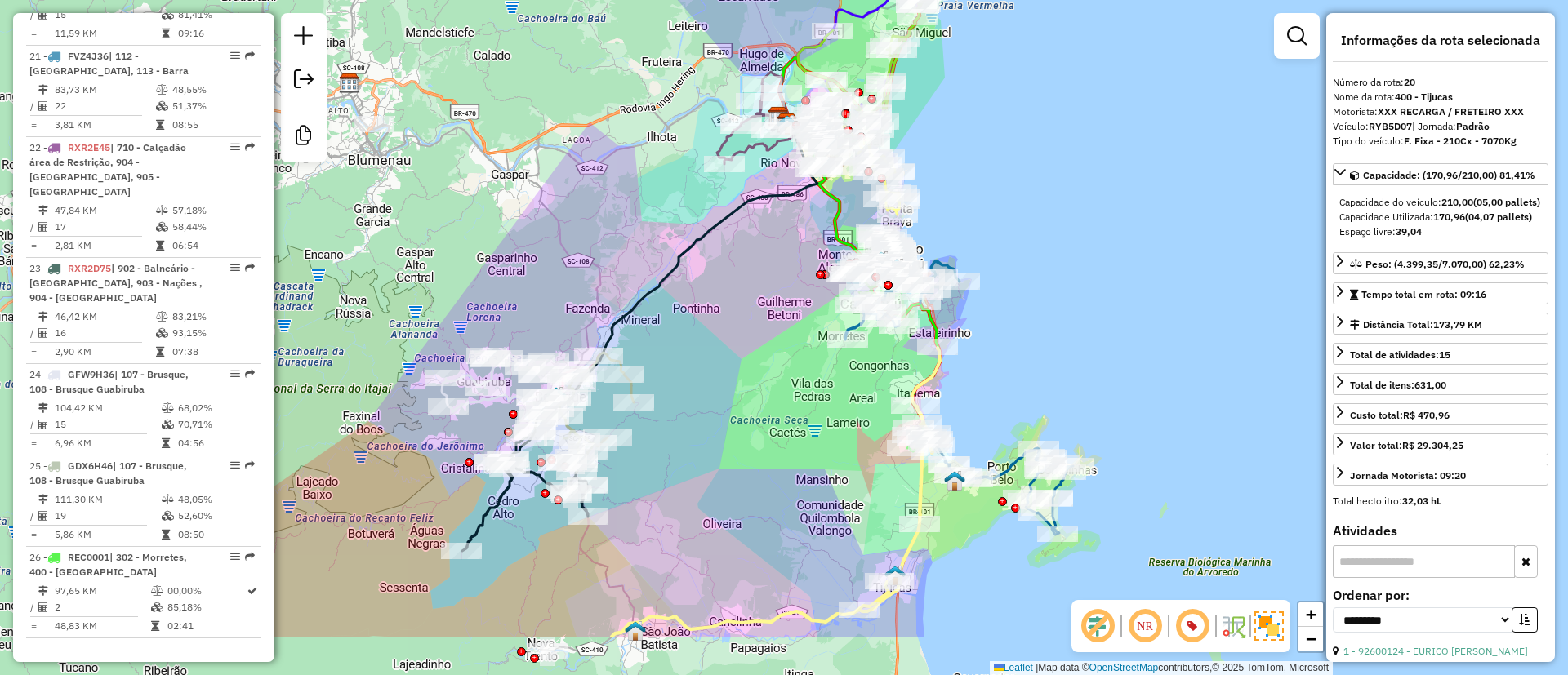
drag, startPoint x: 1018, startPoint y: 119, endPoint x: 1022, endPoint y: 110, distance: 9.8
click at [1022, 110] on div "Janela de atendimento Grade de atendimento Capacidade Transportadoras Veículos …" at bounding box center [784, 338] width 1568 height 675
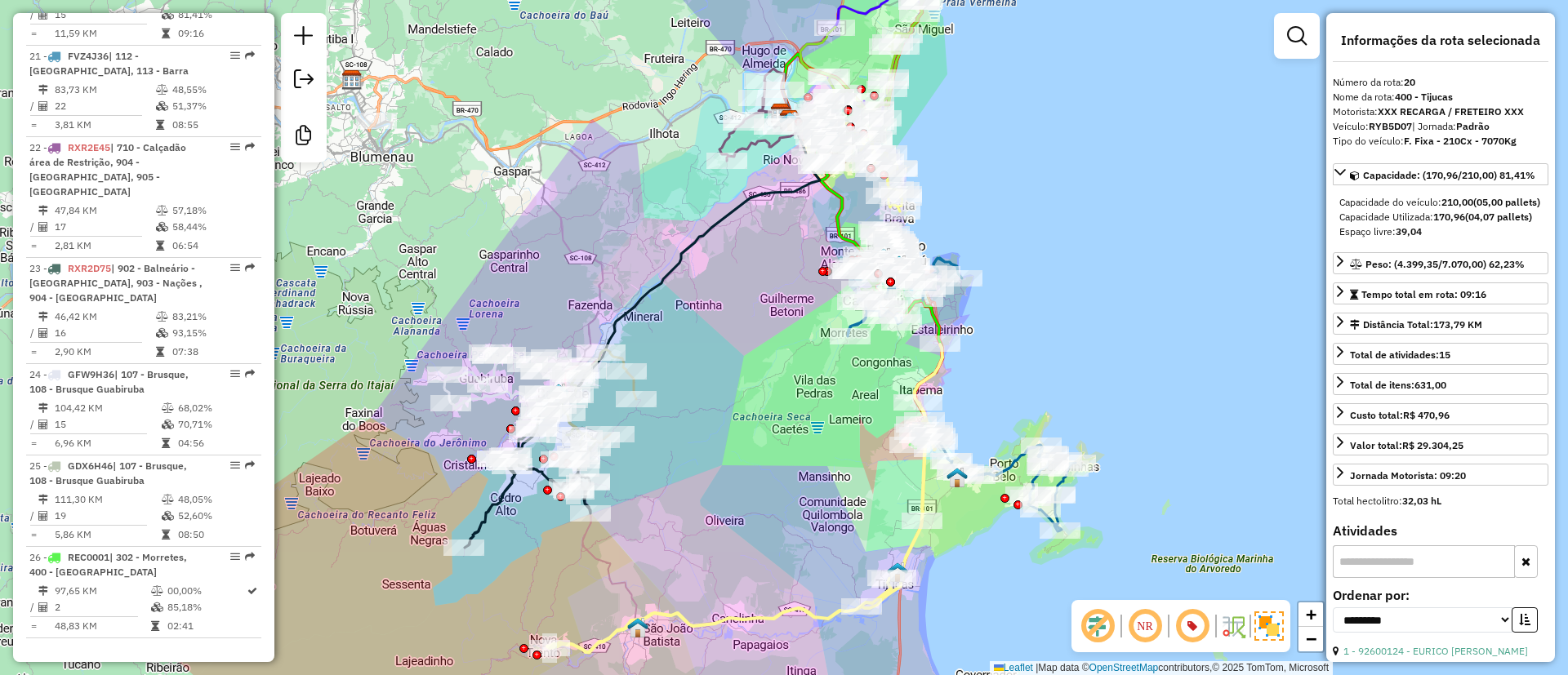
drag, startPoint x: 707, startPoint y: 129, endPoint x: 704, endPoint y: 115, distance: 14.3
click at [704, 117] on div "Janela de atendimento Grade de atendimento Capacidade Transportadoras Veículos …" at bounding box center [784, 338] width 1568 height 675
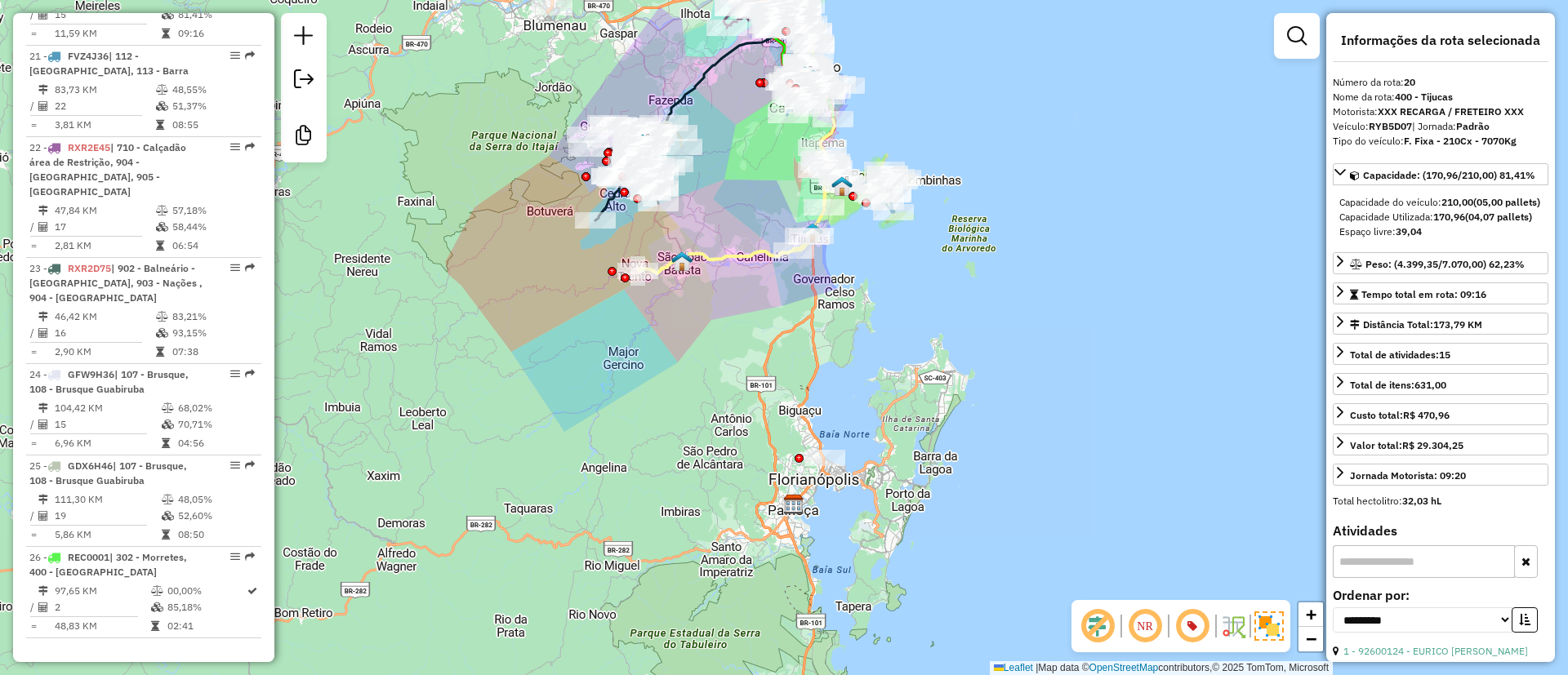
drag, startPoint x: 913, startPoint y: 442, endPoint x: 929, endPoint y: 384, distance: 60.2
click at [929, 384] on div "Janela de atendimento Grade de atendimento Capacidade Transportadoras Veículos …" at bounding box center [784, 338] width 1568 height 675
